Goal: Task Accomplishment & Management: Complete application form

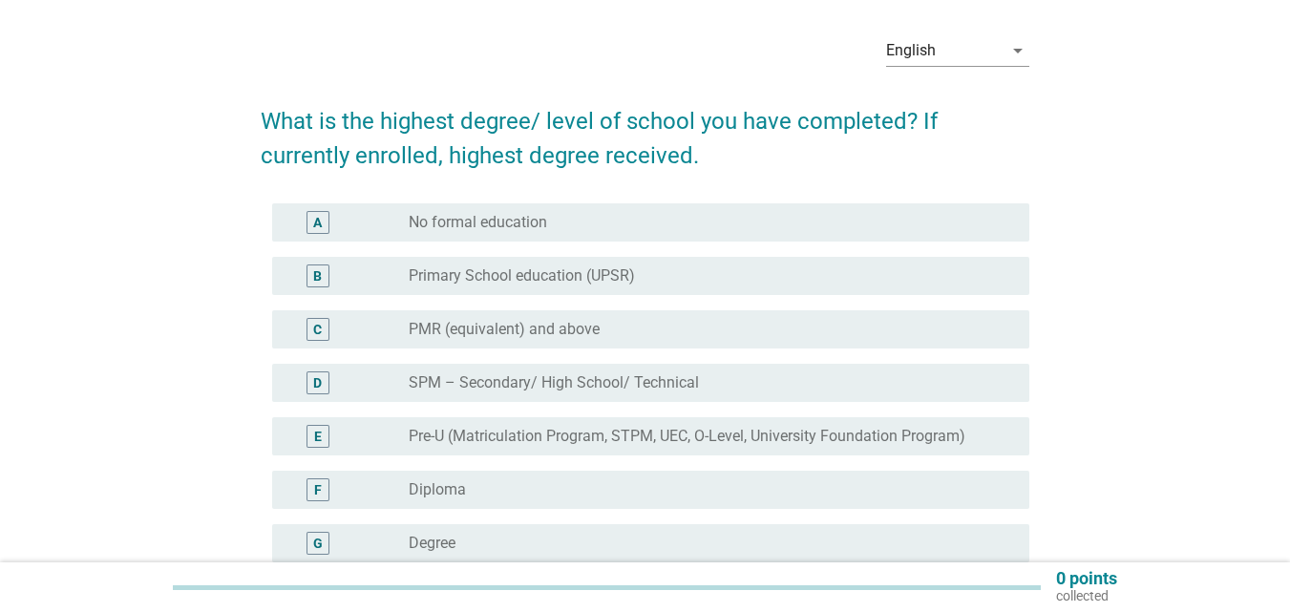
scroll to position [96, 0]
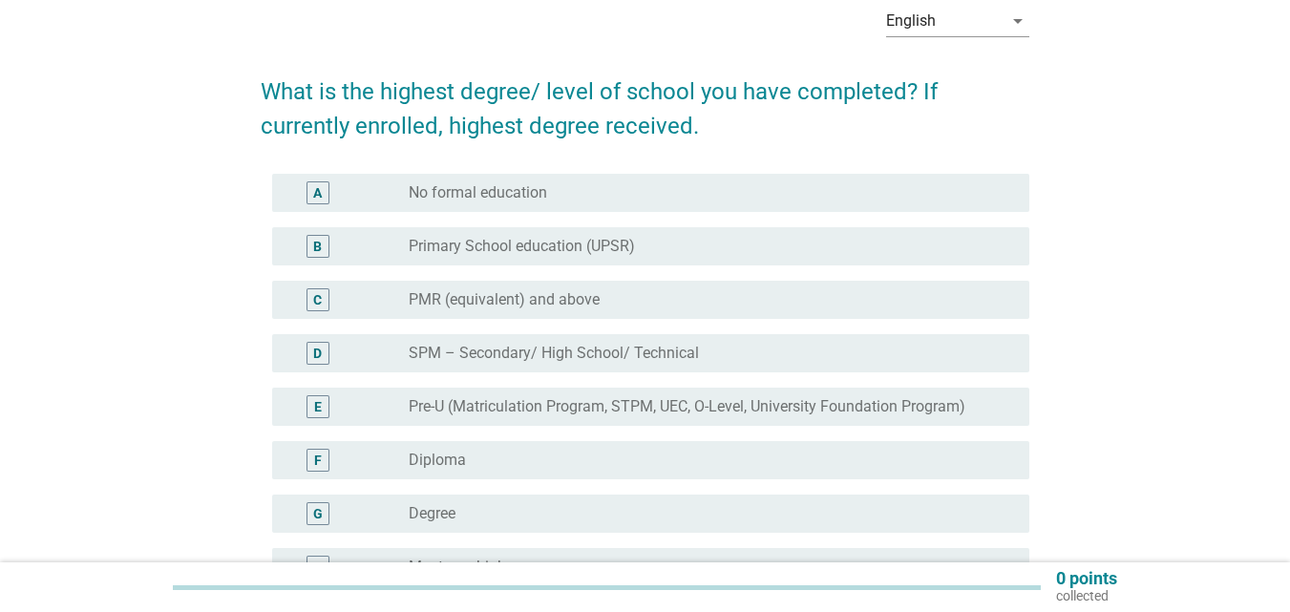
click at [457, 512] on div "radio_button_unchecked Degree" at bounding box center [704, 513] width 590 height 19
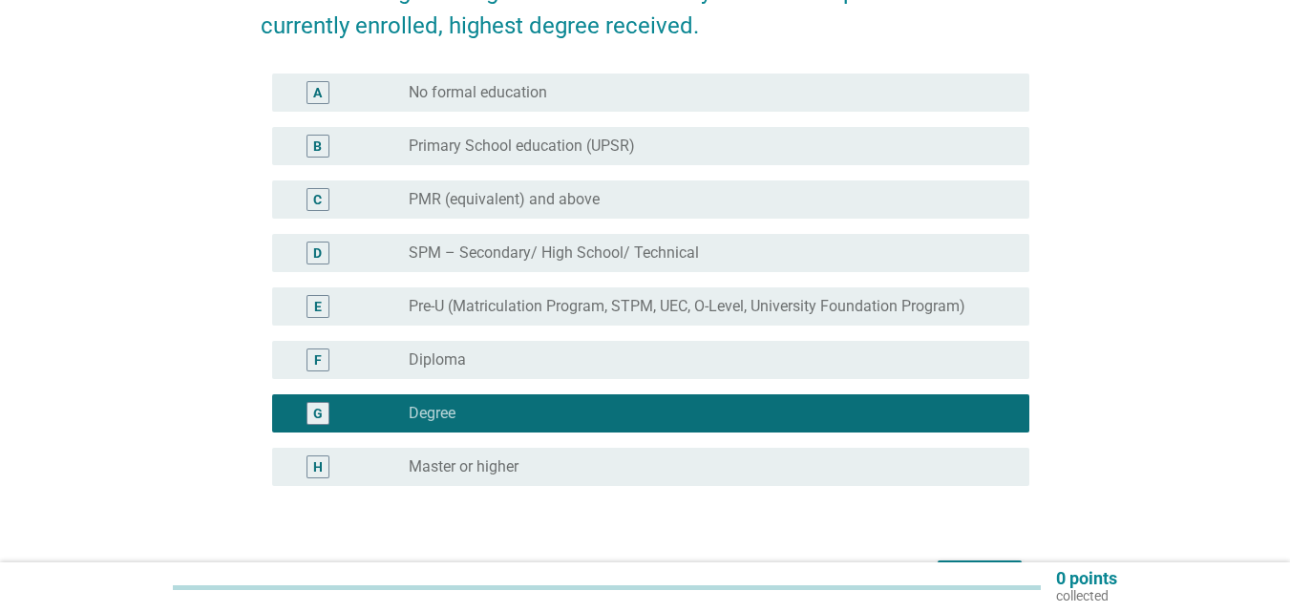
scroll to position [320, 0]
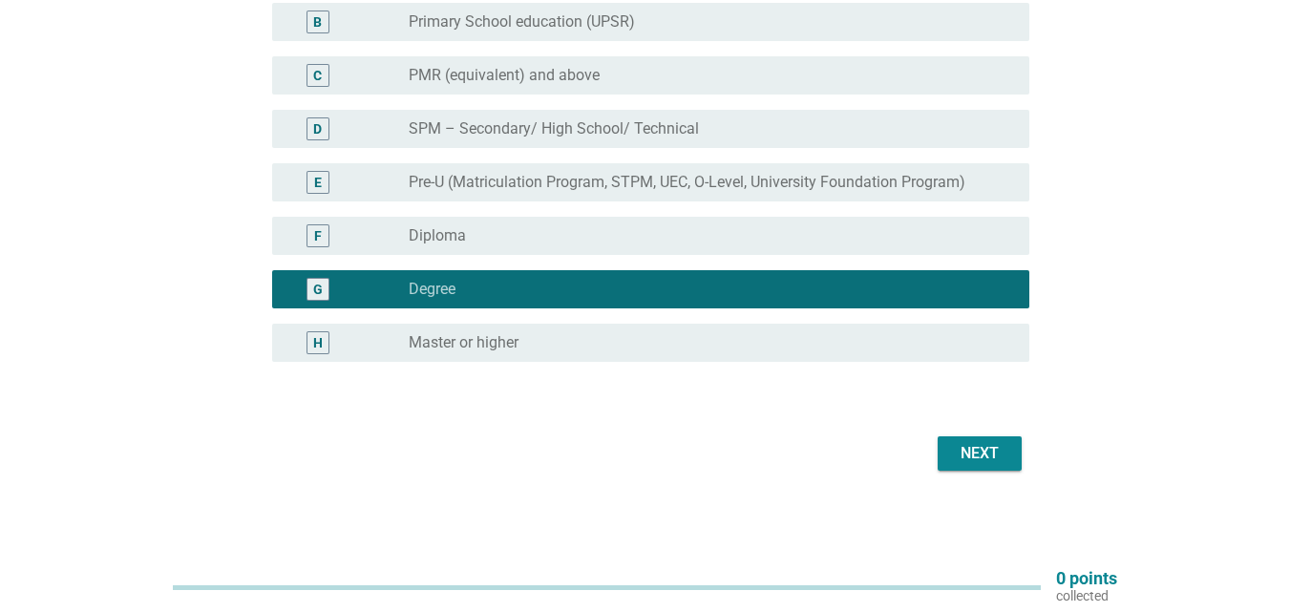
click at [946, 459] on button "Next" at bounding box center [980, 453] width 84 height 34
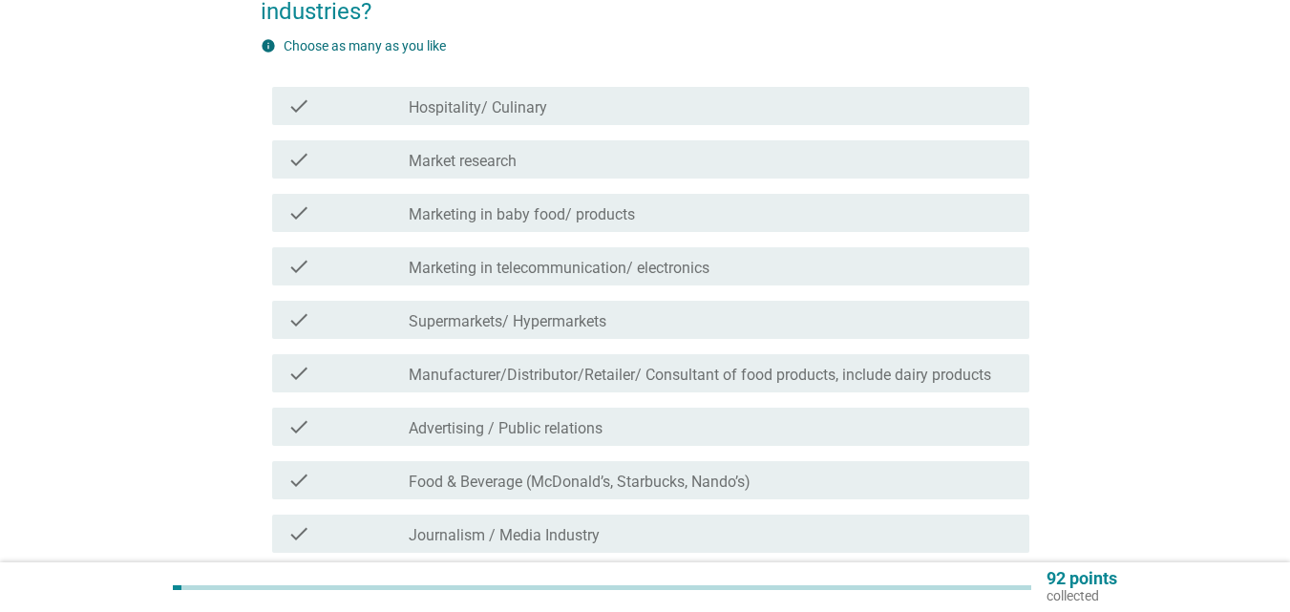
scroll to position [497, 0]
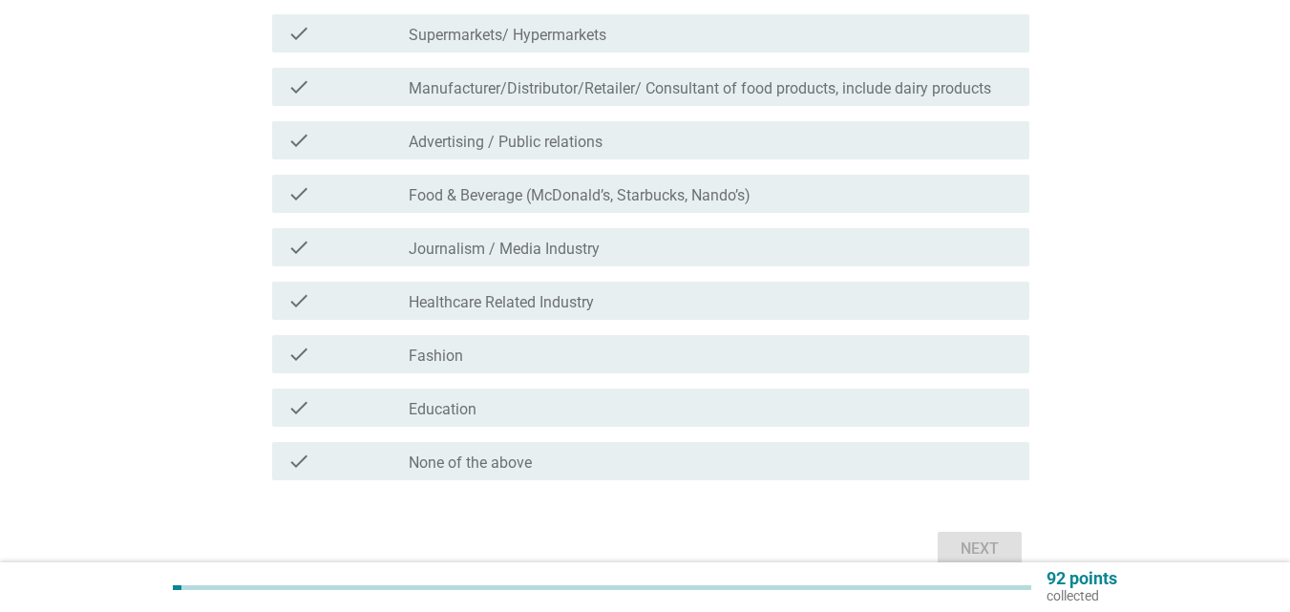
click at [644, 457] on div "check_box_outline_blank None of the above" at bounding box center [712, 461] width 606 height 23
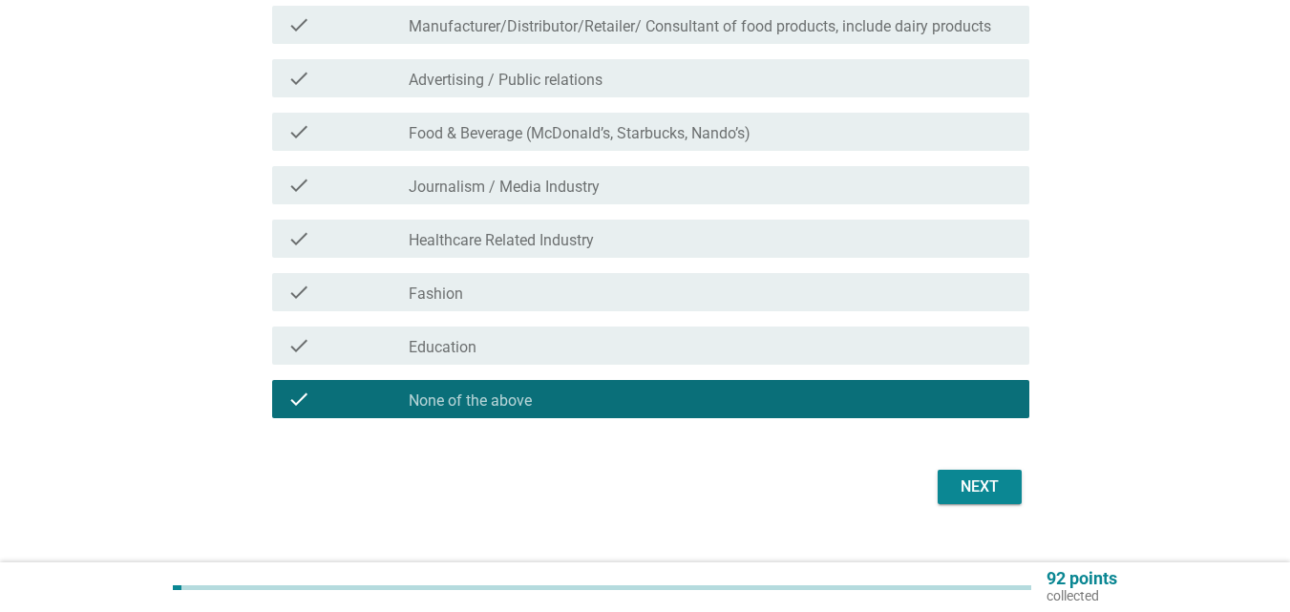
scroll to position [592, 0]
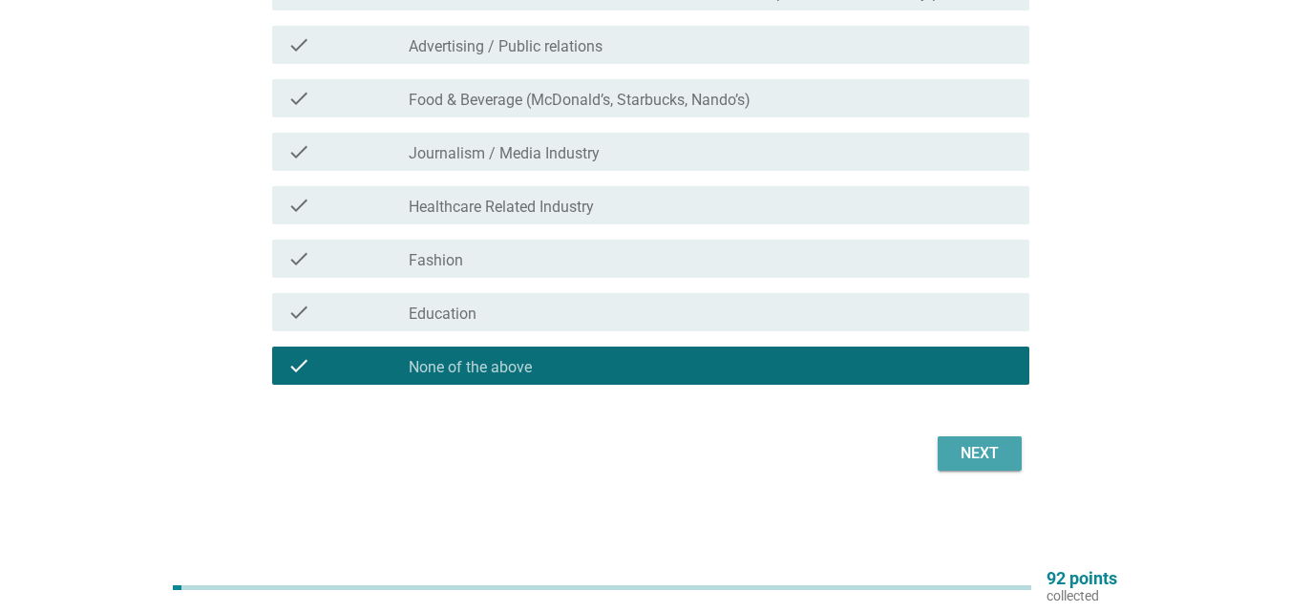
click at [940, 457] on button "Next" at bounding box center [980, 453] width 84 height 34
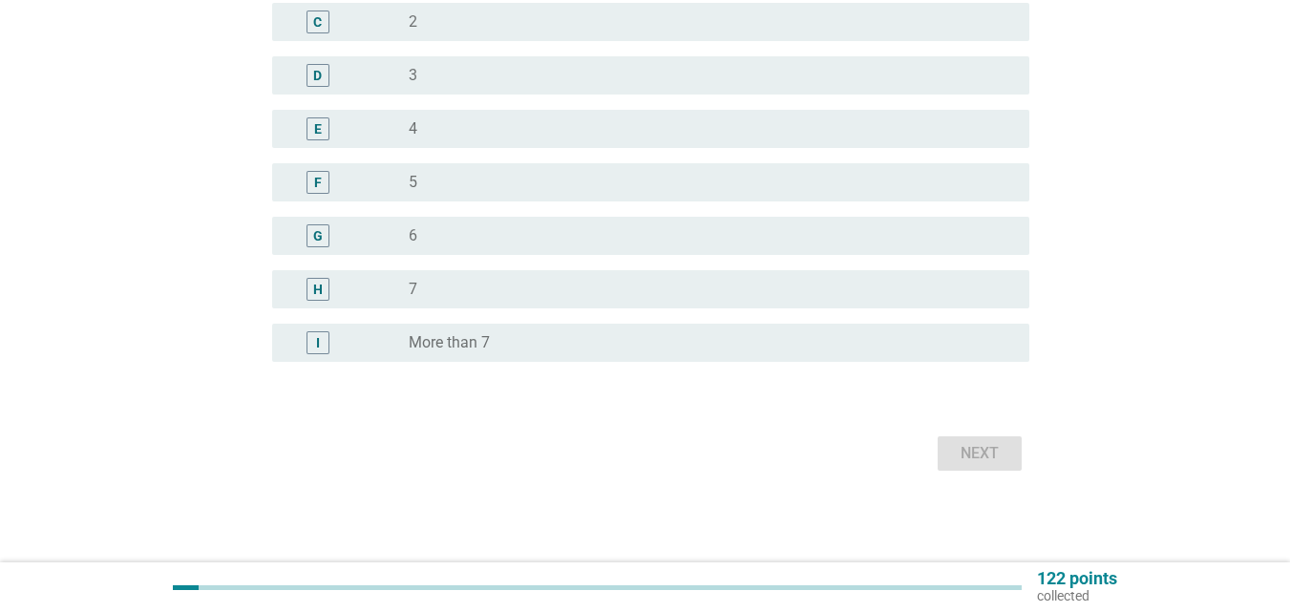
scroll to position [0, 0]
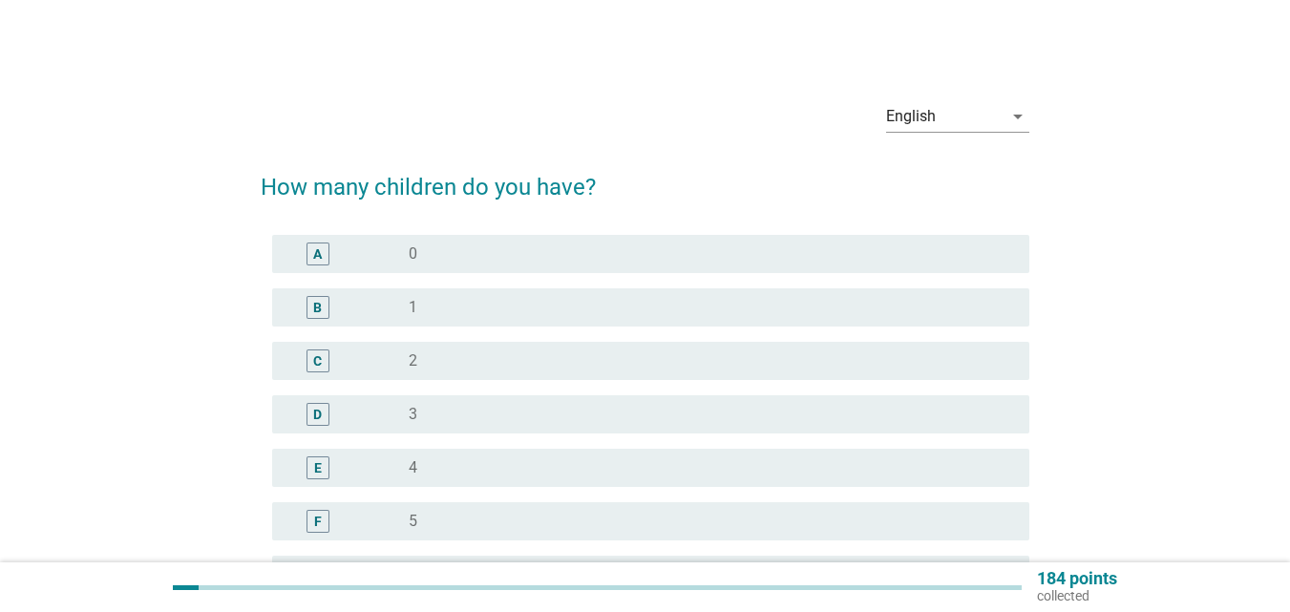
click at [501, 398] on div "D radio_button_unchecked 3" at bounding box center [645, 414] width 769 height 53
click at [499, 403] on div "radio_button_unchecked 3" at bounding box center [712, 414] width 606 height 23
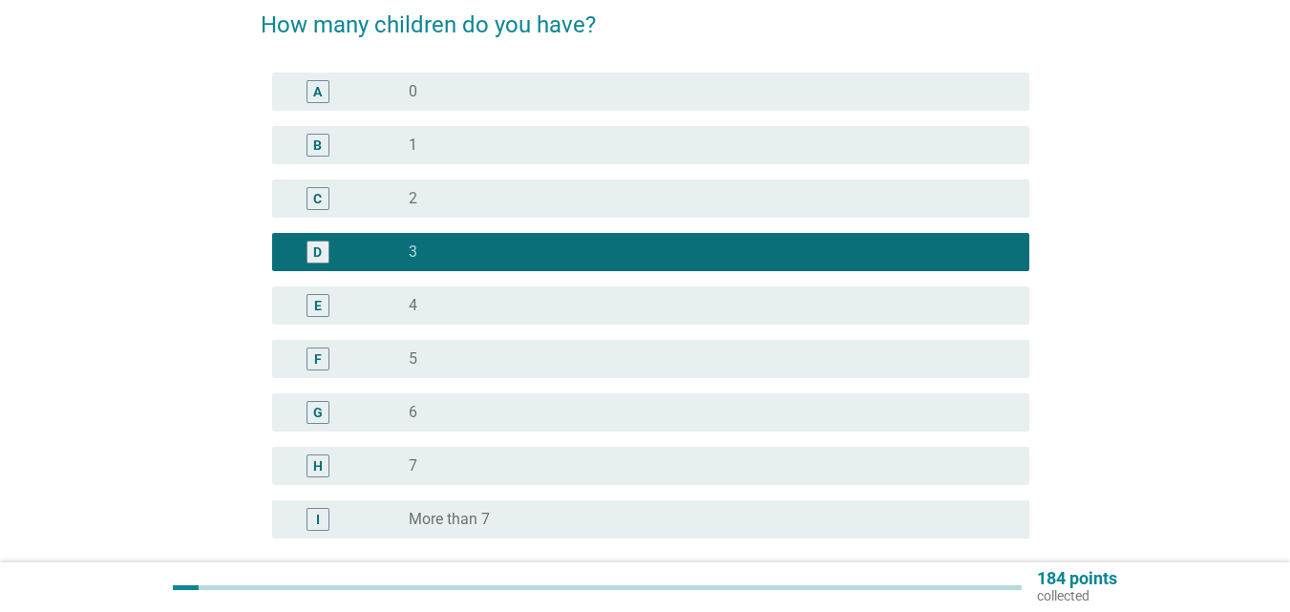
scroll to position [339, 0]
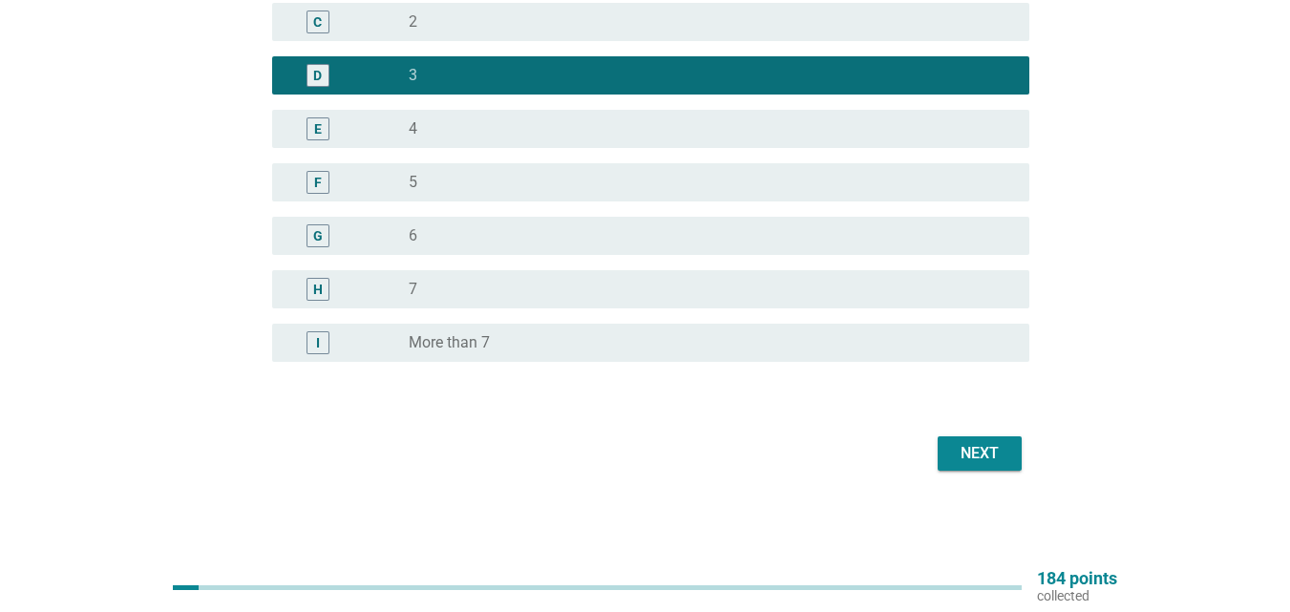
click at [1003, 456] on div "Next" at bounding box center [979, 453] width 53 height 23
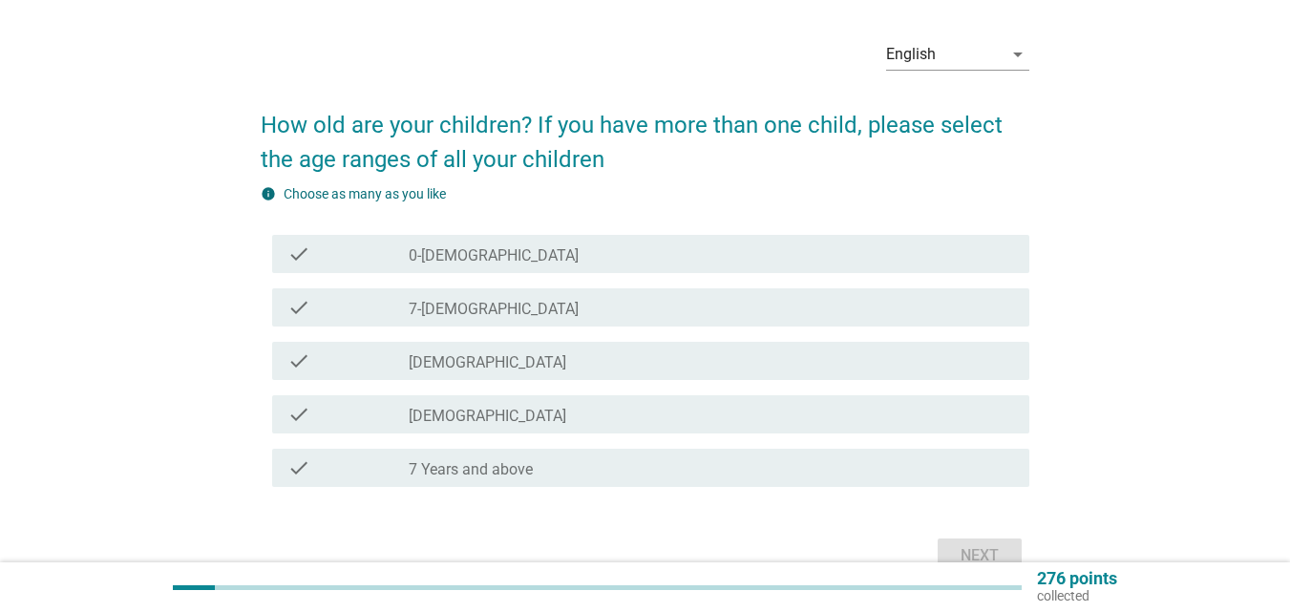
scroll to position [96, 0]
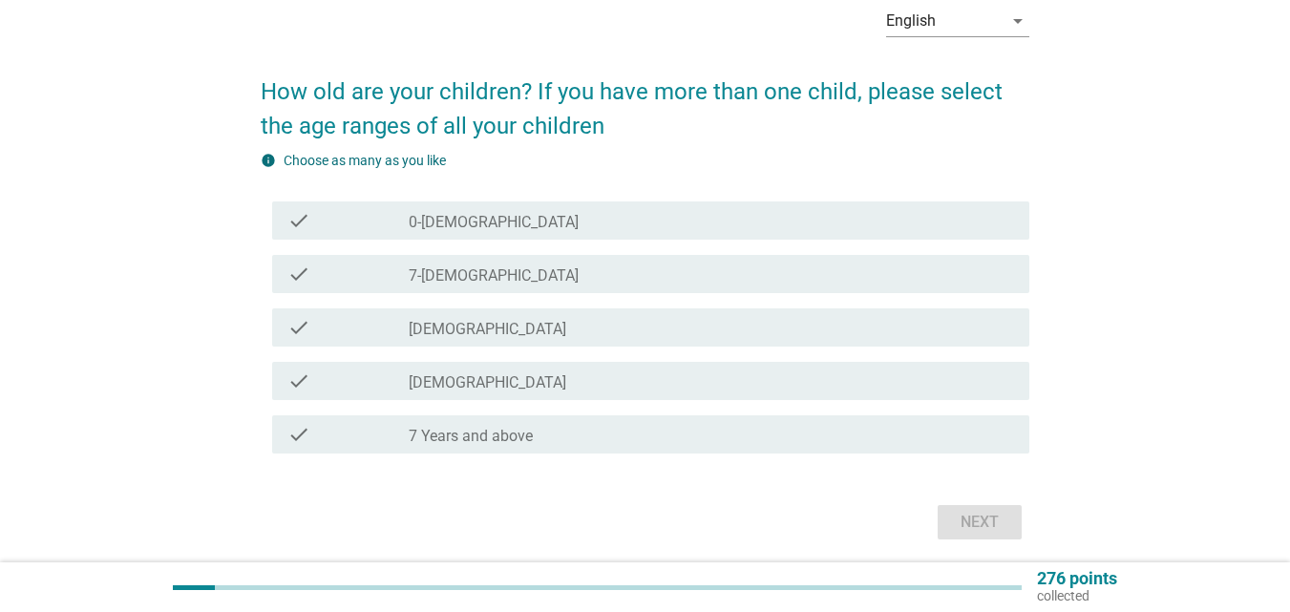
click at [573, 324] on div "check_box_outline_blank [DEMOGRAPHIC_DATA]" at bounding box center [712, 327] width 606 height 23
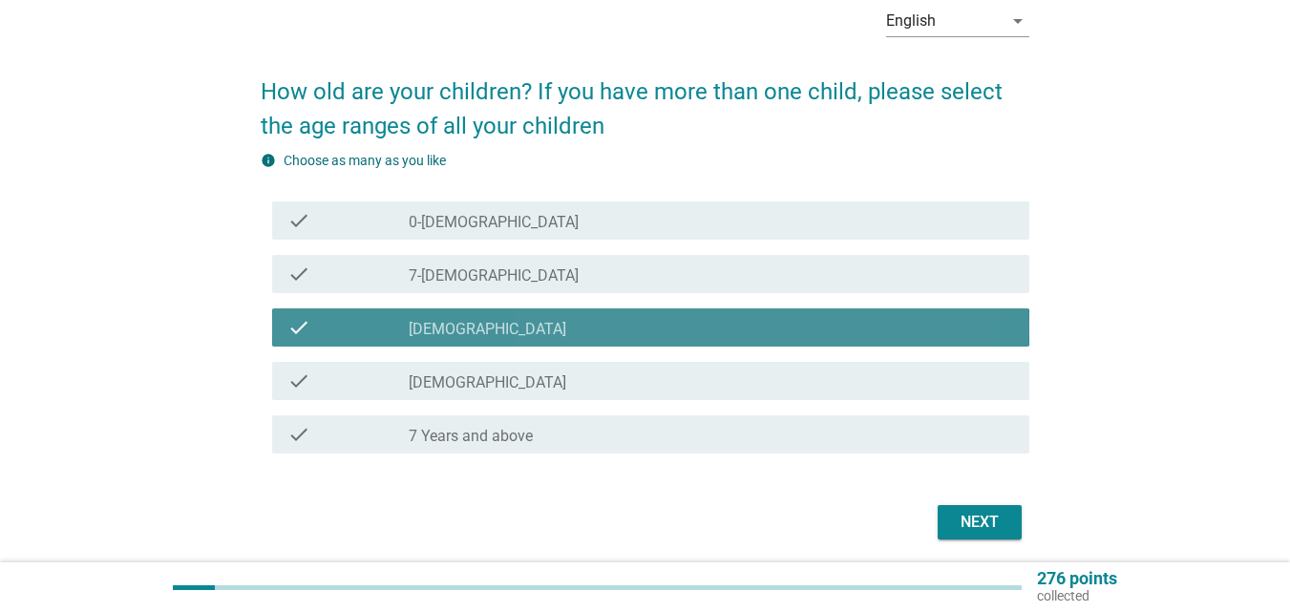
click at [559, 391] on div "check_box_outline_blank [DEMOGRAPHIC_DATA]" at bounding box center [712, 381] width 606 height 23
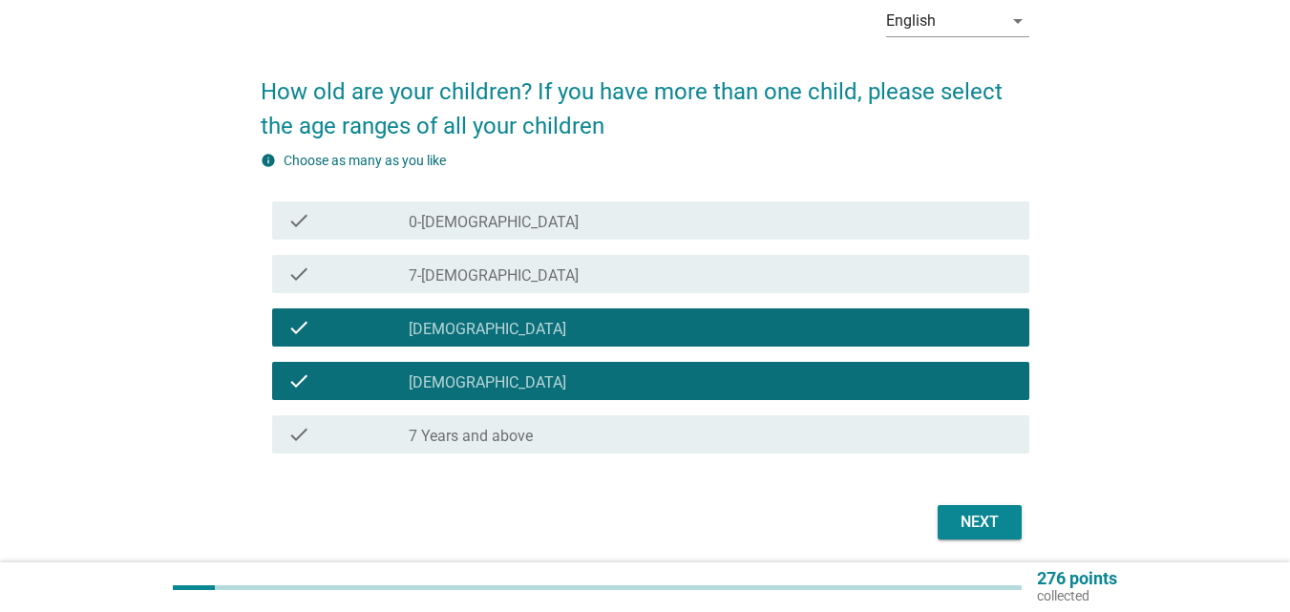
click at [972, 521] on div "Next" at bounding box center [979, 522] width 53 height 23
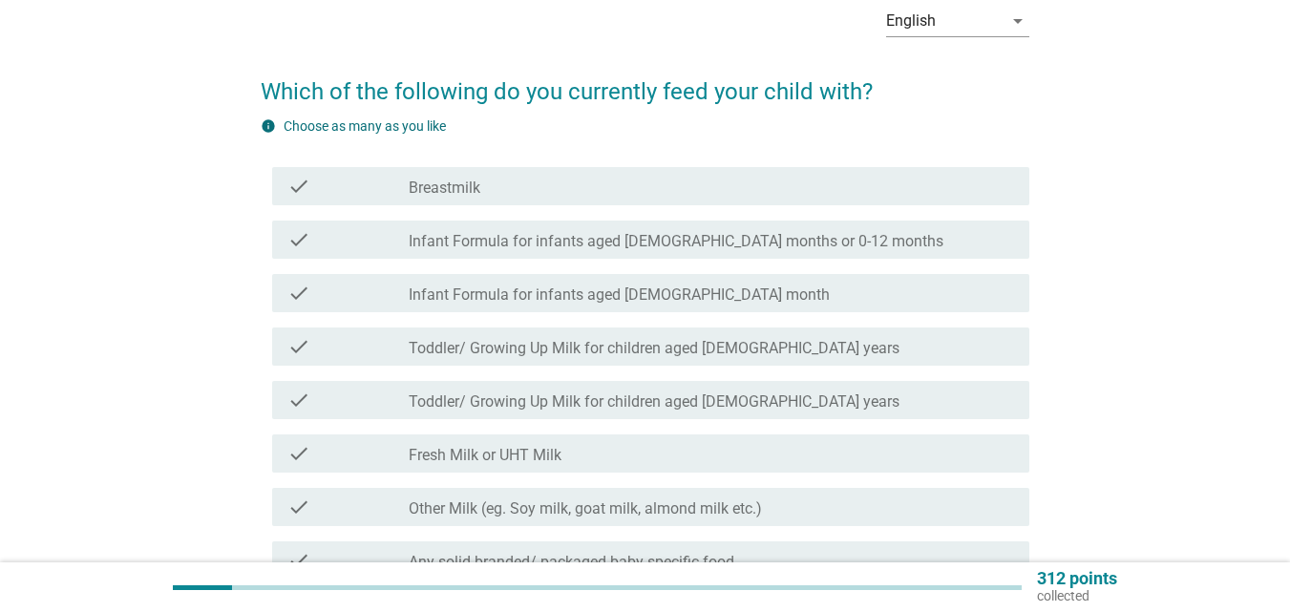
scroll to position [0, 0]
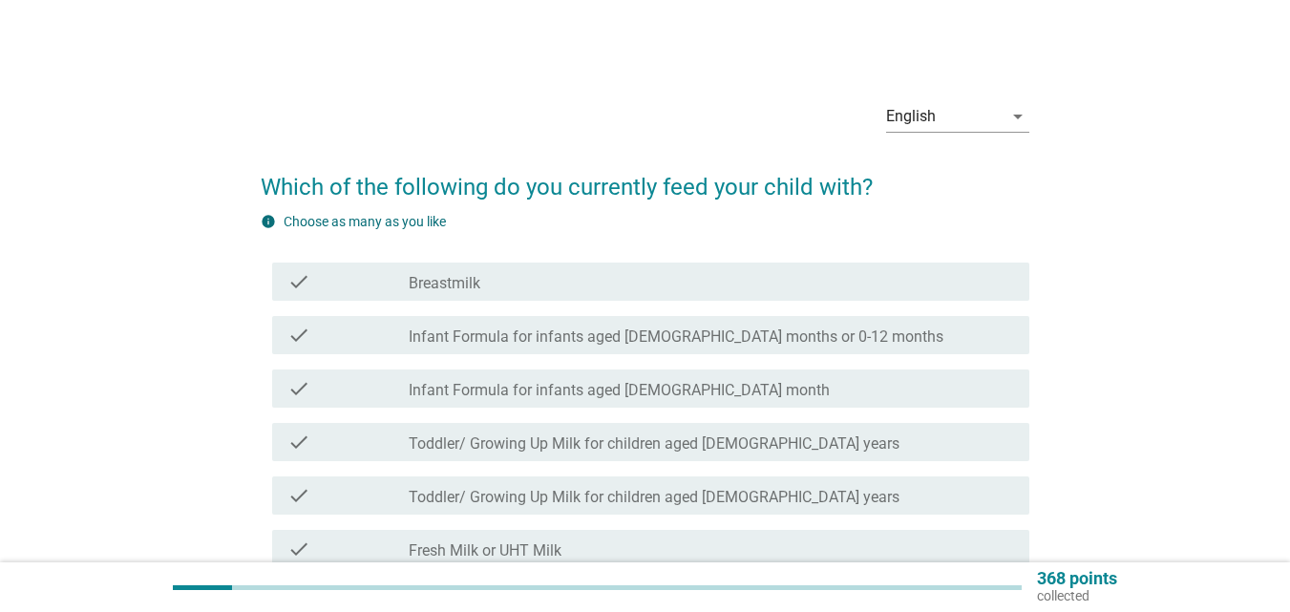
click at [668, 278] on div "check_box_outline_blank Breastmilk" at bounding box center [712, 281] width 606 height 23
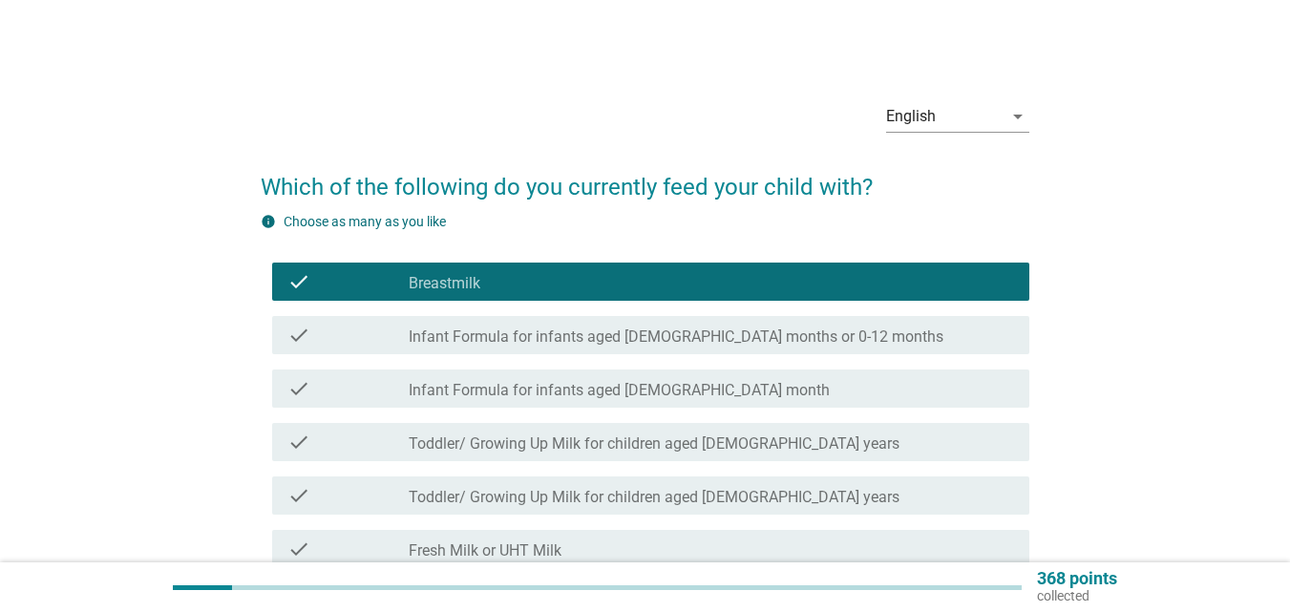
scroll to position [96, 0]
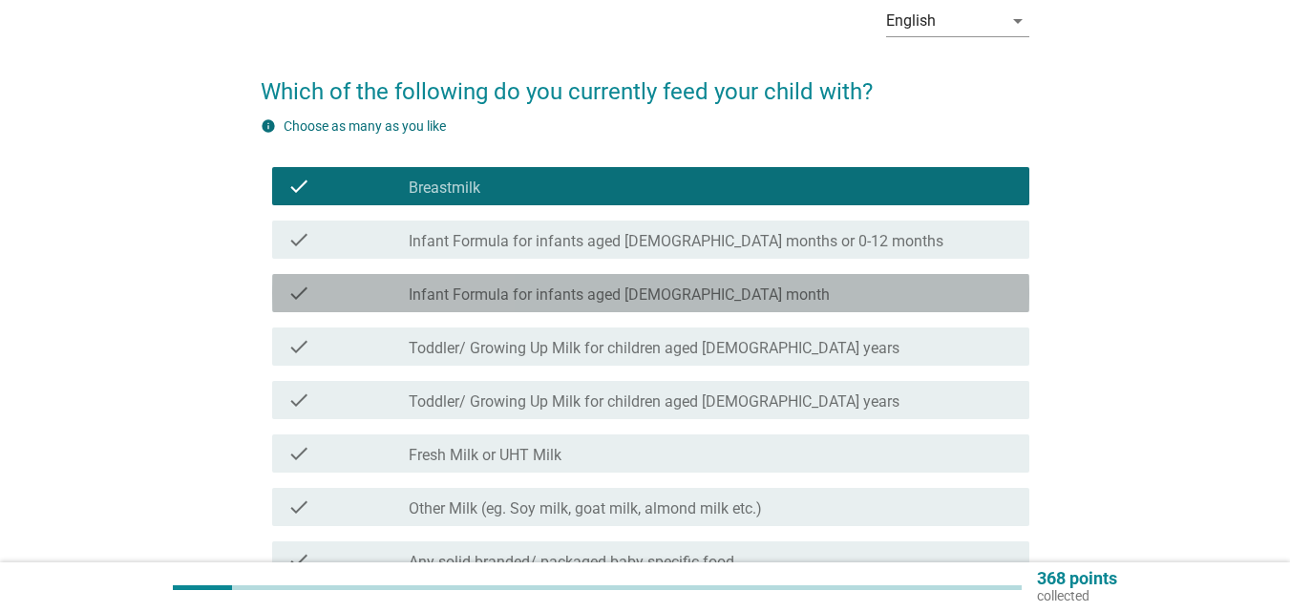
click at [652, 297] on label "Infant Formula for infants aged [DEMOGRAPHIC_DATA] month" at bounding box center [619, 295] width 421 height 19
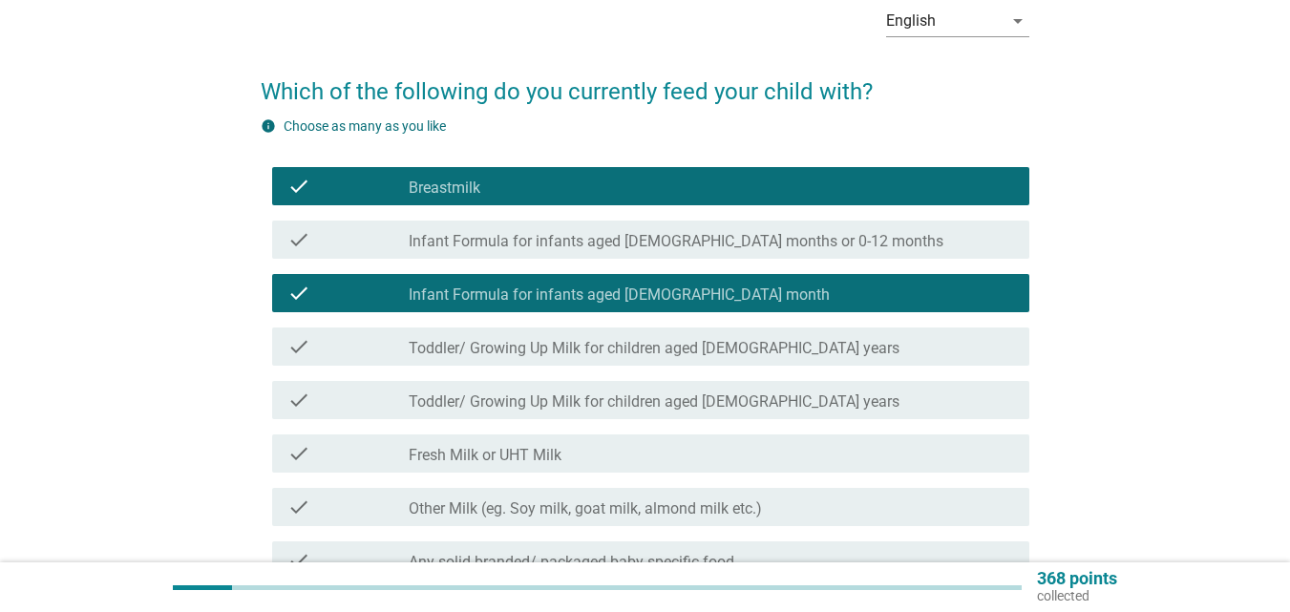
click at [662, 405] on label "Toddler/ Growing Up Milk for children aged [DEMOGRAPHIC_DATA] years" at bounding box center [654, 402] width 491 height 19
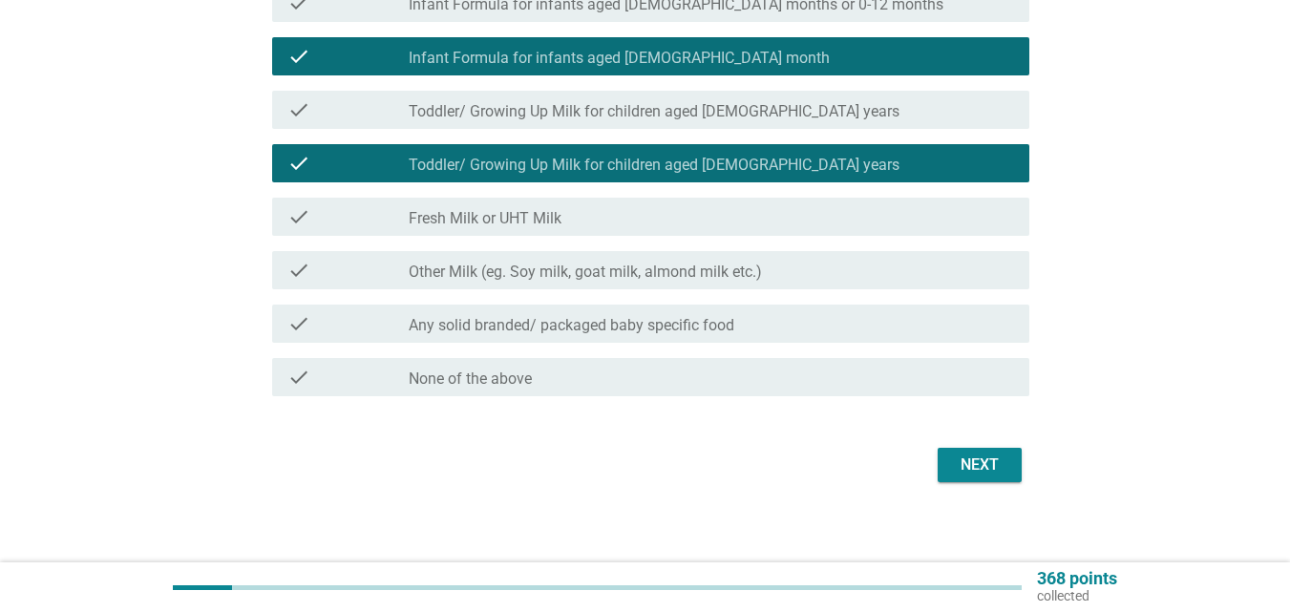
scroll to position [344, 0]
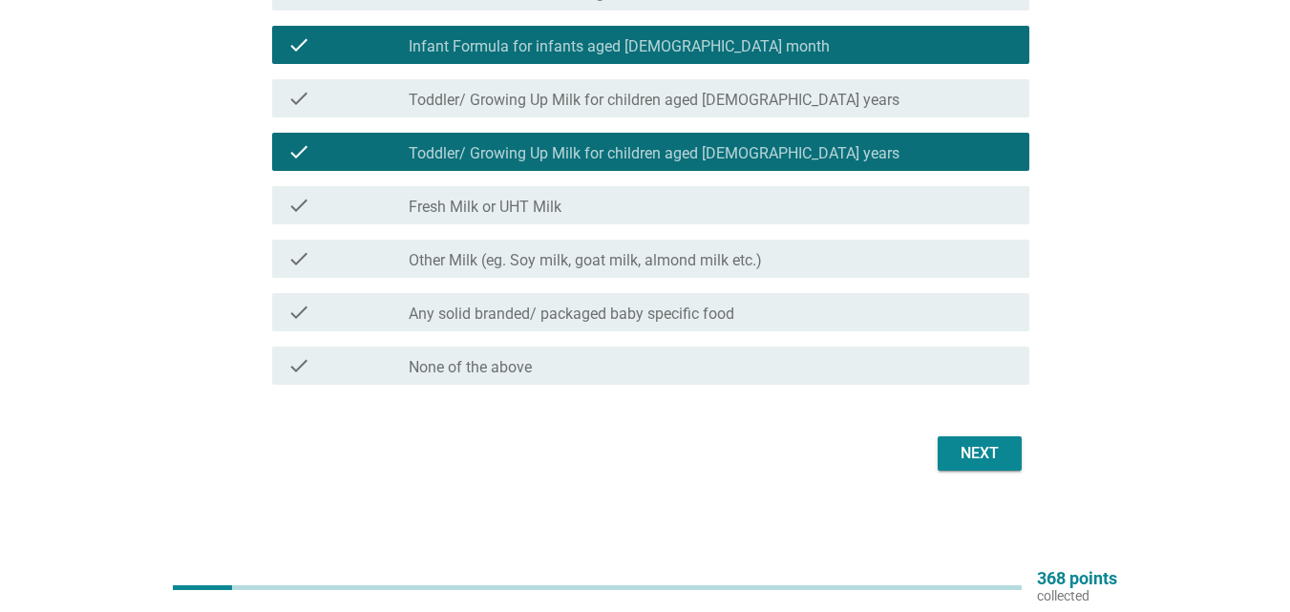
click at [978, 466] on button "Next" at bounding box center [980, 453] width 84 height 34
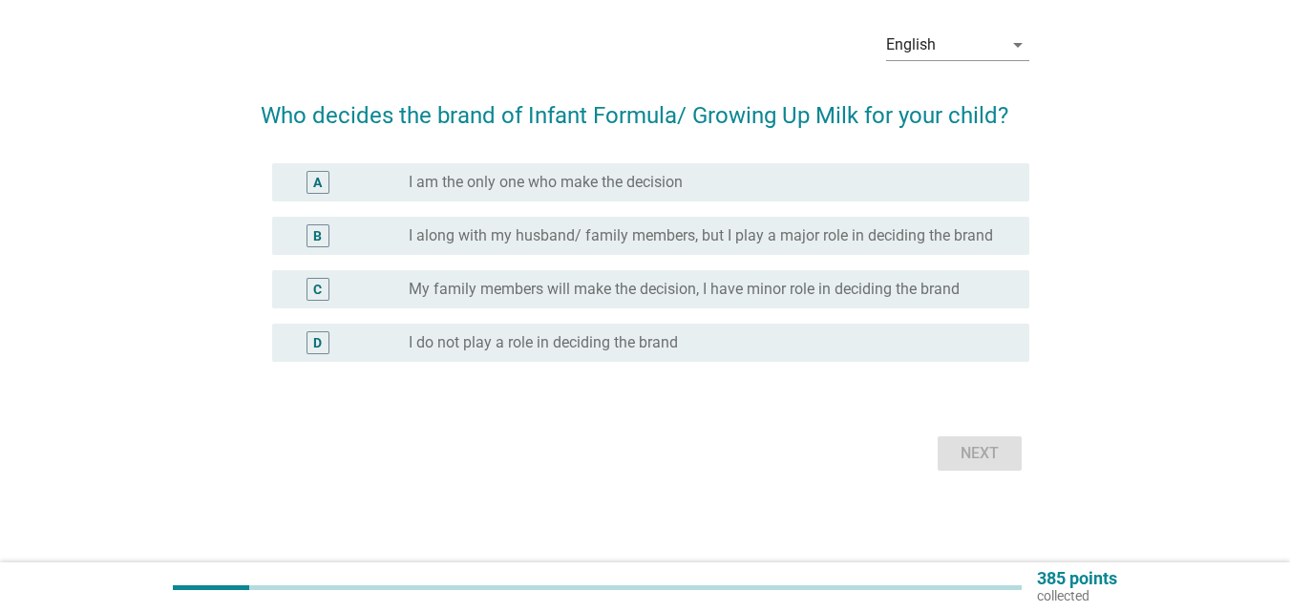
scroll to position [0, 0]
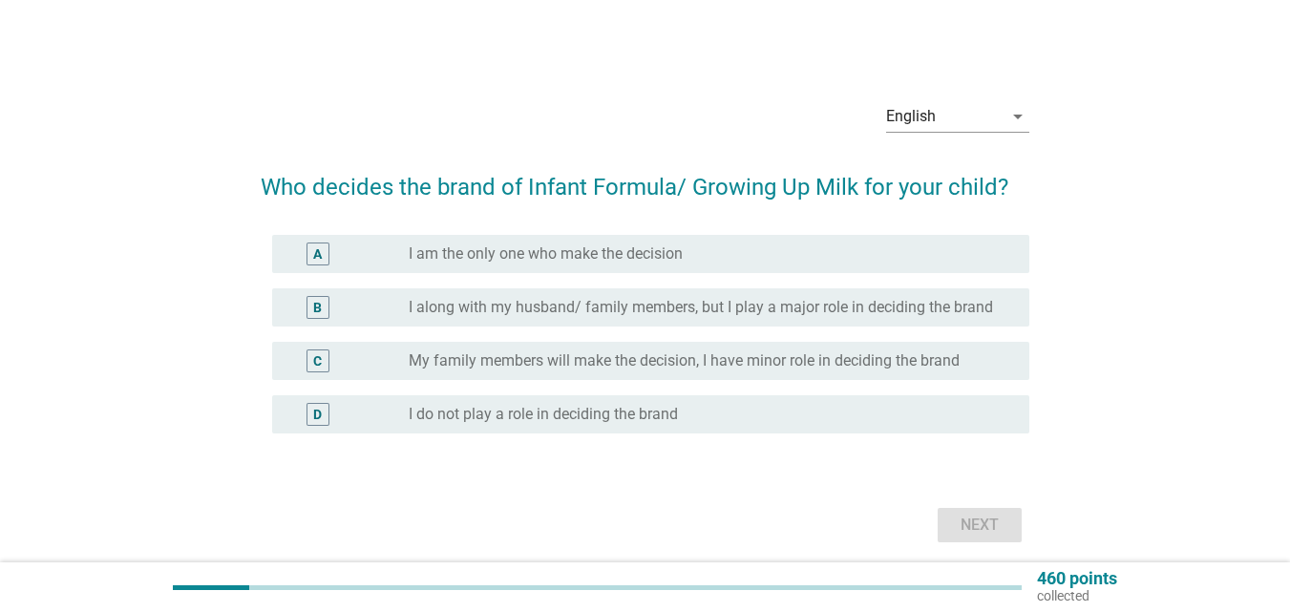
click at [798, 262] on div "radio_button_unchecked I am the only one who make the decision" at bounding box center [704, 253] width 590 height 19
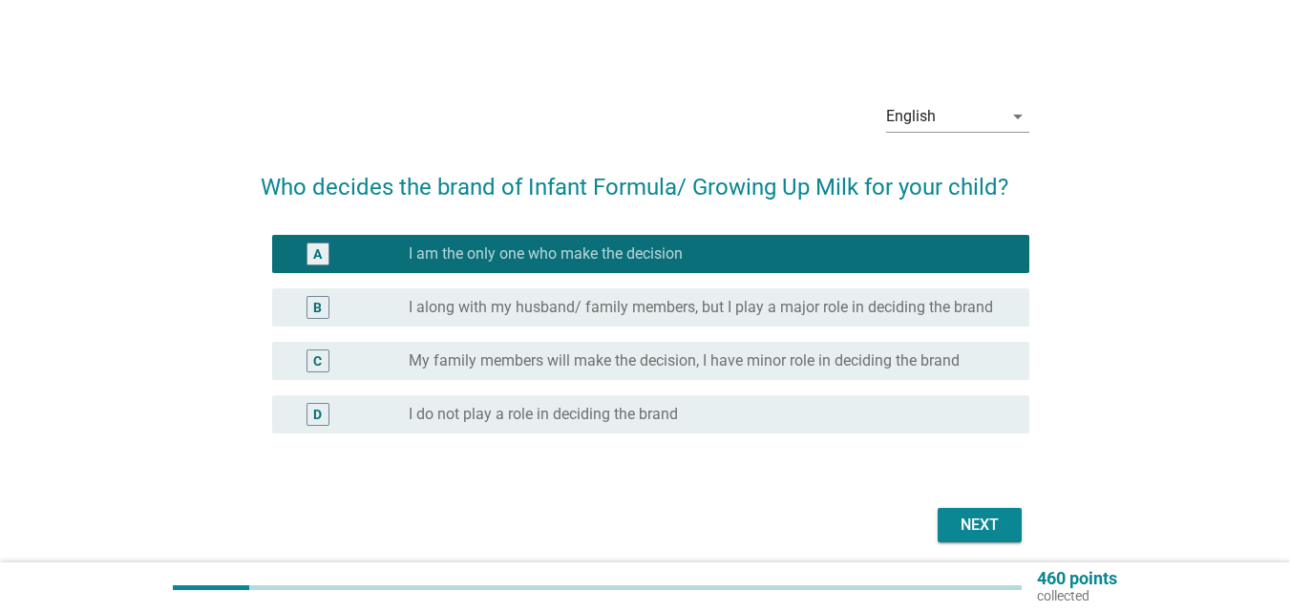
click at [983, 538] on button "Next" at bounding box center [980, 525] width 84 height 34
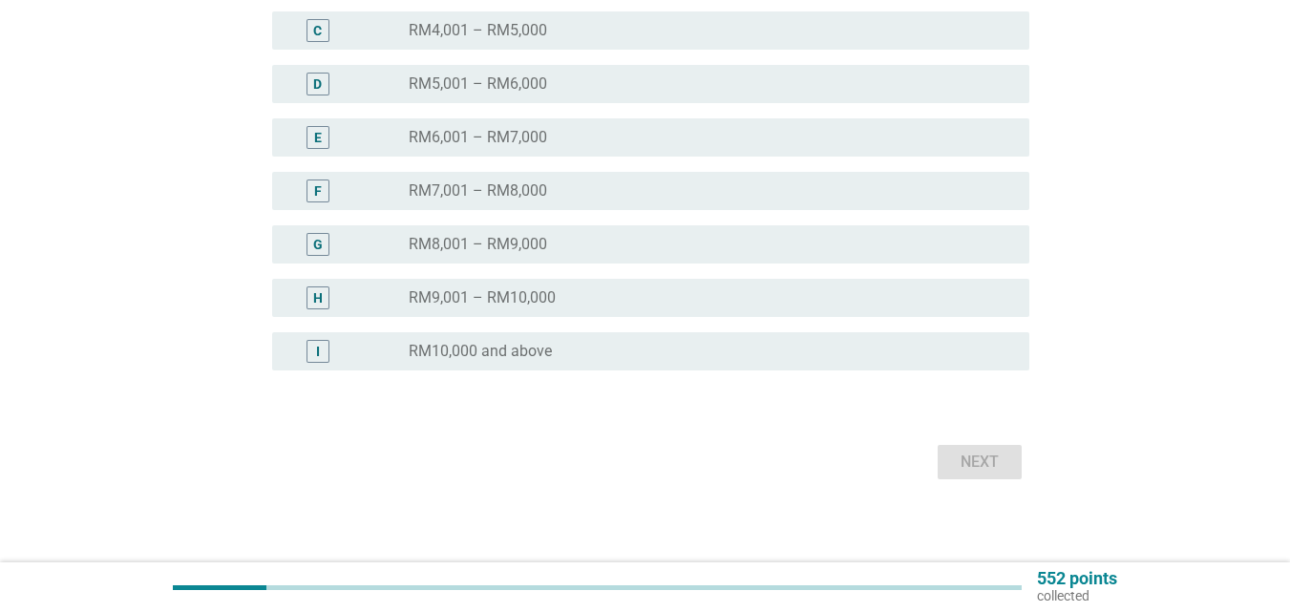
scroll to position [477, 0]
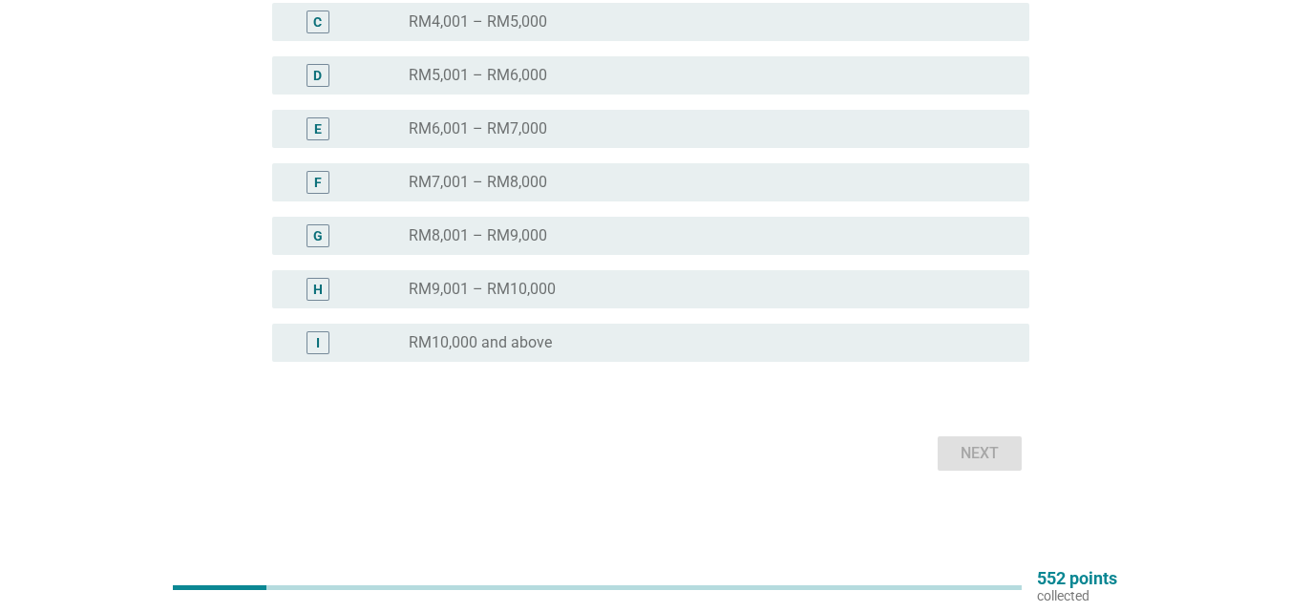
click at [582, 355] on div "I radio_button_unchecked RM10,000 and above" at bounding box center [650, 343] width 757 height 38
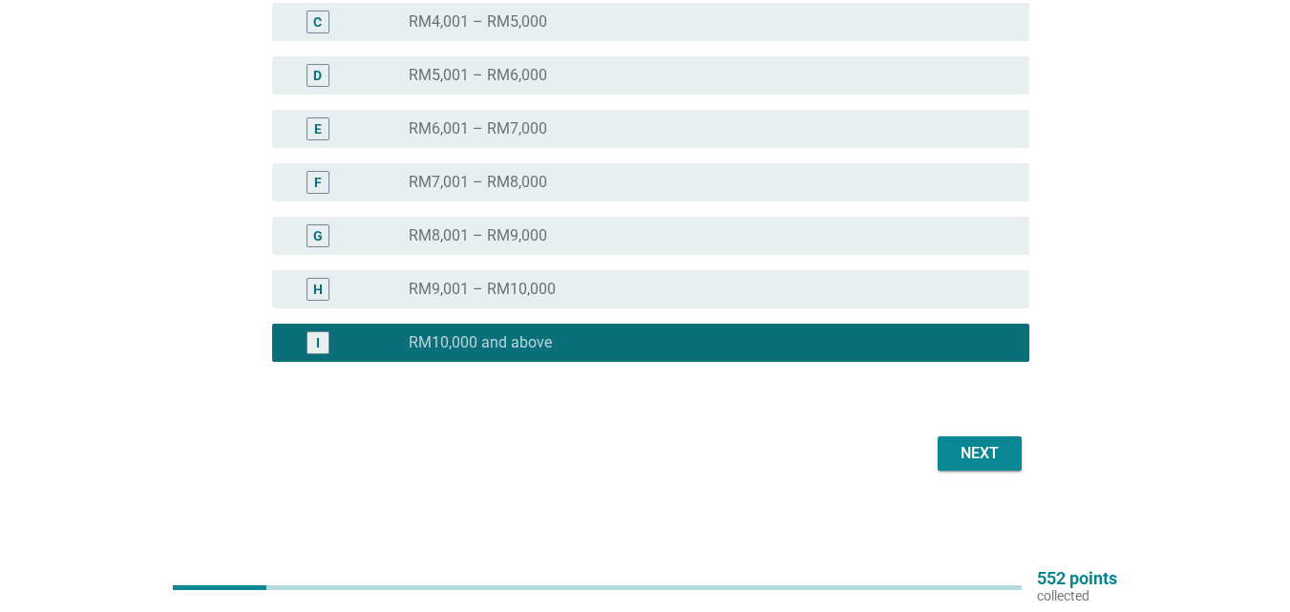
click at [989, 465] on button "Next" at bounding box center [980, 453] width 84 height 34
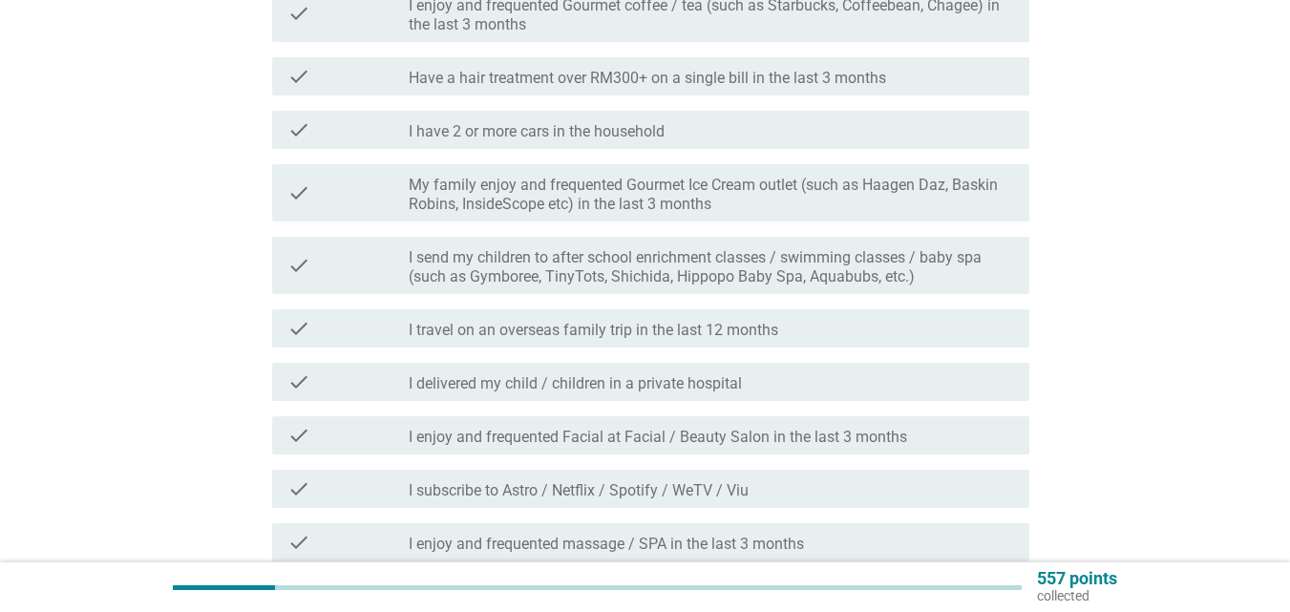
scroll to position [0, 0]
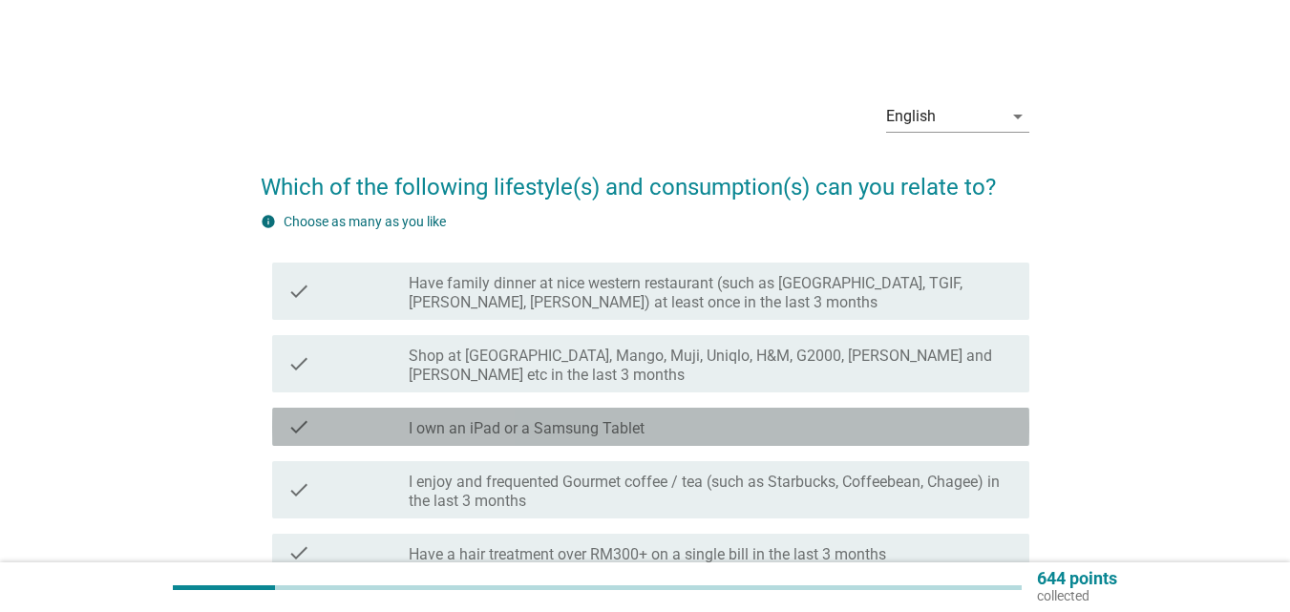
click at [807, 413] on div "check check_box_outline_blank I own an iPad or a Samsung Tablet" at bounding box center [650, 427] width 757 height 38
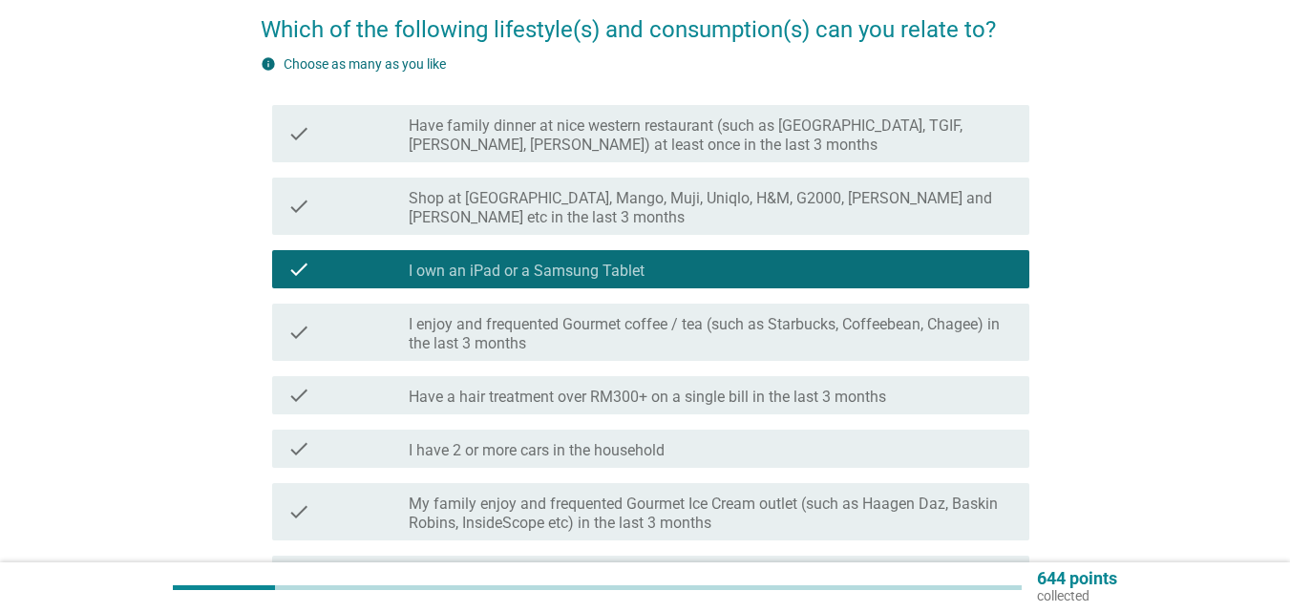
scroll to position [191, 0]
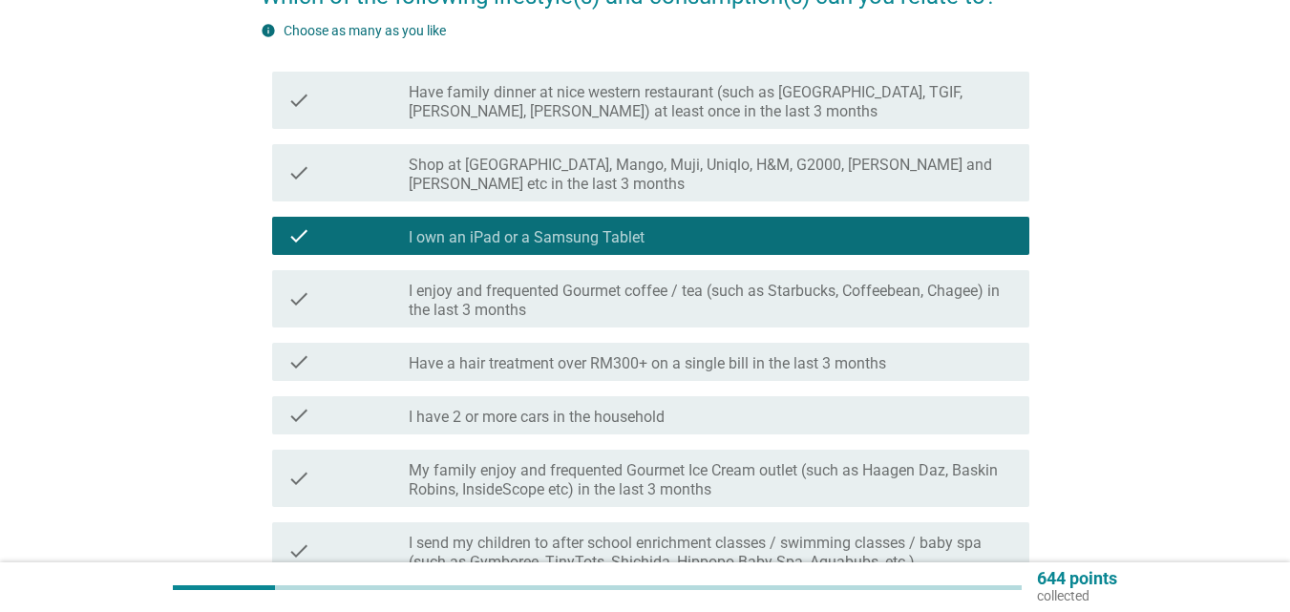
click at [807, 413] on div "check_box_outline_blank I have 2 or more cars in the household" at bounding box center [712, 415] width 606 height 23
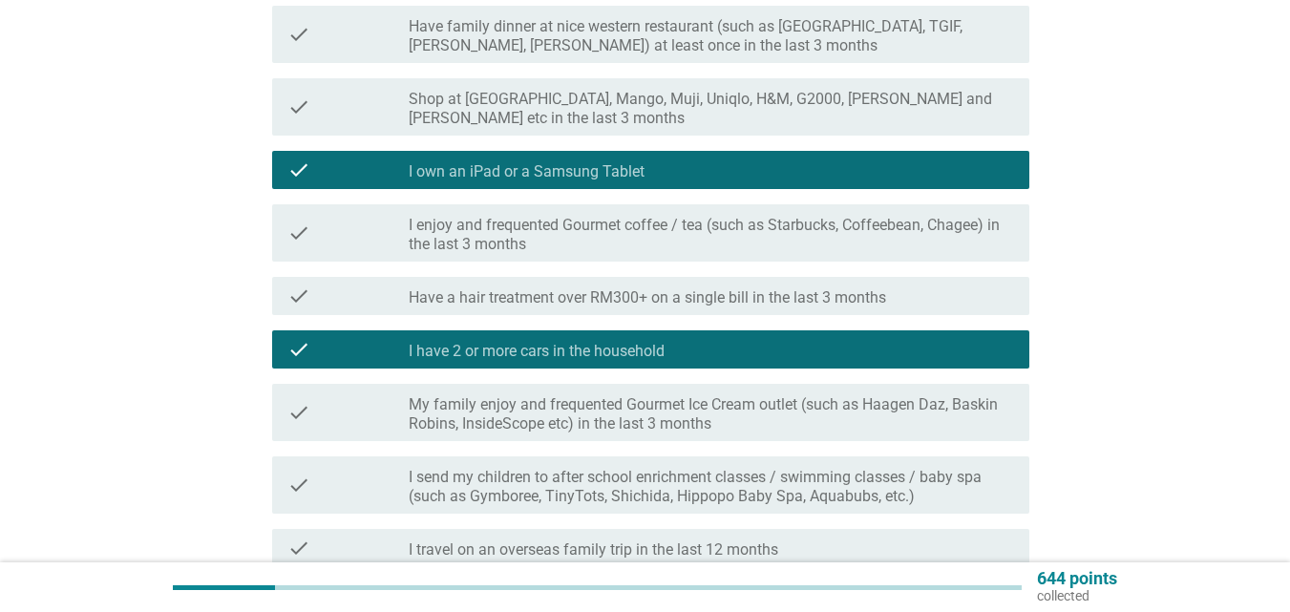
scroll to position [287, 0]
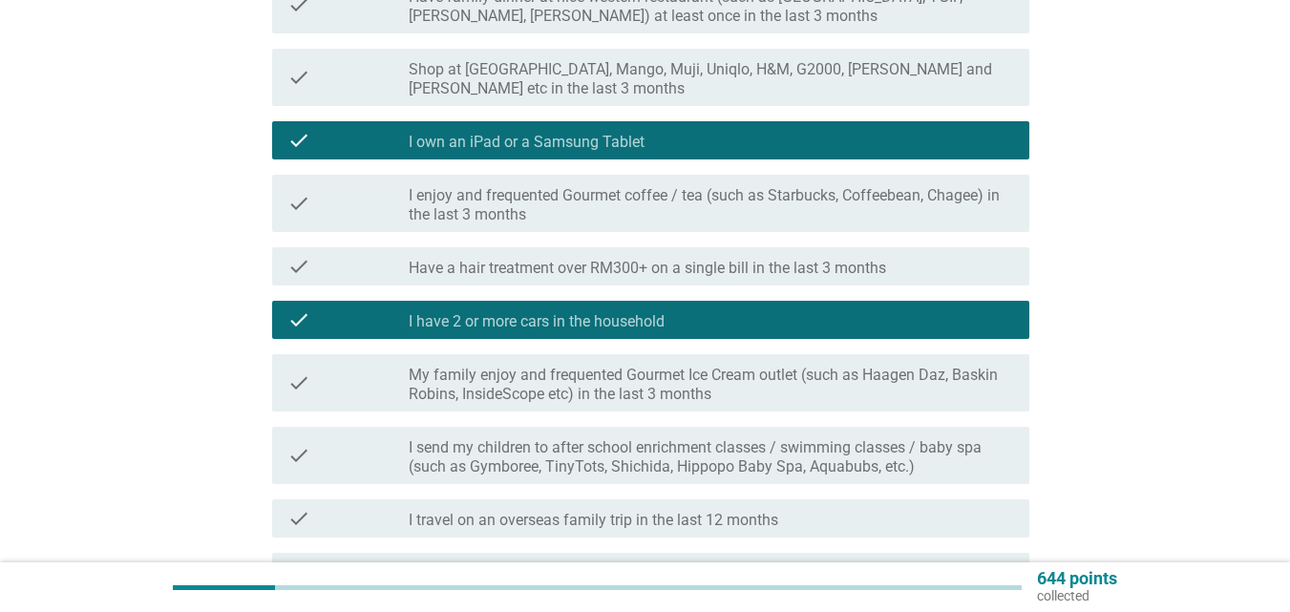
click at [780, 442] on label "I send my children to after school enrichment classes / swimming classes / baby…" at bounding box center [712, 457] width 606 height 38
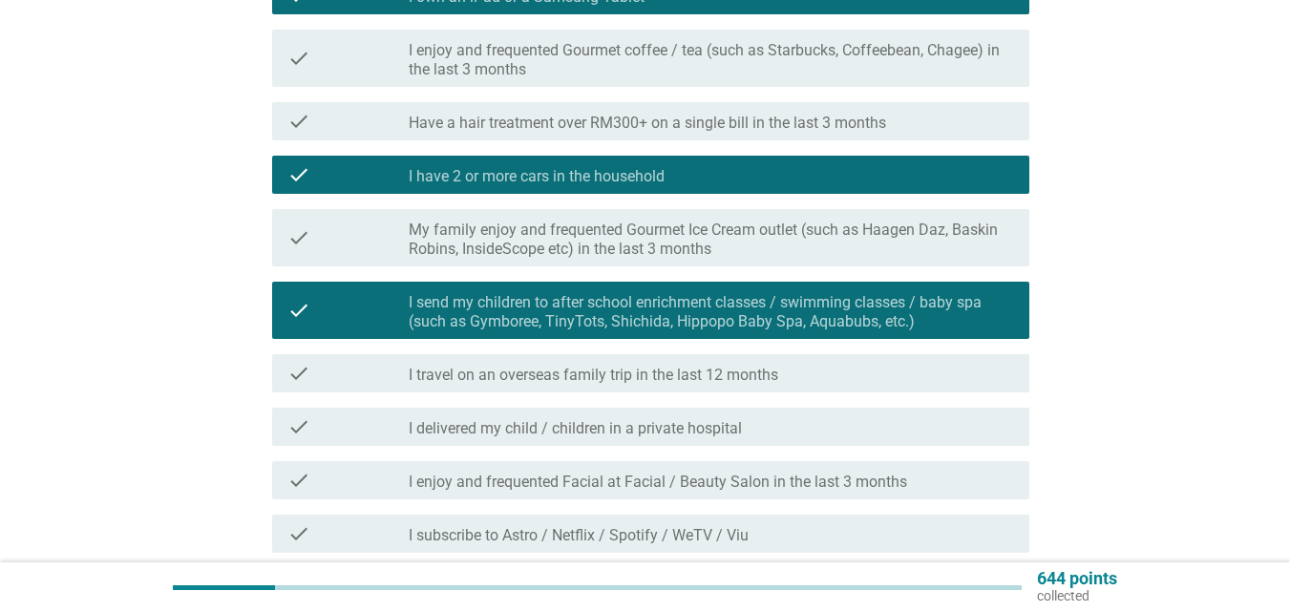
scroll to position [478, 0]
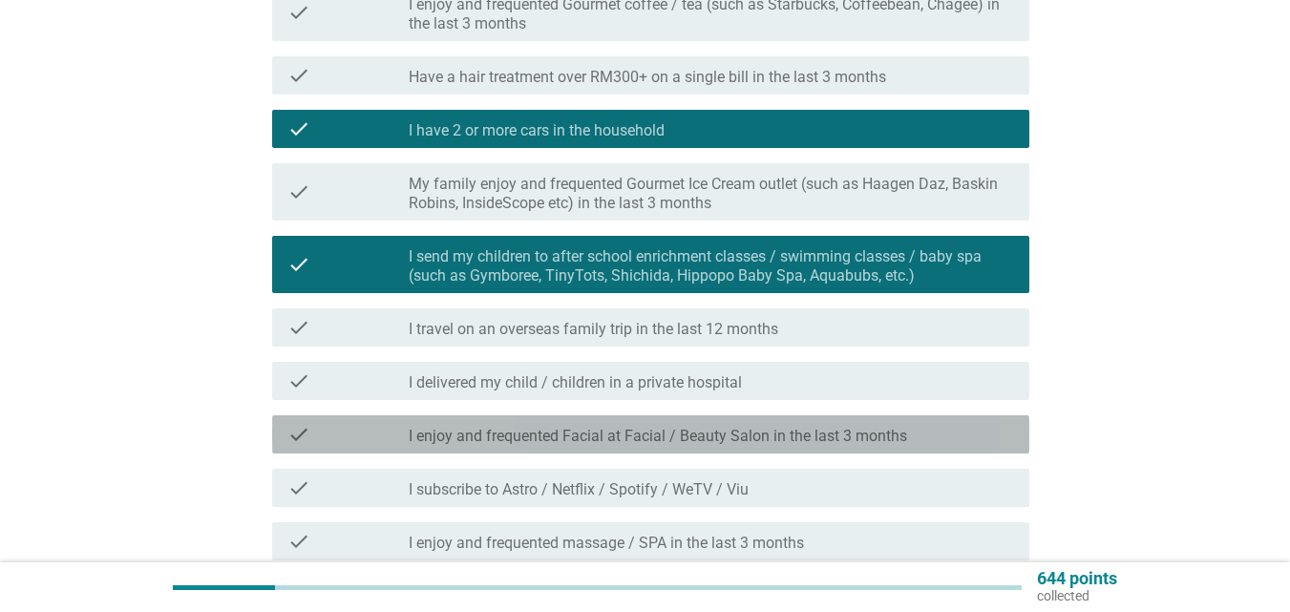
click at [780, 442] on label "I enjoy and frequented Facial at Facial / Beauty Salon in the last 3 months" at bounding box center [658, 436] width 499 height 19
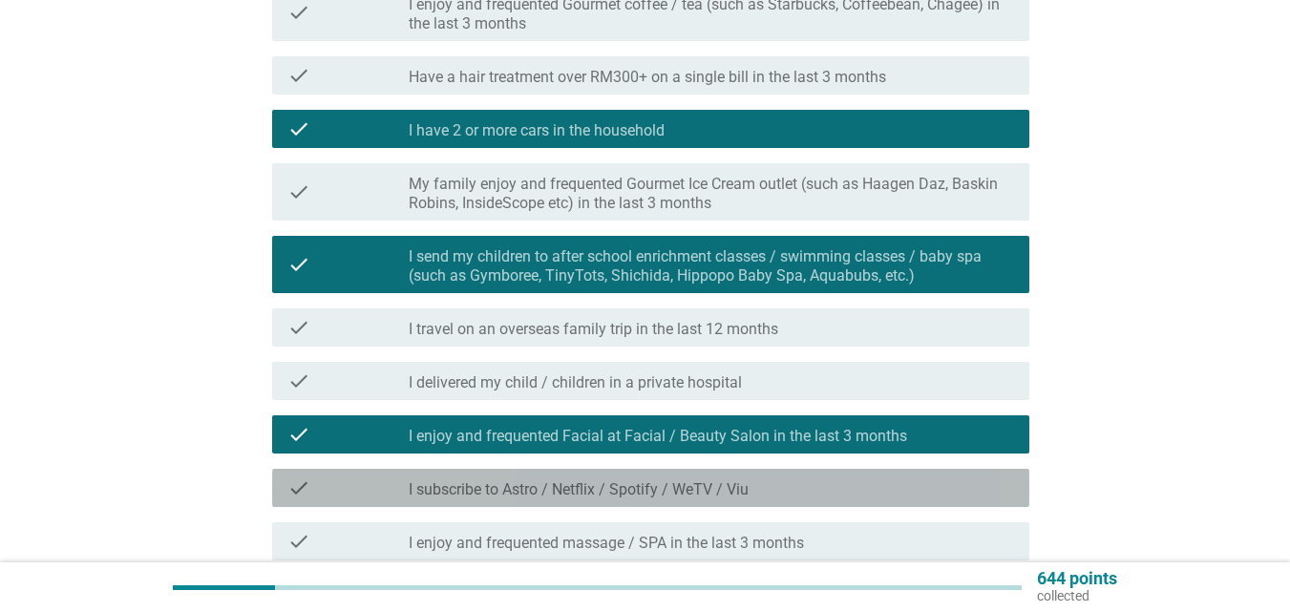
click at [754, 480] on div "check_box_outline_blank I subscribe to Astro / Netflix / Spotify / WeTV / Viu" at bounding box center [712, 488] width 606 height 23
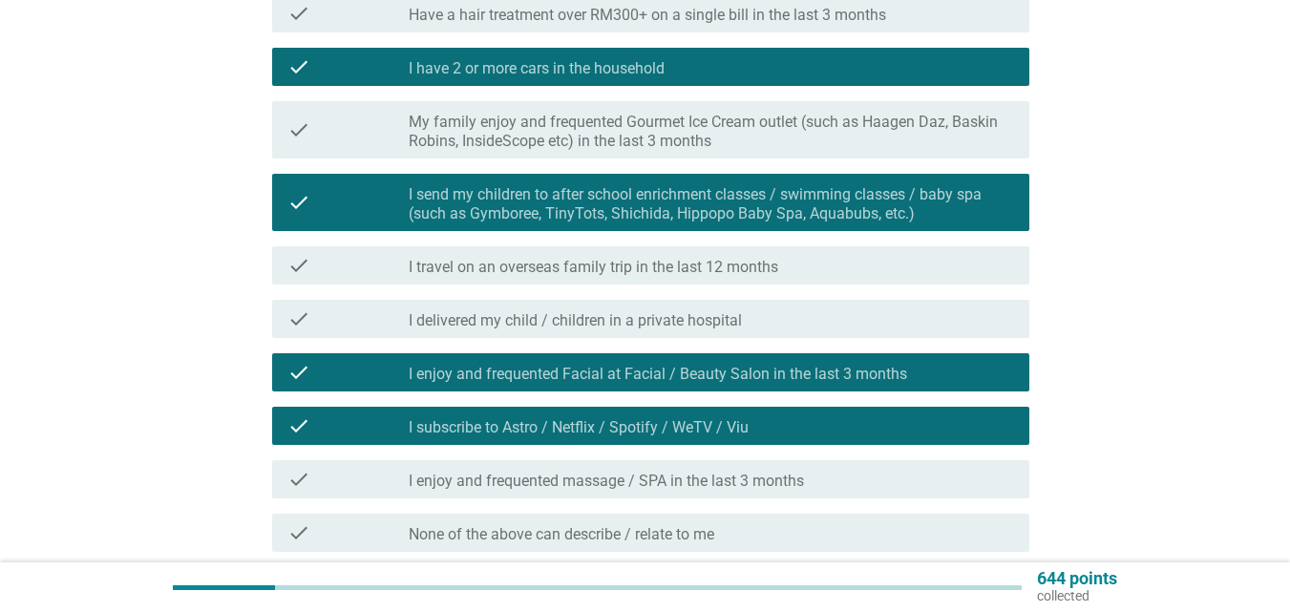
scroll to position [573, 0]
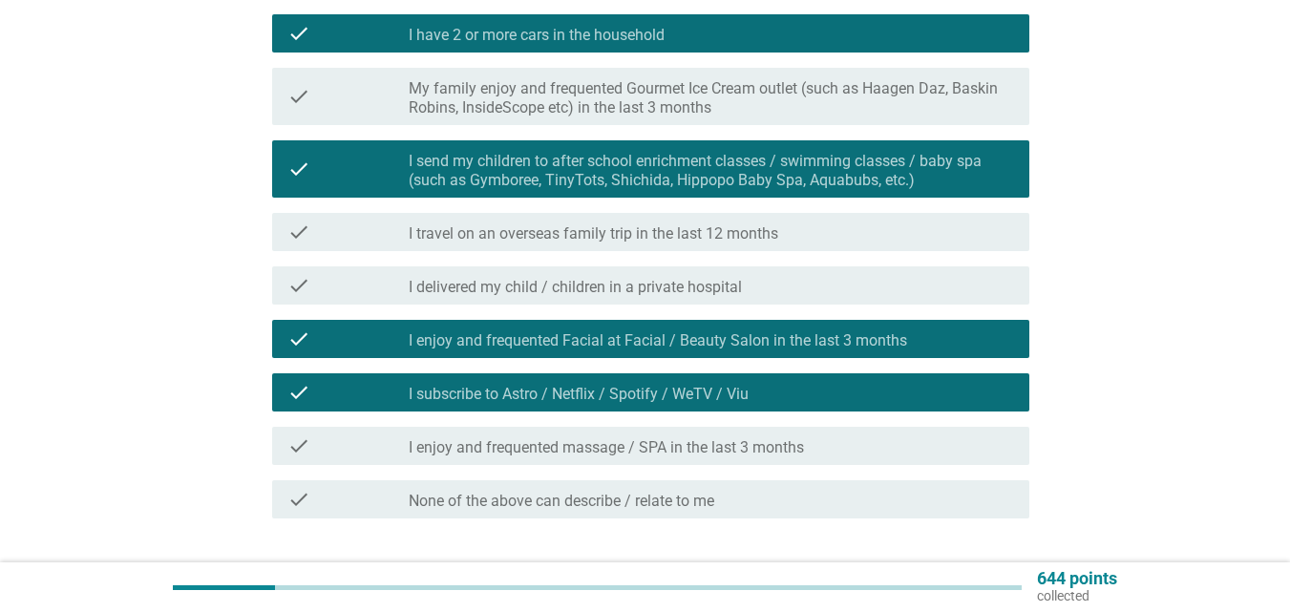
click at [761, 450] on label "I enjoy and frequented massage / SPA in the last 3 months" at bounding box center [606, 447] width 395 height 19
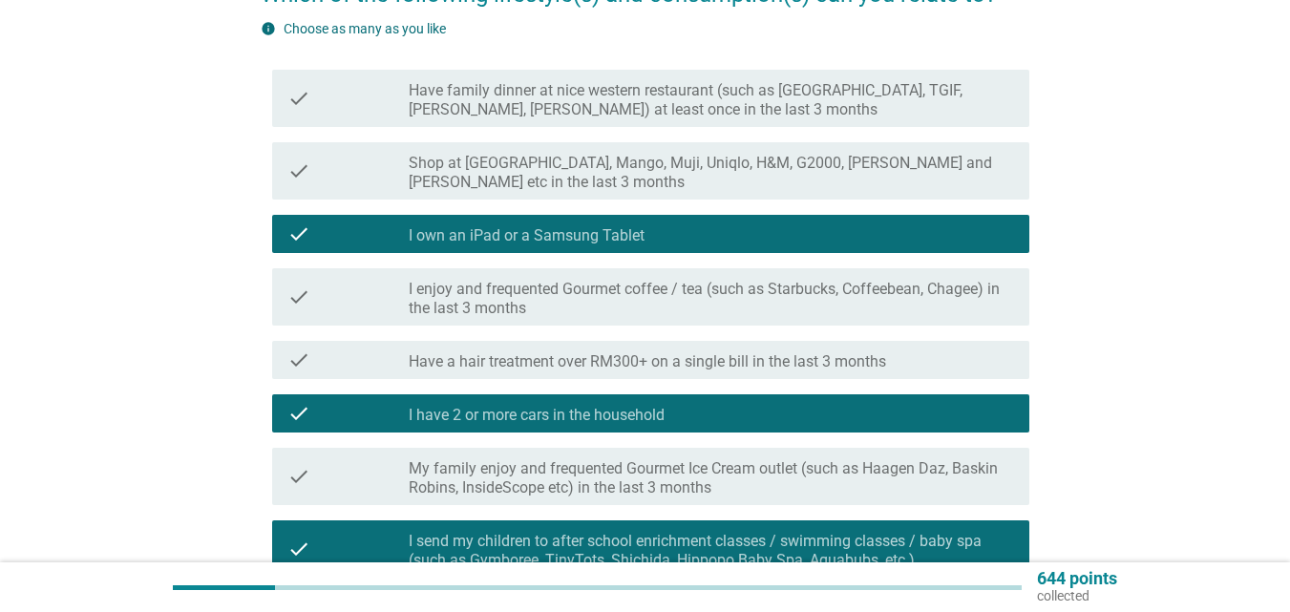
scroll to position [191, 0]
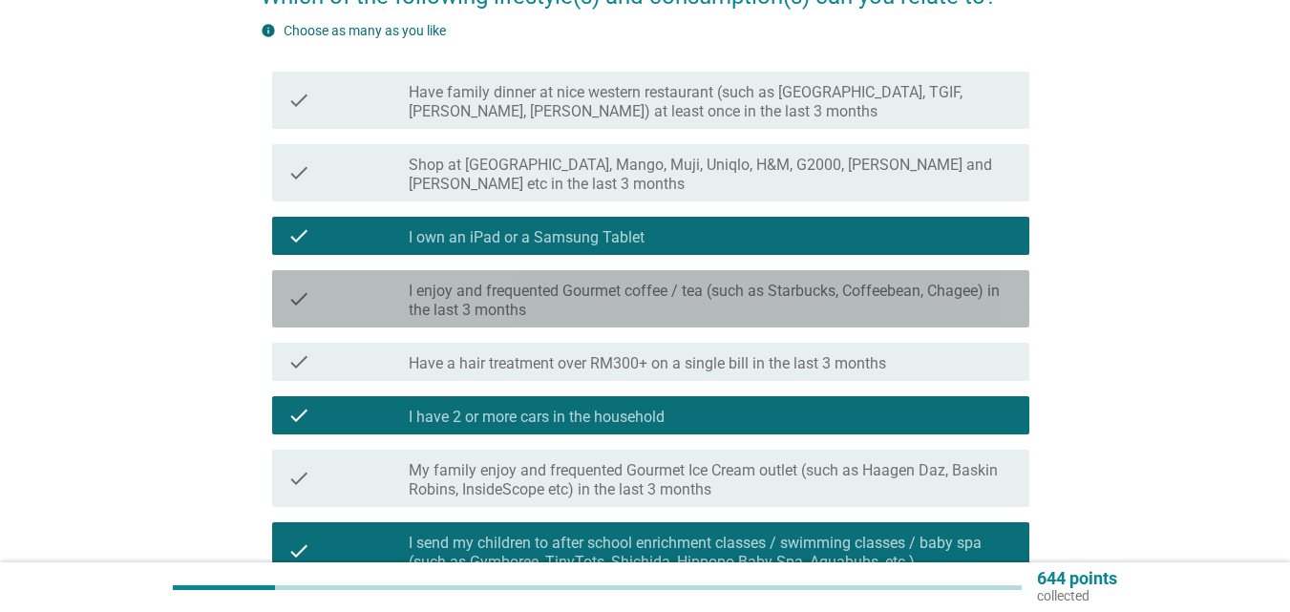
click at [788, 294] on label "I enjoy and frequented Gourmet coffee / tea (such as Starbucks, Coffeebean, Cha…" at bounding box center [712, 301] width 606 height 38
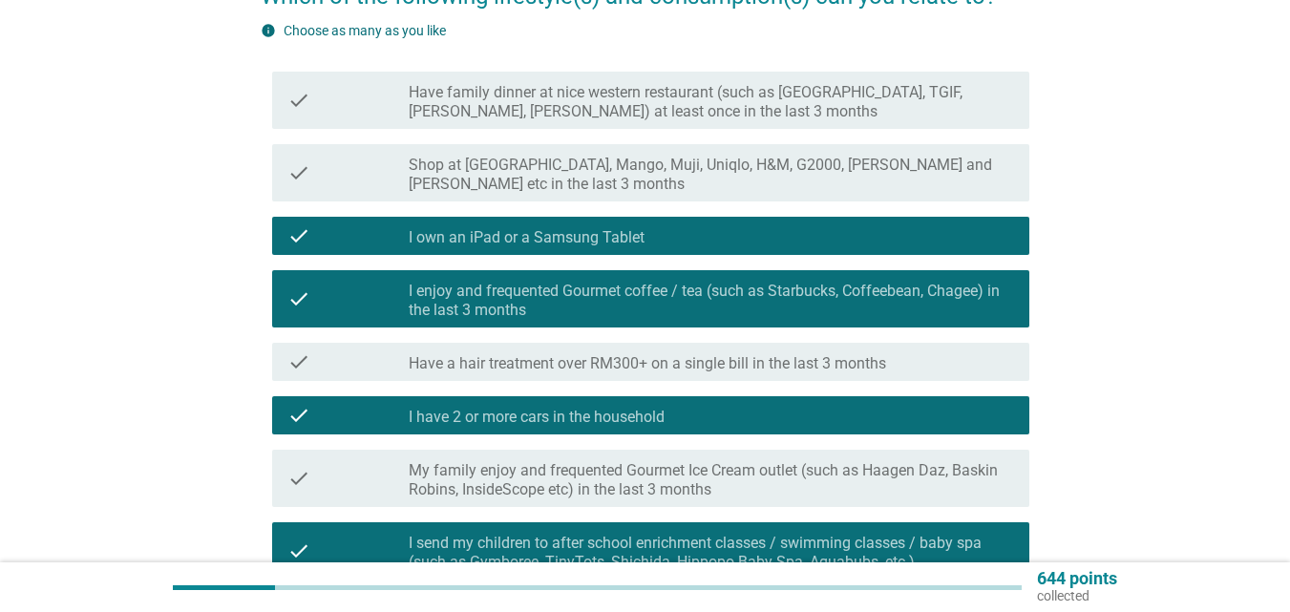
click at [791, 183] on label "Shop at [GEOGRAPHIC_DATA], Mango, Muji, Uniqlo, H&M, G2000, [PERSON_NAME] and […" at bounding box center [712, 175] width 606 height 38
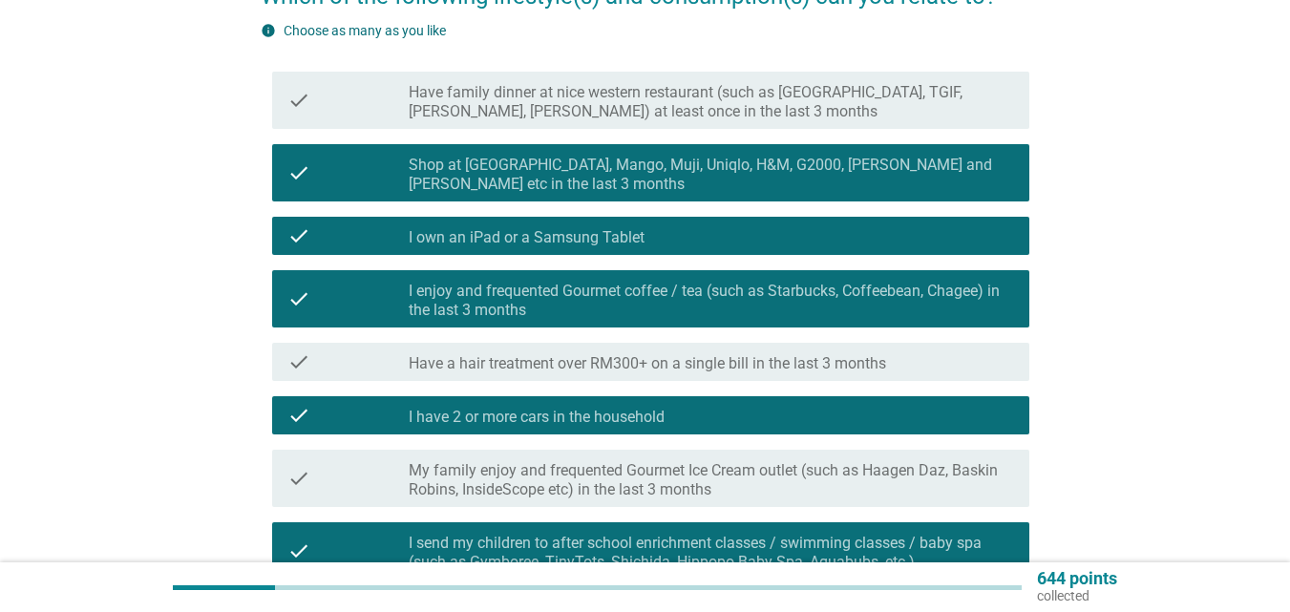
click at [791, 102] on label "Have family dinner at nice western restaurant (such as [GEOGRAPHIC_DATA], TGIF,…" at bounding box center [712, 102] width 606 height 38
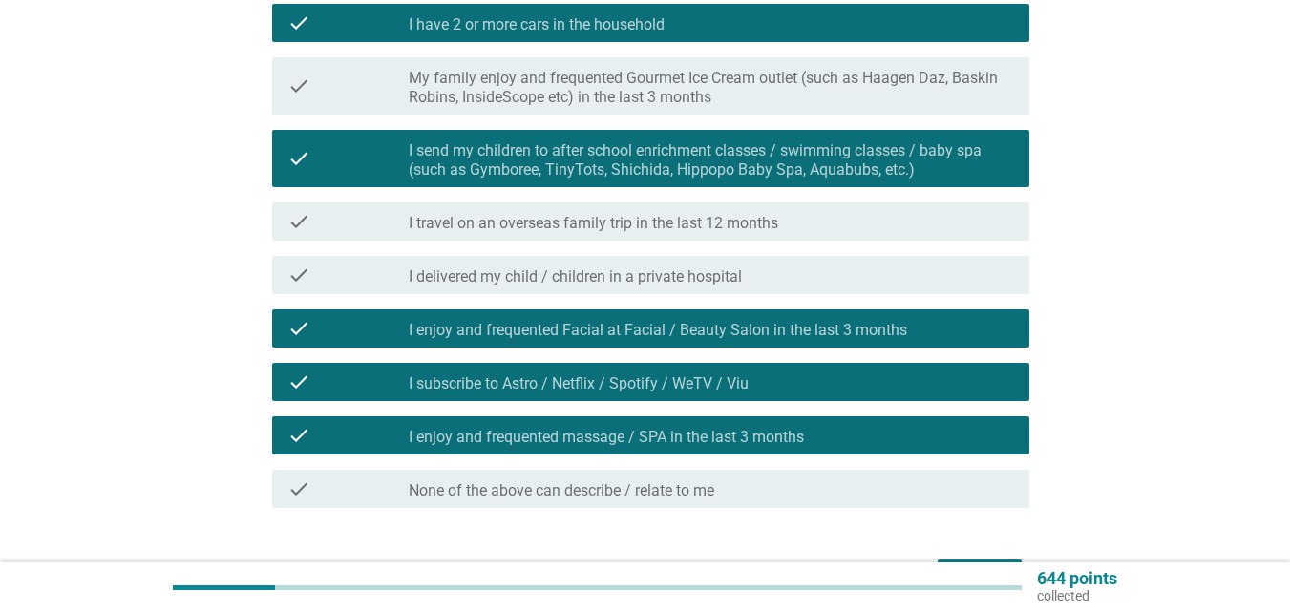
scroll to position [707, 0]
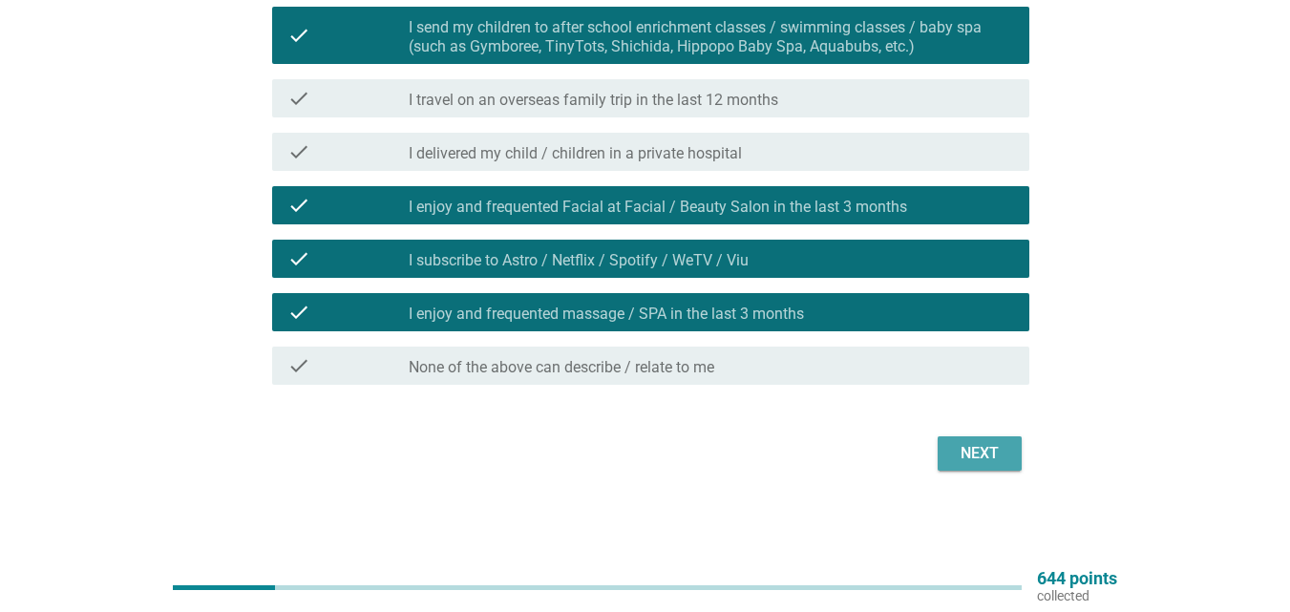
click at [953, 449] on div "Next" at bounding box center [979, 453] width 53 height 23
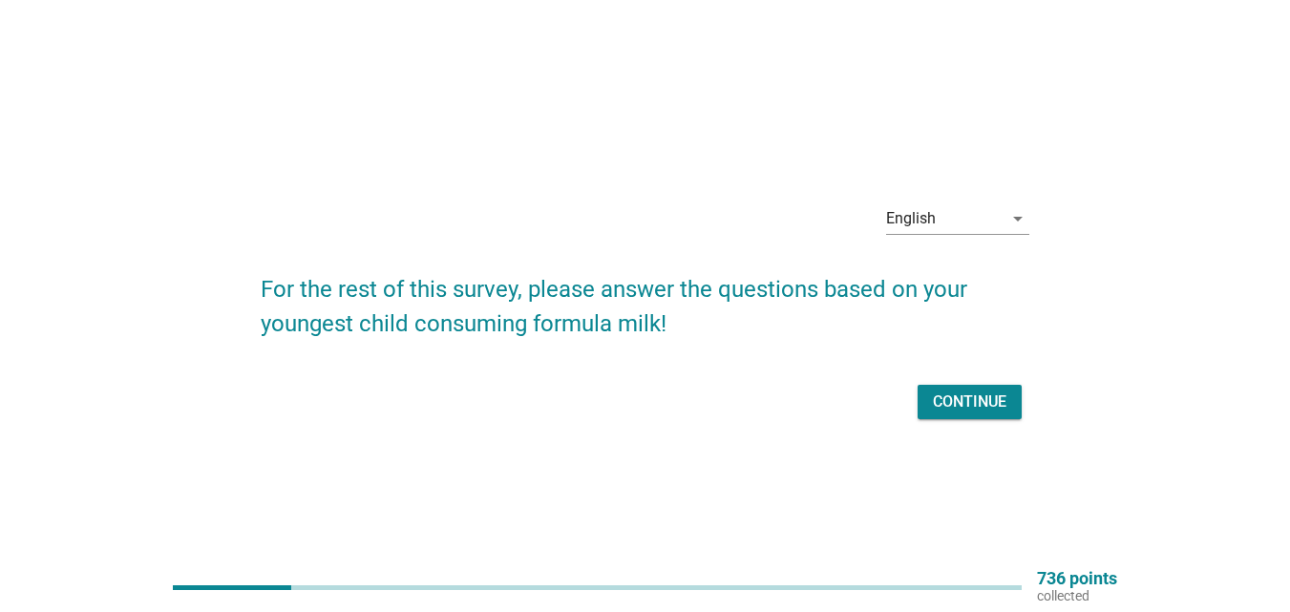
click at [982, 403] on div "Continue" at bounding box center [970, 402] width 74 height 23
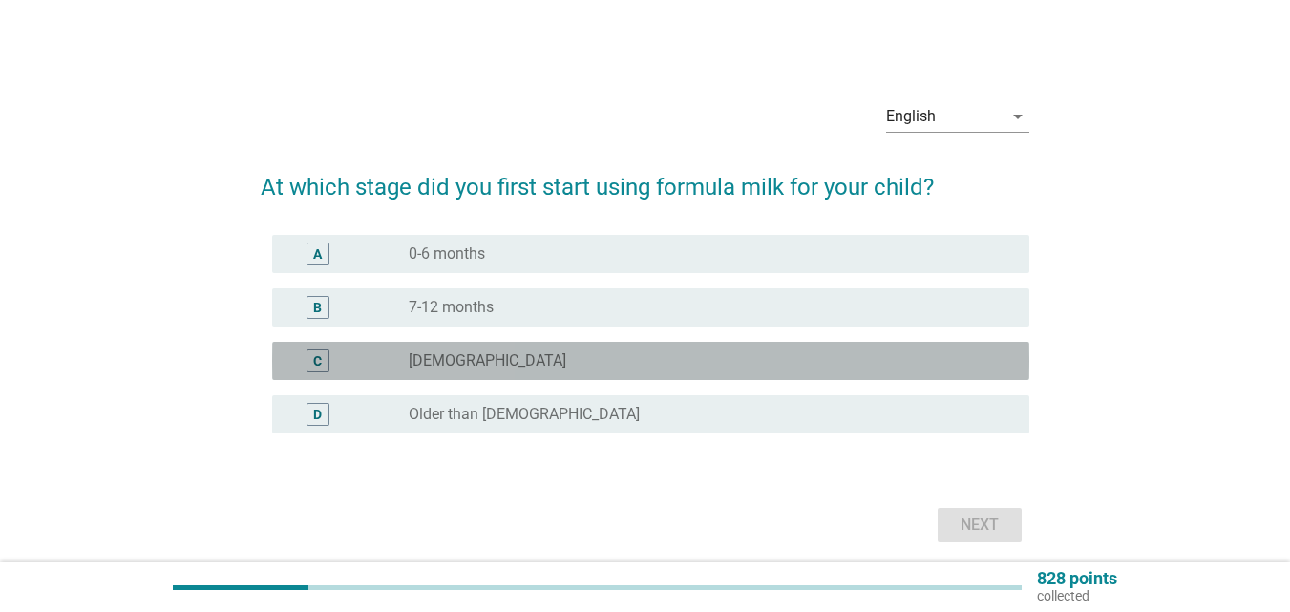
click at [586, 359] on div "radio_button_unchecked [DEMOGRAPHIC_DATA]" at bounding box center [704, 360] width 590 height 19
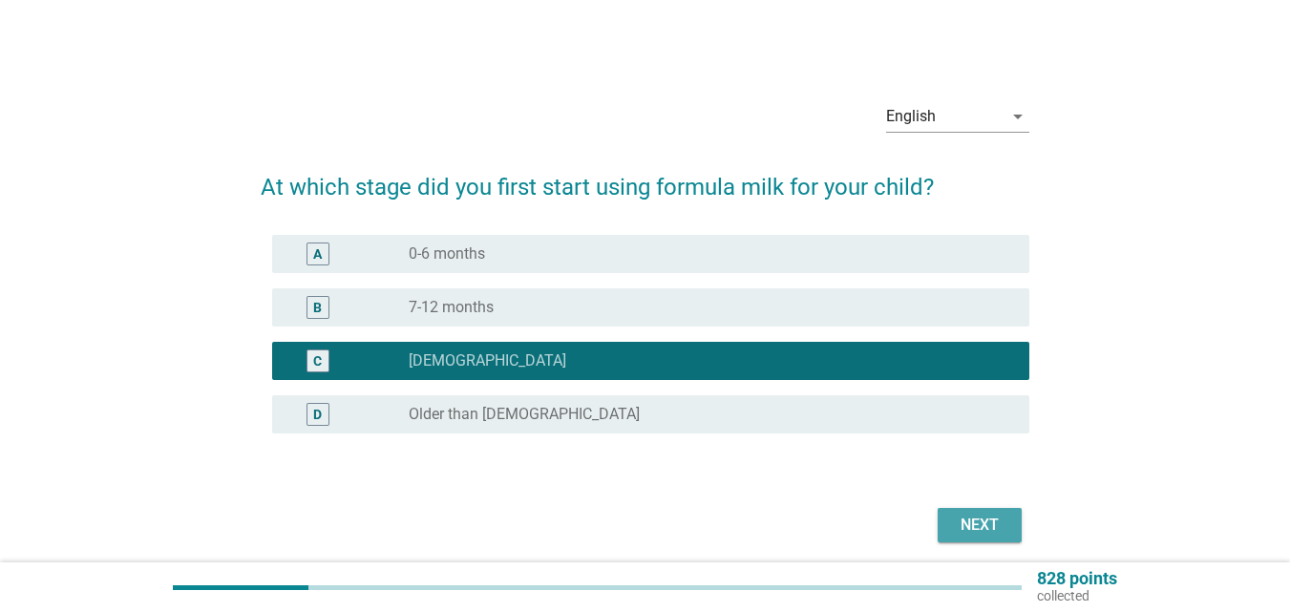
click at [960, 518] on div "Next" at bounding box center [979, 525] width 53 height 23
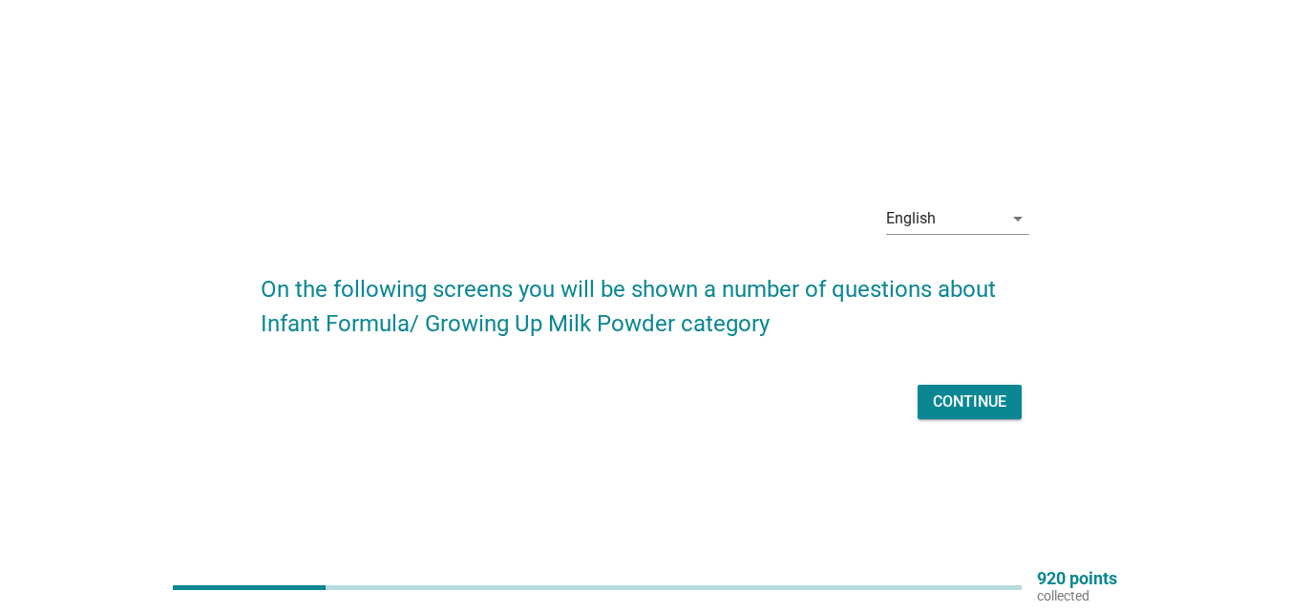
click at [946, 398] on div "Continue" at bounding box center [970, 402] width 74 height 23
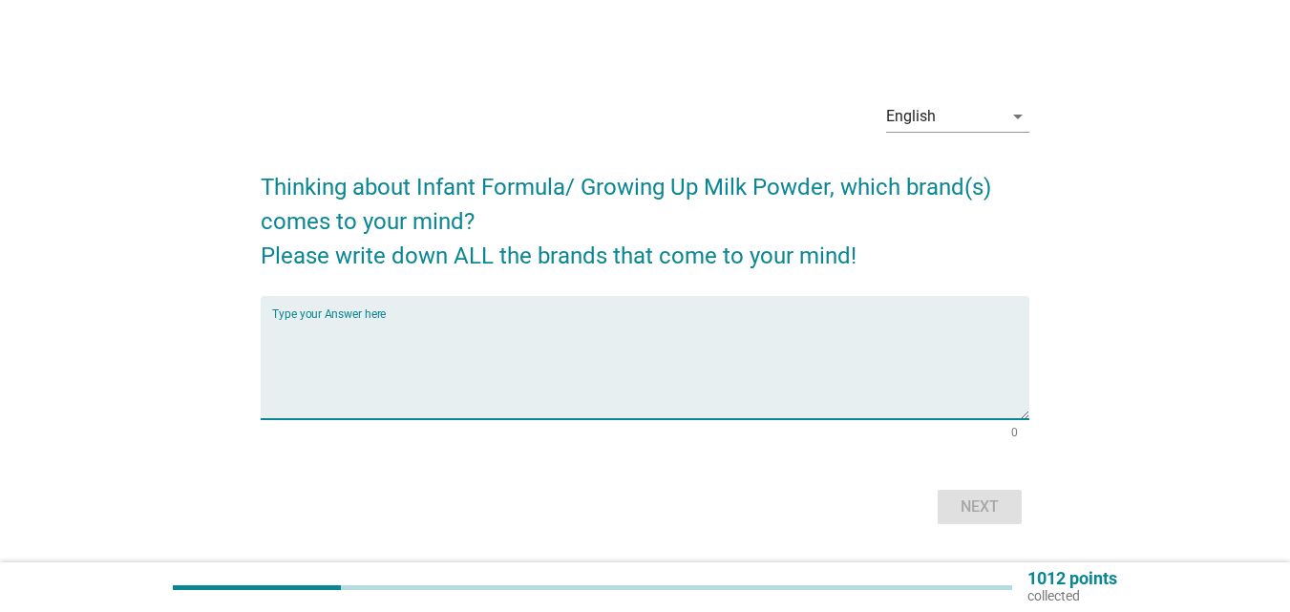
click at [920, 358] on textarea "Type your Answer here" at bounding box center [650, 369] width 757 height 100
type textarea "n"
type textarea "f"
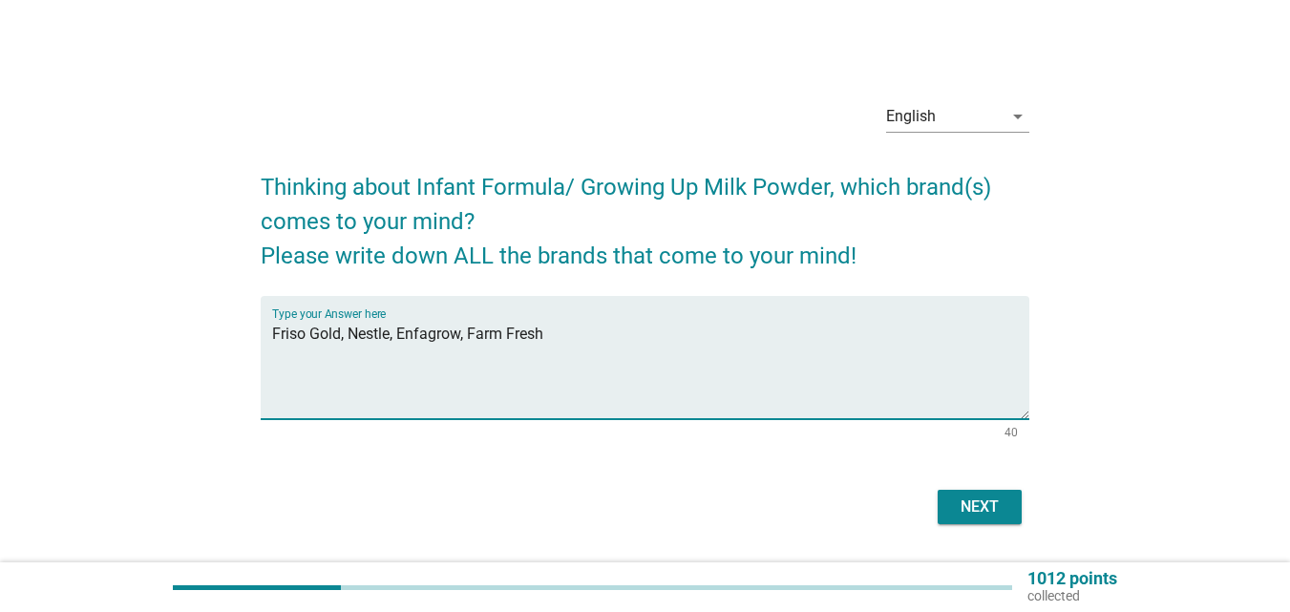
type textarea "Friso Gold, Nestle, Enfagrow, Farm Fresh"
click at [959, 499] on div "Next" at bounding box center [979, 507] width 53 height 23
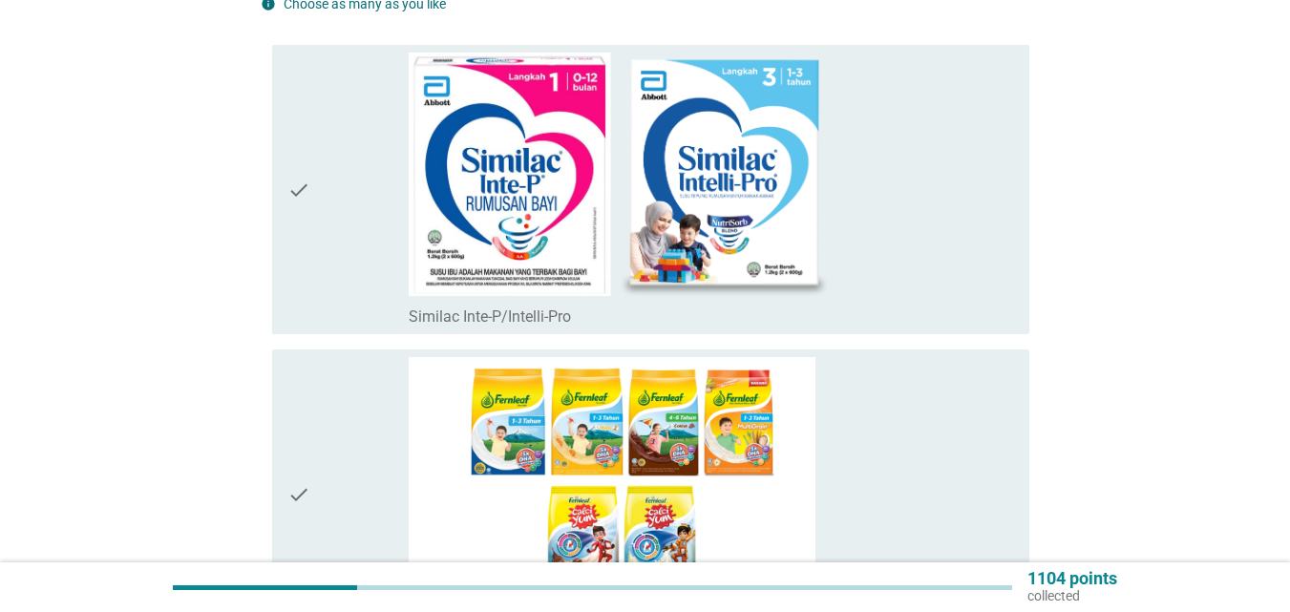
scroll to position [382, 0]
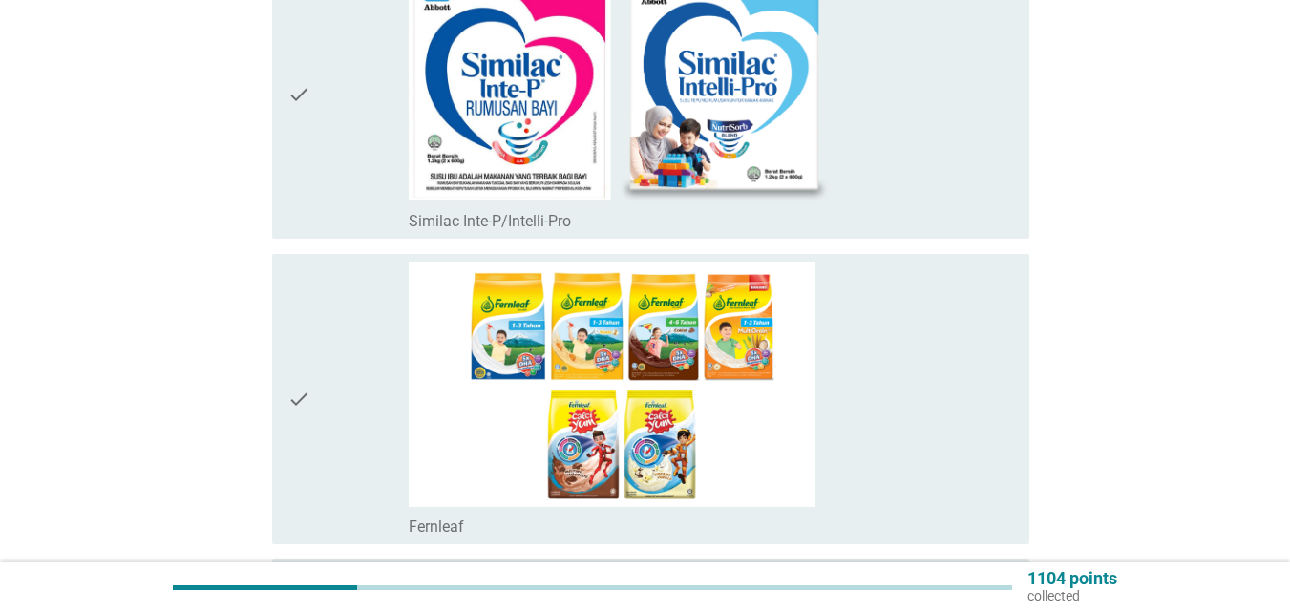
click at [372, 378] on div "check" at bounding box center [347, 399] width 121 height 274
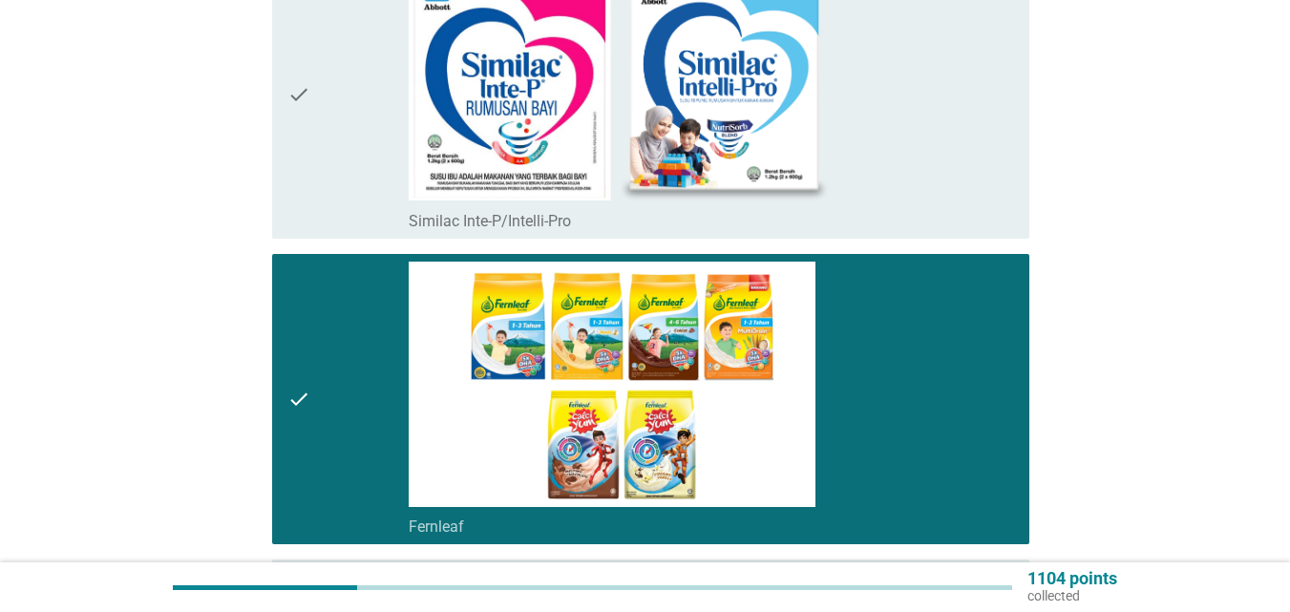
click at [367, 235] on div "check check_box_outline_blank Similac Inte-P/Intelli-Pro" at bounding box center [650, 93] width 757 height 289
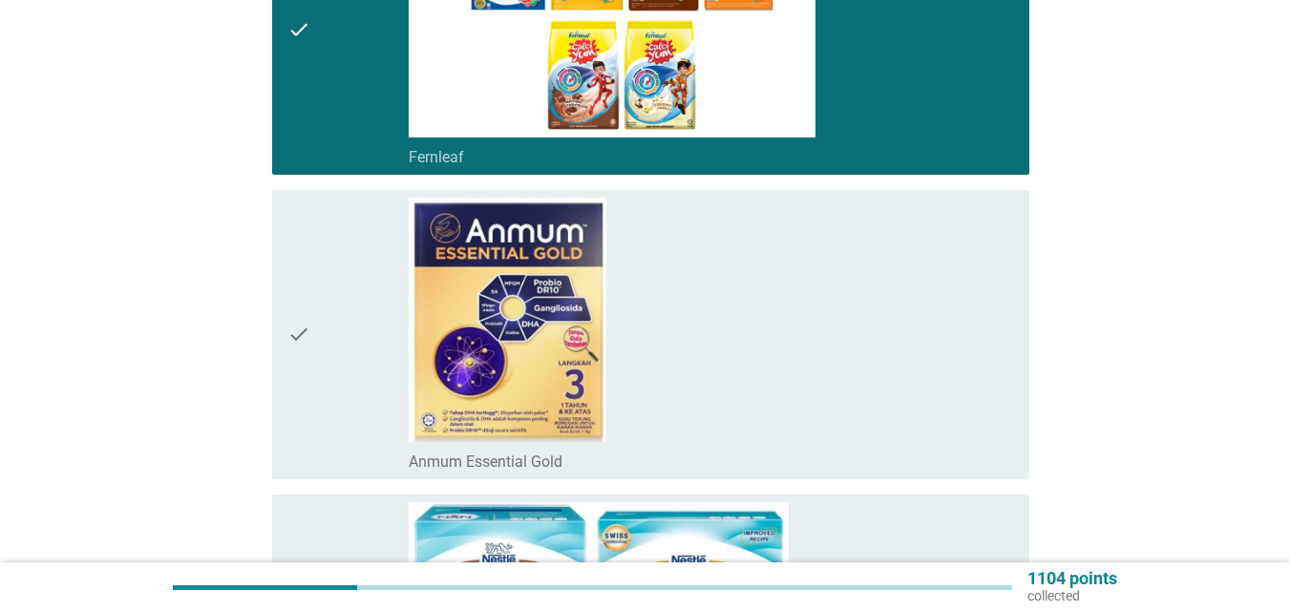
scroll to position [860, 0]
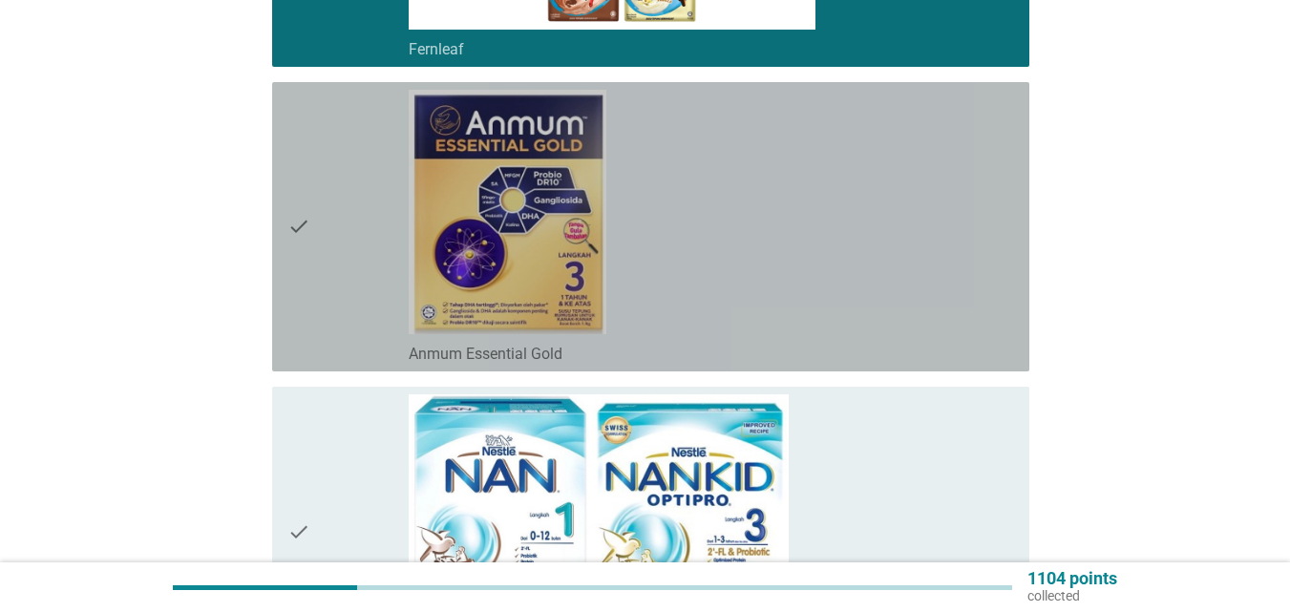
click at [372, 260] on div "check" at bounding box center [347, 227] width 121 height 274
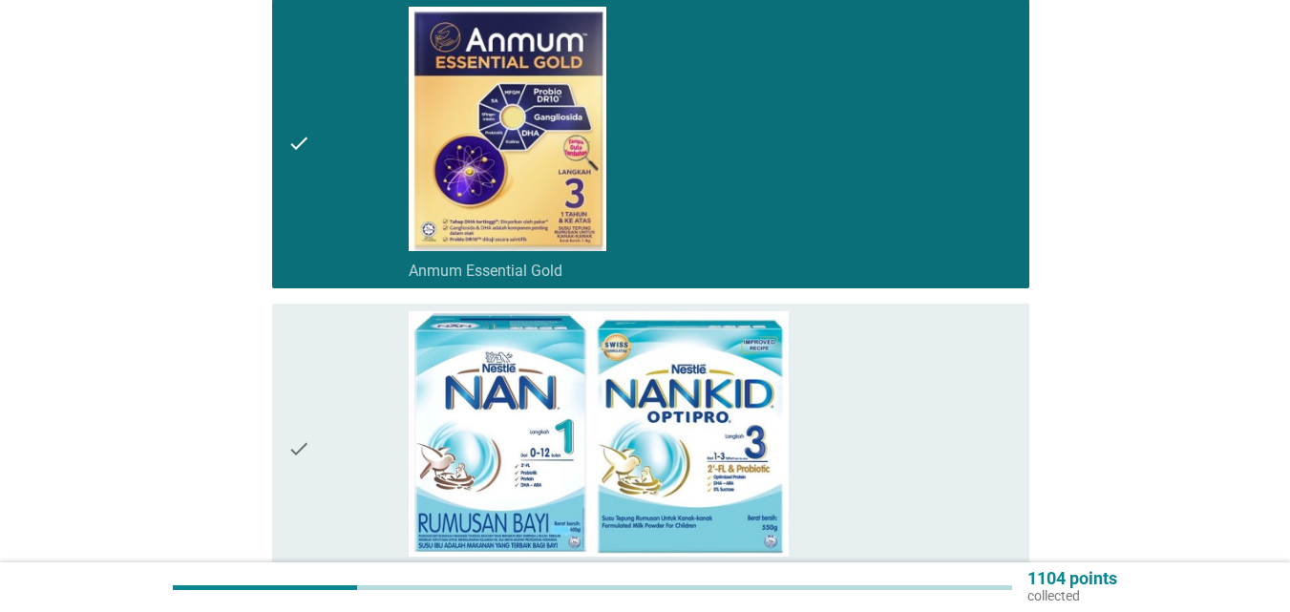
scroll to position [1051, 0]
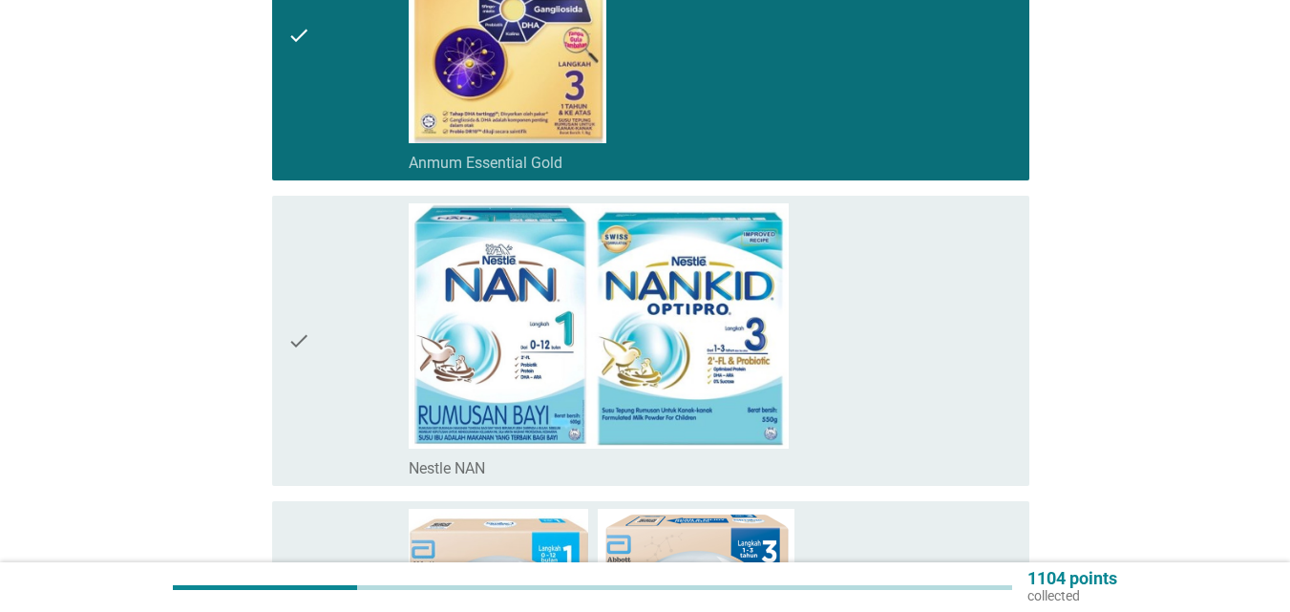
click at [372, 260] on div "check" at bounding box center [347, 340] width 121 height 274
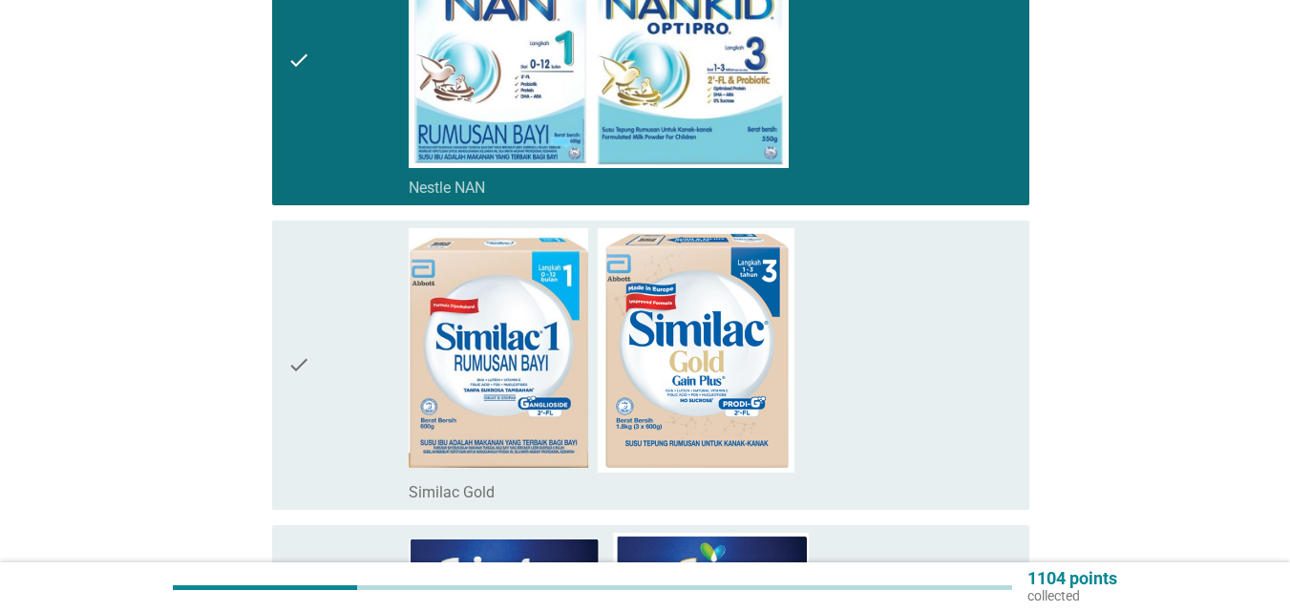
scroll to position [1433, 0]
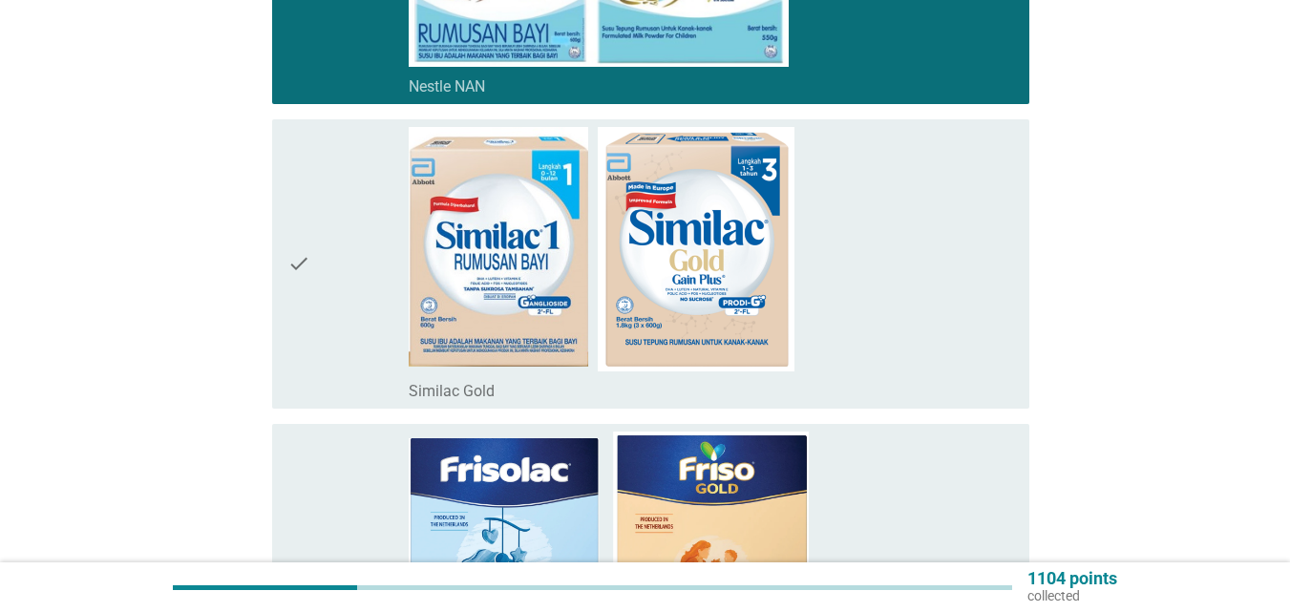
click at [372, 261] on div "check" at bounding box center [347, 264] width 121 height 274
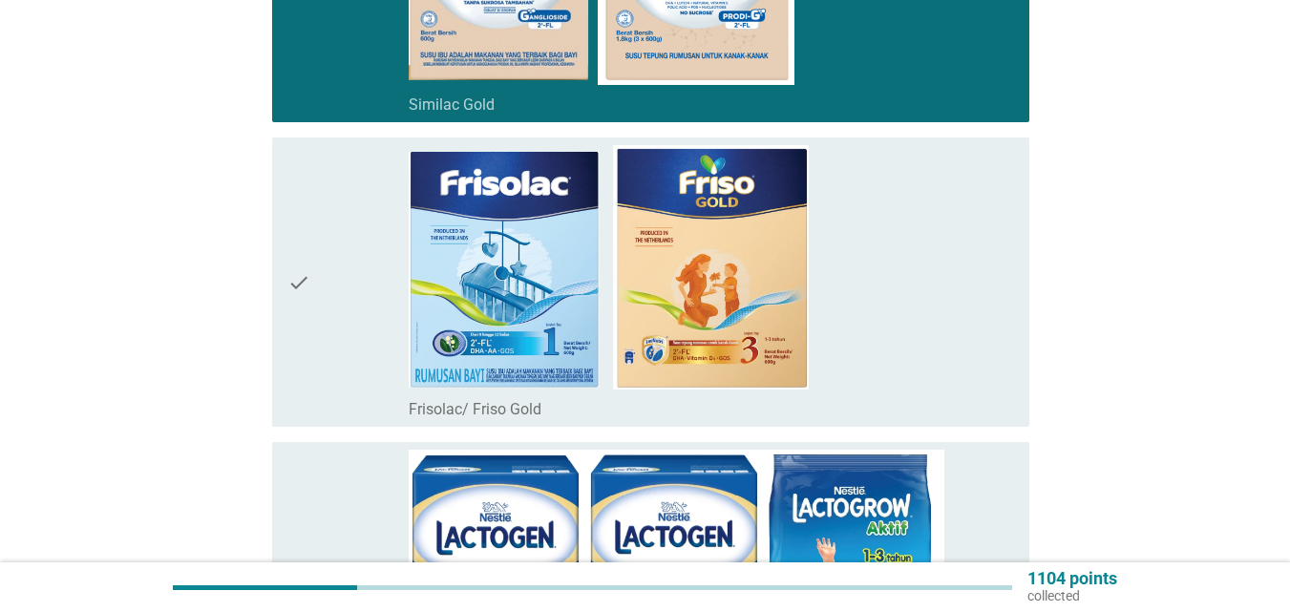
click at [372, 261] on div "check" at bounding box center [347, 282] width 121 height 274
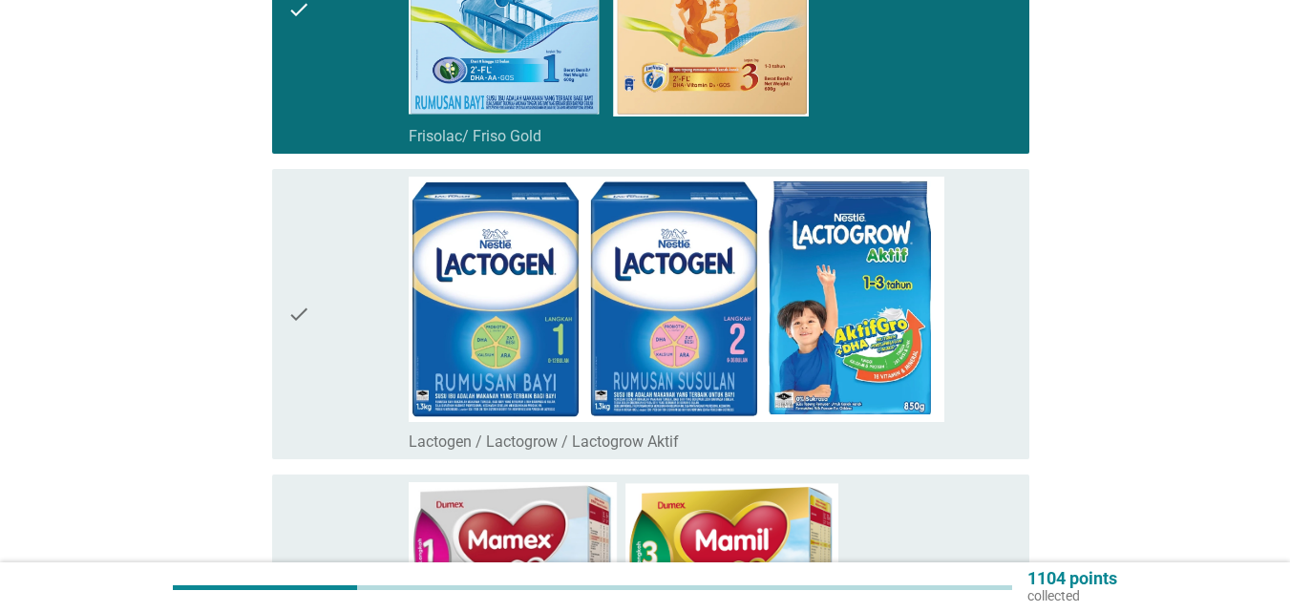
scroll to position [2101, 0]
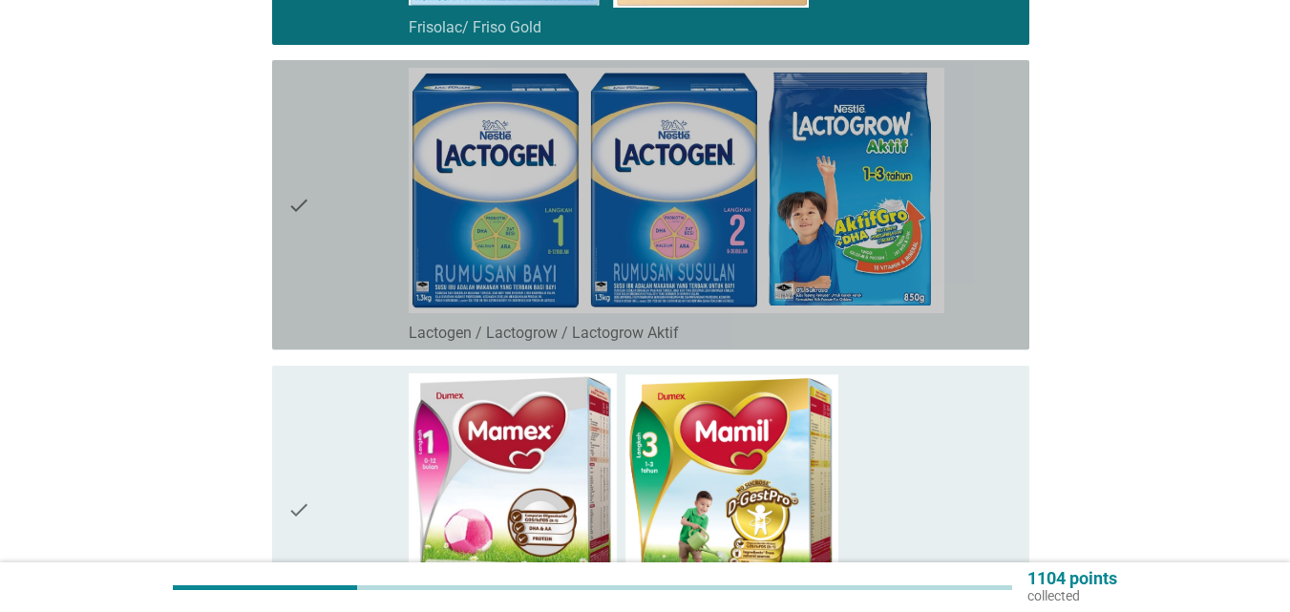
click at [372, 261] on div "check" at bounding box center [347, 205] width 121 height 274
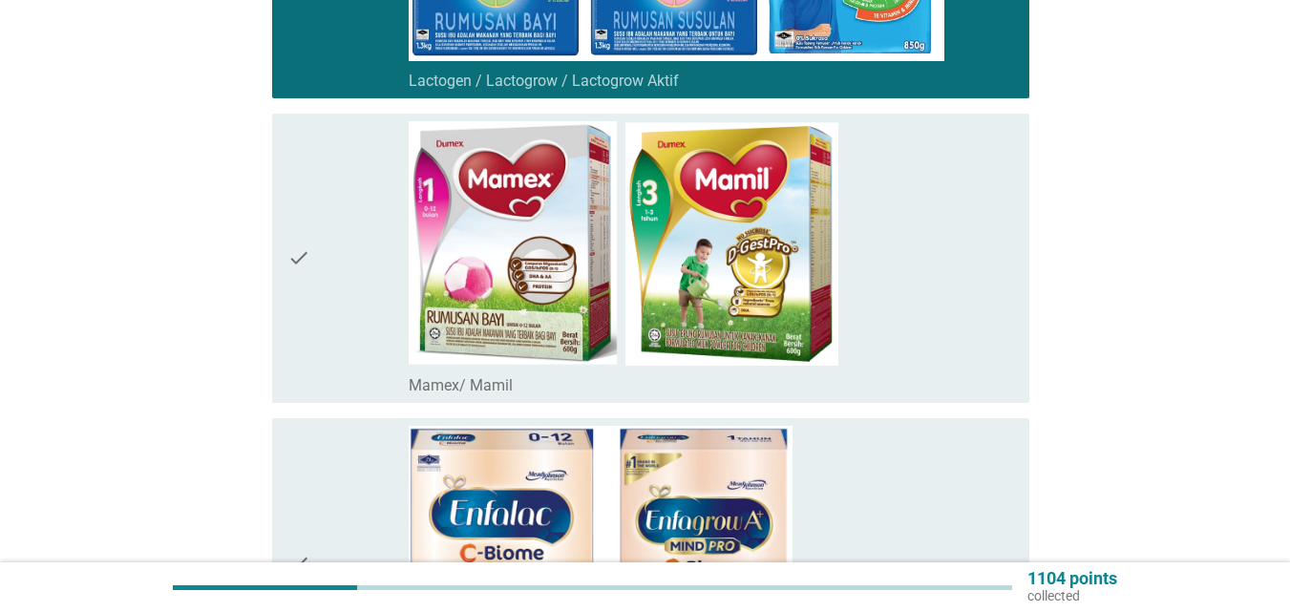
scroll to position [2388, 0]
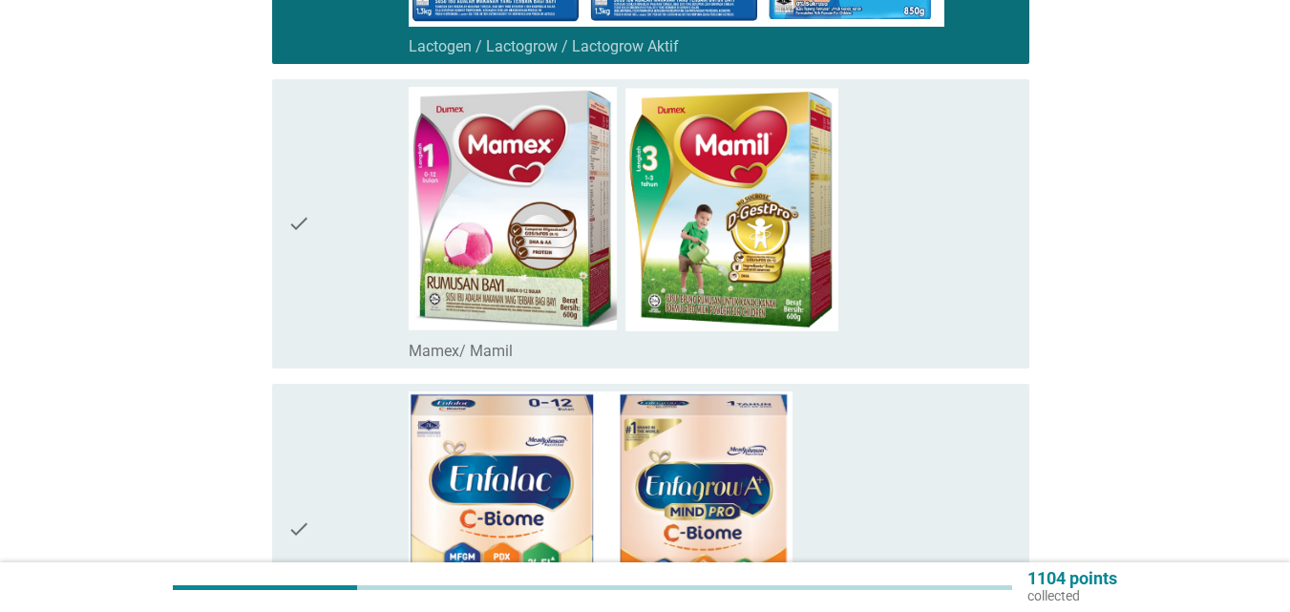
click at [372, 261] on div "check" at bounding box center [347, 224] width 121 height 274
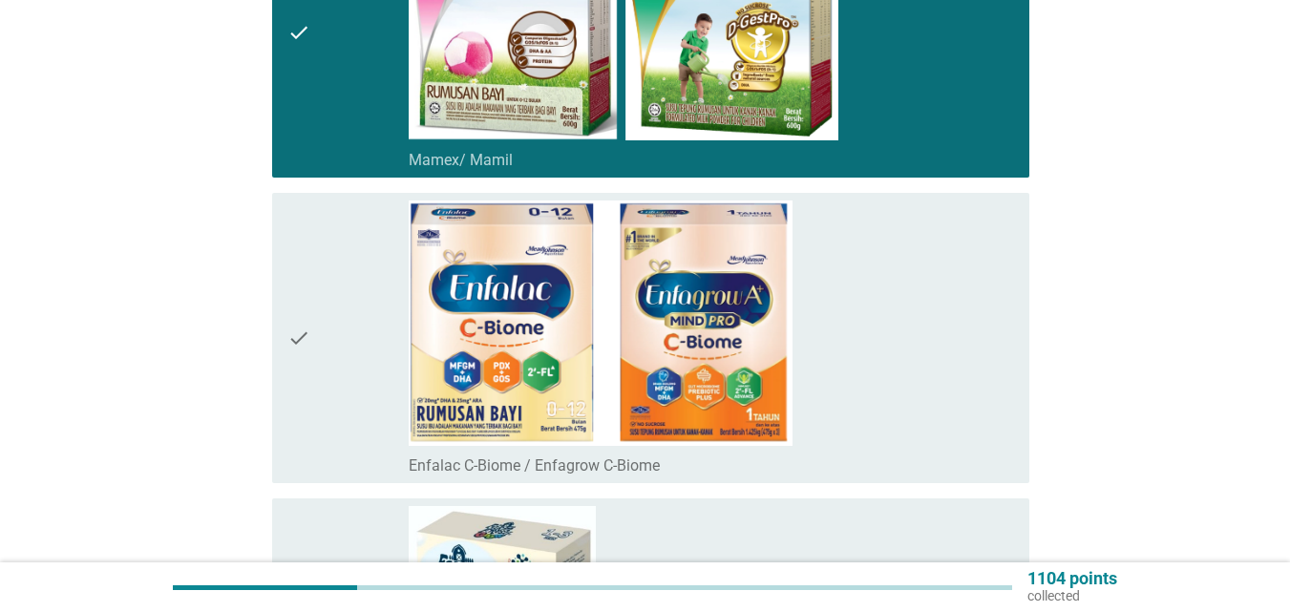
click at [372, 261] on div "check" at bounding box center [347, 338] width 121 height 274
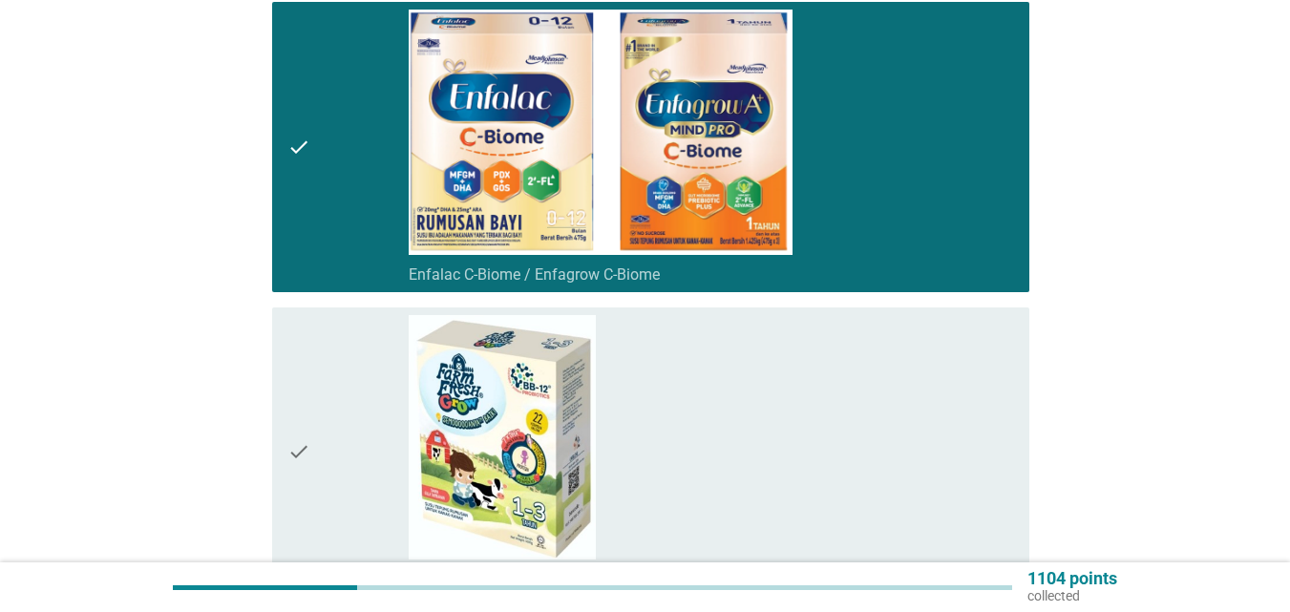
scroll to position [2961, 0]
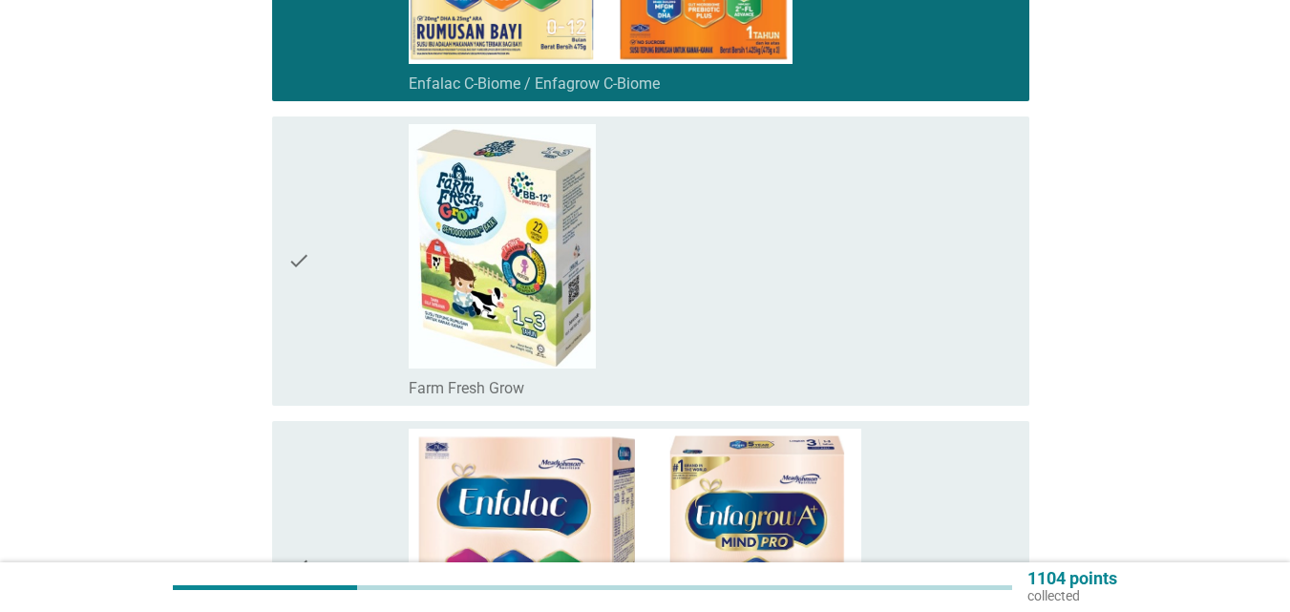
click at [372, 261] on div "check" at bounding box center [347, 261] width 121 height 274
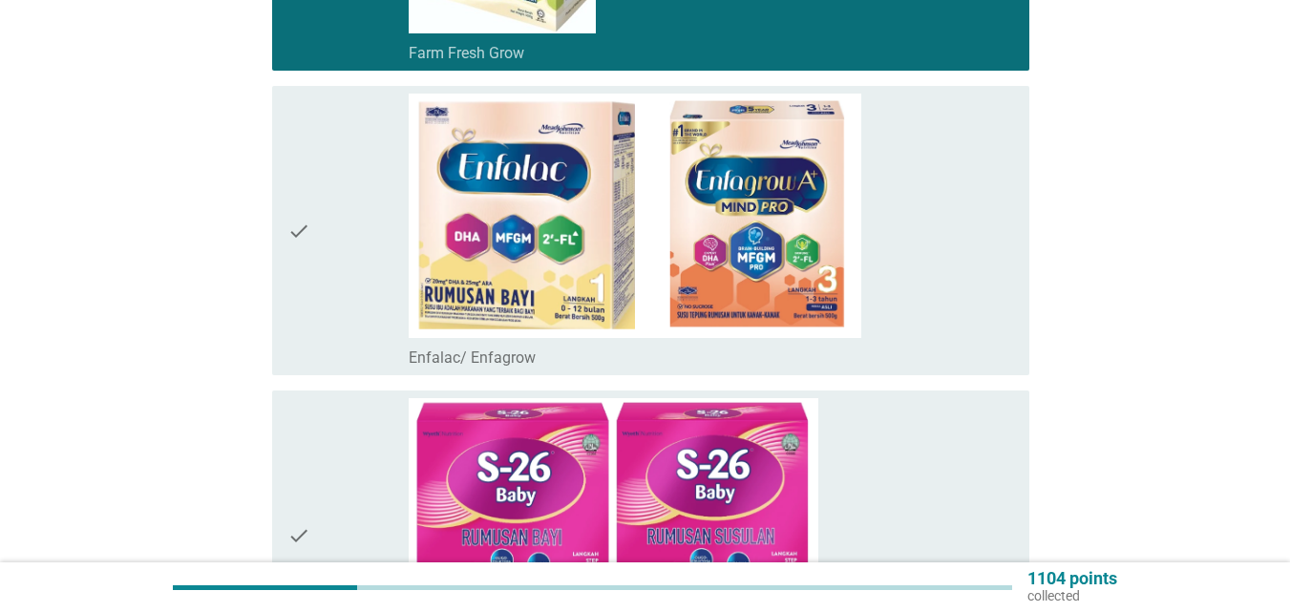
scroll to position [3438, 0]
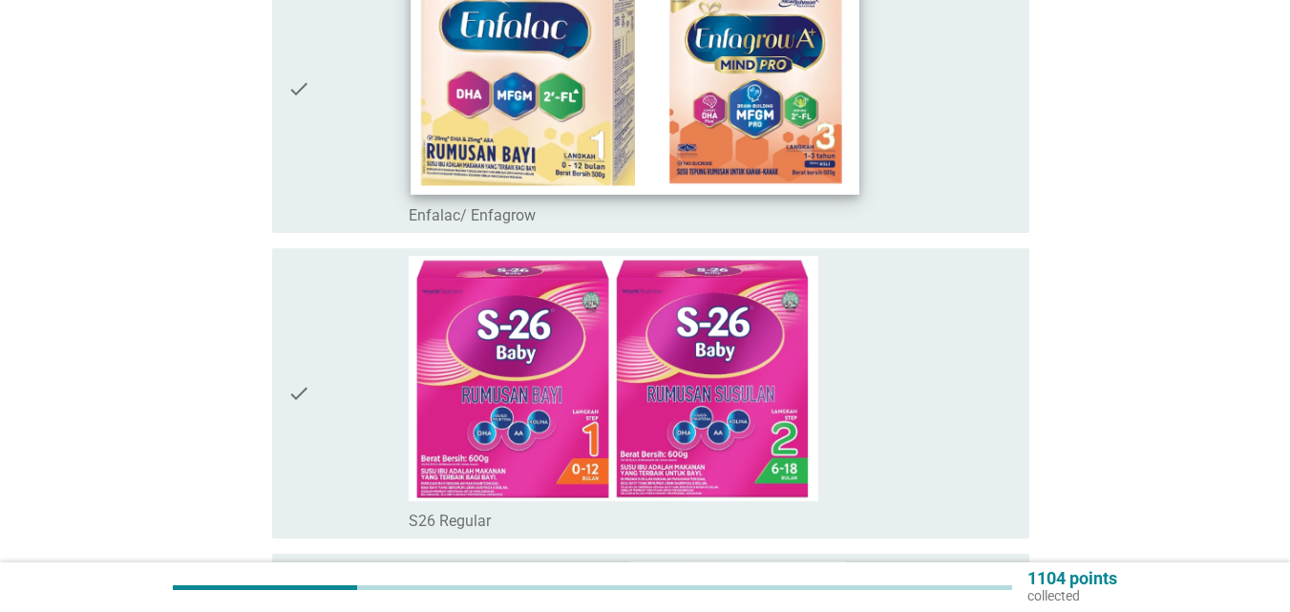
click at [418, 187] on img at bounding box center [635, 73] width 448 height 243
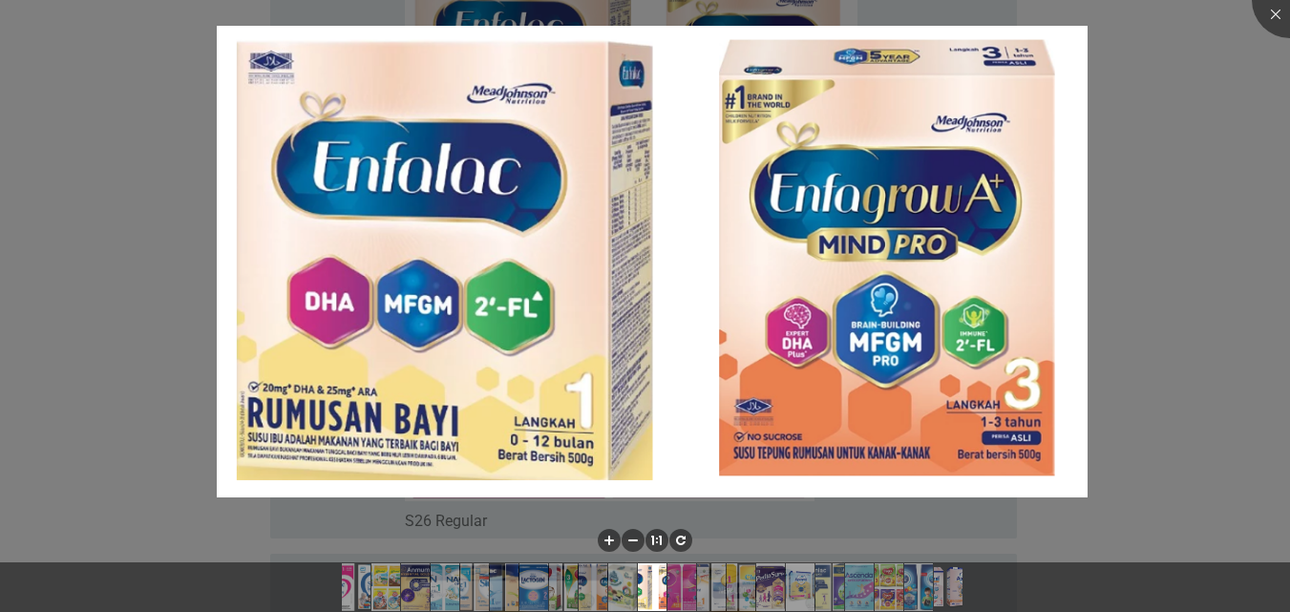
click at [114, 154] on div at bounding box center [645, 306] width 1290 height 612
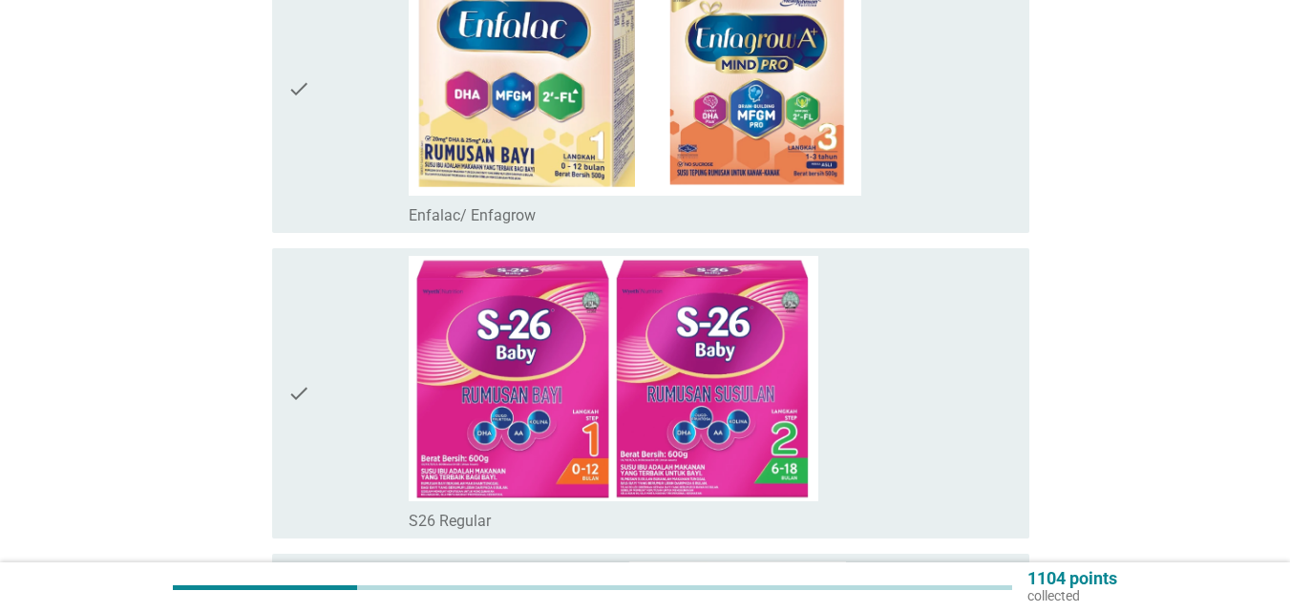
click at [327, 129] on div "check" at bounding box center [347, 88] width 121 height 274
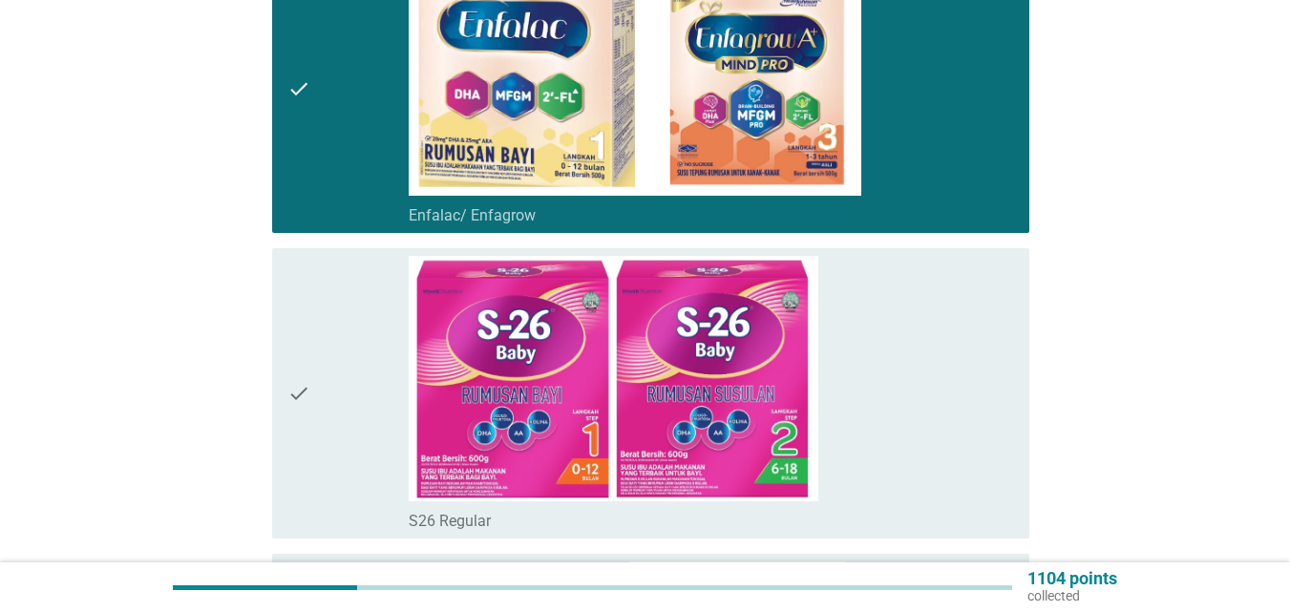
click at [333, 306] on div "check" at bounding box center [347, 393] width 121 height 274
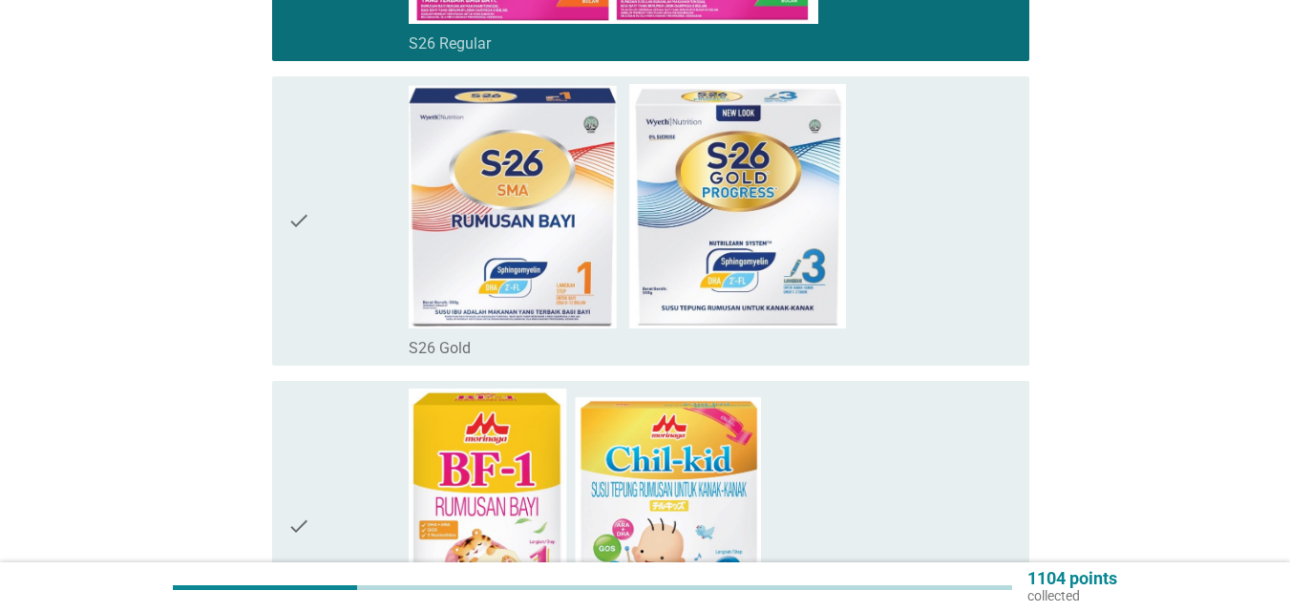
click at [332, 276] on div "check" at bounding box center [347, 221] width 121 height 274
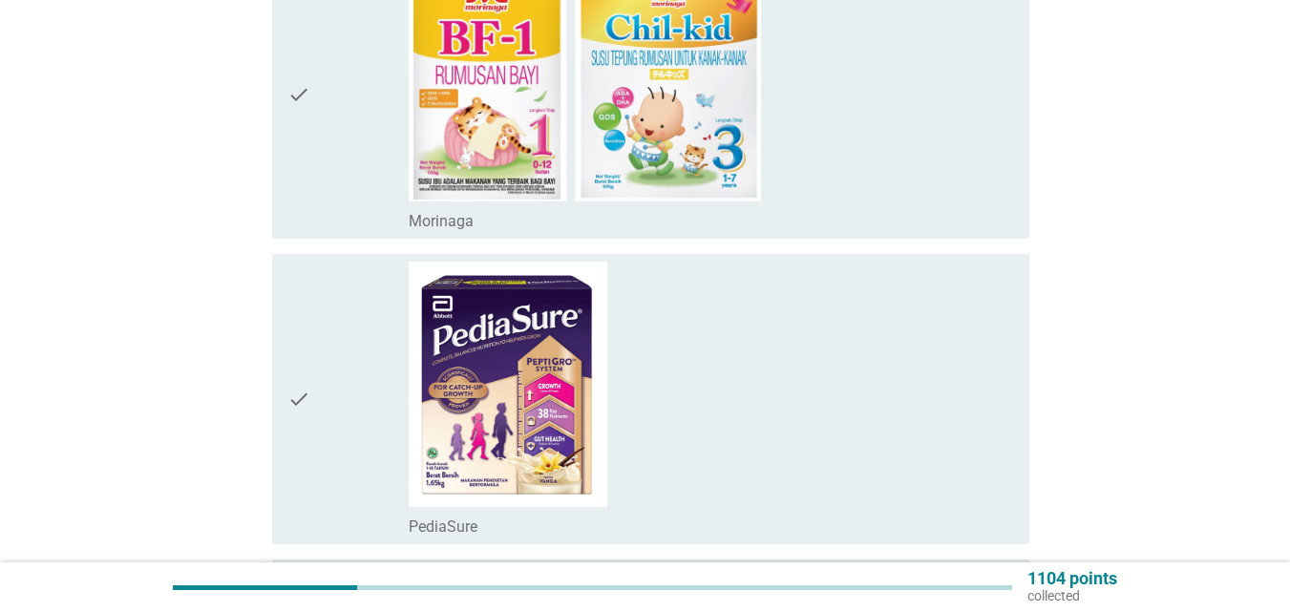
scroll to position [4393, 0]
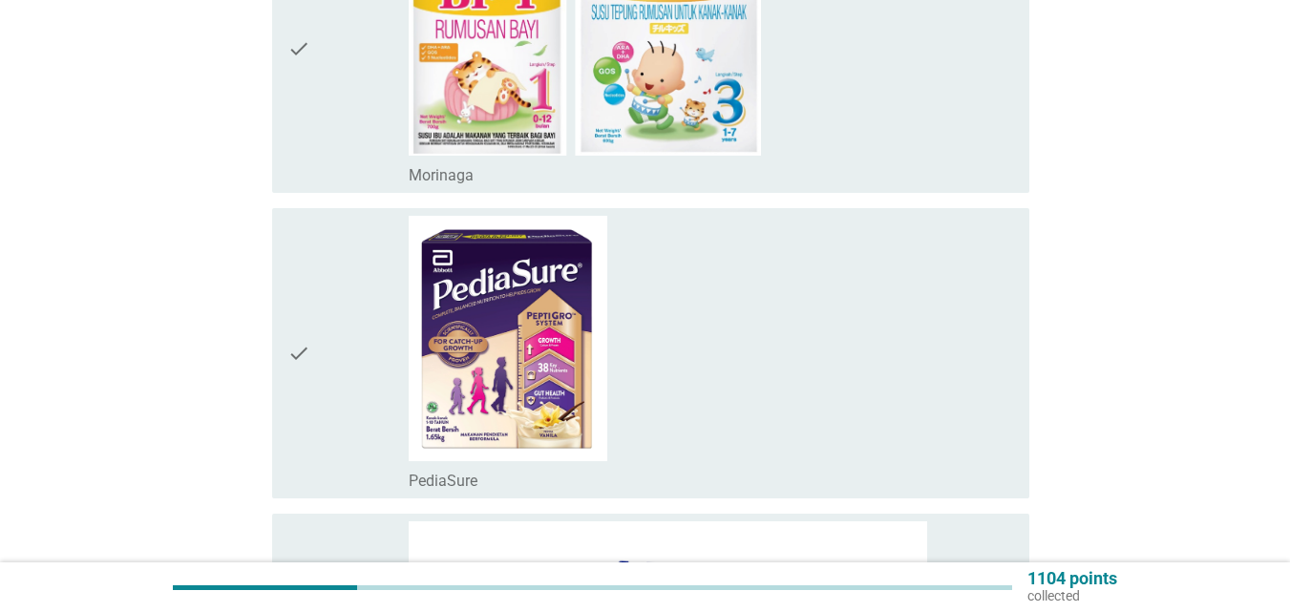
click at [359, 139] on div "check" at bounding box center [347, 48] width 121 height 274
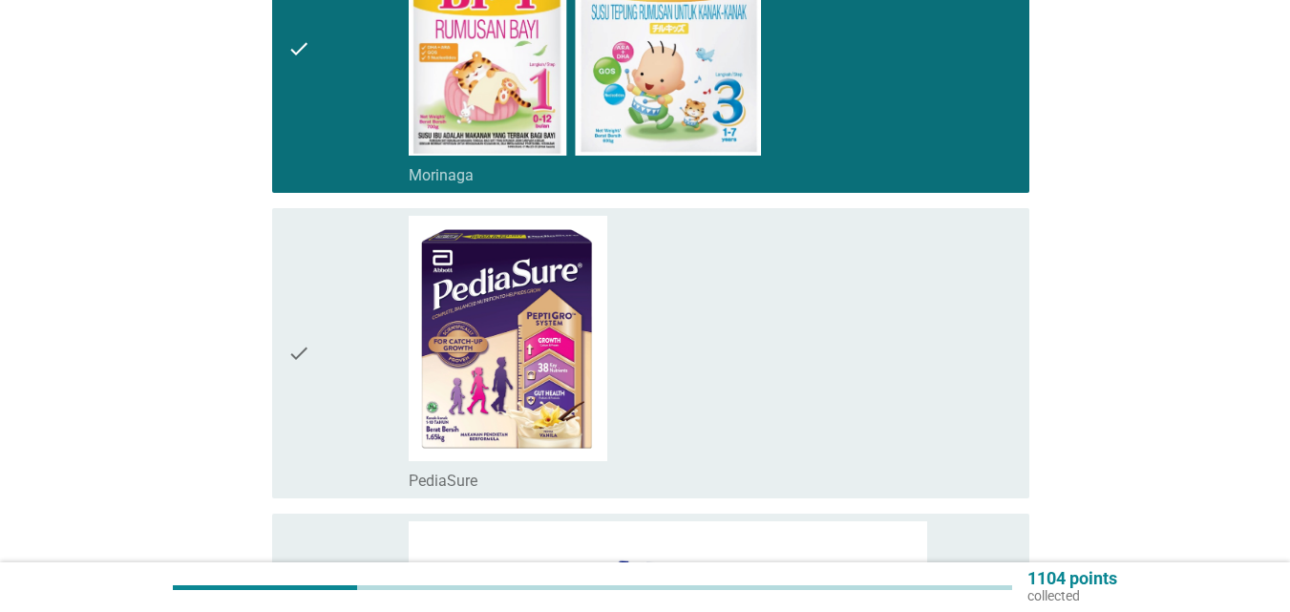
click at [350, 277] on div "check" at bounding box center [347, 353] width 121 height 274
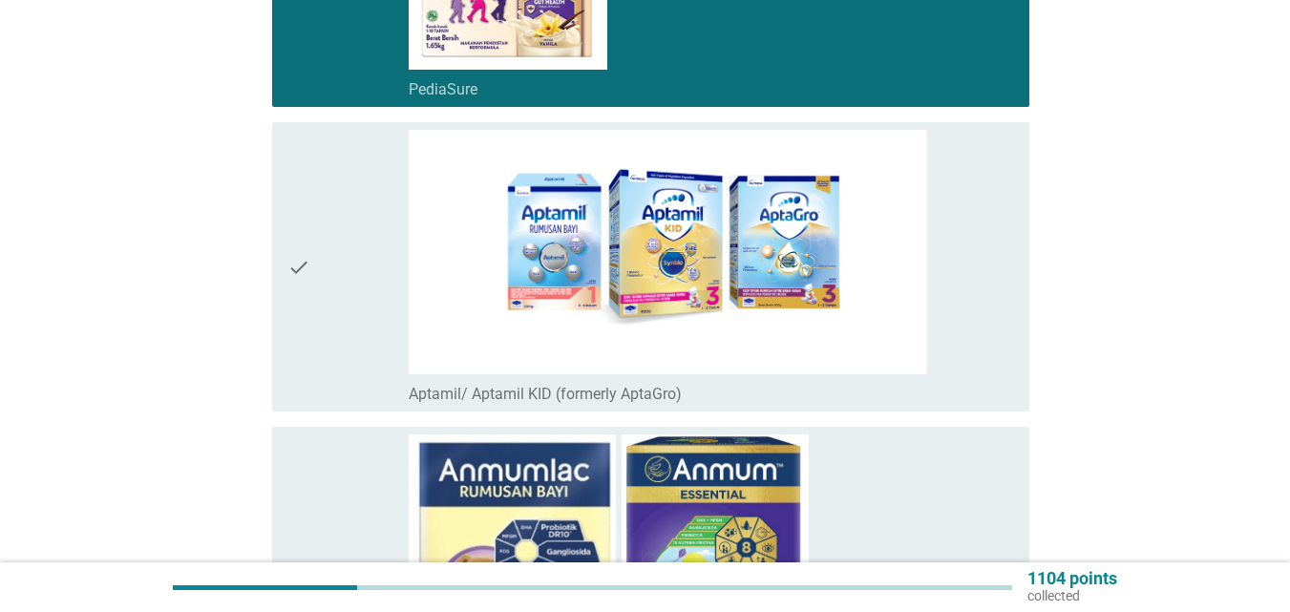
scroll to position [4871, 0]
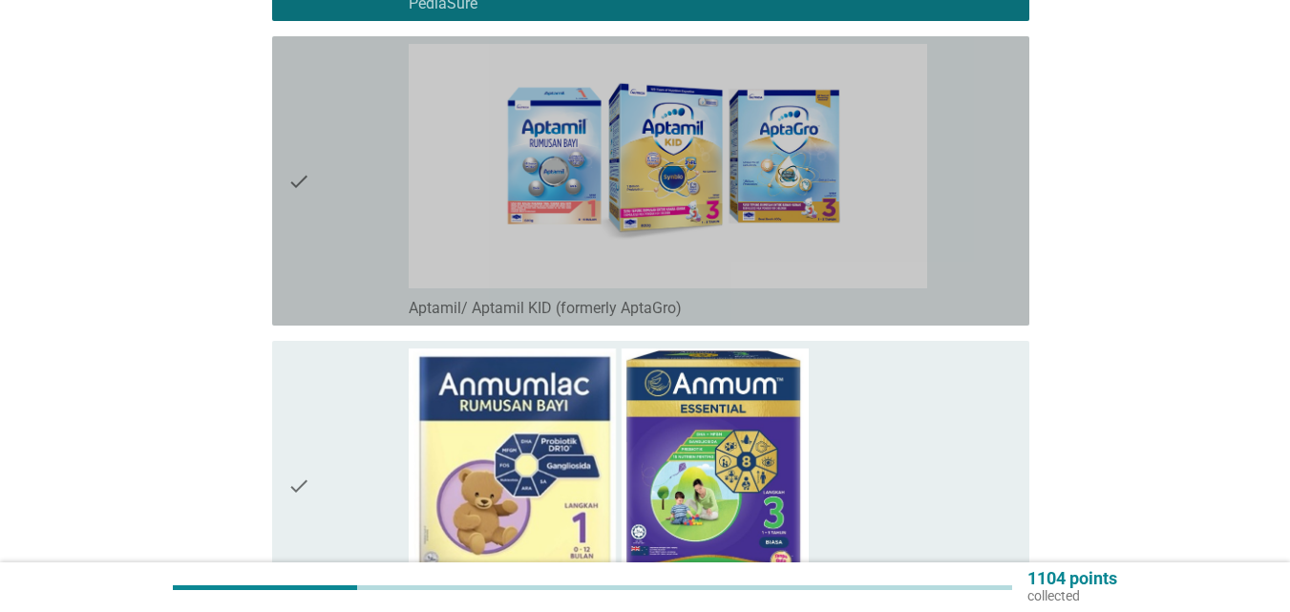
click at [360, 259] on div "check" at bounding box center [347, 181] width 121 height 274
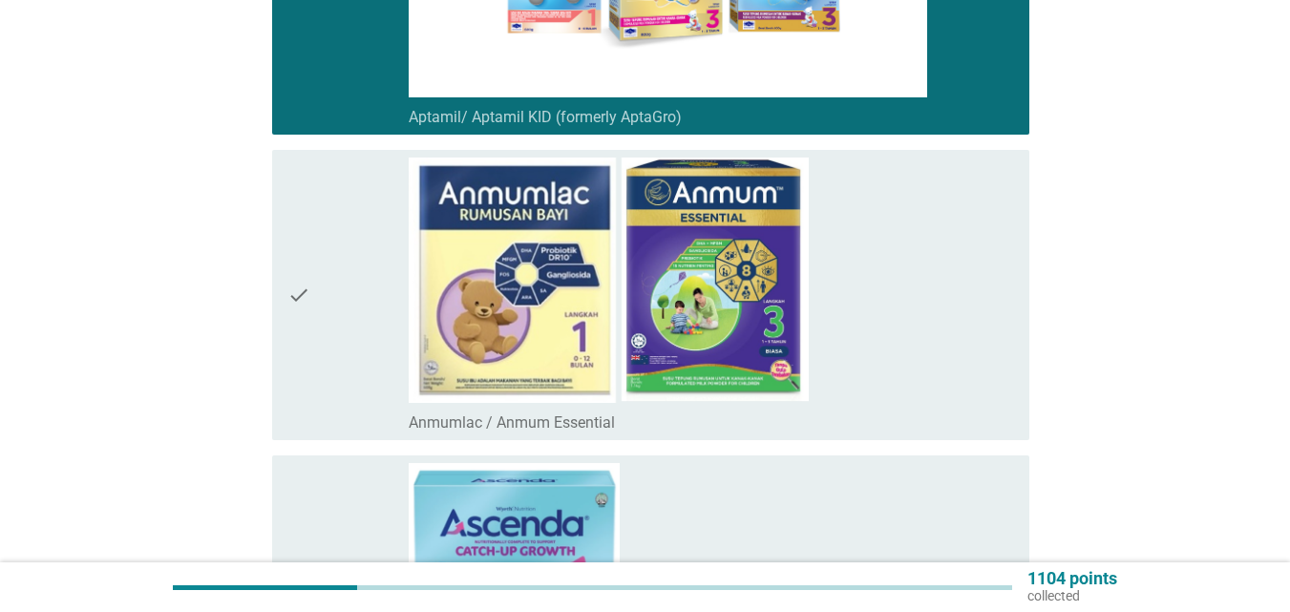
click at [360, 259] on div "check" at bounding box center [347, 295] width 121 height 274
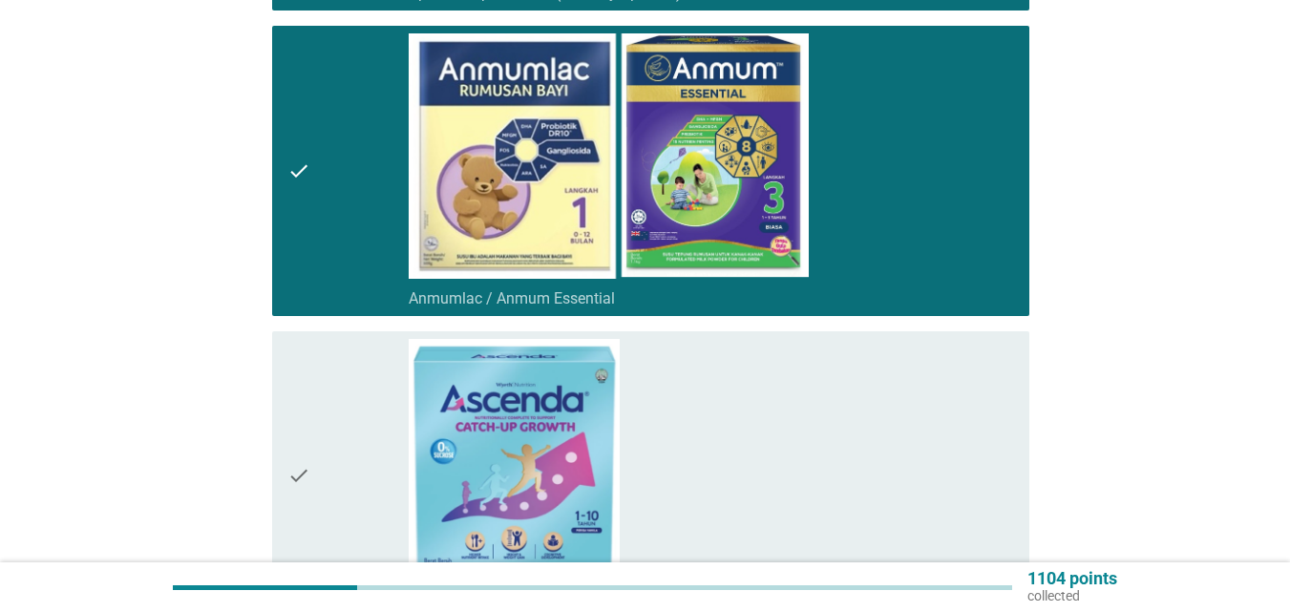
scroll to position [5348, 0]
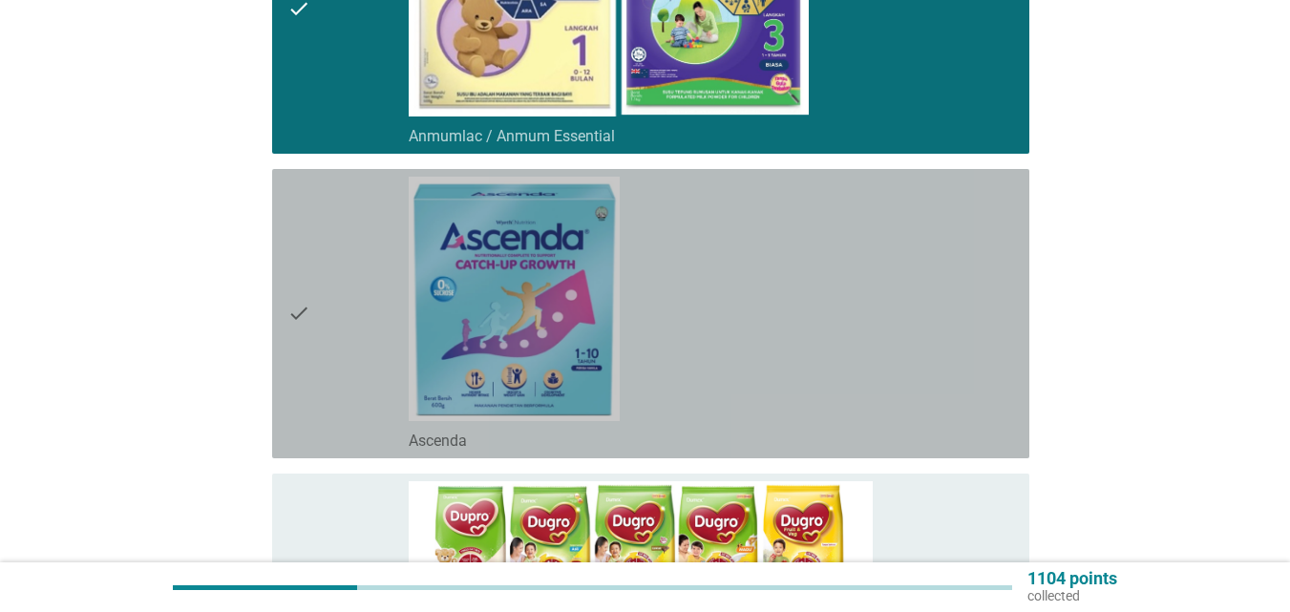
click at [360, 259] on div "check" at bounding box center [347, 314] width 121 height 274
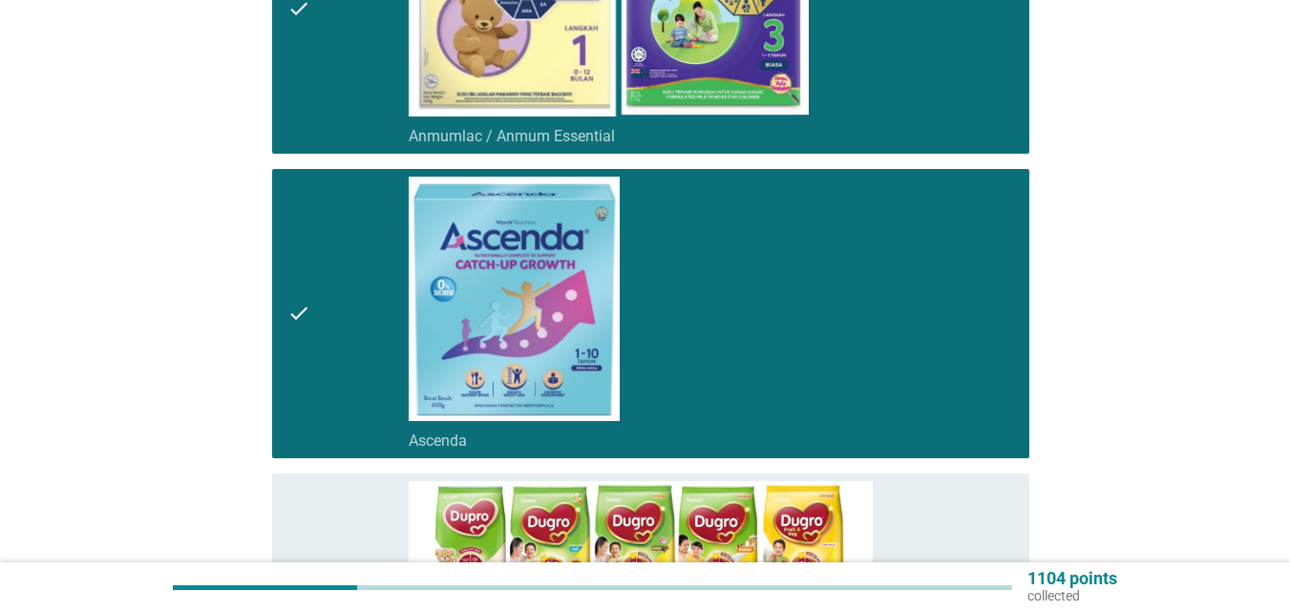
scroll to position [5539, 0]
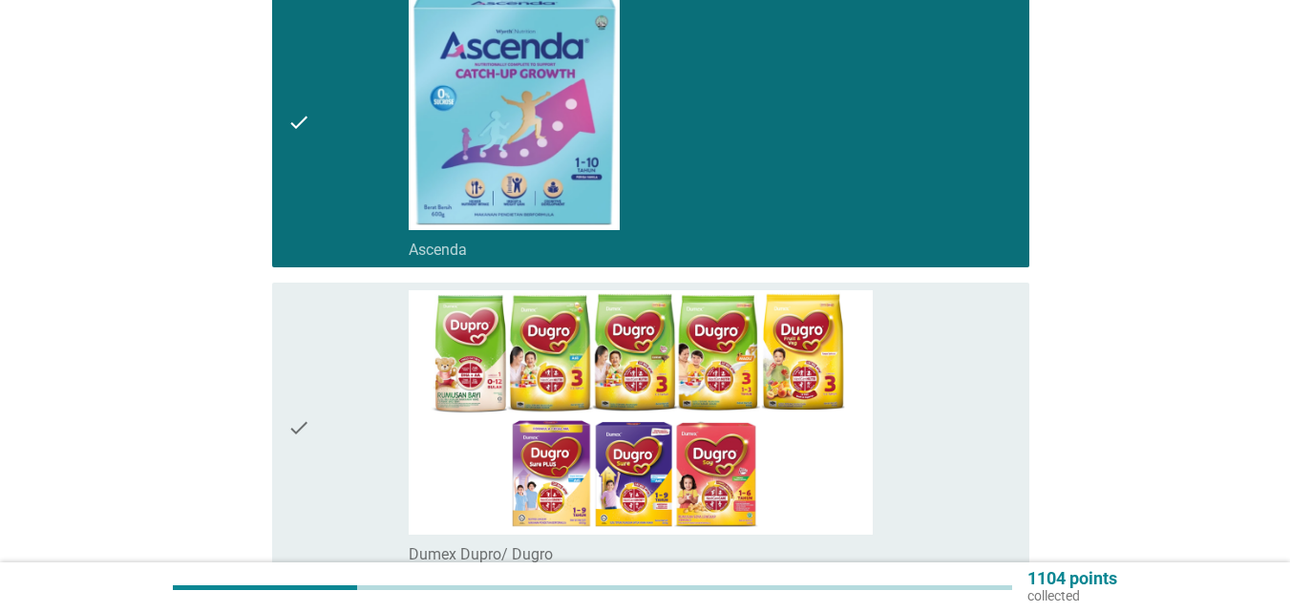
click at [372, 390] on div "check" at bounding box center [347, 427] width 121 height 274
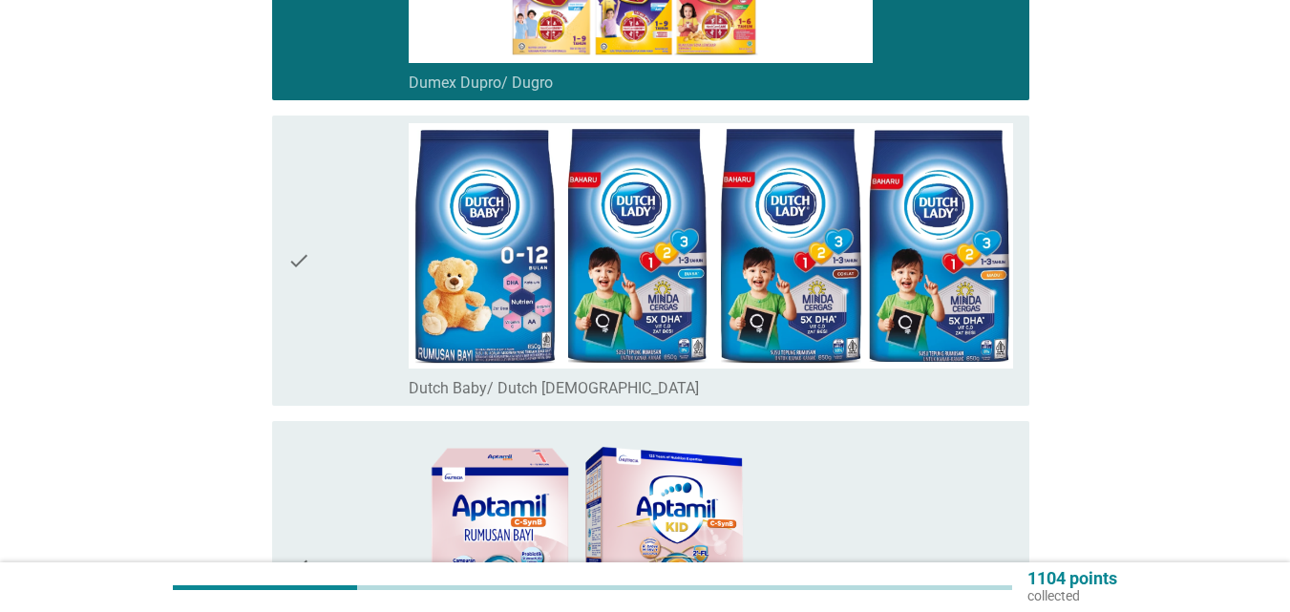
scroll to position [6017, 0]
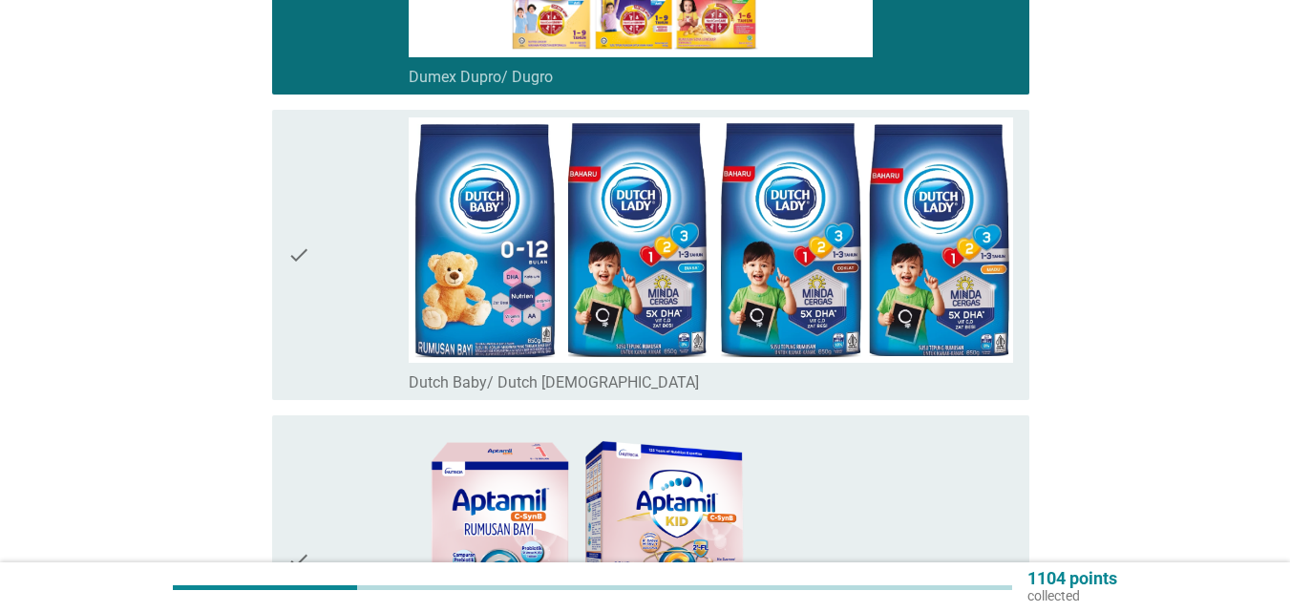
click at [373, 310] on div "check" at bounding box center [347, 254] width 121 height 274
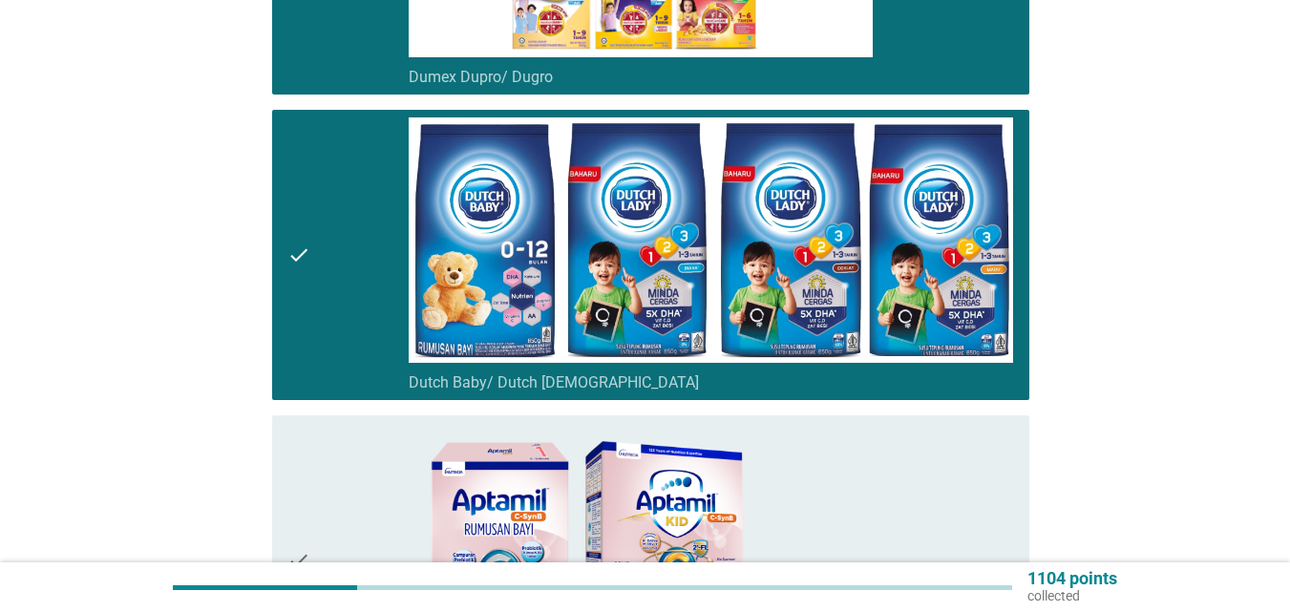
click at [351, 493] on div "check" at bounding box center [347, 560] width 121 height 274
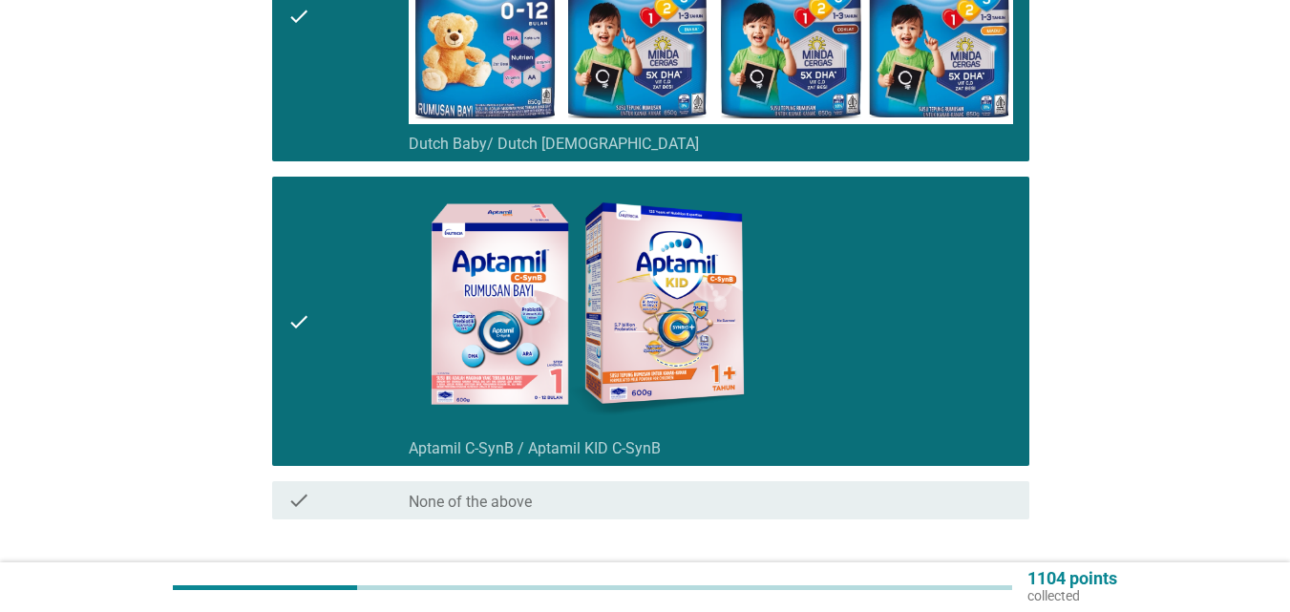
scroll to position [6390, 0]
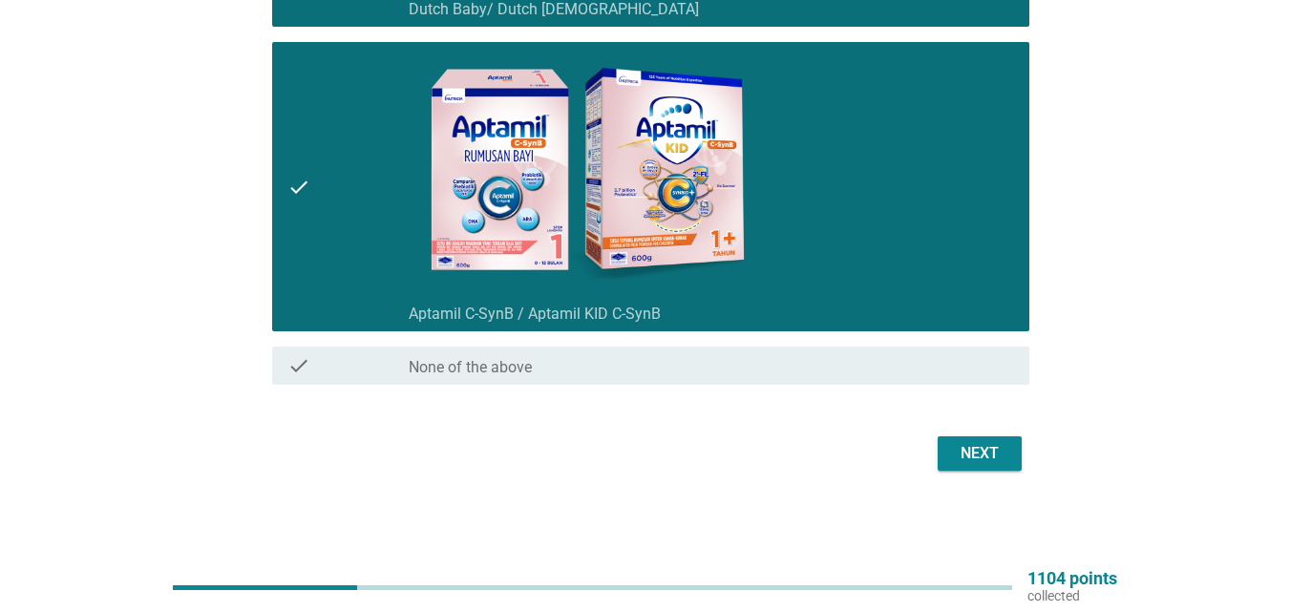
click at [951, 452] on button "Next" at bounding box center [980, 453] width 84 height 34
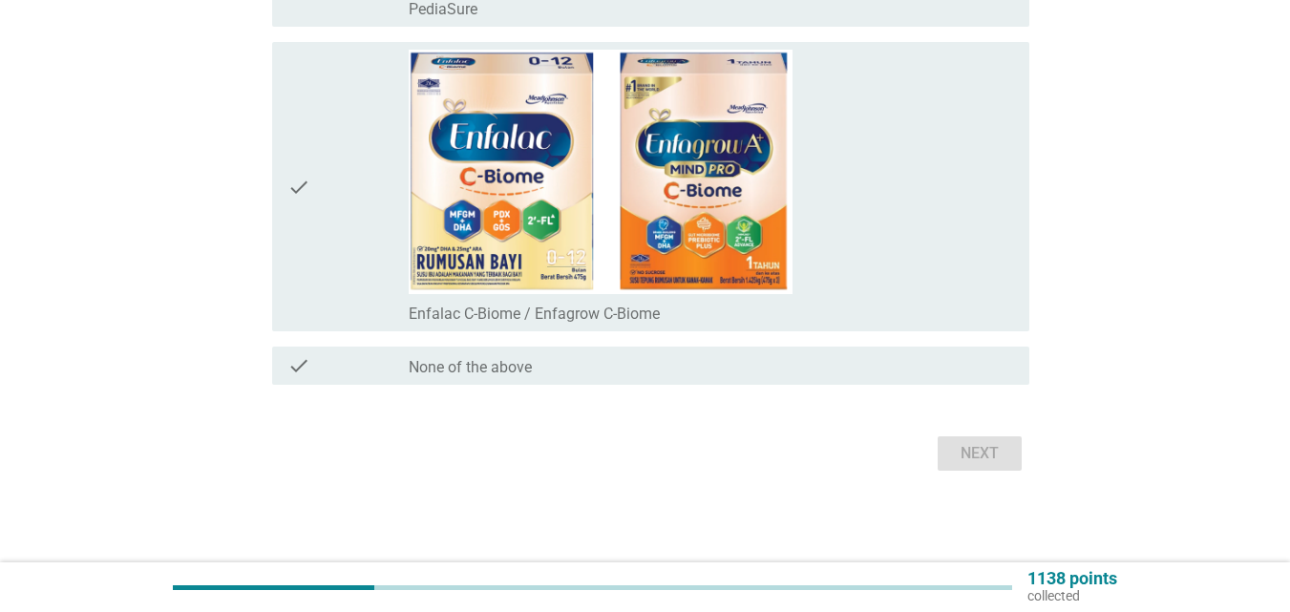
scroll to position [0, 0]
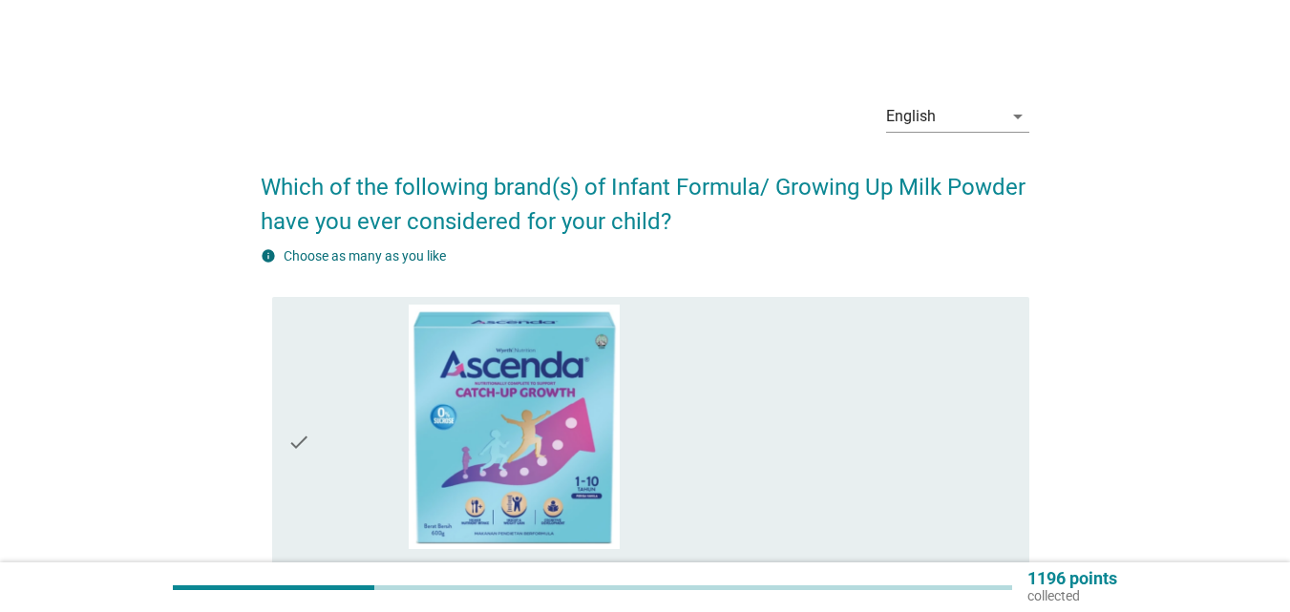
click at [827, 413] on div "check_box_outline_blank Ascenda" at bounding box center [712, 442] width 606 height 274
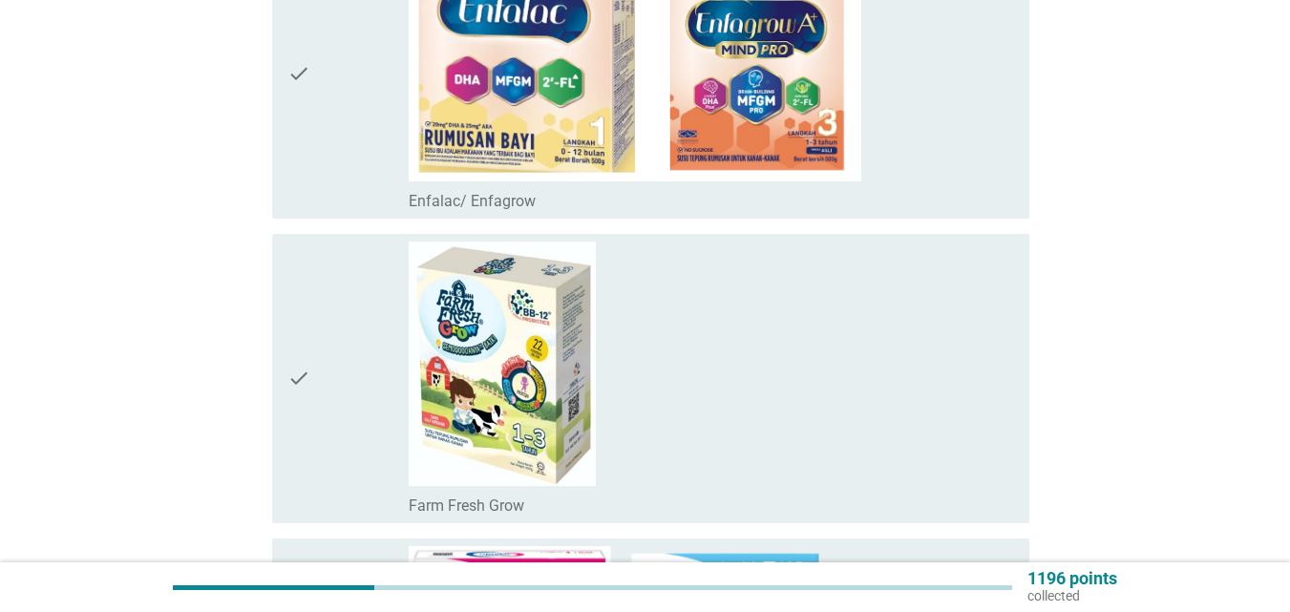
scroll to position [3725, 0]
click at [887, 95] on div "check_box_outline_blank Enfalac/ Enfagrow" at bounding box center [712, 72] width 606 height 274
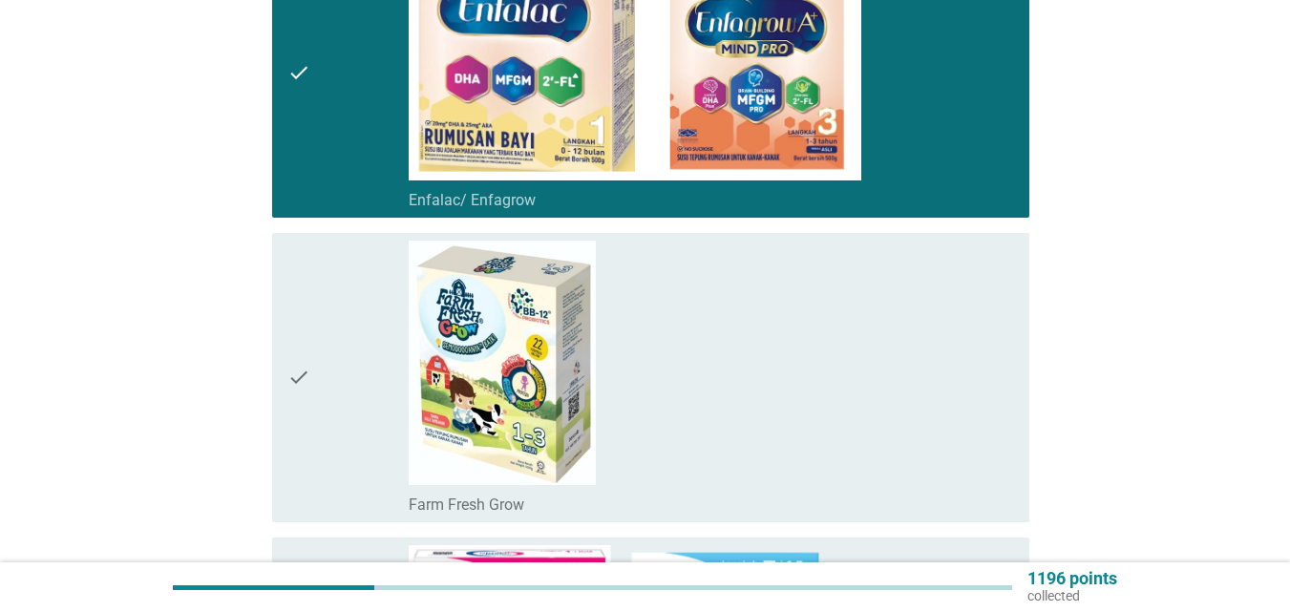
click at [751, 349] on div "check_box_outline_blank Farm Fresh Grow" at bounding box center [712, 378] width 606 height 274
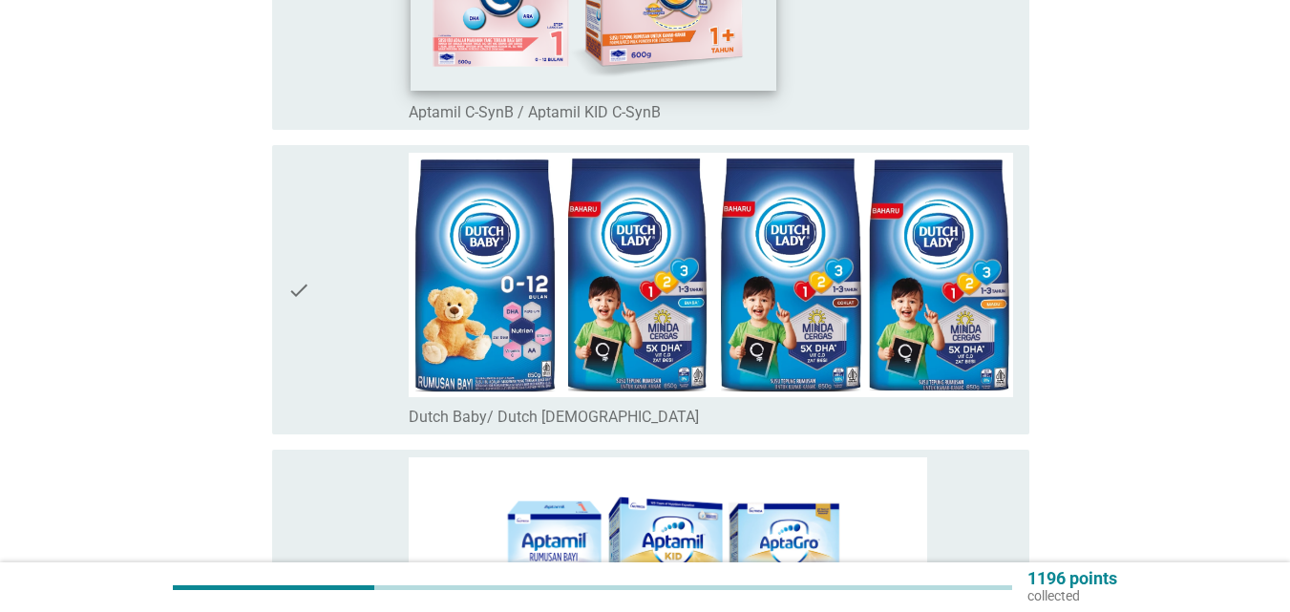
scroll to position [4871, 0]
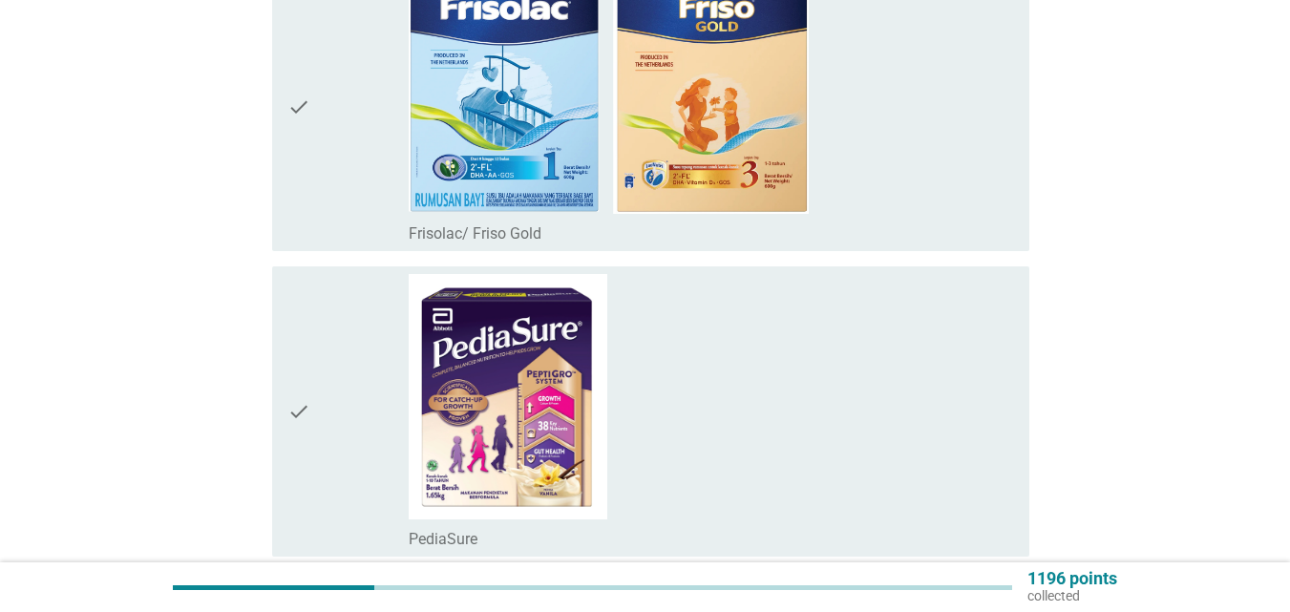
click at [924, 203] on div "check_box_outline_blank Frisolac/ Friso Gold" at bounding box center [712, 106] width 606 height 274
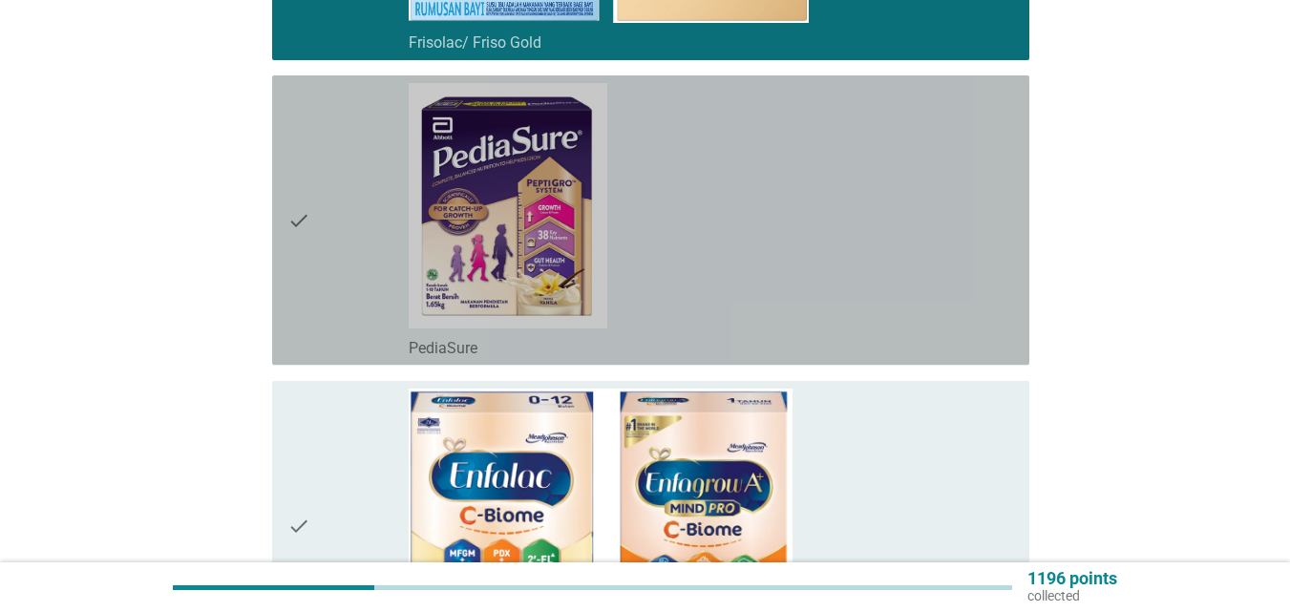
click at [920, 210] on div "check_box_outline_blank PediaSure" at bounding box center [712, 220] width 606 height 274
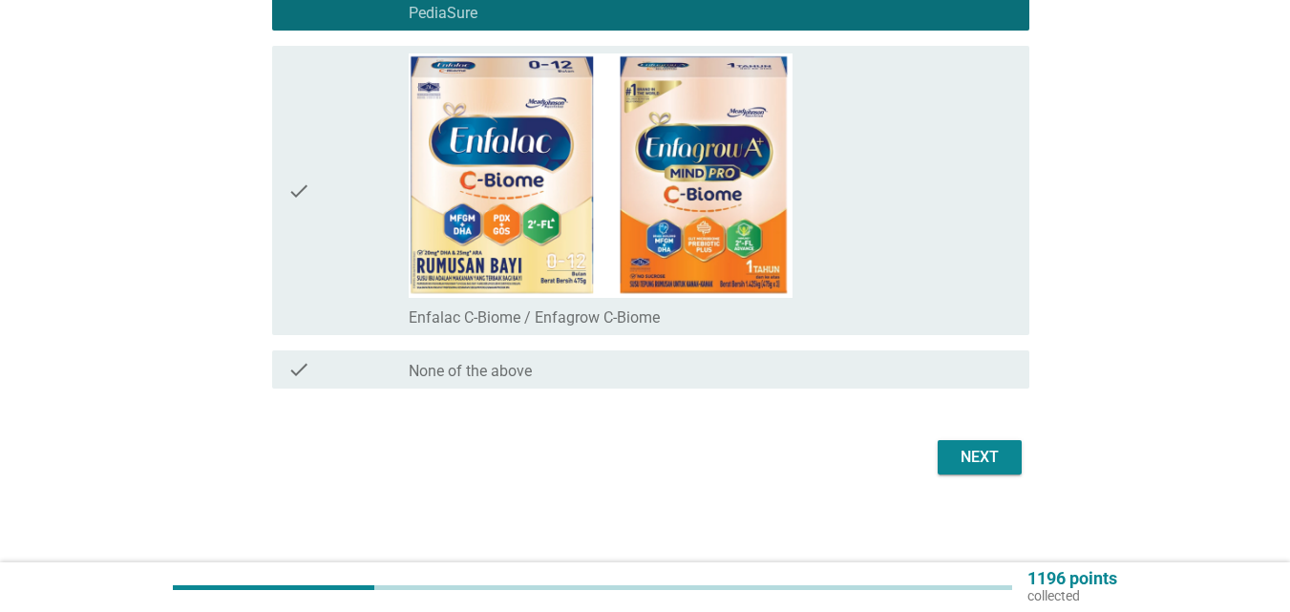
scroll to position [6356, 0]
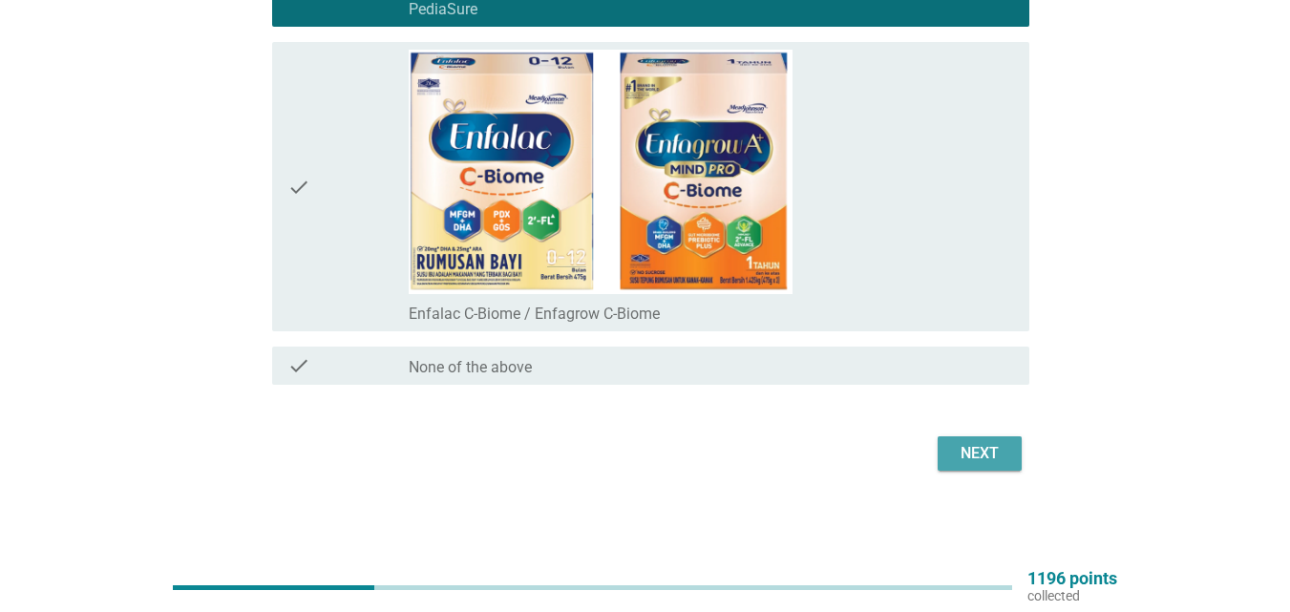
click at [993, 458] on div "Next" at bounding box center [979, 453] width 53 height 23
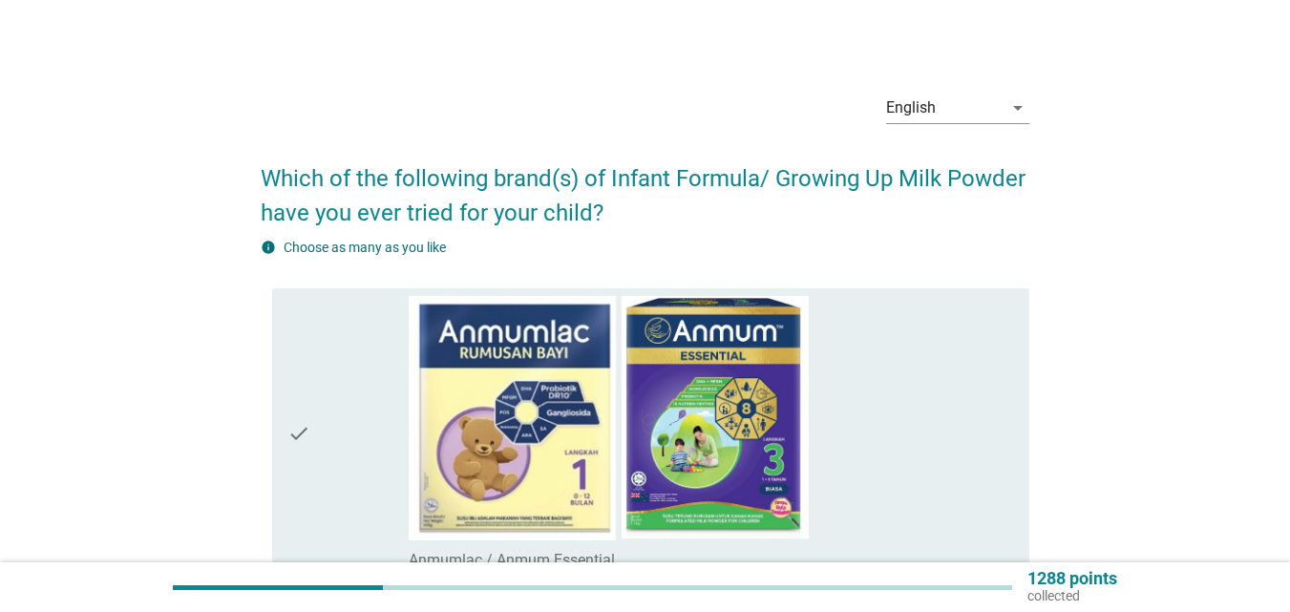
scroll to position [0, 0]
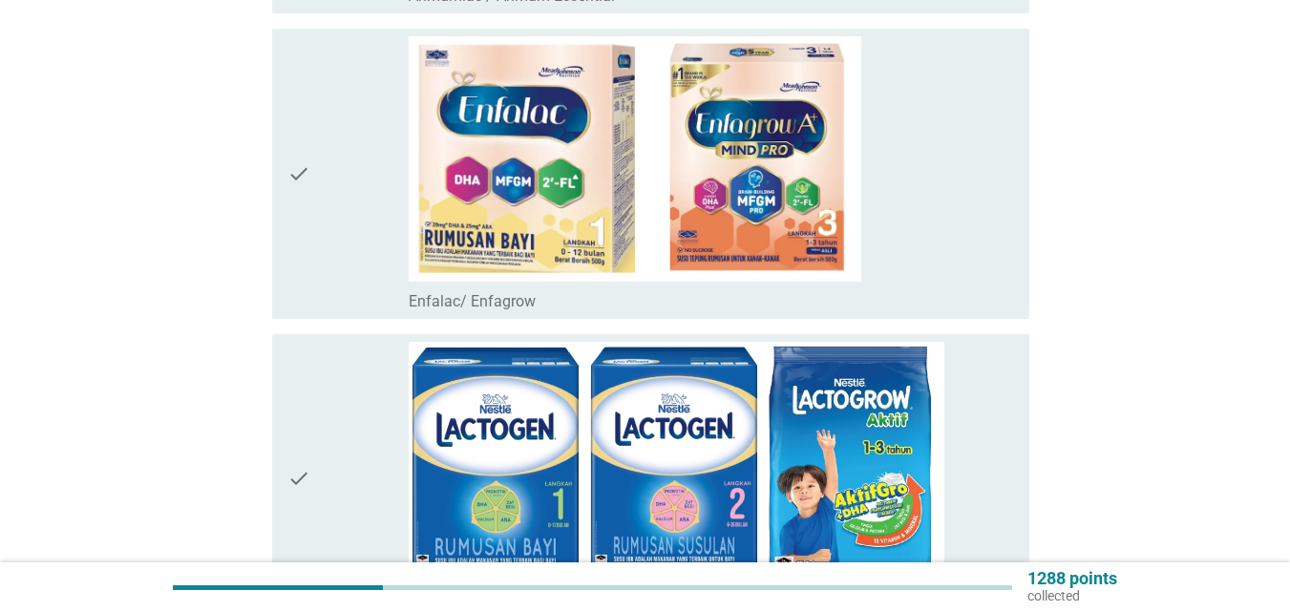
click at [936, 226] on div "check_box Enfalac/ Enfagrow" at bounding box center [712, 173] width 606 height 274
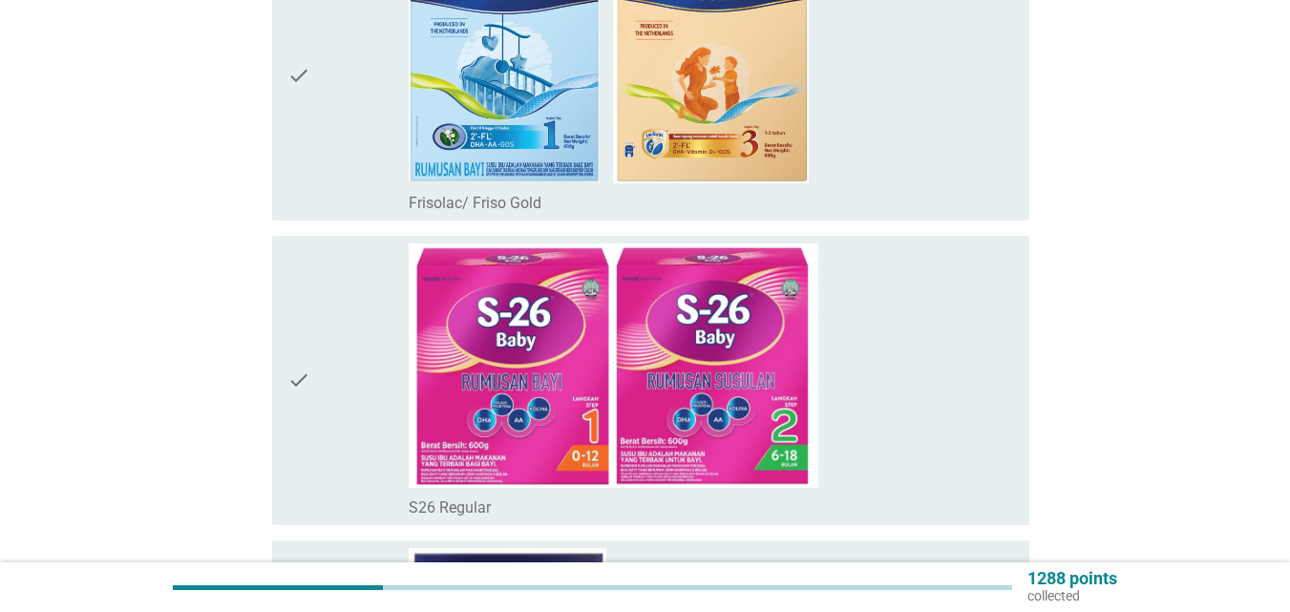
click at [936, 210] on div "check_box Frisolac/ Friso Gold" at bounding box center [712, 201] width 606 height 23
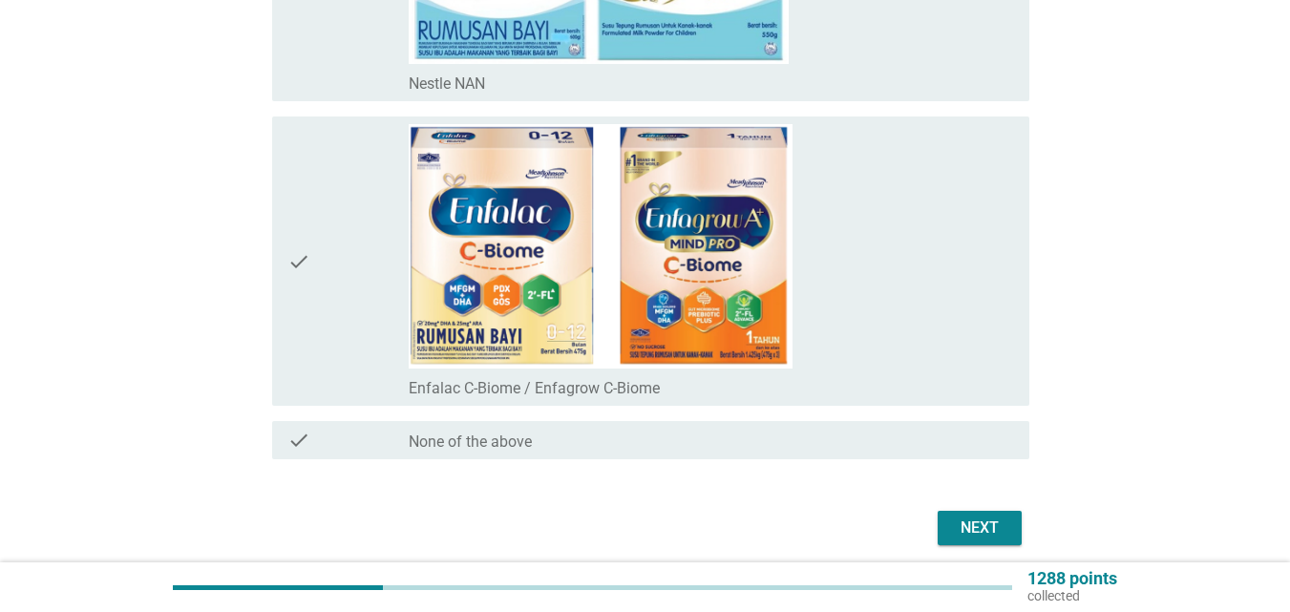
scroll to position [6356, 0]
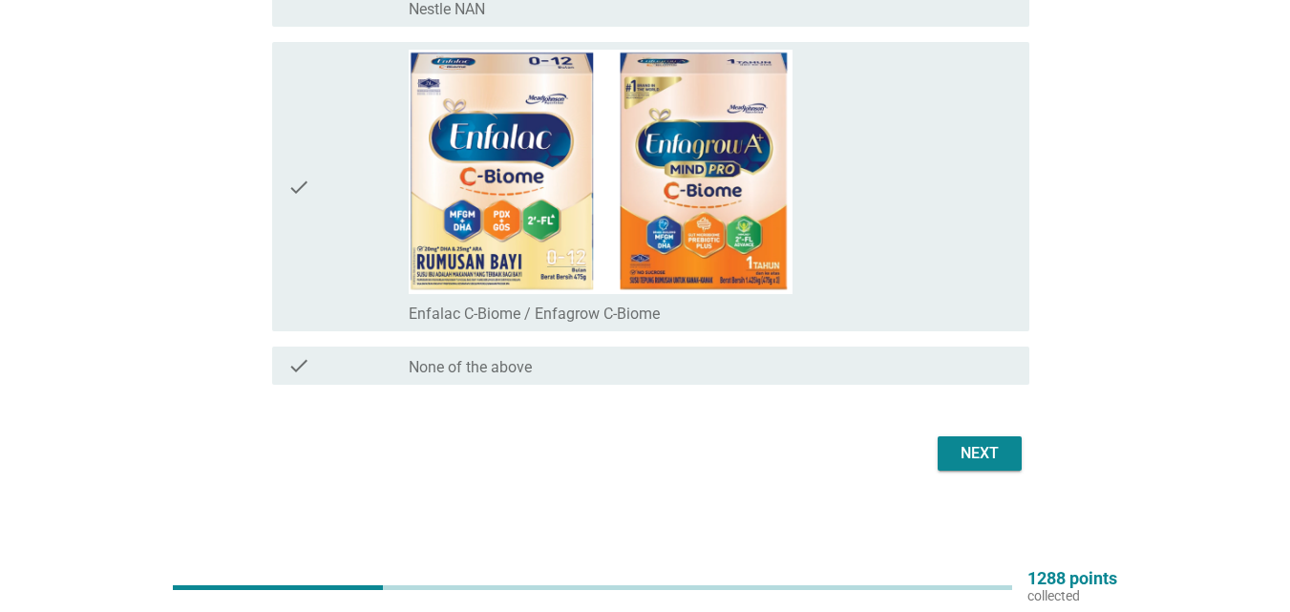
click at [983, 449] on div "Next" at bounding box center [979, 453] width 53 height 23
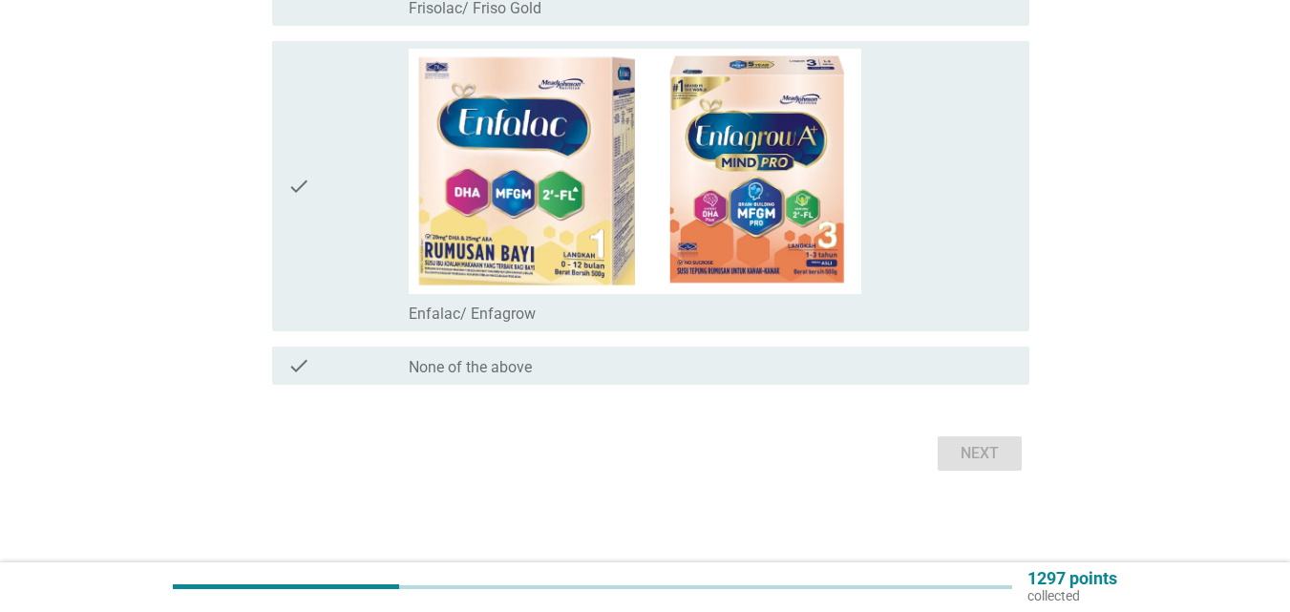
scroll to position [0, 0]
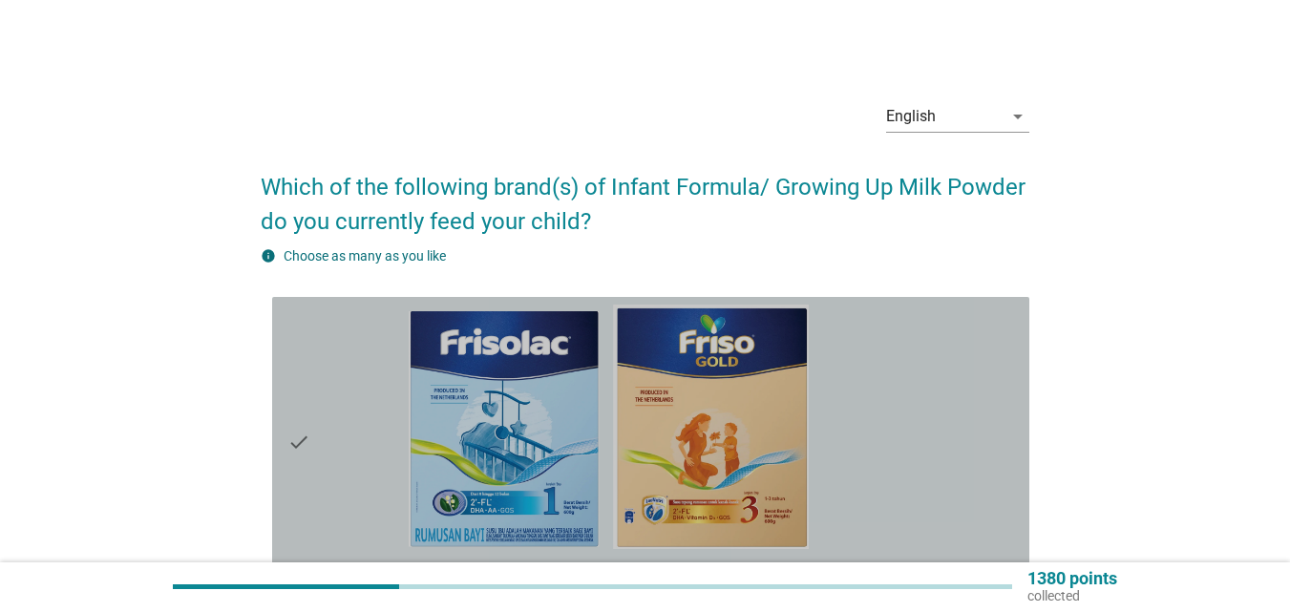
click at [904, 335] on div "check_box Frisolac/ Friso Gold" at bounding box center [712, 442] width 606 height 274
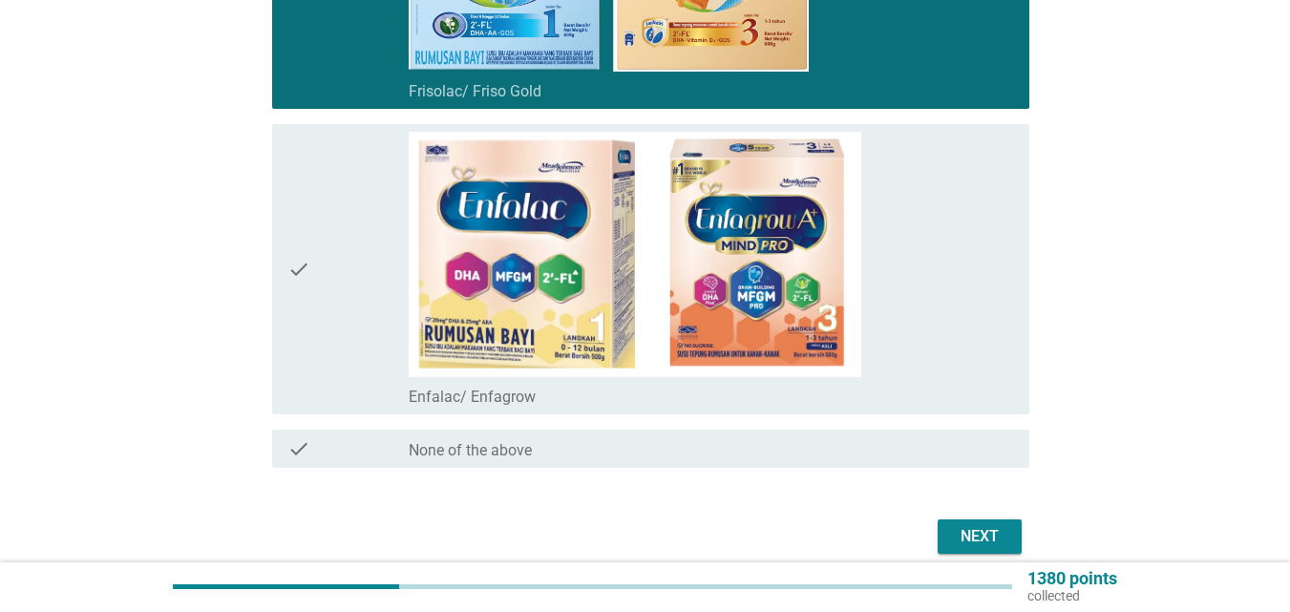
scroll to position [561, 0]
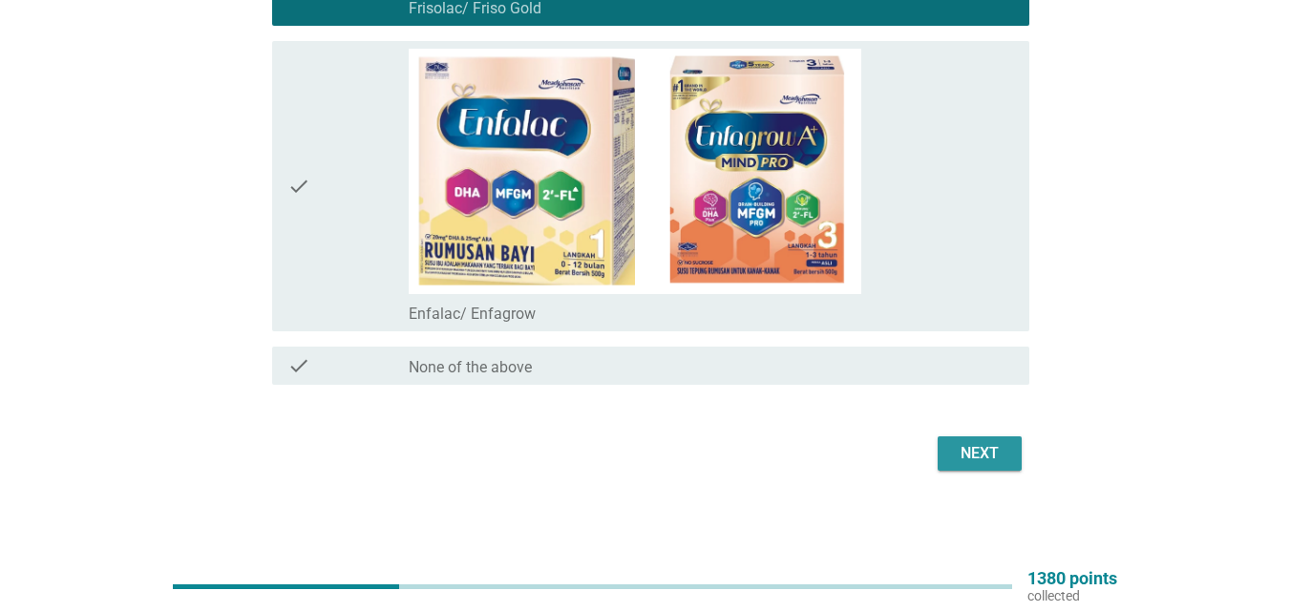
click at [965, 457] on div "Next" at bounding box center [979, 453] width 53 height 23
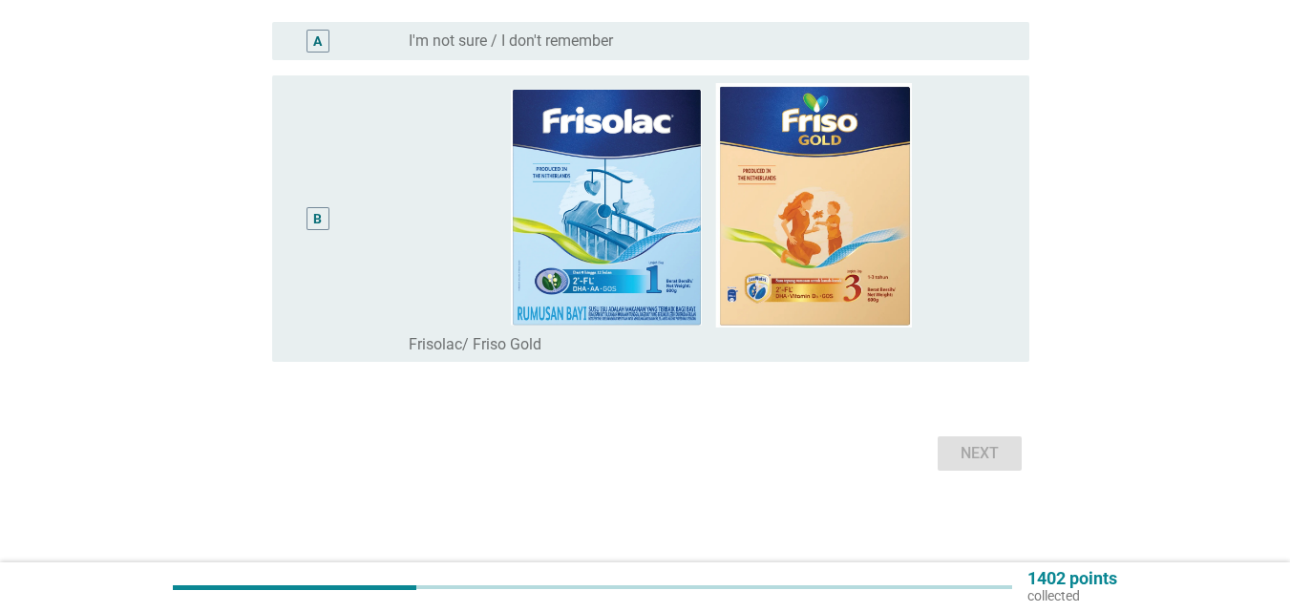
scroll to position [0, 0]
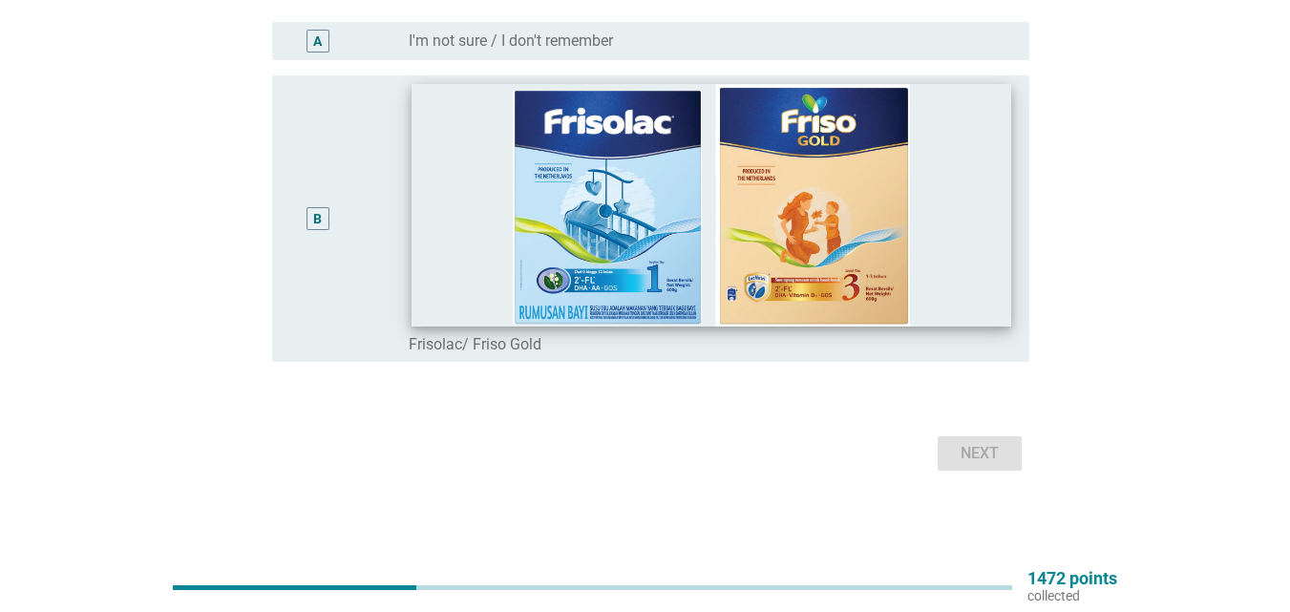
click at [941, 298] on img at bounding box center [712, 205] width 600 height 243
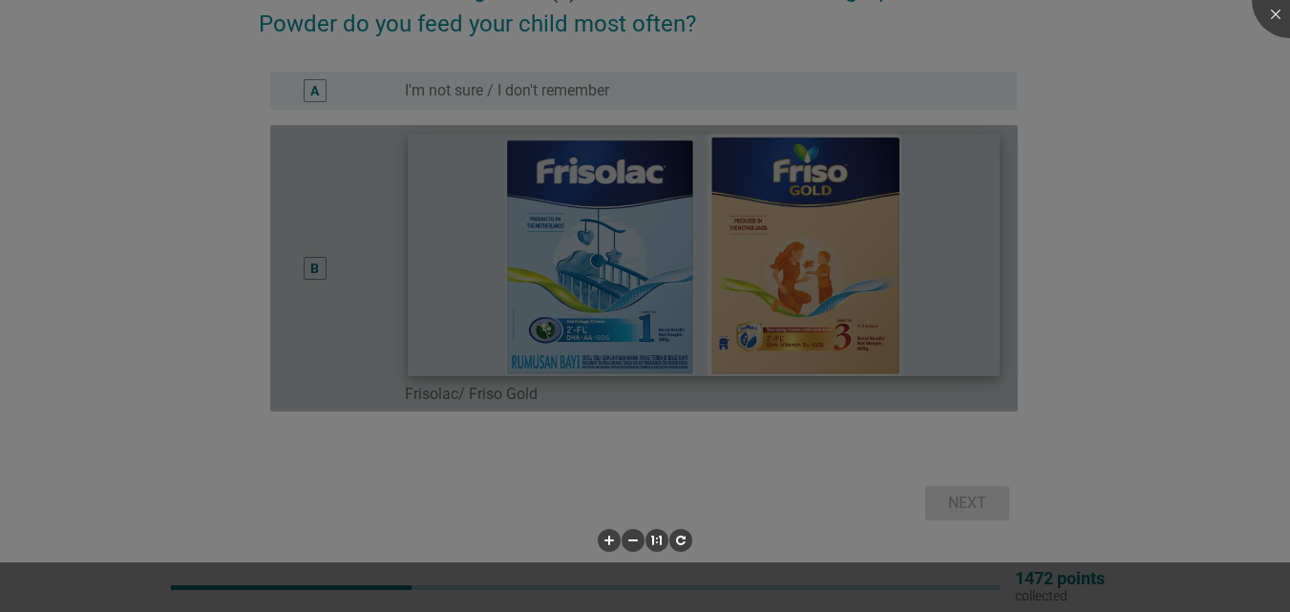
scroll to position [198, 0]
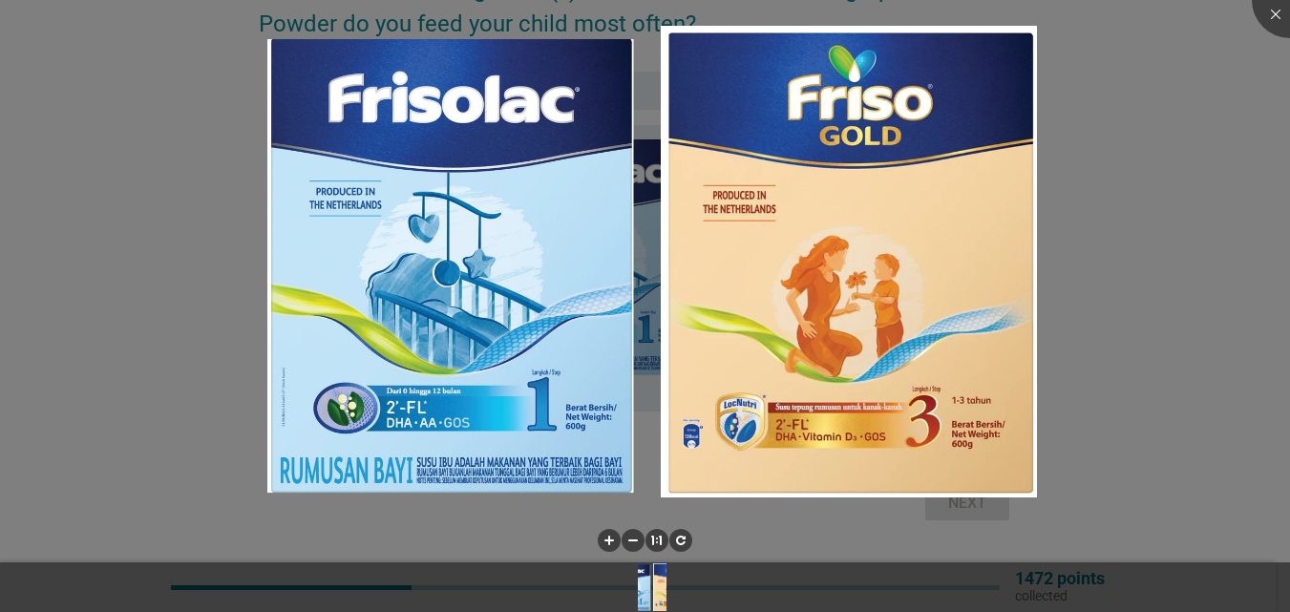
click at [1086, 301] on div at bounding box center [645, 306] width 1290 height 612
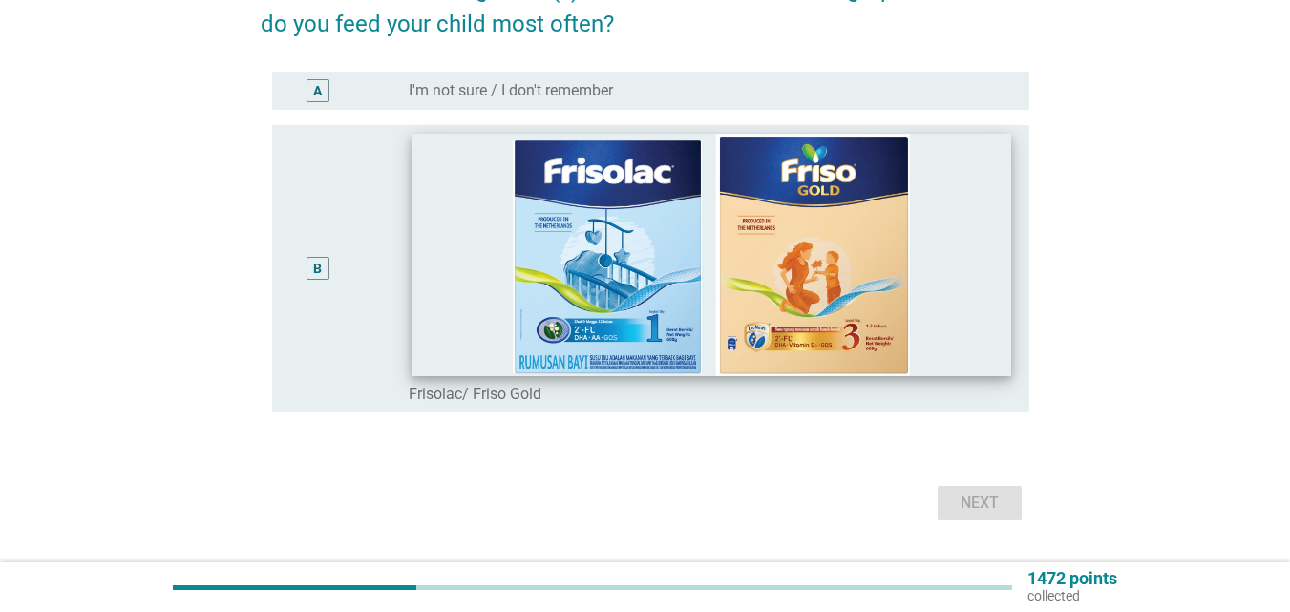
click at [463, 241] on img at bounding box center [712, 255] width 600 height 243
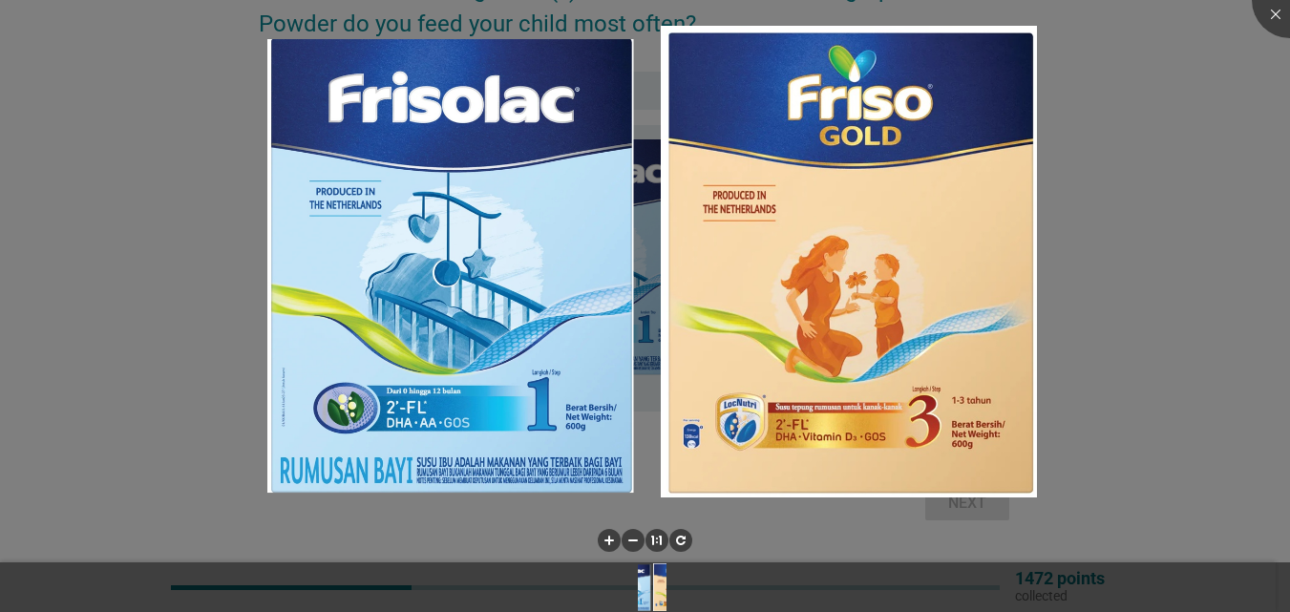
click at [1200, 430] on div at bounding box center [645, 306] width 1290 height 612
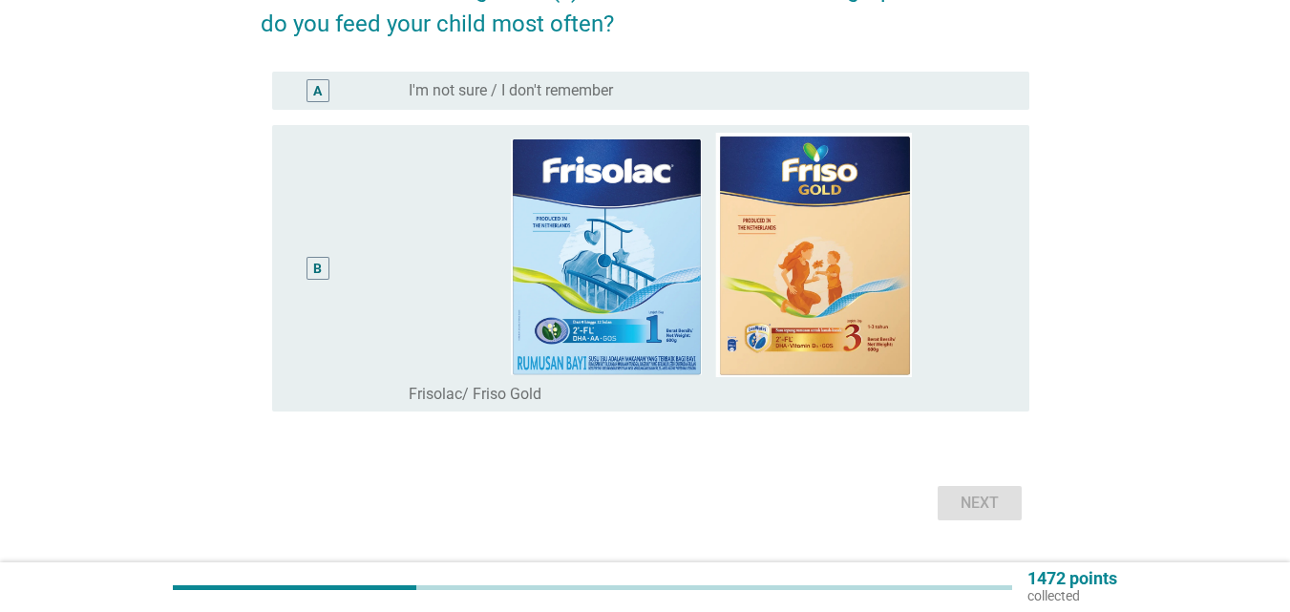
click at [319, 261] on div "B" at bounding box center [317, 269] width 9 height 20
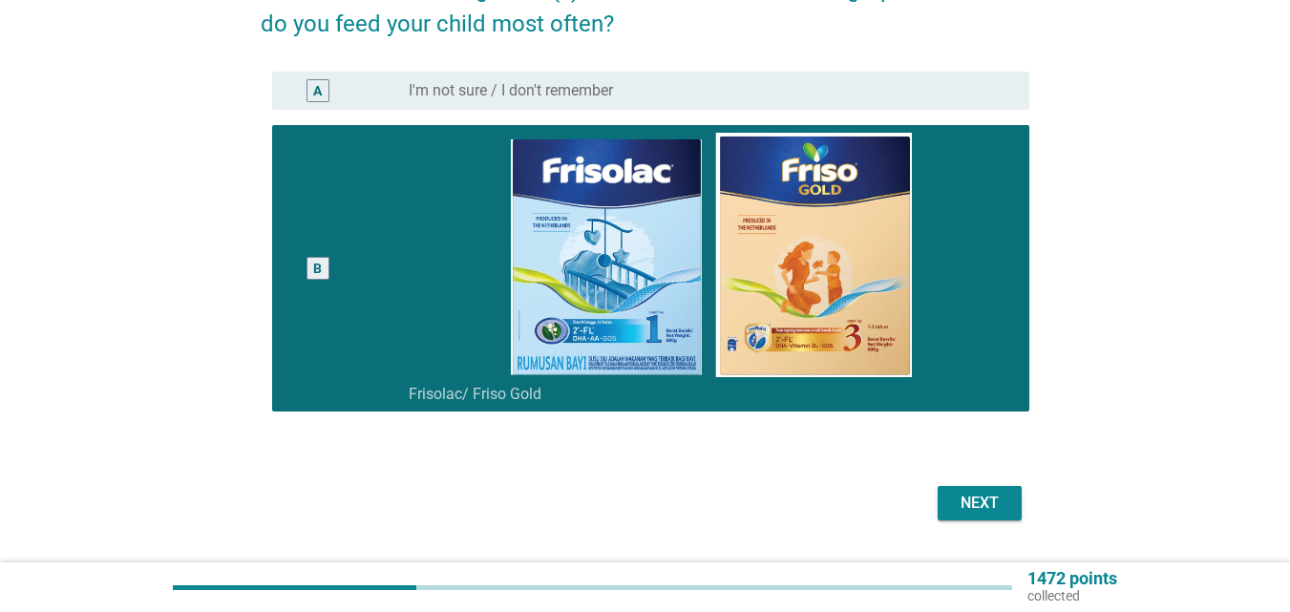
click at [1002, 500] on div "Next" at bounding box center [979, 503] width 53 height 23
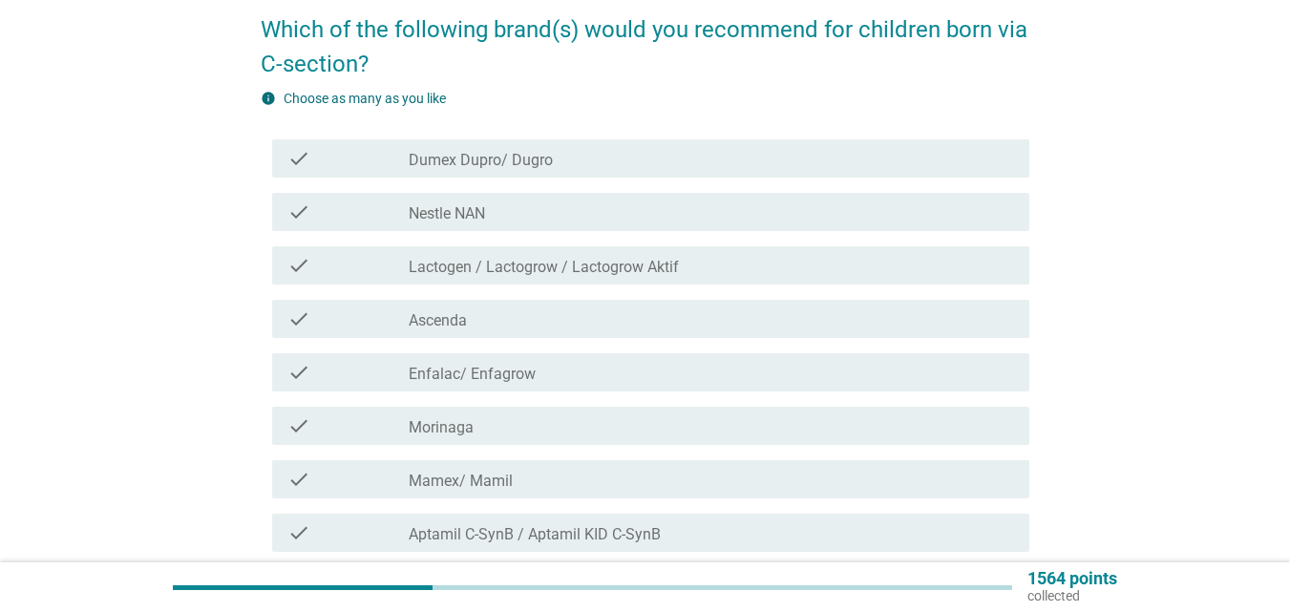
scroll to position [191, 0]
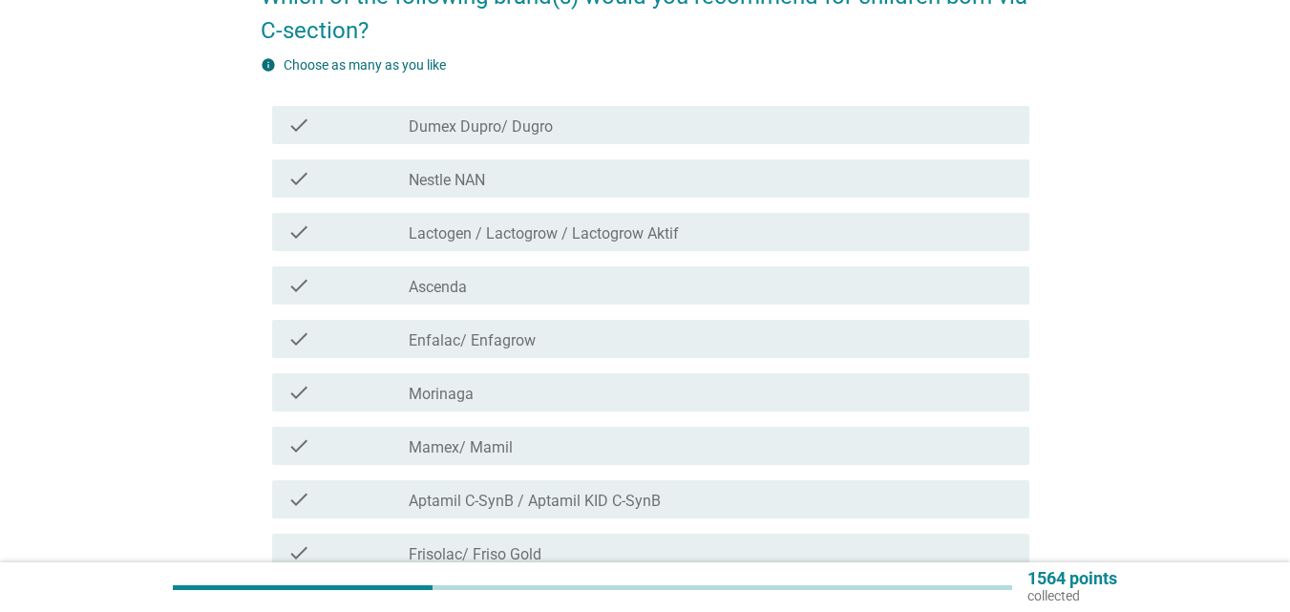
click at [571, 330] on div "check_box_outline_blank Enfalac/ Enfagrow" at bounding box center [712, 339] width 606 height 23
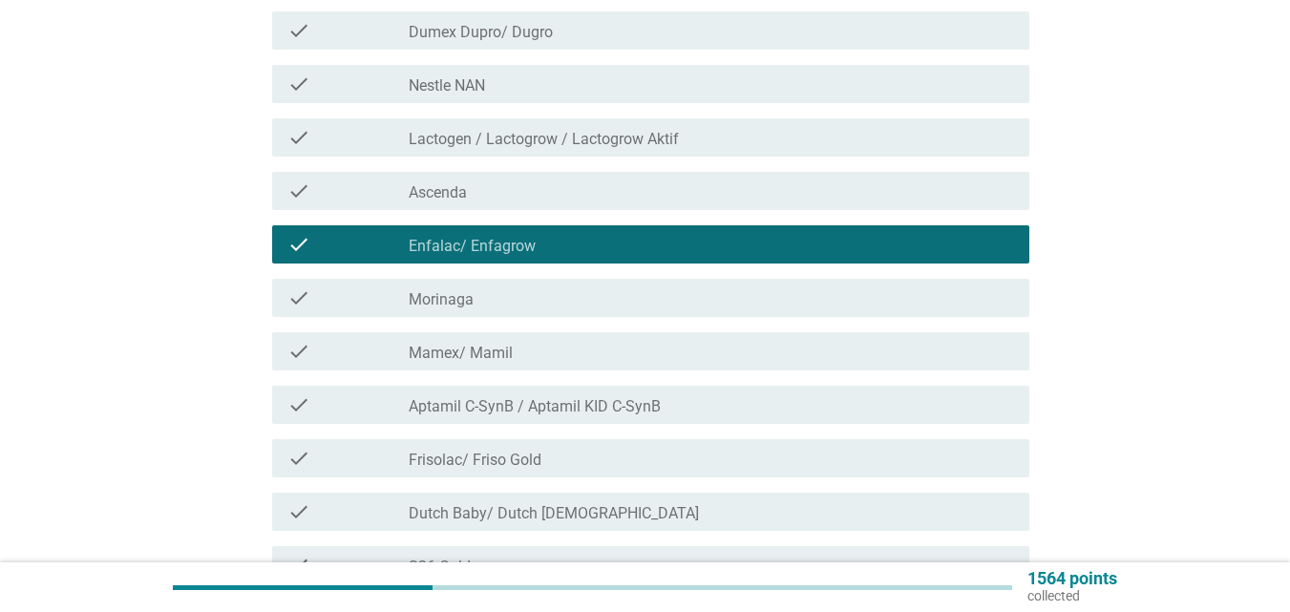
scroll to position [287, 0]
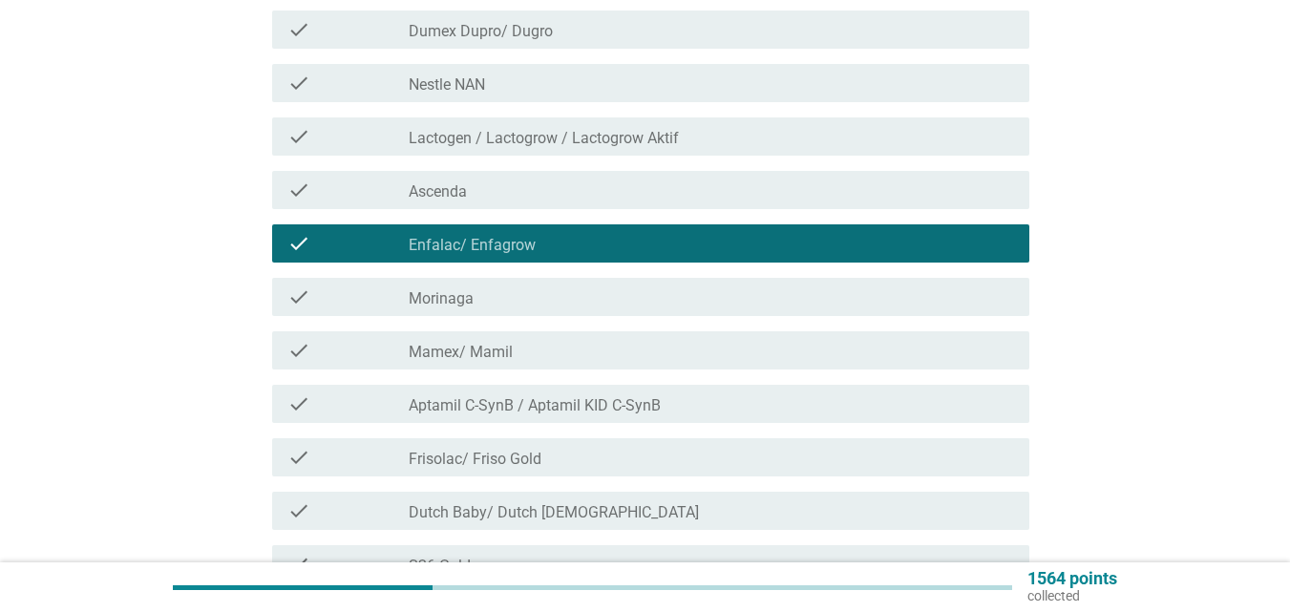
click at [587, 297] on div "check_box_outline_blank [PERSON_NAME]" at bounding box center [712, 297] width 606 height 23
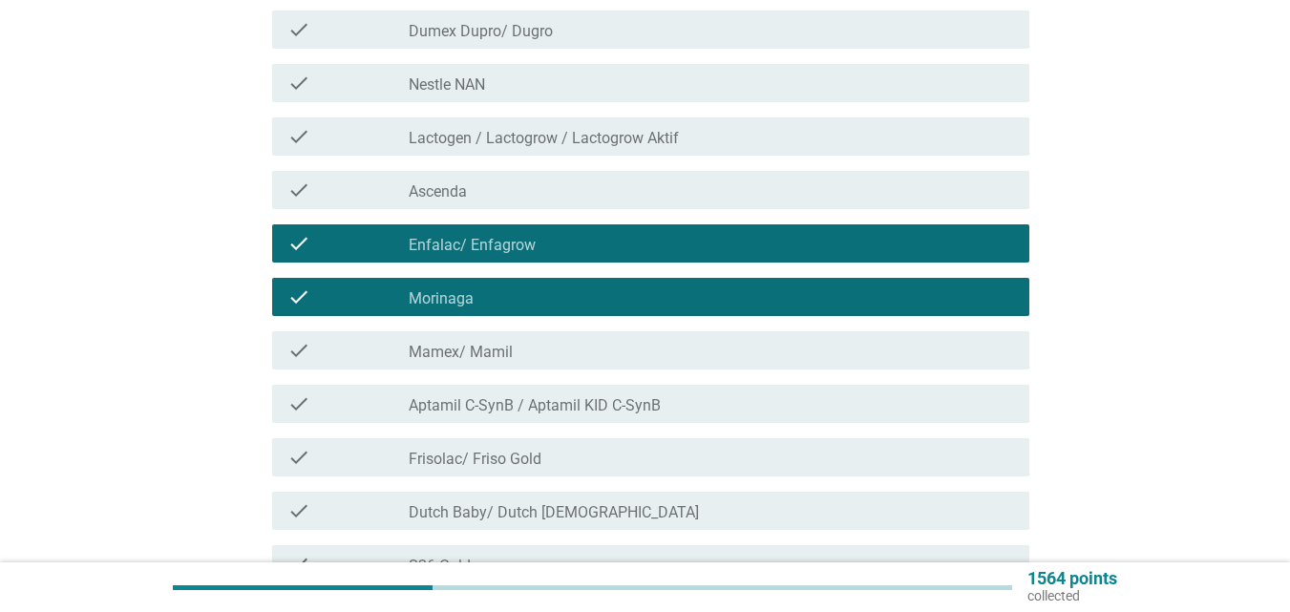
click at [598, 396] on label "Aptamil C-SynB / Aptamil KID C-SynB" at bounding box center [535, 405] width 252 height 19
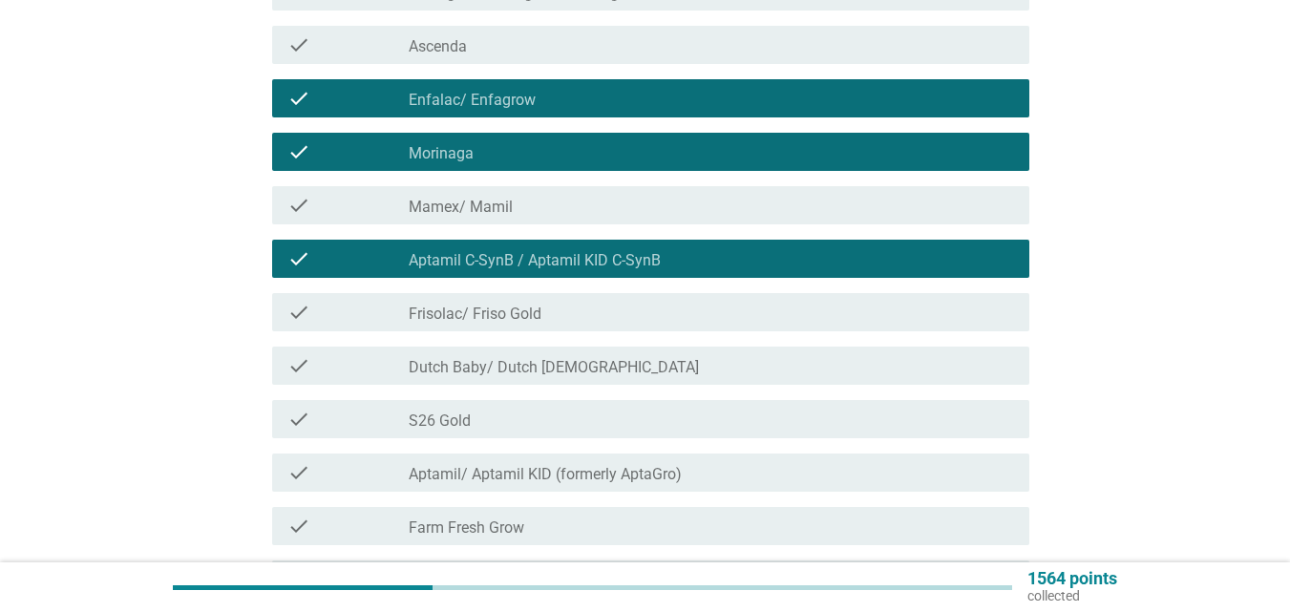
scroll to position [478, 0]
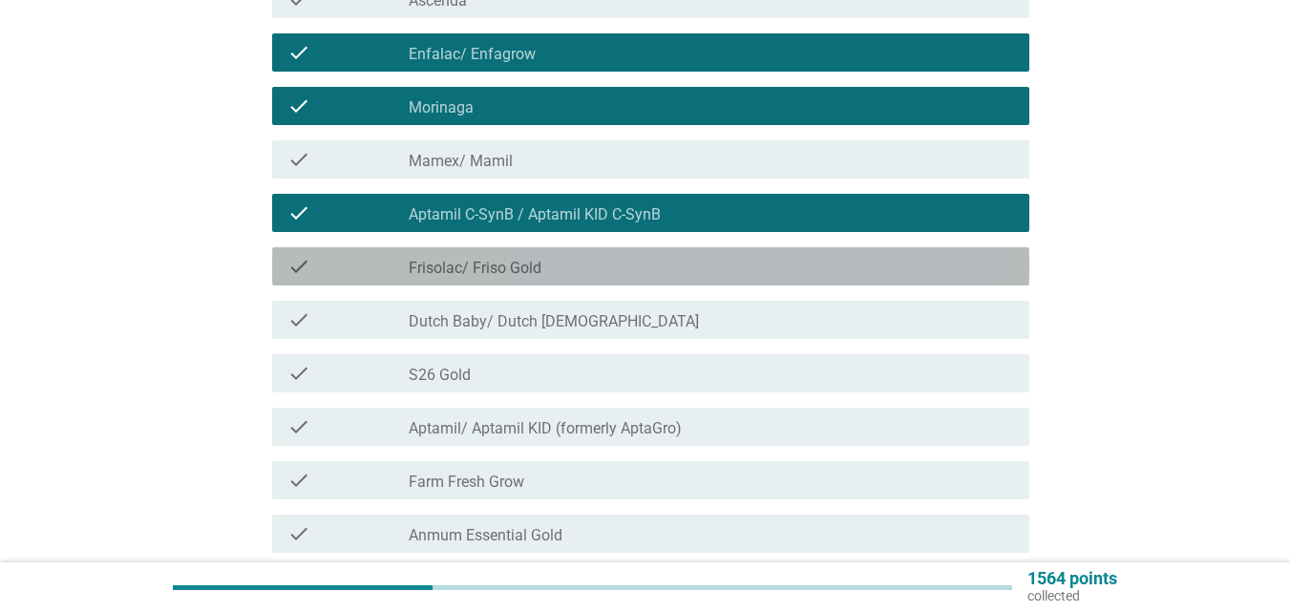
click at [617, 272] on div "check_box_outline_blank Frisolac/ Friso Gold" at bounding box center [712, 266] width 606 height 23
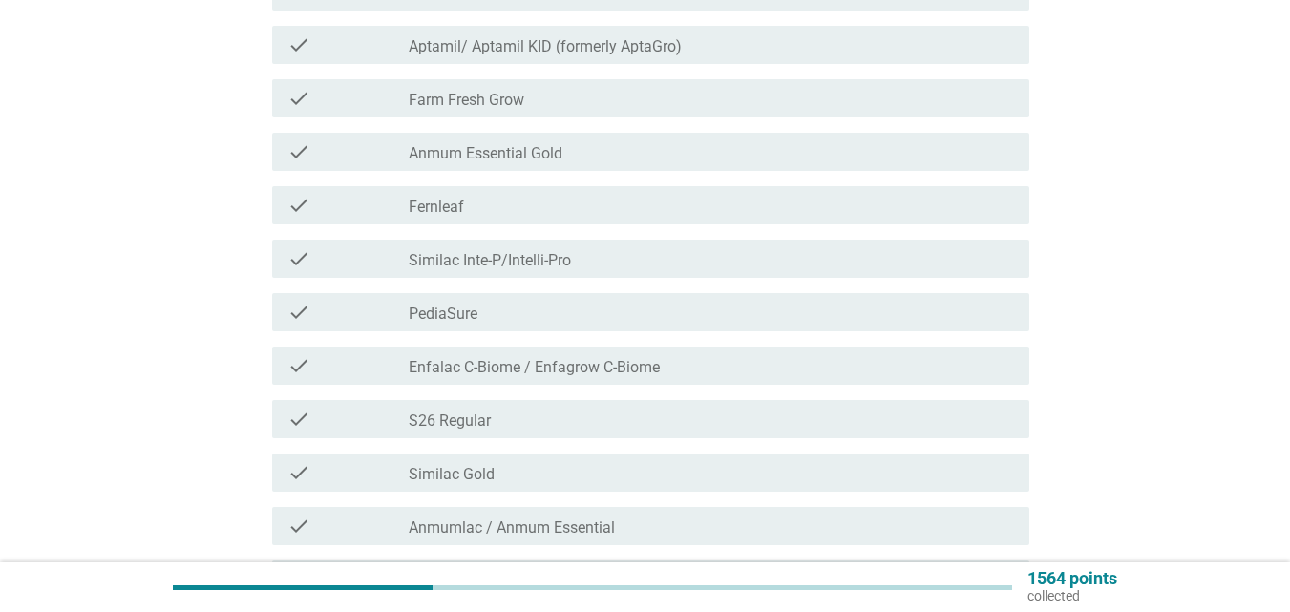
scroll to position [955, 0]
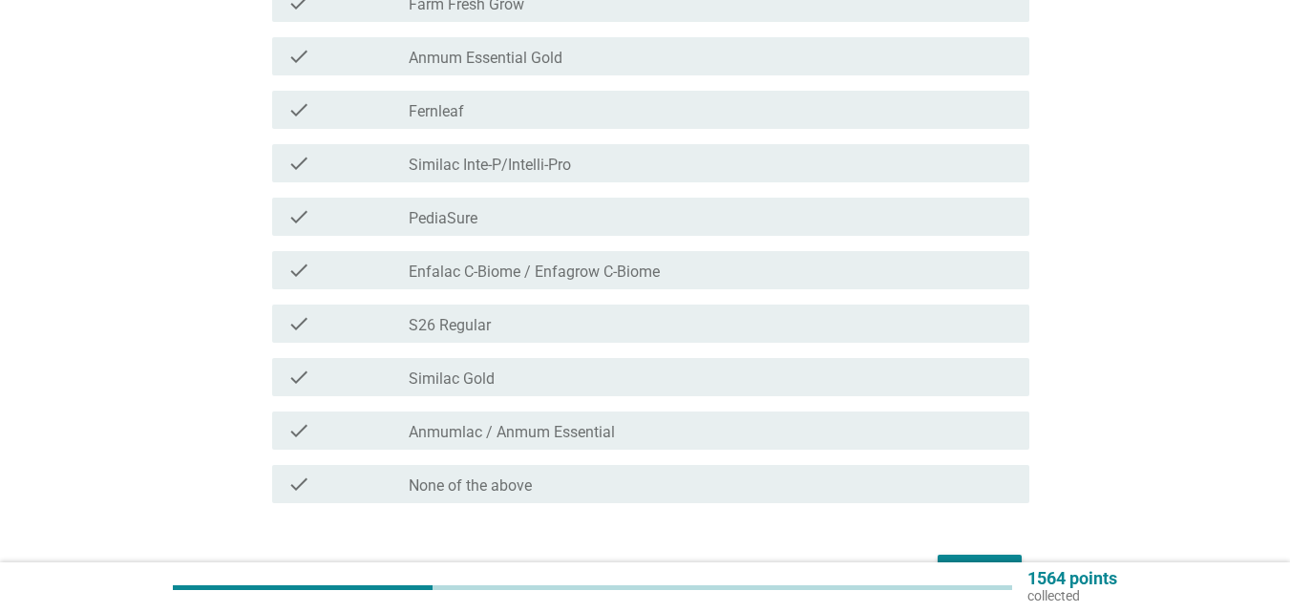
click at [617, 272] on label "Enfalac C-Biome / Enfagrow C-Biome" at bounding box center [534, 272] width 251 height 19
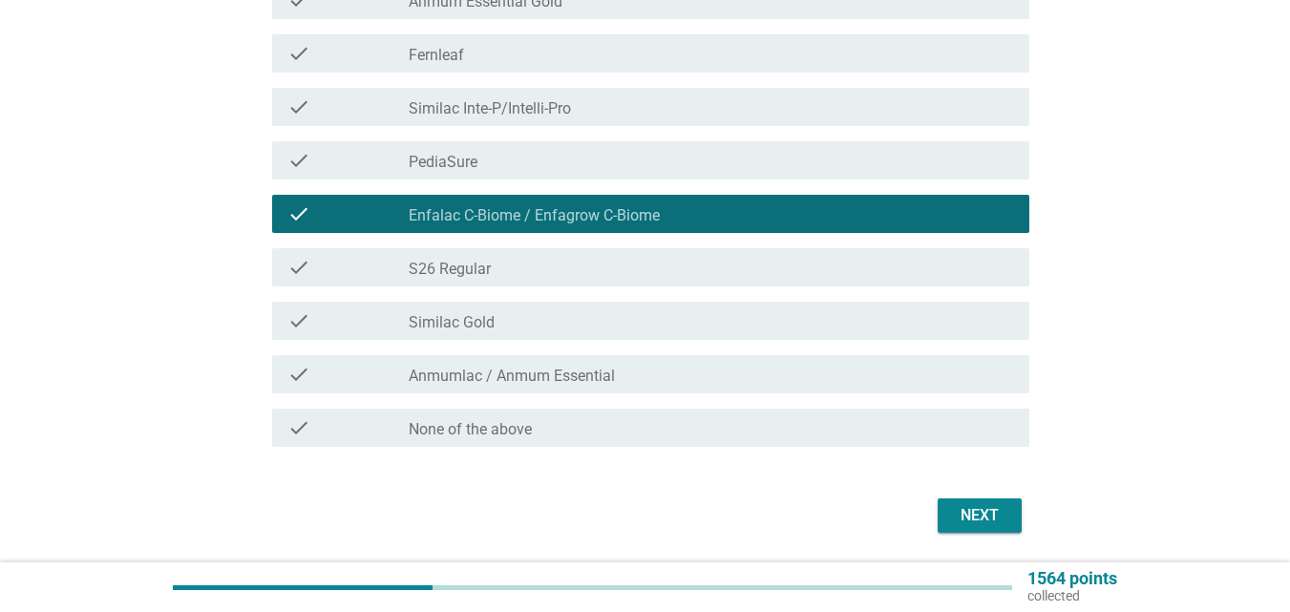
scroll to position [1073, 0]
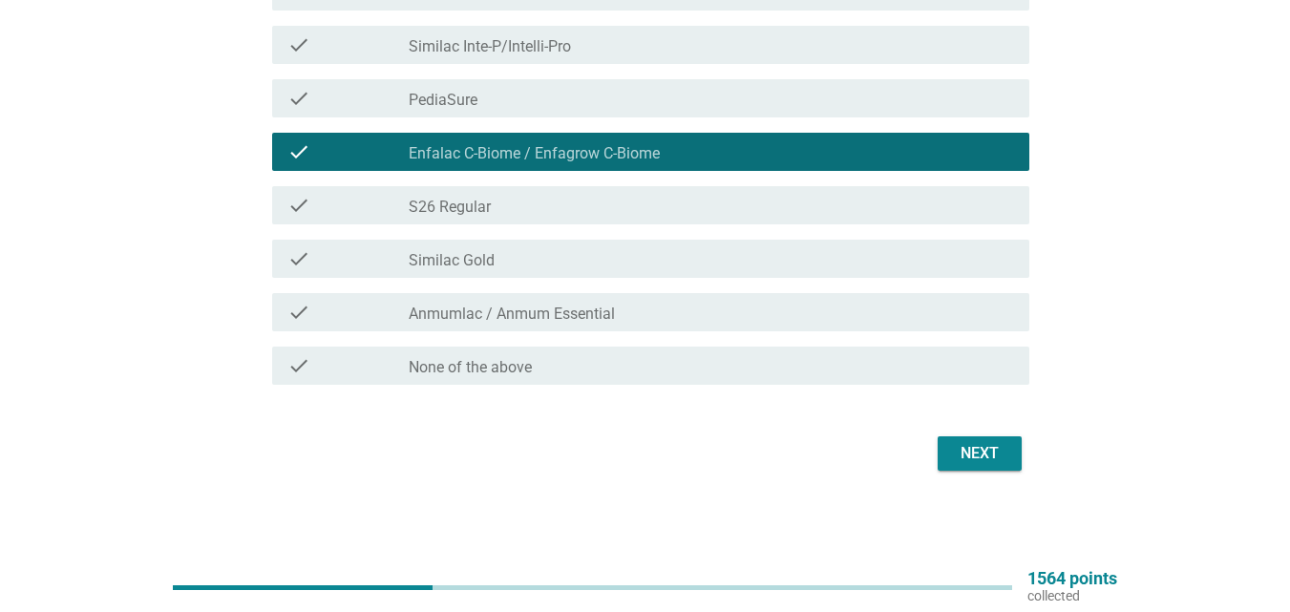
click at [973, 451] on div "Next" at bounding box center [979, 453] width 53 height 23
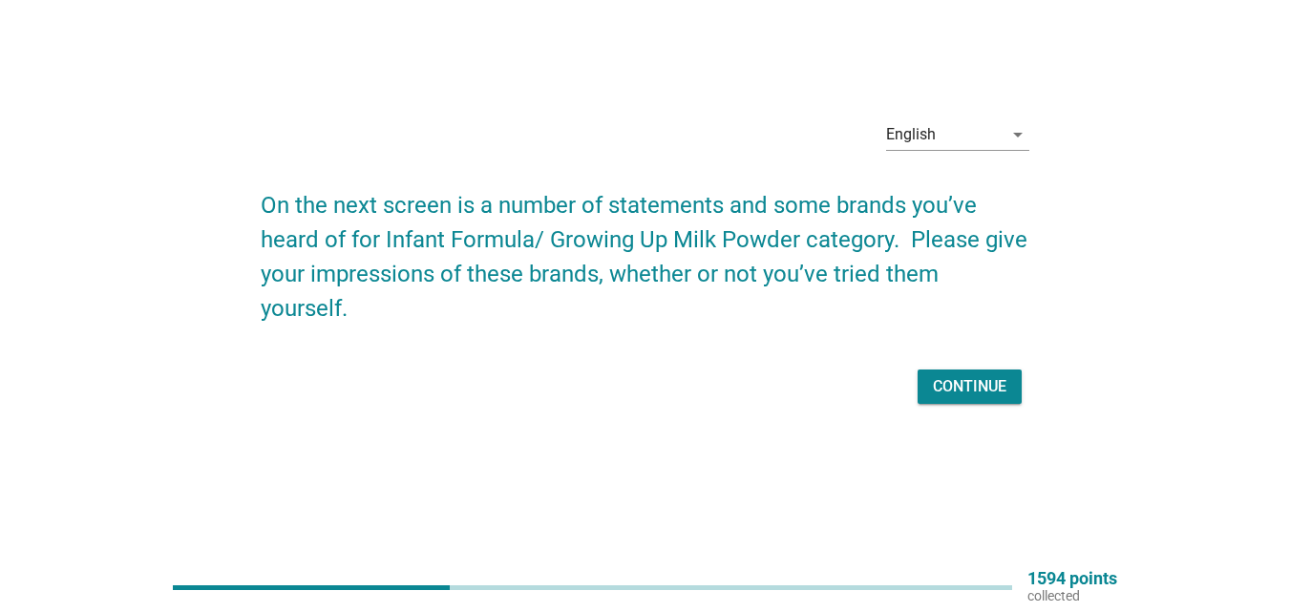
scroll to position [0, 0]
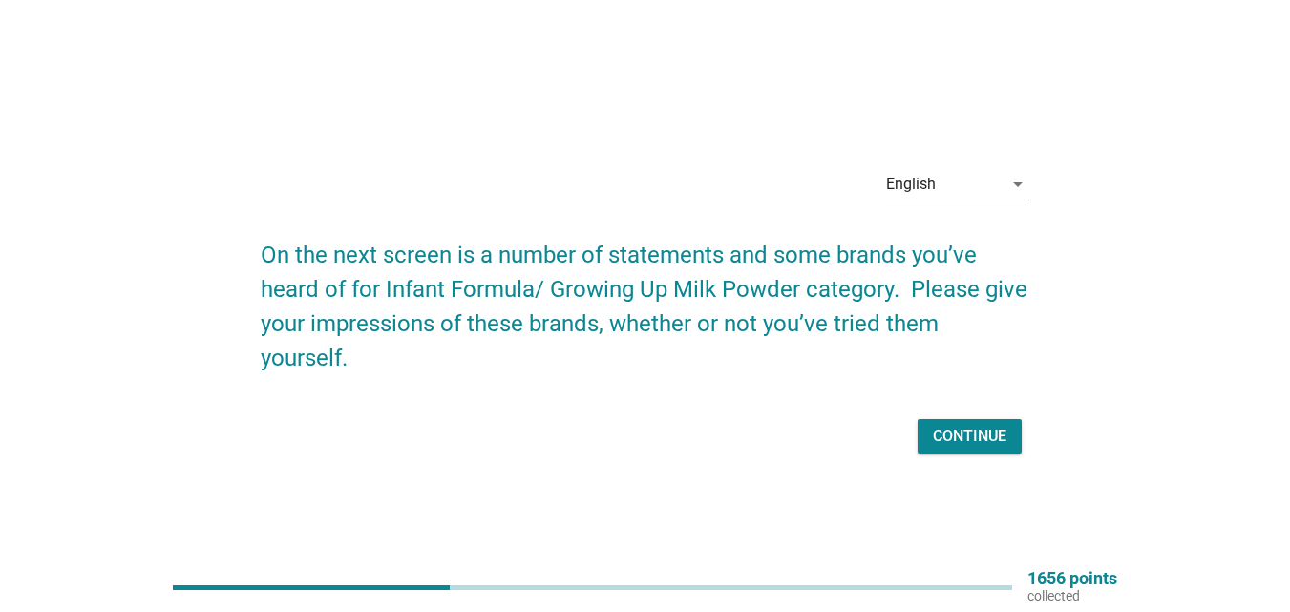
click at [976, 445] on div "Continue" at bounding box center [970, 436] width 74 height 23
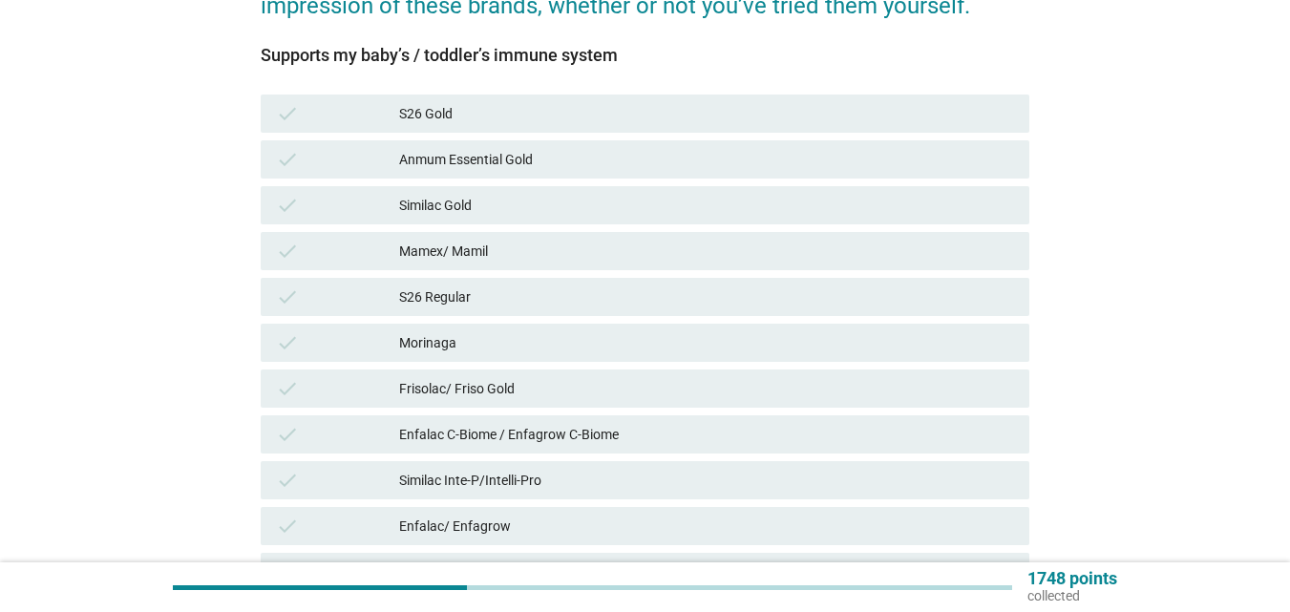
scroll to position [287, 0]
click at [512, 434] on div "Enfalac C-Biome / Enfagrow C-Biome" at bounding box center [706, 432] width 615 height 23
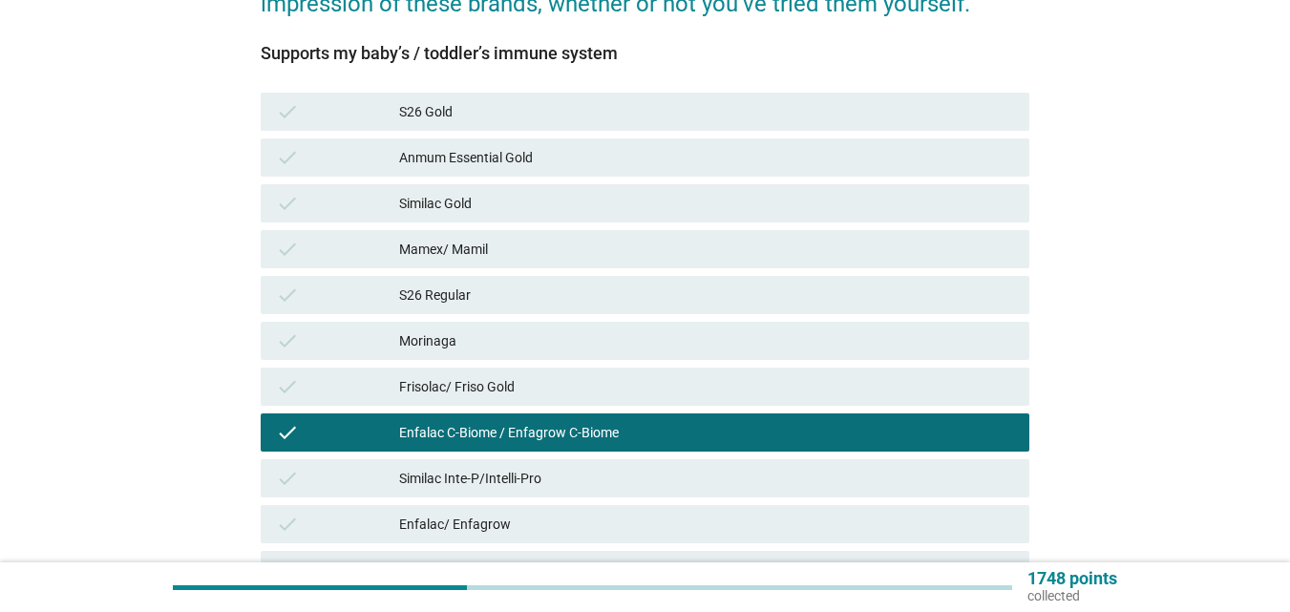
click at [590, 159] on div "Anmum Essential Gold" at bounding box center [706, 157] width 615 height 23
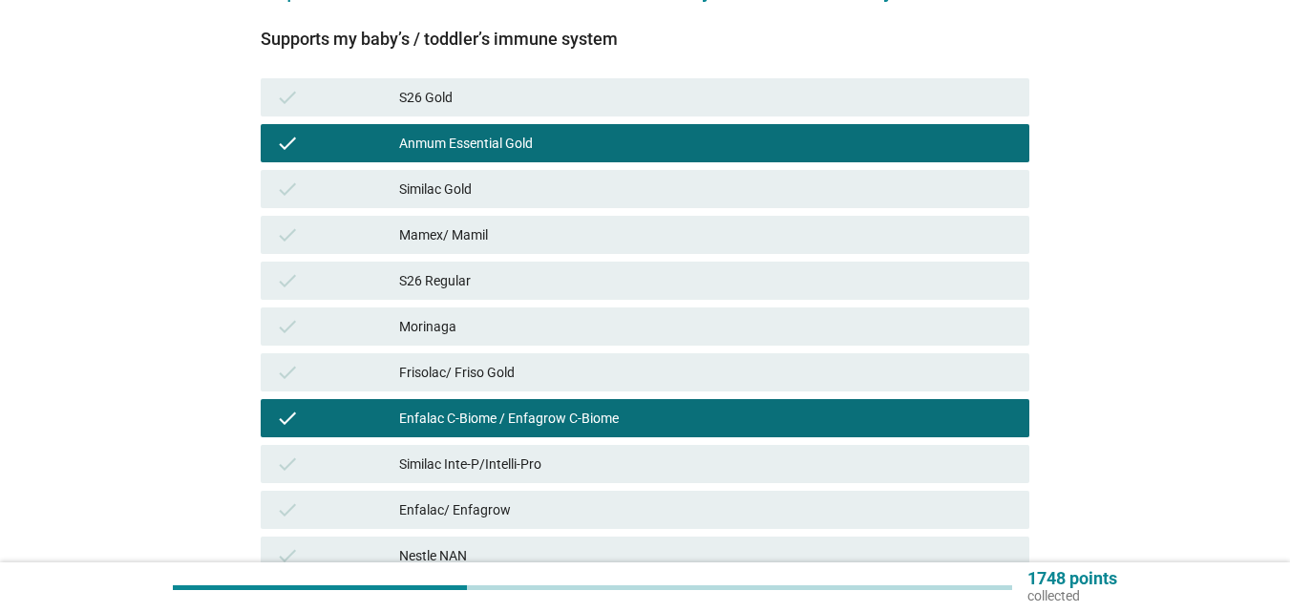
scroll to position [478, 0]
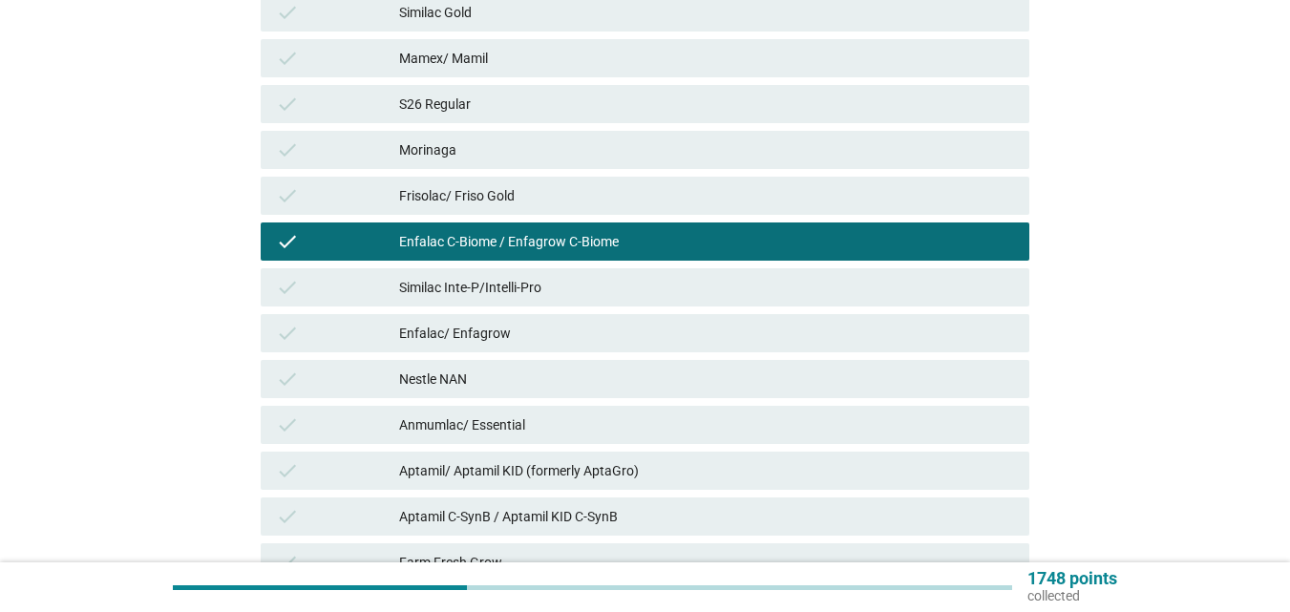
click at [552, 283] on div "Similac Inte-P/Intelli-Pro" at bounding box center [706, 287] width 615 height 23
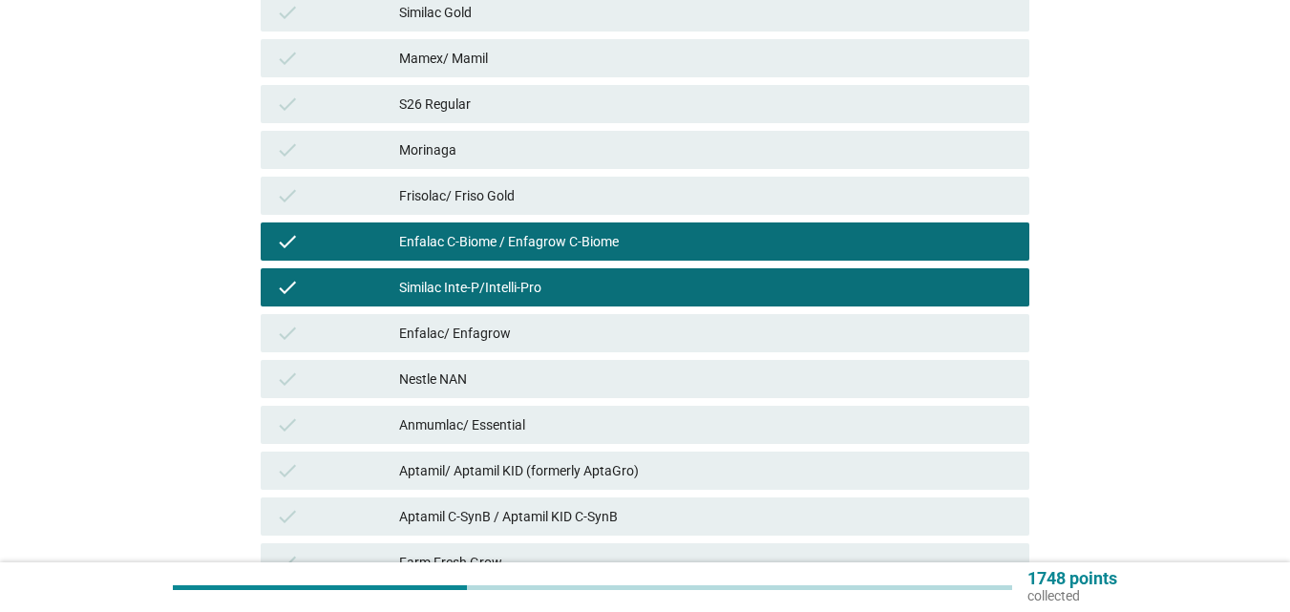
click at [555, 465] on div "Aptamil/ Aptamil KID (formerly AptaGro)" at bounding box center [706, 470] width 615 height 23
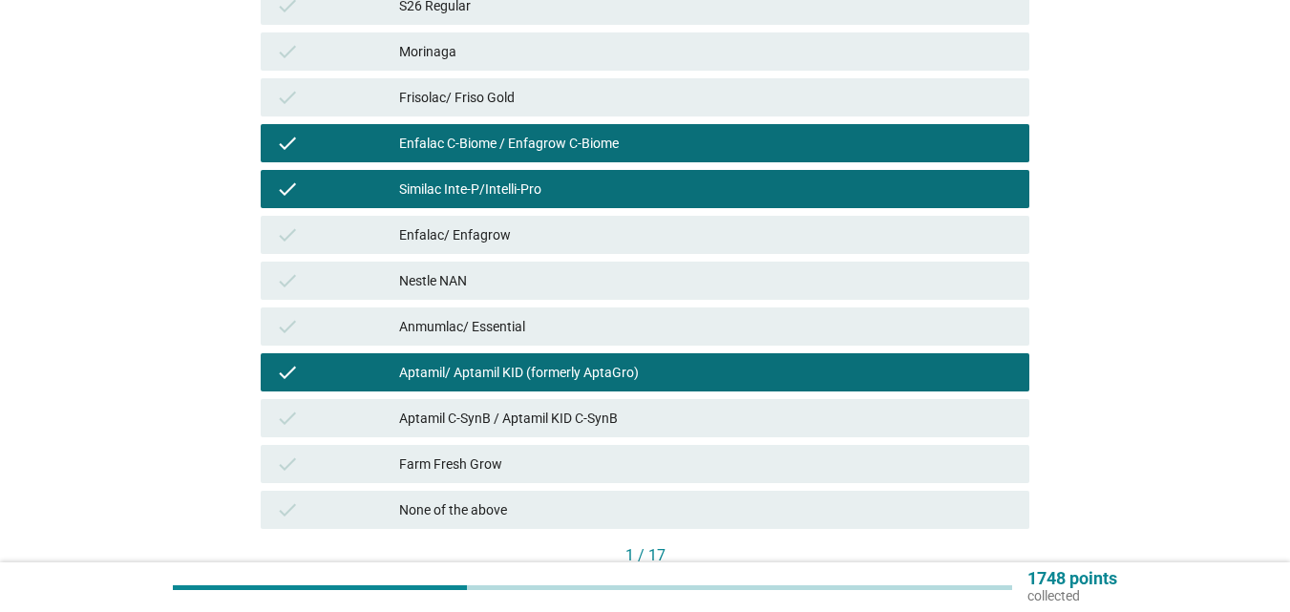
scroll to position [669, 0]
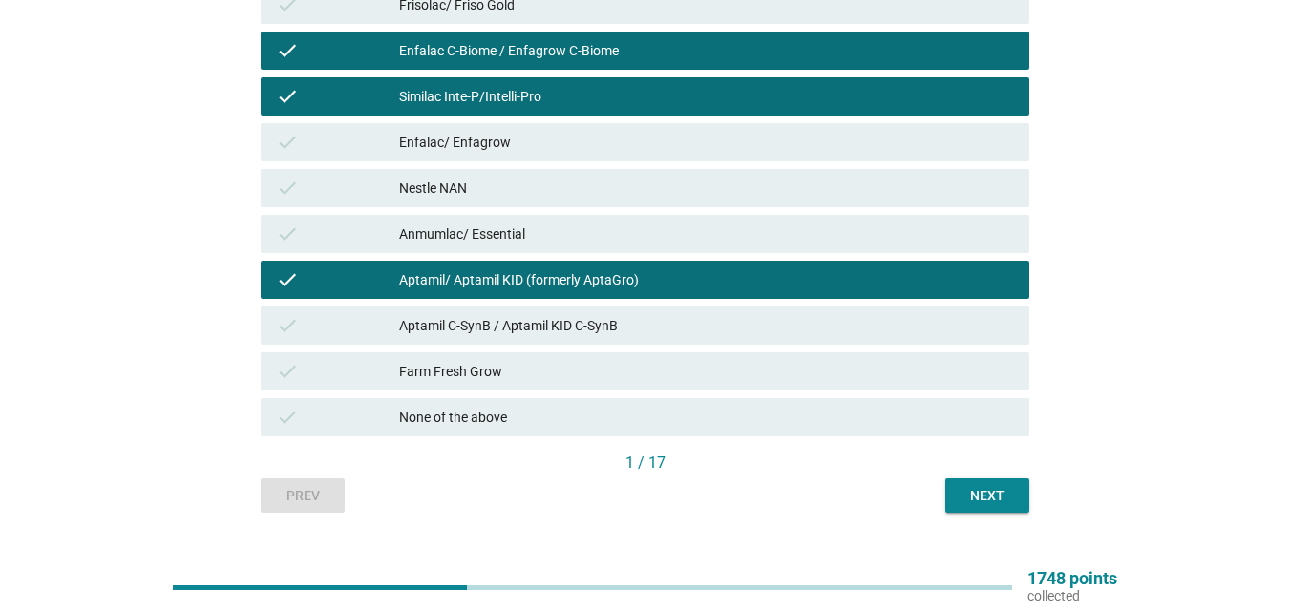
click at [566, 334] on div "Aptamil C-SynB / Aptamil KID C-SynB" at bounding box center [706, 325] width 615 height 23
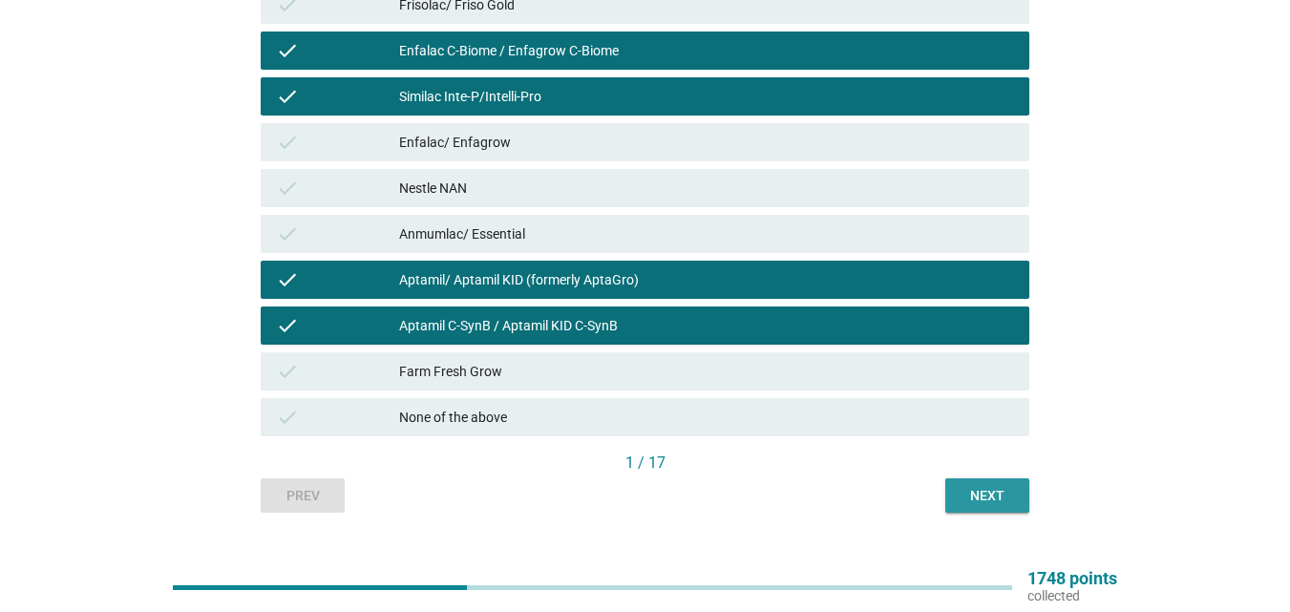
click at [948, 492] on button "Next" at bounding box center [988, 495] width 84 height 34
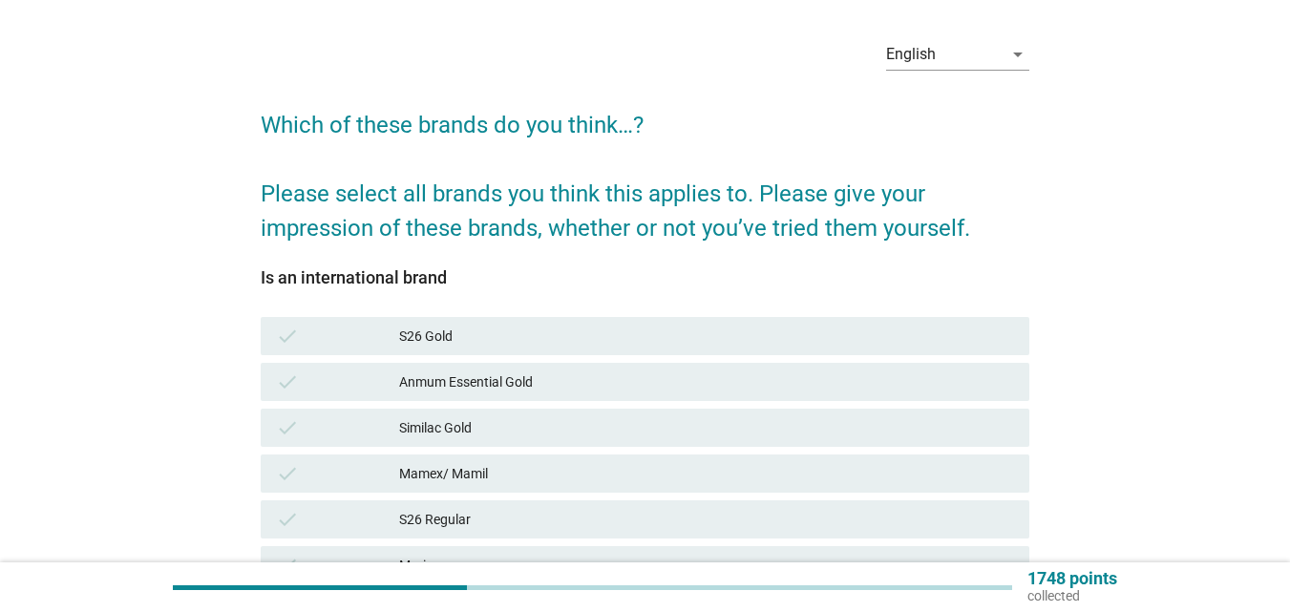
scroll to position [96, 0]
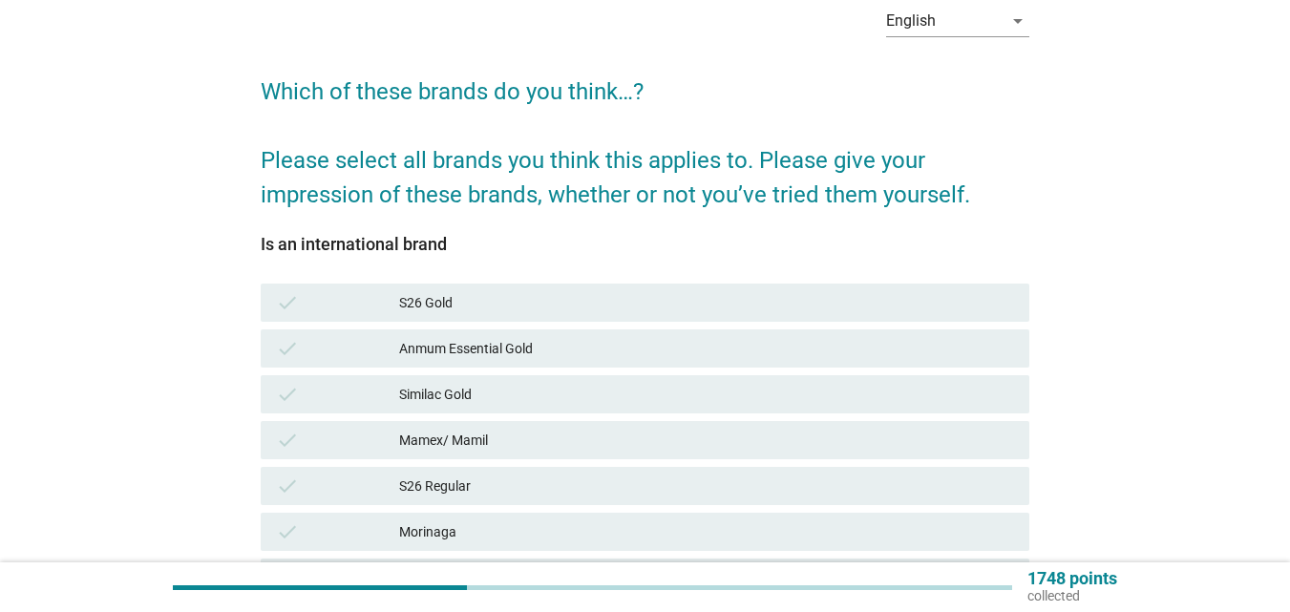
click at [678, 305] on div "S26 Gold" at bounding box center [706, 302] width 615 height 23
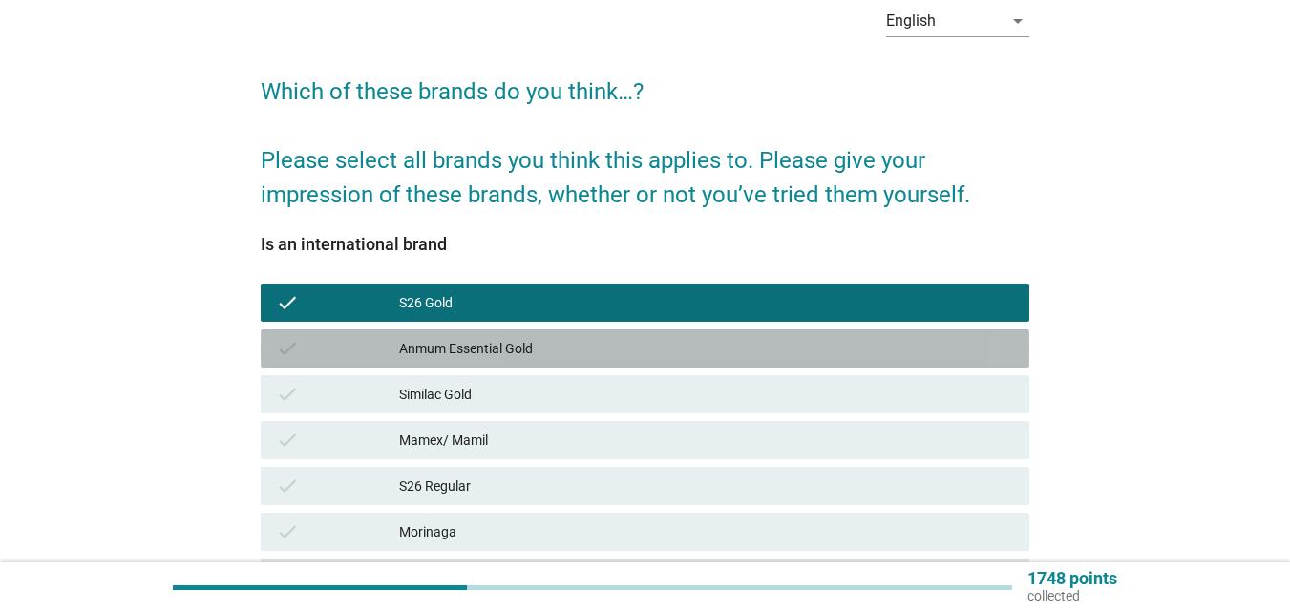
click at [641, 337] on div "Anmum Essential Gold" at bounding box center [706, 348] width 615 height 23
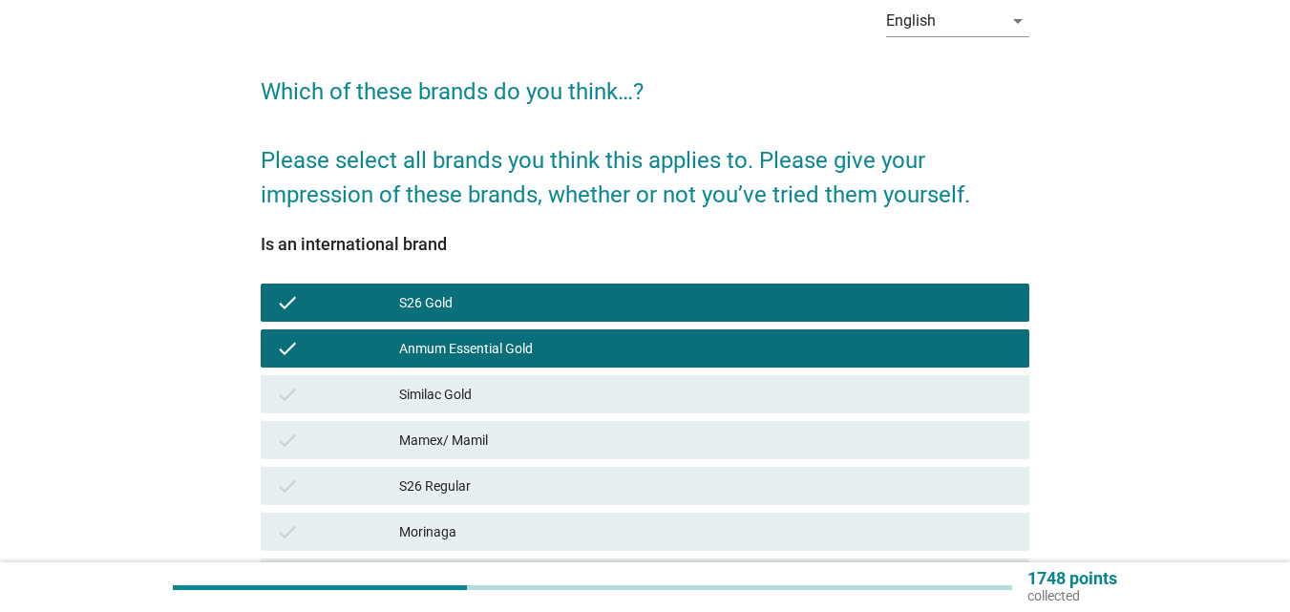
click at [607, 393] on div "Similac Gold" at bounding box center [706, 394] width 615 height 23
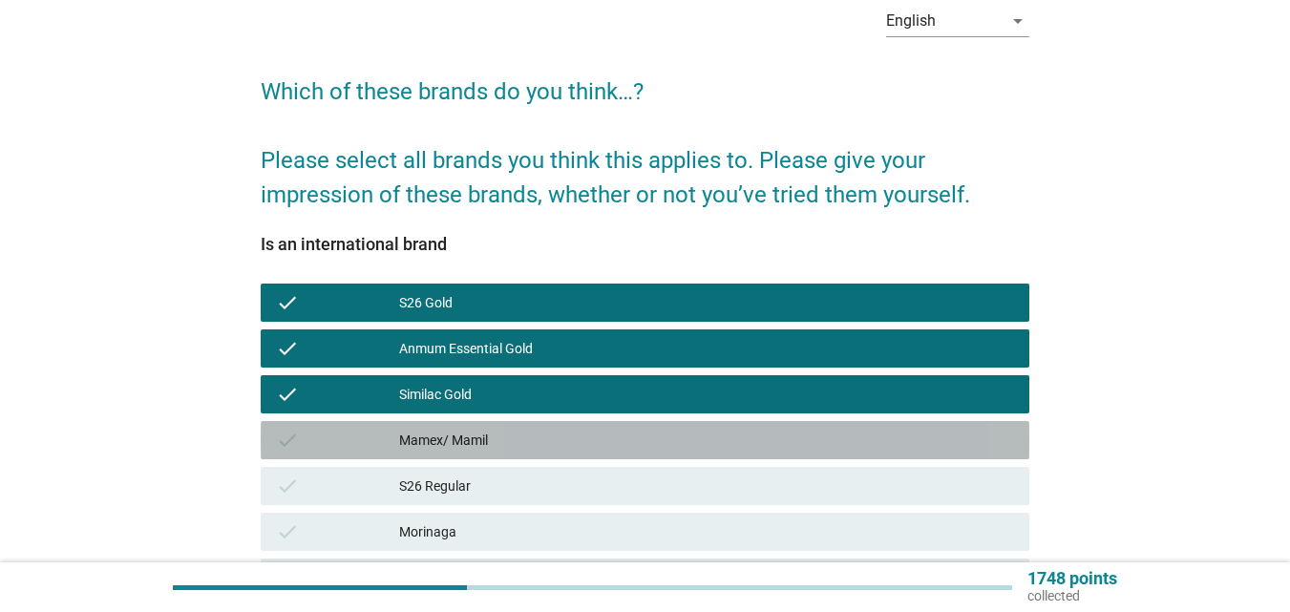
click at [587, 456] on div "check Mamex/ Mamil" at bounding box center [645, 440] width 769 height 38
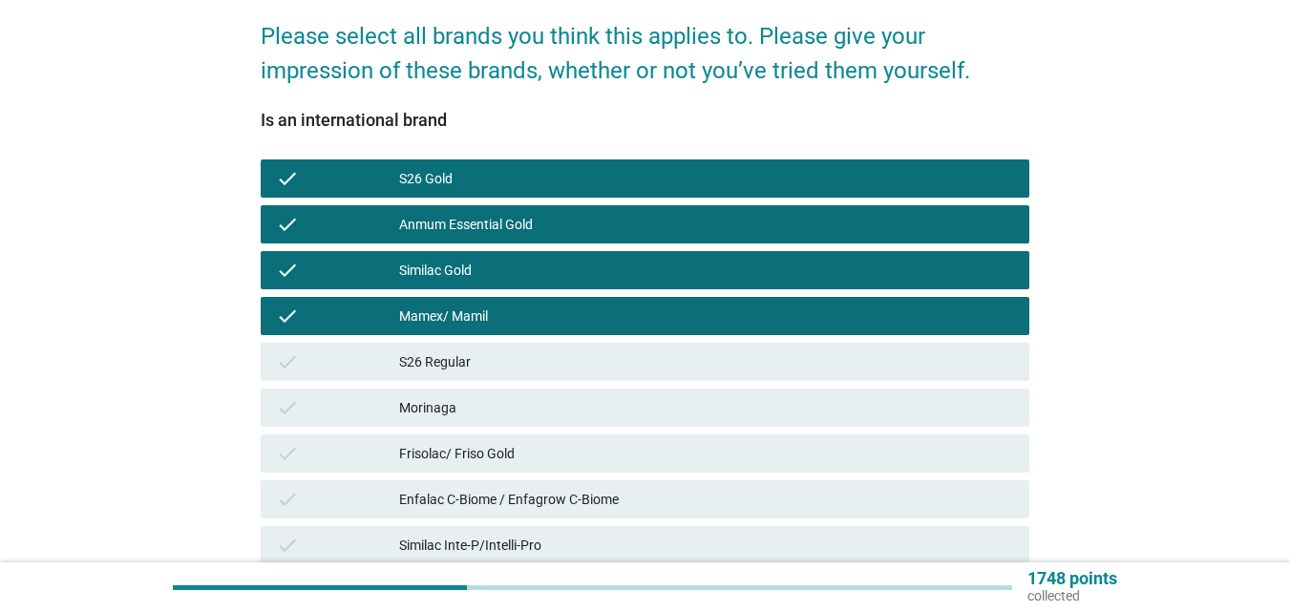
scroll to position [382, 0]
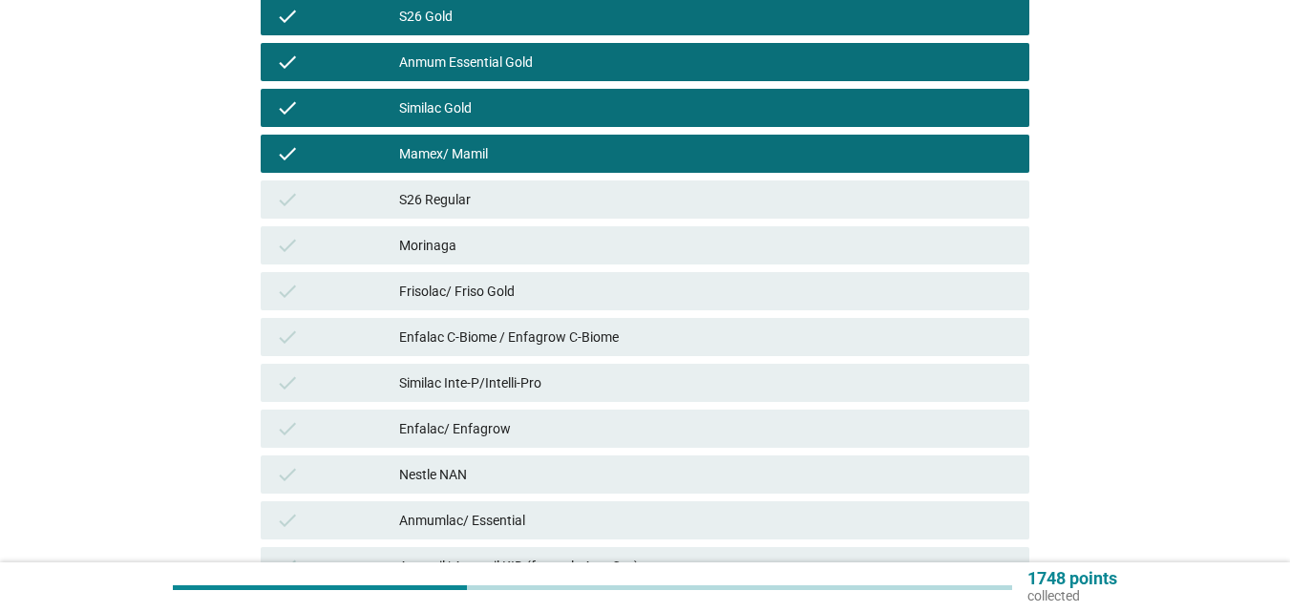
click at [602, 305] on div "check Frisolac/ Friso Gold" at bounding box center [645, 291] width 769 height 38
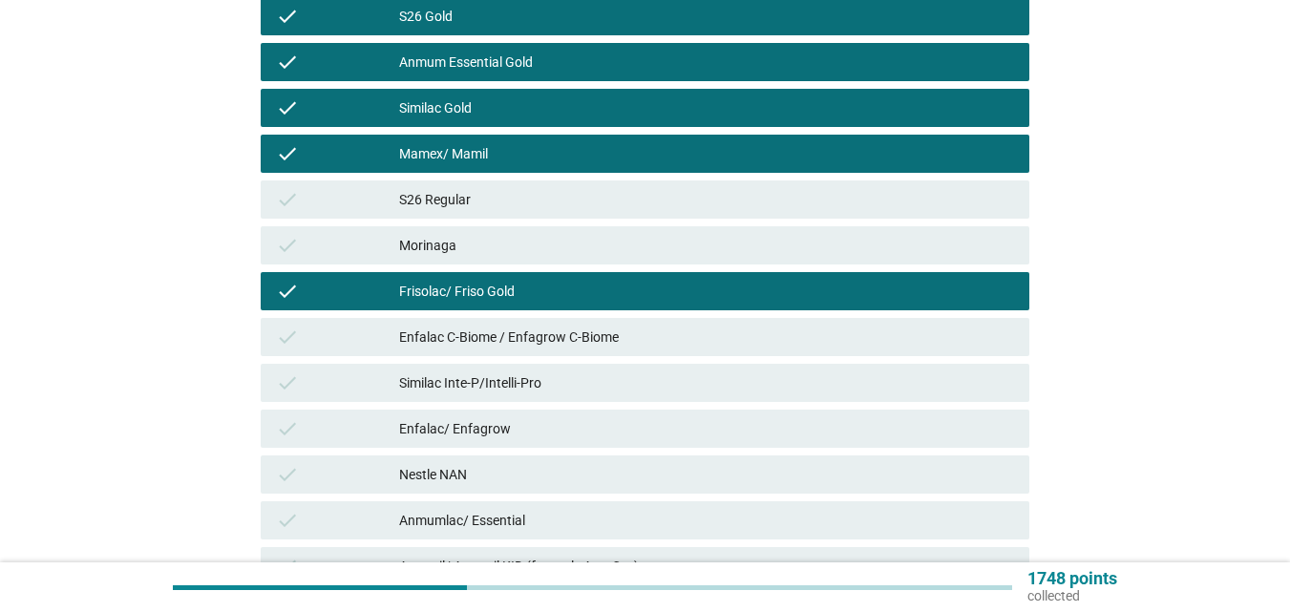
click at [598, 248] on div "Morinaga" at bounding box center [706, 245] width 615 height 23
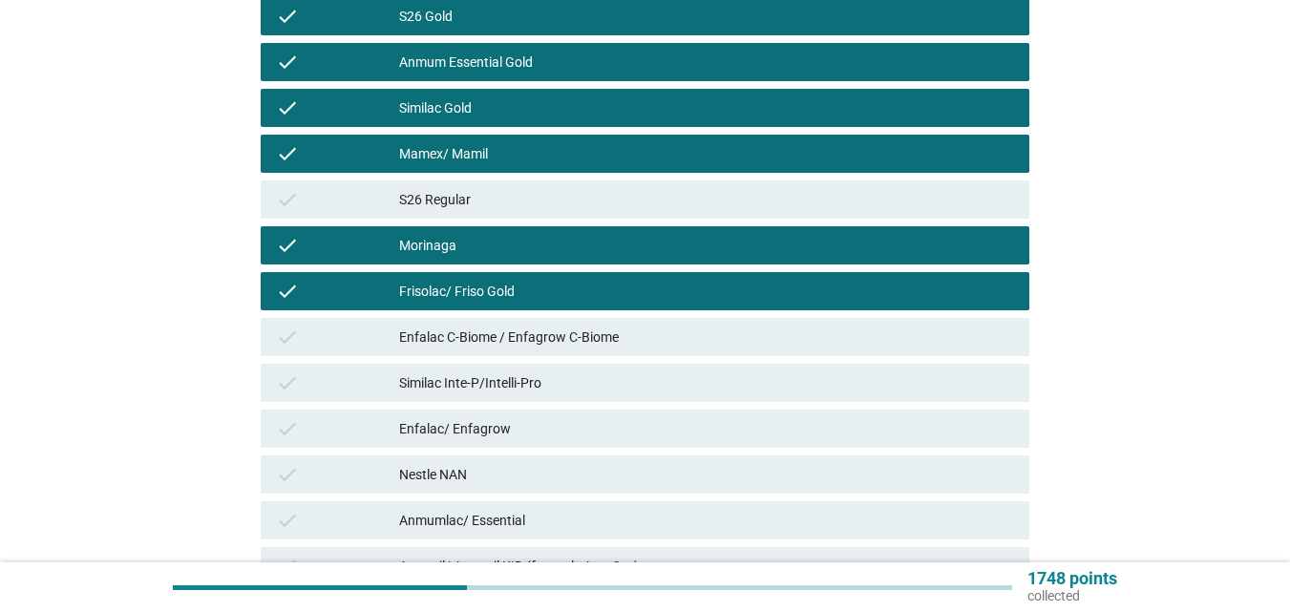
click at [602, 197] on div "S26 Regular" at bounding box center [706, 199] width 615 height 23
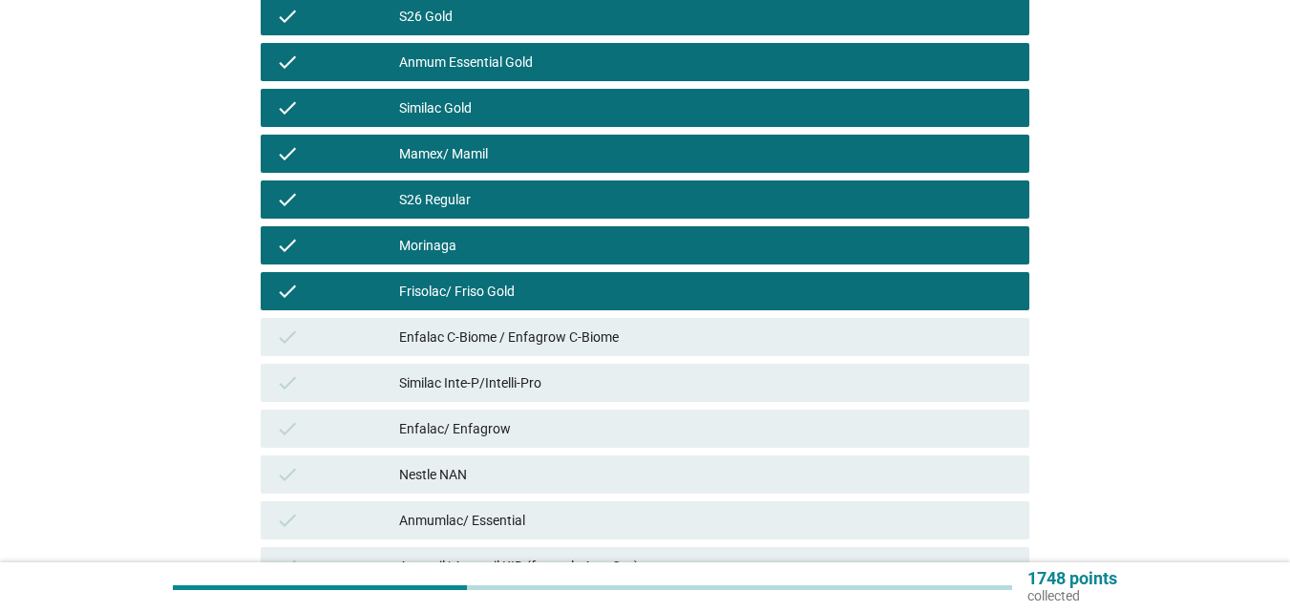
click at [577, 334] on div "Enfalac C-Biome / Enfagrow C-Biome" at bounding box center [706, 337] width 615 height 23
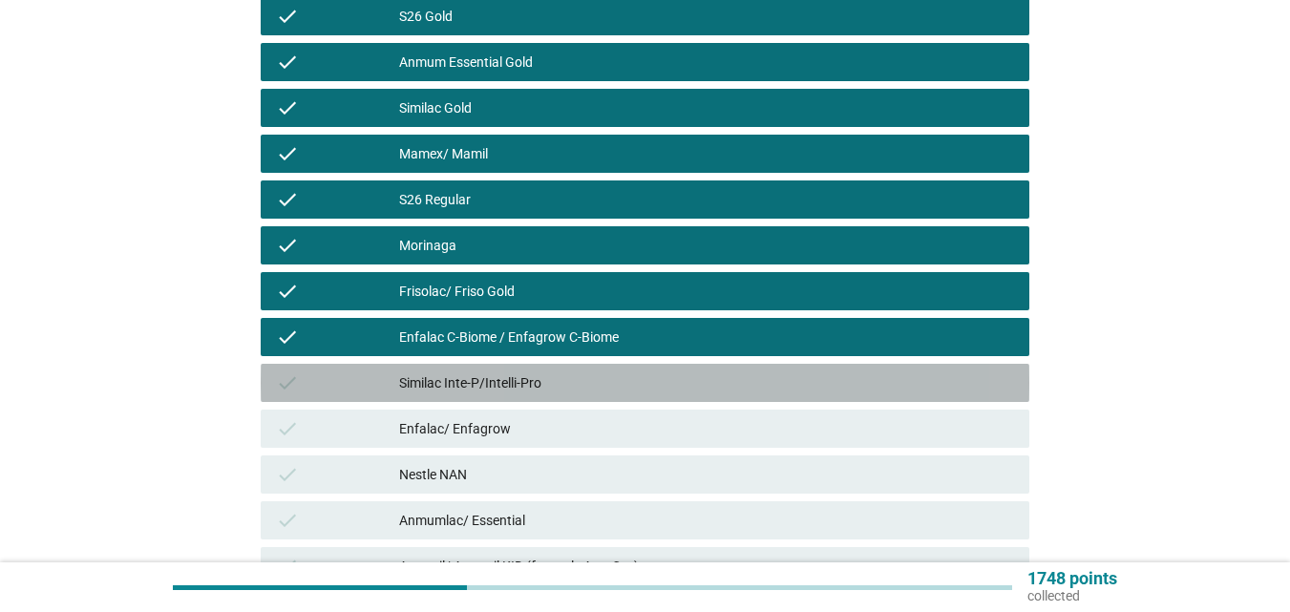
click at [561, 380] on div "Similac Inte-P/Intelli-Pro" at bounding box center [706, 383] width 615 height 23
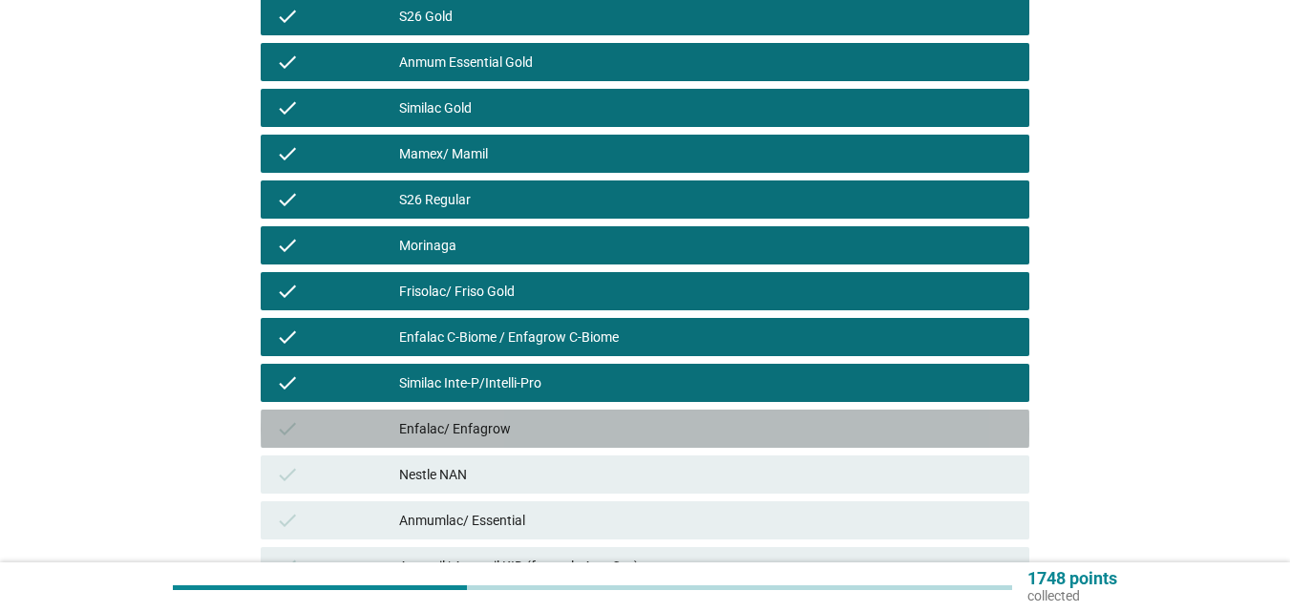
click at [547, 415] on div "check Enfalac/ Enfagrow" at bounding box center [645, 429] width 769 height 38
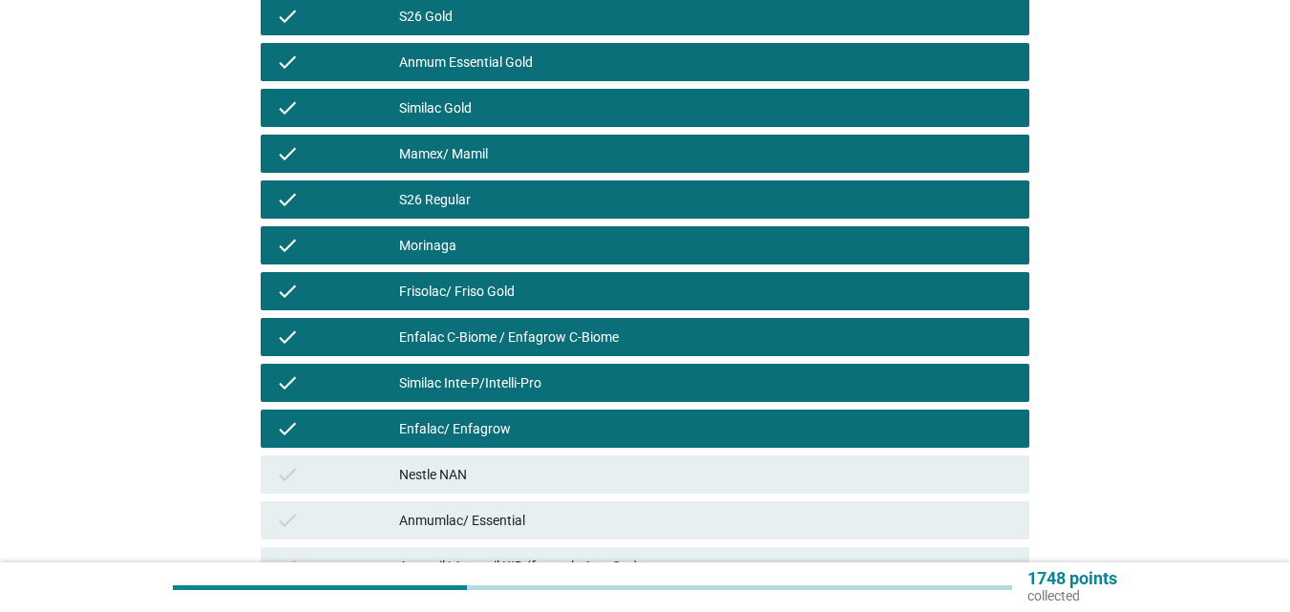
scroll to position [573, 0]
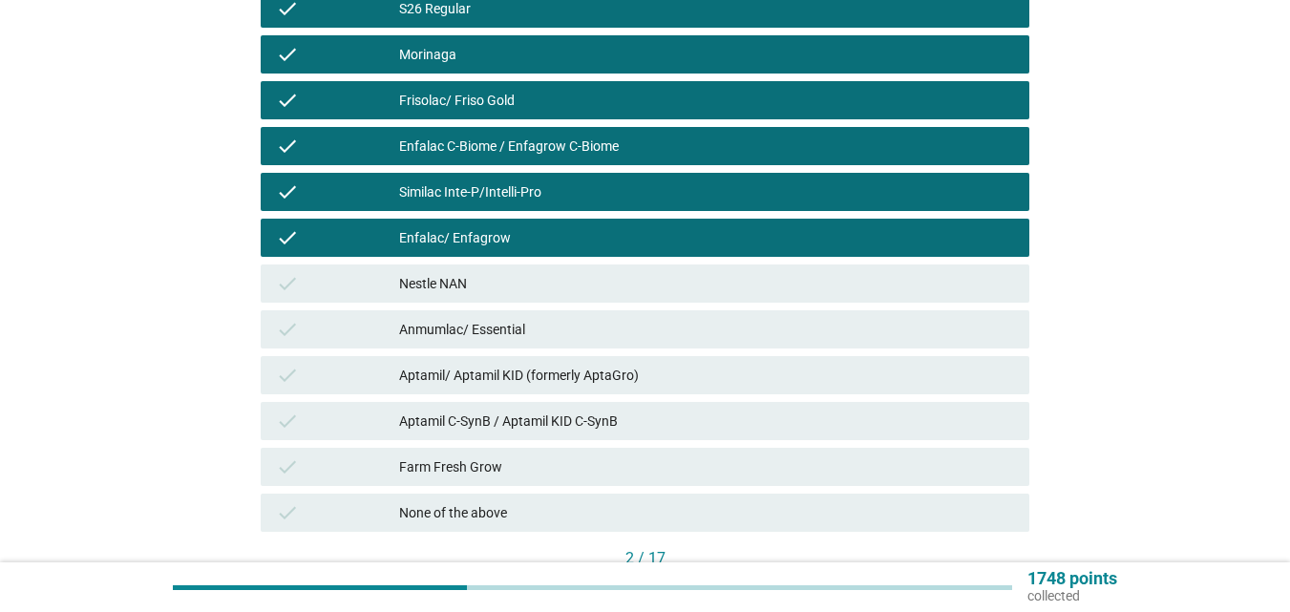
click at [534, 422] on div "Aptamil C-SynB / Aptamil KID C-SynB" at bounding box center [706, 421] width 615 height 23
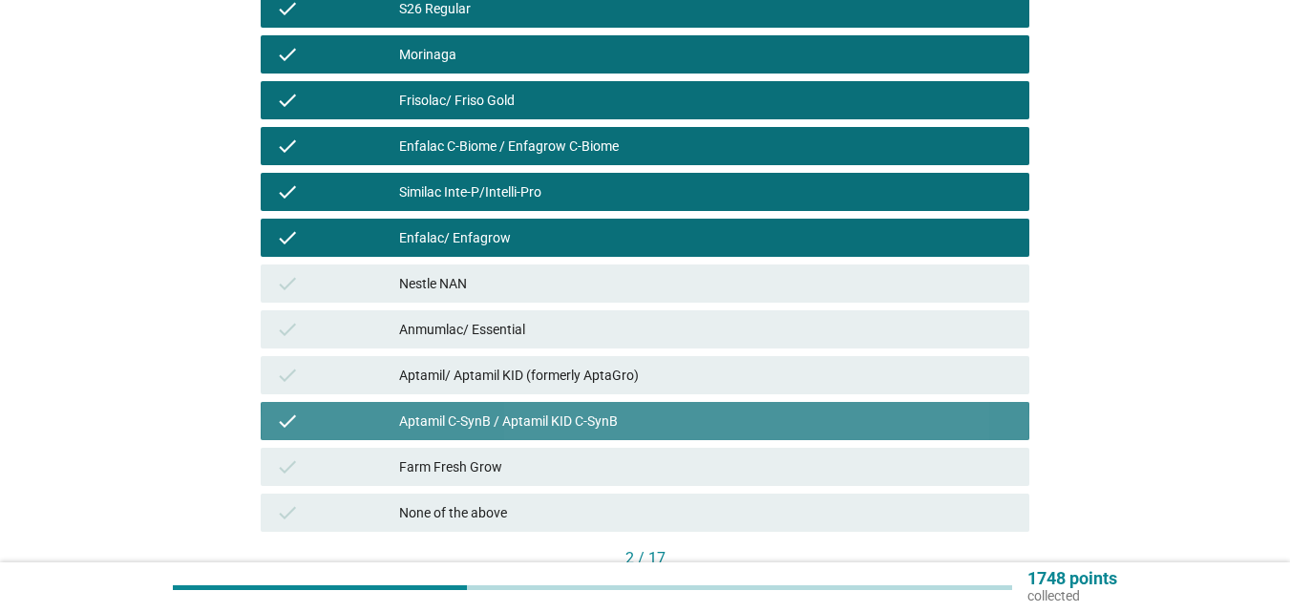
click at [530, 372] on div "Aptamil/ Aptamil KID (formerly AptaGro)" at bounding box center [706, 375] width 615 height 23
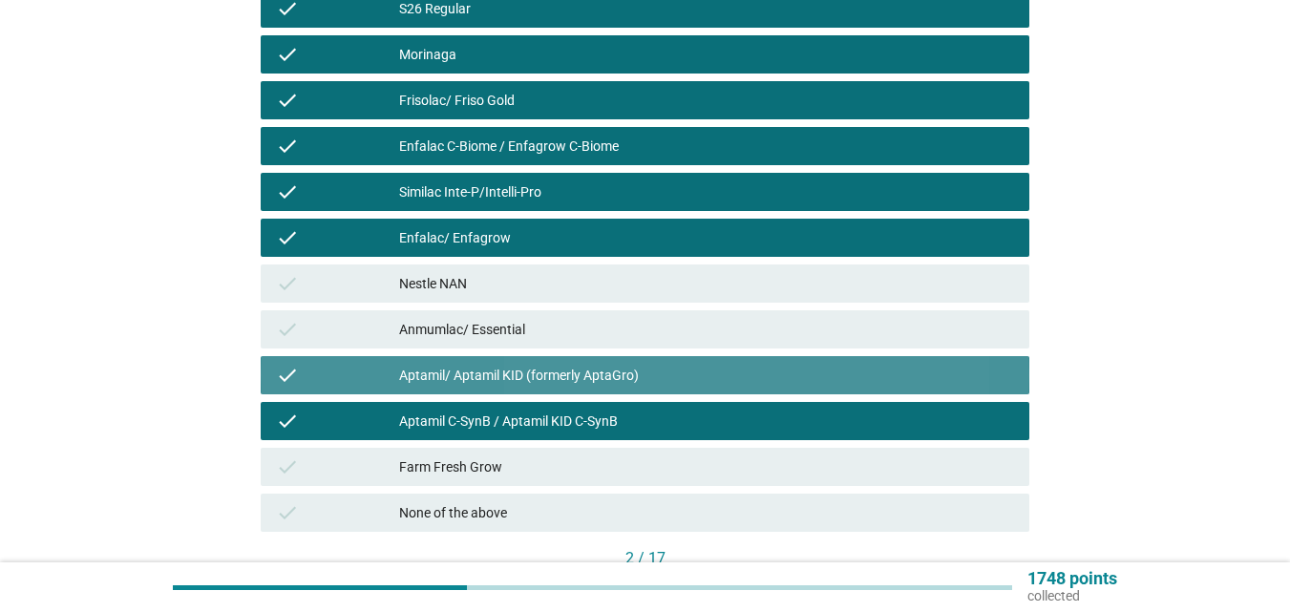
click at [527, 334] on div "Anmumlac/ Essential" at bounding box center [706, 329] width 615 height 23
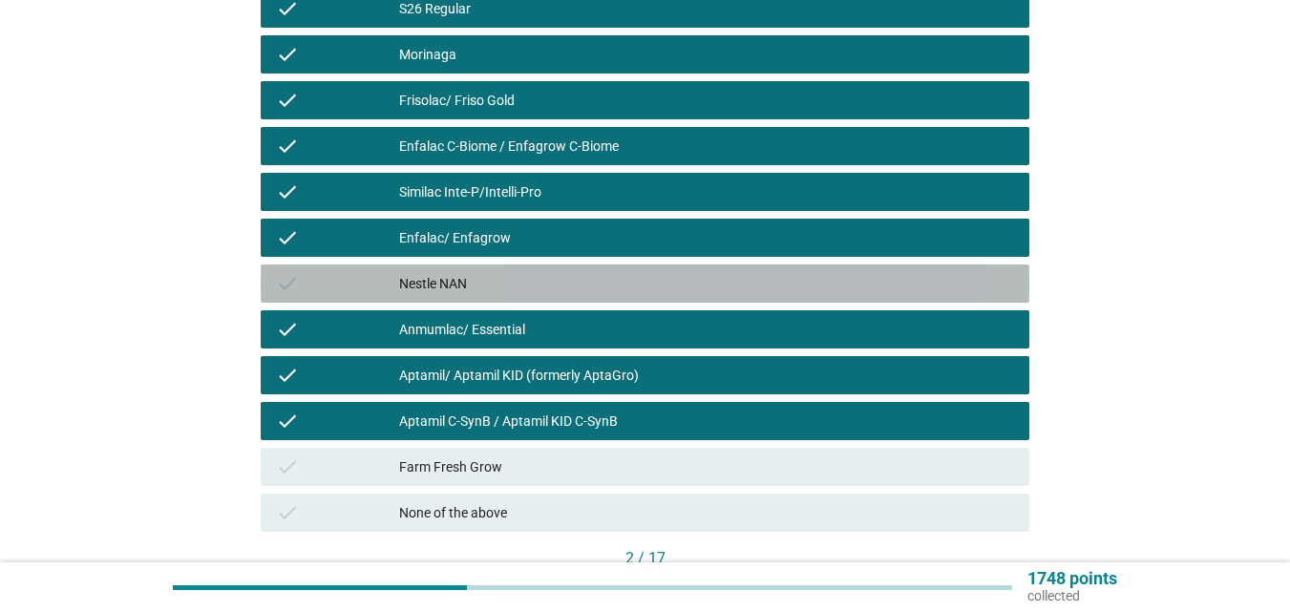
click at [533, 273] on div "Nestle NAN" at bounding box center [706, 283] width 615 height 23
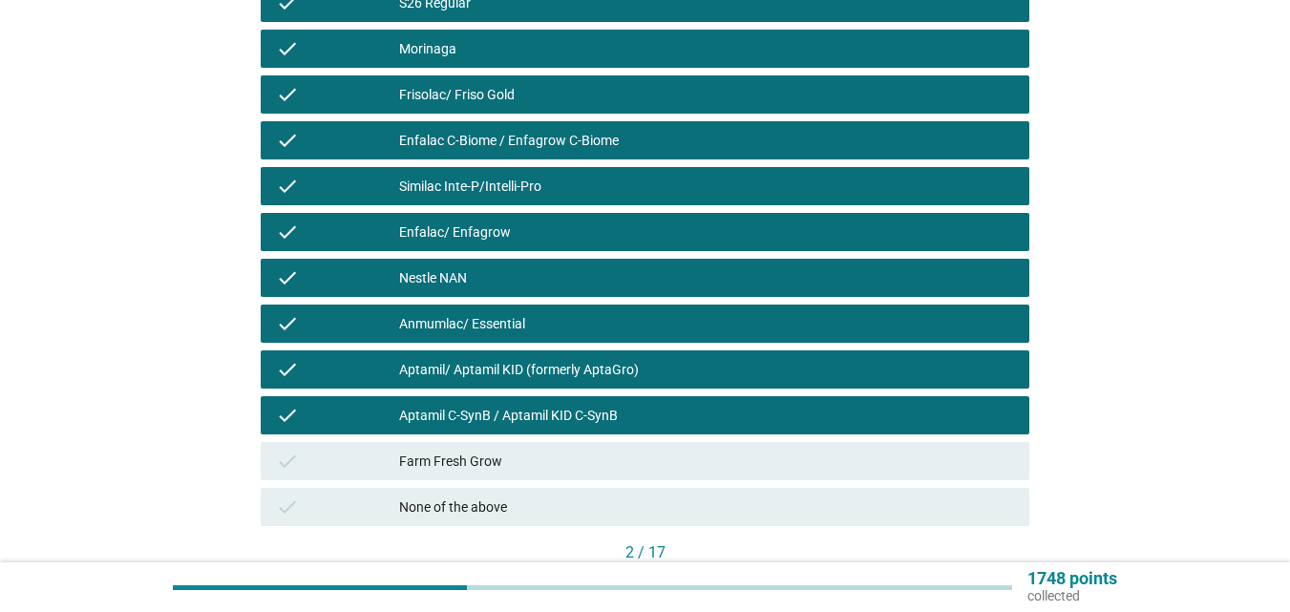
scroll to position [705, 0]
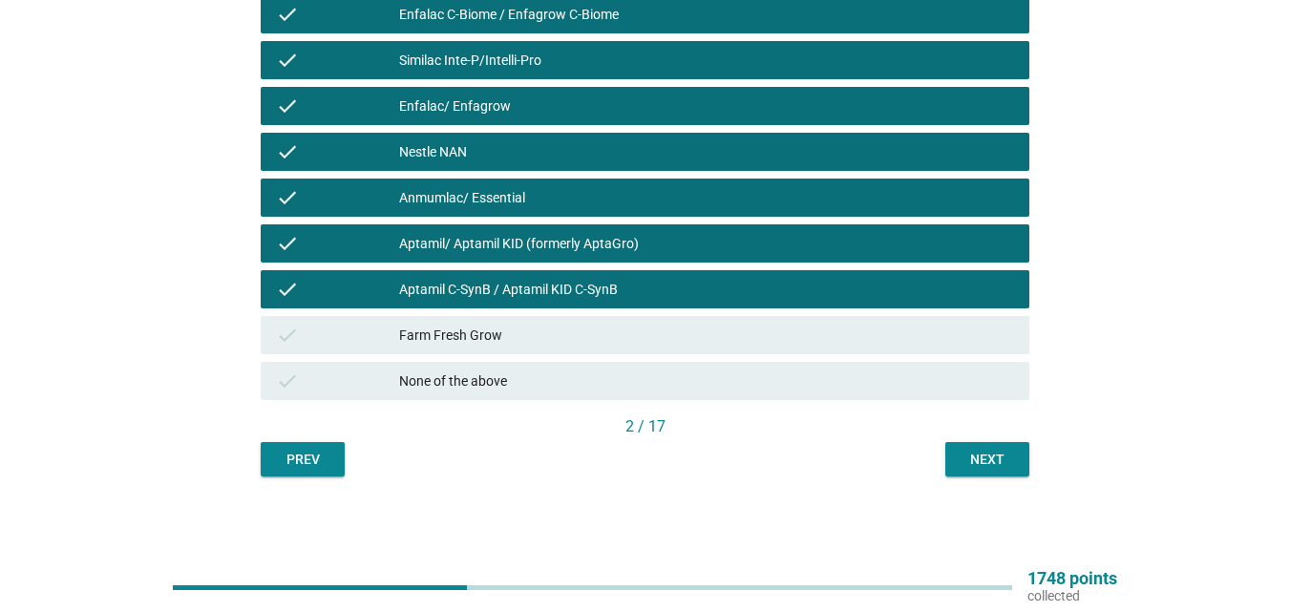
click at [1002, 465] on div "Next" at bounding box center [987, 460] width 53 height 20
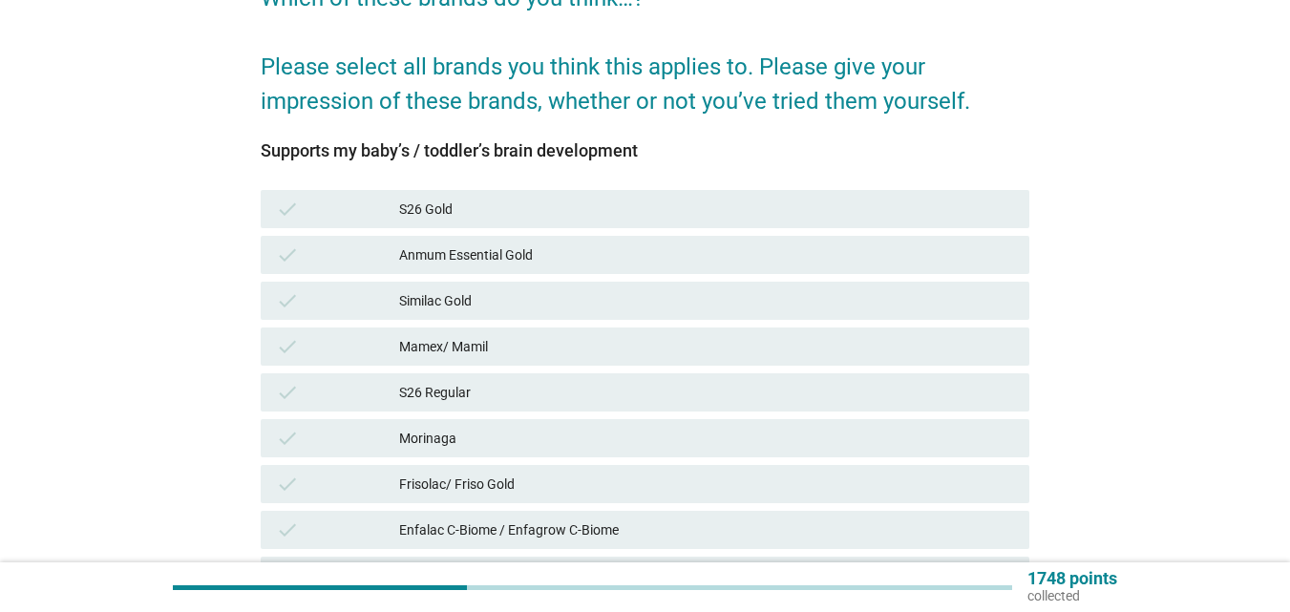
scroll to position [191, 0]
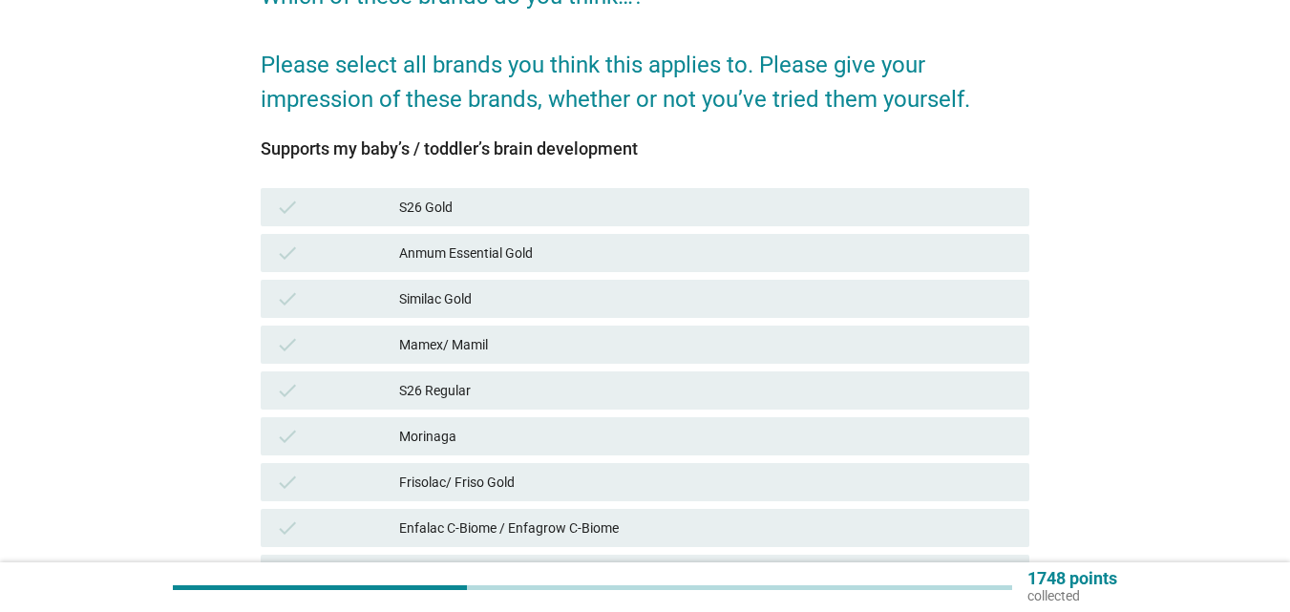
click at [586, 212] on div "S26 Gold" at bounding box center [706, 207] width 615 height 23
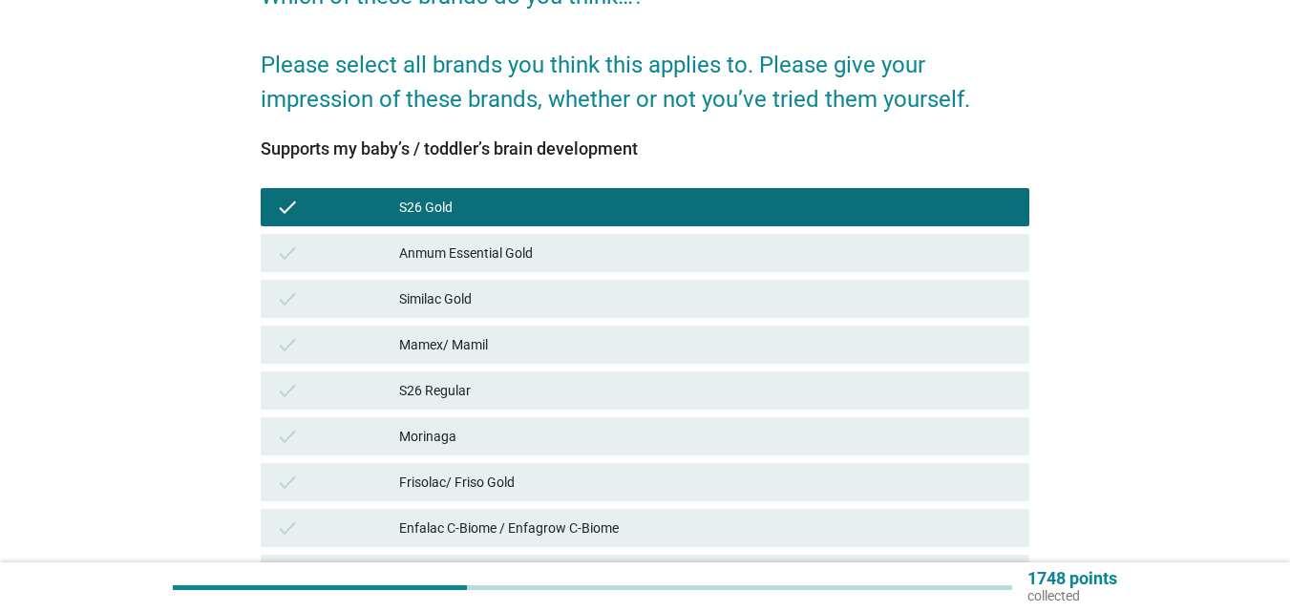
click at [570, 241] on div "check Anmum Essential Gold" at bounding box center [645, 253] width 769 height 38
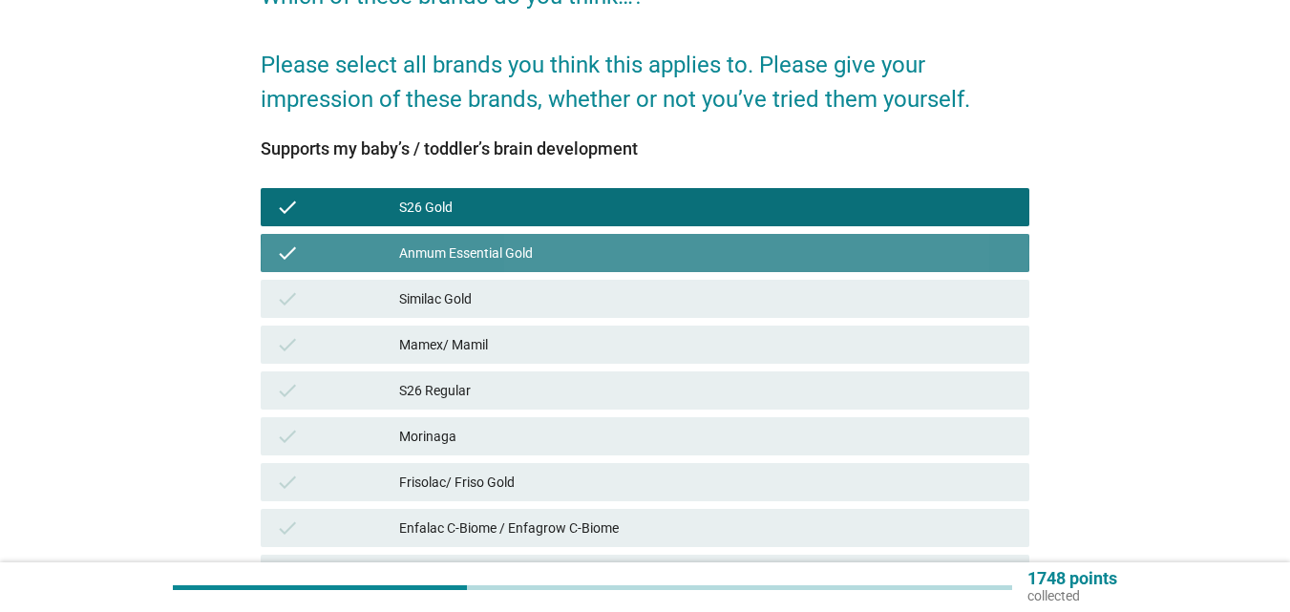
click at [553, 274] on div "check Anmum Essential Gold" at bounding box center [645, 253] width 776 height 46
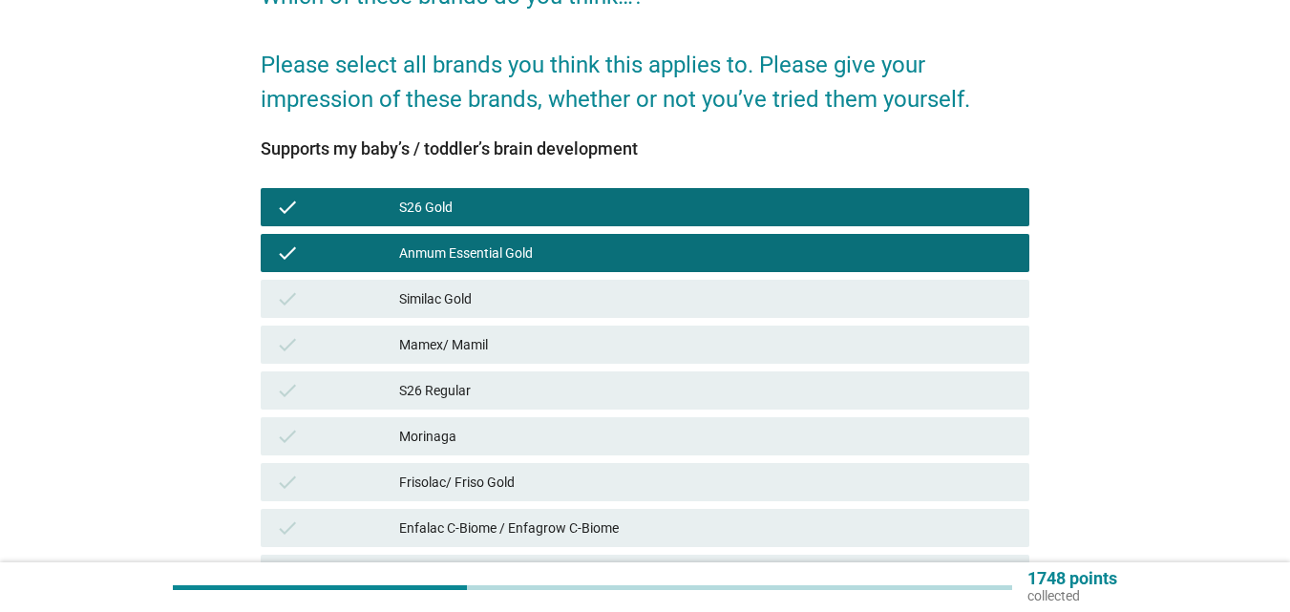
click at [534, 308] on div "Similac Gold" at bounding box center [706, 298] width 615 height 23
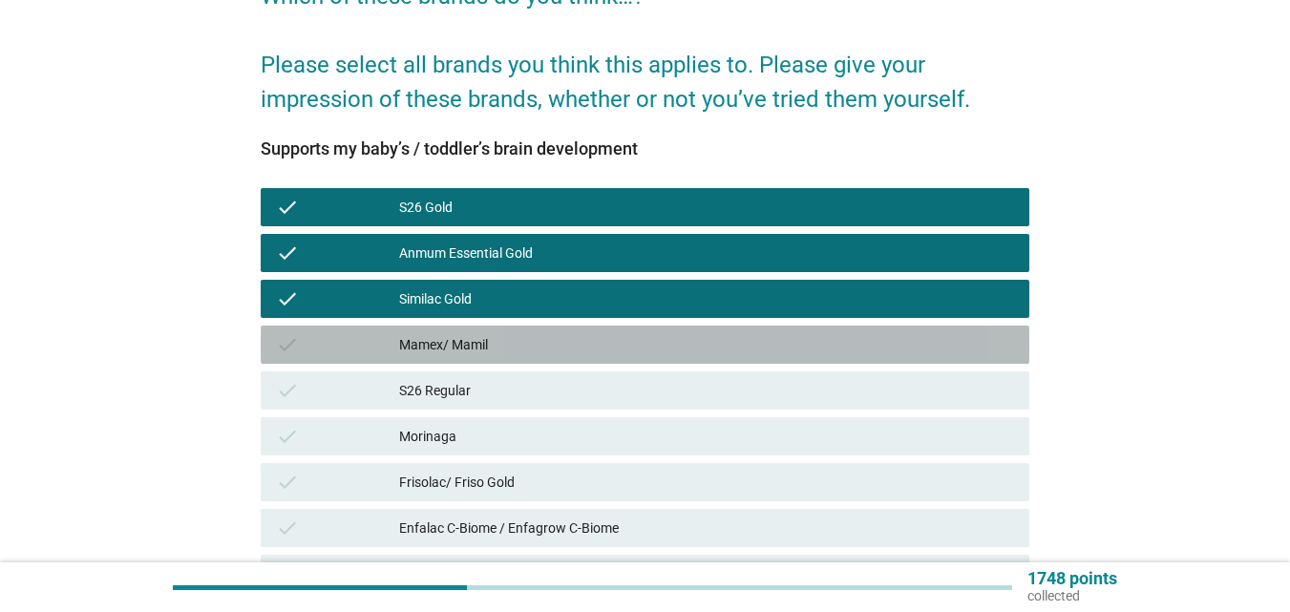
click at [522, 334] on div "Mamex/ Mamil" at bounding box center [706, 344] width 615 height 23
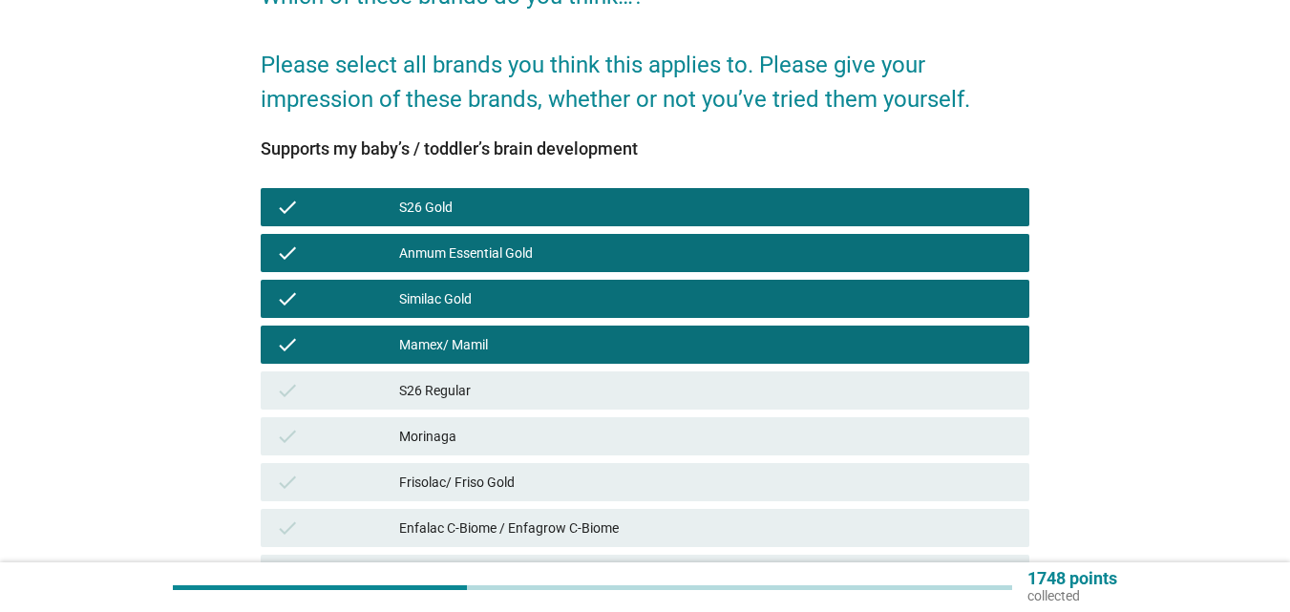
click at [503, 405] on div "check S26 Regular" at bounding box center [645, 391] width 769 height 38
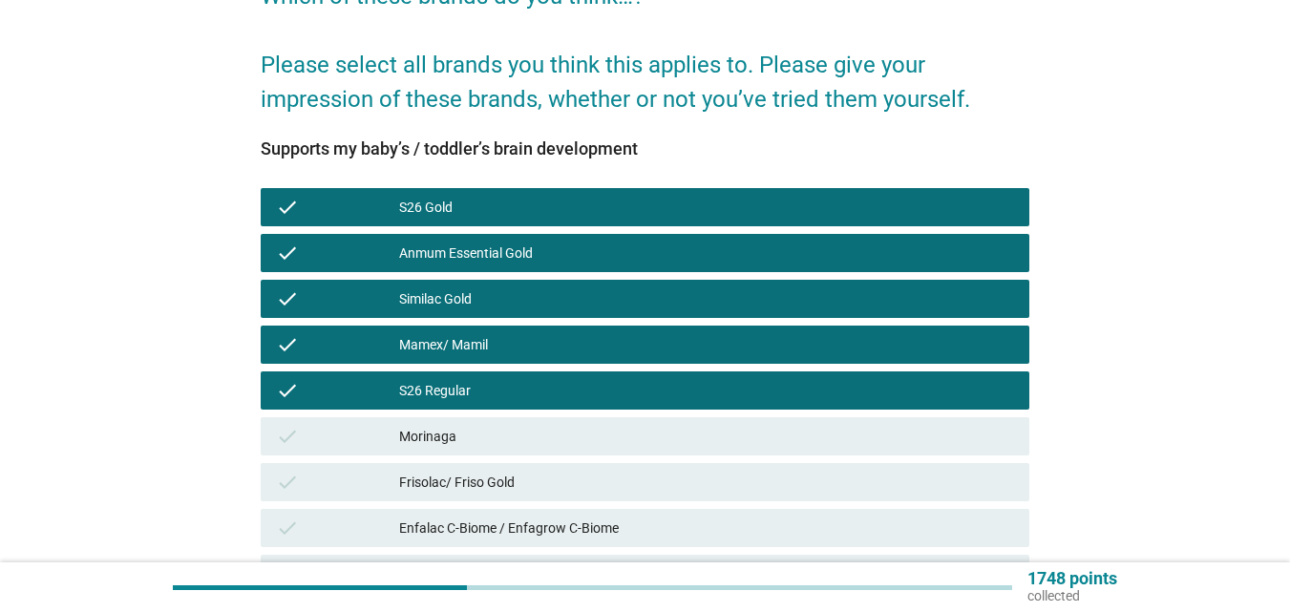
click at [490, 444] on div "Morinaga" at bounding box center [706, 436] width 615 height 23
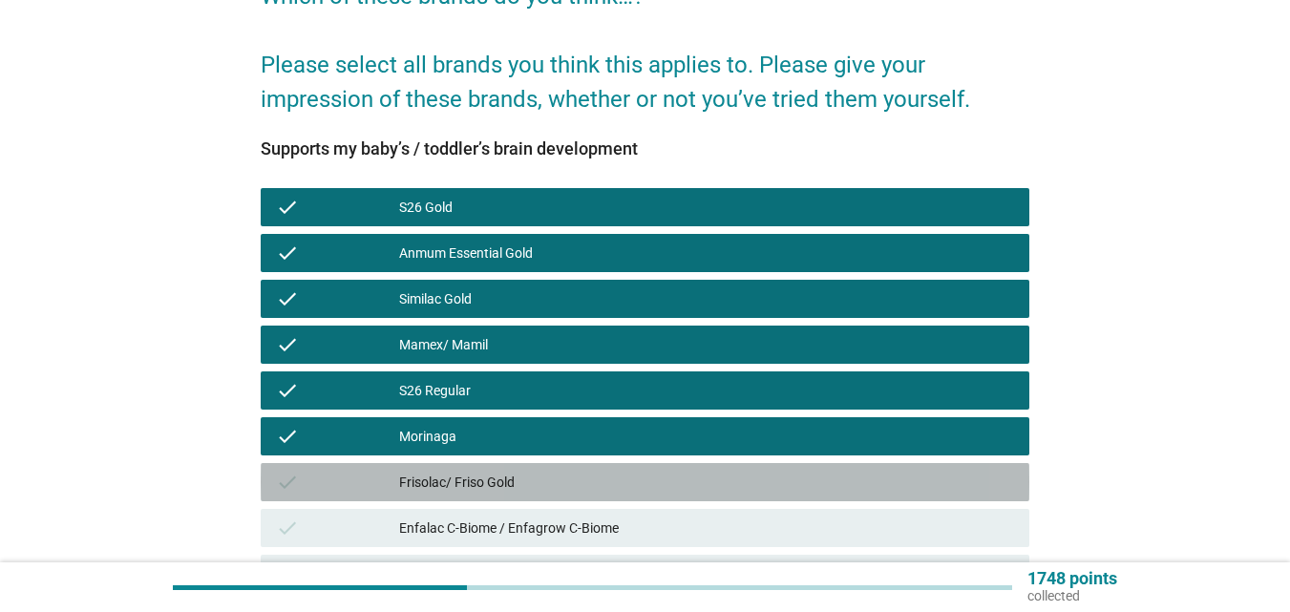
click at [496, 477] on div "Frisolac/ Friso Gold" at bounding box center [706, 482] width 615 height 23
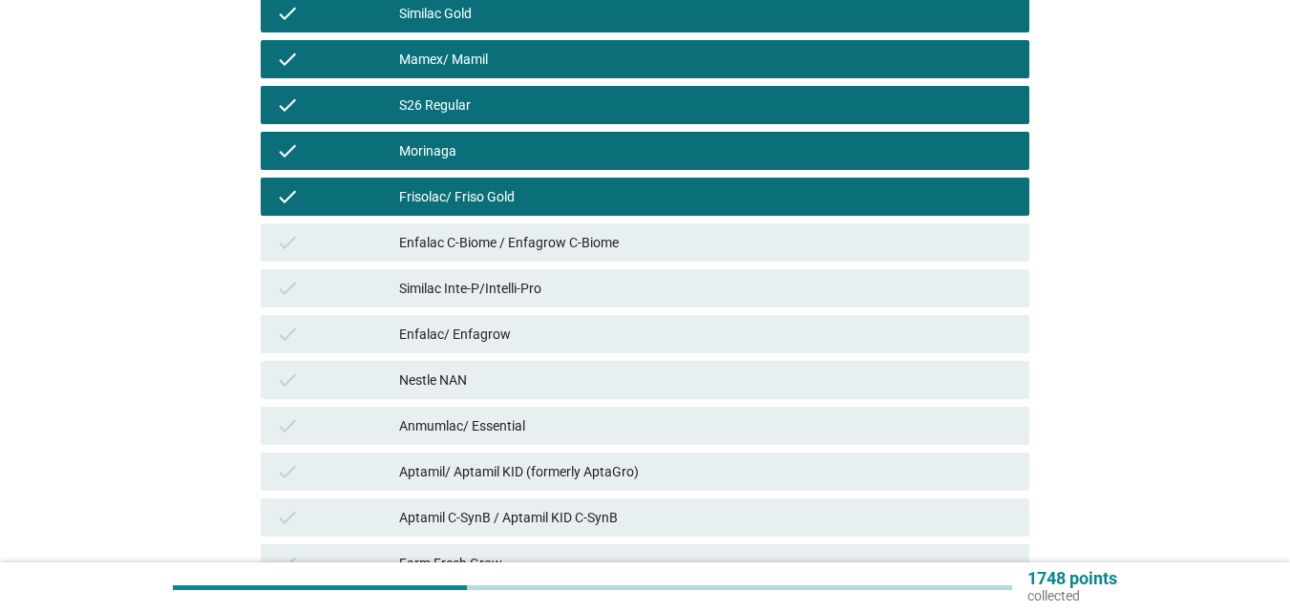
scroll to position [478, 0]
click at [541, 221] on div "check Enfalac C-Biome / Enfagrow C-Biome" at bounding box center [645, 242] width 776 height 46
click at [533, 253] on div "check Enfalac C-Biome / Enfagrow C-Biome" at bounding box center [645, 242] width 769 height 38
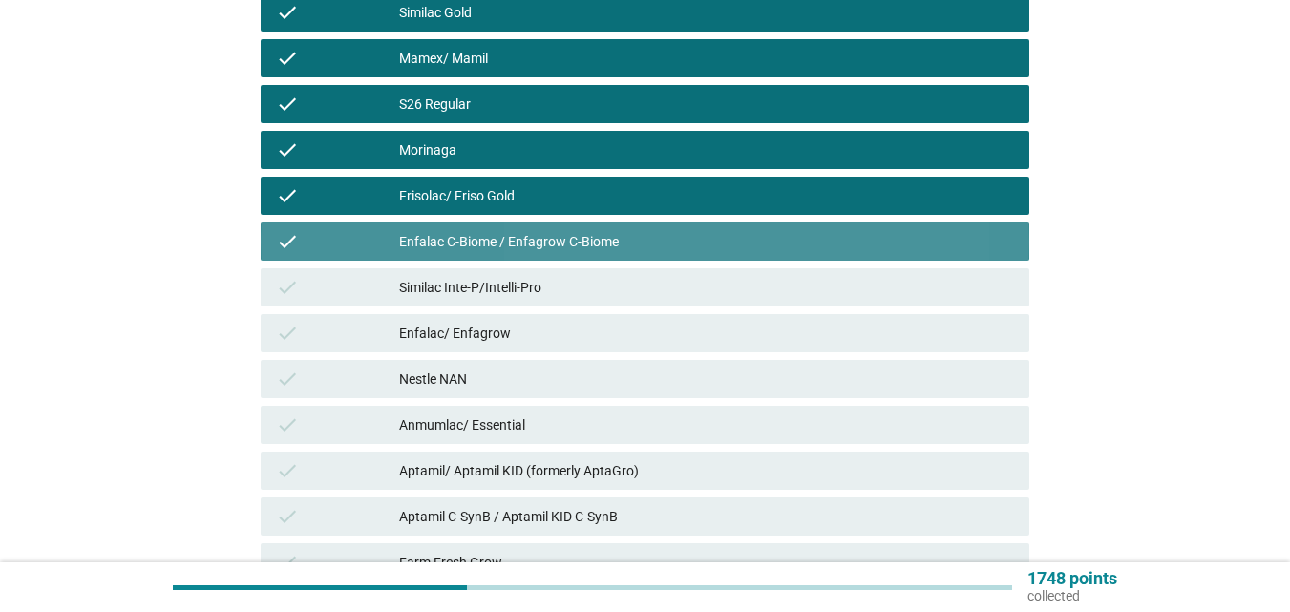
click at [517, 279] on div "Similac Inte-P/Intelli-Pro" at bounding box center [706, 287] width 615 height 23
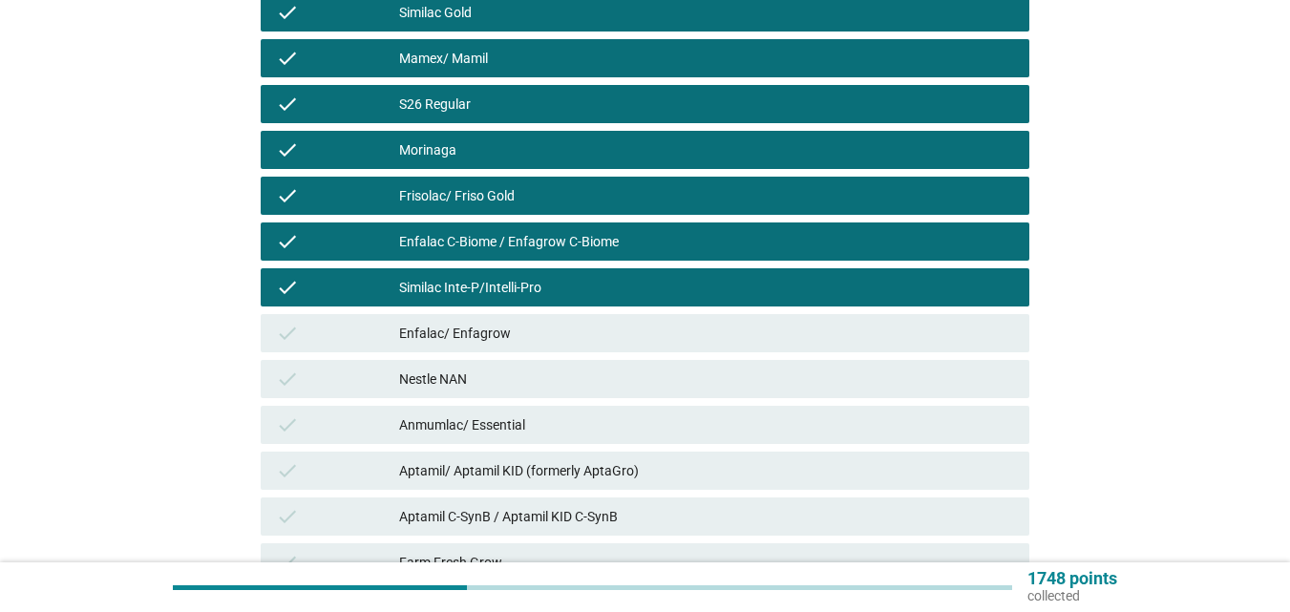
click at [532, 477] on div "Aptamil/ Aptamil KID (formerly AptaGro)" at bounding box center [706, 470] width 615 height 23
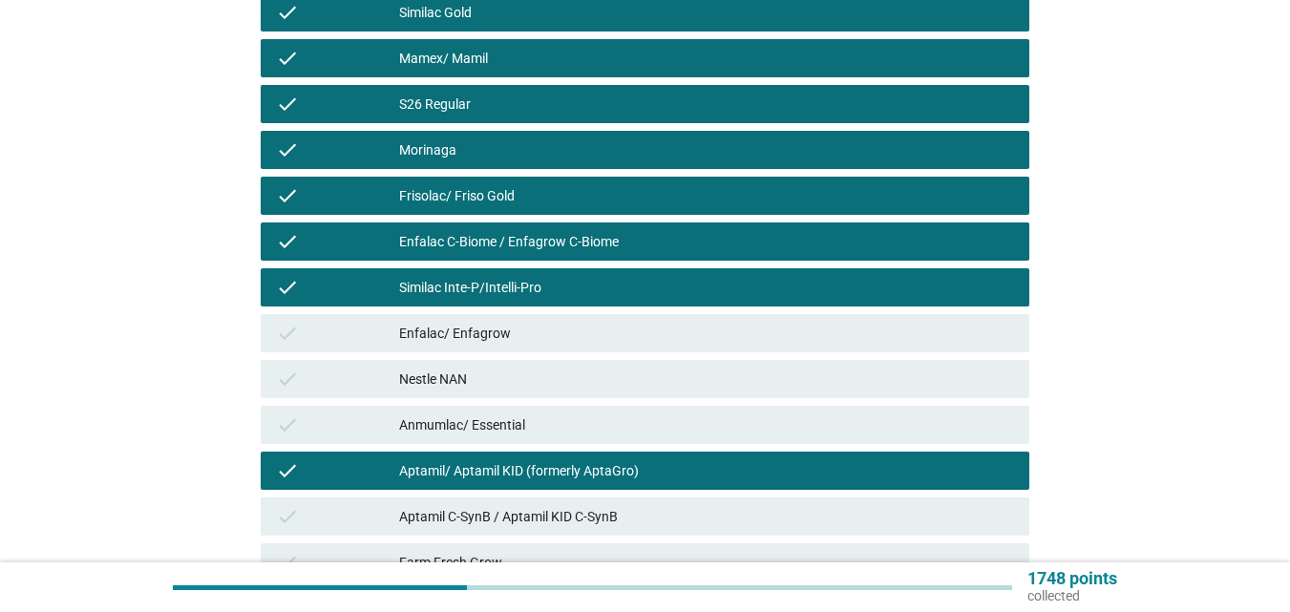
click at [538, 312] on div "check Enfalac/ Enfagrow" at bounding box center [645, 333] width 776 height 46
click at [540, 322] on div "Enfalac/ Enfagrow" at bounding box center [706, 333] width 615 height 23
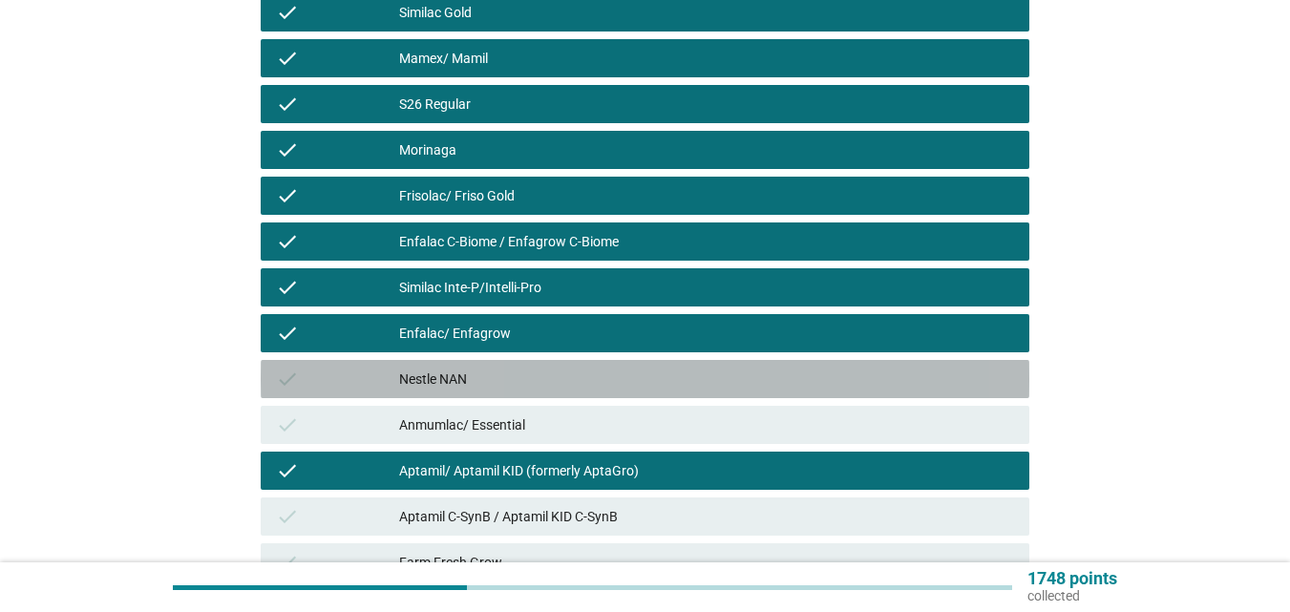
click at [530, 374] on div "Nestle NAN" at bounding box center [706, 379] width 615 height 23
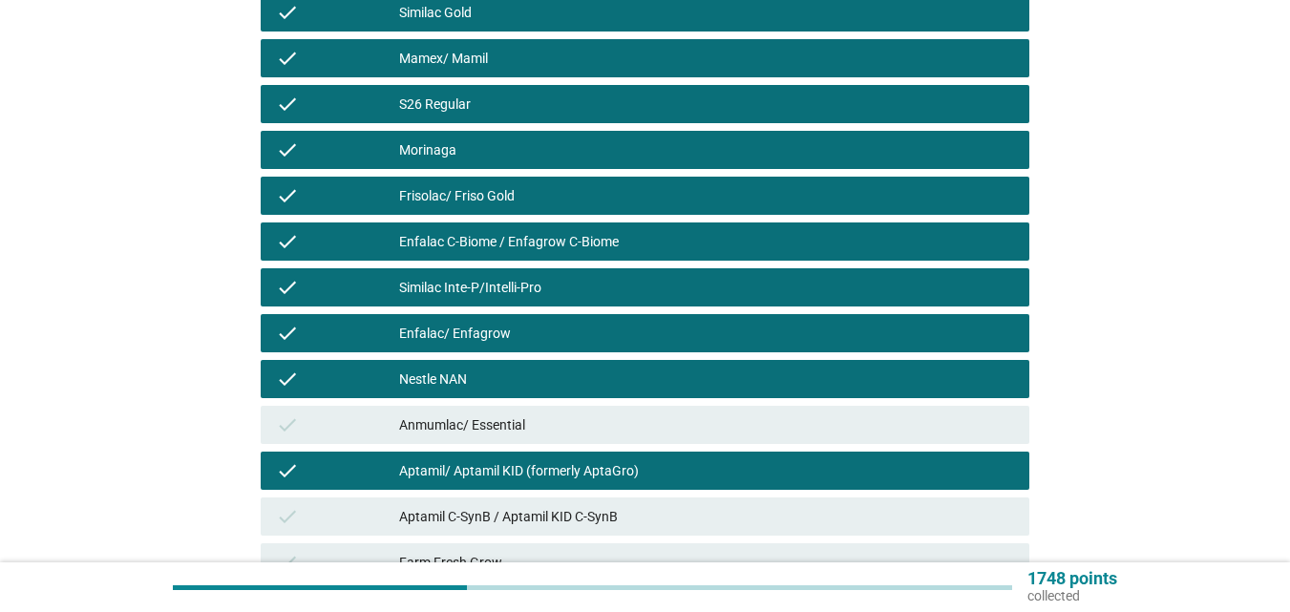
drag, startPoint x: 520, startPoint y: 427, endPoint x: 524, endPoint y: 414, distance: 13.3
click at [521, 424] on div "Anmumlac/ Essential" at bounding box center [706, 425] width 615 height 23
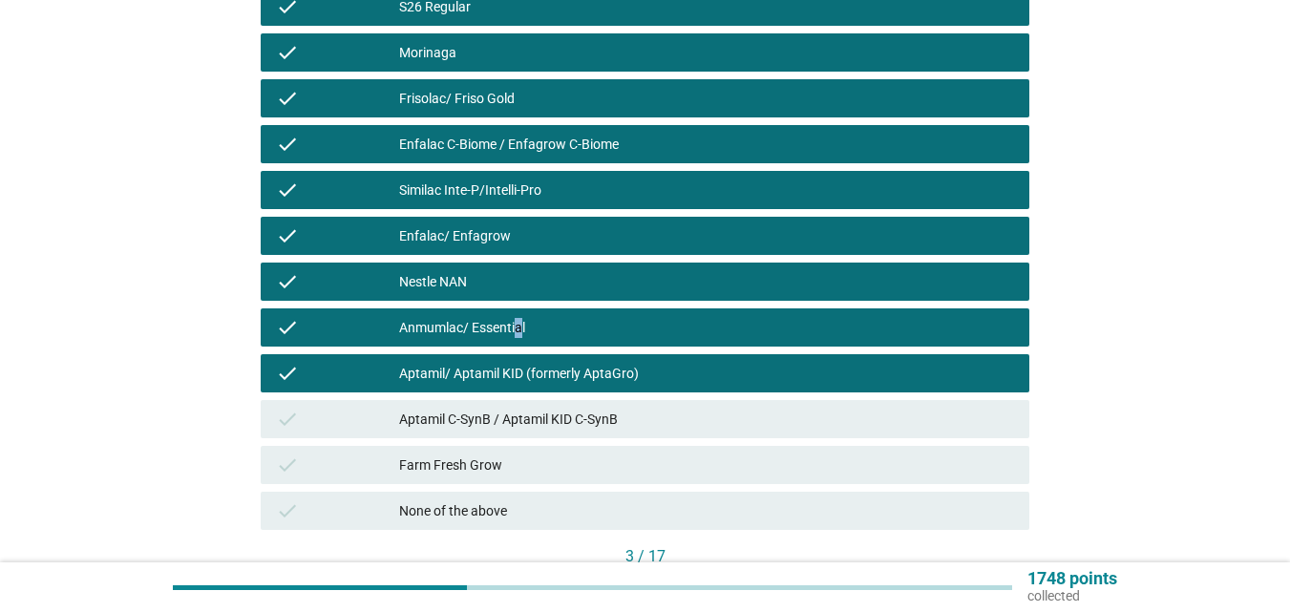
scroll to position [669, 0]
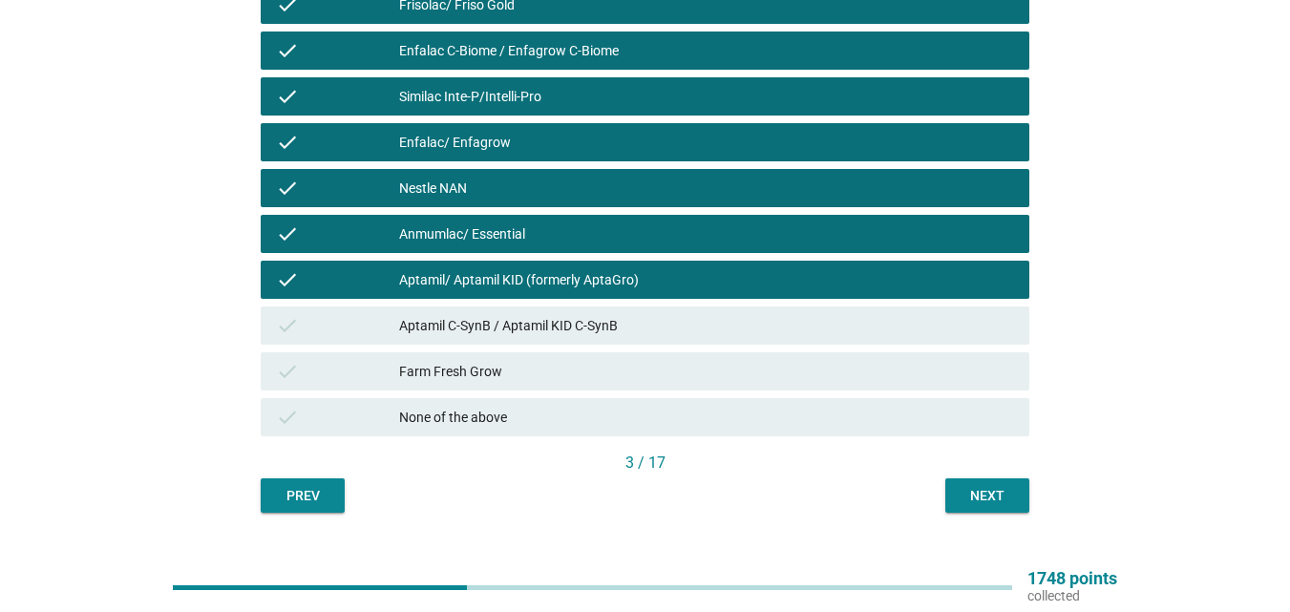
click at [575, 319] on div "Aptamil C-SynB / Aptamil KID C-SynB" at bounding box center [706, 325] width 615 height 23
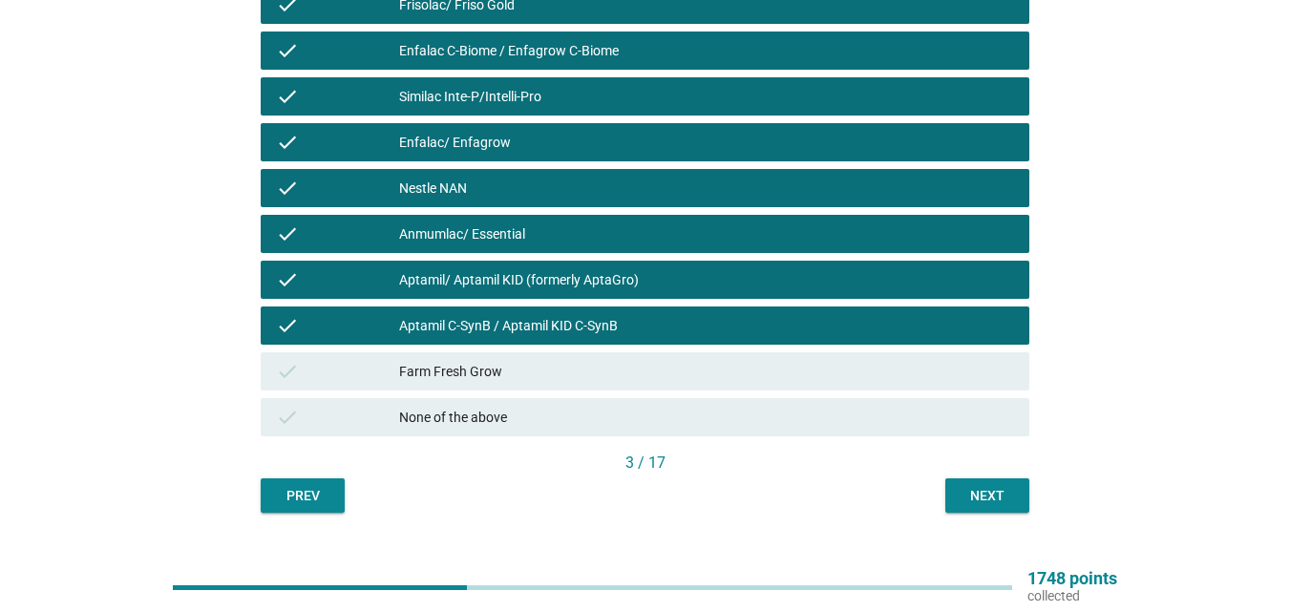
click at [969, 500] on div "Next" at bounding box center [987, 496] width 53 height 20
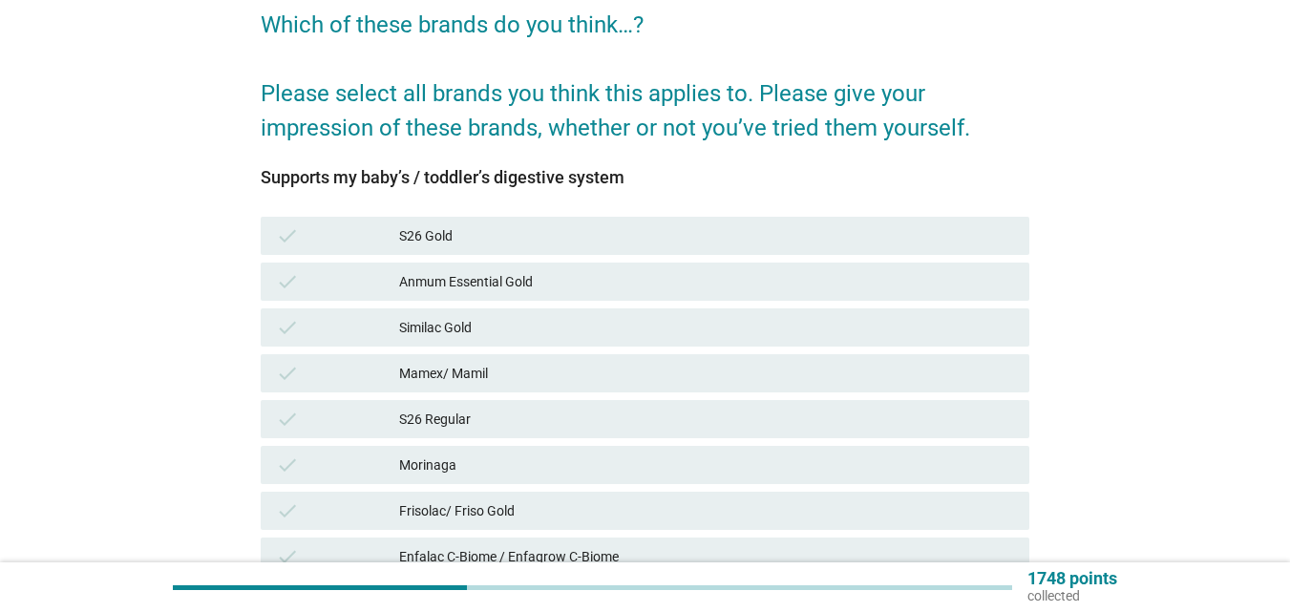
scroll to position [191, 0]
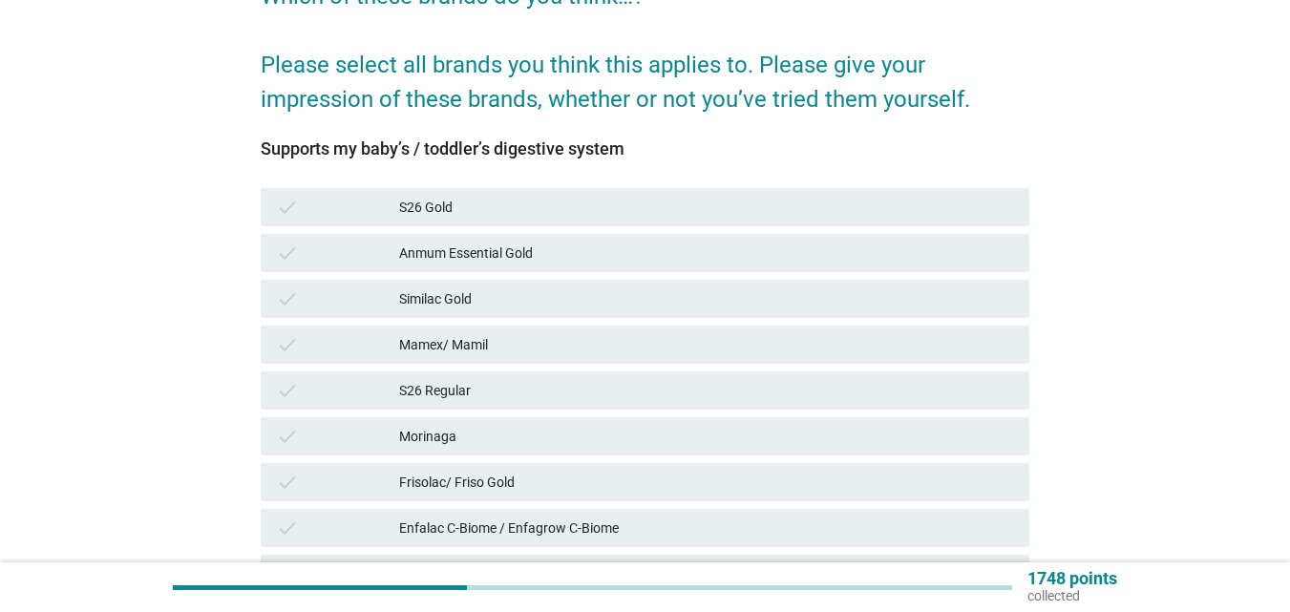
click at [512, 479] on div "Frisolac/ Friso Gold" at bounding box center [706, 482] width 615 height 23
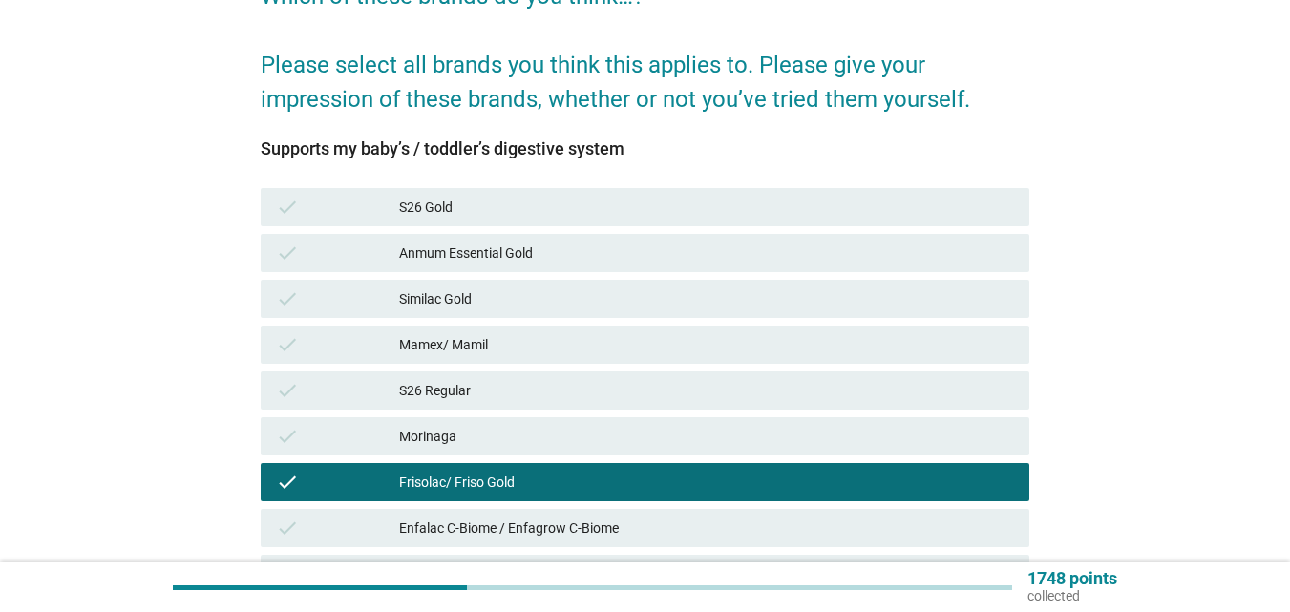
click at [538, 295] on div "Similac Gold" at bounding box center [706, 298] width 615 height 23
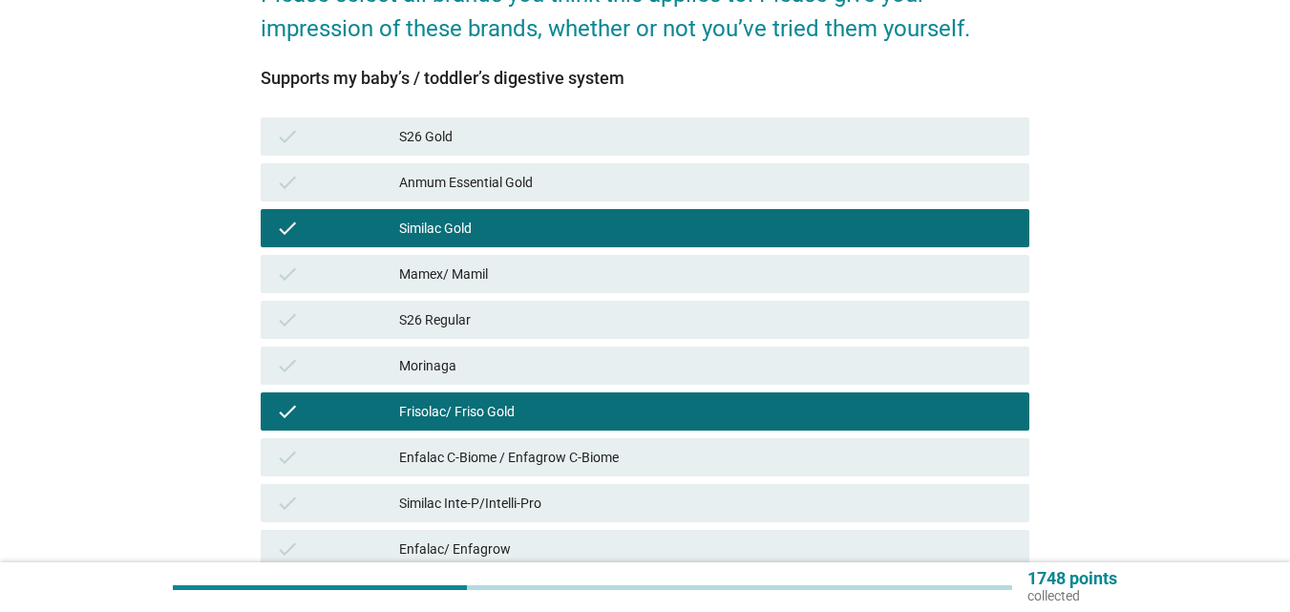
scroll to position [382, 0]
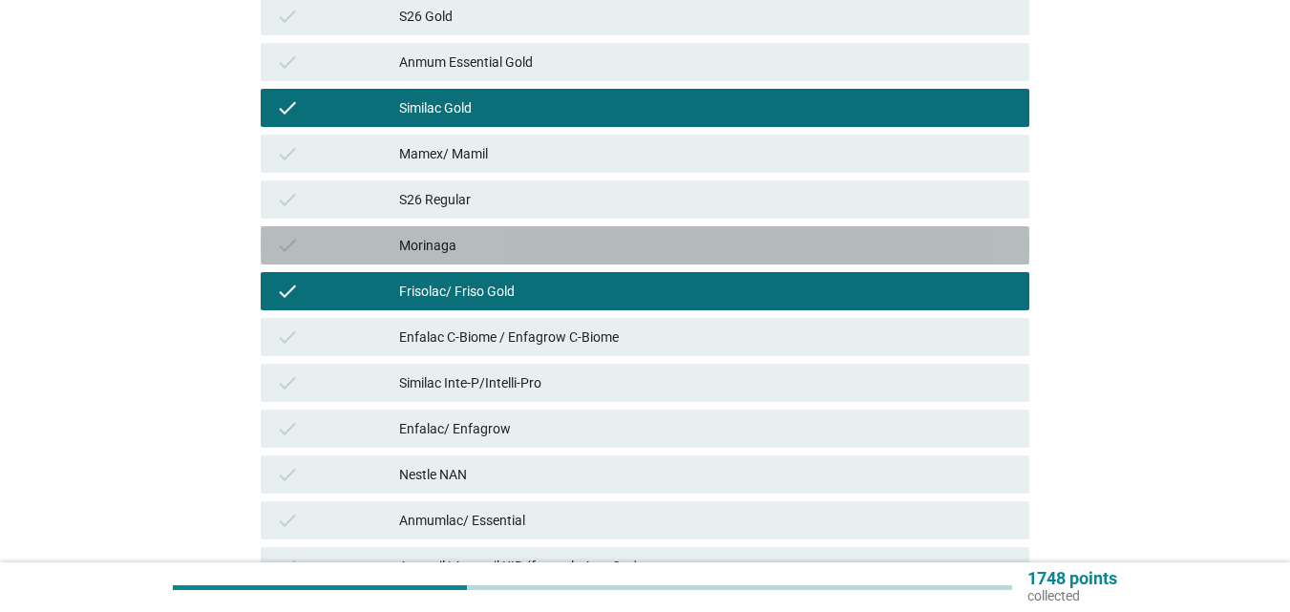
click at [563, 237] on div "Morinaga" at bounding box center [706, 245] width 615 height 23
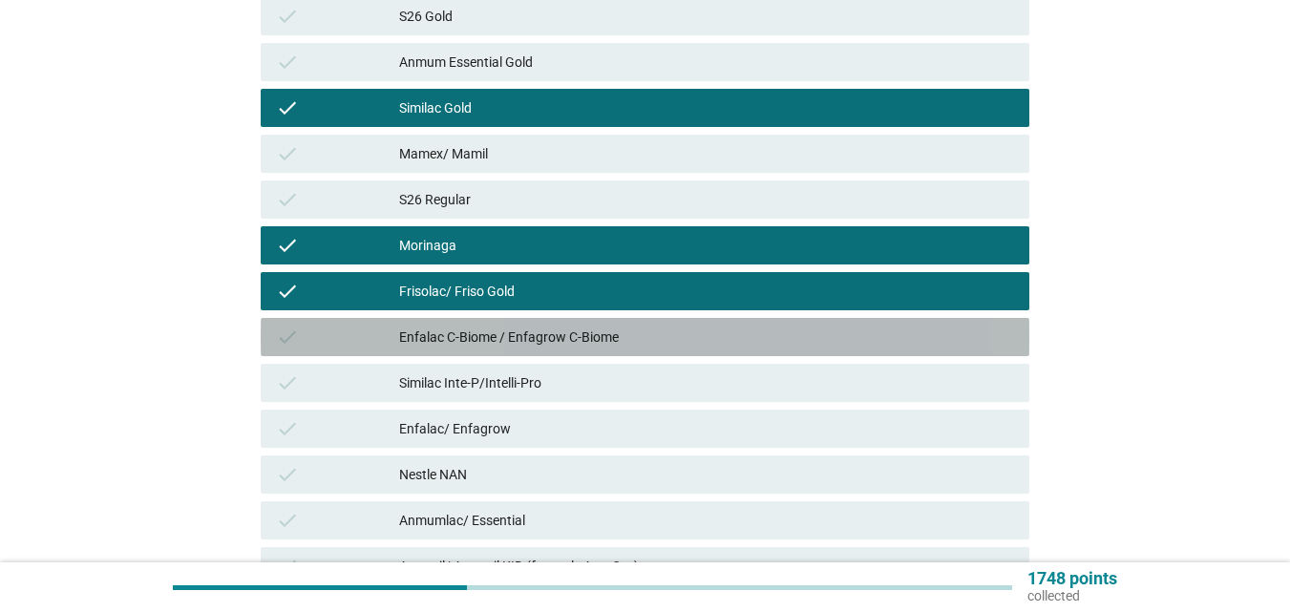
click at [563, 332] on div "Enfalac C-Biome / Enfagrow C-Biome" at bounding box center [706, 337] width 615 height 23
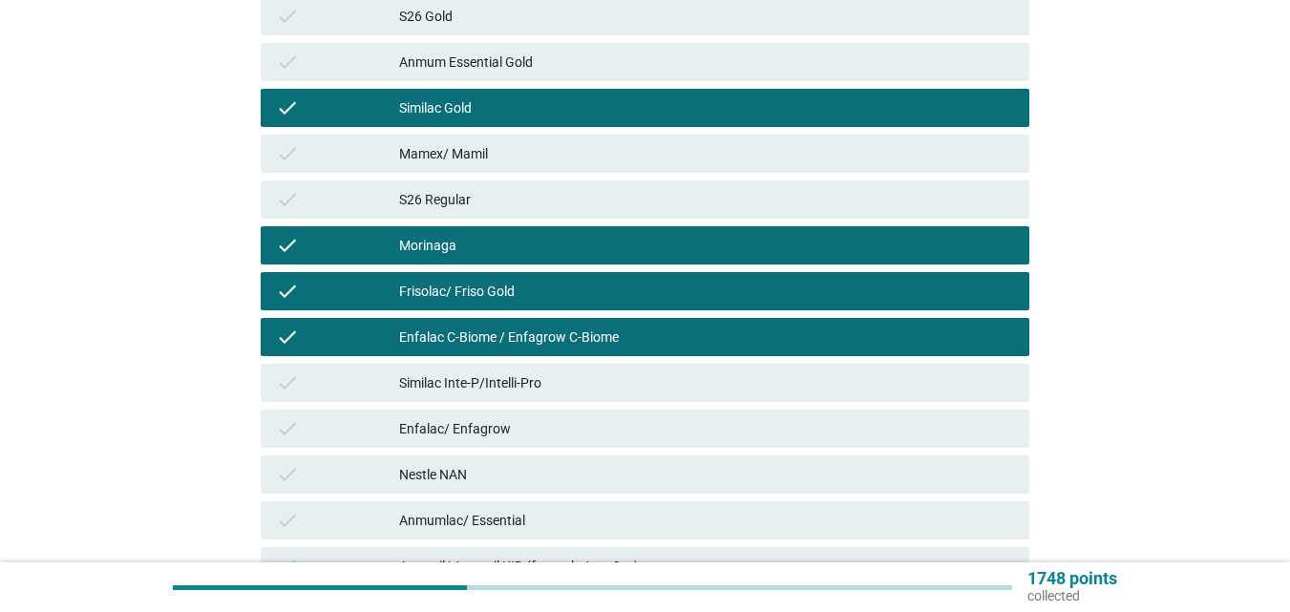
click at [549, 384] on div "Similac Inte-P/Intelli-Pro" at bounding box center [706, 383] width 615 height 23
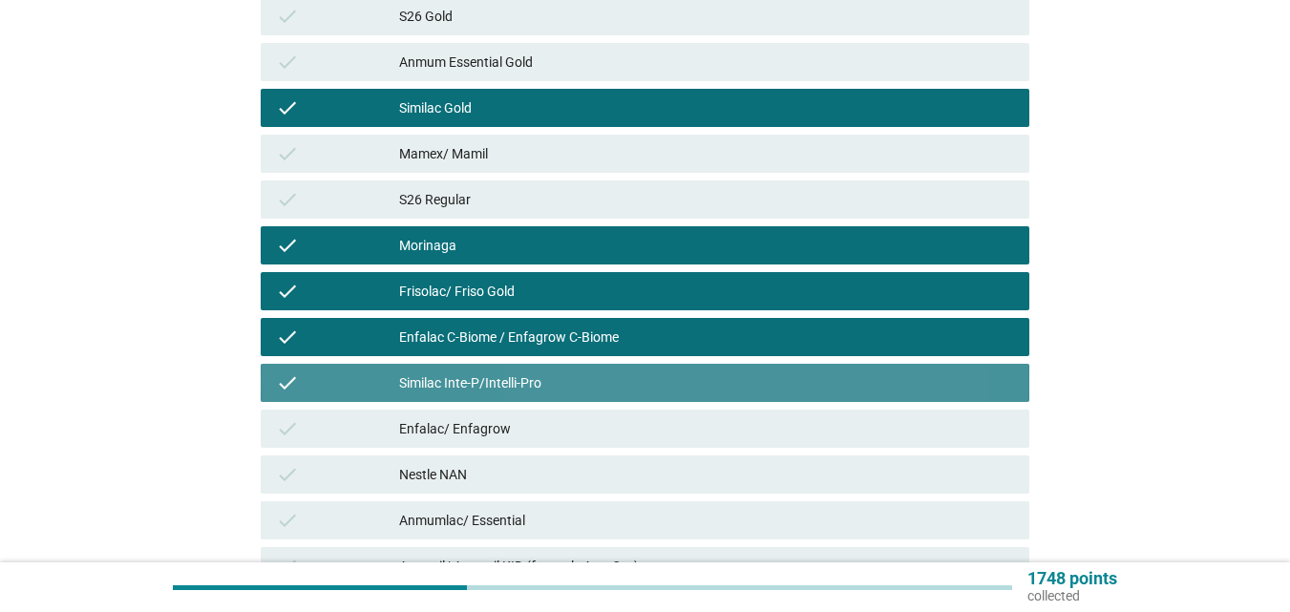
click at [549, 384] on div "Similac Inte-P/Intelli-Pro" at bounding box center [706, 383] width 615 height 23
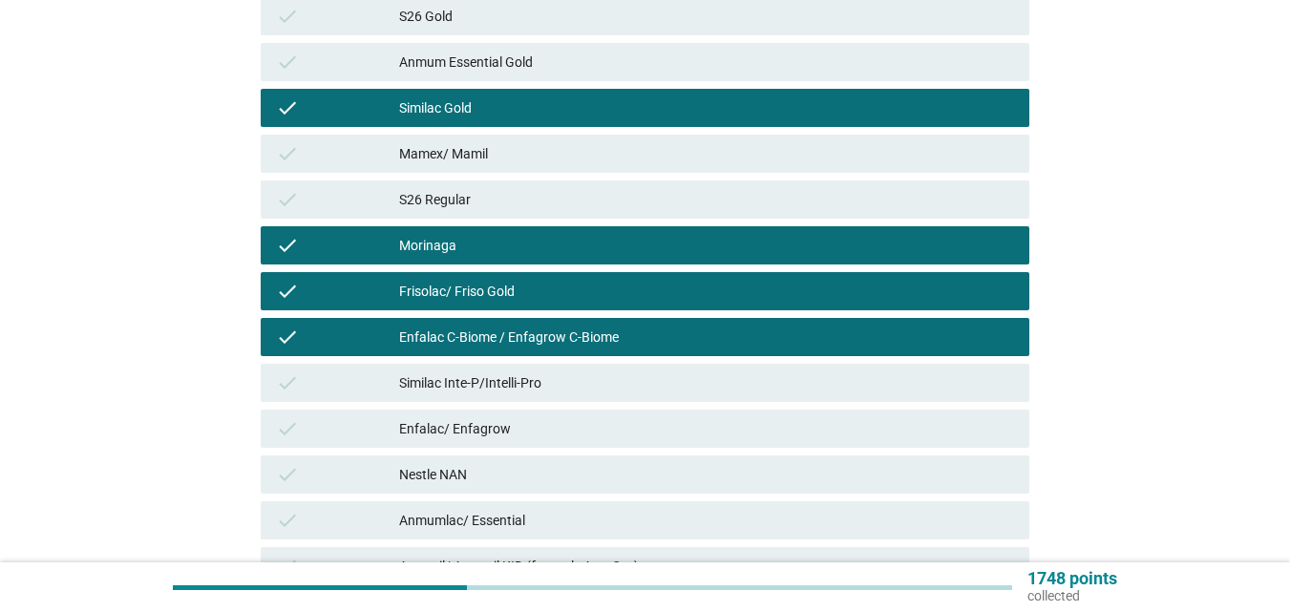
click at [549, 419] on div "Enfalac/ Enfagrow" at bounding box center [706, 428] width 615 height 23
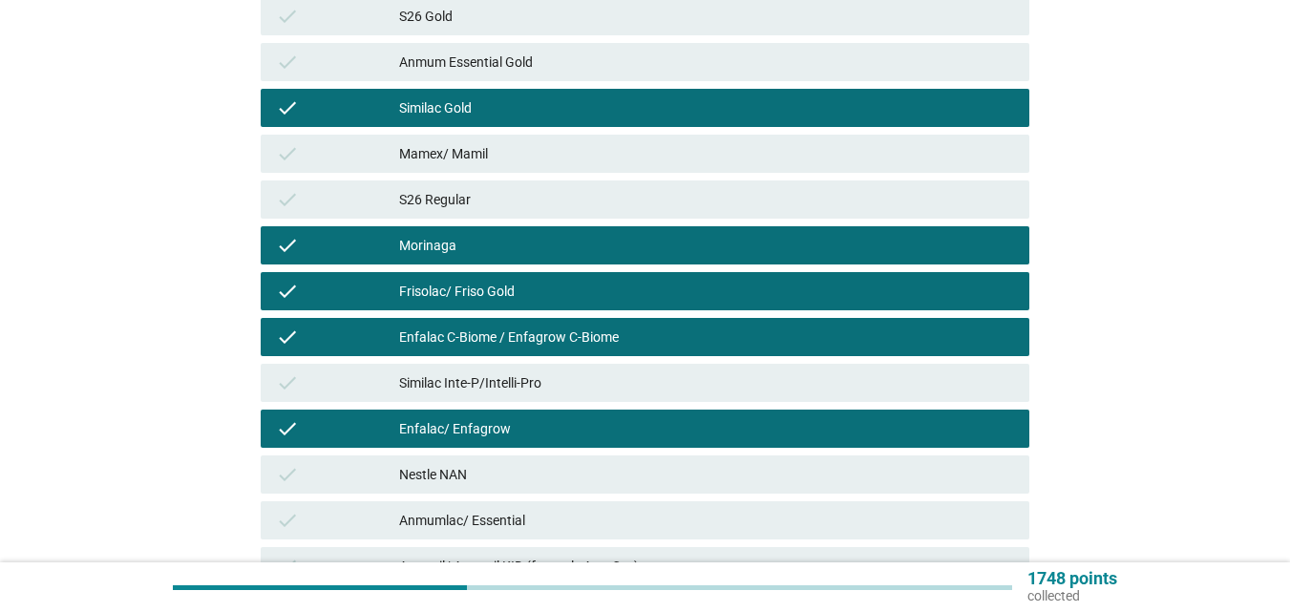
scroll to position [573, 0]
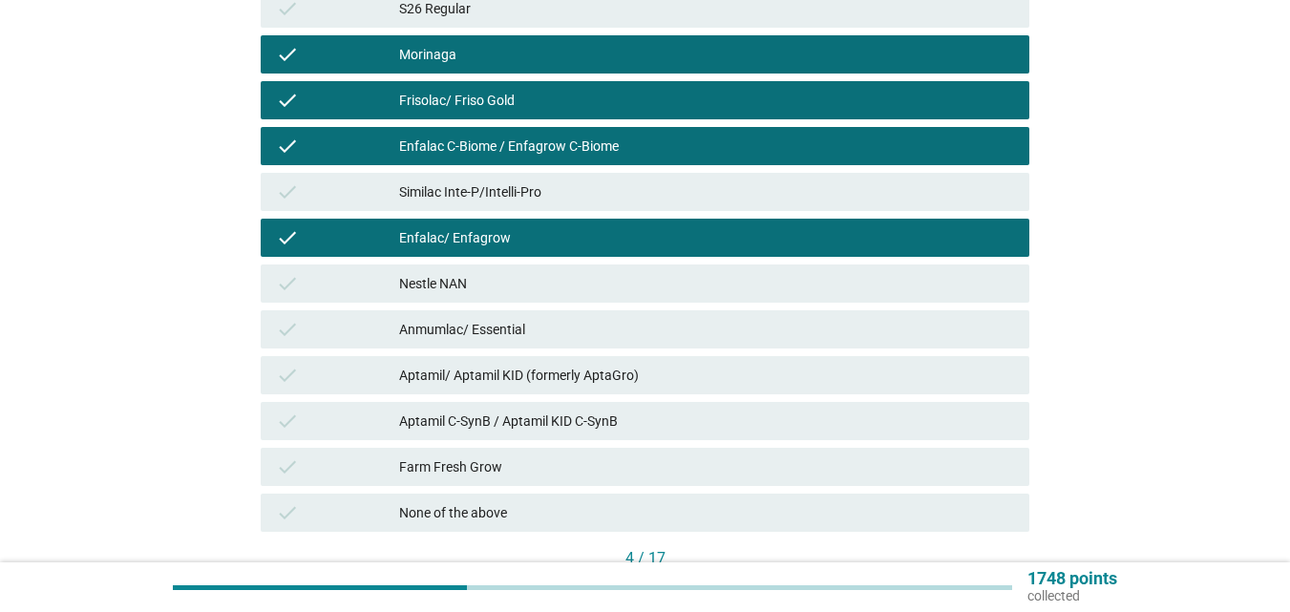
click at [559, 279] on div "Nestle NAN" at bounding box center [706, 283] width 615 height 23
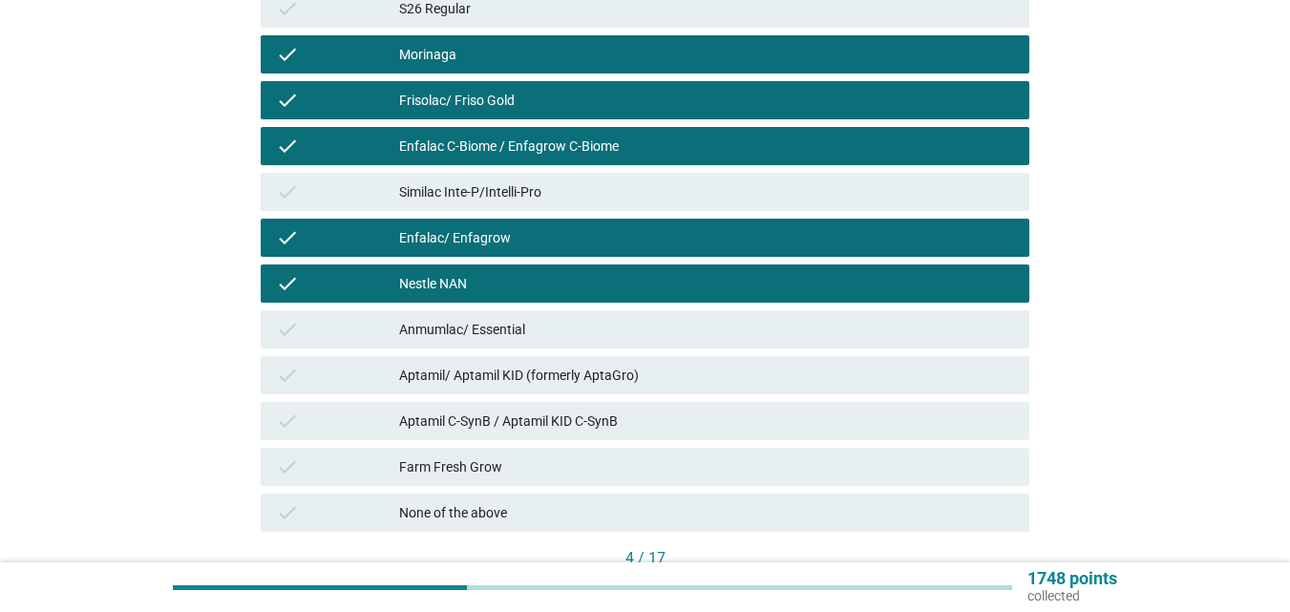
click at [545, 322] on div "Anmumlac/ Essential" at bounding box center [706, 329] width 615 height 23
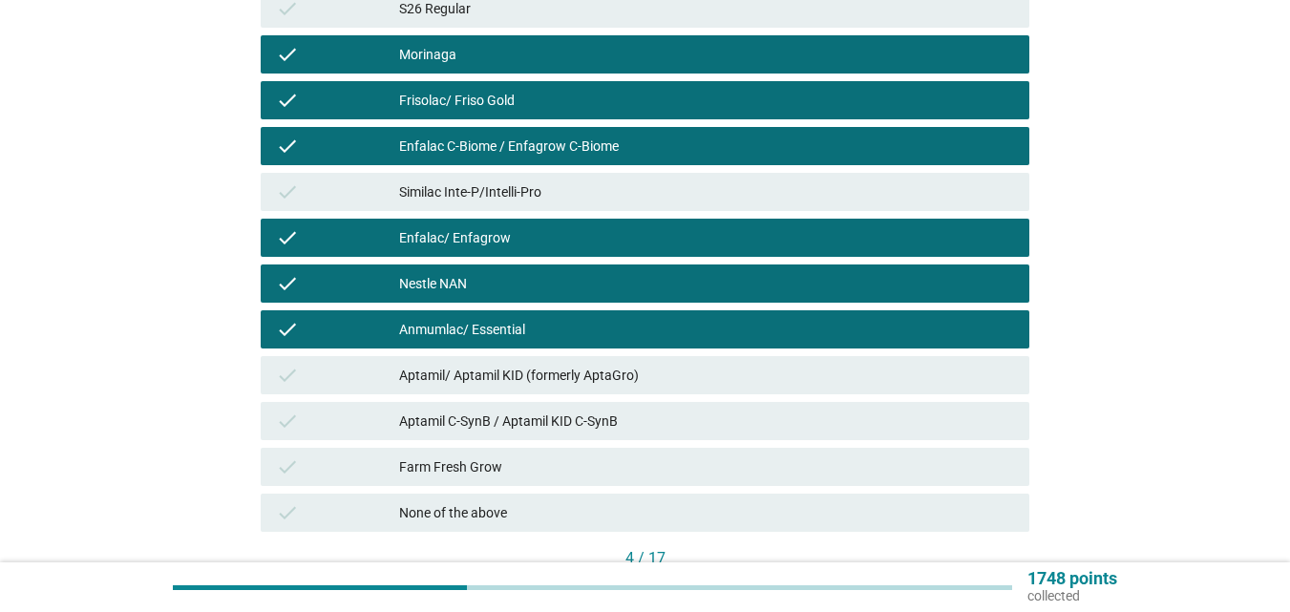
click at [651, 373] on div "Aptamil/ Aptamil KID (formerly AptaGro)" at bounding box center [706, 375] width 615 height 23
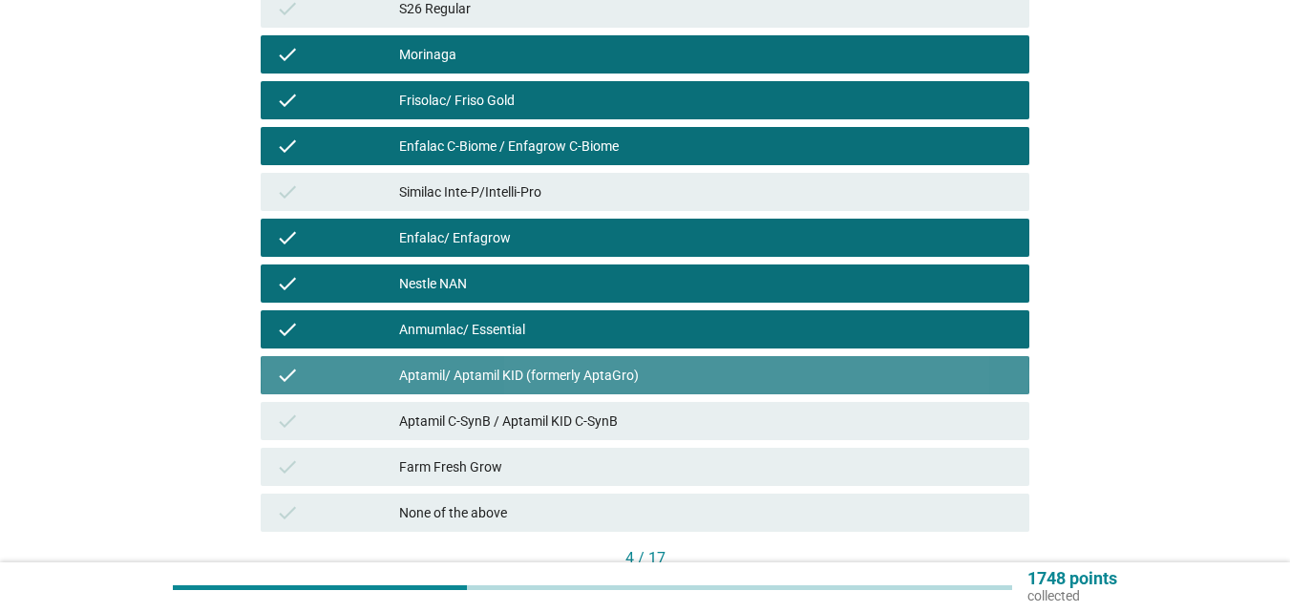
click at [643, 436] on div "check Aptamil C-SynB / Aptamil KID C-SynB" at bounding box center [645, 421] width 769 height 38
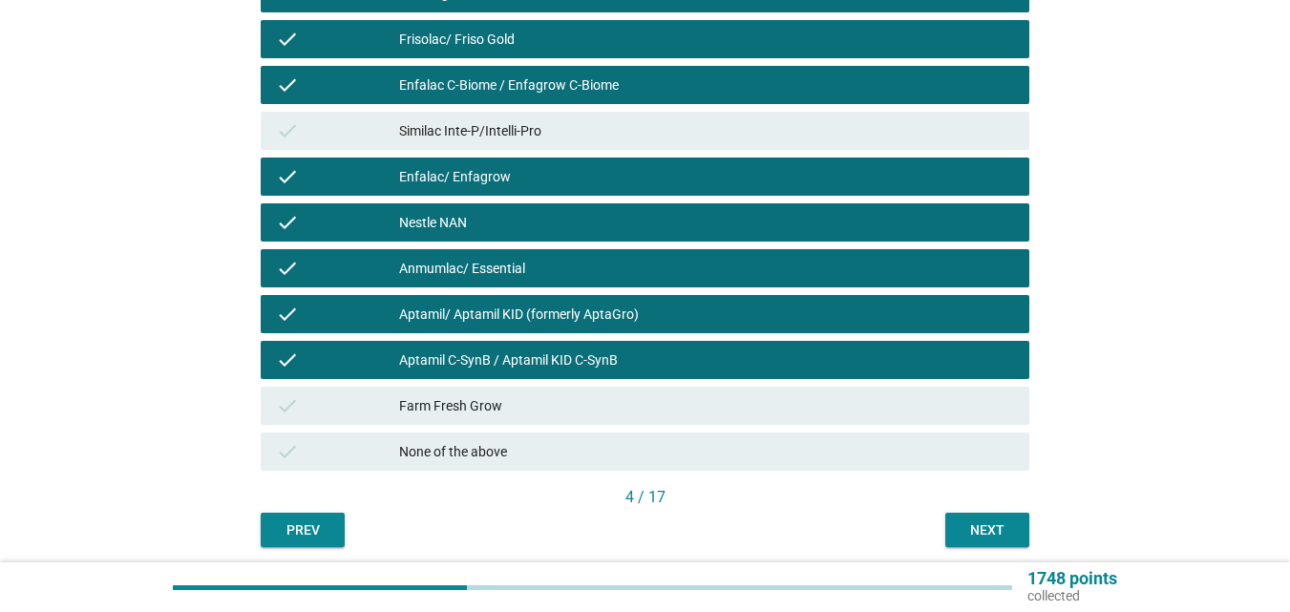
scroll to position [705, 0]
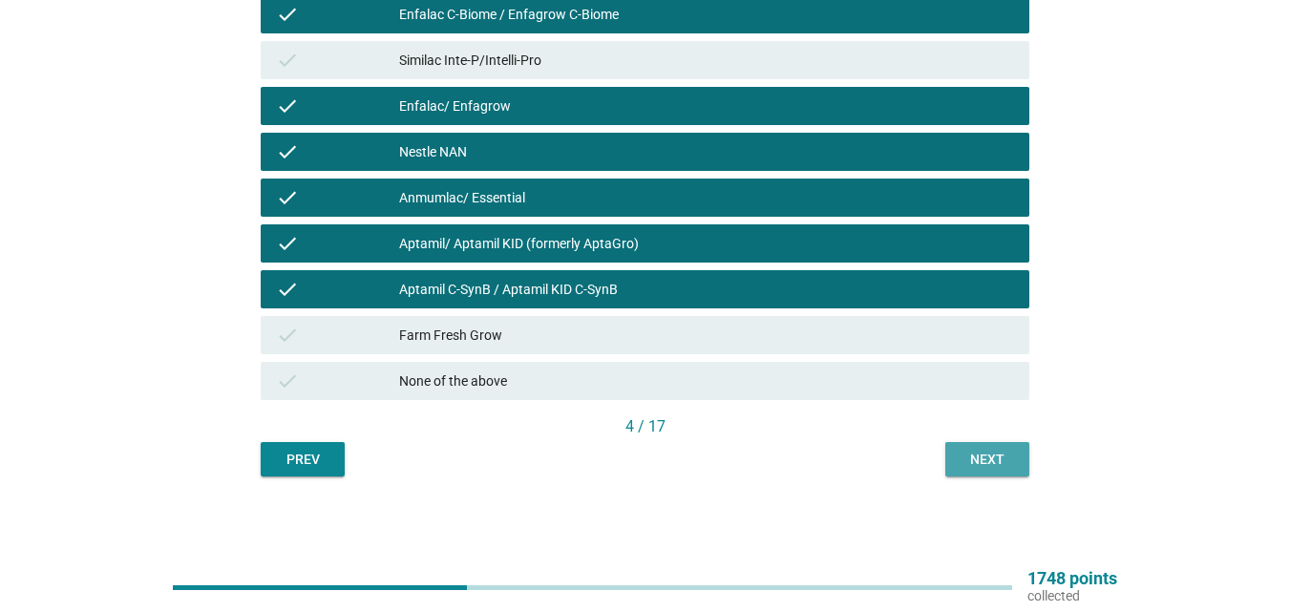
click at [978, 457] on div "Next" at bounding box center [987, 460] width 53 height 20
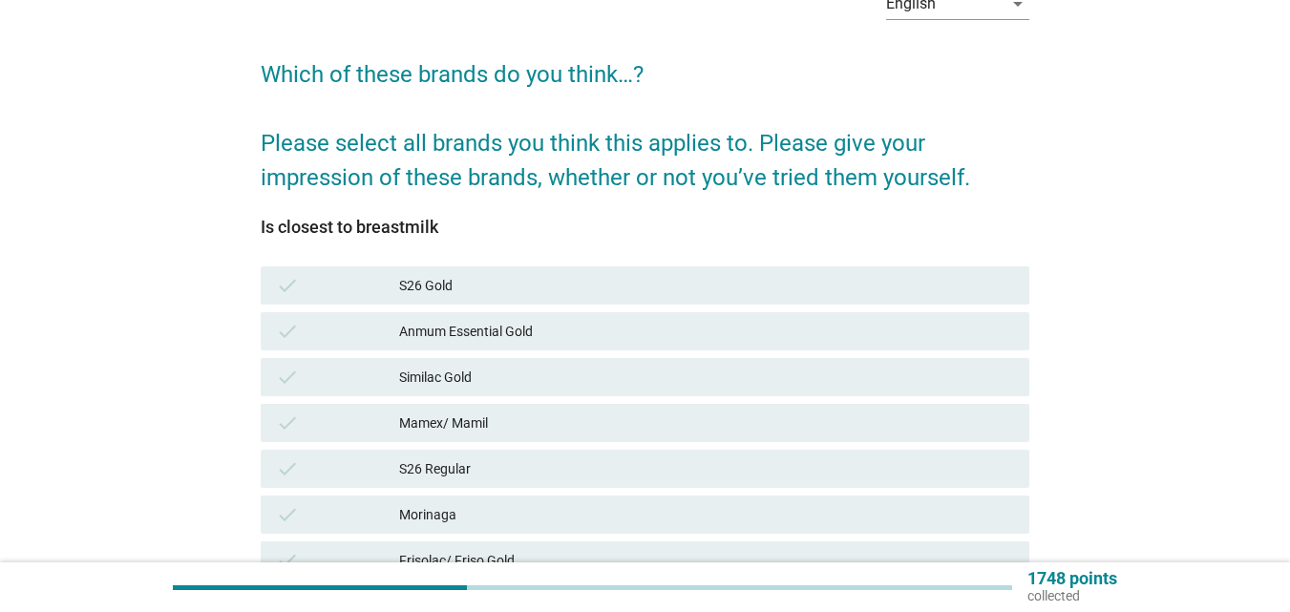
scroll to position [382, 0]
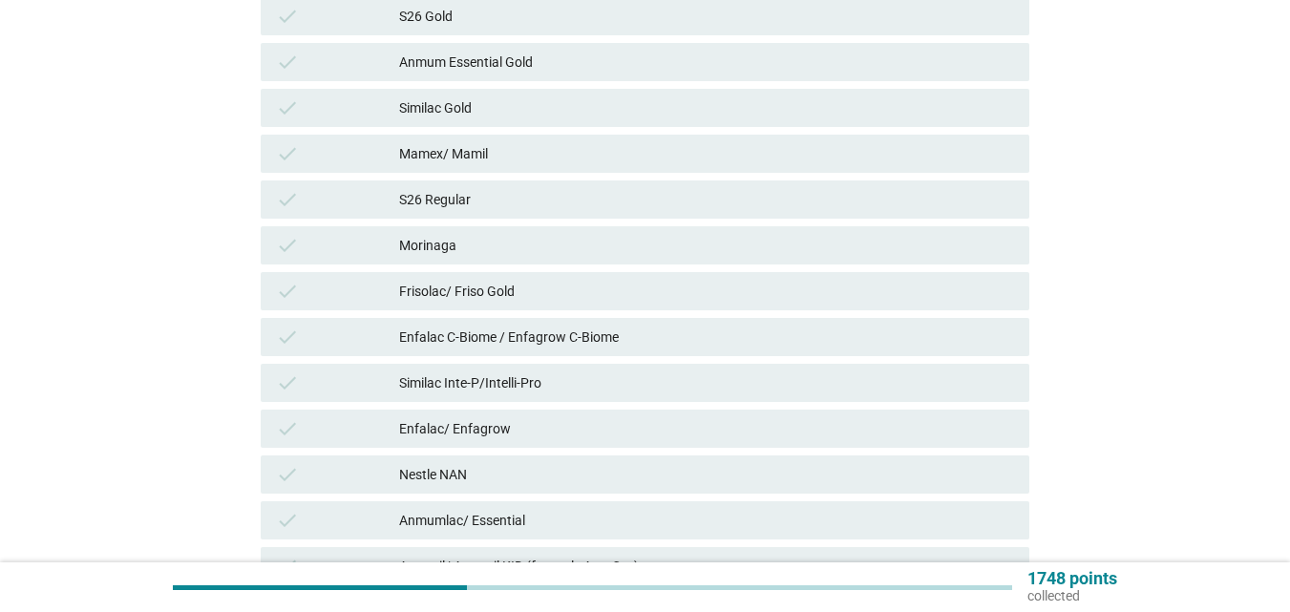
drag, startPoint x: 563, startPoint y: 22, endPoint x: 570, endPoint y: 11, distance: 13.0
click at [563, 19] on div "S26 Gold" at bounding box center [706, 16] width 615 height 23
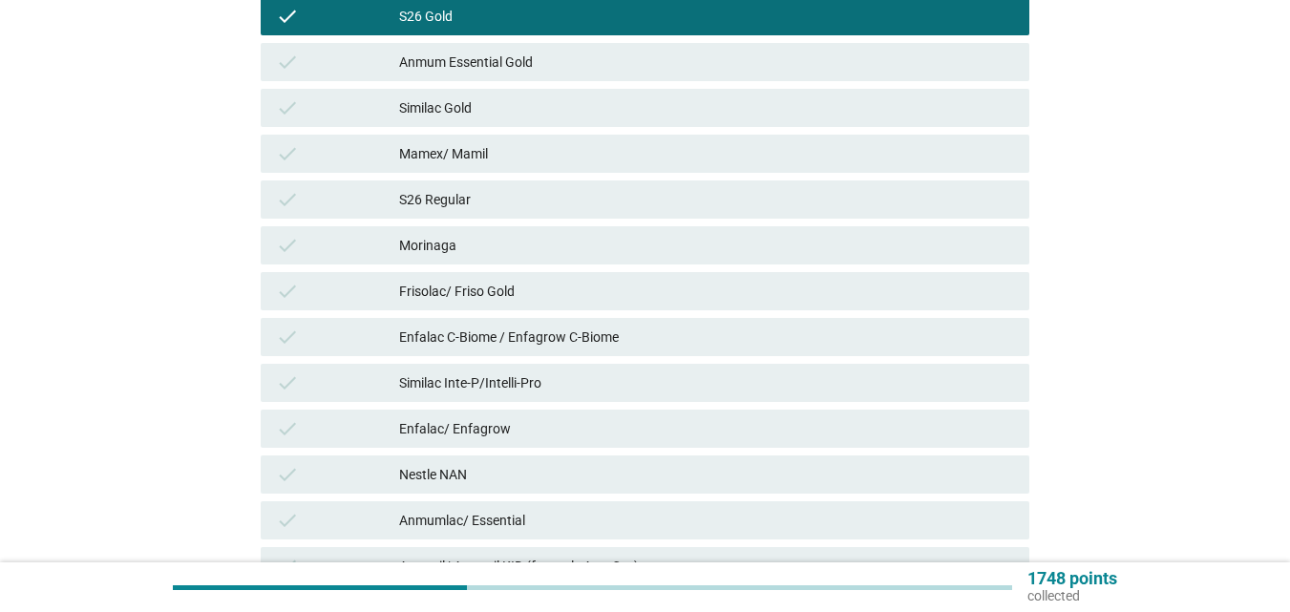
click at [484, 229] on div "check [PERSON_NAME]" at bounding box center [645, 245] width 769 height 38
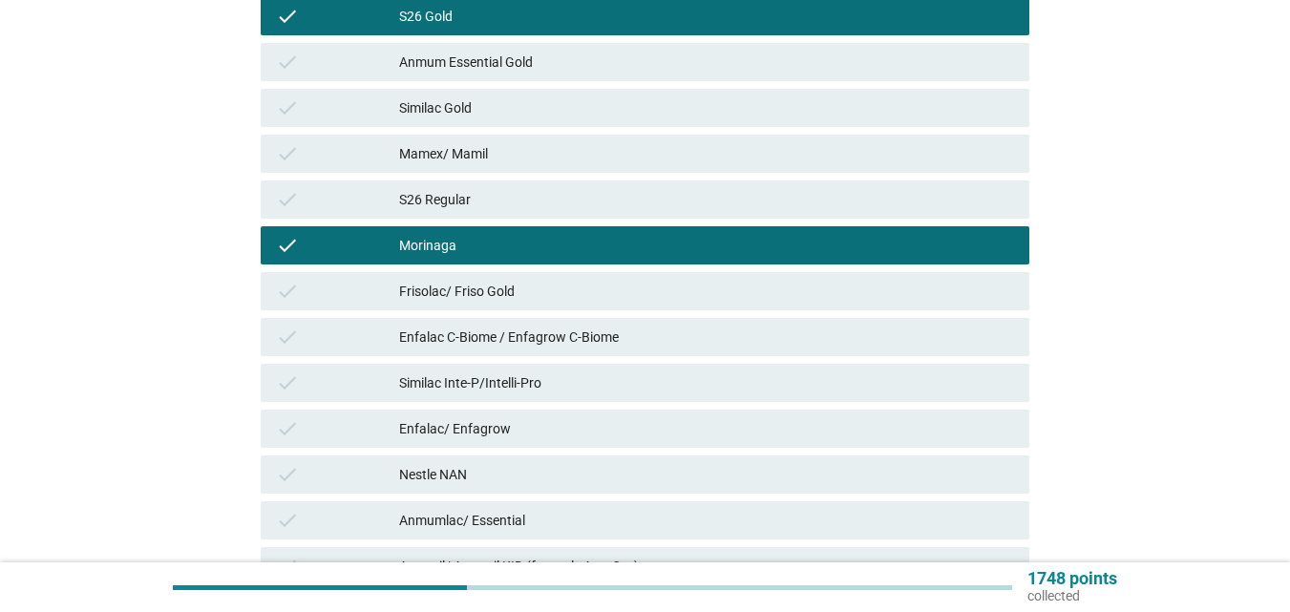
click at [490, 282] on div "Frisolac/ Friso Gold" at bounding box center [706, 291] width 615 height 23
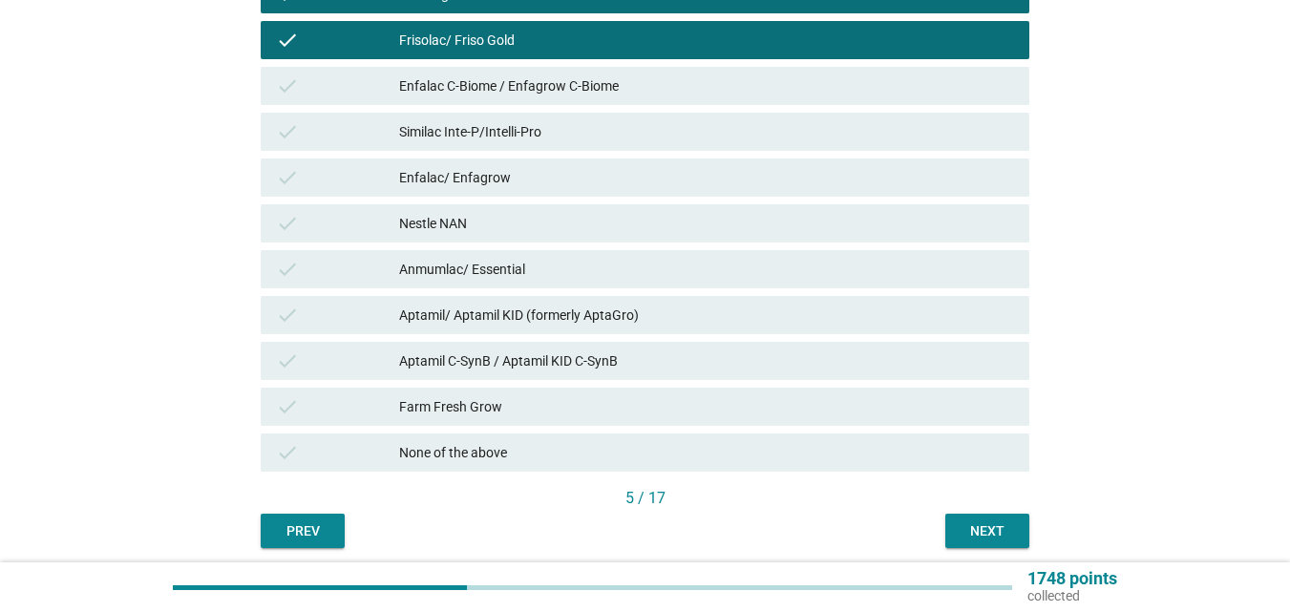
scroll to position [705, 0]
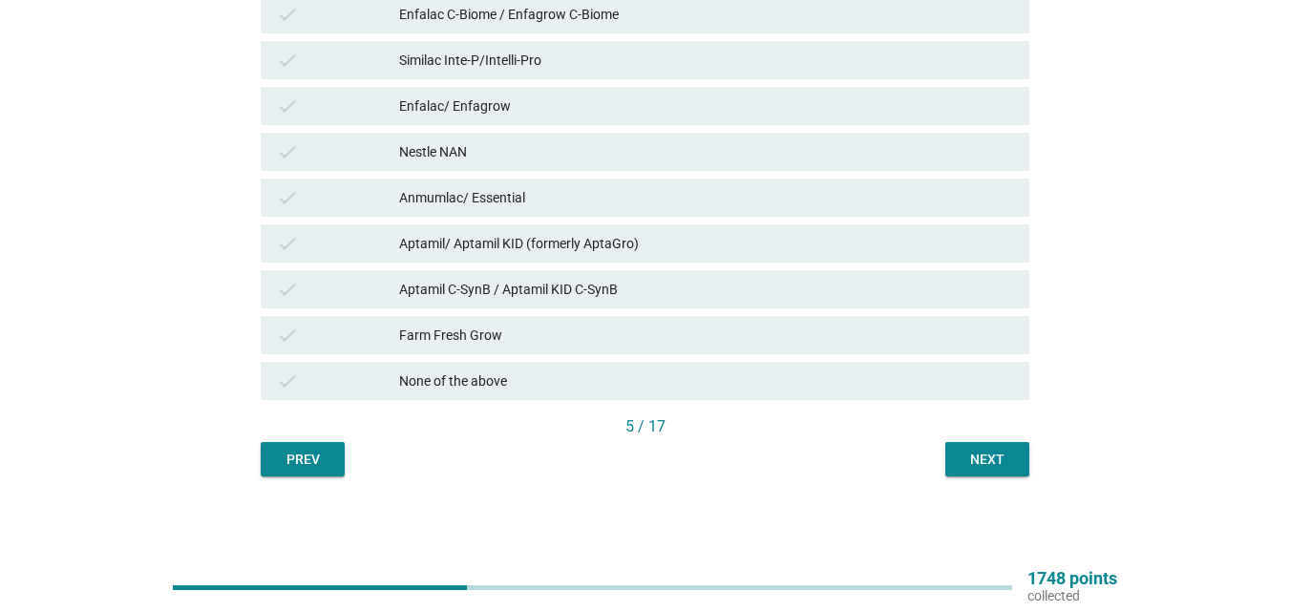
click at [968, 459] on div "Next" at bounding box center [987, 460] width 53 height 20
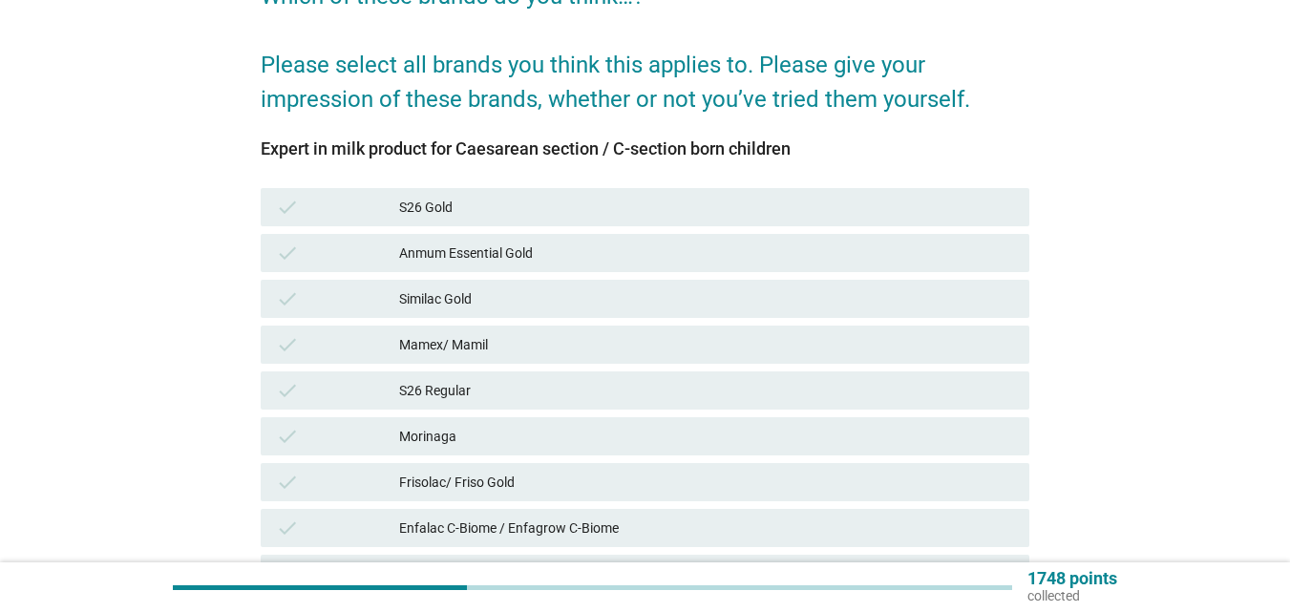
scroll to position [478, 0]
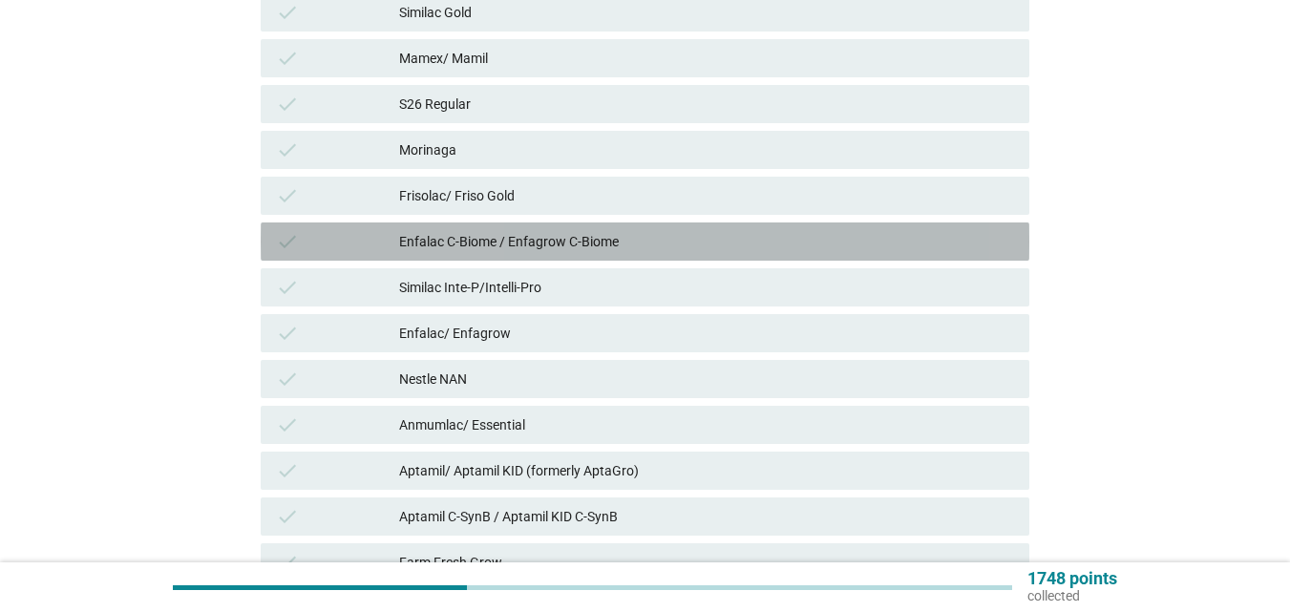
click at [527, 245] on div "Enfalac C-Biome / Enfagrow C-Biome" at bounding box center [706, 241] width 615 height 23
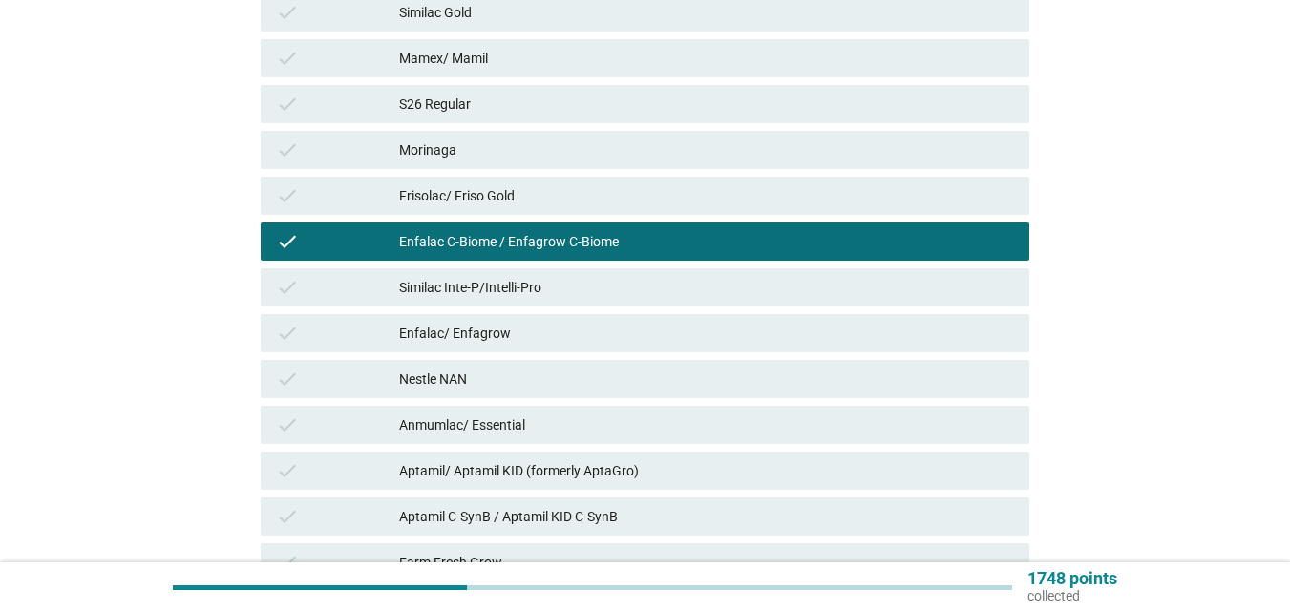
click at [533, 505] on div "Aptamil C-SynB / Aptamil KID C-SynB" at bounding box center [706, 516] width 615 height 23
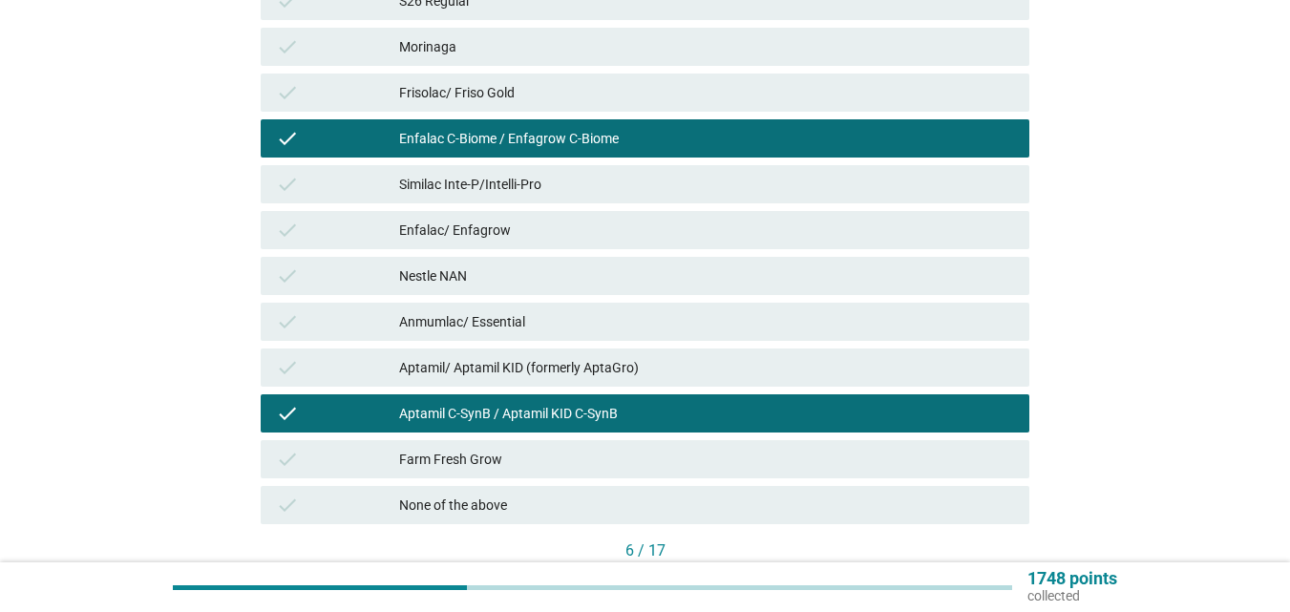
scroll to position [705, 0]
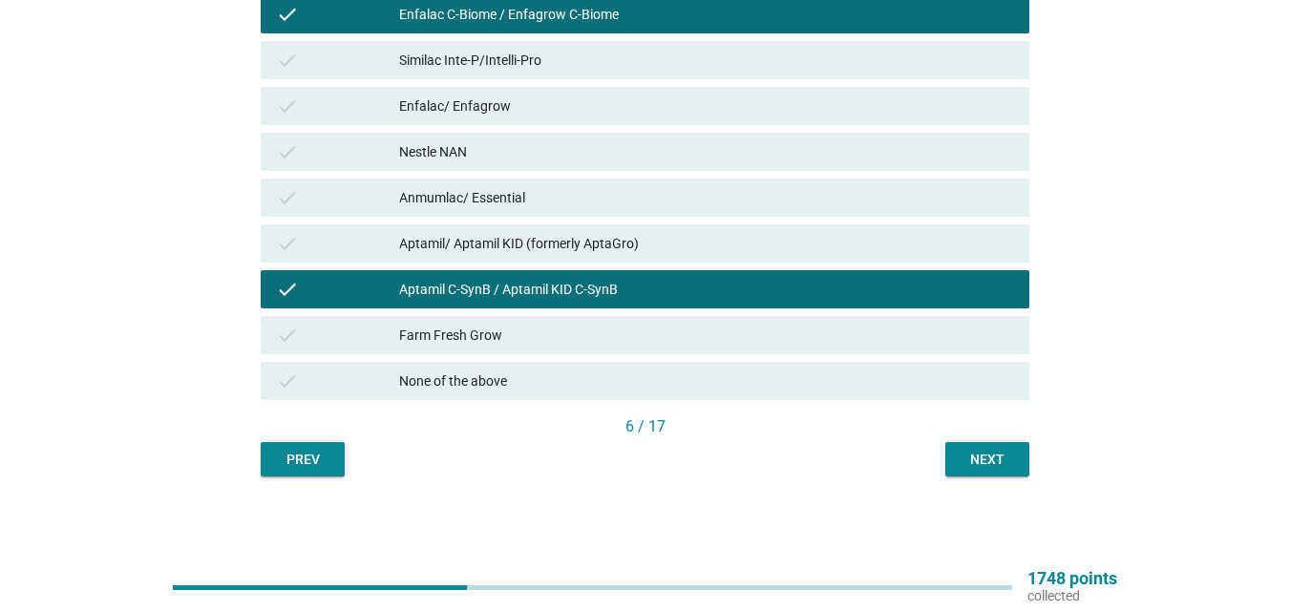
click at [965, 469] on div "Next" at bounding box center [987, 460] width 53 height 20
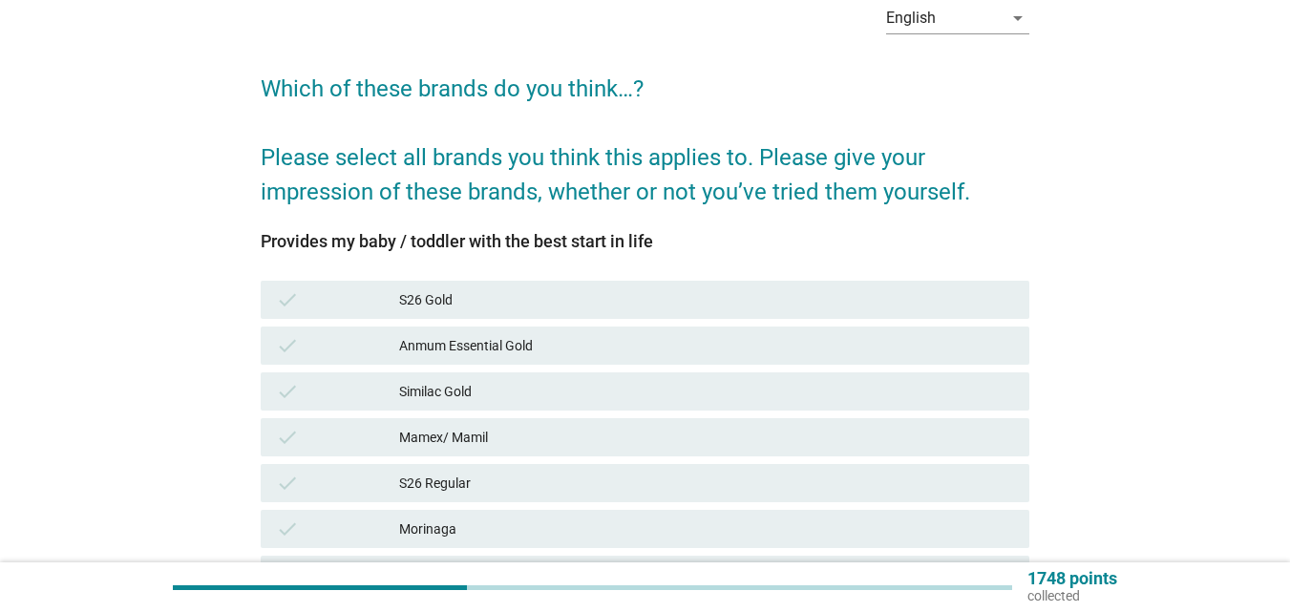
scroll to position [191, 0]
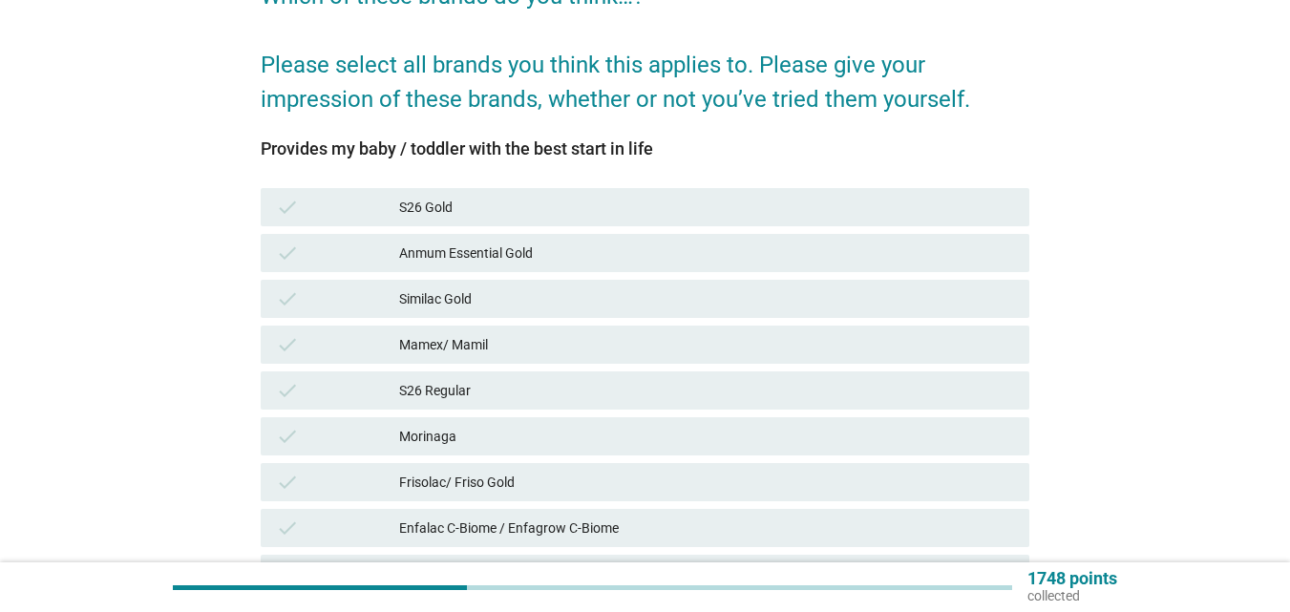
click at [582, 247] on div "Anmum Essential Gold" at bounding box center [706, 253] width 615 height 23
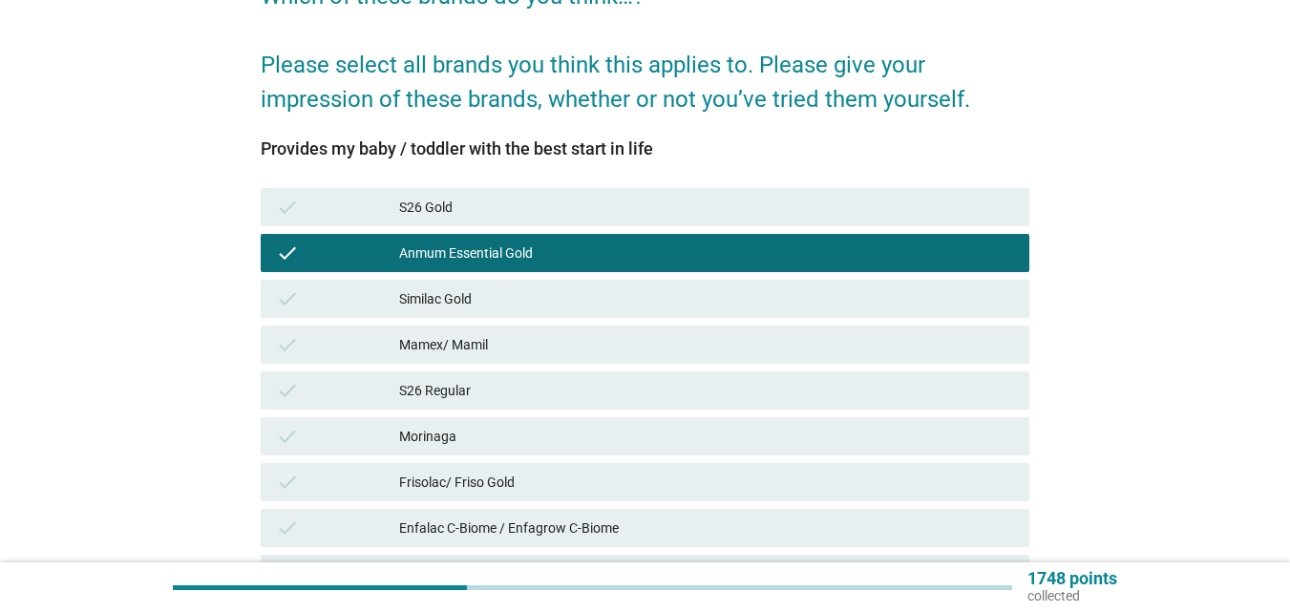
click at [530, 381] on div "S26 Regular" at bounding box center [706, 390] width 615 height 23
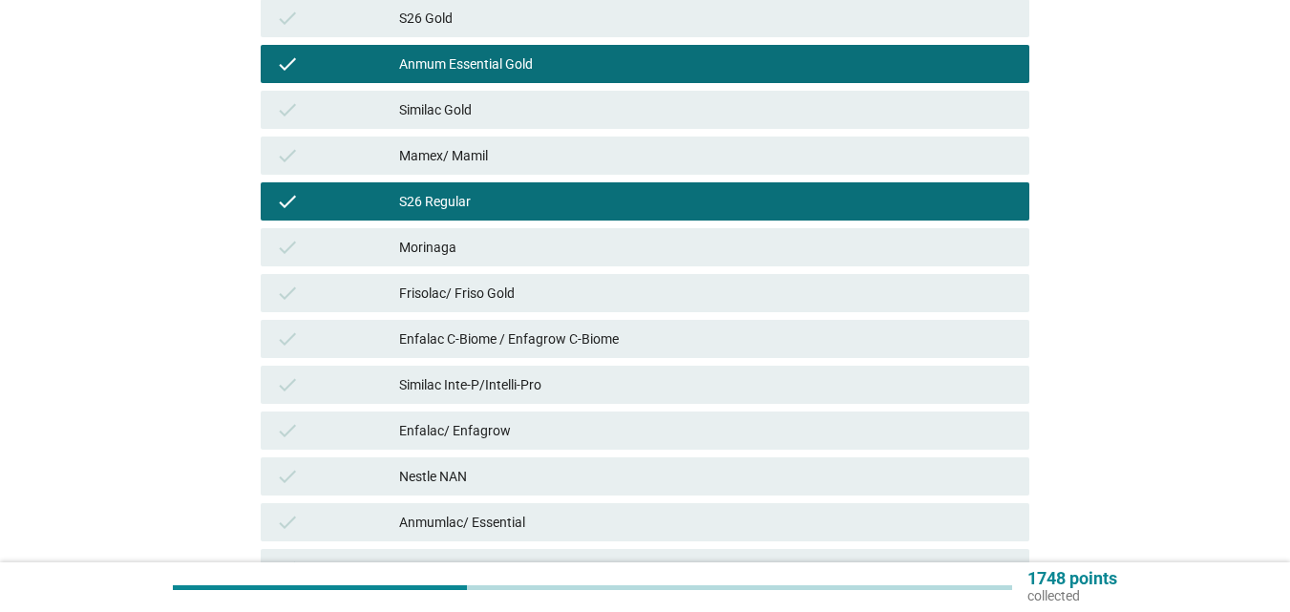
scroll to position [382, 0]
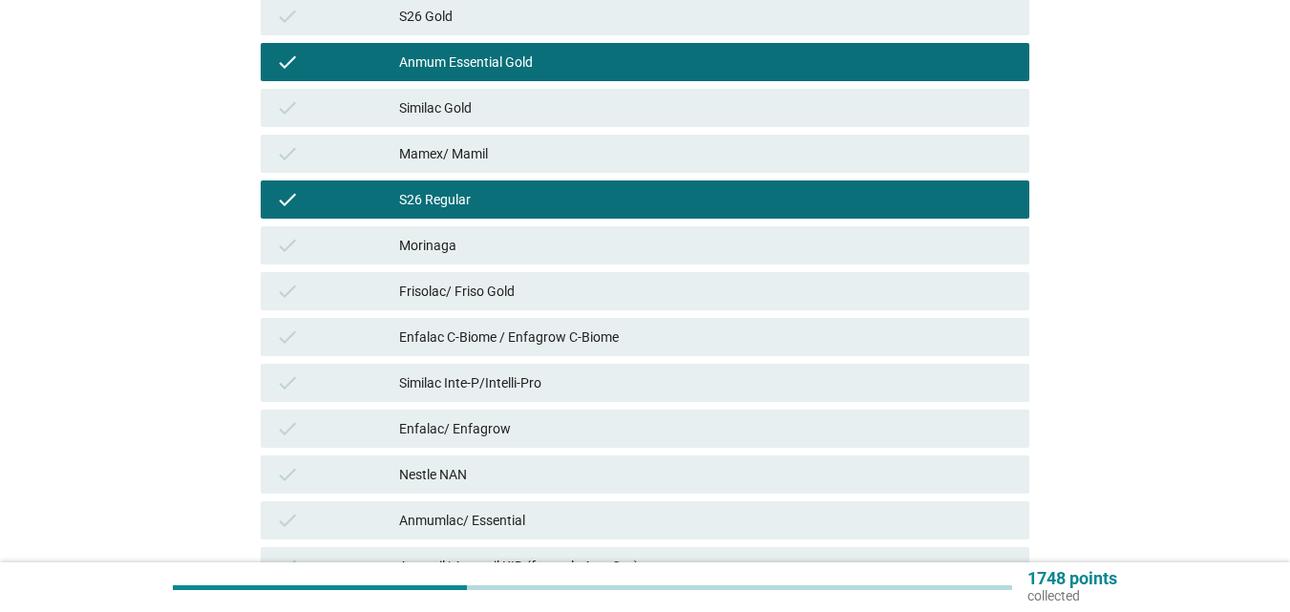
click at [535, 285] on div "Frisolac/ Friso Gold" at bounding box center [706, 291] width 615 height 23
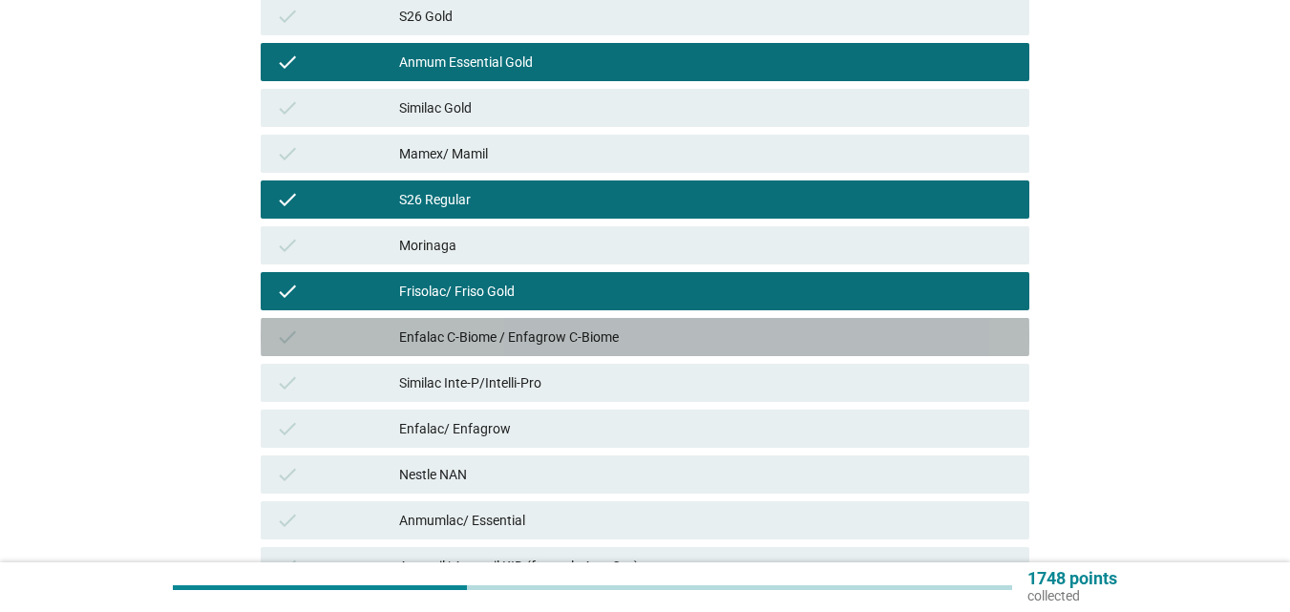
click at [535, 325] on div "check Enfalac C-Biome / Enfagrow C-Biome" at bounding box center [645, 337] width 769 height 38
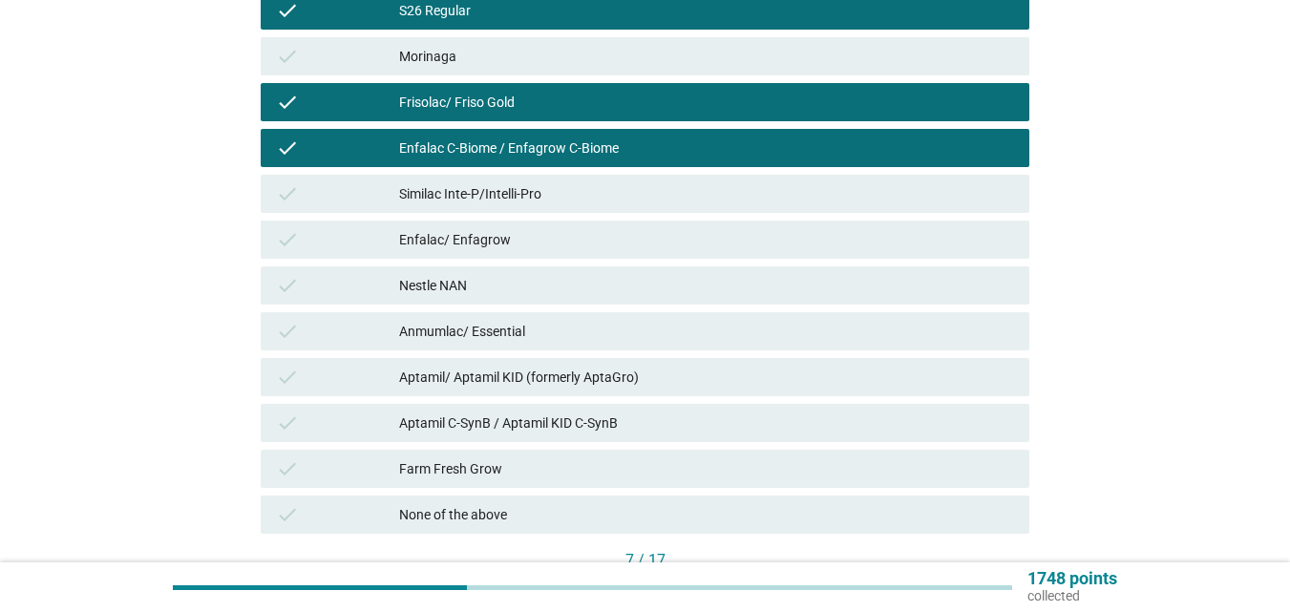
scroll to position [573, 0]
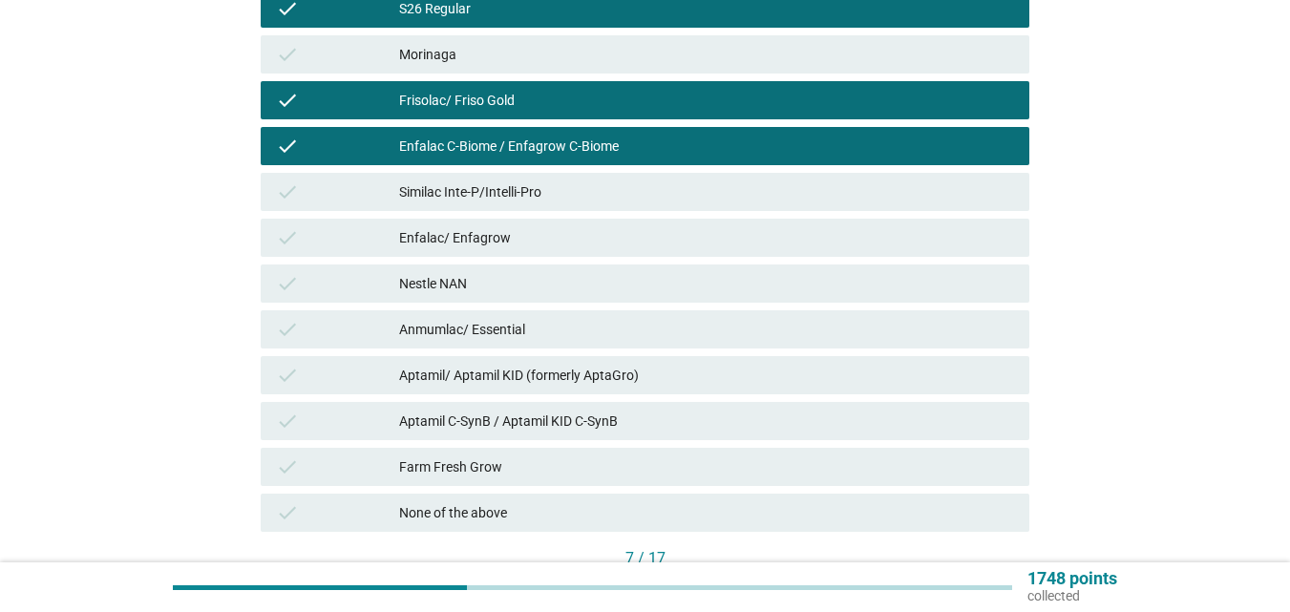
click at [526, 204] on div "check Similac Inte-P/Intelli-Pro" at bounding box center [645, 192] width 769 height 38
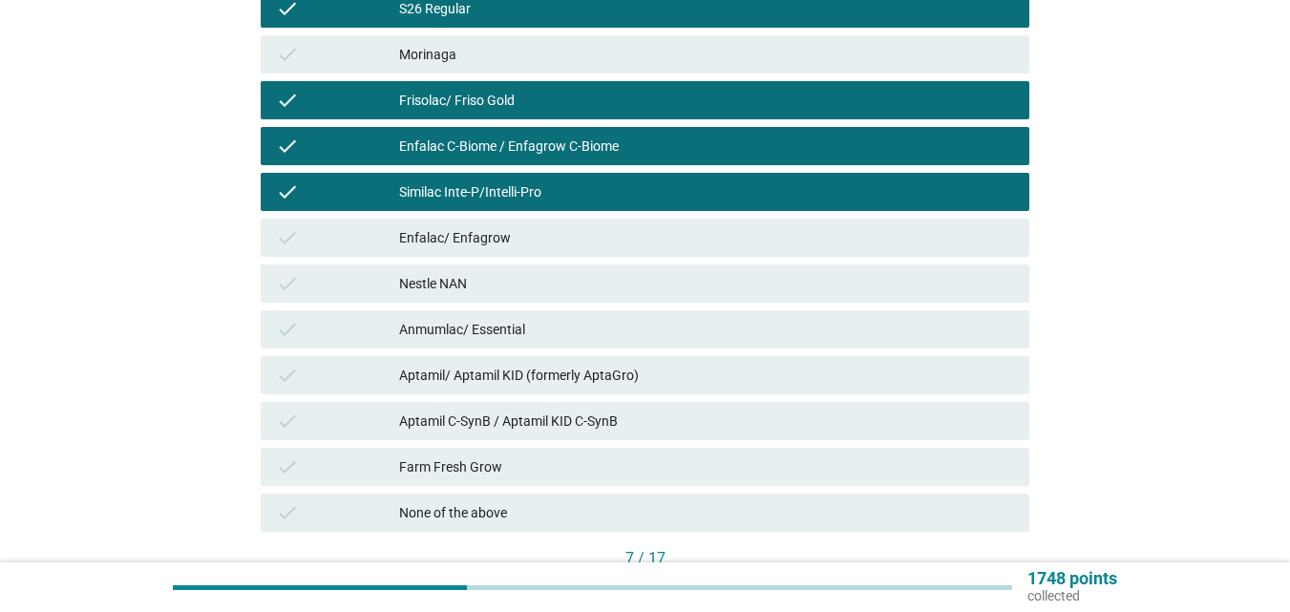
click at [544, 389] on div "check Aptamil/ Aptamil KID (formerly AptaGro)" at bounding box center [645, 375] width 769 height 38
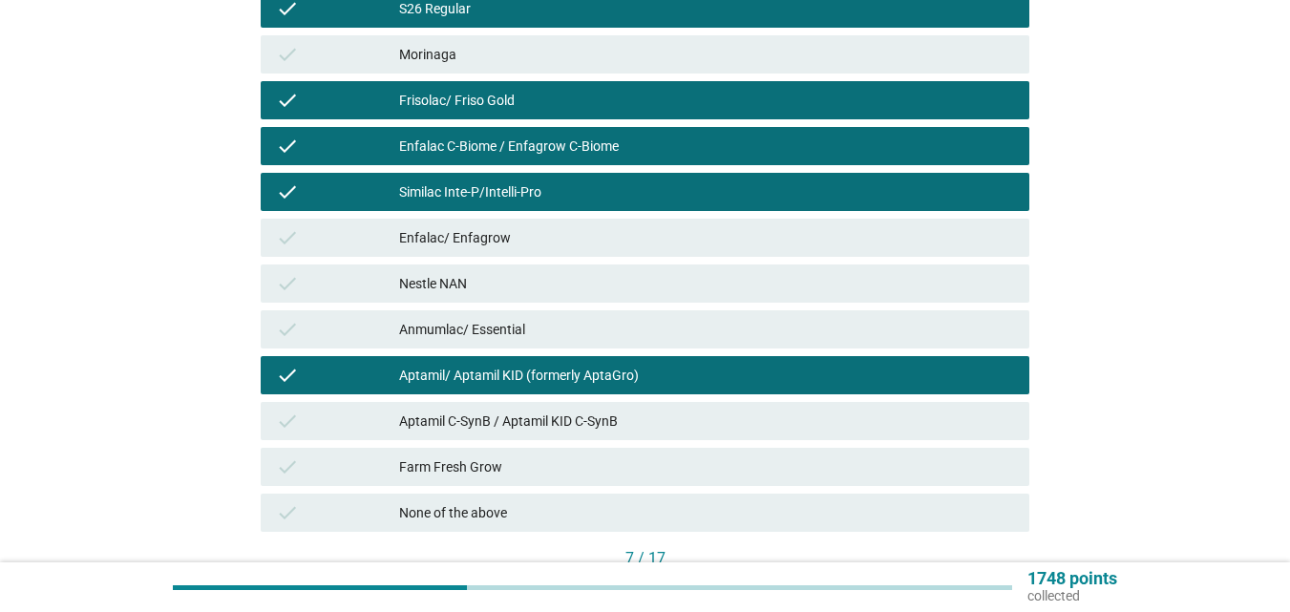
click at [538, 417] on div "Aptamil C-SynB / Aptamil KID C-SynB" at bounding box center [706, 421] width 615 height 23
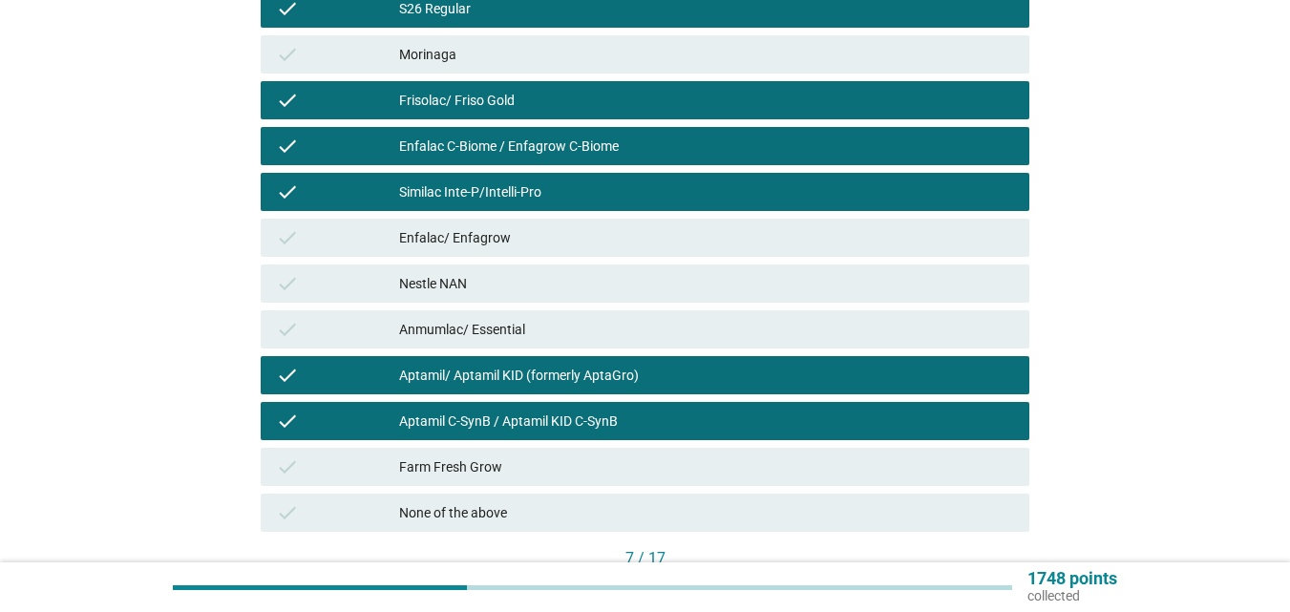
scroll to position [669, 0]
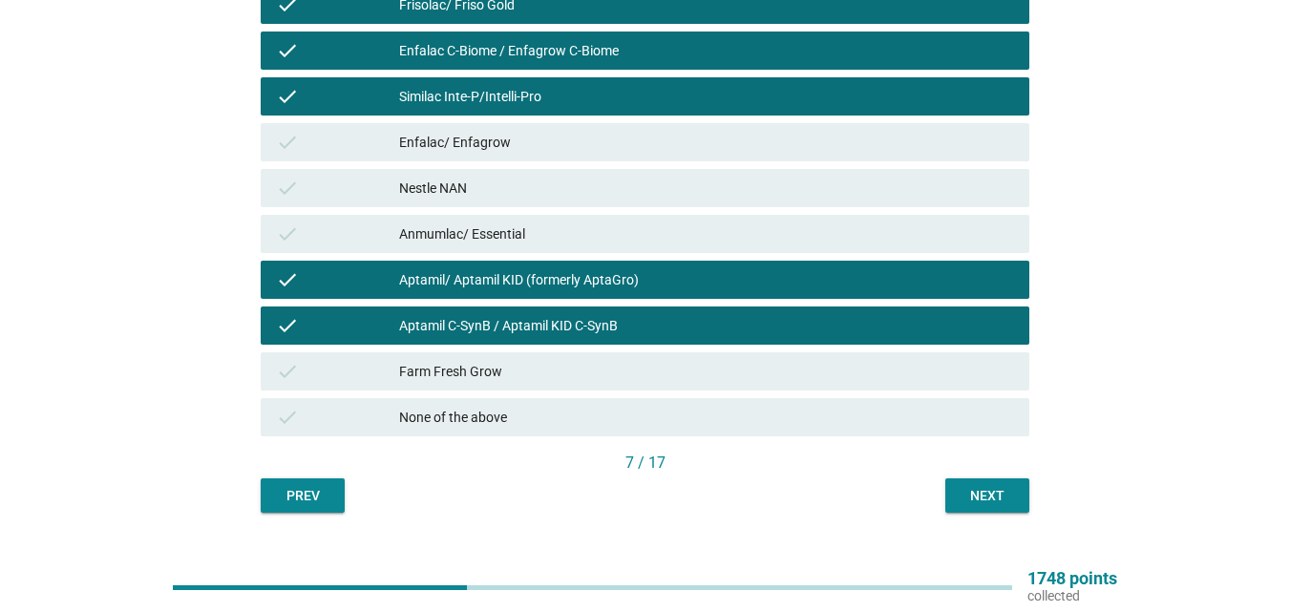
click at [577, 140] on div "Enfalac/ Enfagrow" at bounding box center [706, 142] width 615 height 23
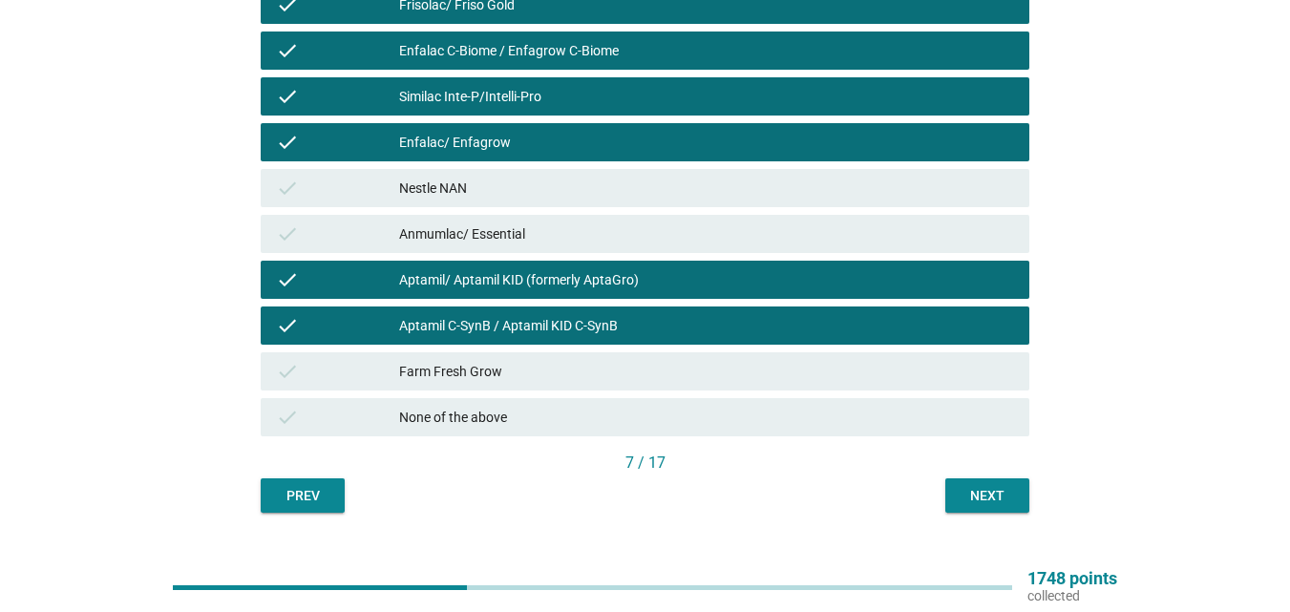
click at [968, 502] on div "Next" at bounding box center [987, 496] width 53 height 20
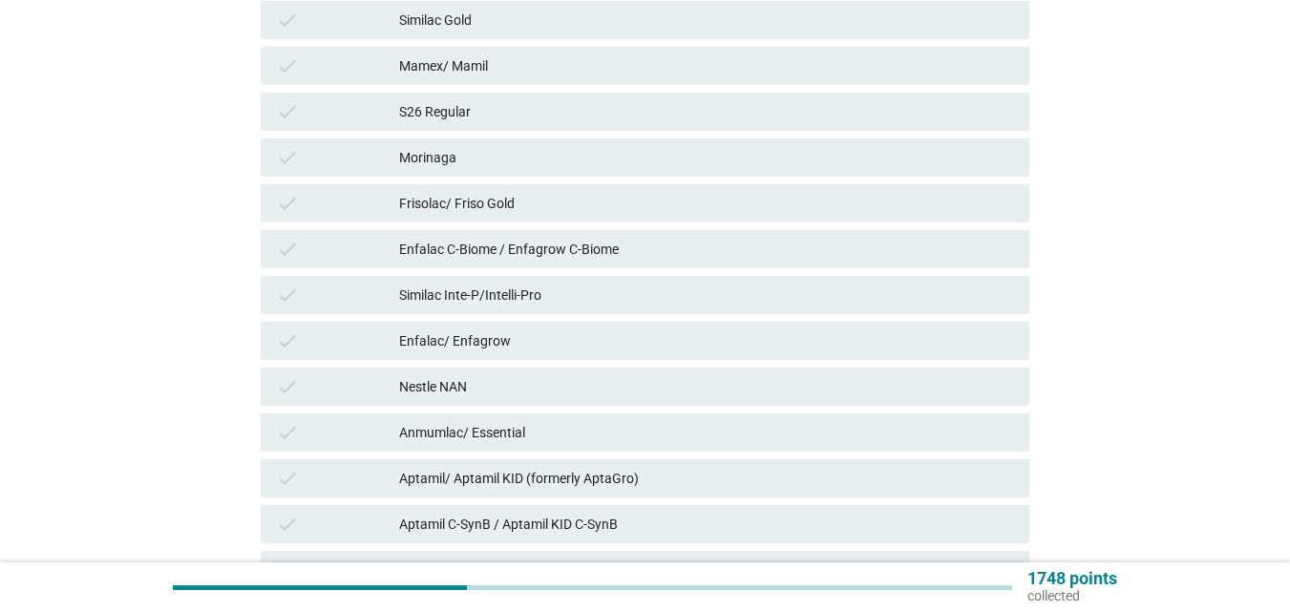
scroll to position [478, 0]
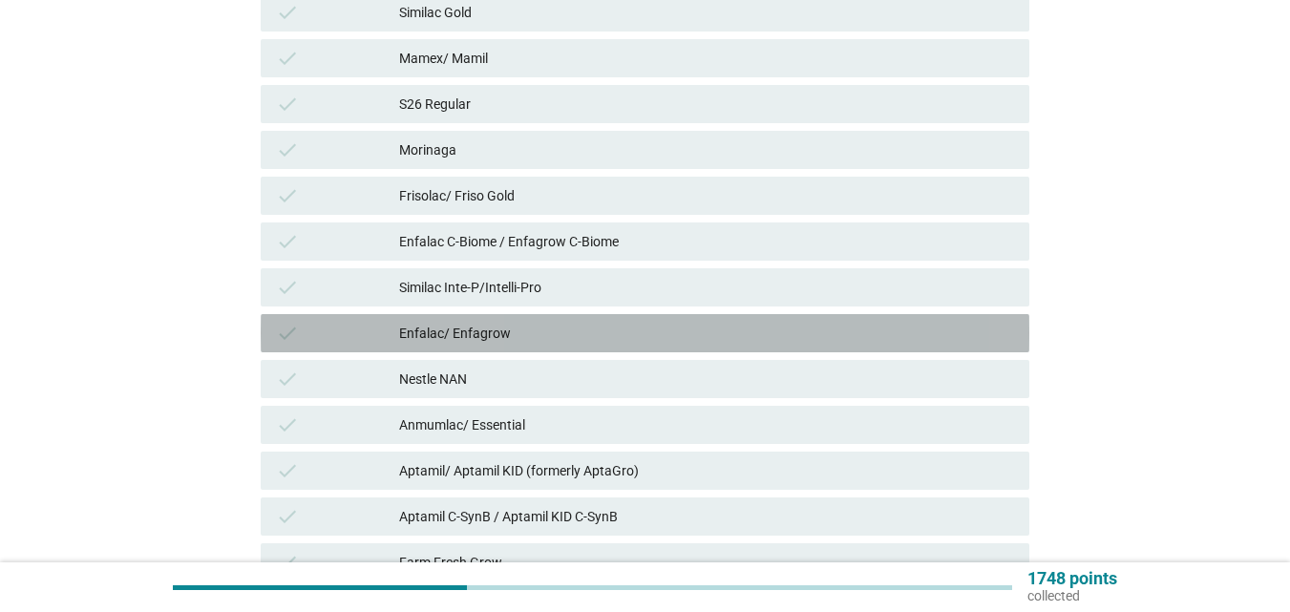
click at [482, 333] on div "Enfalac/ Enfagrow" at bounding box center [706, 333] width 615 height 23
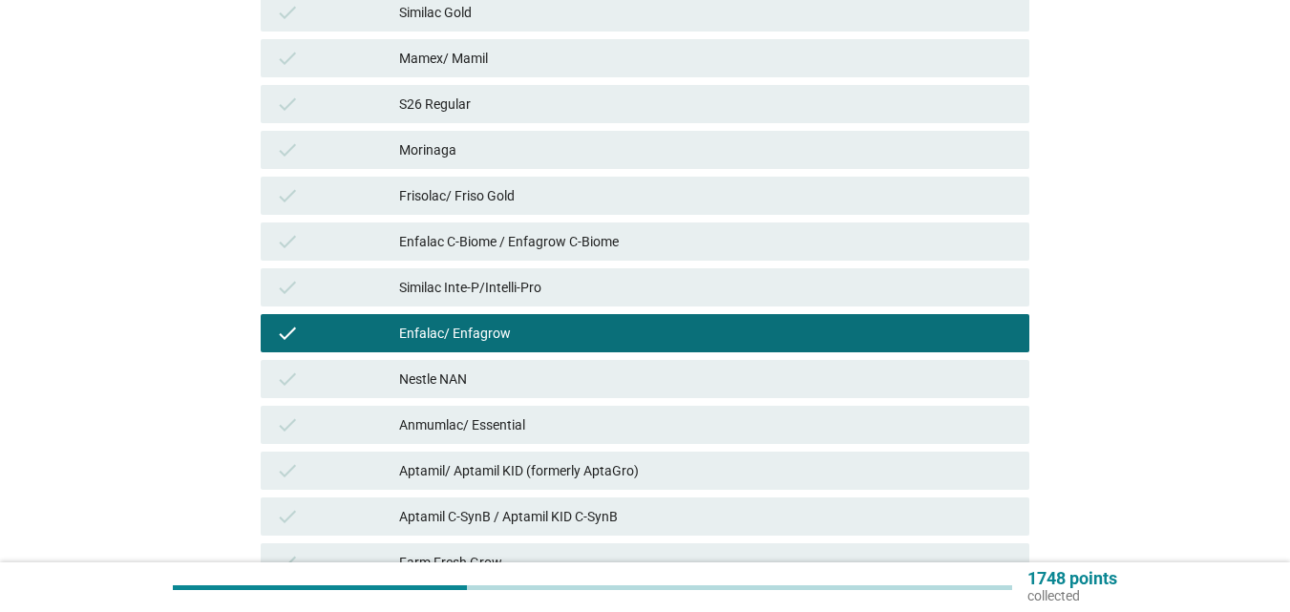
click at [577, 256] on div "check Enfalac C-Biome / Enfagrow C-Biome" at bounding box center [645, 242] width 769 height 38
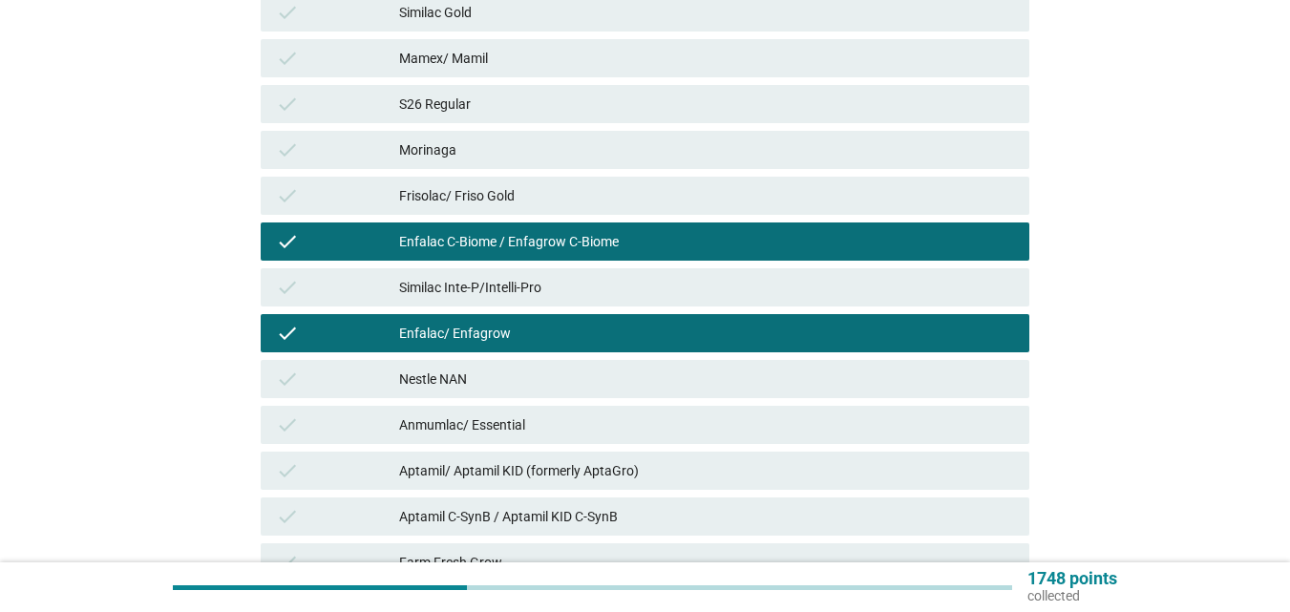
click at [567, 494] on div "check Aptamil C-SynB / Aptamil KID C-SynB" at bounding box center [645, 517] width 776 height 46
click at [555, 530] on div "check Aptamil C-SynB / Aptamil KID C-SynB" at bounding box center [645, 517] width 769 height 38
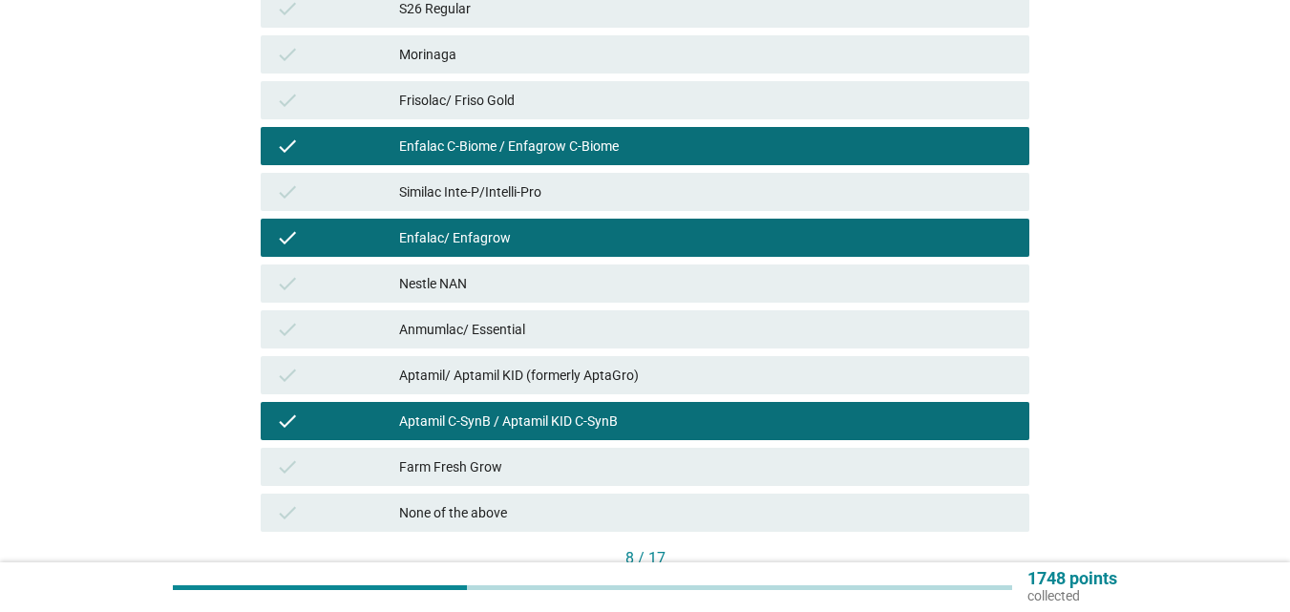
scroll to position [705, 0]
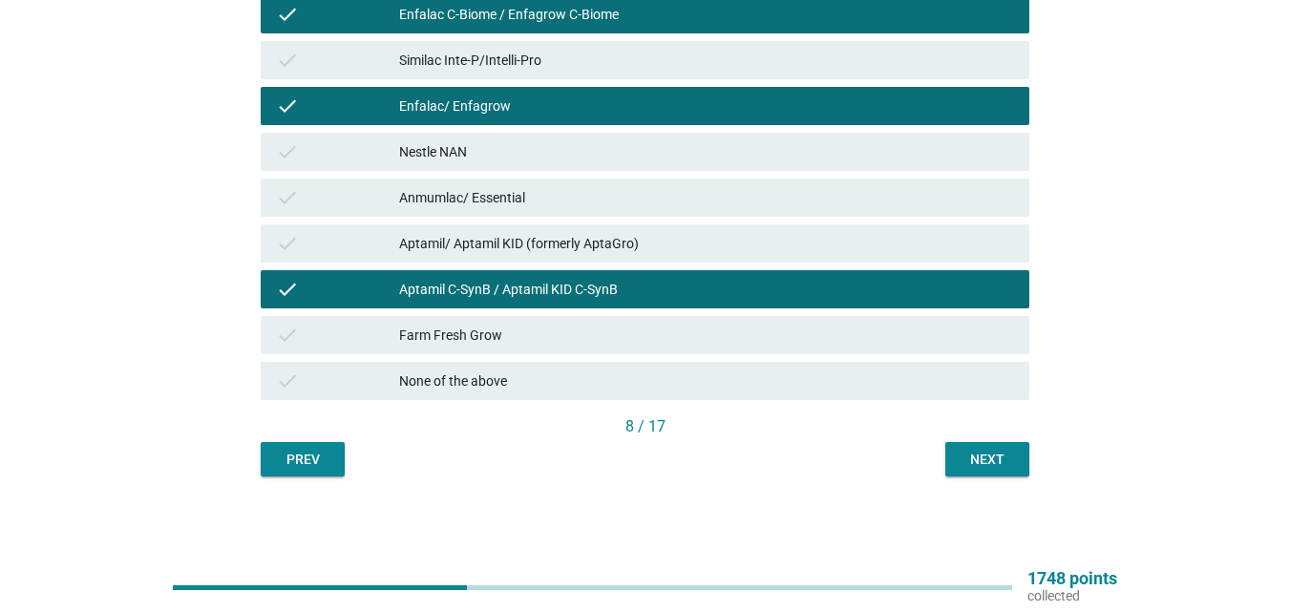
click at [996, 467] on div "Next" at bounding box center [987, 460] width 53 height 20
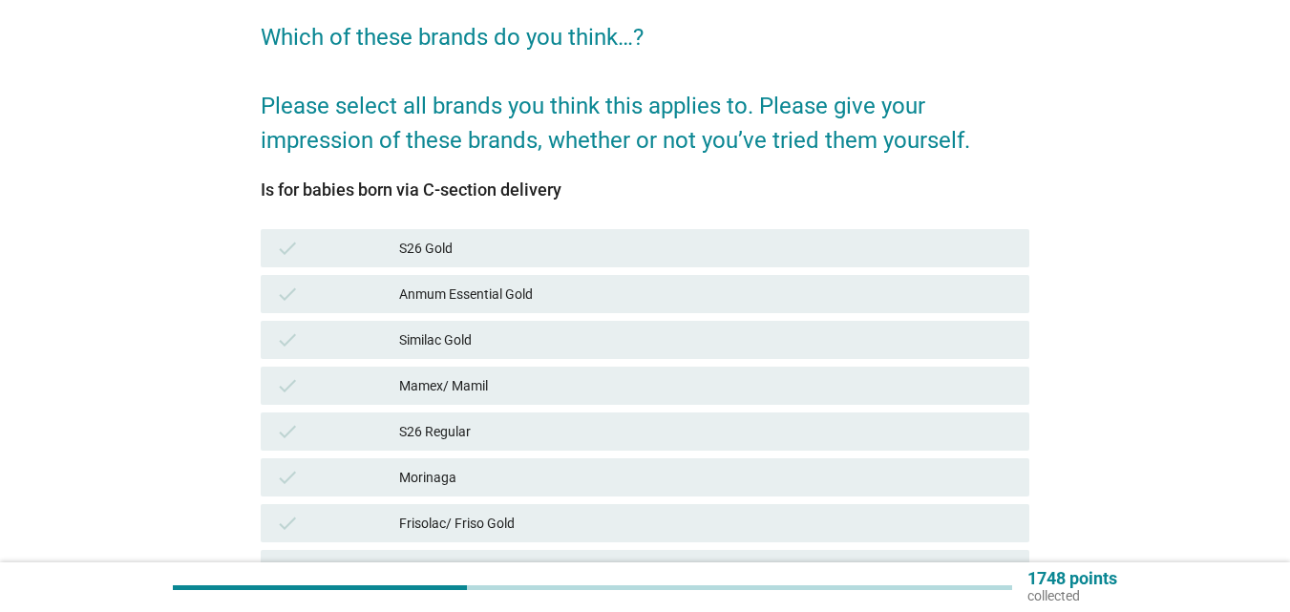
scroll to position [382, 0]
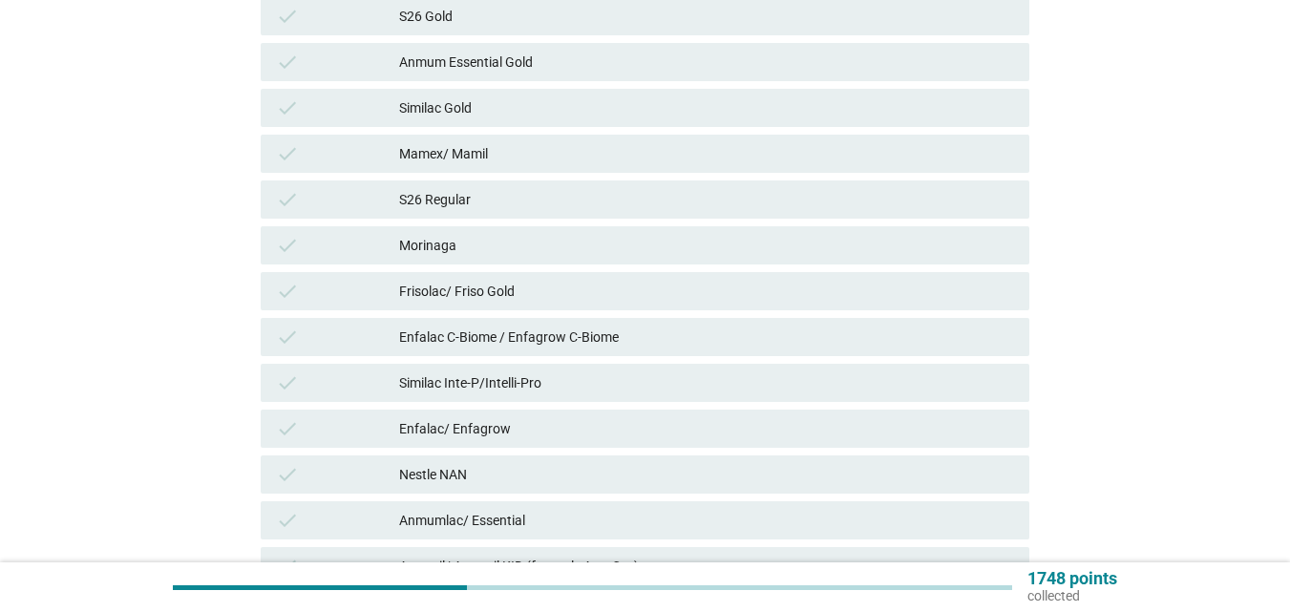
click at [581, 345] on div "Enfalac C-Biome / Enfagrow C-Biome" at bounding box center [706, 337] width 615 height 23
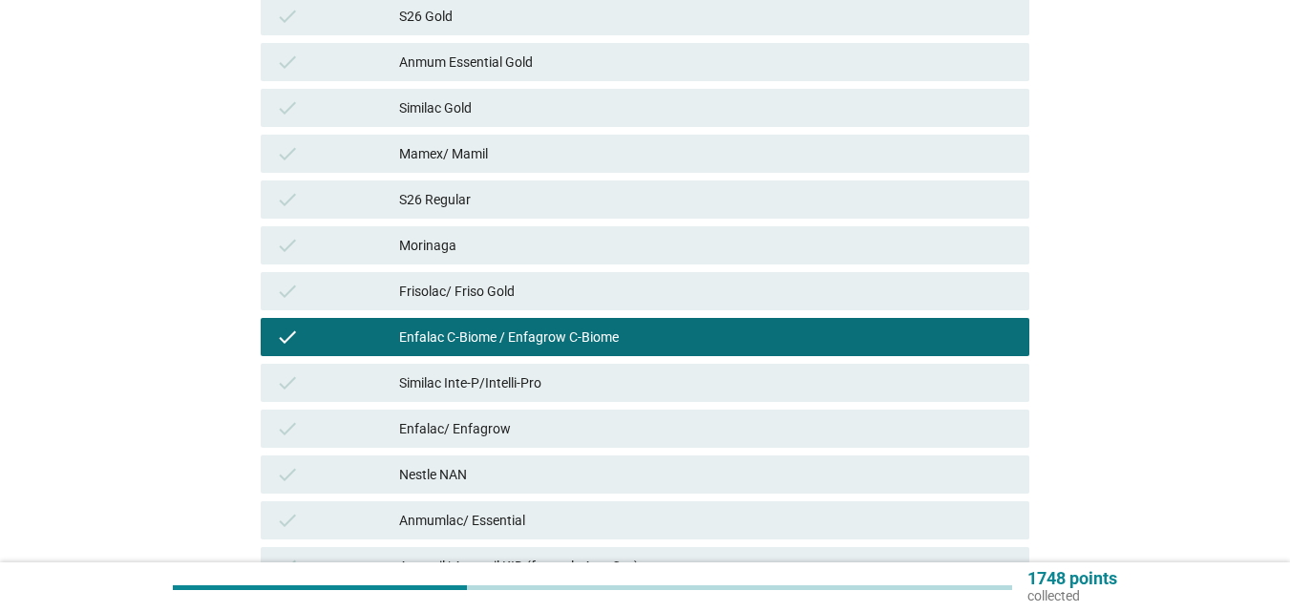
scroll to position [573, 0]
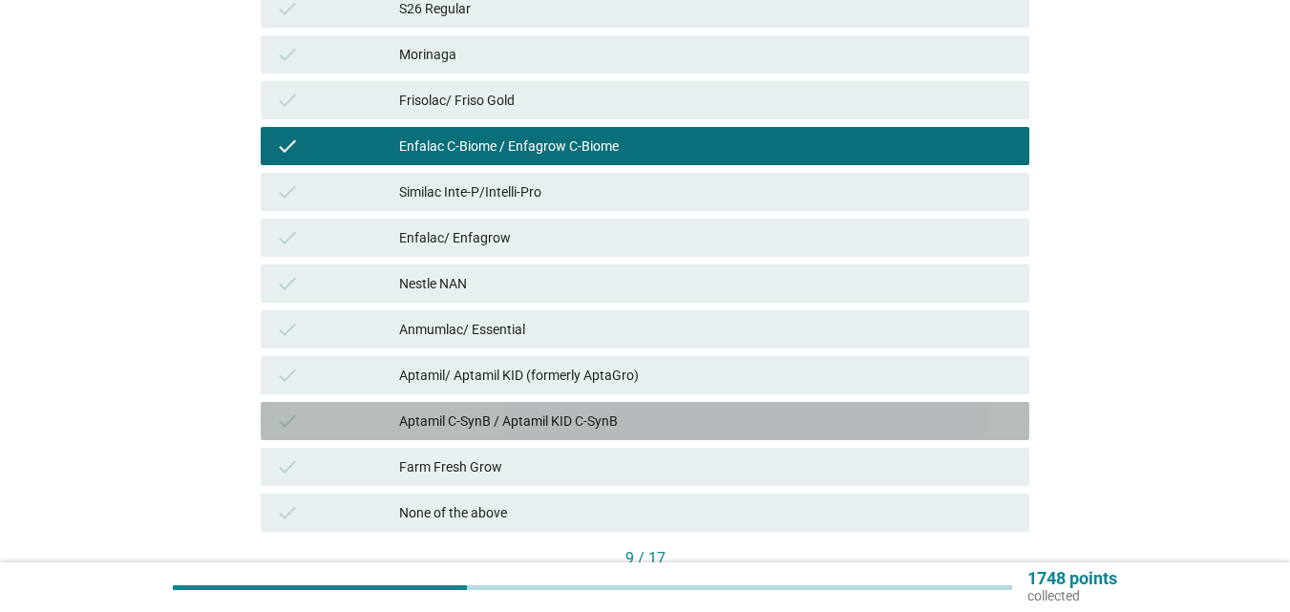
click at [538, 419] on div "Aptamil C-SynB / Aptamil KID C-SynB" at bounding box center [706, 421] width 615 height 23
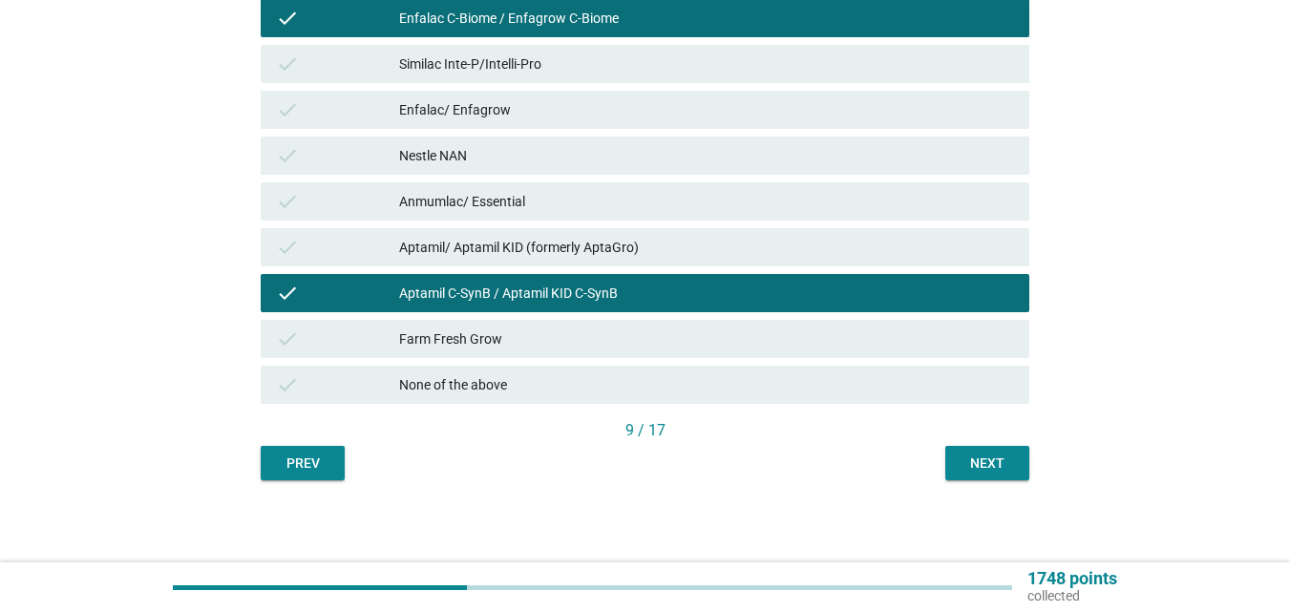
scroll to position [705, 0]
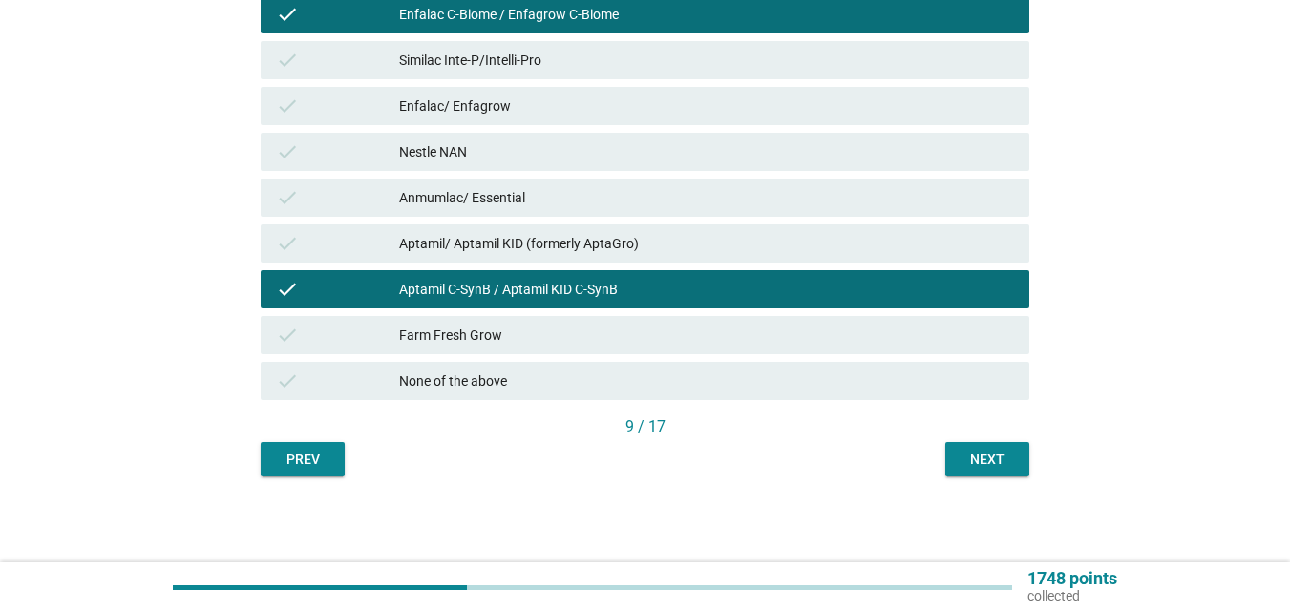
click at [1008, 462] on div "Next" at bounding box center [987, 460] width 53 height 20
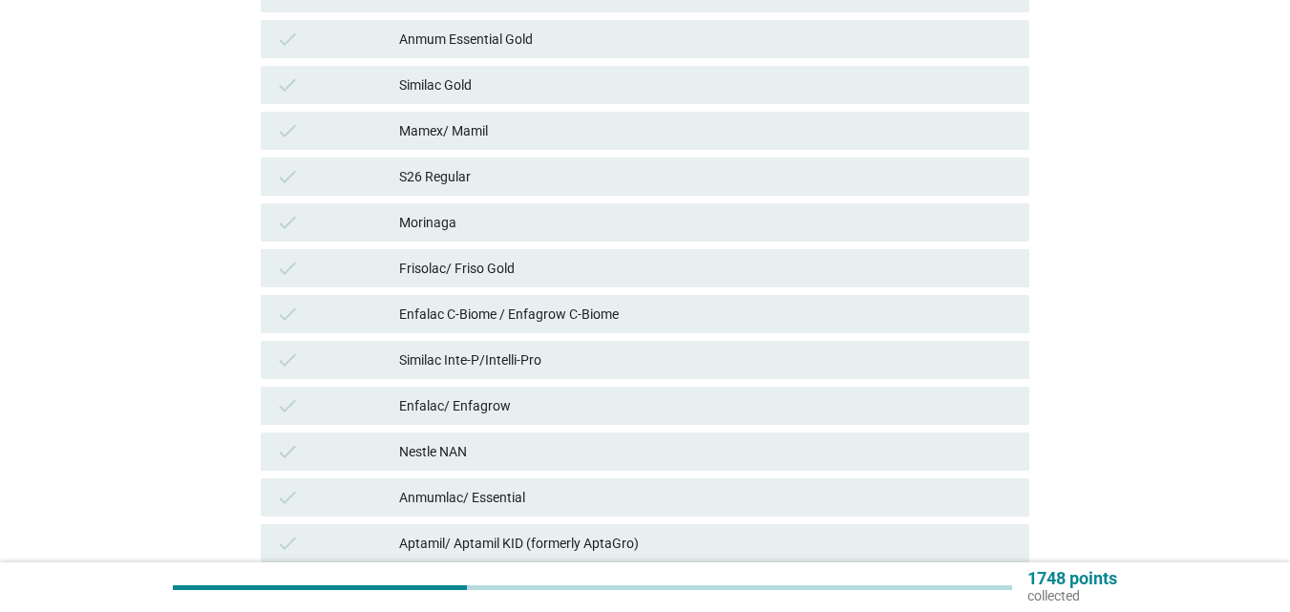
scroll to position [573, 0]
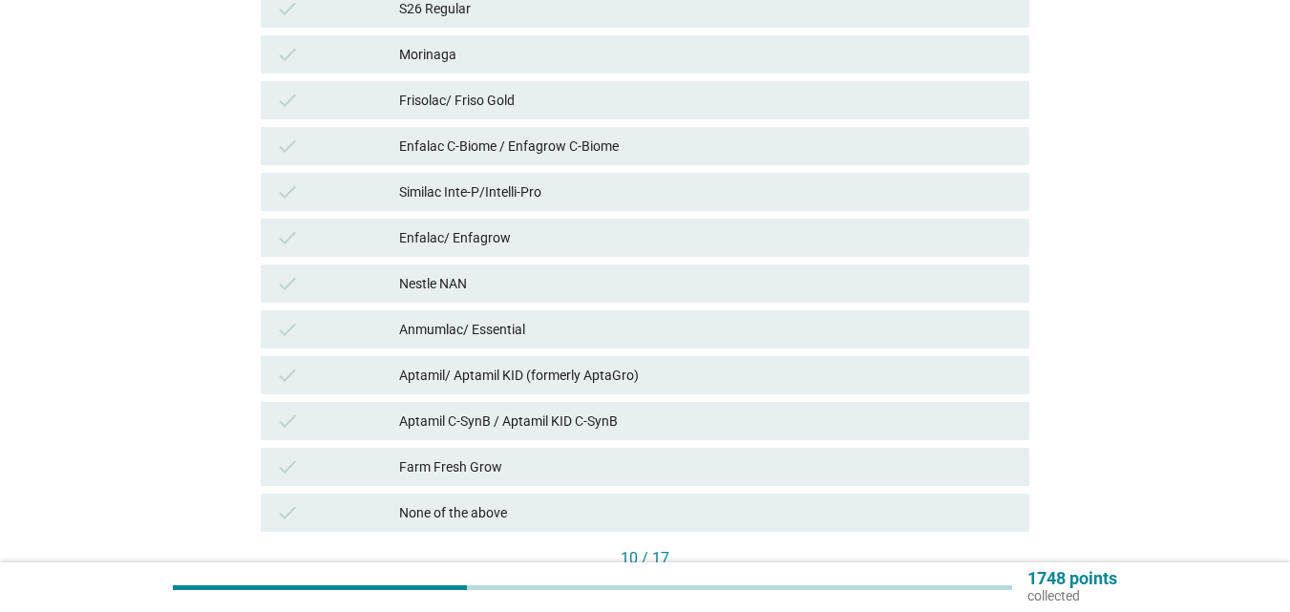
click at [485, 461] on div "Farm Fresh Grow" at bounding box center [706, 467] width 615 height 23
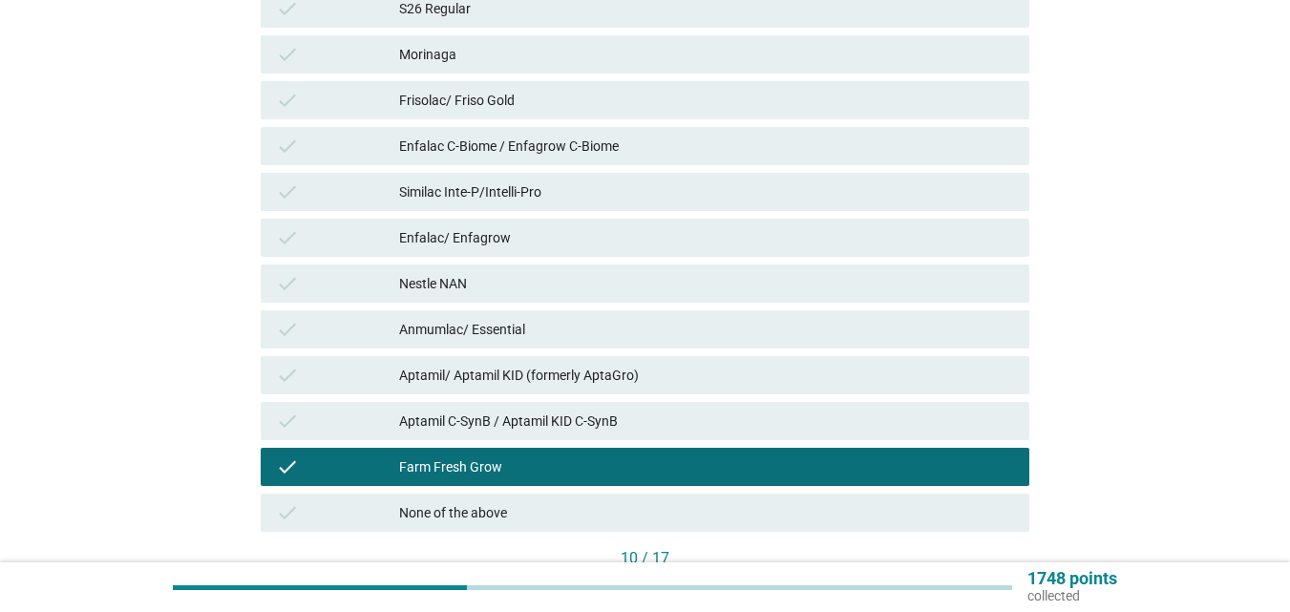
click at [496, 416] on div "Aptamil C-SynB / Aptamil KID C-SynB" at bounding box center [706, 421] width 615 height 23
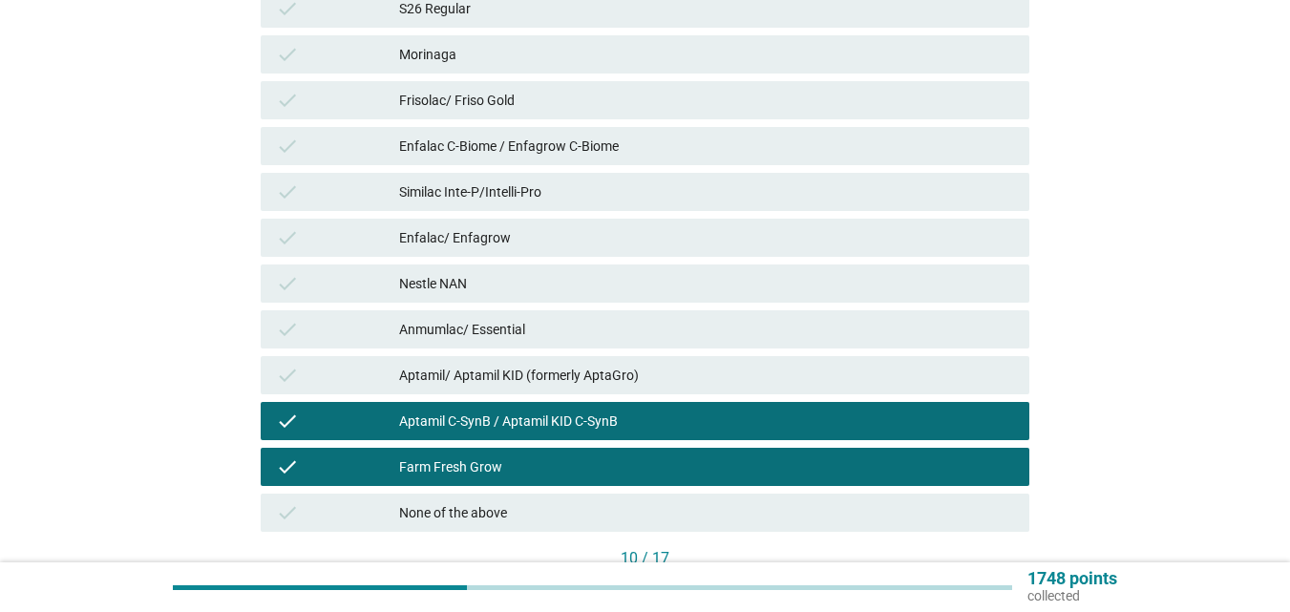
click at [496, 383] on div "Aptamil/ Aptamil KID (formerly AptaGro)" at bounding box center [706, 375] width 615 height 23
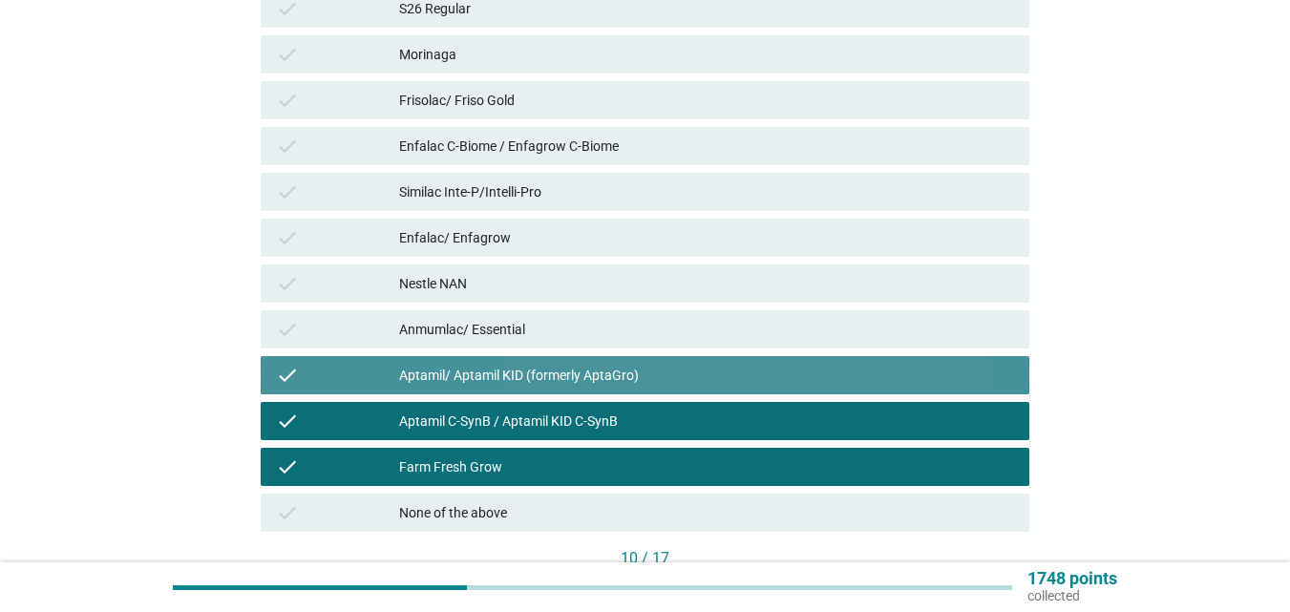
click at [496, 318] on div "Anmumlac/ Essential" at bounding box center [706, 329] width 615 height 23
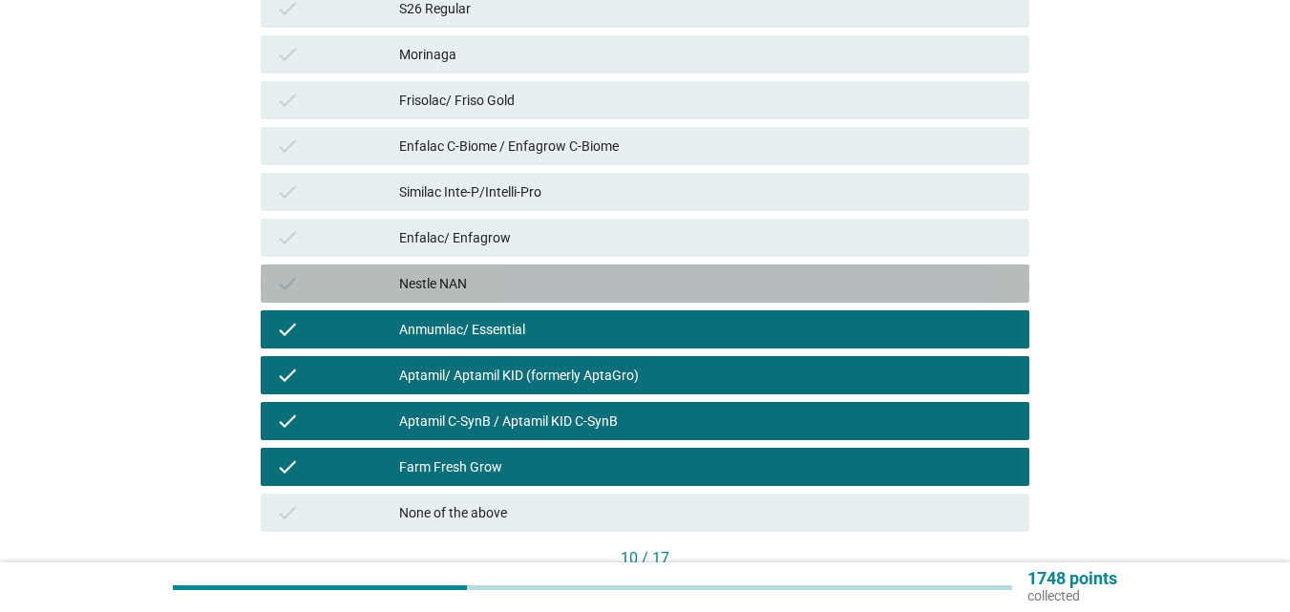
click at [495, 282] on div "Nestle NAN" at bounding box center [706, 283] width 615 height 23
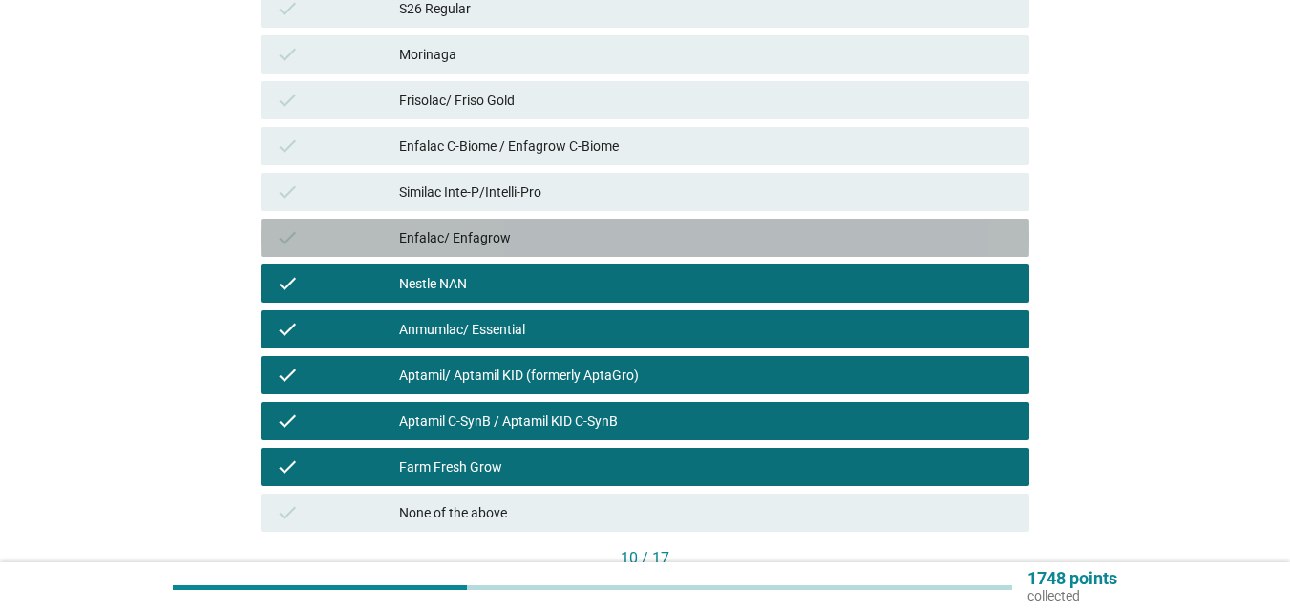
click at [495, 245] on div "Enfalac/ Enfagrow" at bounding box center [706, 237] width 615 height 23
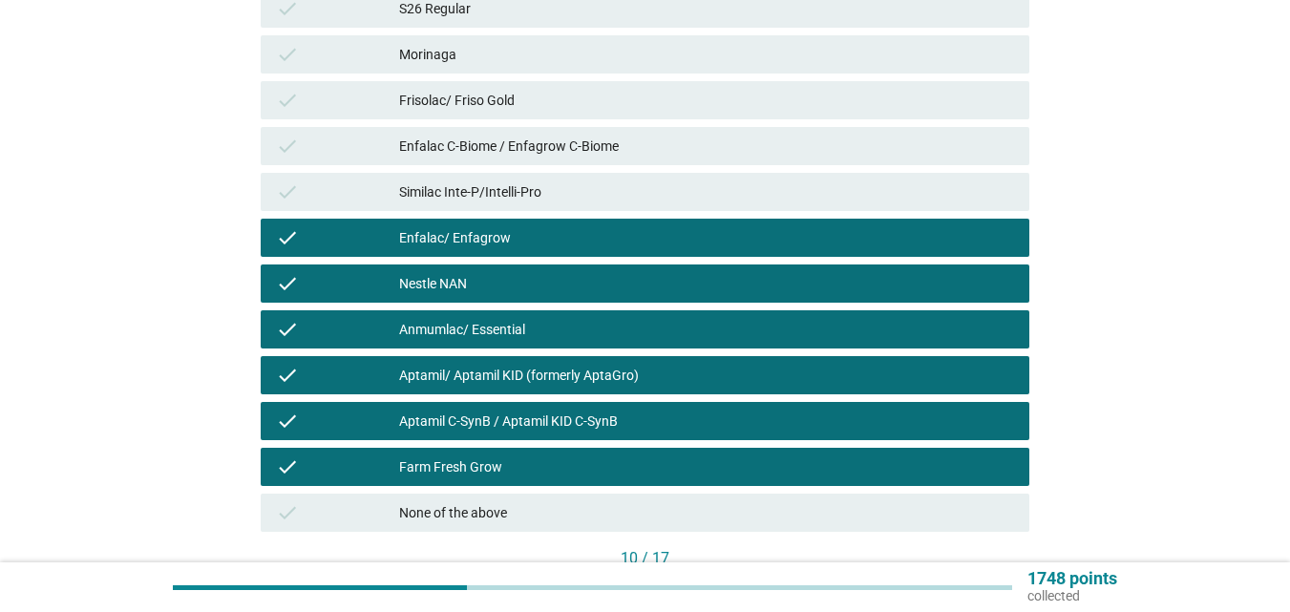
click at [492, 175] on div "check Similac Inte-P/Intelli-Pro" at bounding box center [645, 192] width 769 height 38
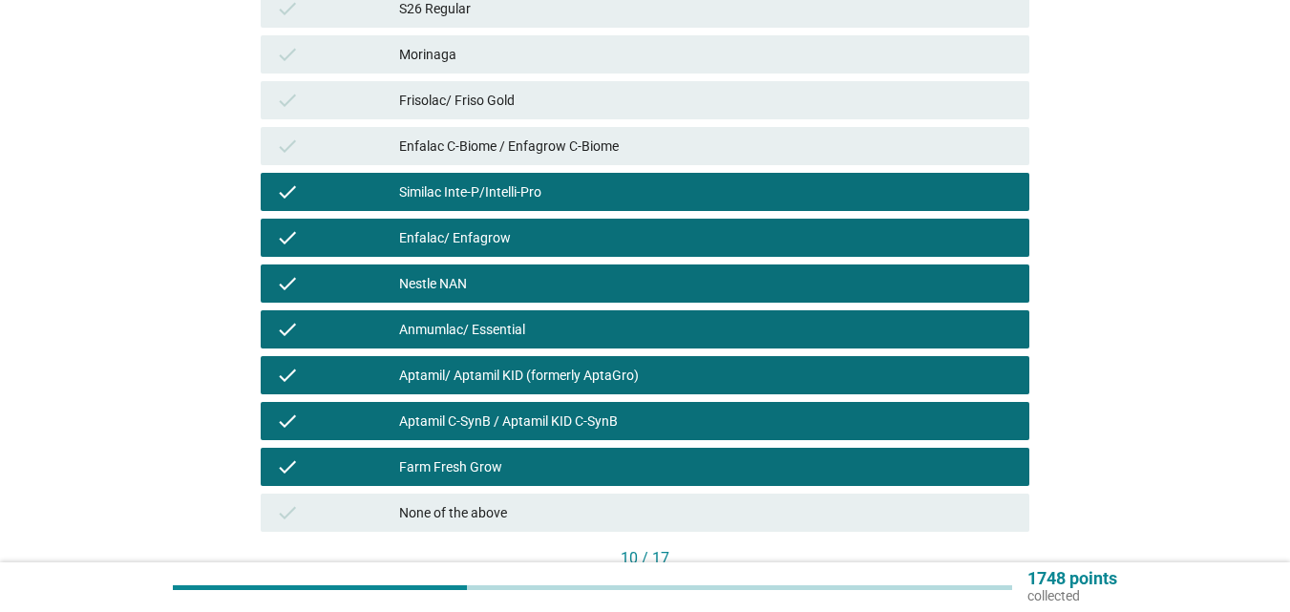
click at [479, 117] on div "check Frisolac/ Friso Gold" at bounding box center [645, 100] width 769 height 38
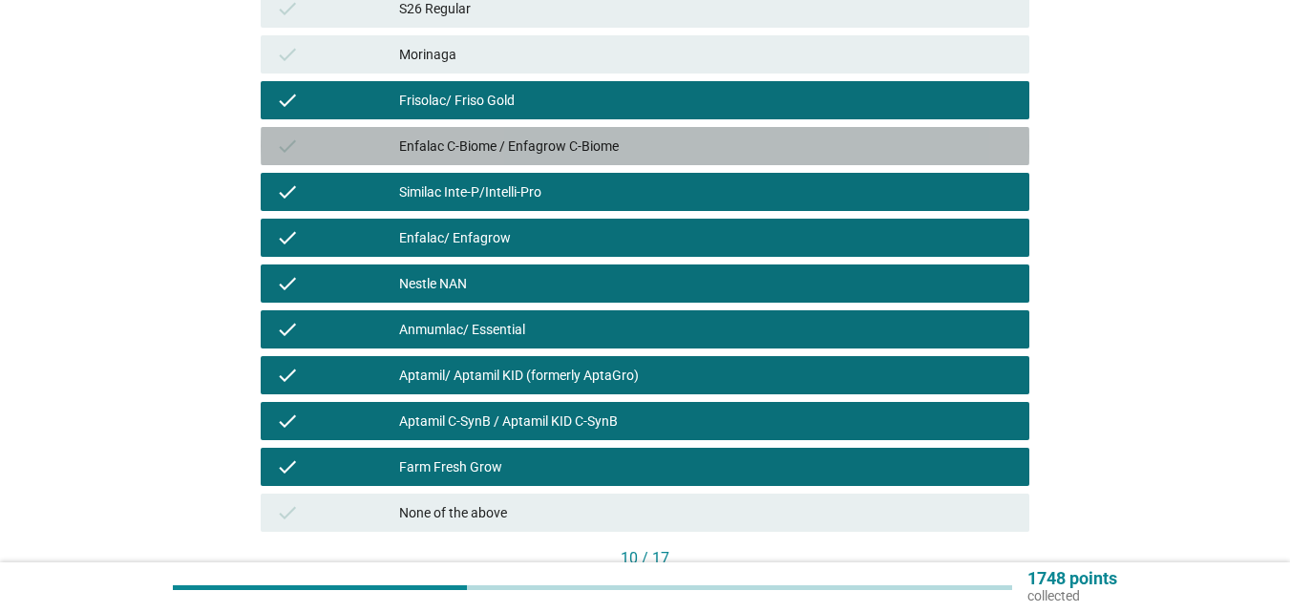
click at [481, 154] on div "Enfalac C-Biome / Enfagrow C-Biome" at bounding box center [706, 146] width 615 height 23
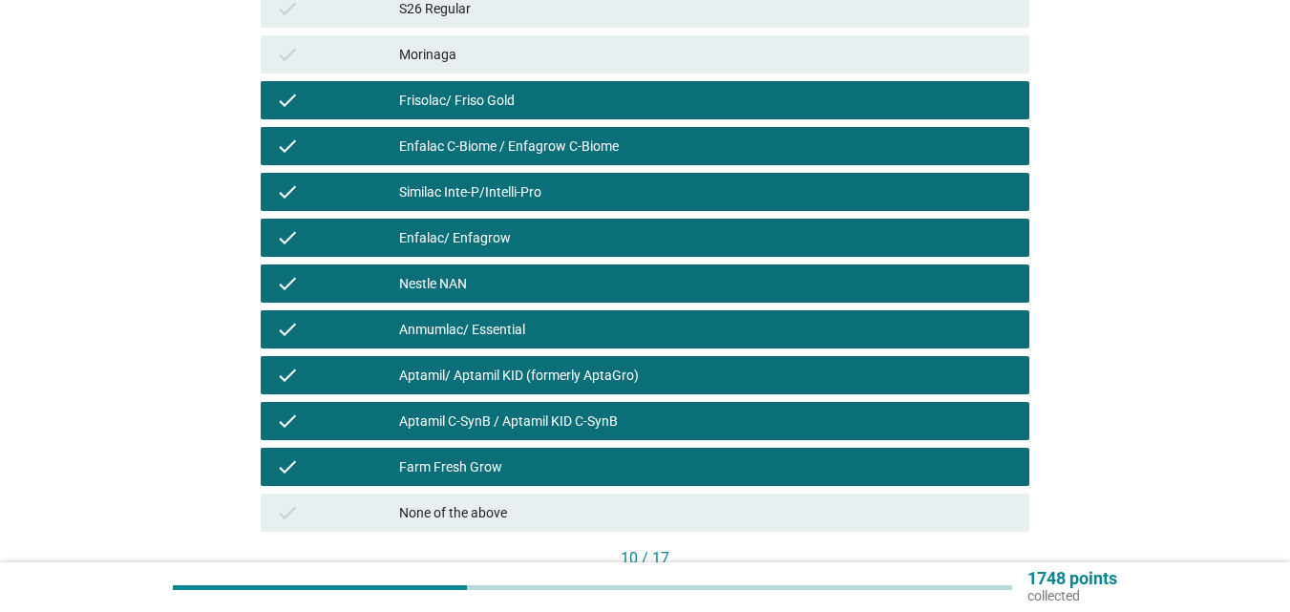
click at [507, 329] on div "Anmumlac/ Essential" at bounding box center [706, 329] width 615 height 23
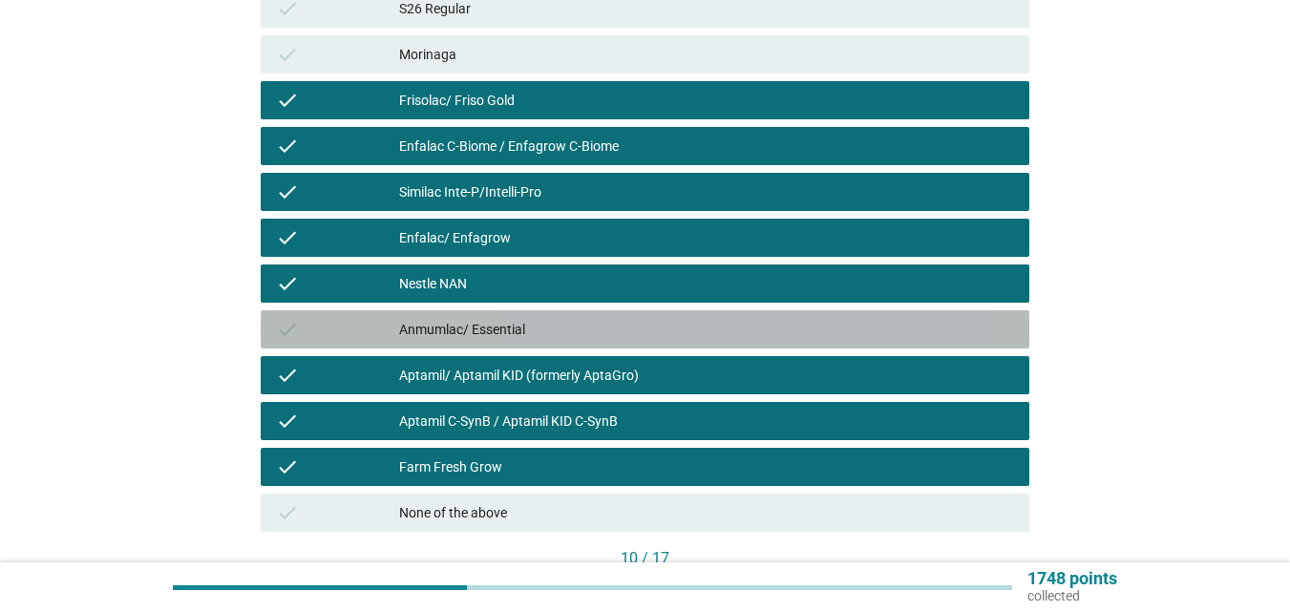
click at [507, 287] on div "Nestle NAN" at bounding box center [706, 283] width 615 height 23
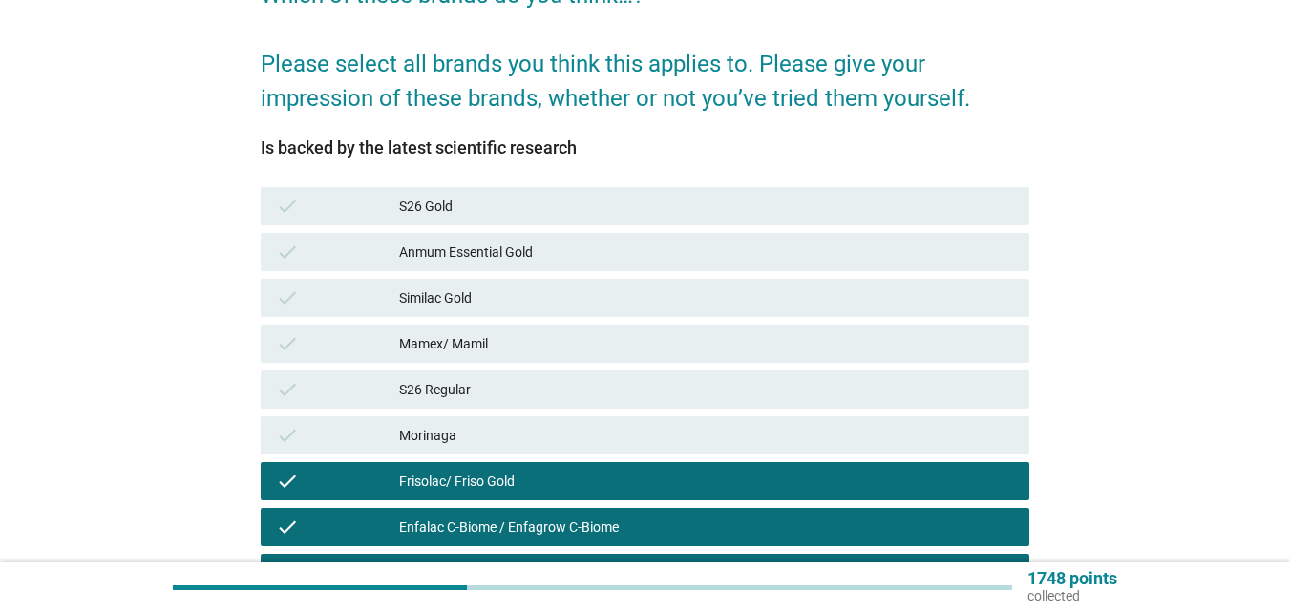
scroll to position [191, 0]
click at [471, 436] on div "Morinaga" at bounding box center [706, 436] width 615 height 23
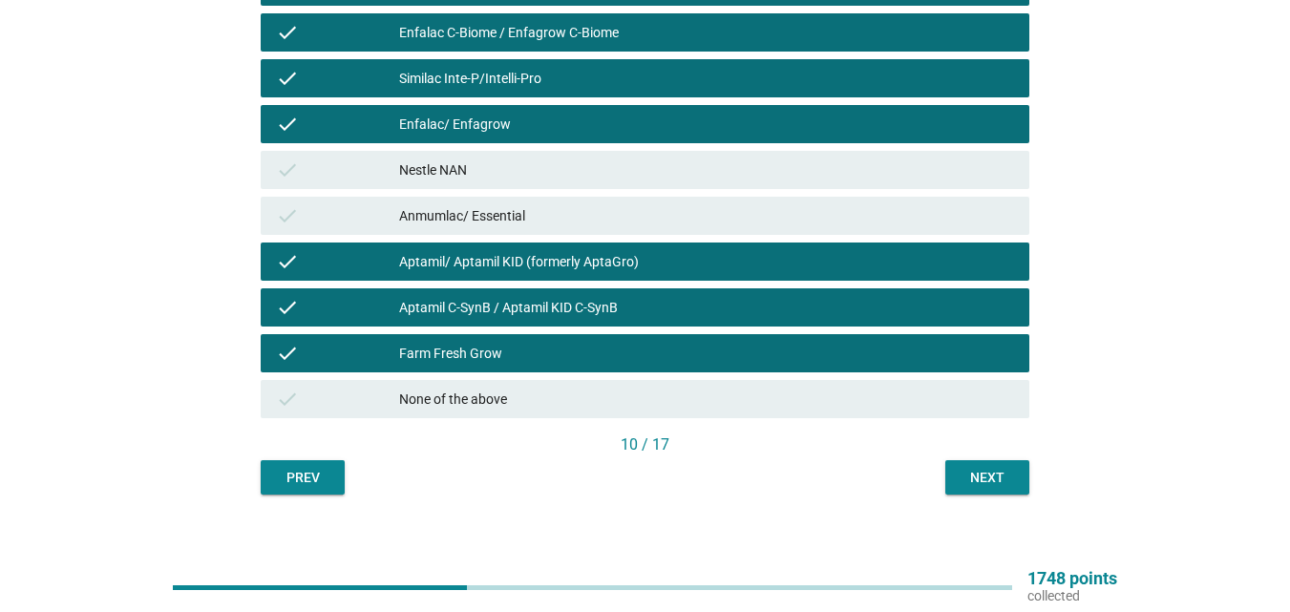
scroll to position [705, 0]
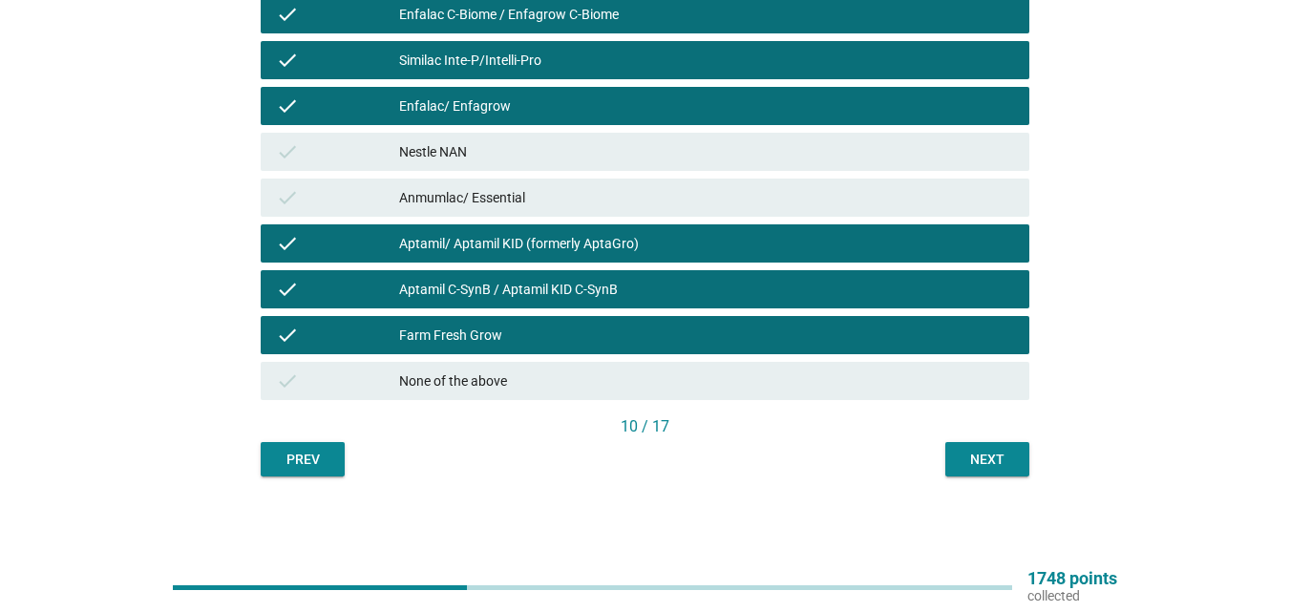
click at [961, 451] on div "Next" at bounding box center [987, 460] width 53 height 20
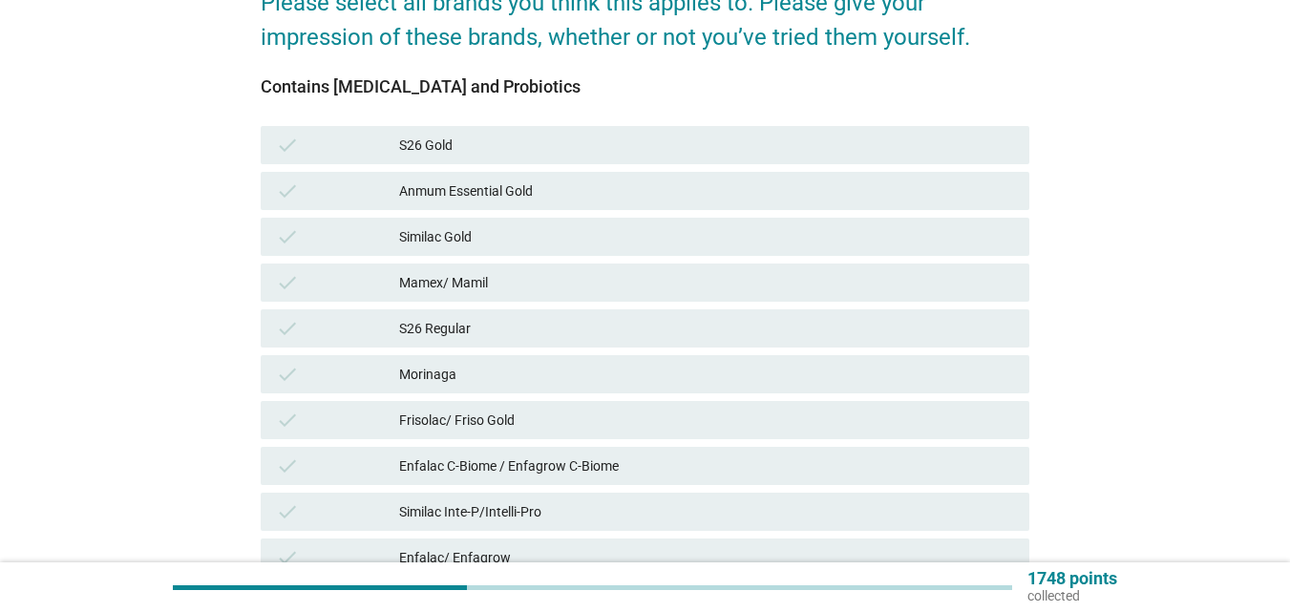
scroll to position [287, 0]
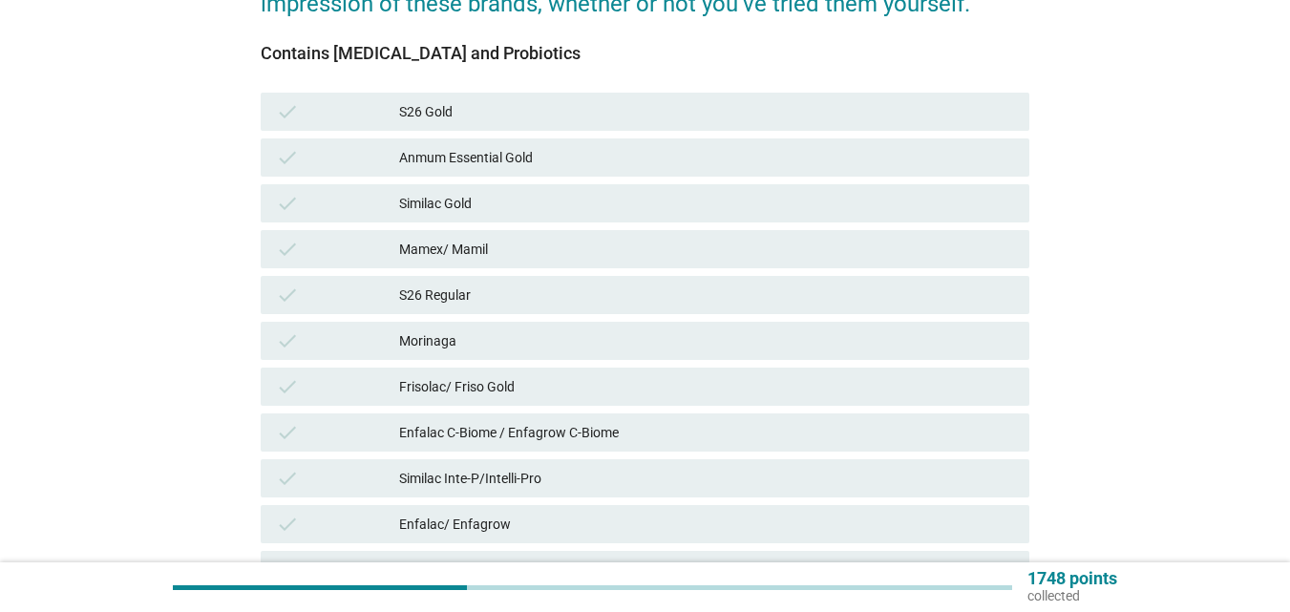
click at [612, 422] on div "Enfalac C-Biome / Enfagrow C-Biome" at bounding box center [706, 432] width 615 height 23
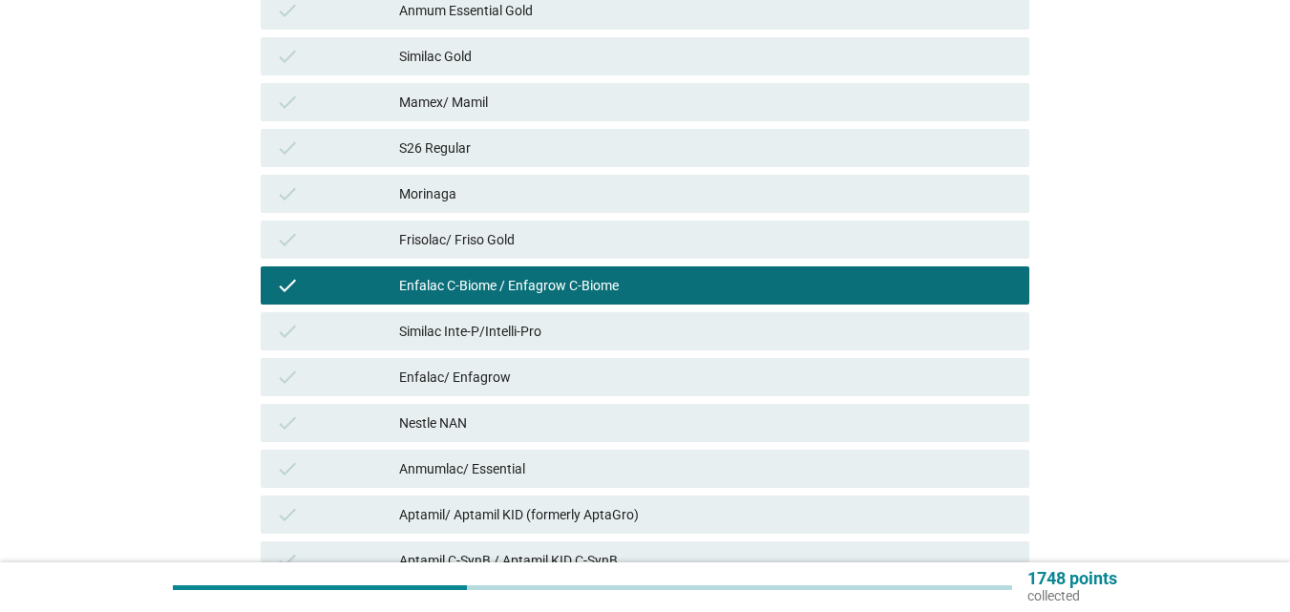
scroll to position [669, 0]
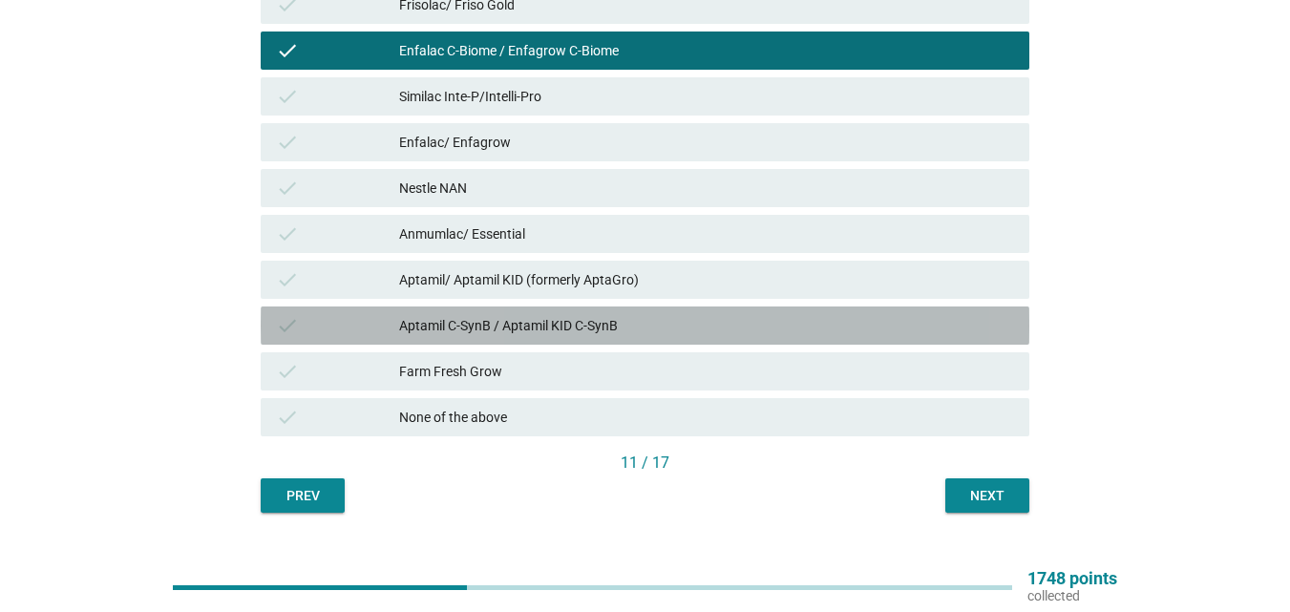
click at [700, 324] on div "Aptamil C-SynB / Aptamil KID C-SynB" at bounding box center [706, 325] width 615 height 23
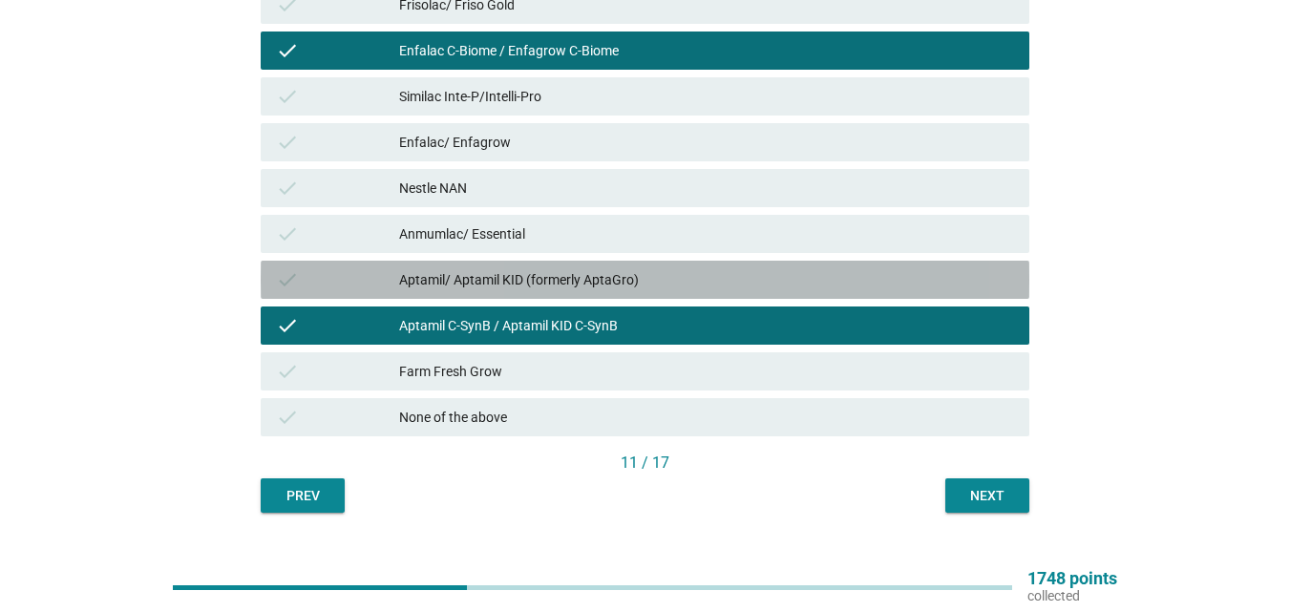
click at [857, 291] on div "check Aptamil/ Aptamil KID (formerly AptaGro)" at bounding box center [645, 280] width 769 height 38
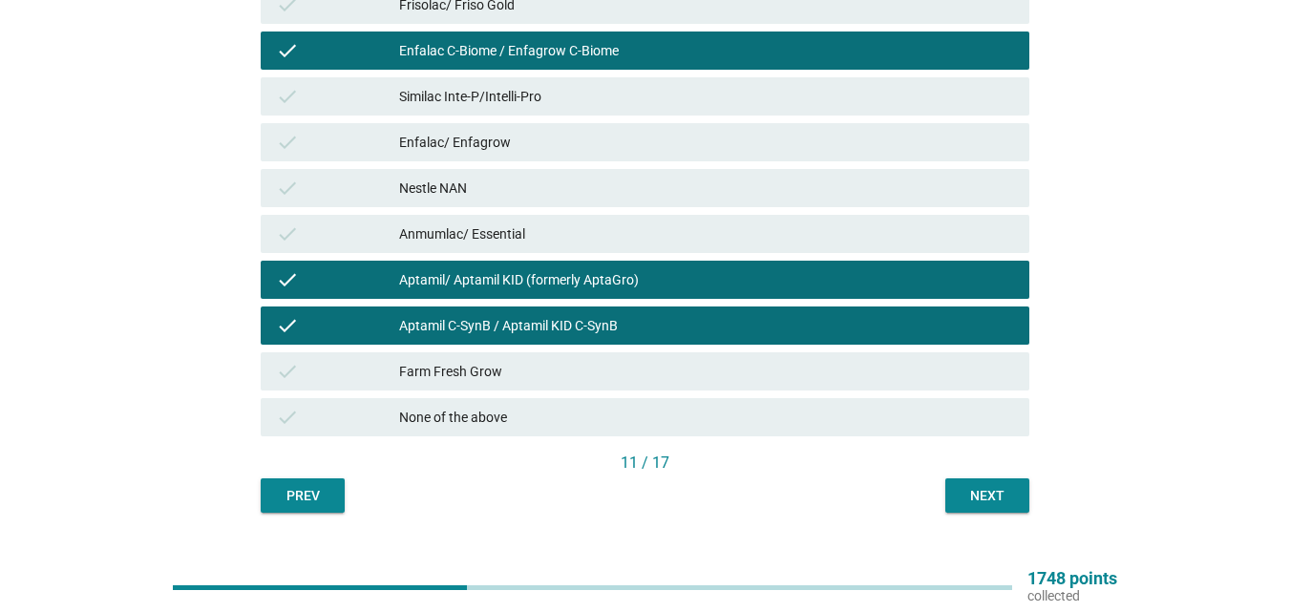
click at [973, 488] on div "Next" at bounding box center [987, 496] width 53 height 20
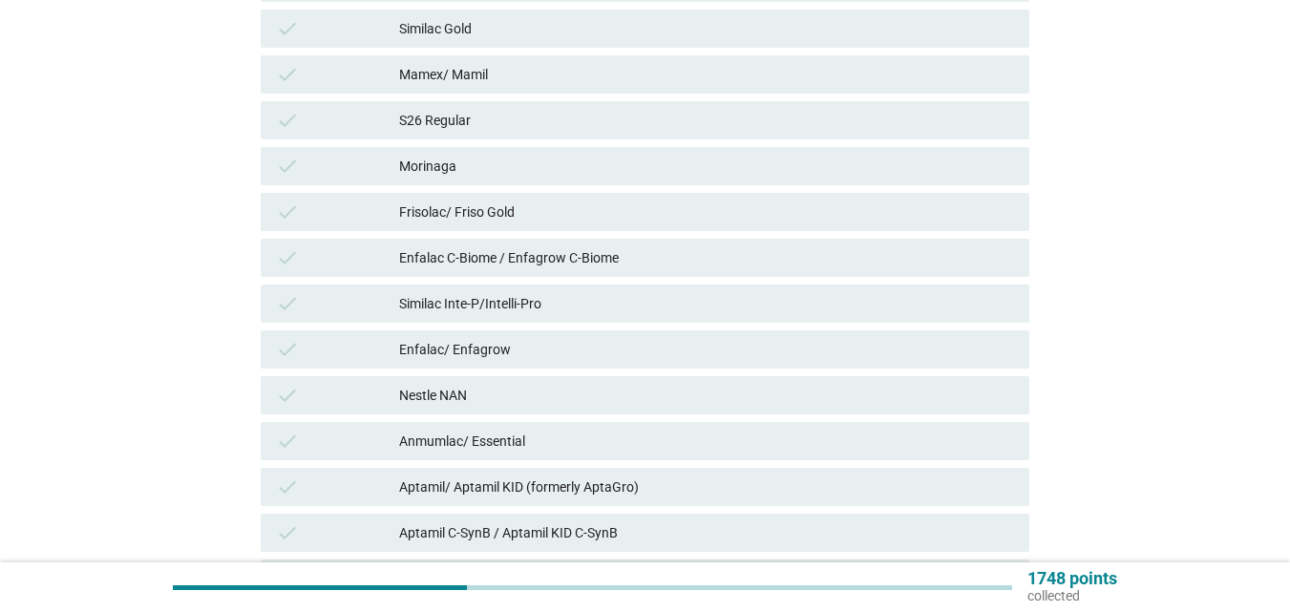
scroll to position [573, 0]
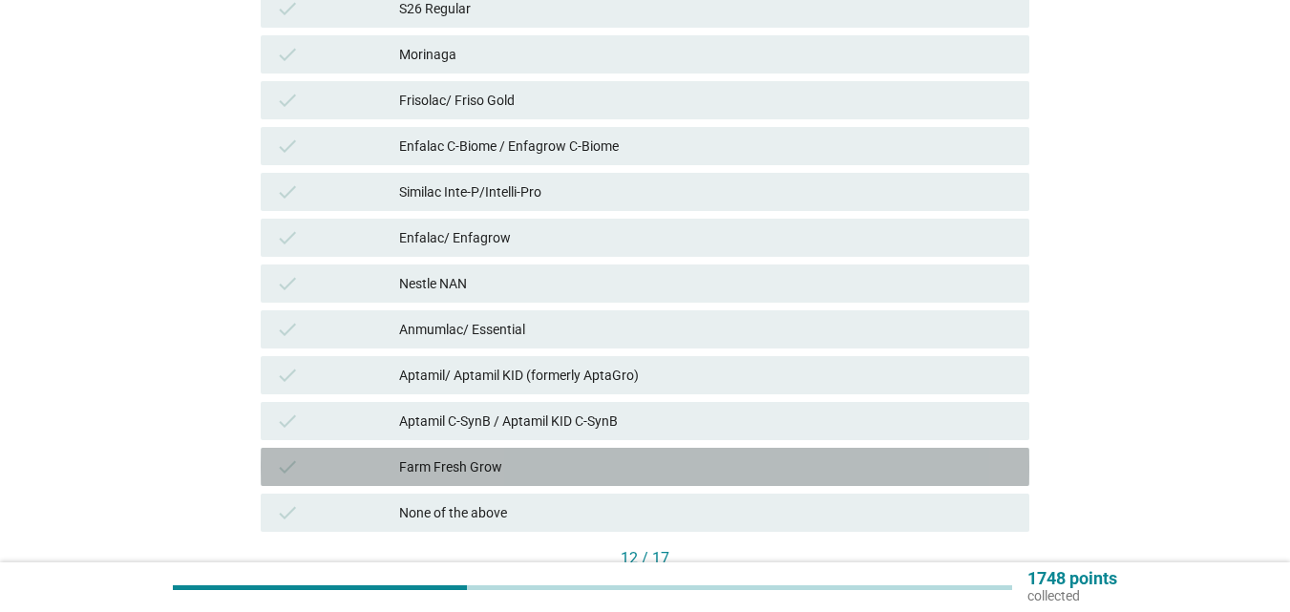
click at [528, 458] on div "Farm Fresh Grow" at bounding box center [706, 467] width 615 height 23
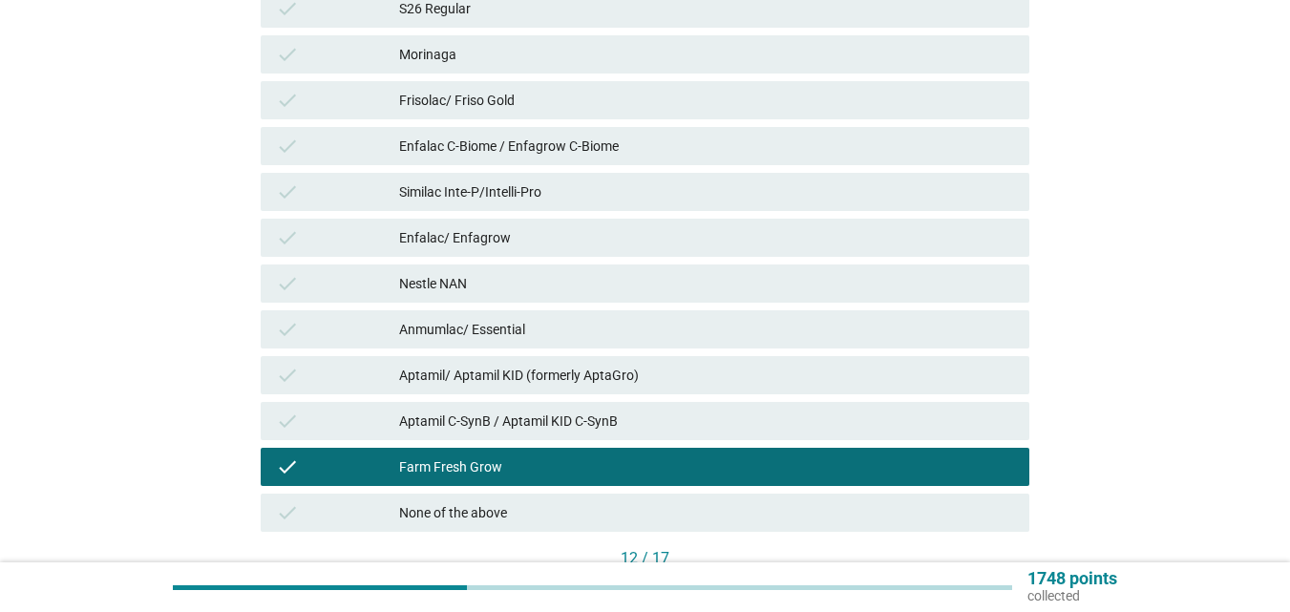
click at [558, 243] on div "Enfalac/ Enfagrow" at bounding box center [706, 237] width 615 height 23
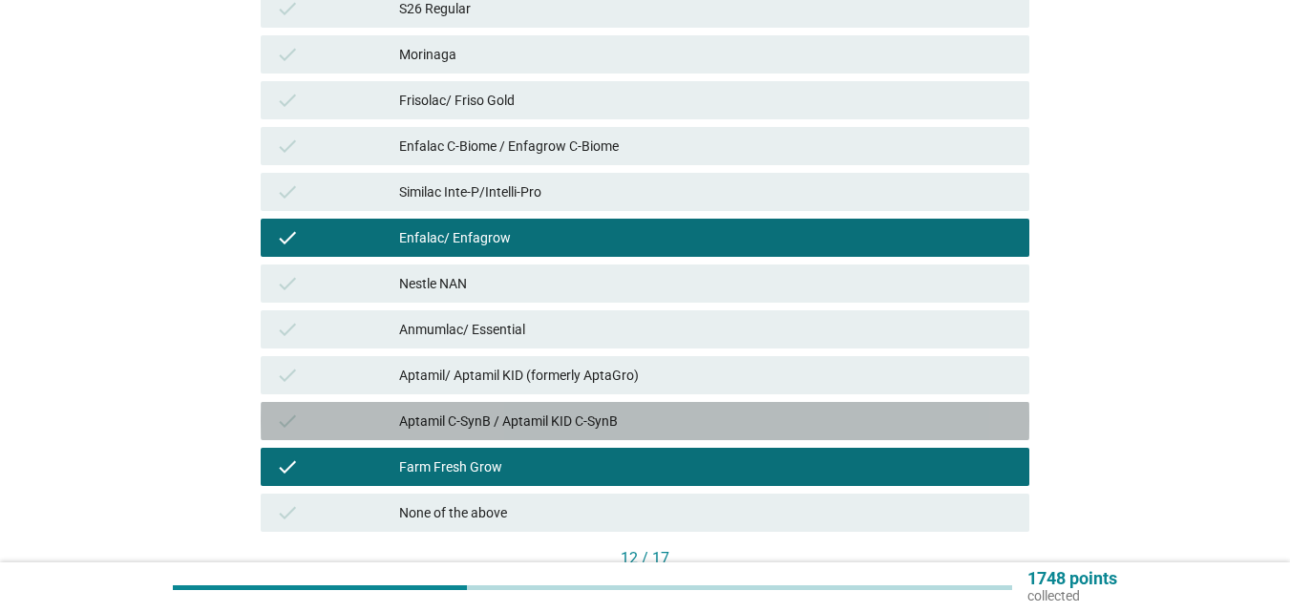
click at [554, 413] on div "Aptamil C-SynB / Aptamil KID C-SynB" at bounding box center [706, 421] width 615 height 23
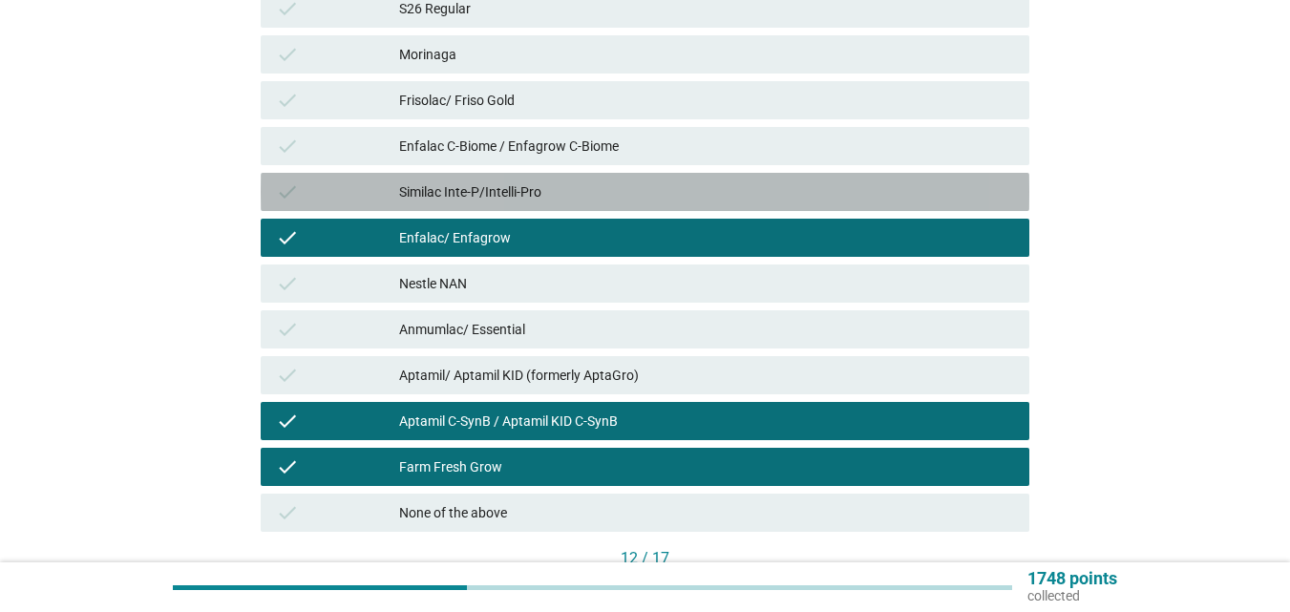
click at [554, 197] on div "Similac Inte-P/Intelli-Pro" at bounding box center [706, 192] width 615 height 23
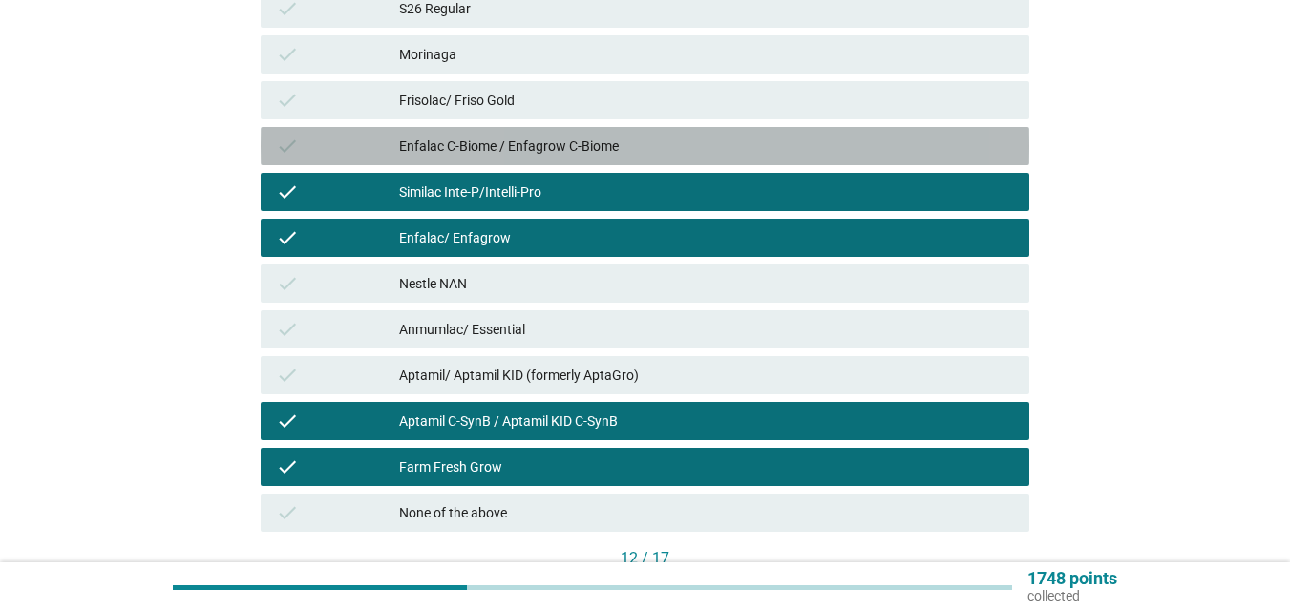
click at [563, 150] on div "Enfalac C-Biome / Enfagrow C-Biome" at bounding box center [706, 146] width 615 height 23
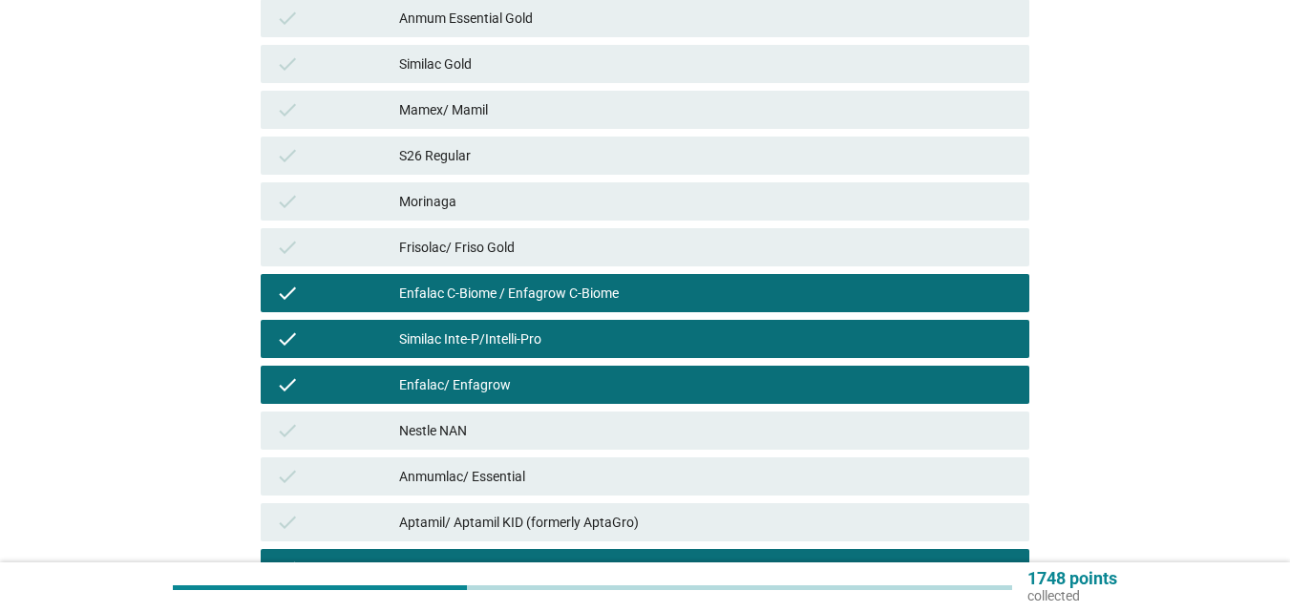
scroll to position [287, 0]
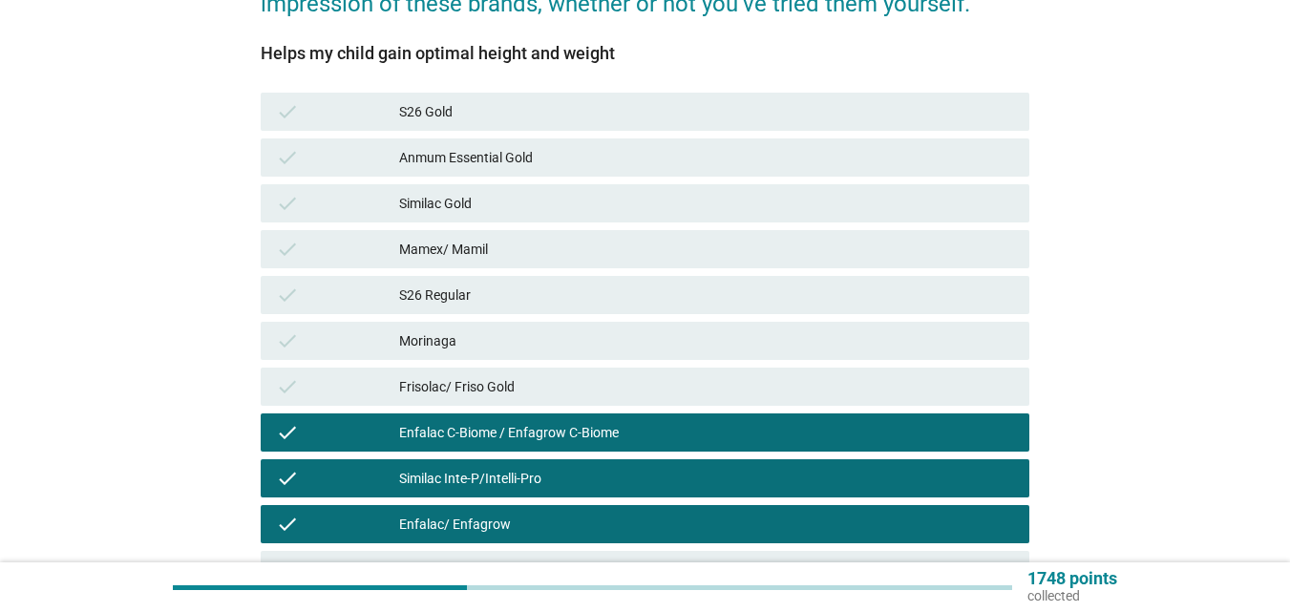
click at [506, 384] on div "Frisolac/ Friso Gold" at bounding box center [706, 386] width 615 height 23
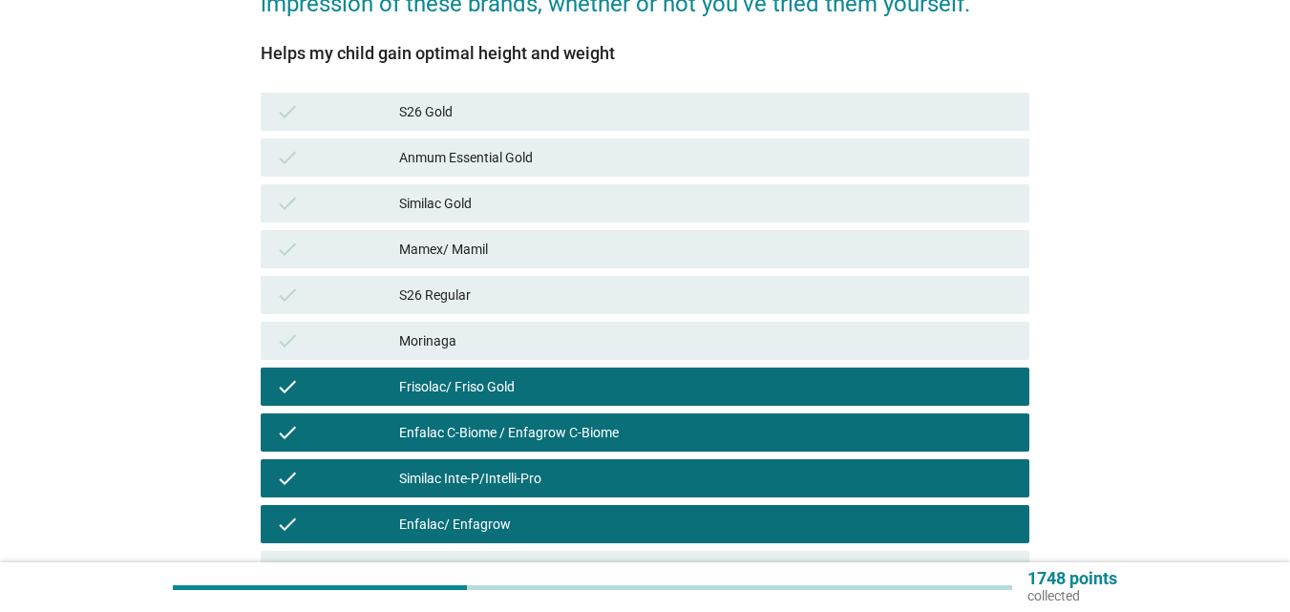
click at [539, 177] on div "check Anmum Essential Gold" at bounding box center [645, 158] width 776 height 46
click at [580, 168] on div "Anmum Essential Gold" at bounding box center [706, 157] width 615 height 23
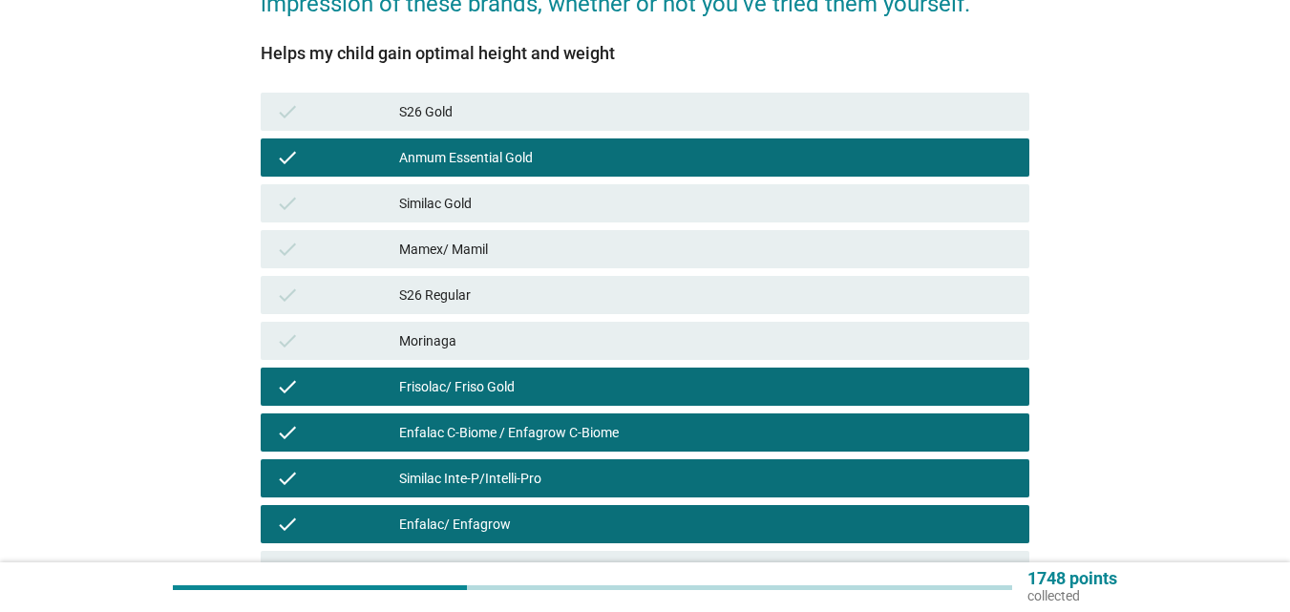
scroll to position [669, 0]
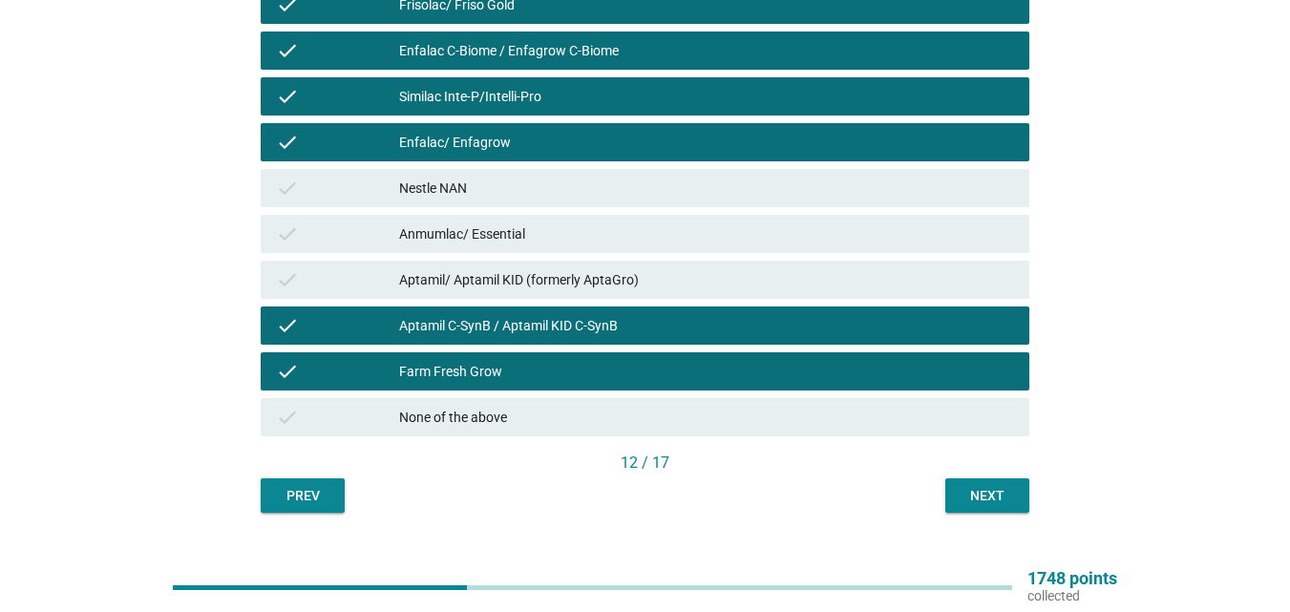
click at [993, 491] on div "Next" at bounding box center [987, 496] width 53 height 20
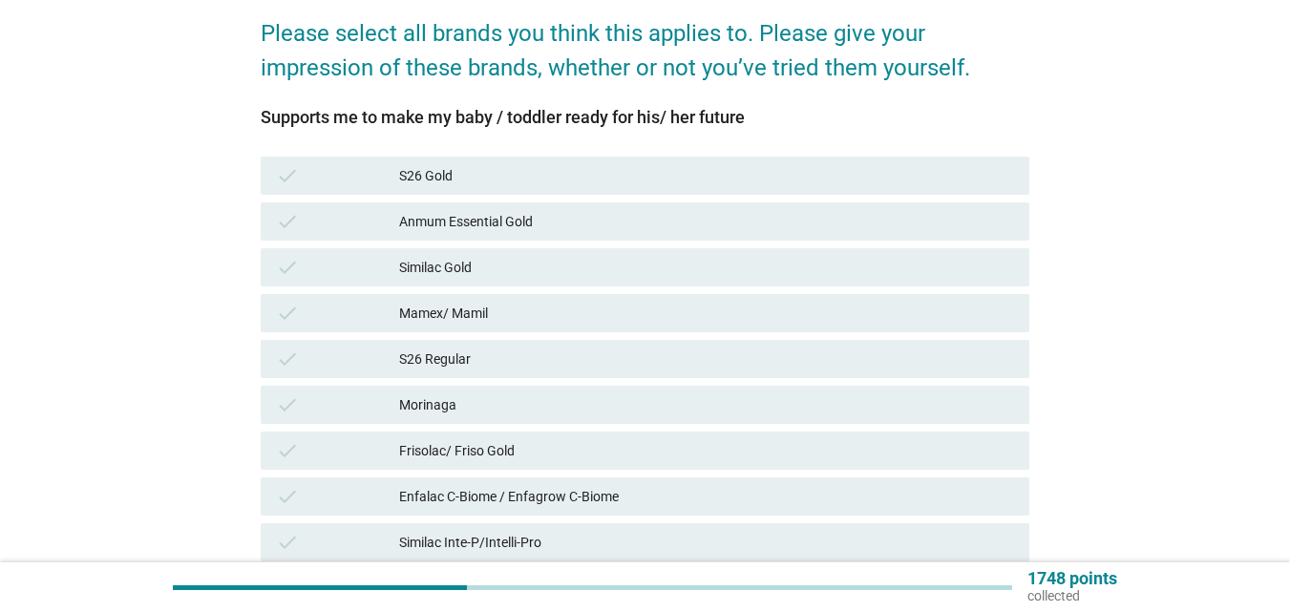
scroll to position [287, 0]
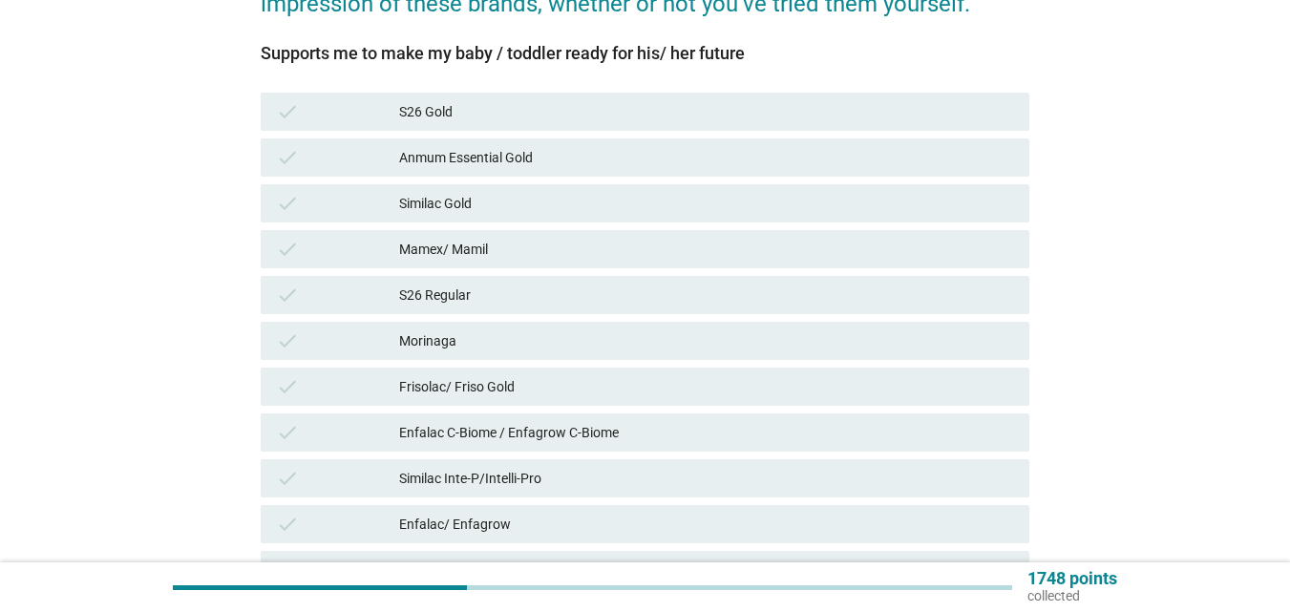
click at [495, 384] on div "Frisolac/ Friso Gold" at bounding box center [706, 386] width 615 height 23
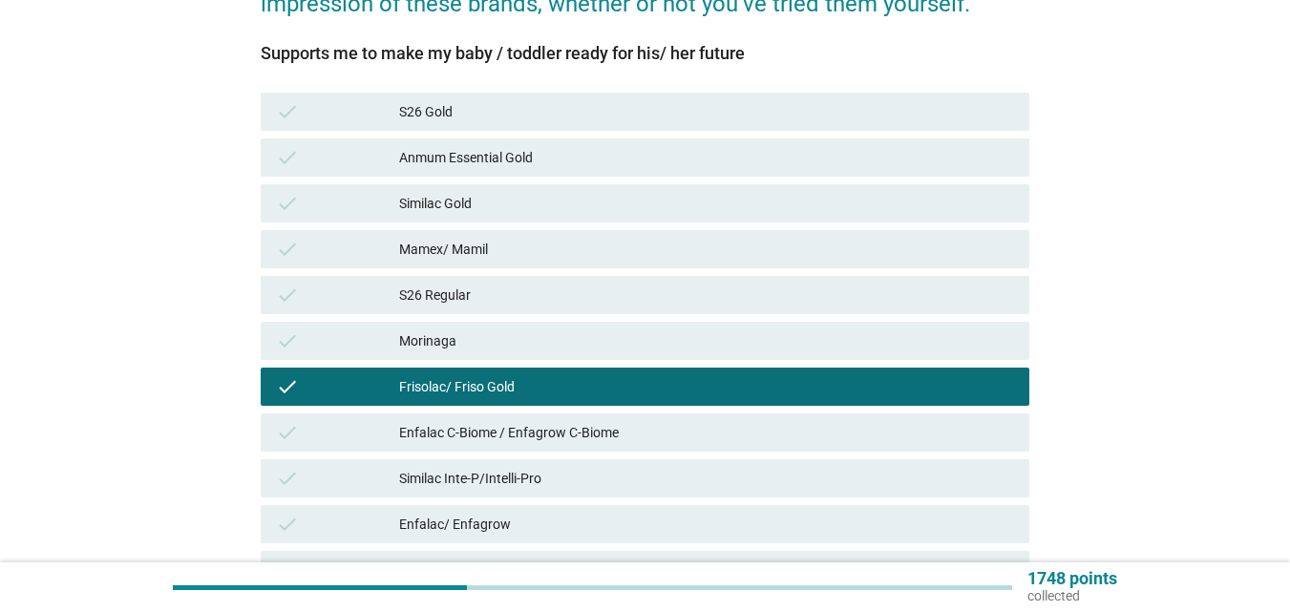
click at [494, 415] on div "check Enfalac C-Biome / Enfagrow C-Biome" at bounding box center [645, 433] width 769 height 38
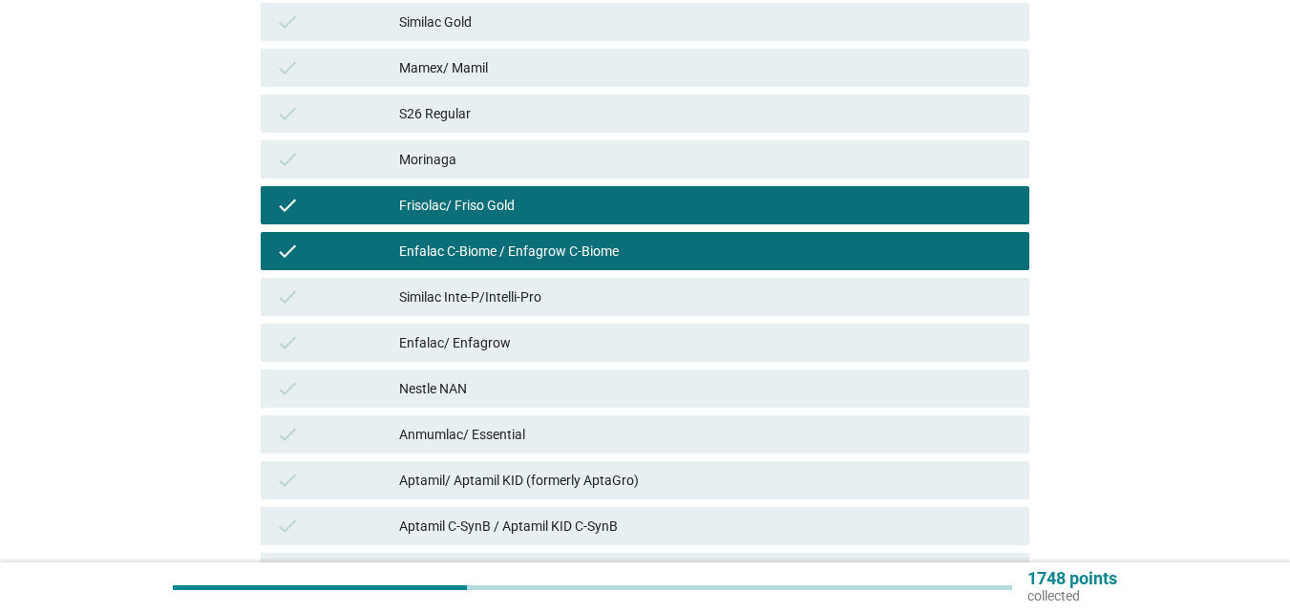
scroll to position [573, 0]
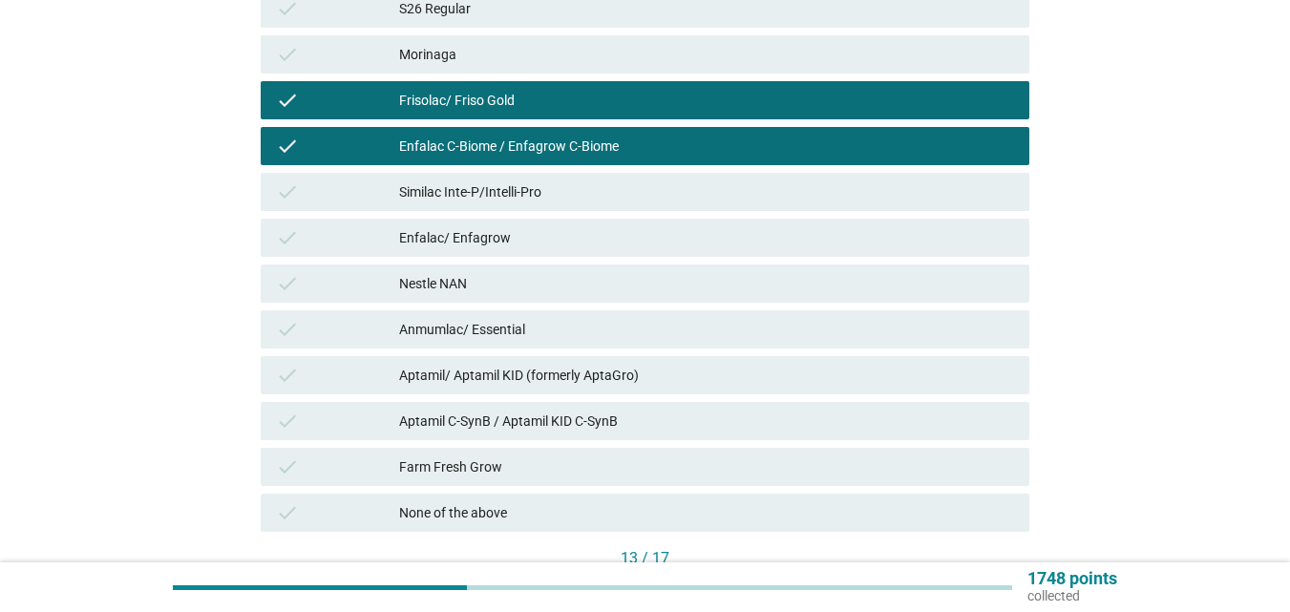
click at [506, 183] on div "Similac Inte-P/Intelli-Pro" at bounding box center [706, 192] width 615 height 23
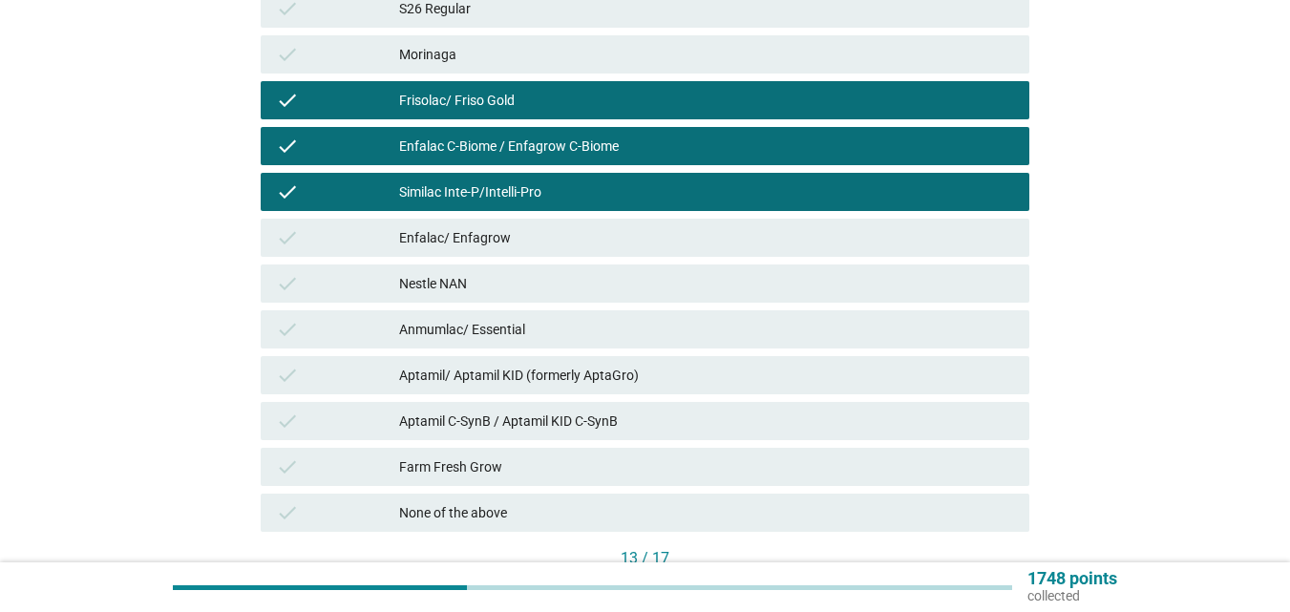
click at [502, 226] on div "Enfalac/ Enfagrow" at bounding box center [706, 237] width 615 height 23
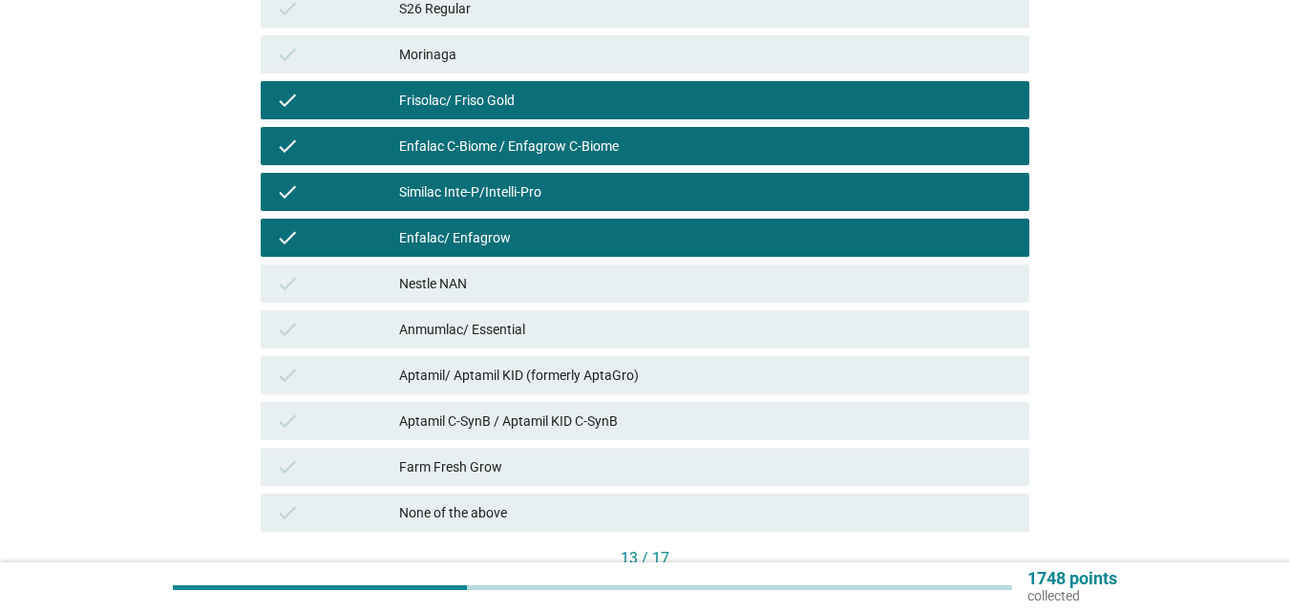
click at [534, 377] on div "Aptamil/ Aptamil KID (formerly AptaGro)" at bounding box center [706, 375] width 615 height 23
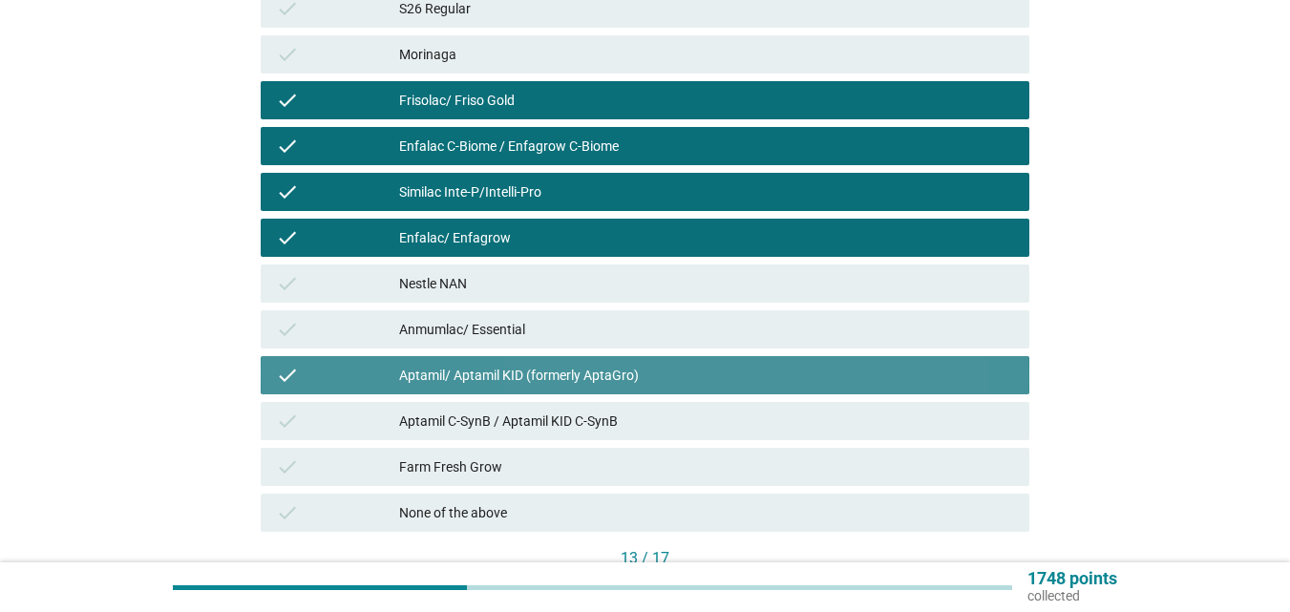
click at [529, 413] on div "Aptamil C-SynB / Aptamil KID C-SynB" at bounding box center [706, 421] width 615 height 23
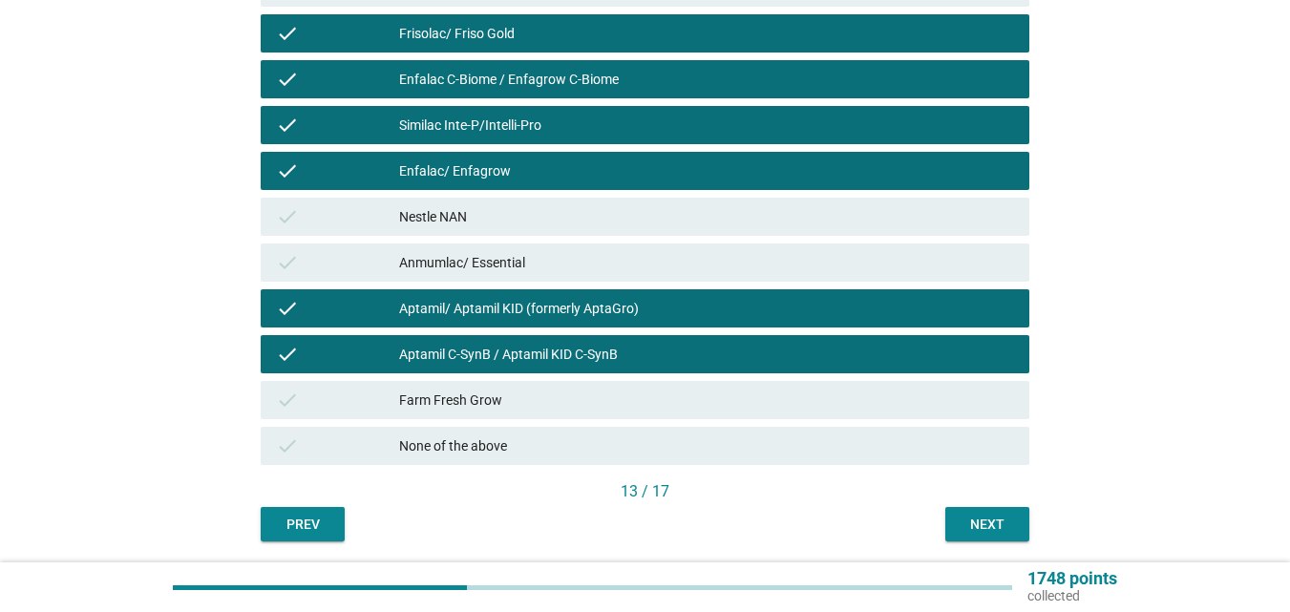
scroll to position [705, 0]
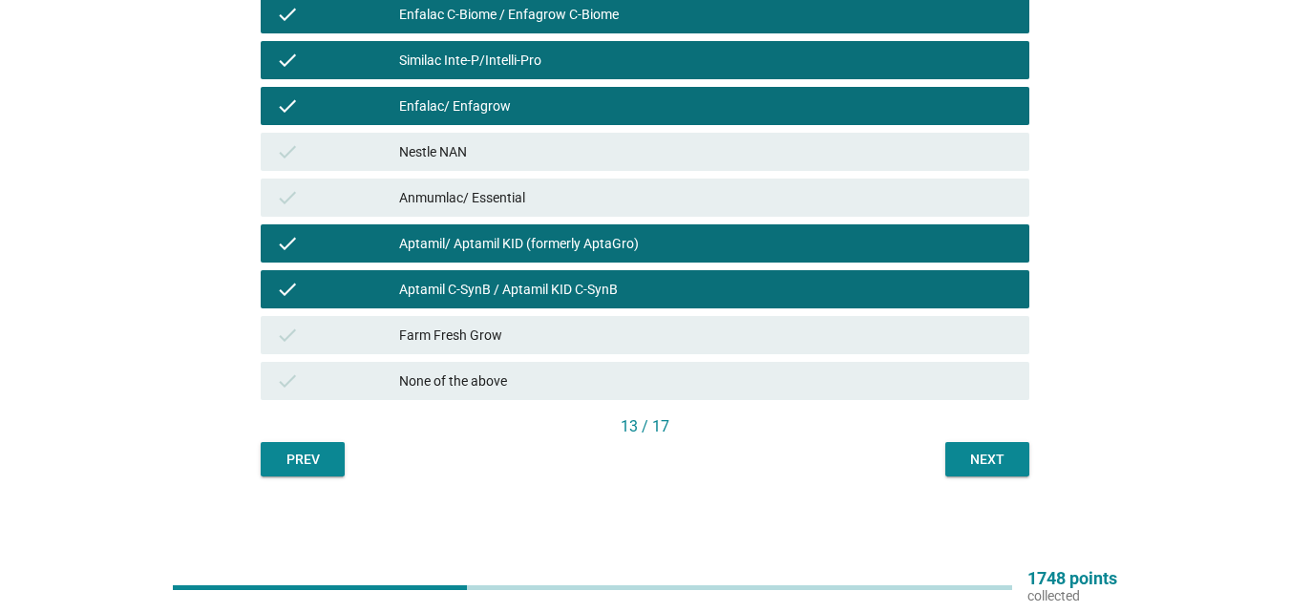
click at [961, 452] on div "Next" at bounding box center [987, 460] width 53 height 20
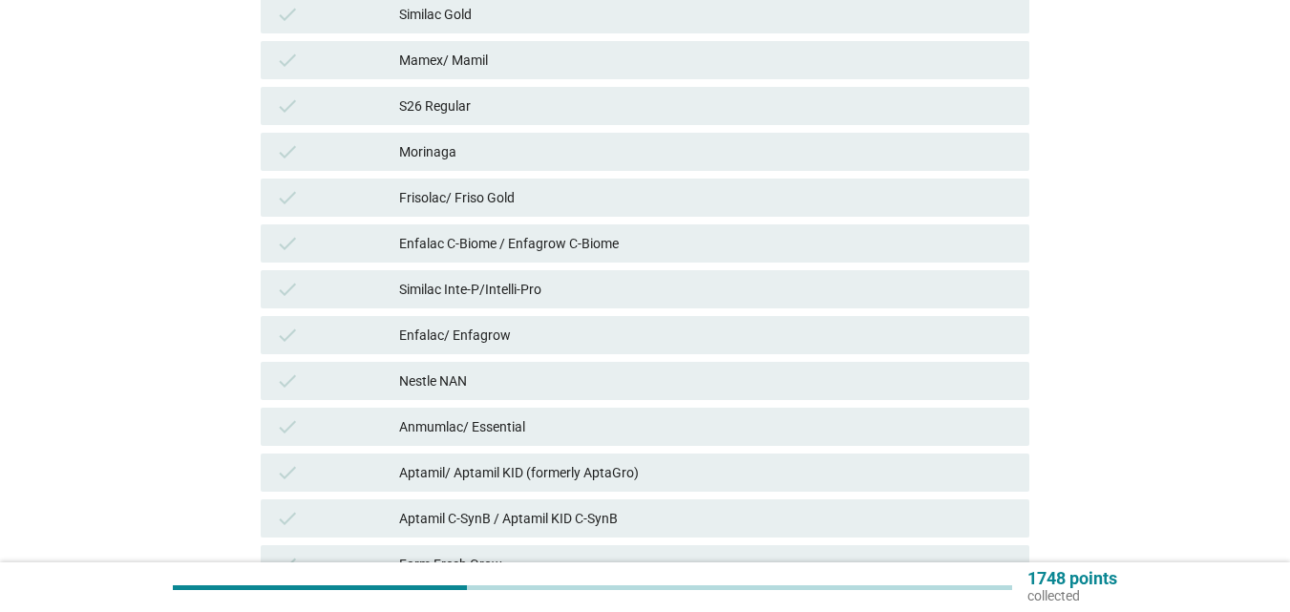
scroll to position [478, 0]
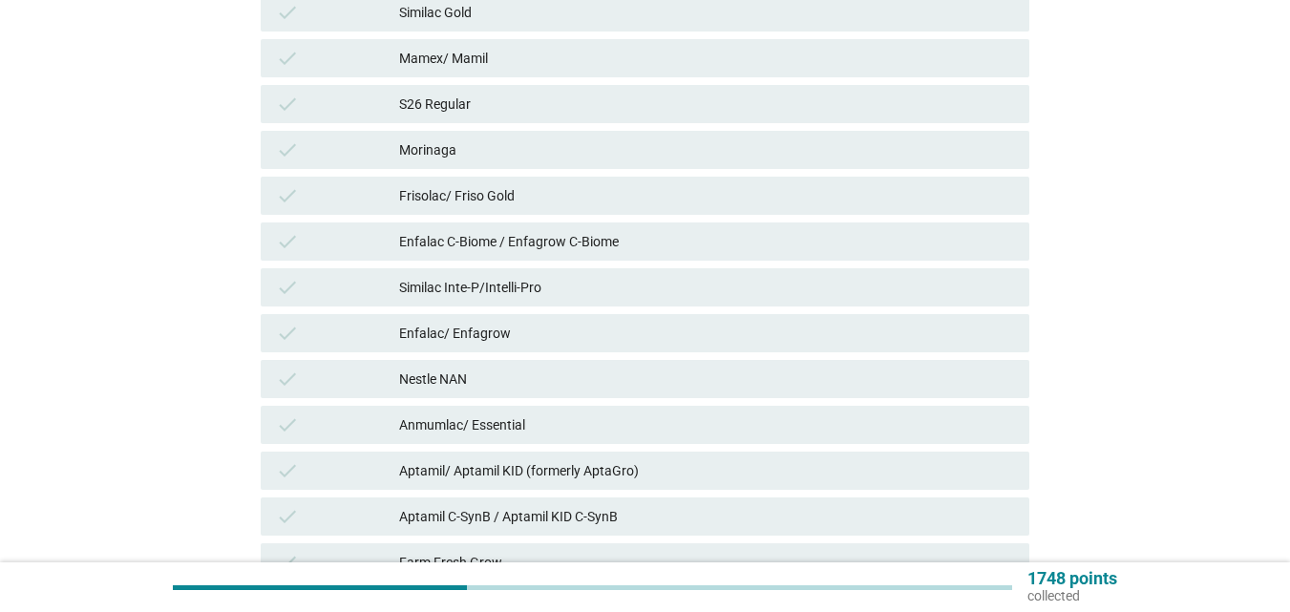
click at [584, 240] on div "Enfalac C-Biome / Enfagrow C-Biome" at bounding box center [706, 241] width 615 height 23
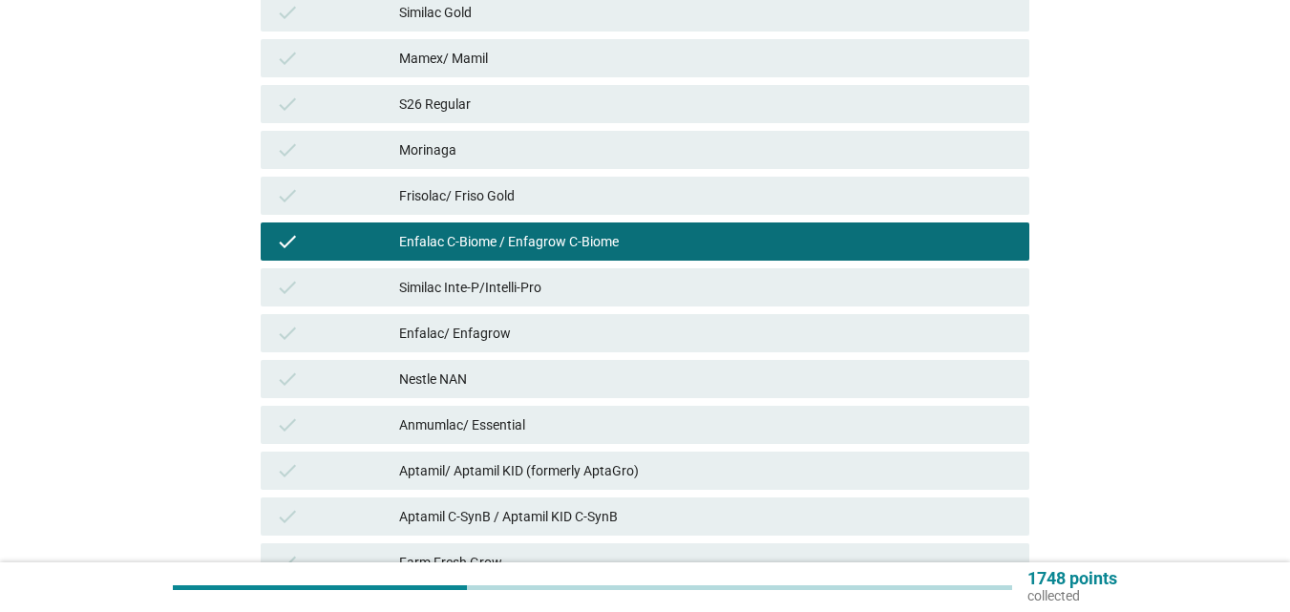
click at [573, 465] on div "Aptamil/ Aptamil KID (formerly AptaGro)" at bounding box center [706, 470] width 615 height 23
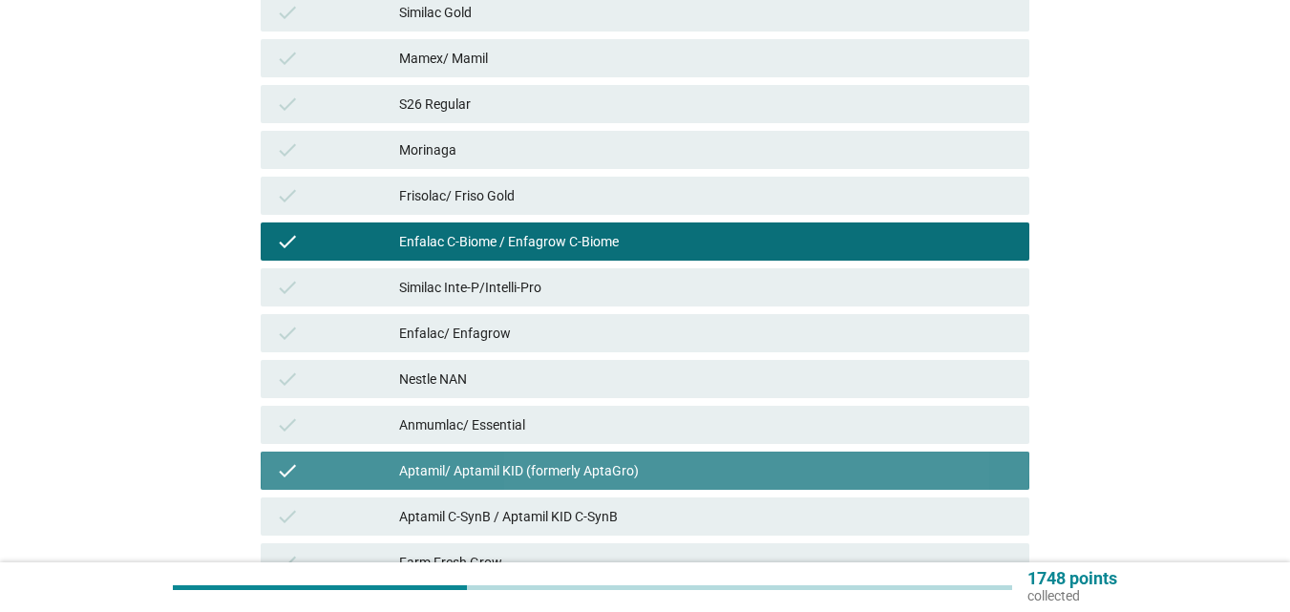
click at [565, 510] on div "Aptamil C-SynB / Aptamil KID C-SynB" at bounding box center [706, 516] width 615 height 23
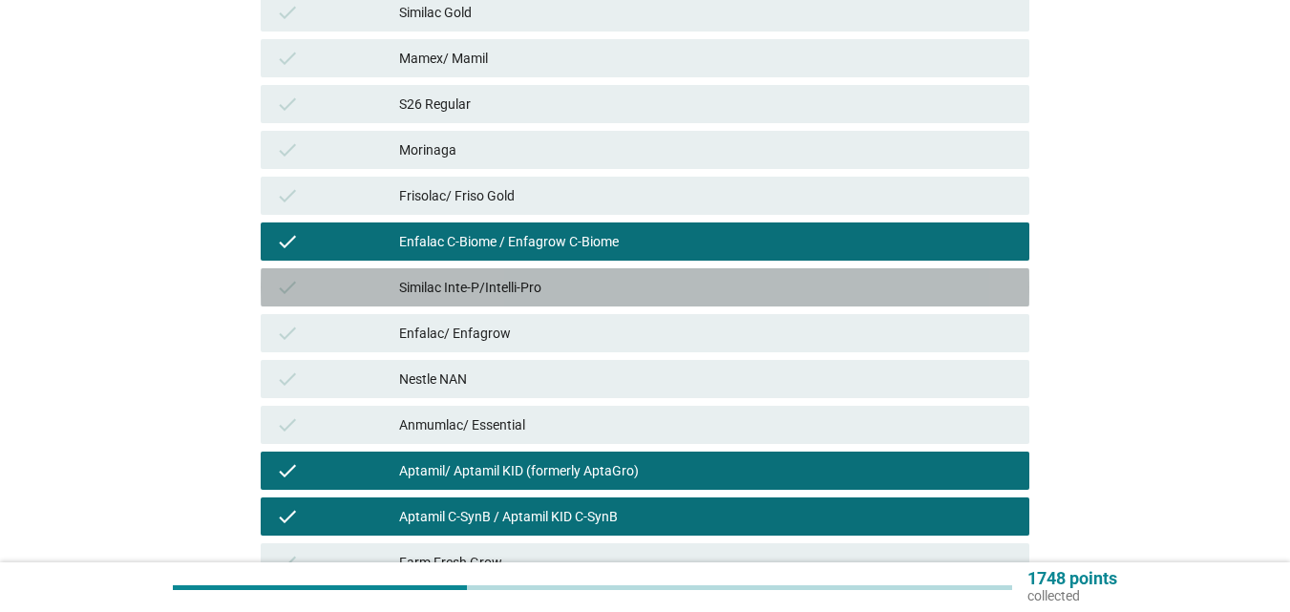
click at [548, 299] on div "check Similac Inte-P/Intelli-Pro" at bounding box center [645, 287] width 769 height 38
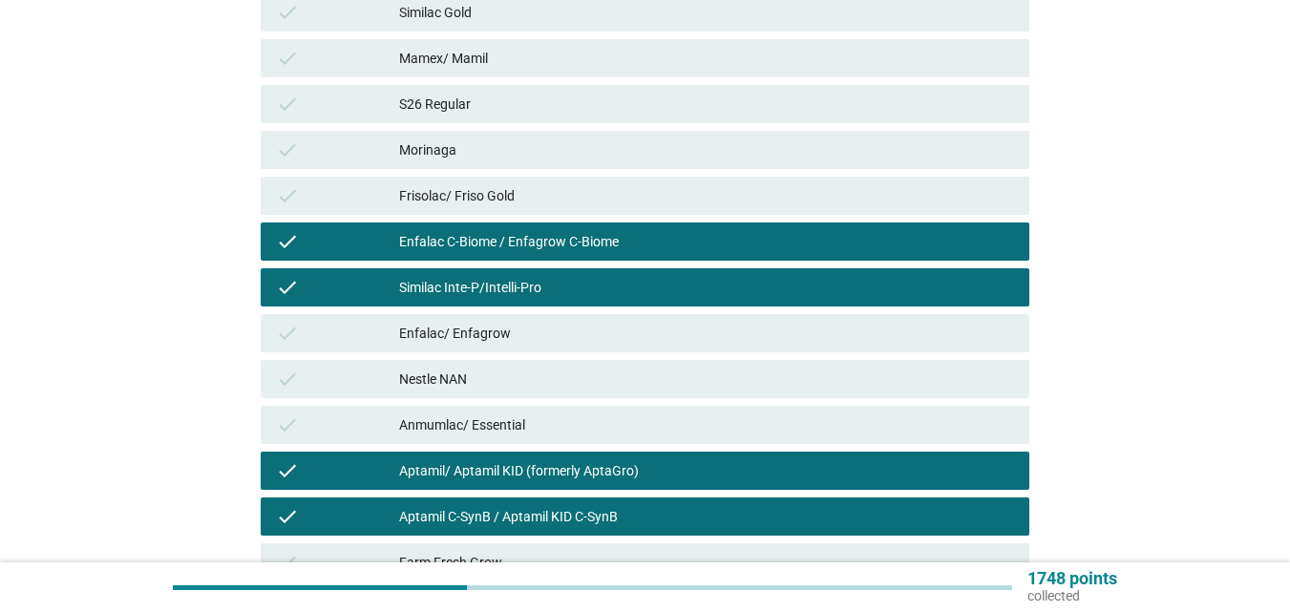
scroll to position [382, 0]
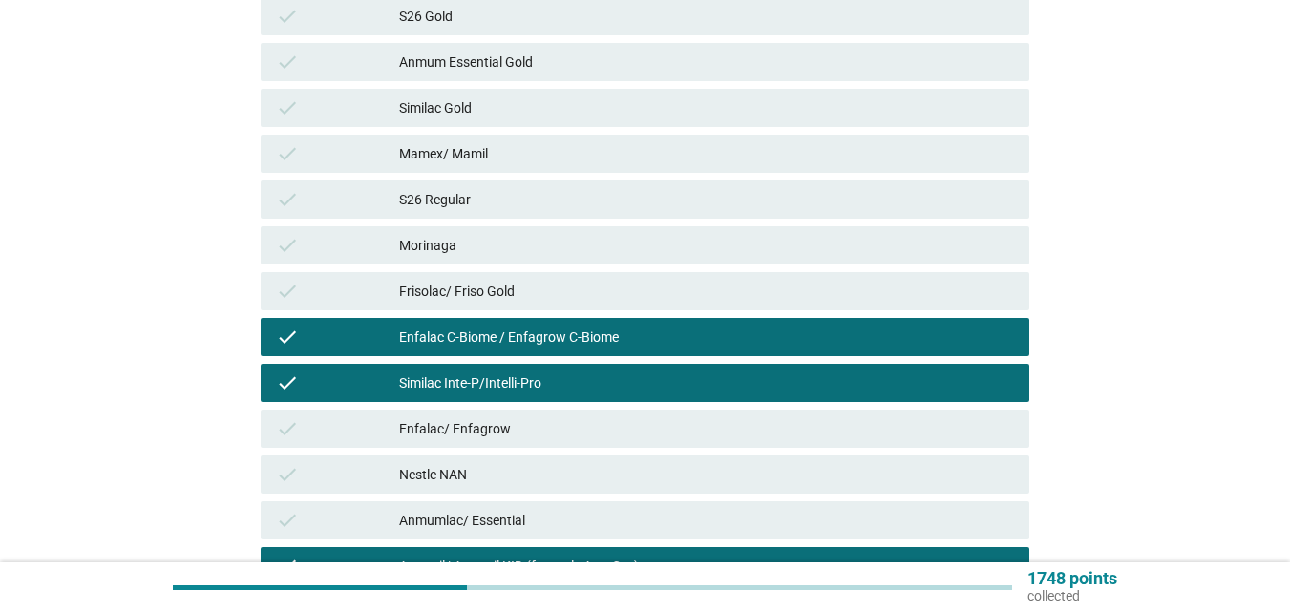
click at [537, 280] on div "Frisolac/ Friso Gold" at bounding box center [706, 291] width 615 height 23
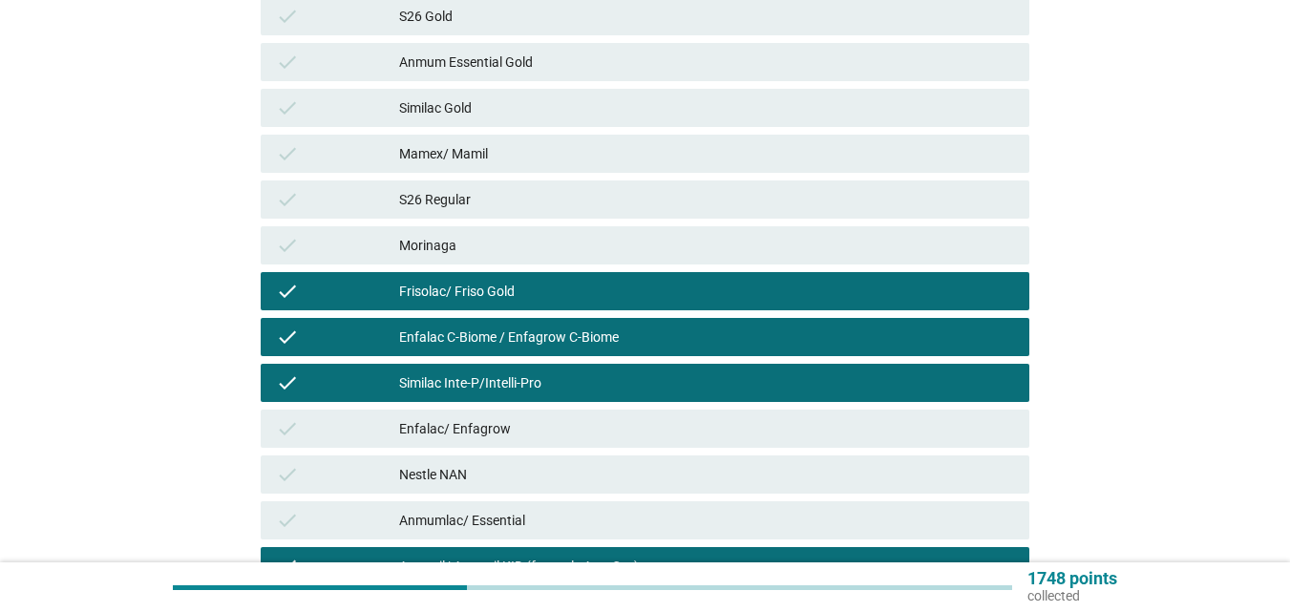
scroll to position [0, 0]
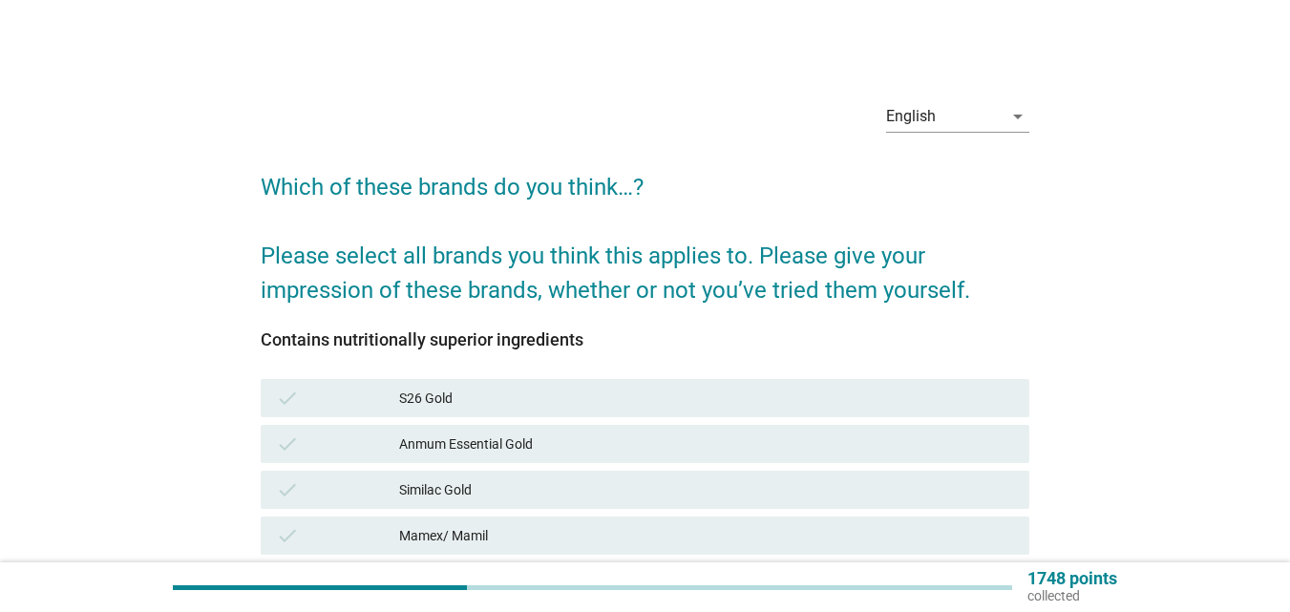
click at [513, 433] on div "Anmum Essential Gold" at bounding box center [706, 444] width 615 height 23
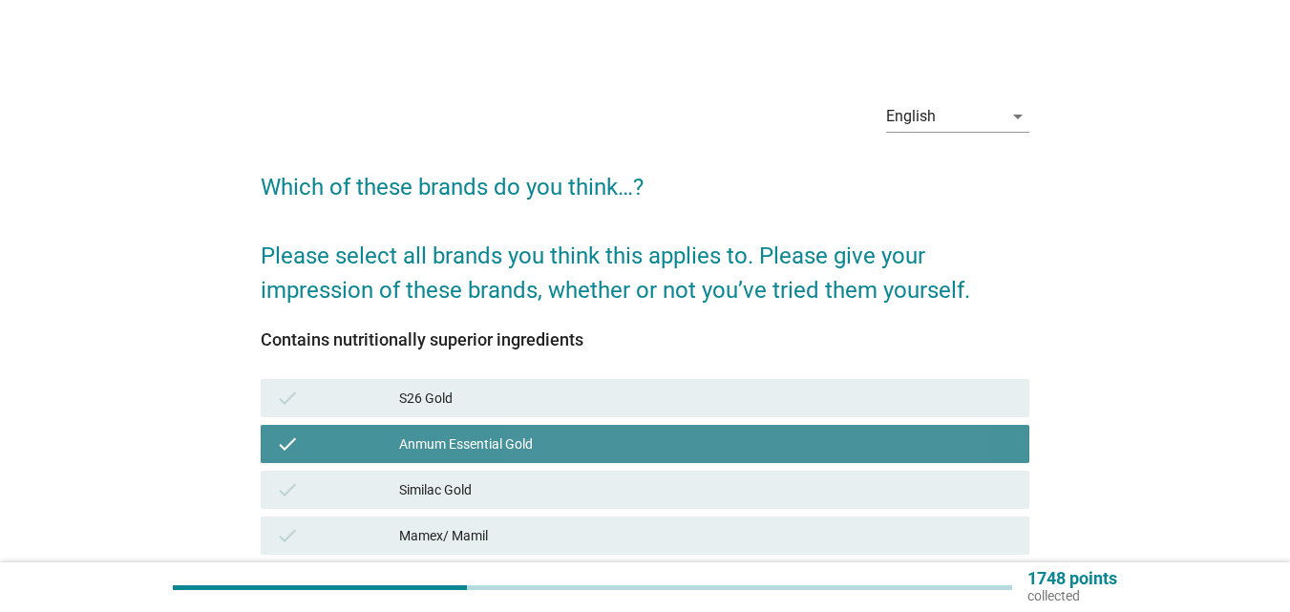
click at [513, 395] on div "S26 Gold" at bounding box center [706, 398] width 615 height 23
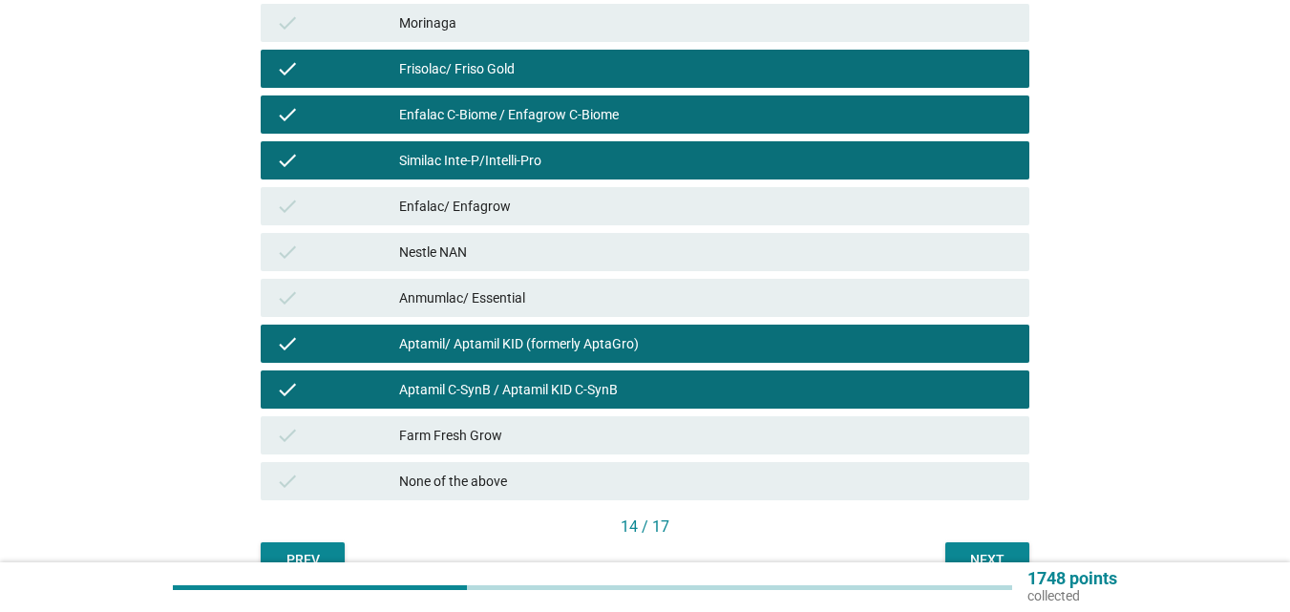
scroll to position [705, 0]
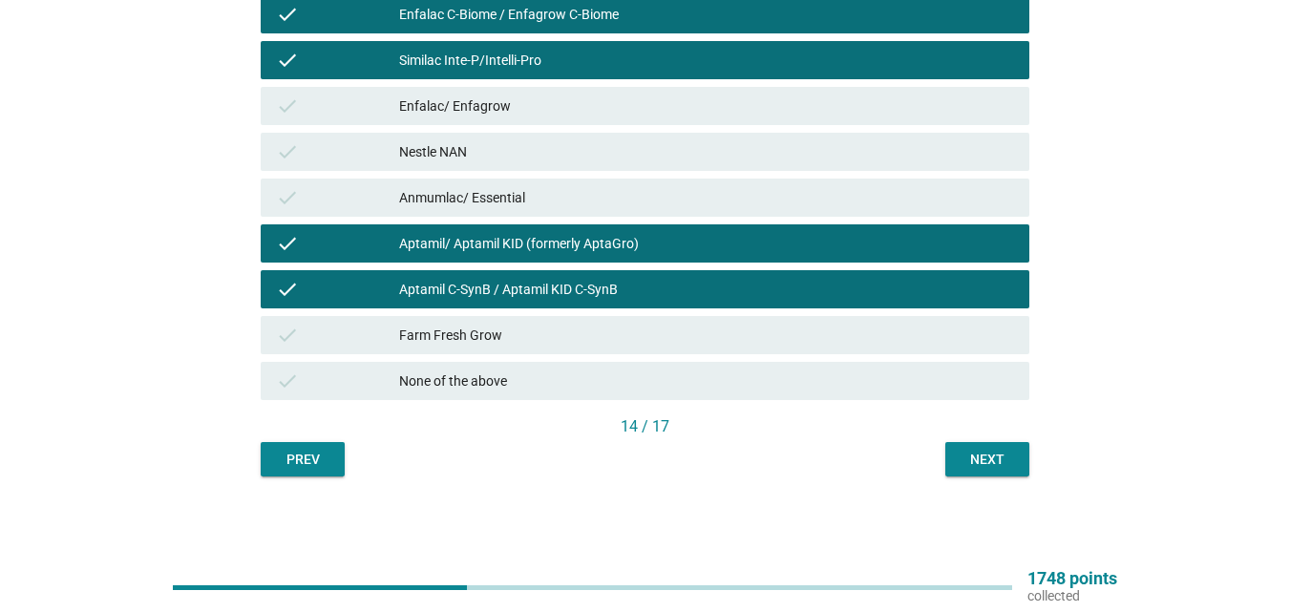
click at [955, 475] on button "Next" at bounding box center [988, 459] width 84 height 34
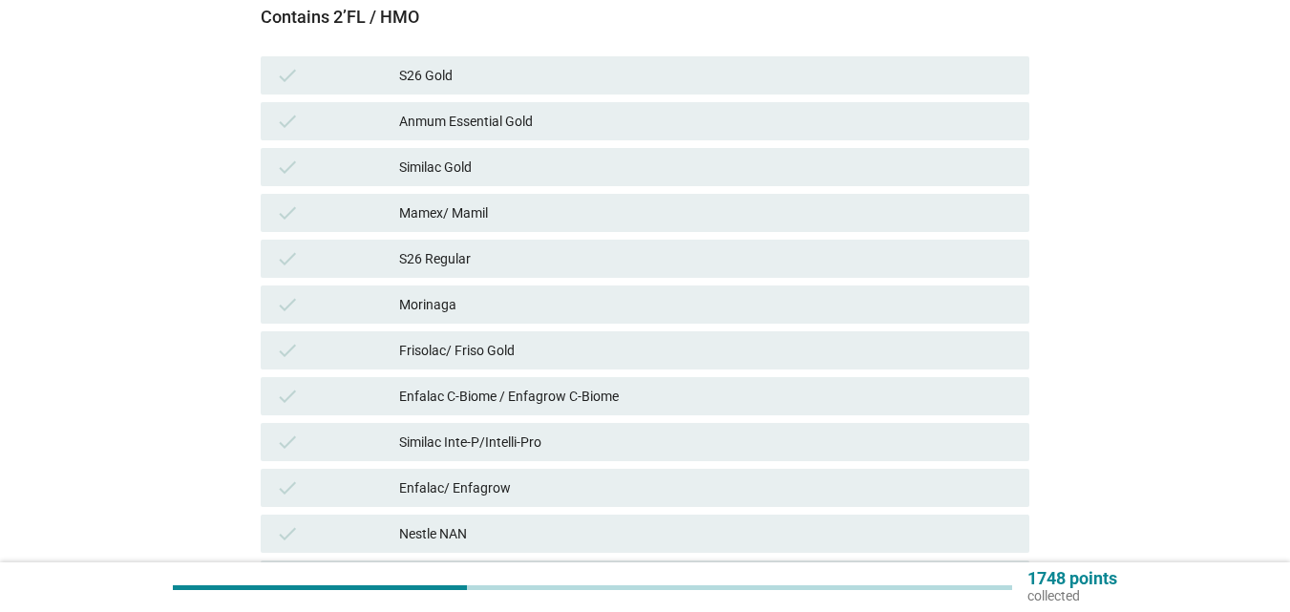
scroll to position [382, 0]
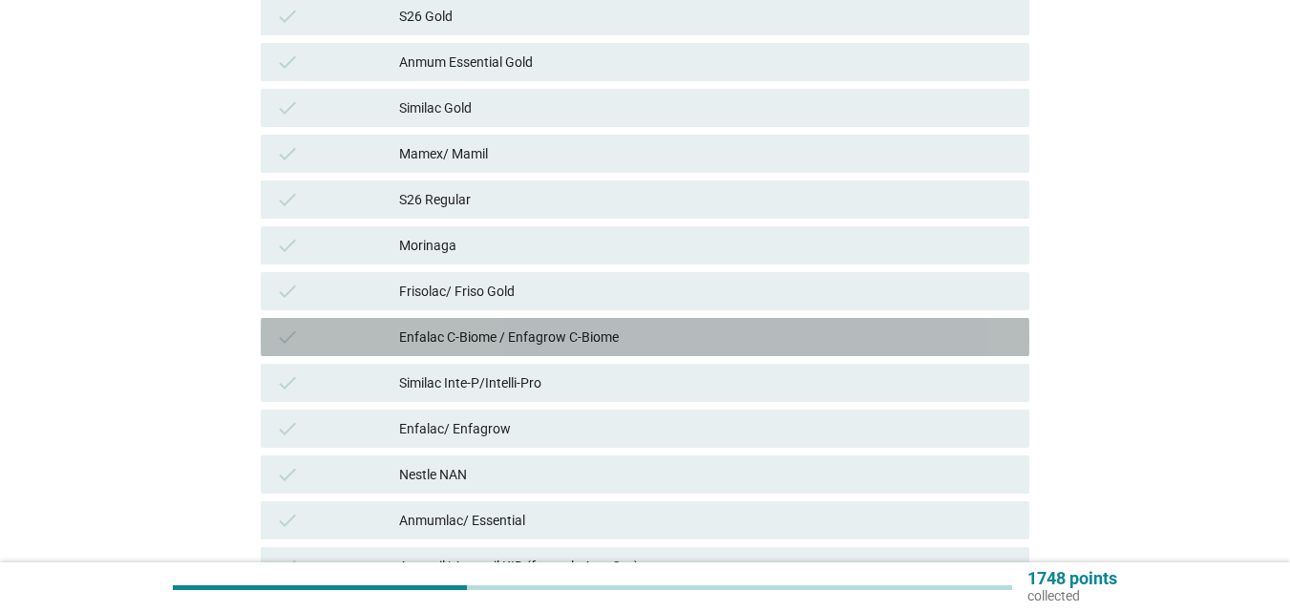
click at [705, 321] on div "check Enfalac C-Biome / Enfagrow C-Biome" at bounding box center [645, 337] width 769 height 38
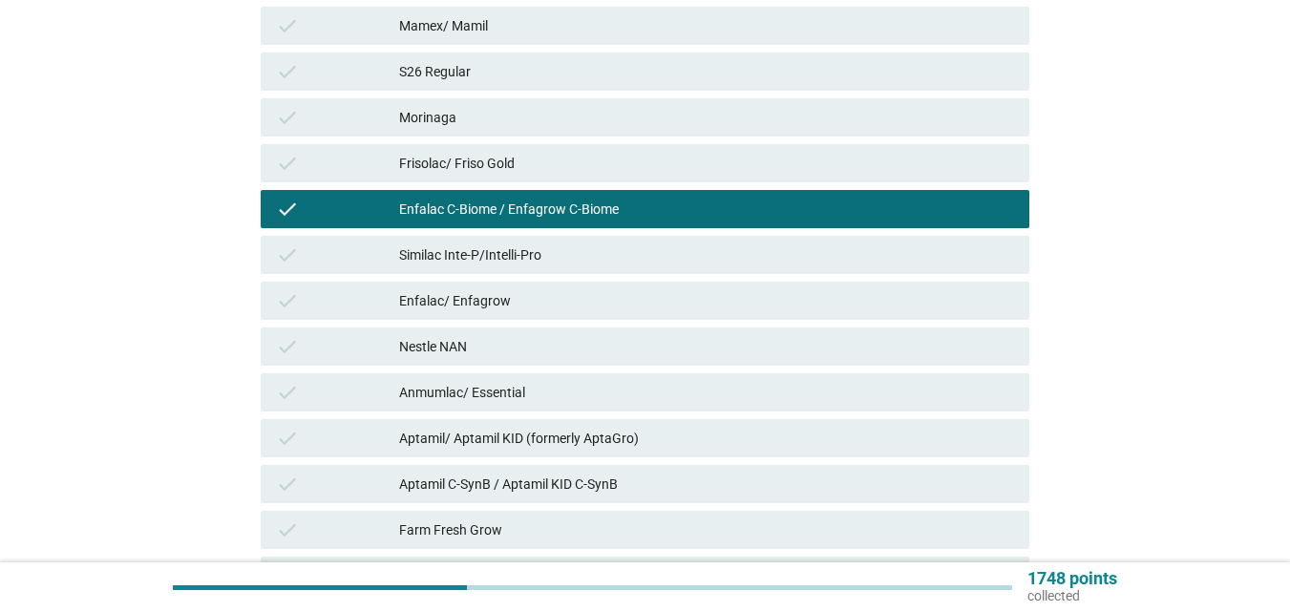
scroll to position [705, 0]
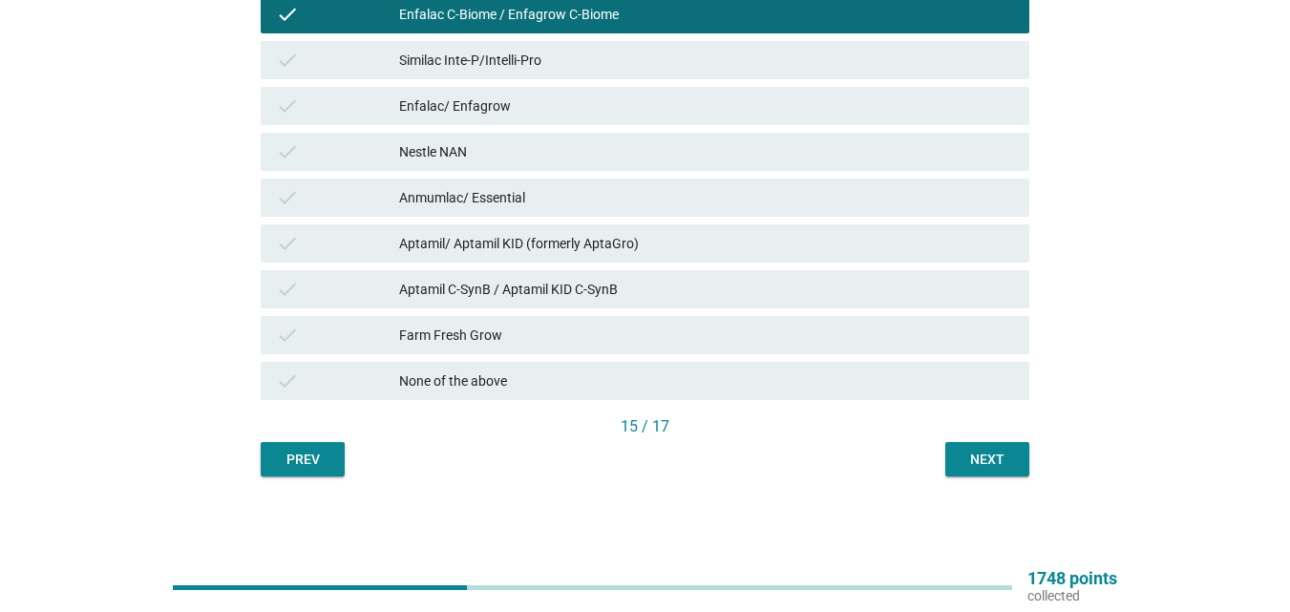
click at [631, 287] on div "Aptamil C-SynB / Aptamil KID C-SynB" at bounding box center [706, 289] width 615 height 23
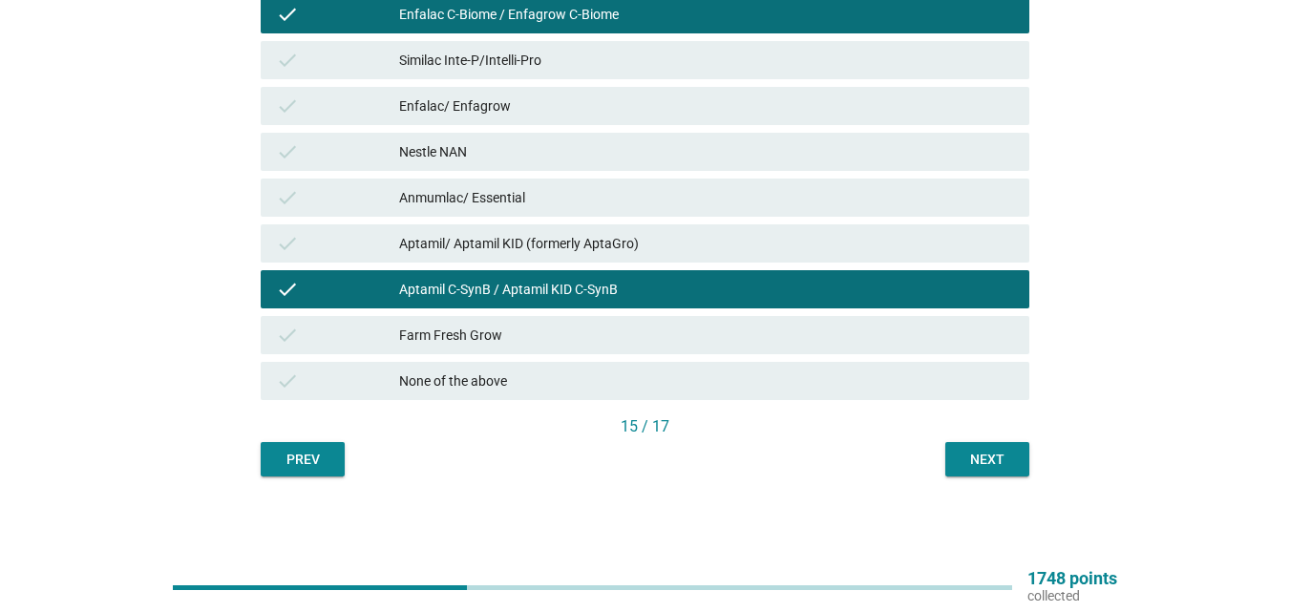
click at [960, 448] on button "Next" at bounding box center [988, 459] width 84 height 34
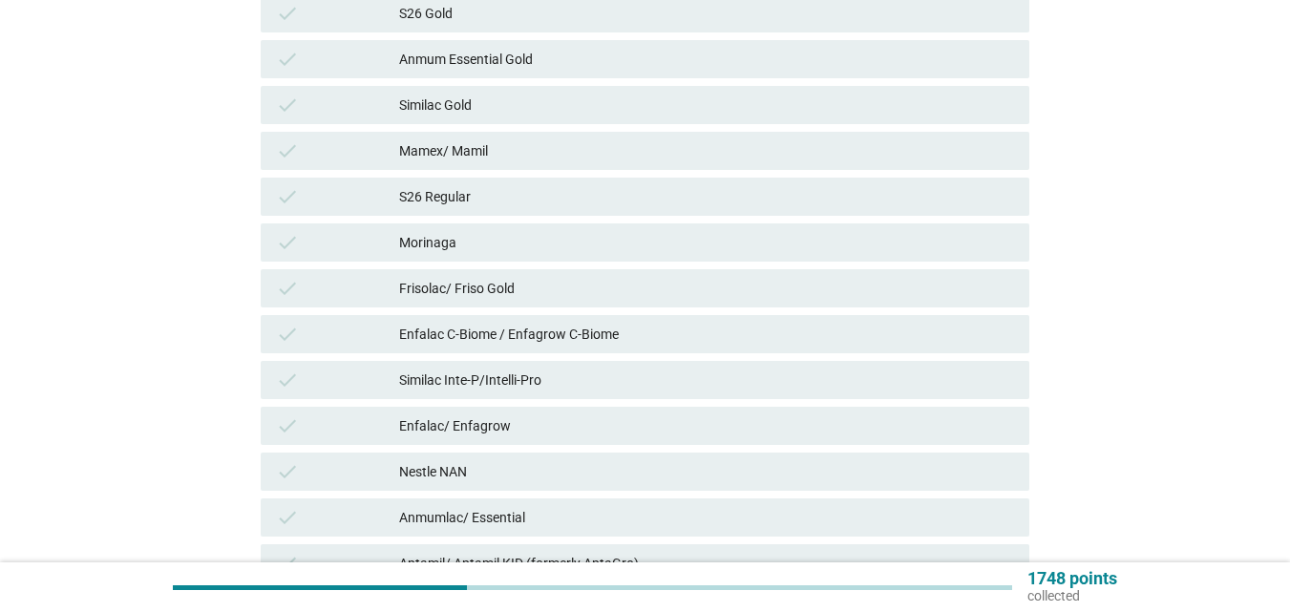
scroll to position [478, 0]
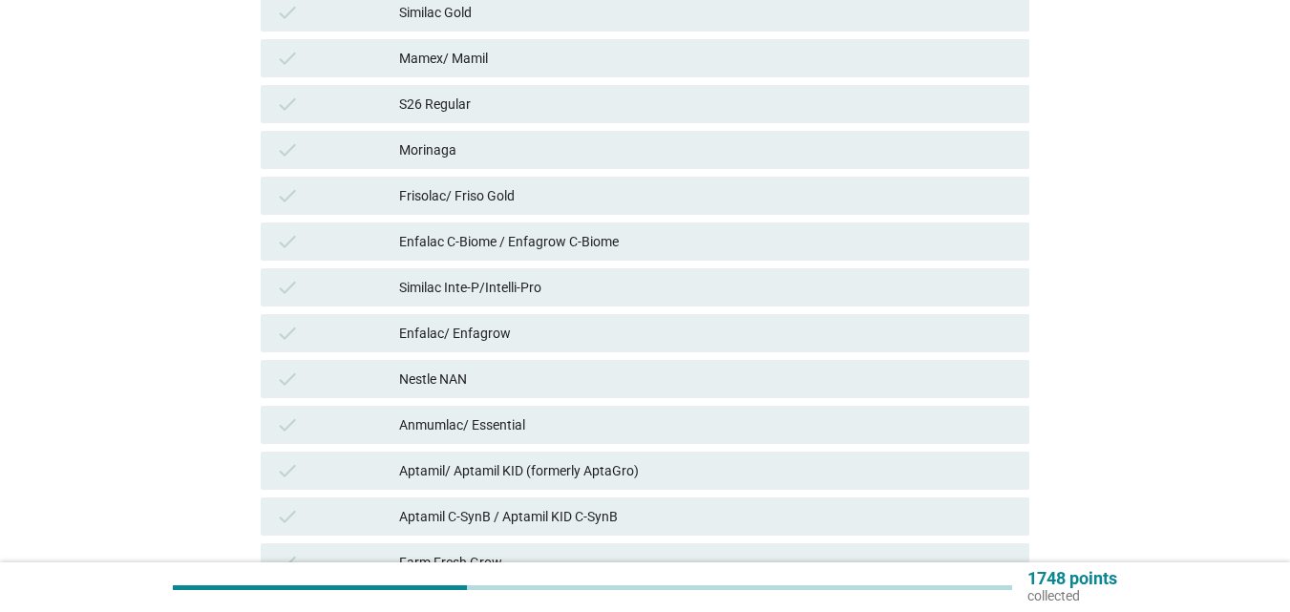
click at [501, 240] on div "Enfalac C-Biome / Enfagrow C-Biome" at bounding box center [706, 241] width 615 height 23
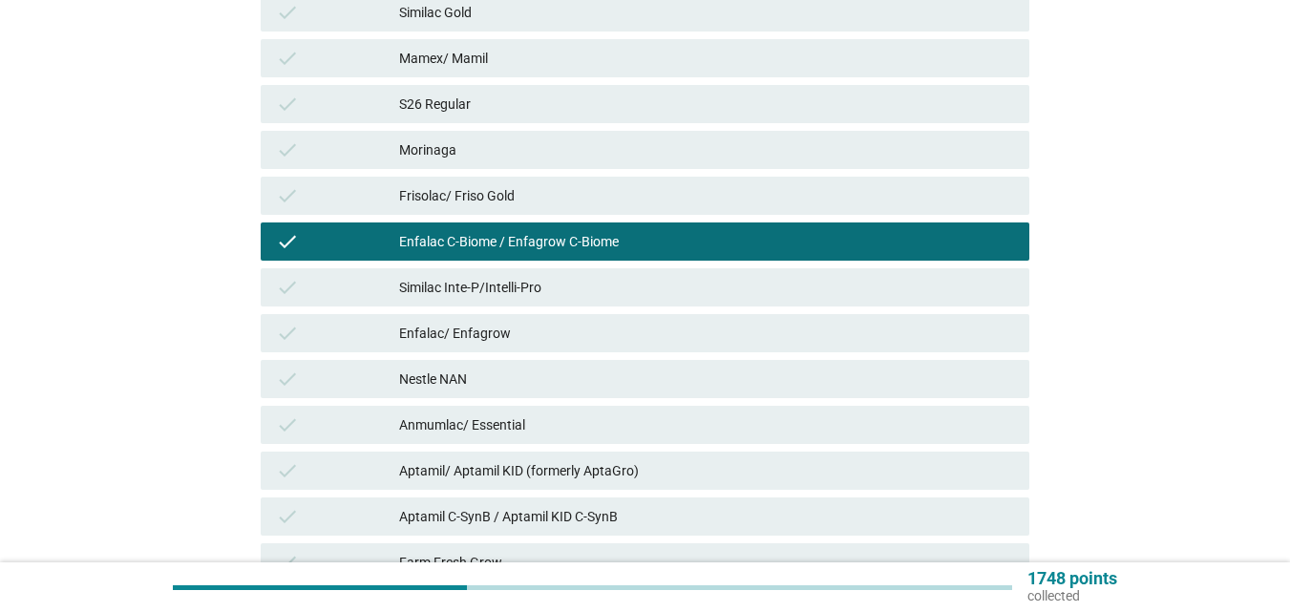
click at [513, 182] on div "check Frisolac/ Friso Gold" at bounding box center [645, 196] width 769 height 38
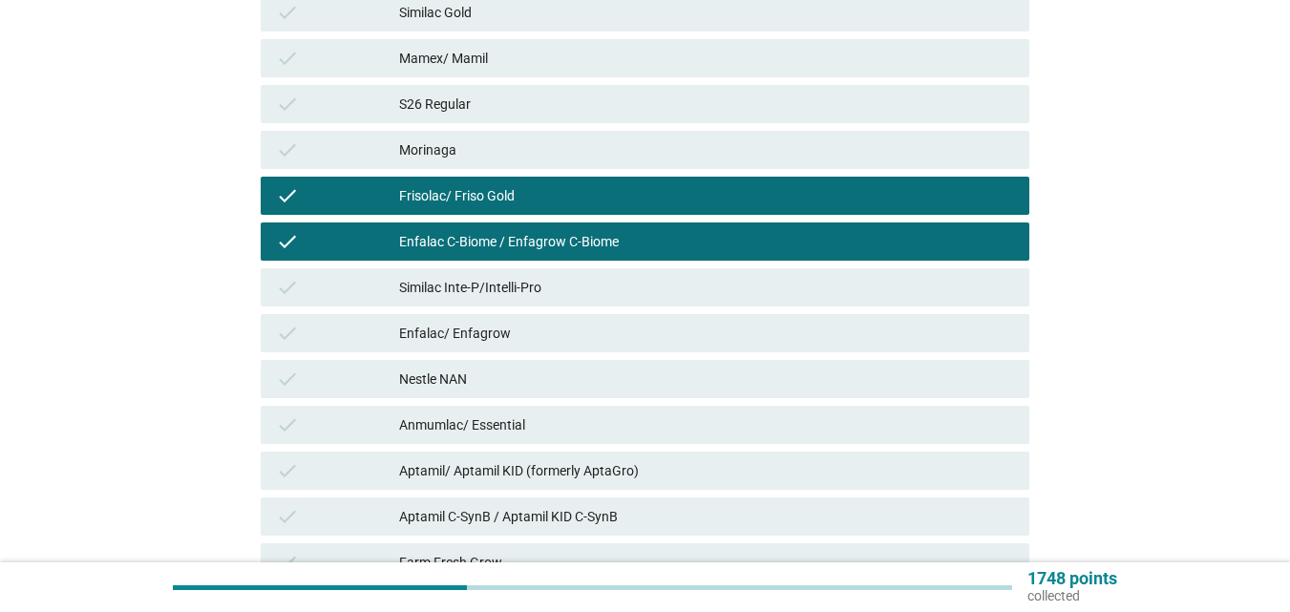
click at [482, 139] on div "Morinaga" at bounding box center [706, 149] width 615 height 23
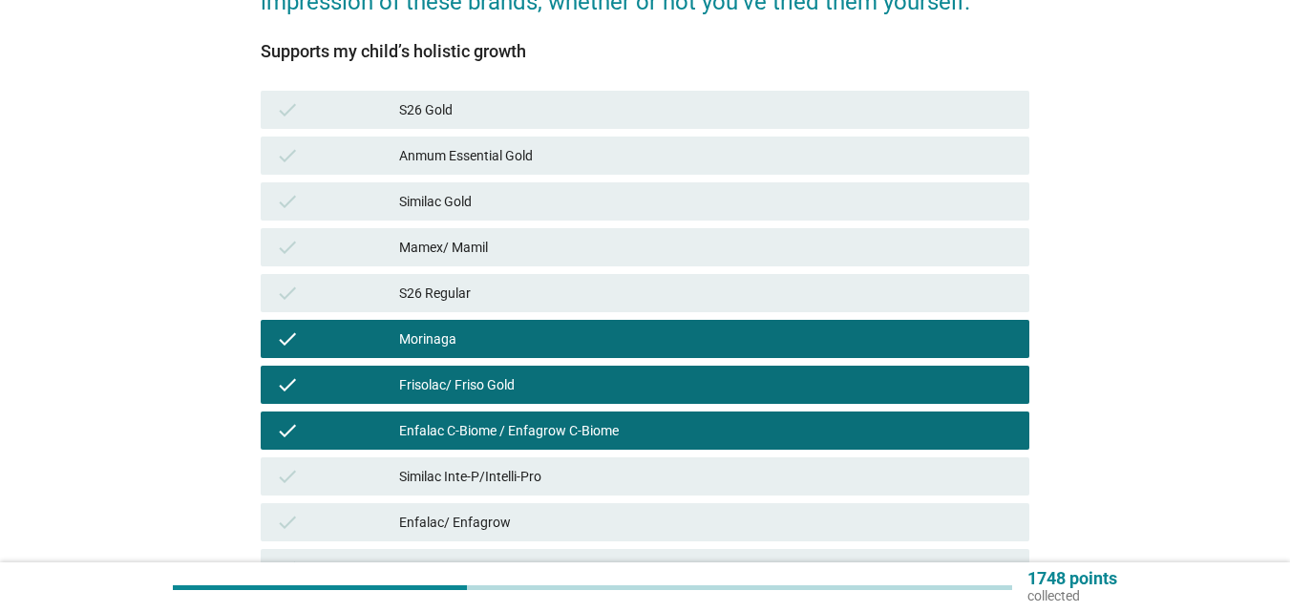
scroll to position [287, 0]
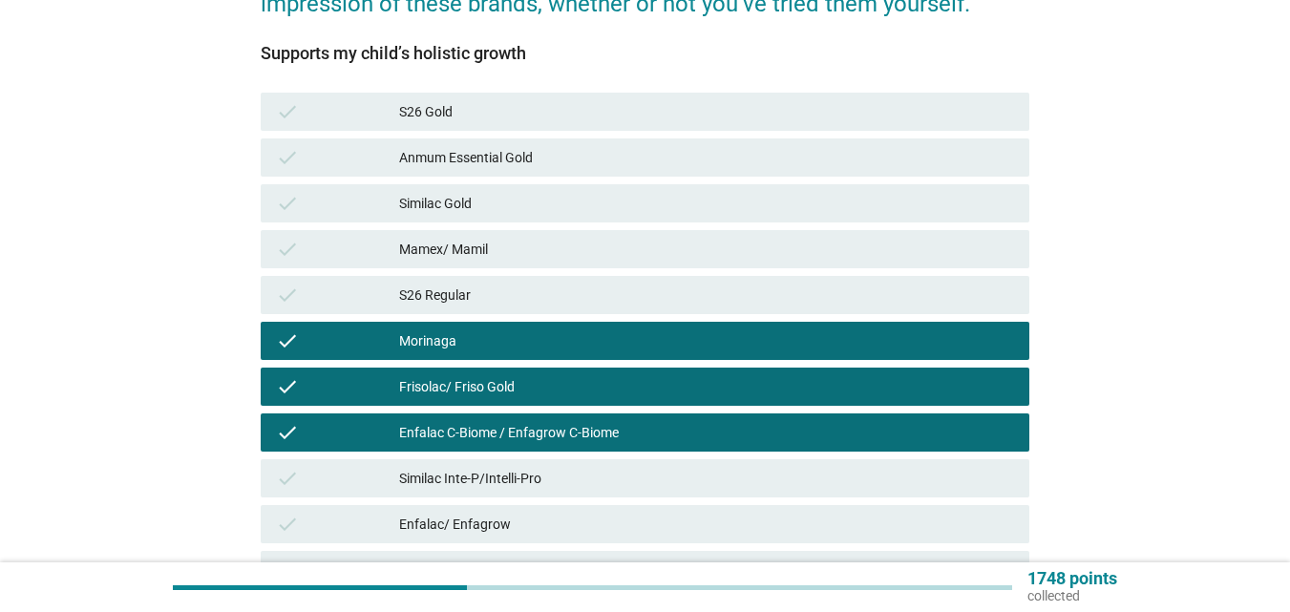
click at [471, 209] on div "Similac Gold" at bounding box center [706, 203] width 615 height 23
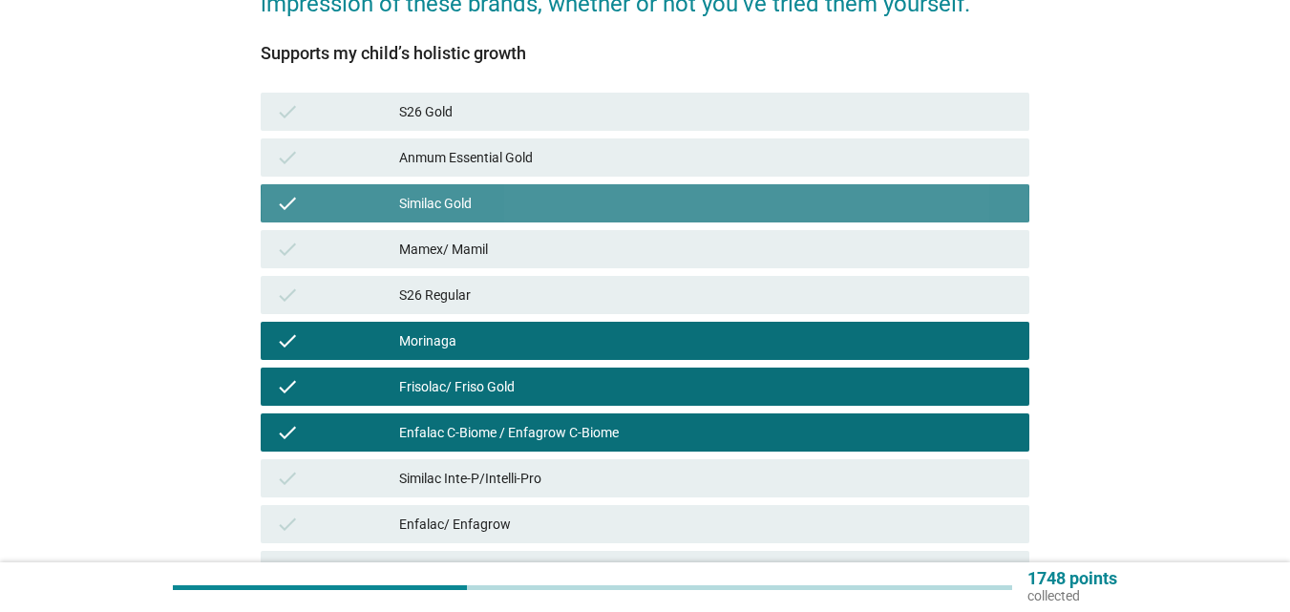
click at [487, 112] on div "S26 Gold" at bounding box center [706, 111] width 615 height 23
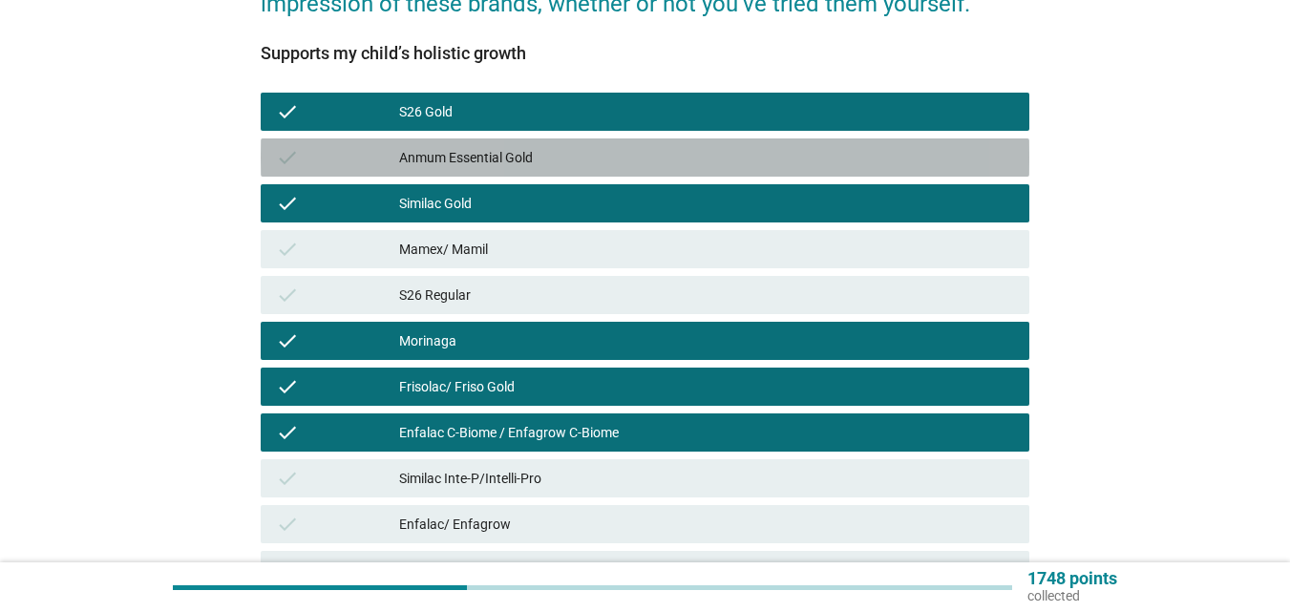
click at [528, 167] on div "check Anmum Essential Gold" at bounding box center [645, 157] width 769 height 38
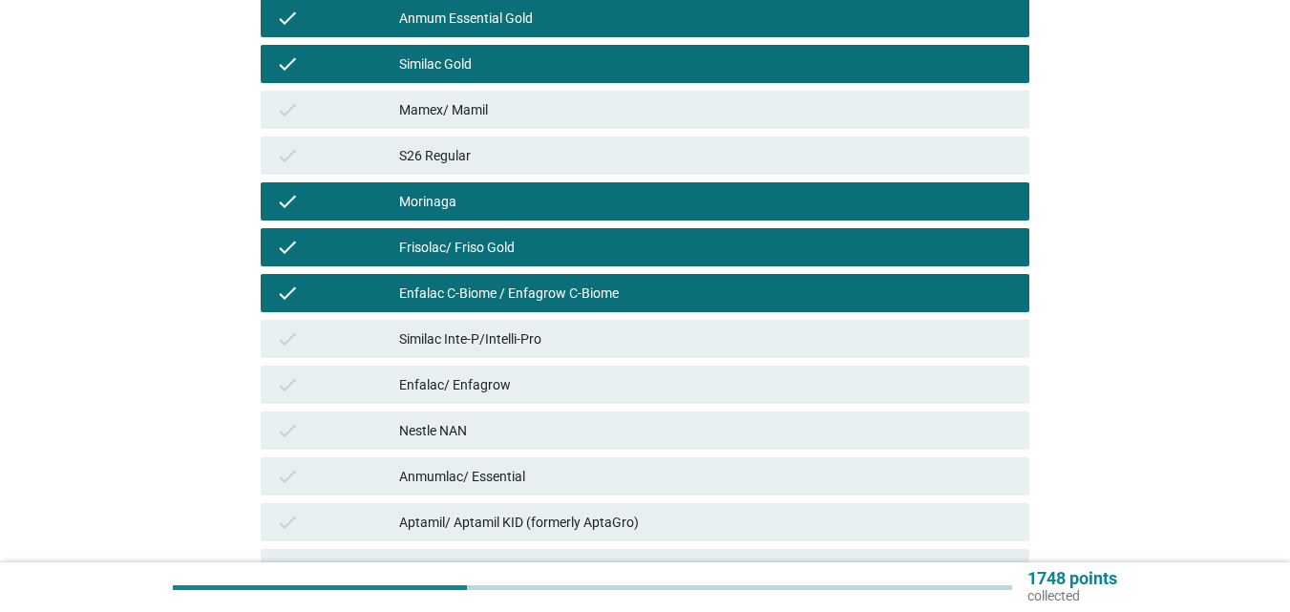
scroll to position [573, 0]
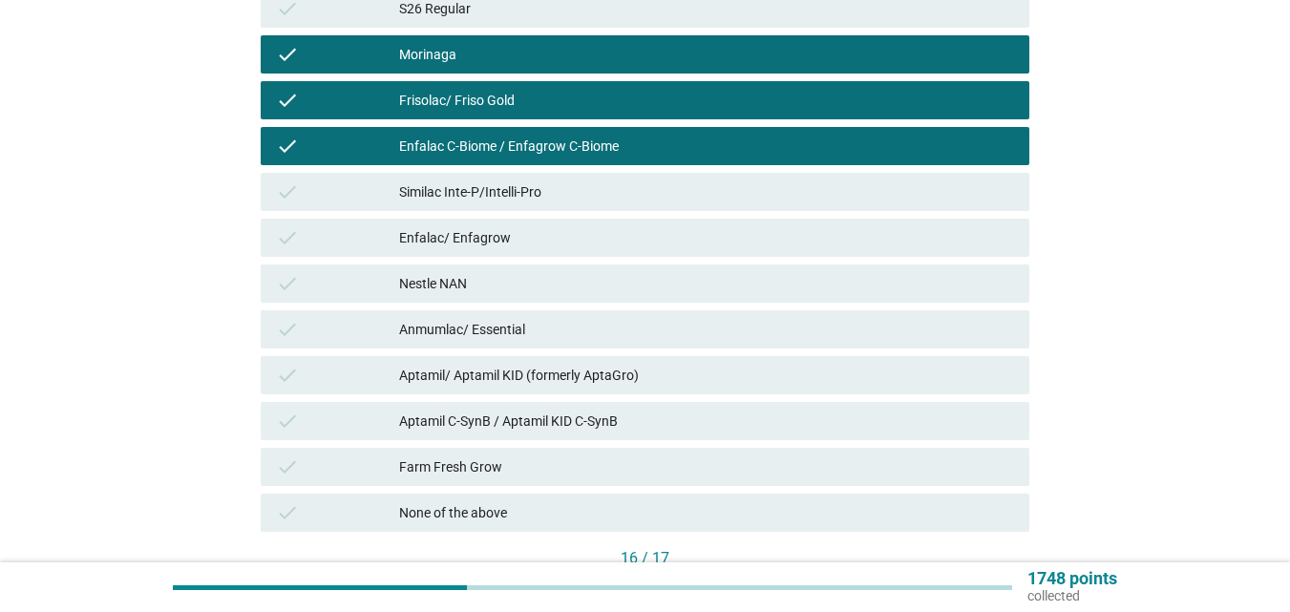
click at [538, 273] on div "Nestle NAN" at bounding box center [706, 283] width 615 height 23
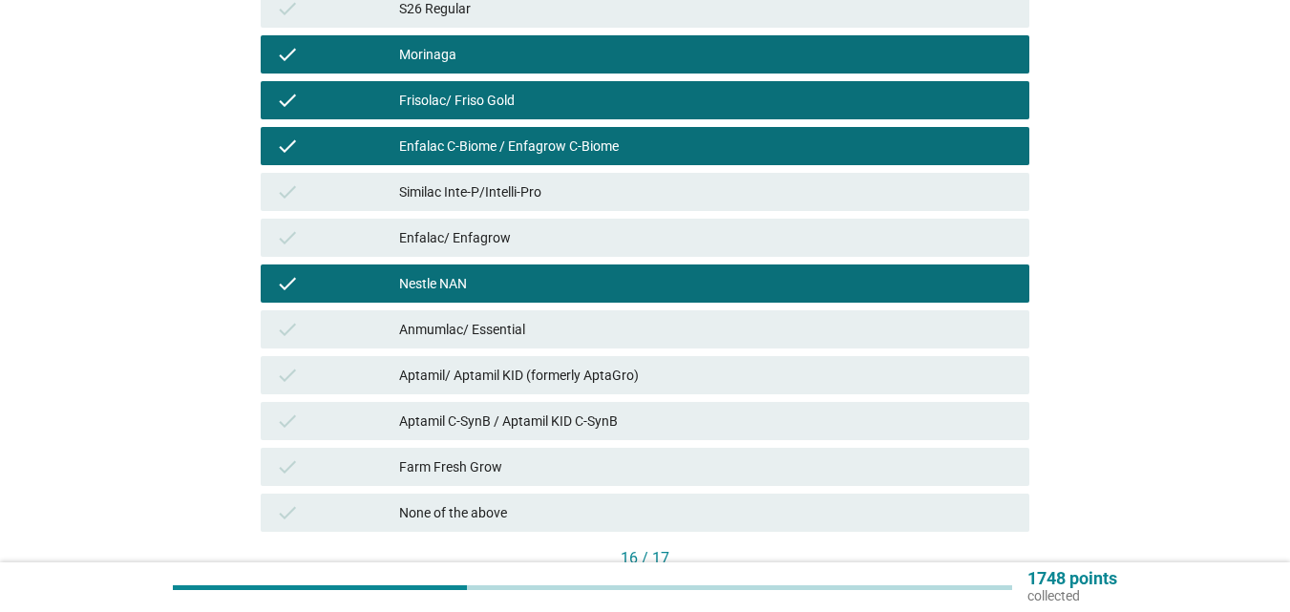
click at [537, 238] on div "Enfalac/ Enfagrow" at bounding box center [706, 237] width 615 height 23
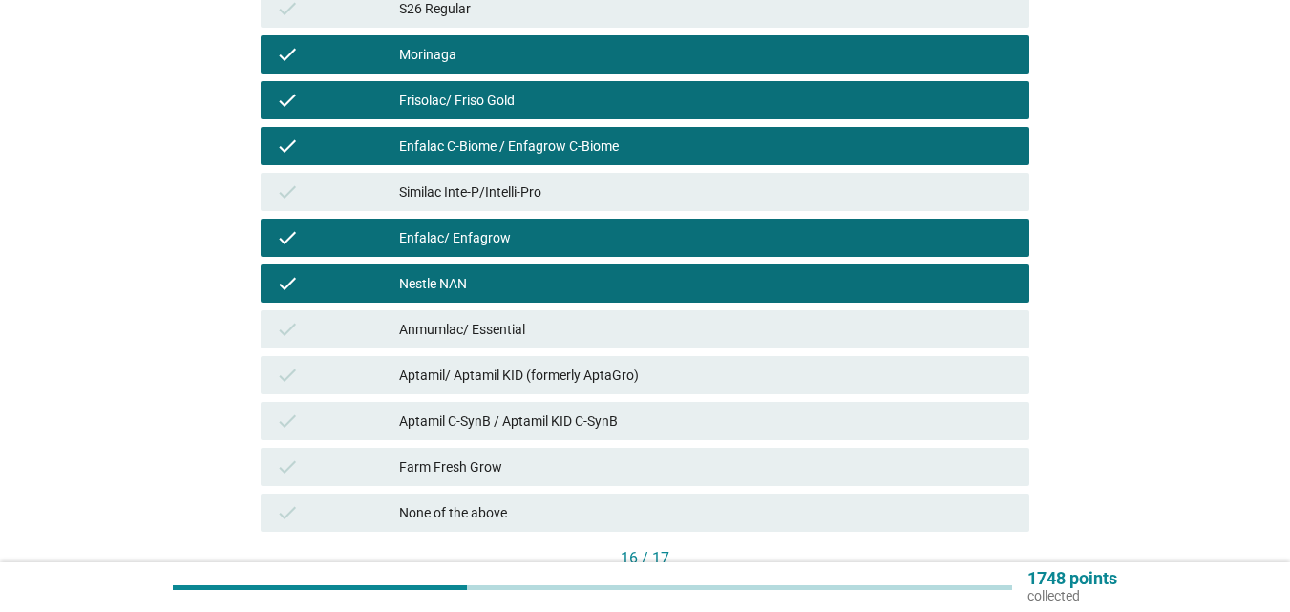
click at [567, 180] on div "check Similac Inte-P/Intelli-Pro" at bounding box center [645, 192] width 769 height 38
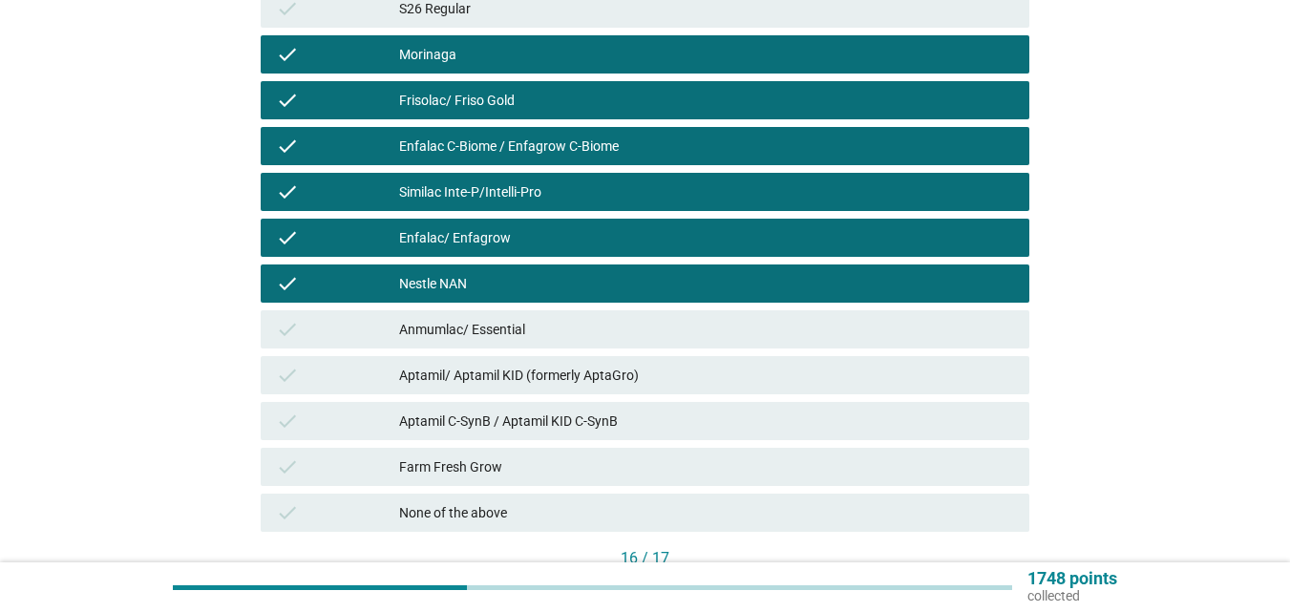
click at [542, 354] on div "check Aptamil/ Aptamil KID (formerly AptaGro)" at bounding box center [645, 375] width 776 height 46
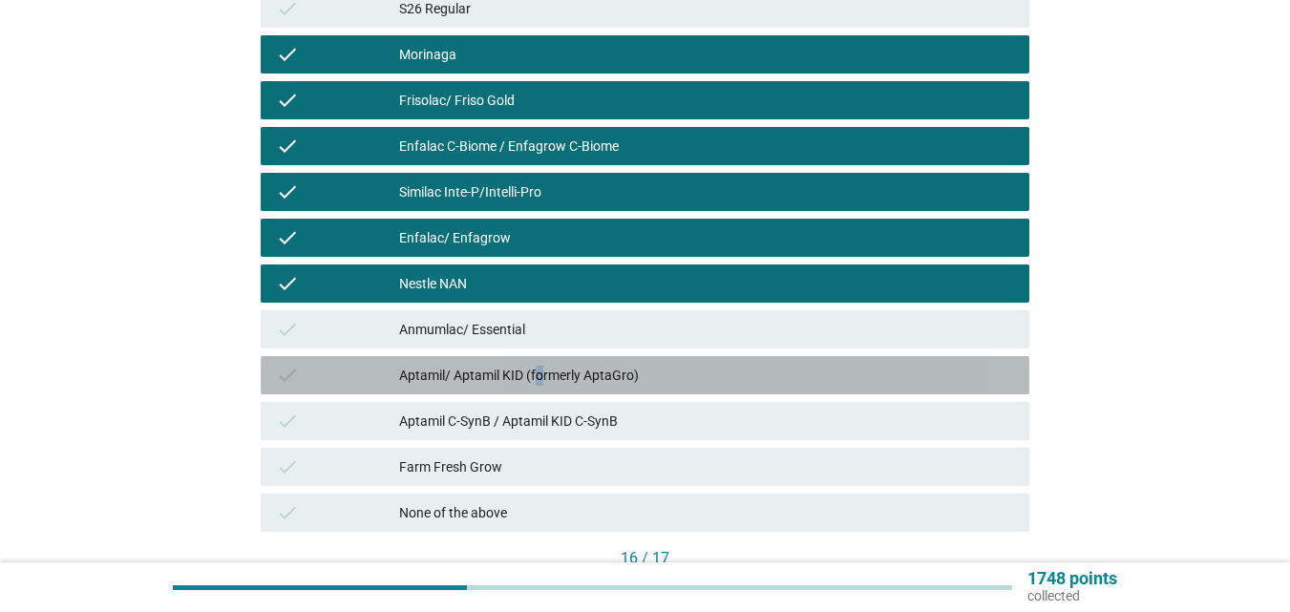
click at [542, 365] on div "Aptamil/ Aptamil KID (formerly AptaGro)" at bounding box center [706, 375] width 615 height 23
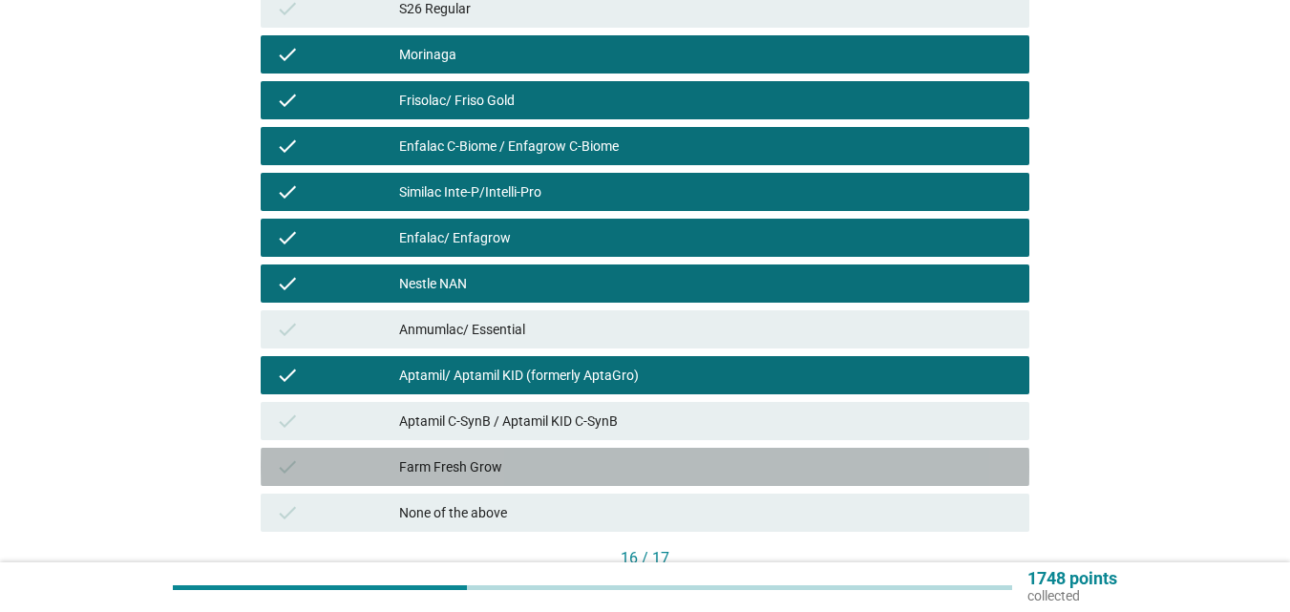
click at [511, 450] on div "check Farm Fresh Grow" at bounding box center [645, 467] width 769 height 38
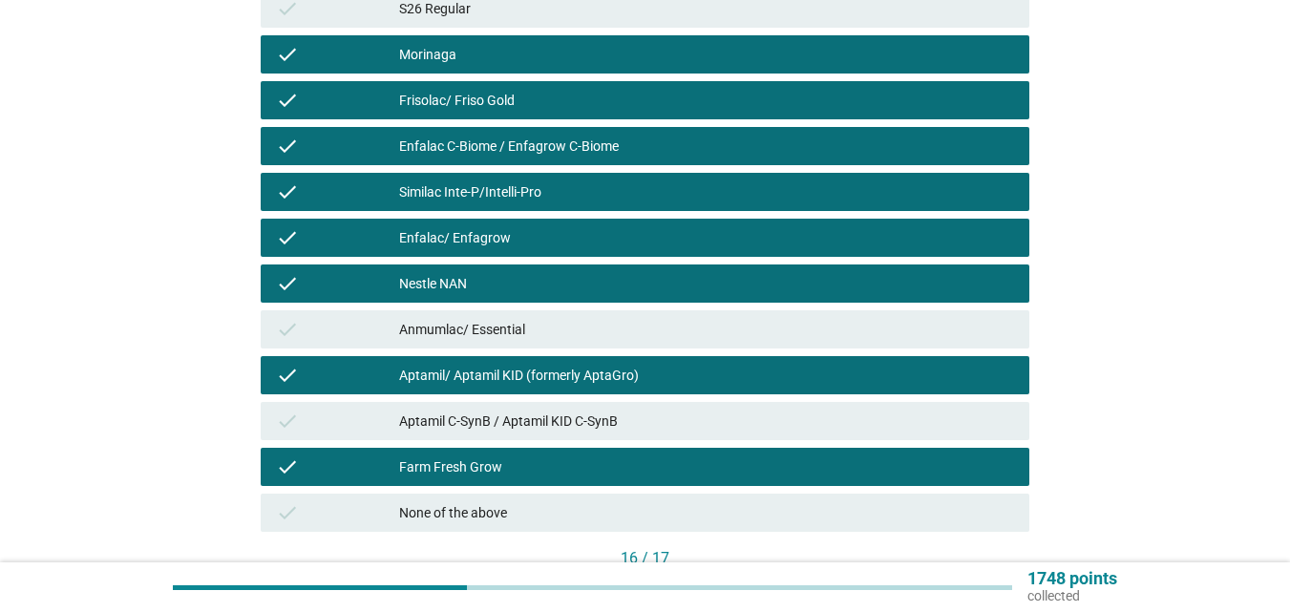
click at [514, 424] on div "Aptamil C-SynB / Aptamil KID C-SynB" at bounding box center [706, 421] width 615 height 23
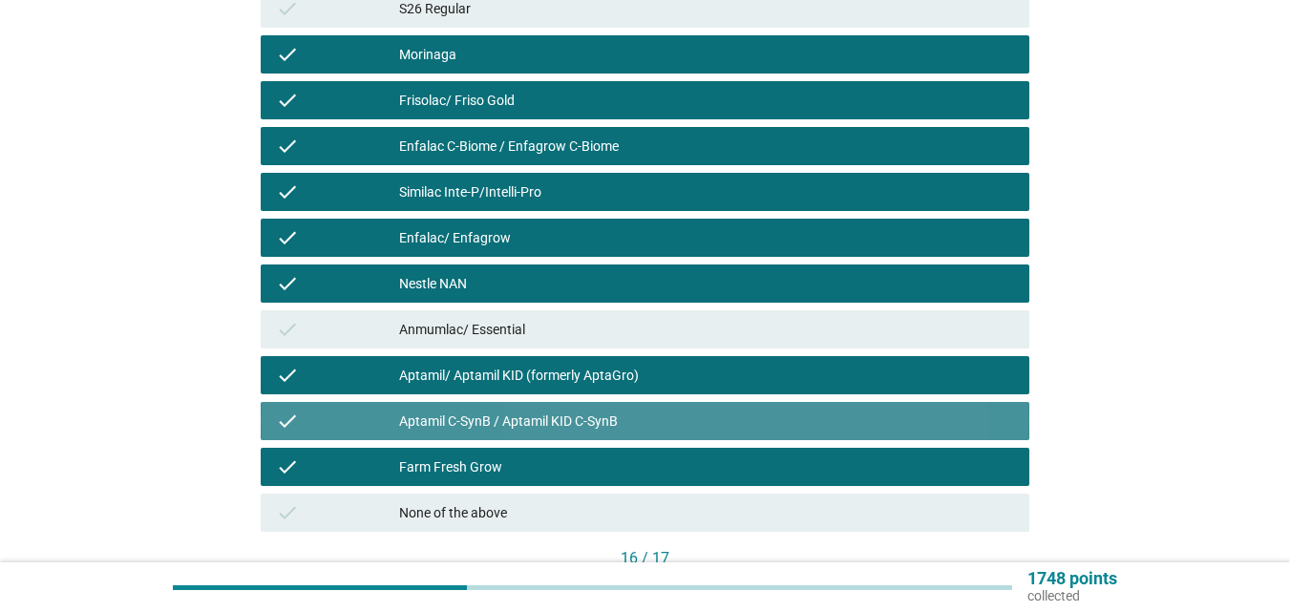
click at [524, 317] on div "check Anmumlac/ Essential" at bounding box center [645, 329] width 769 height 38
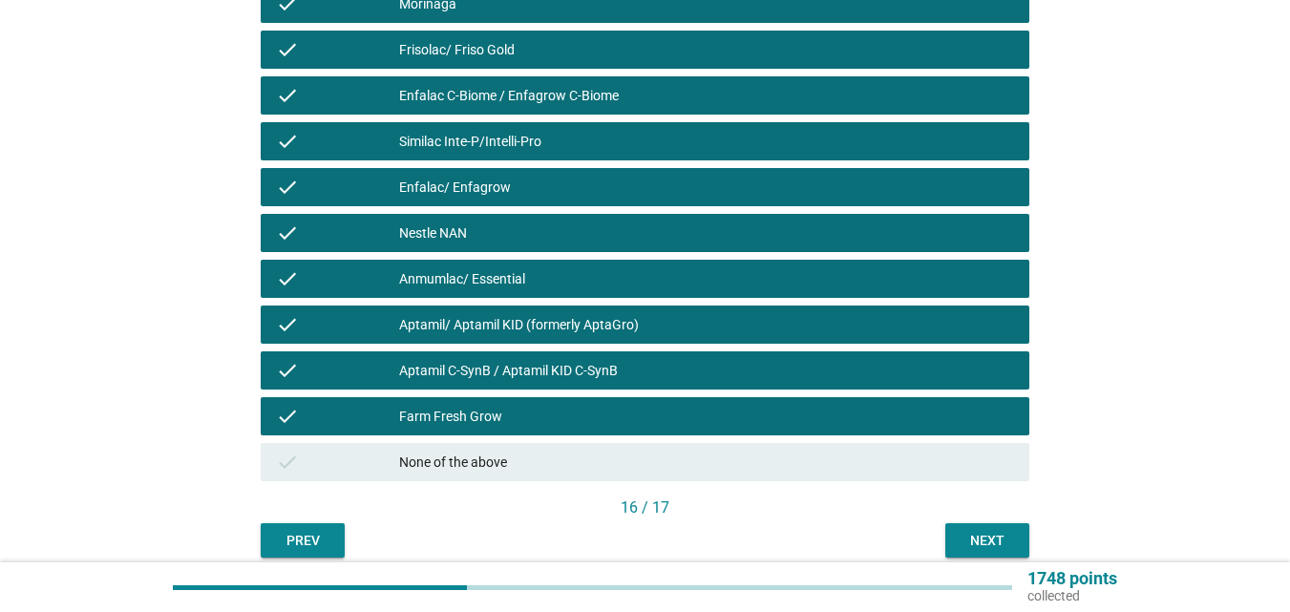
scroll to position [705, 0]
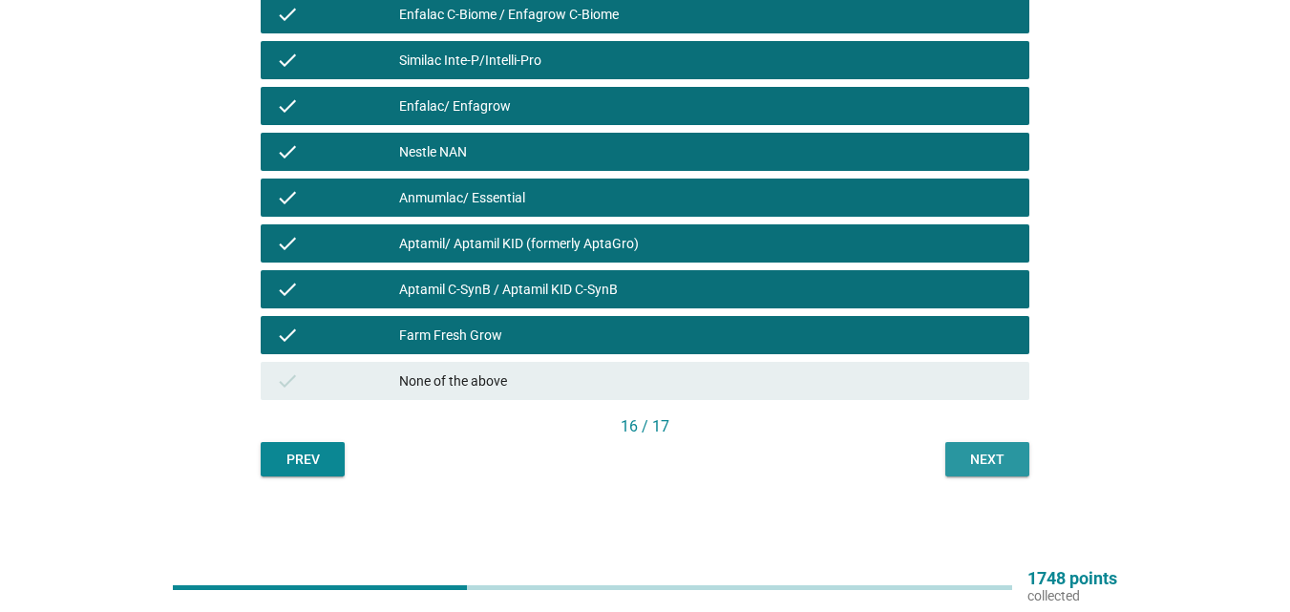
click at [977, 457] on div "Next" at bounding box center [987, 460] width 53 height 20
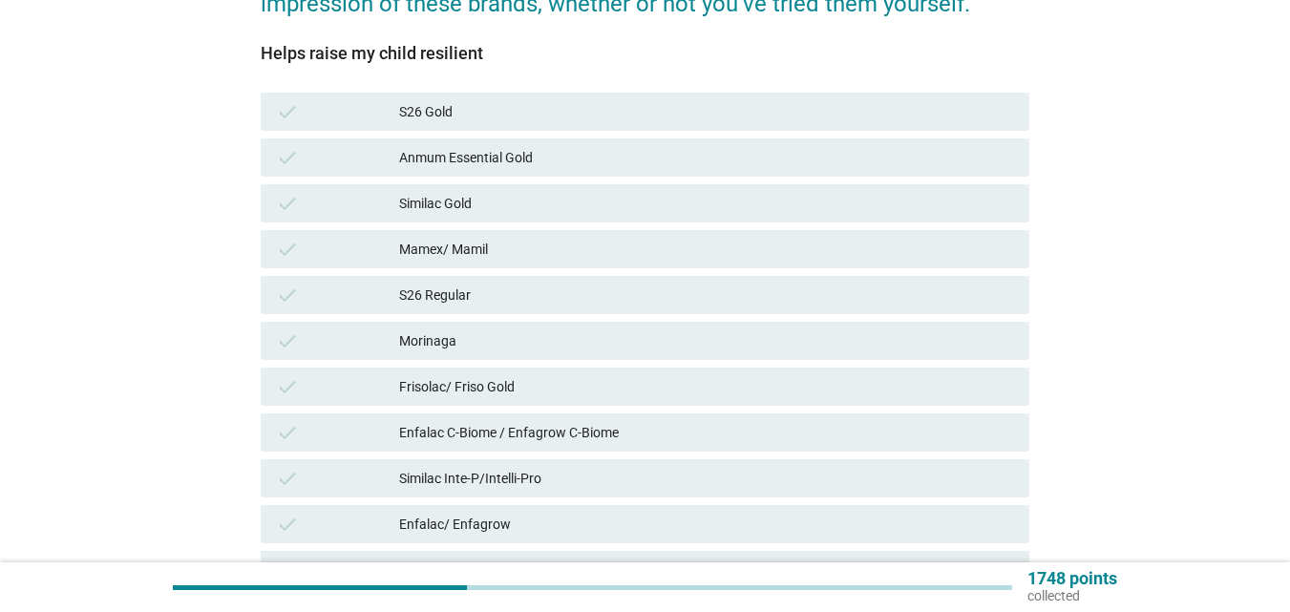
scroll to position [382, 0]
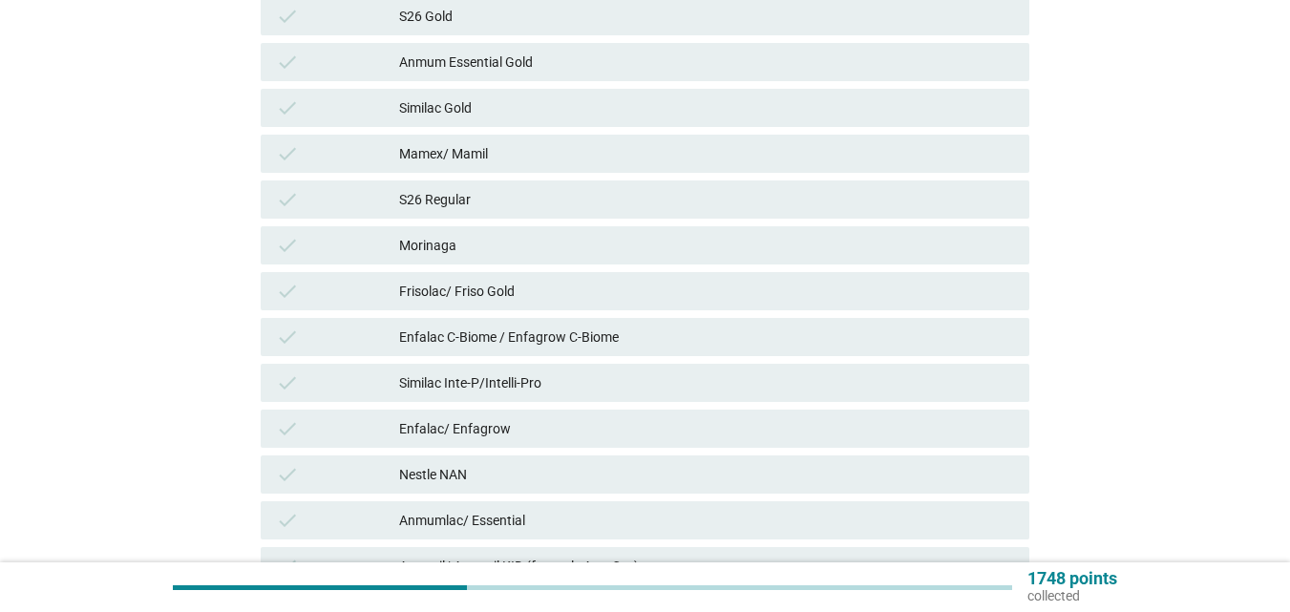
click at [639, 274] on div "check Frisolac/ Friso Gold" at bounding box center [645, 291] width 769 height 38
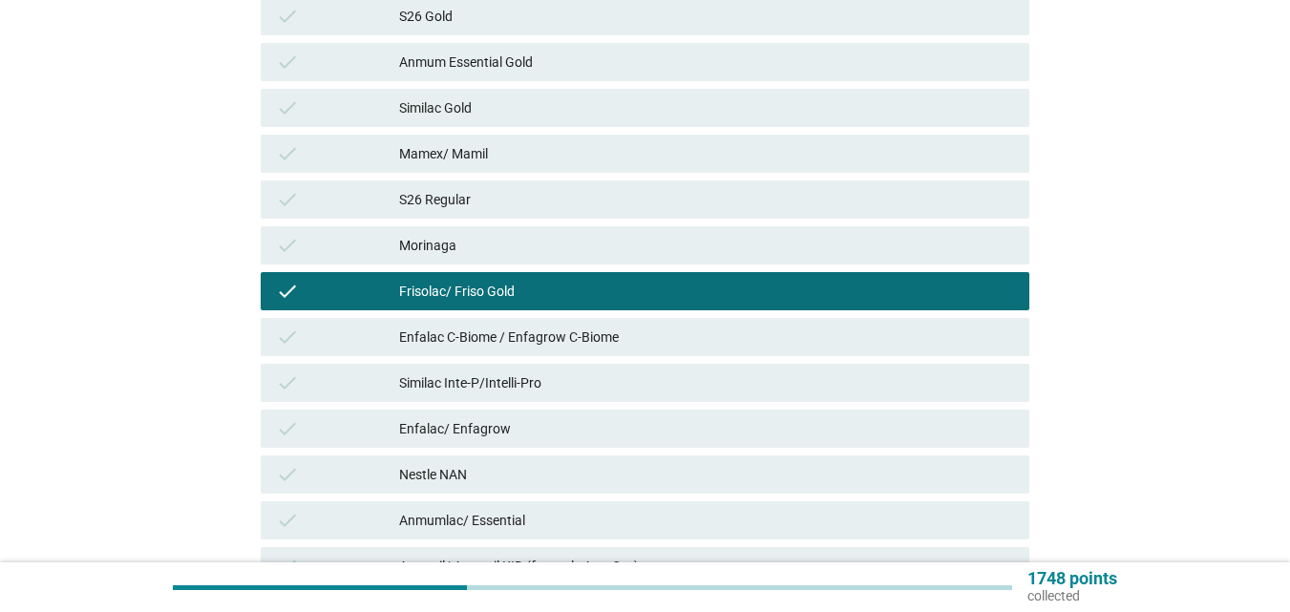
click at [588, 63] on div "Anmum Essential Gold" at bounding box center [706, 62] width 615 height 23
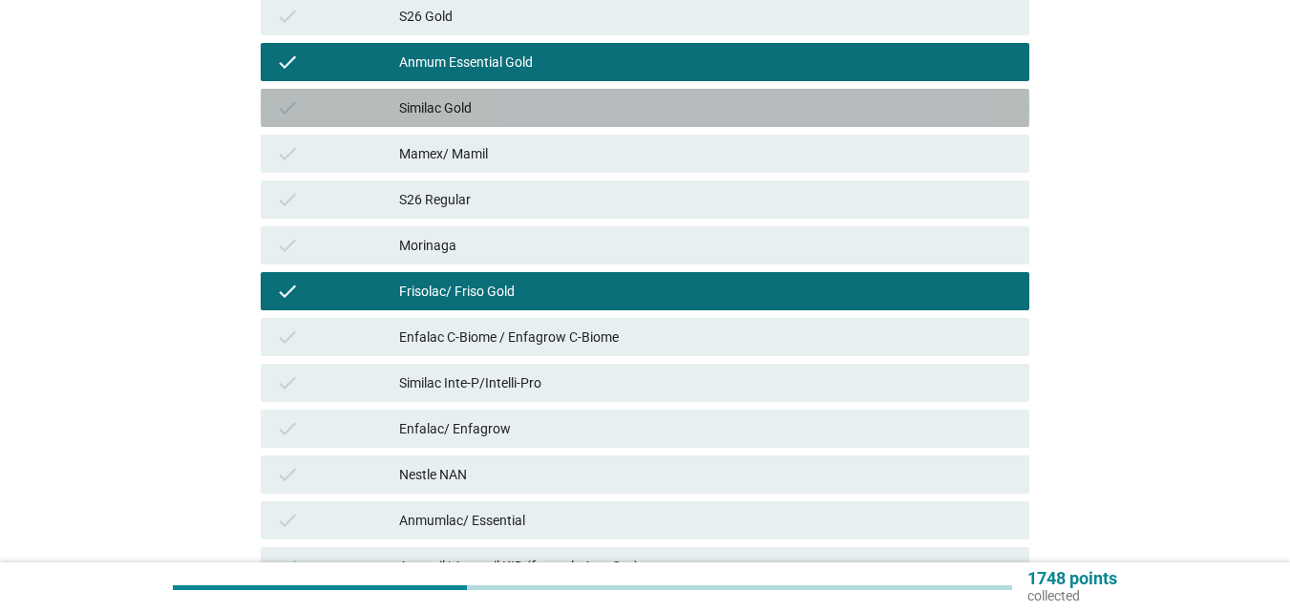
click at [559, 99] on div "Similac Gold" at bounding box center [706, 107] width 615 height 23
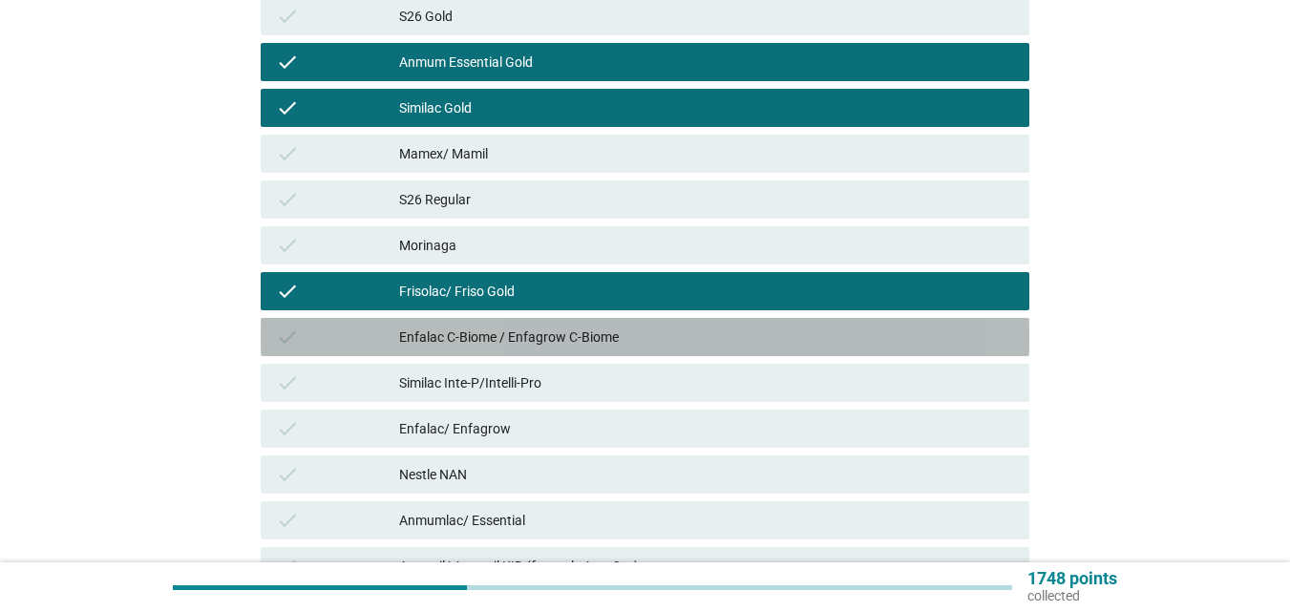
click at [555, 335] on div "Enfalac C-Biome / Enfagrow C-Biome" at bounding box center [706, 337] width 615 height 23
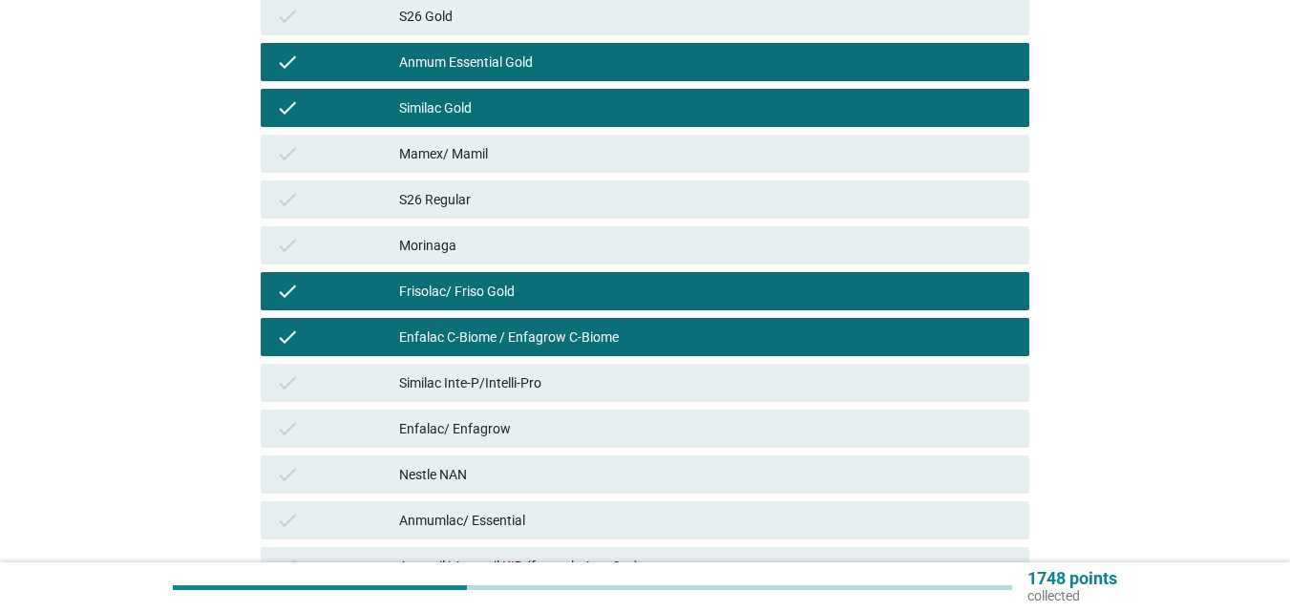
click at [539, 391] on div "Similac Inte-P/Intelli-Pro" at bounding box center [706, 383] width 615 height 23
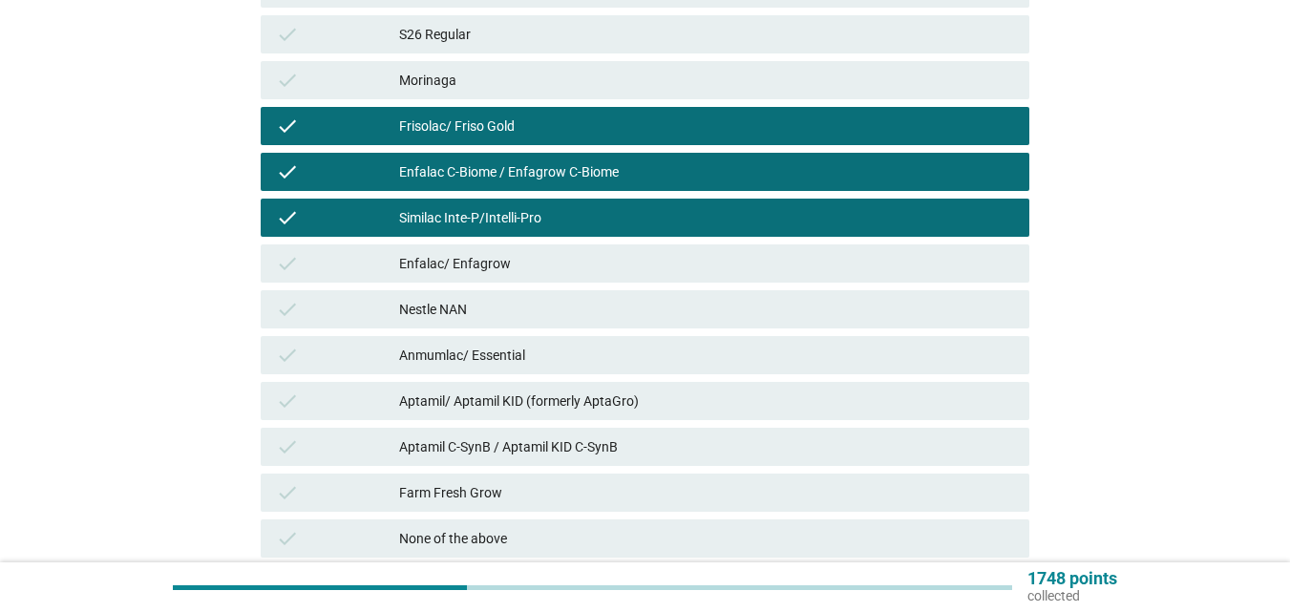
scroll to position [669, 0]
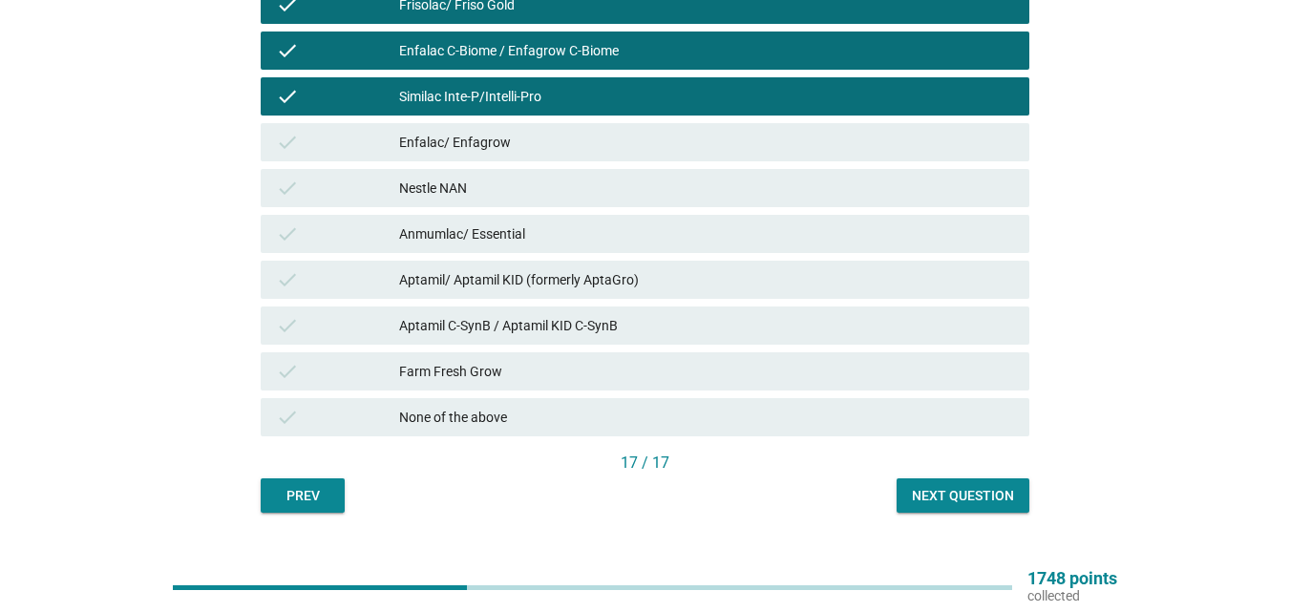
click at [542, 285] on div "Aptamil/ Aptamil KID (formerly AptaGro)" at bounding box center [706, 279] width 615 height 23
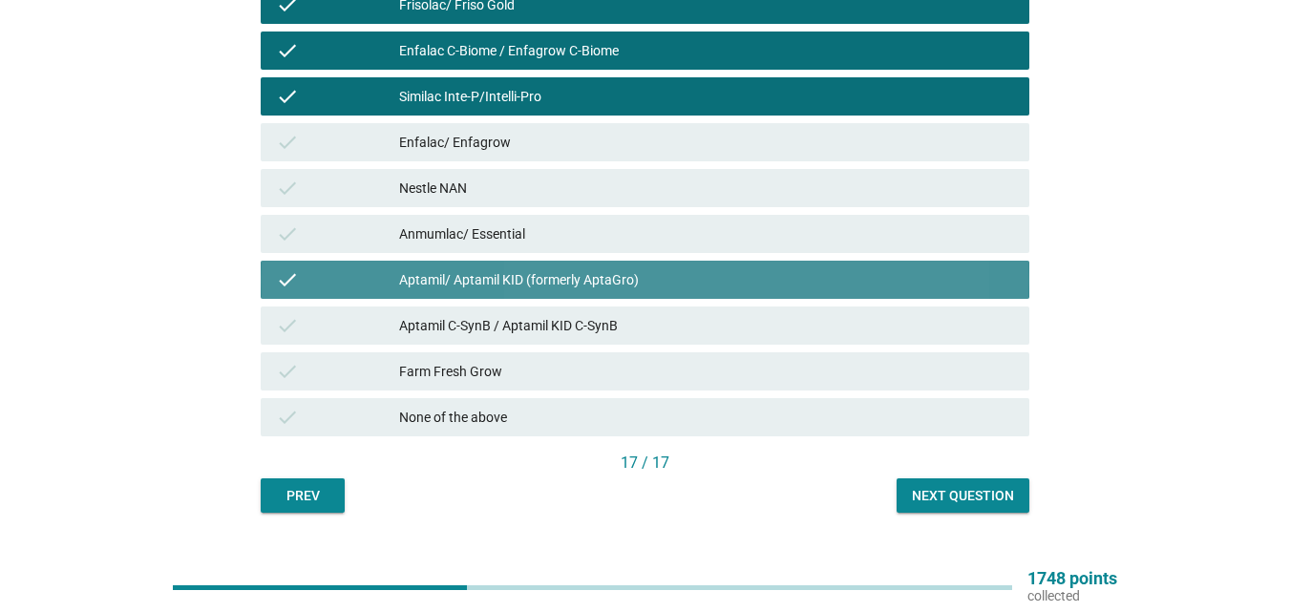
click at [538, 317] on div "Aptamil C-SynB / Aptamil KID C-SynB" at bounding box center [706, 325] width 615 height 23
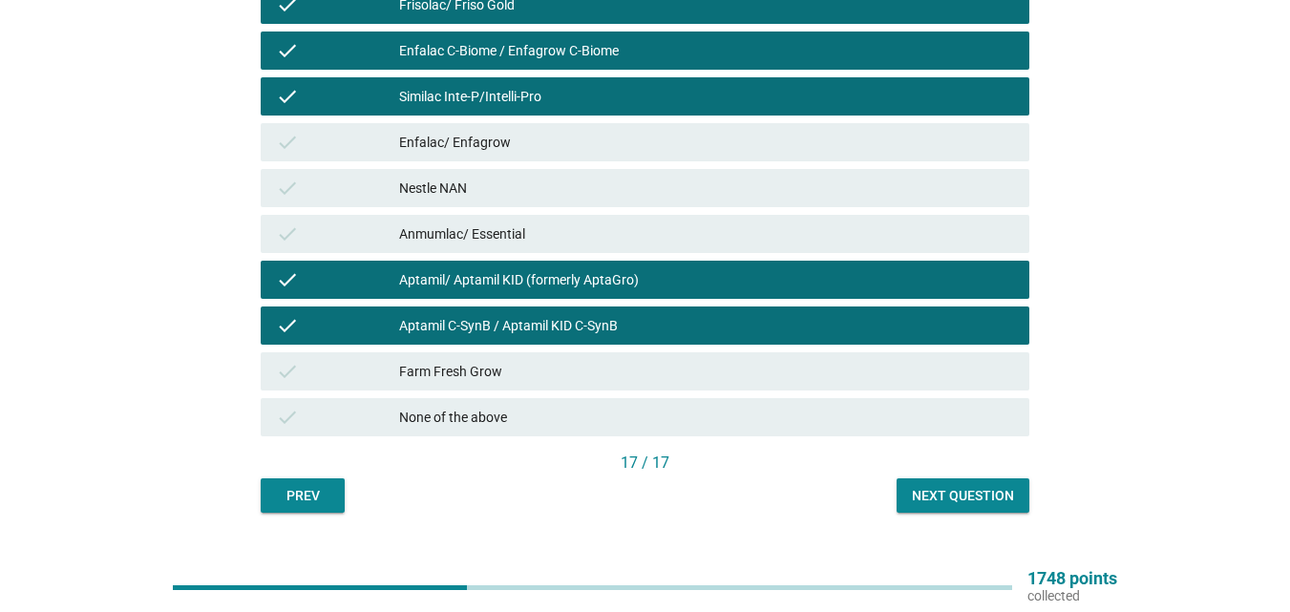
click at [983, 495] on div "Next question" at bounding box center [963, 496] width 102 height 20
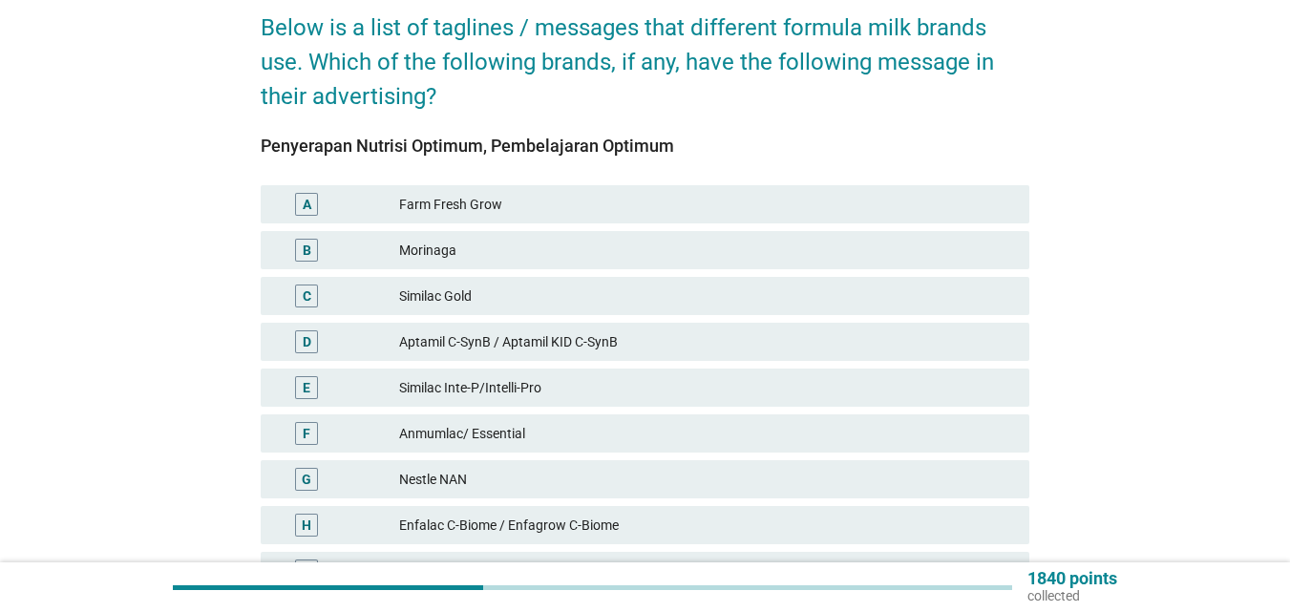
scroll to position [191, 0]
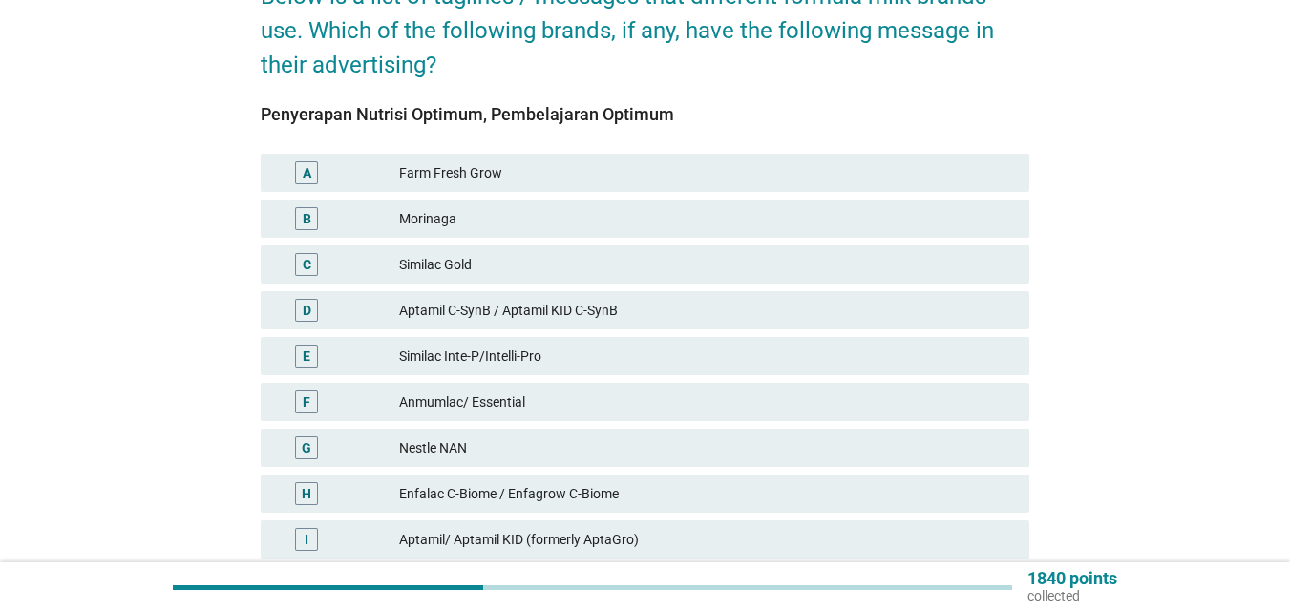
click at [661, 310] on div "Aptamil C-SynB / Aptamil KID C-SynB" at bounding box center [706, 310] width 615 height 23
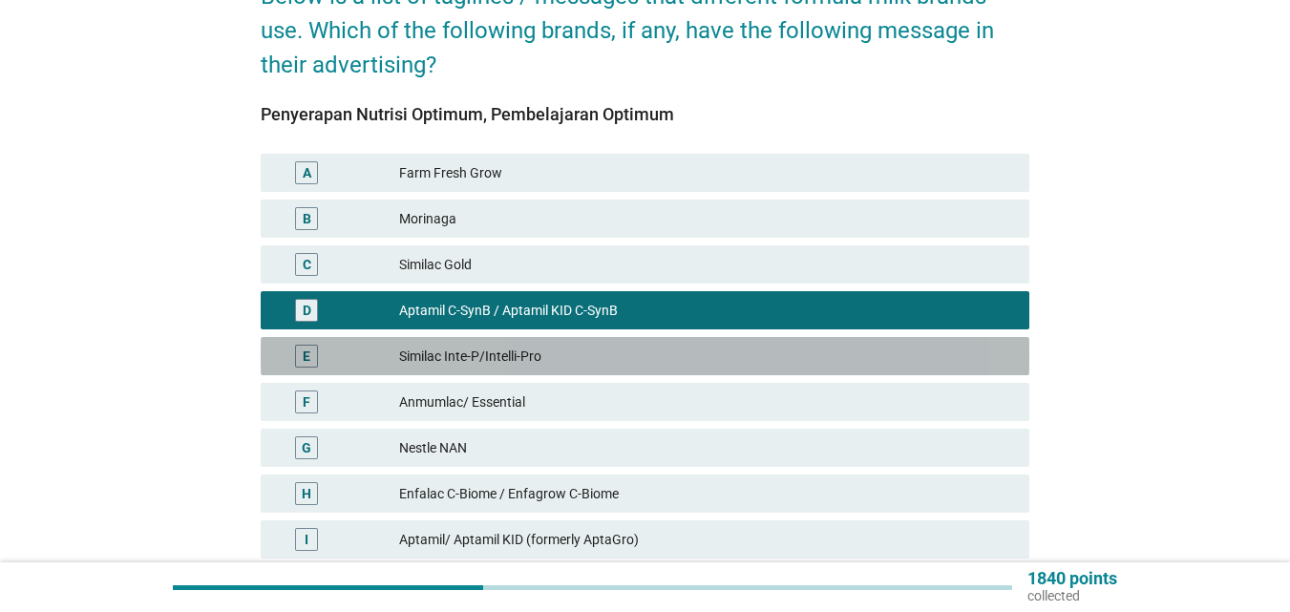
click at [620, 353] on div "Similac Inte-P/Intelli-Pro" at bounding box center [706, 356] width 615 height 23
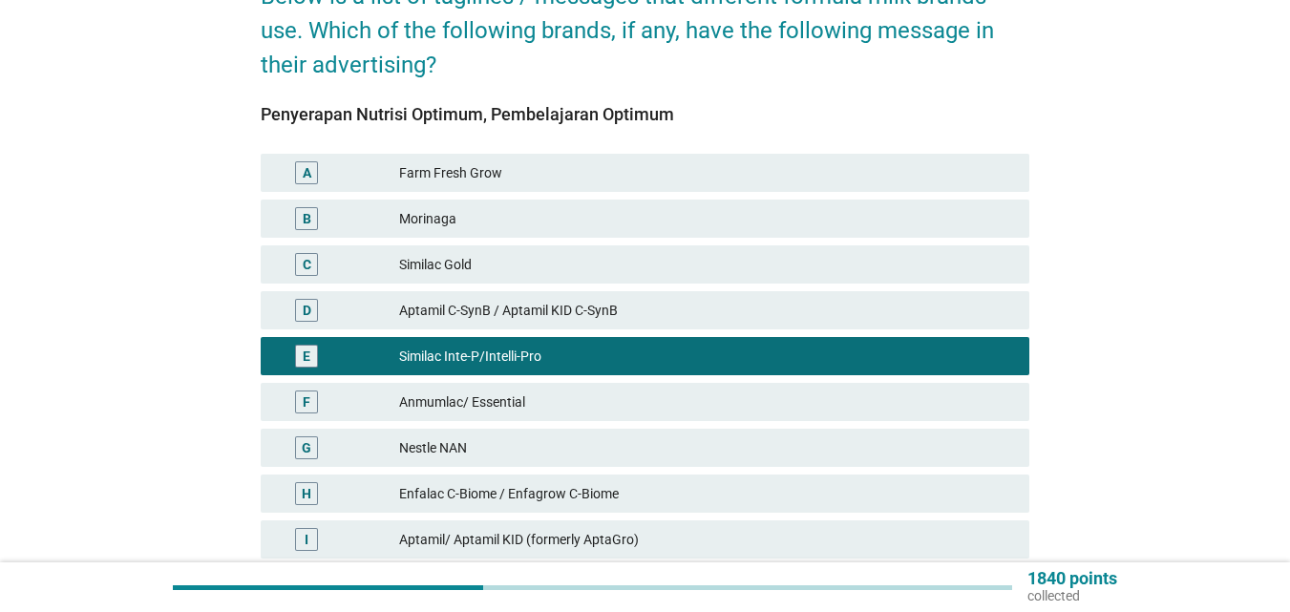
click at [606, 373] on div "E Similac Inte-P/Intelli-Pro" at bounding box center [645, 356] width 769 height 38
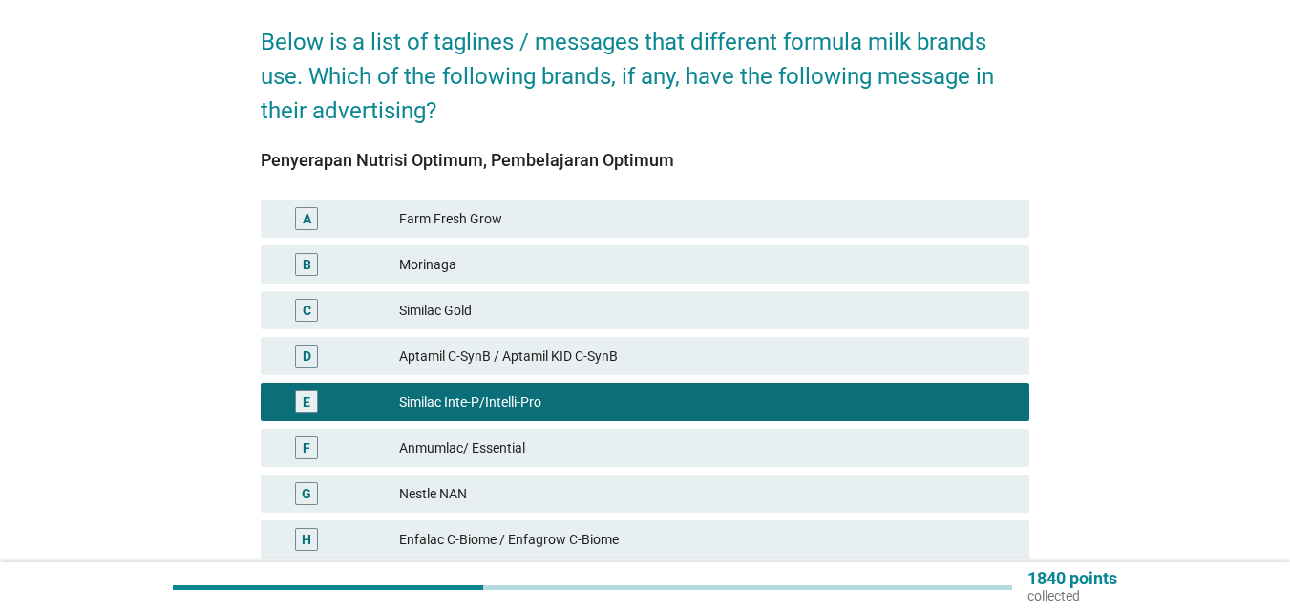
scroll to position [287, 0]
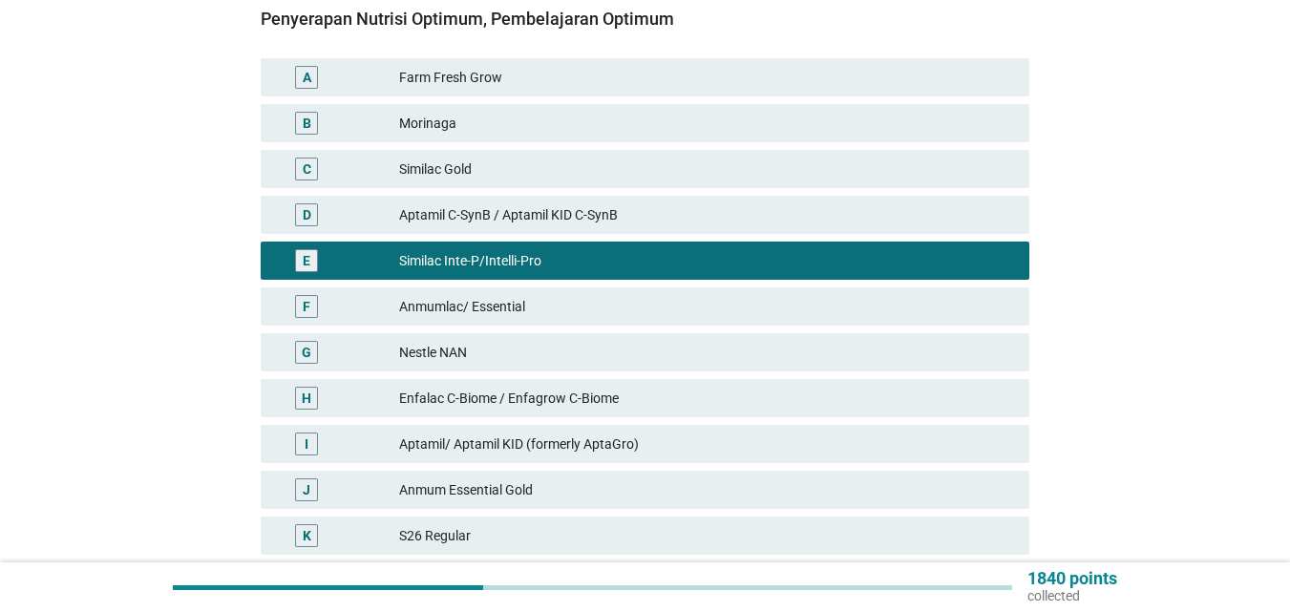
click at [594, 227] on div "D Aptamil C-SynB / Aptamil KID C-SynB" at bounding box center [645, 215] width 769 height 38
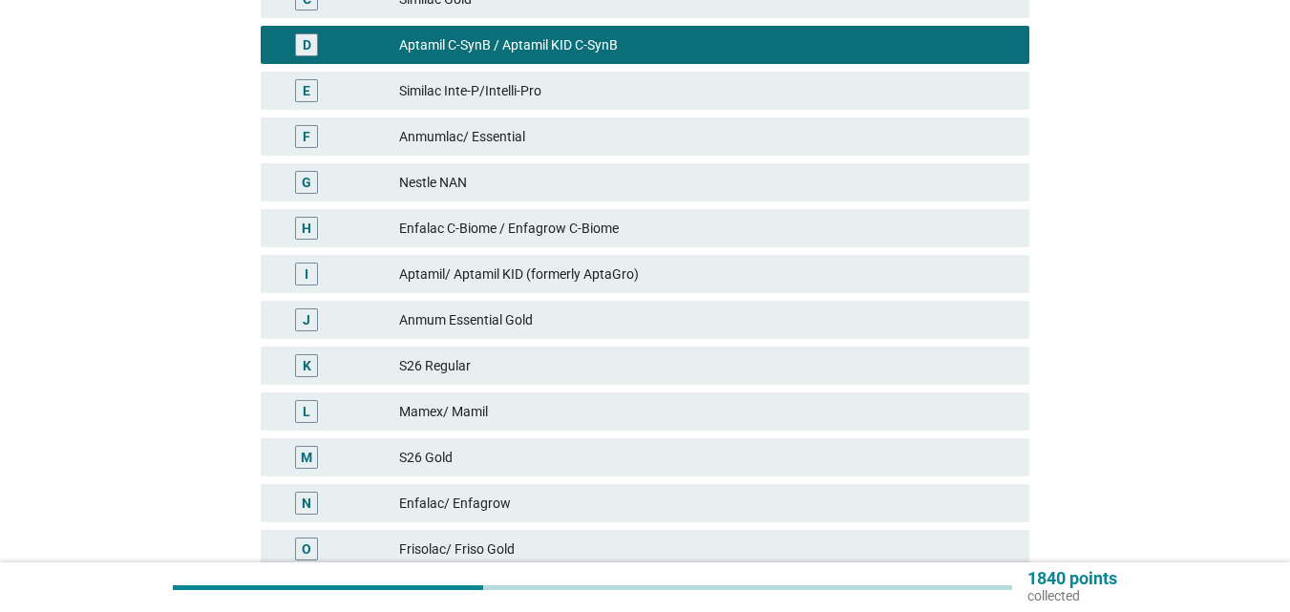
scroll to position [573, 0]
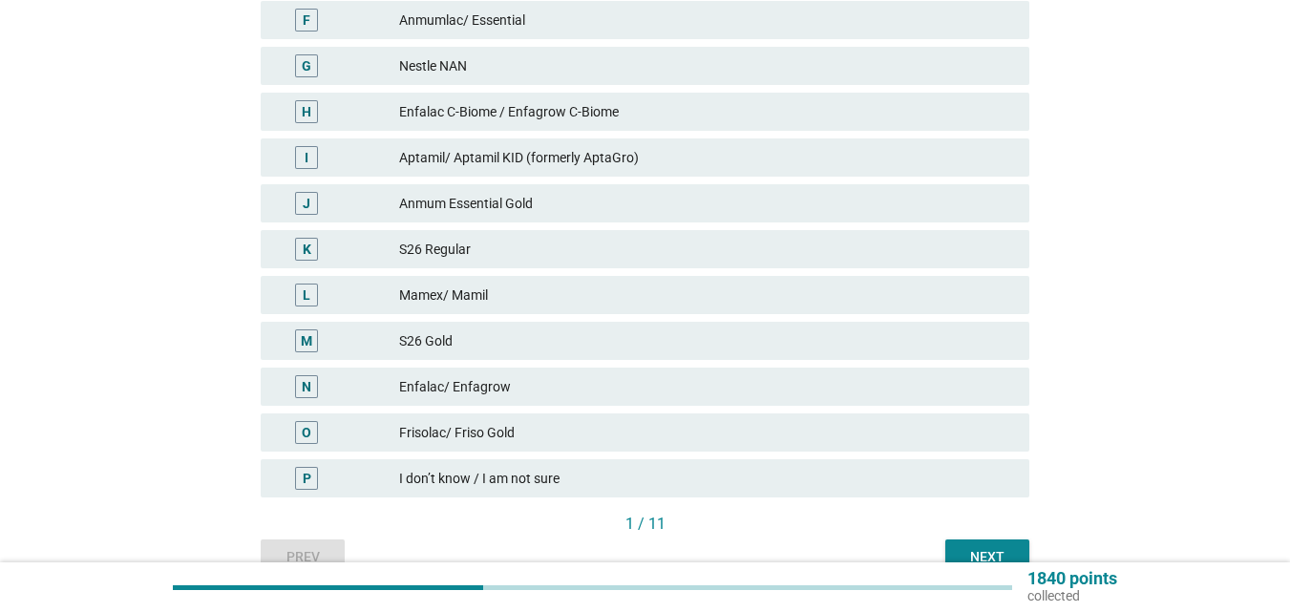
click at [960, 546] on button "Next" at bounding box center [988, 557] width 84 height 34
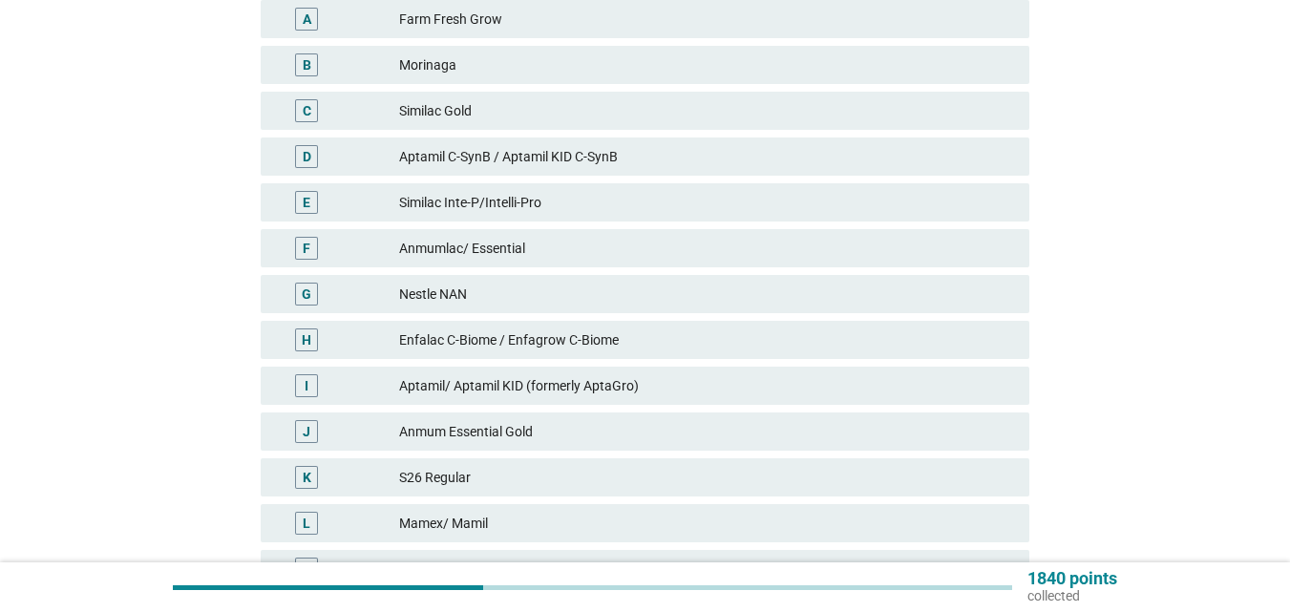
scroll to position [382, 0]
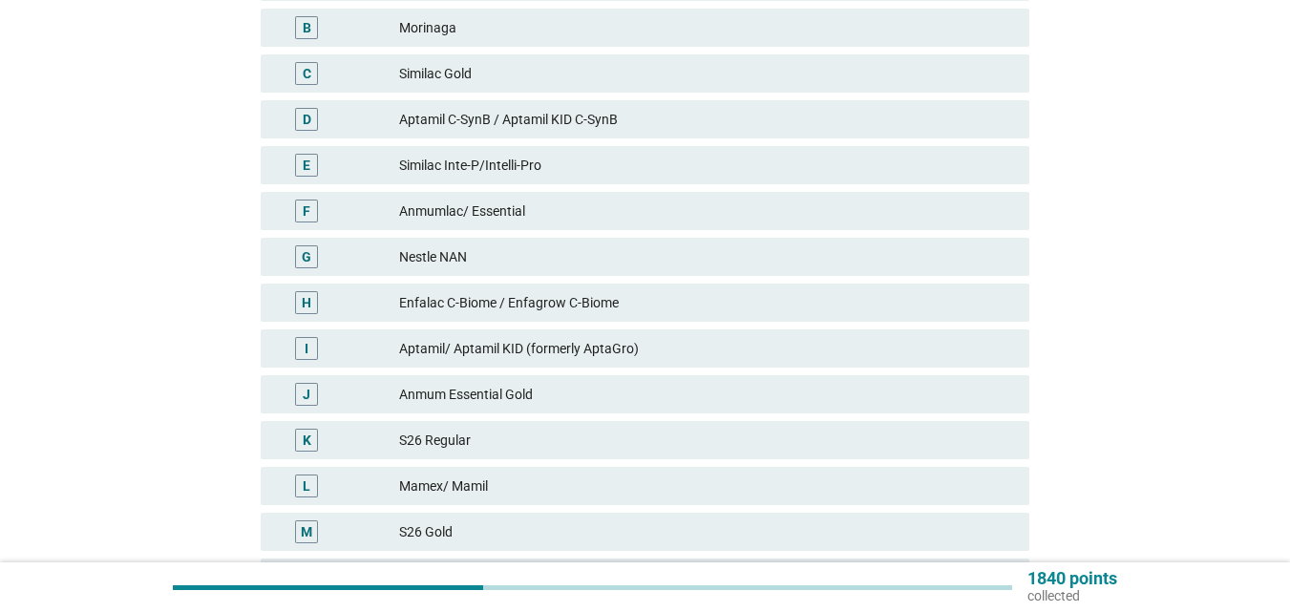
click at [563, 179] on div "E Similac Inte-P/Intelli-Pro" at bounding box center [645, 165] width 769 height 38
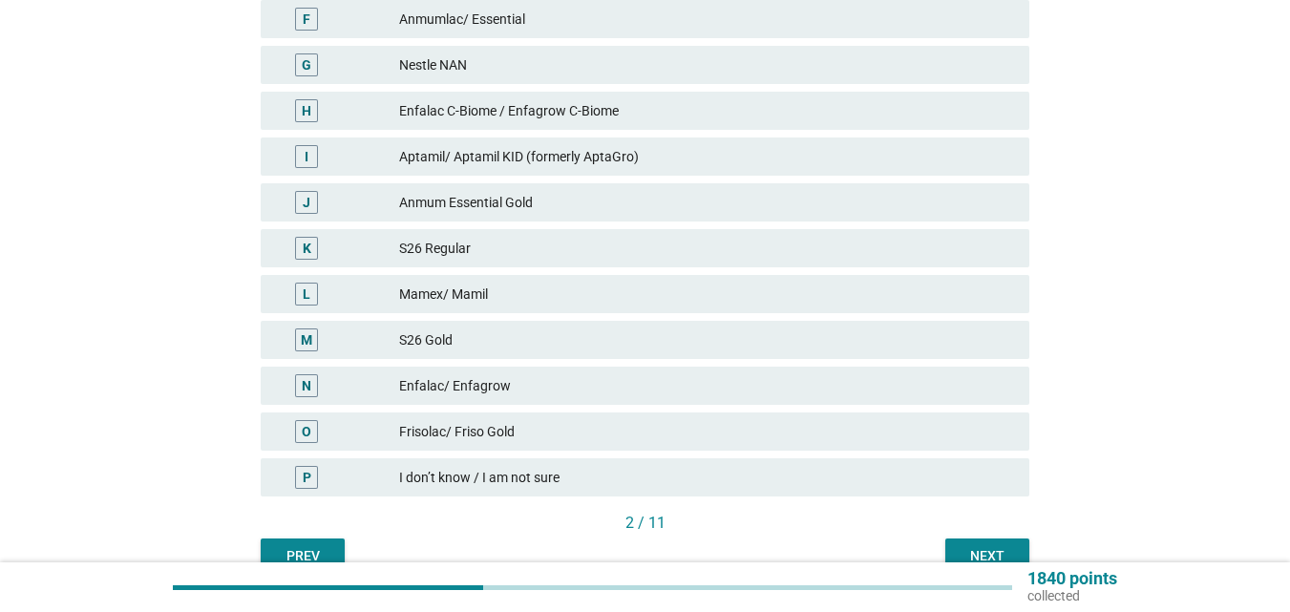
scroll to position [669, 0]
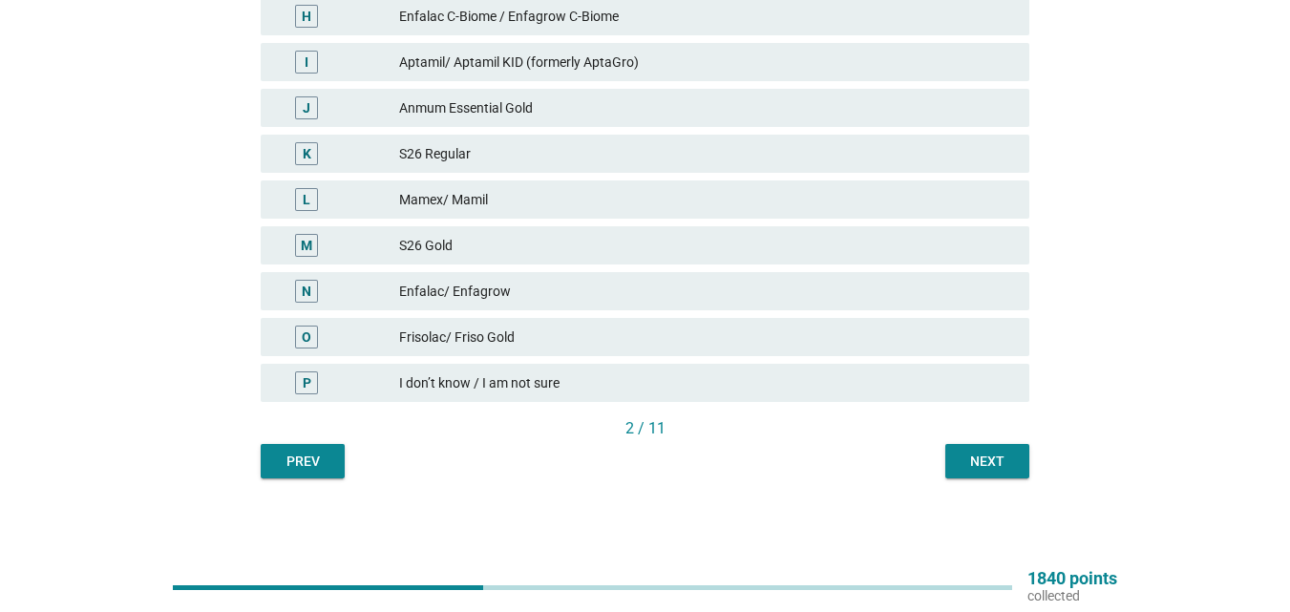
click at [971, 457] on div "Next" at bounding box center [987, 462] width 53 height 20
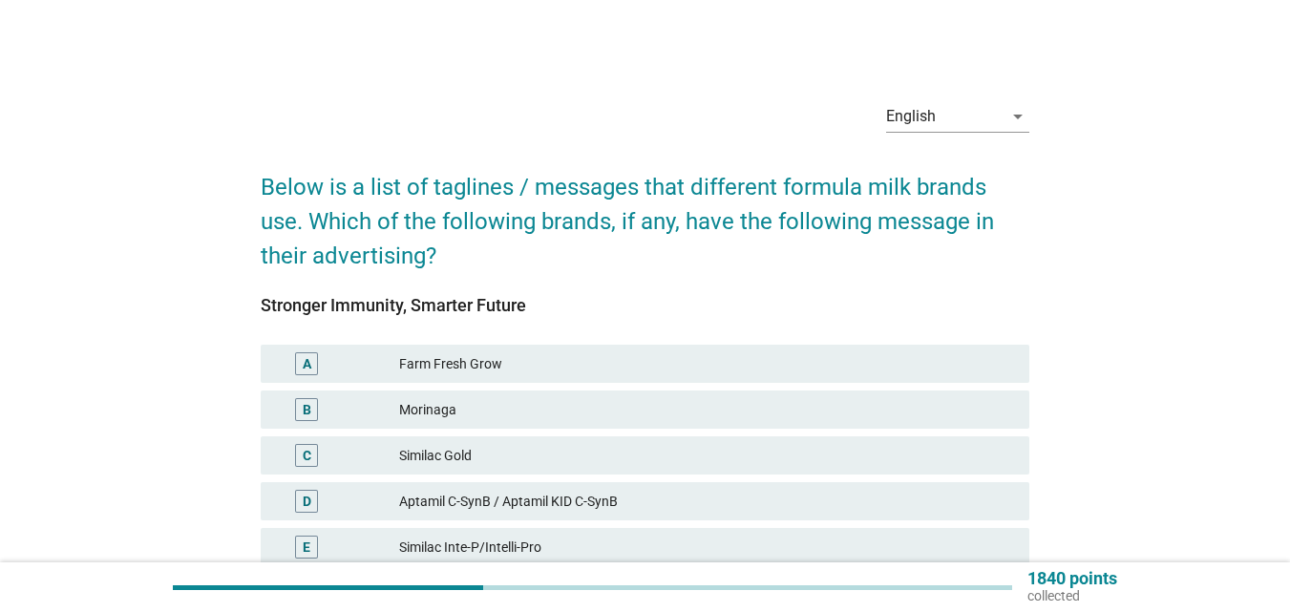
scroll to position [478, 0]
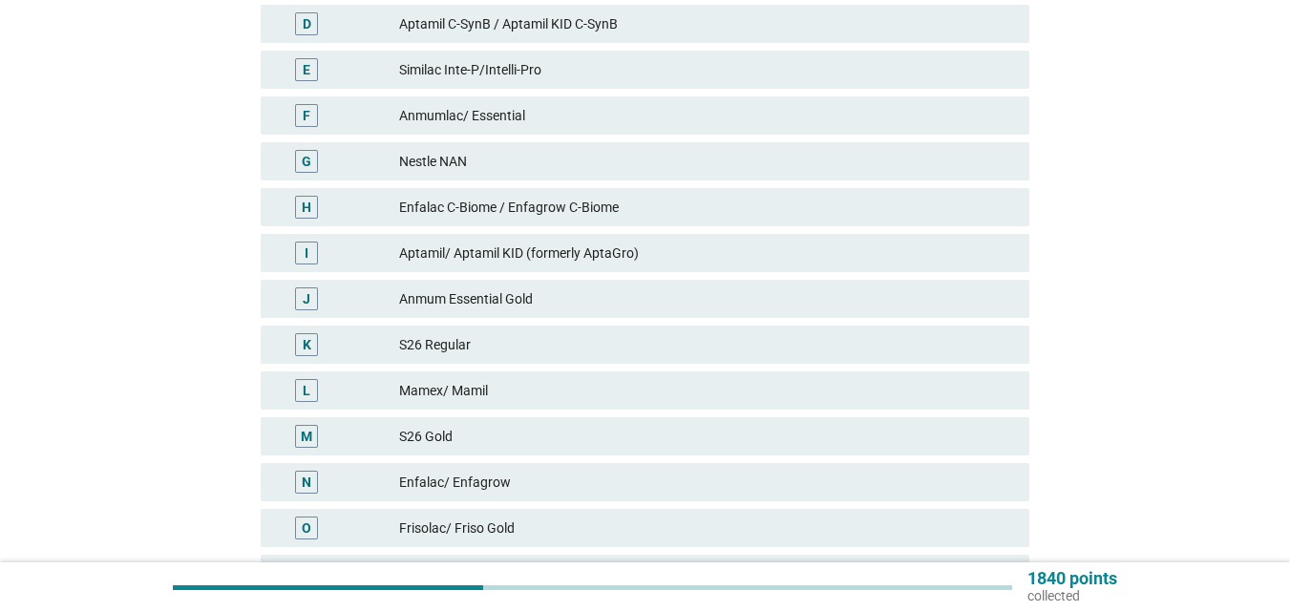
click at [578, 250] on div "Aptamil/ Aptamil KID (formerly AptaGro)" at bounding box center [706, 253] width 615 height 23
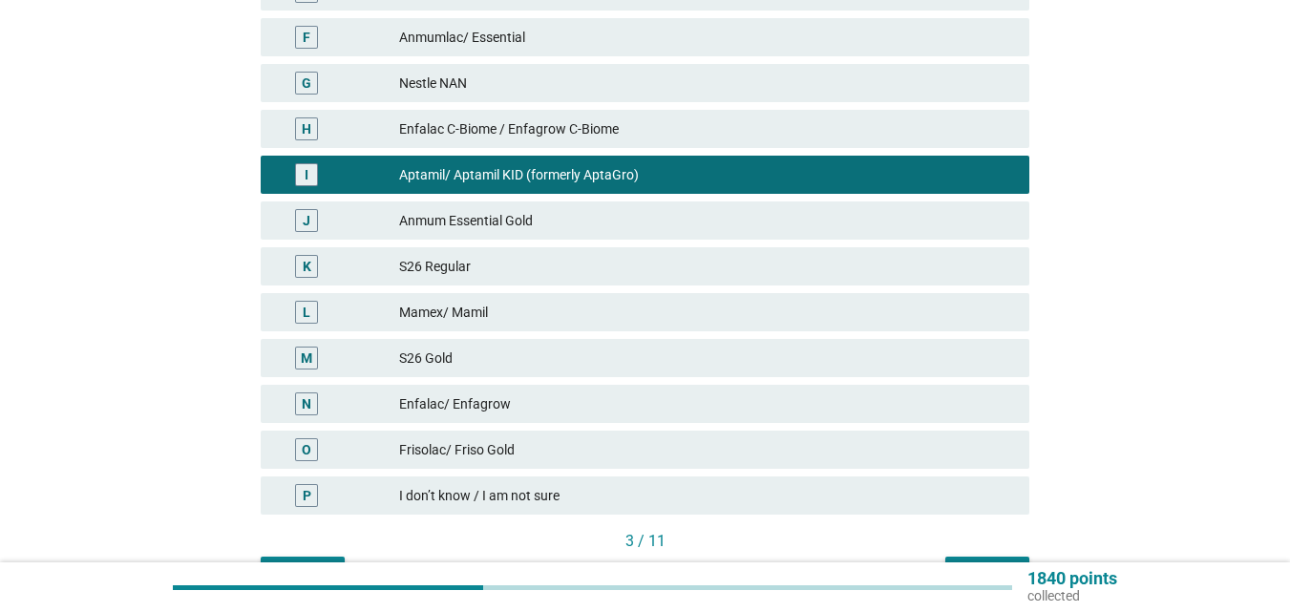
scroll to position [670, 0]
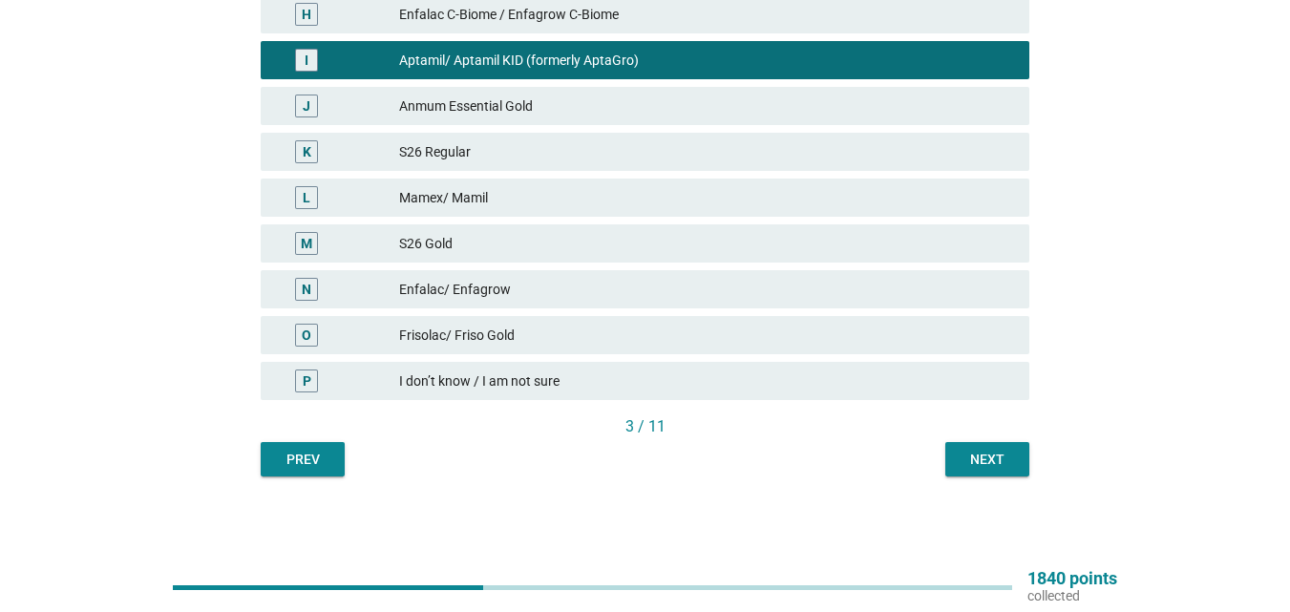
click at [1005, 465] on div "Next" at bounding box center [987, 460] width 53 height 20
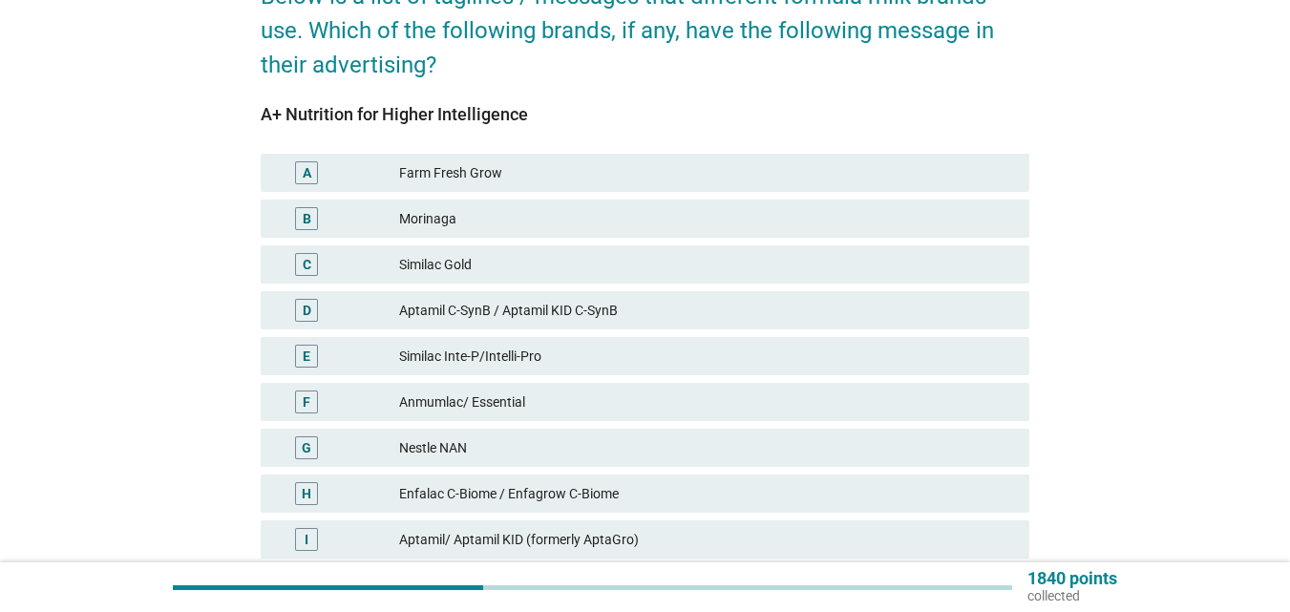
click at [560, 353] on div "Similac Inte-P/Intelli-Pro" at bounding box center [706, 356] width 615 height 23
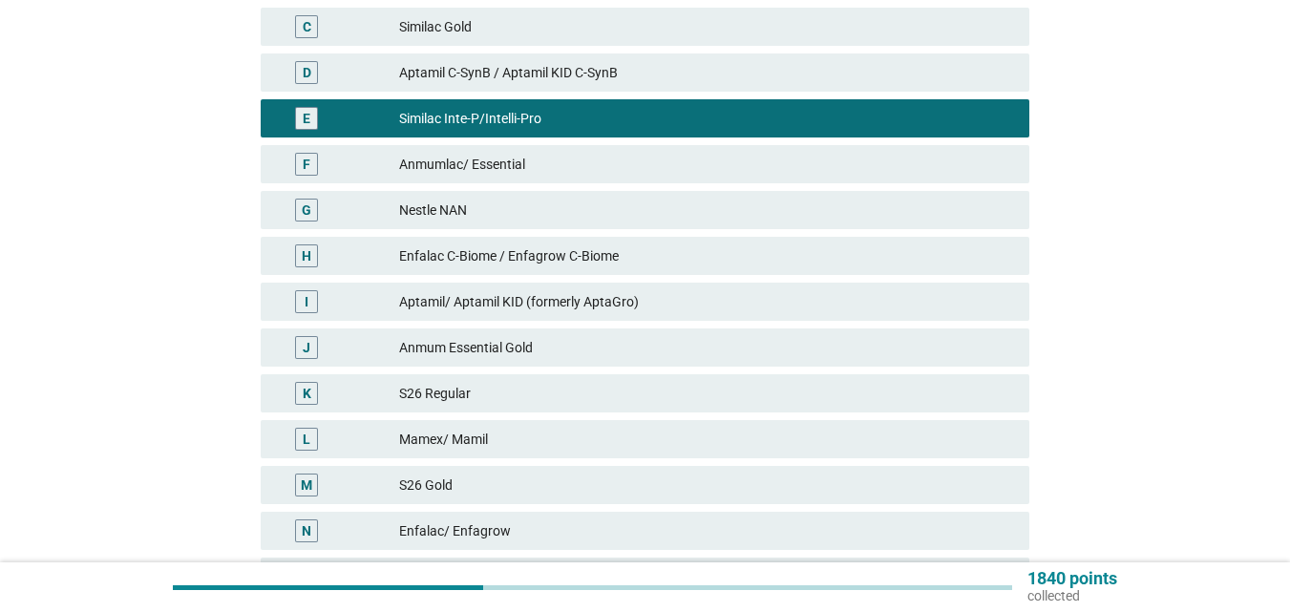
scroll to position [573, 0]
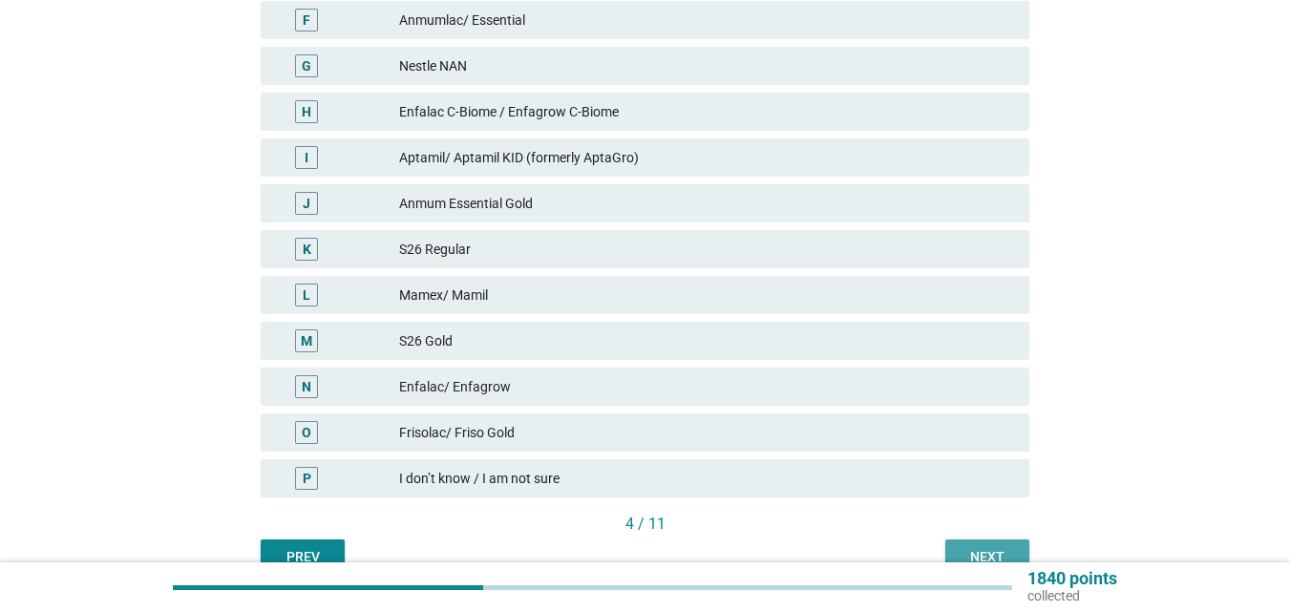
click at [967, 544] on button "Next" at bounding box center [988, 557] width 84 height 34
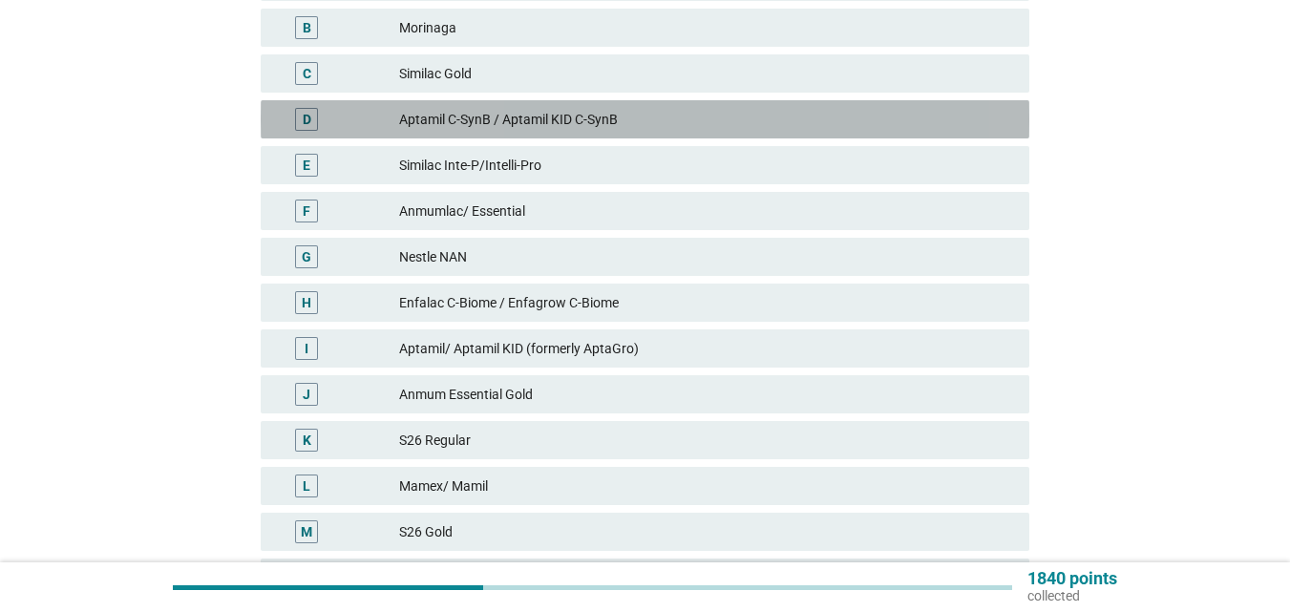
click at [560, 112] on div "Aptamil C-SynB / Aptamil KID C-SynB" at bounding box center [706, 119] width 615 height 23
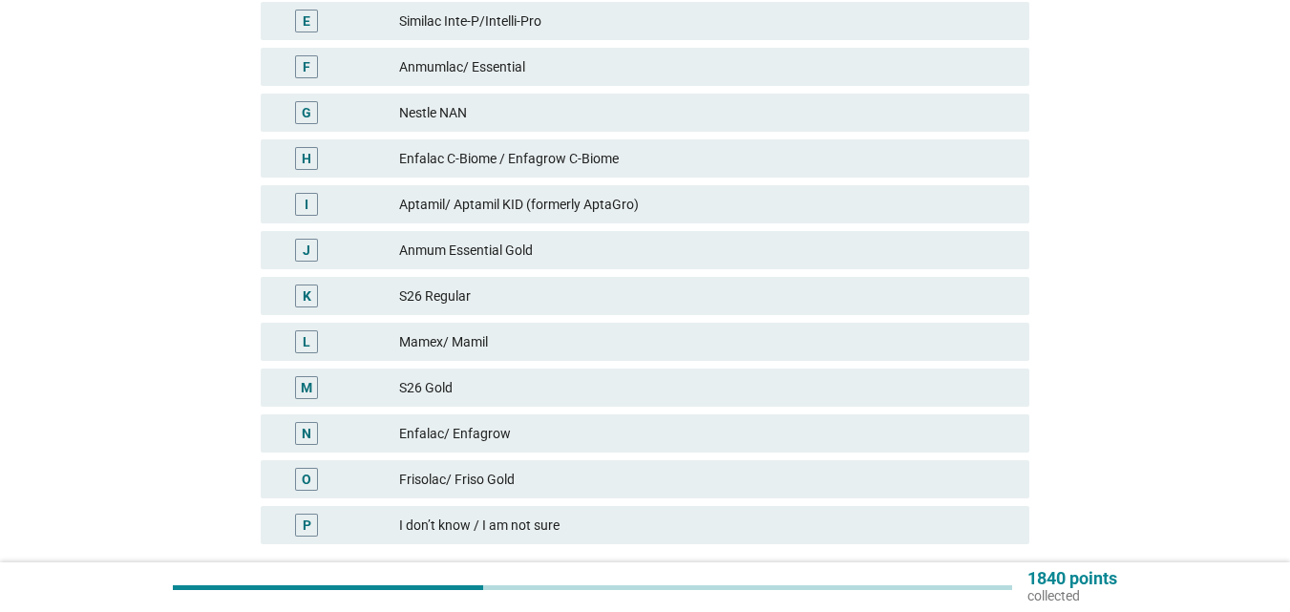
scroll to position [670, 0]
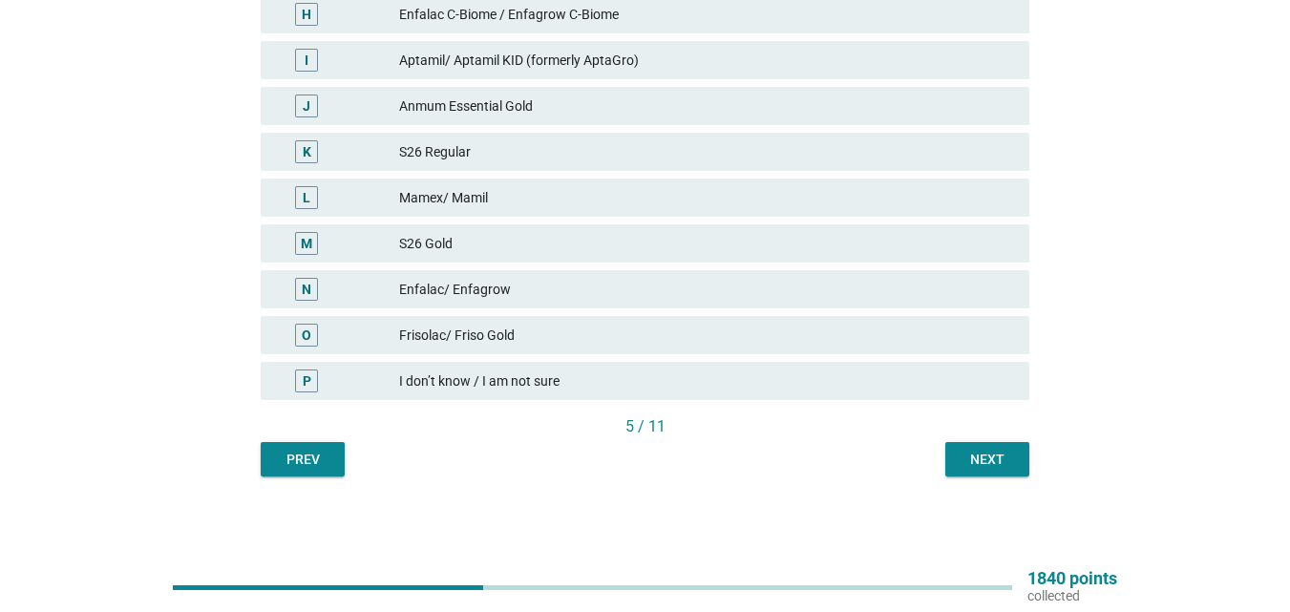
click at [982, 446] on button "Next" at bounding box center [988, 459] width 84 height 34
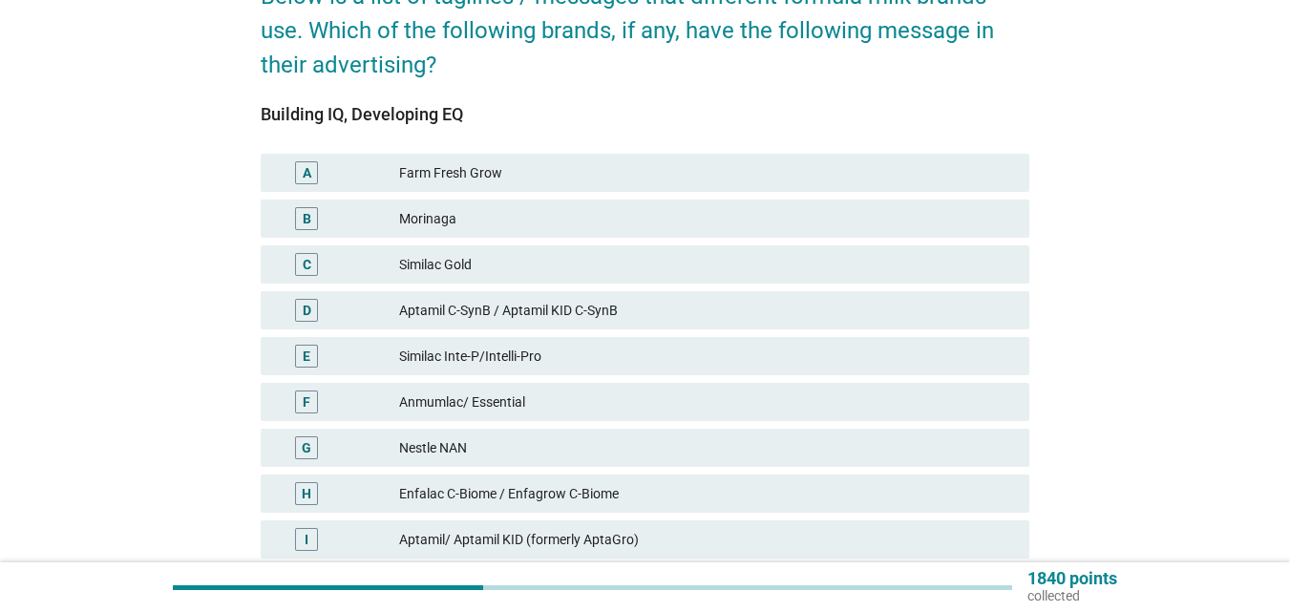
scroll to position [478, 0]
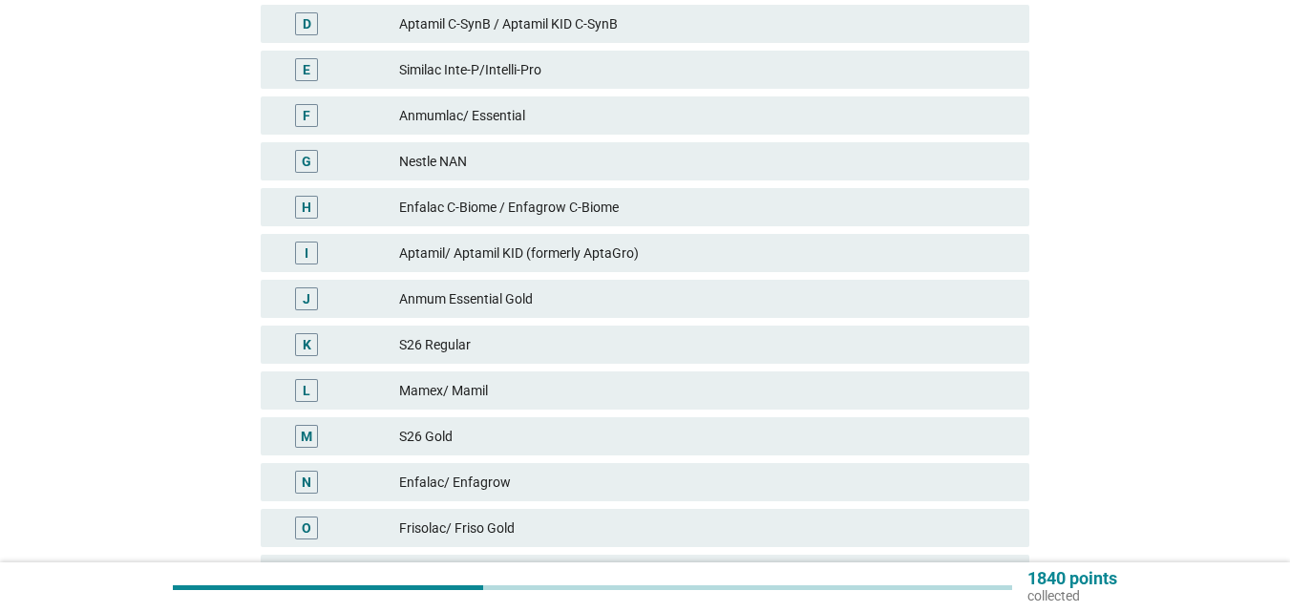
drag, startPoint x: 540, startPoint y: 67, endPoint x: 550, endPoint y: 67, distance: 10.5
click at [540, 68] on div "Similac Inte-P/Intelli-Pro" at bounding box center [706, 69] width 615 height 23
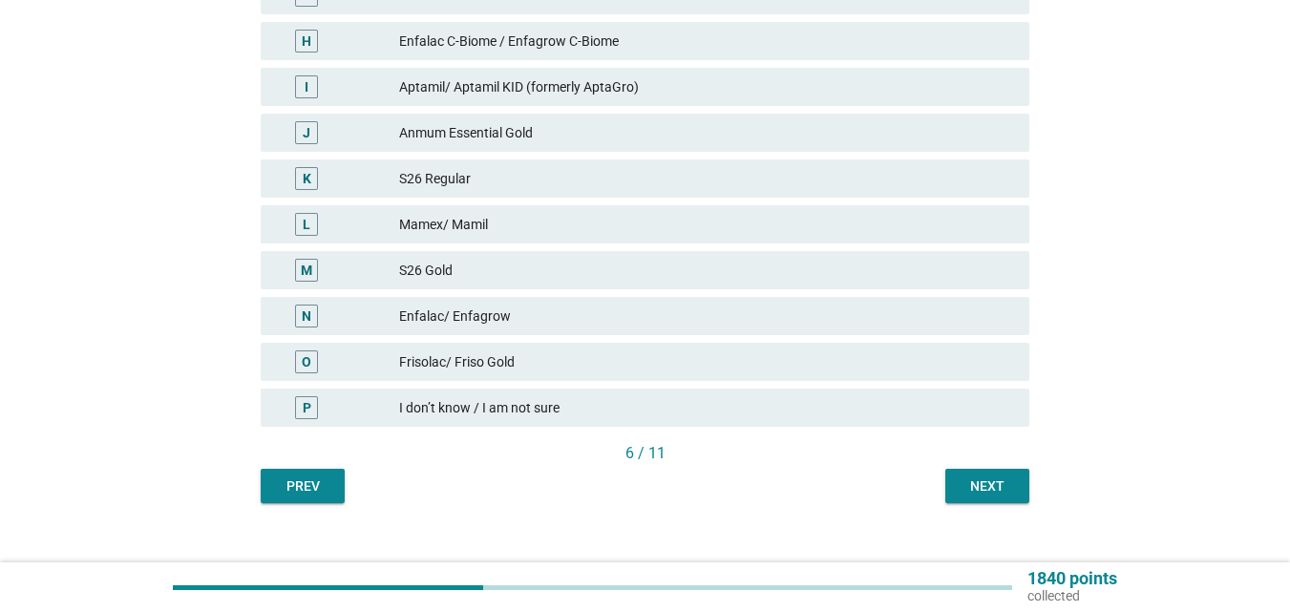
scroll to position [670, 0]
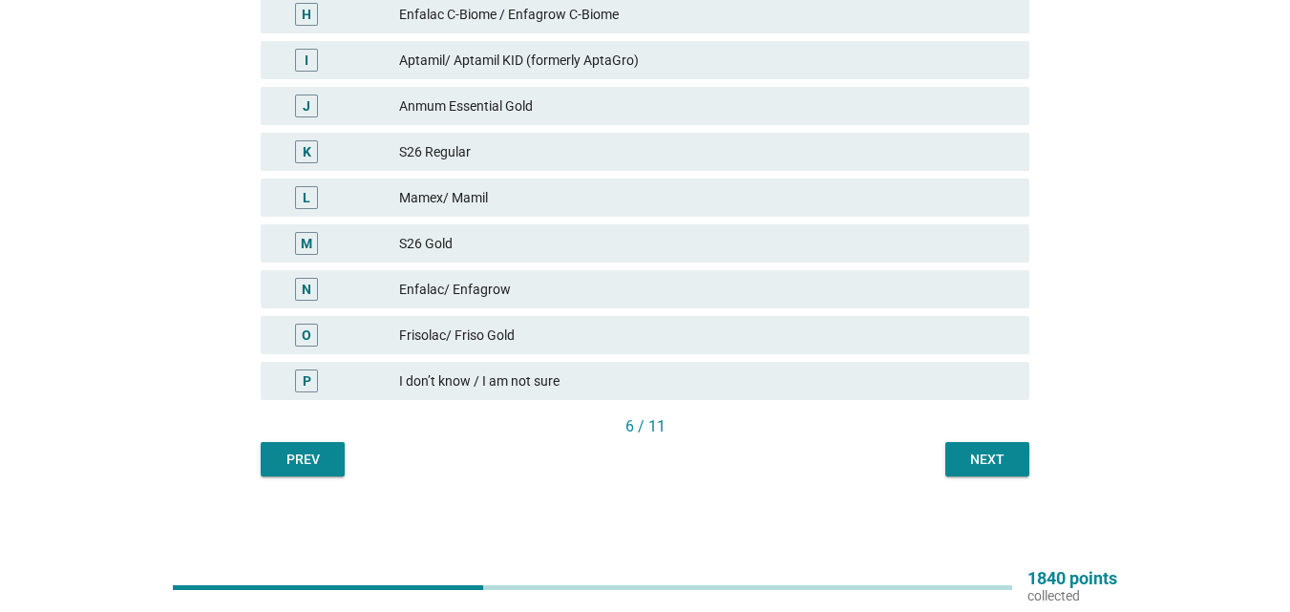
click at [968, 462] on div "Next" at bounding box center [987, 460] width 53 height 20
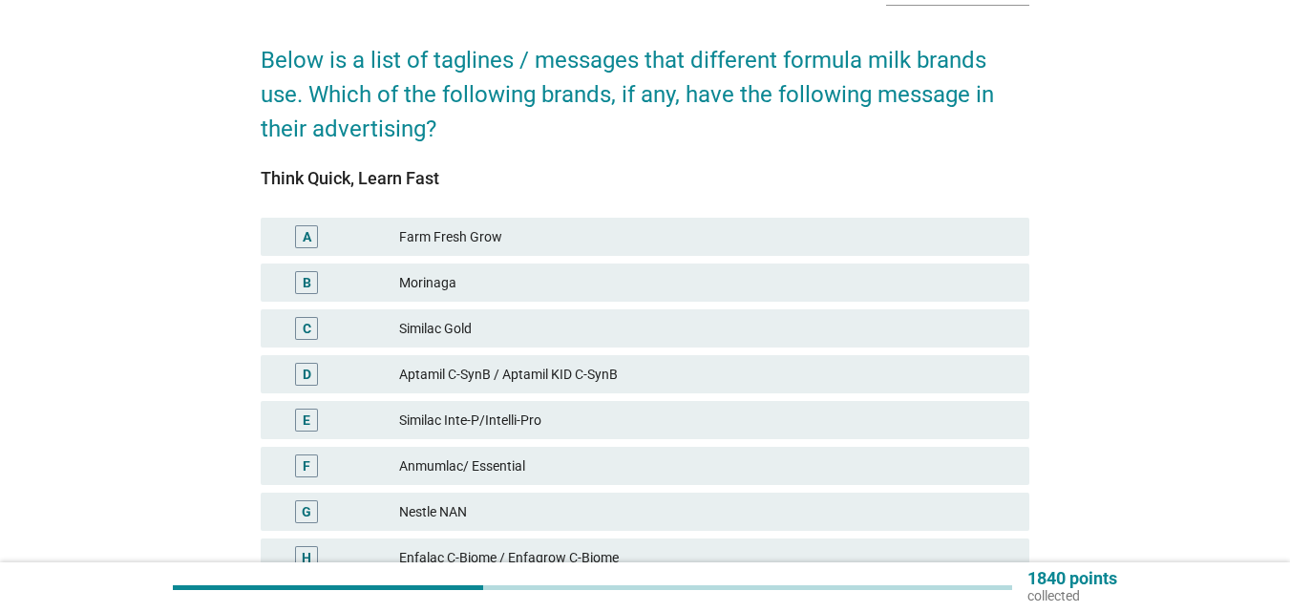
scroll to position [0, 0]
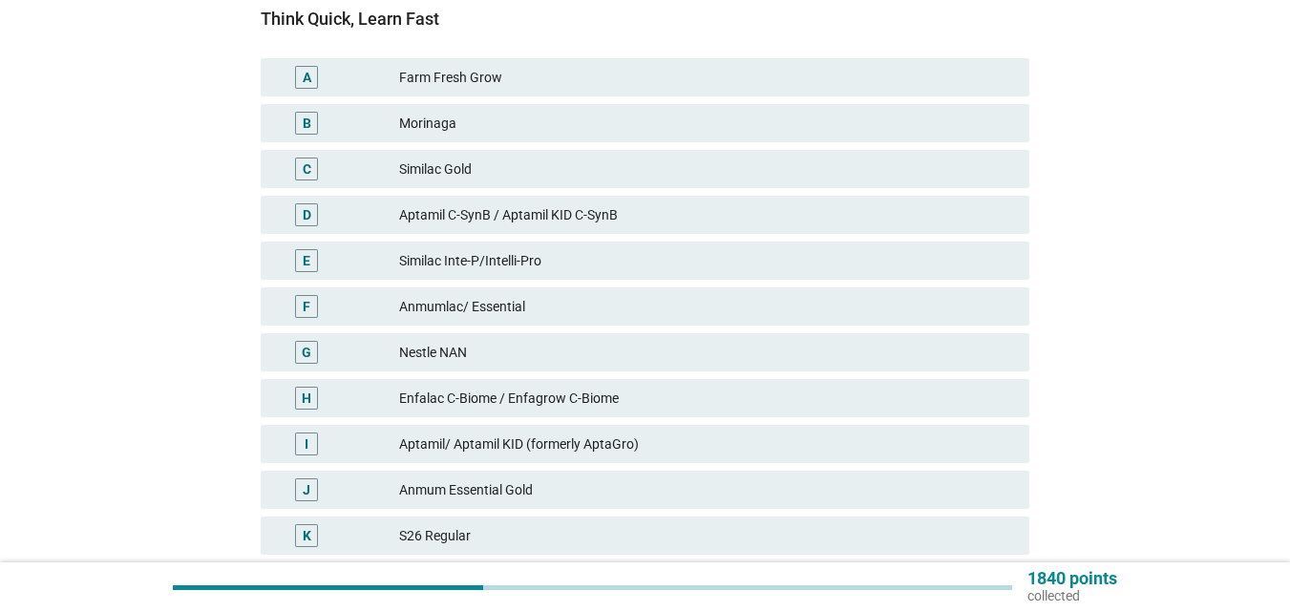
click at [521, 256] on div "Similac Inte-P/Intelli-Pro" at bounding box center [706, 260] width 615 height 23
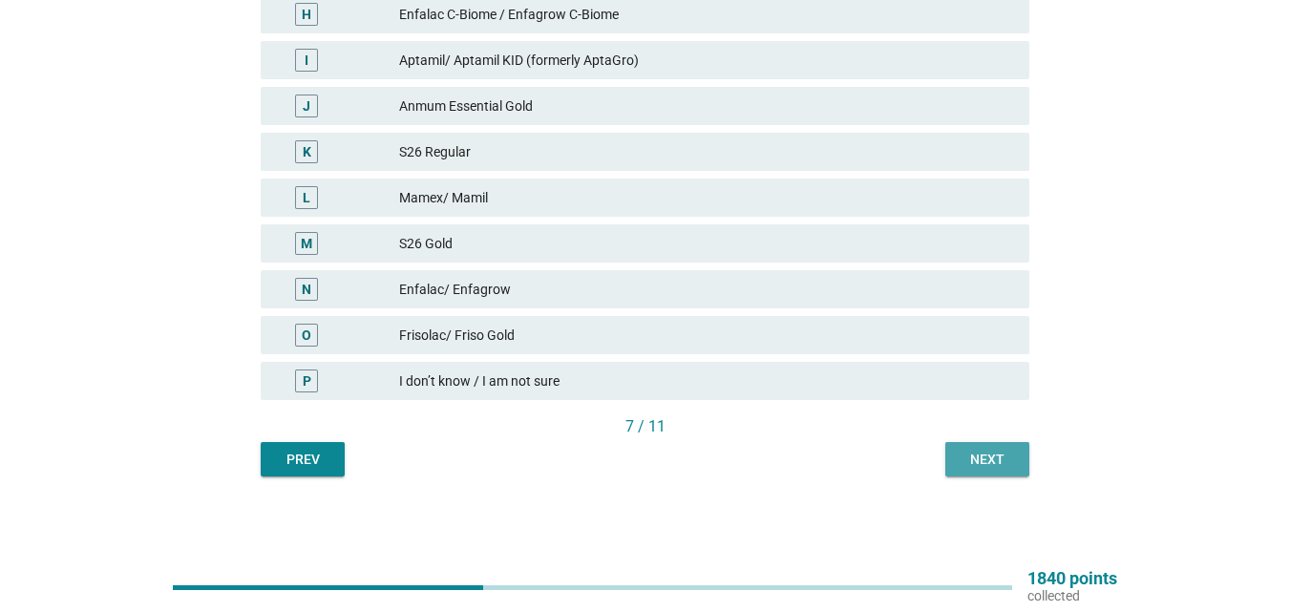
click at [967, 469] on div "Next" at bounding box center [987, 460] width 53 height 20
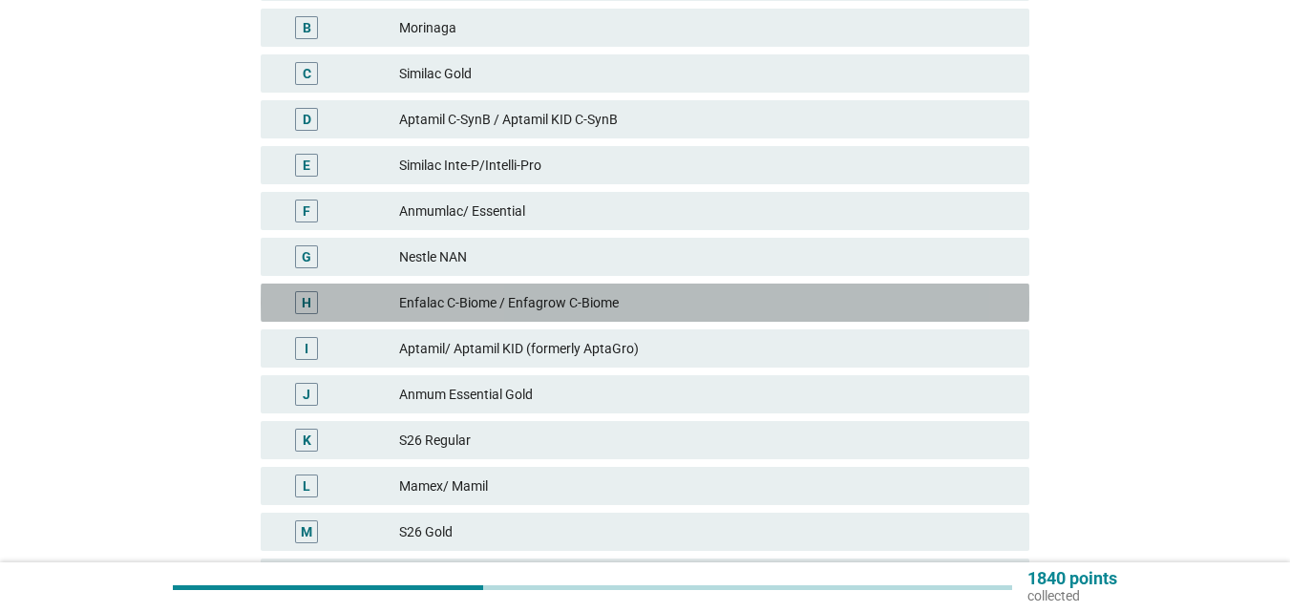
click at [642, 308] on div "Enfalac C-Biome / Enfagrow C-Biome" at bounding box center [706, 302] width 615 height 23
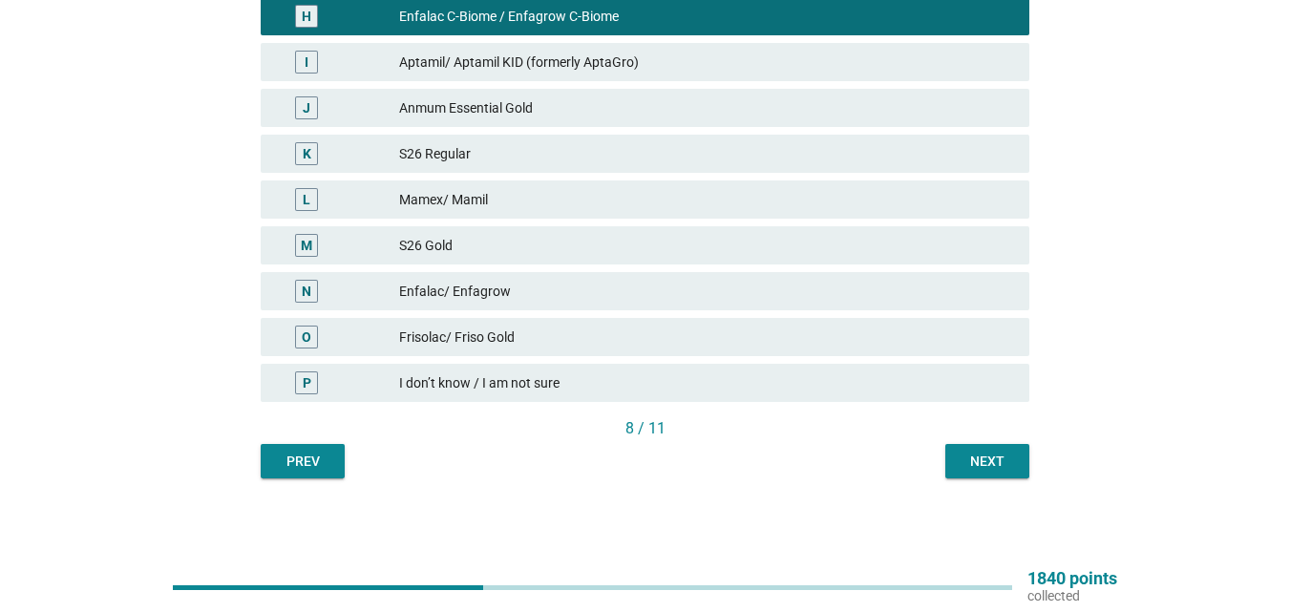
drag, startPoint x: 982, startPoint y: 437, endPoint x: 982, endPoint y: 451, distance: 13.4
click at [982, 438] on div "8 / 11" at bounding box center [645, 428] width 769 height 23
click at [982, 457] on div "Next" at bounding box center [987, 462] width 53 height 20
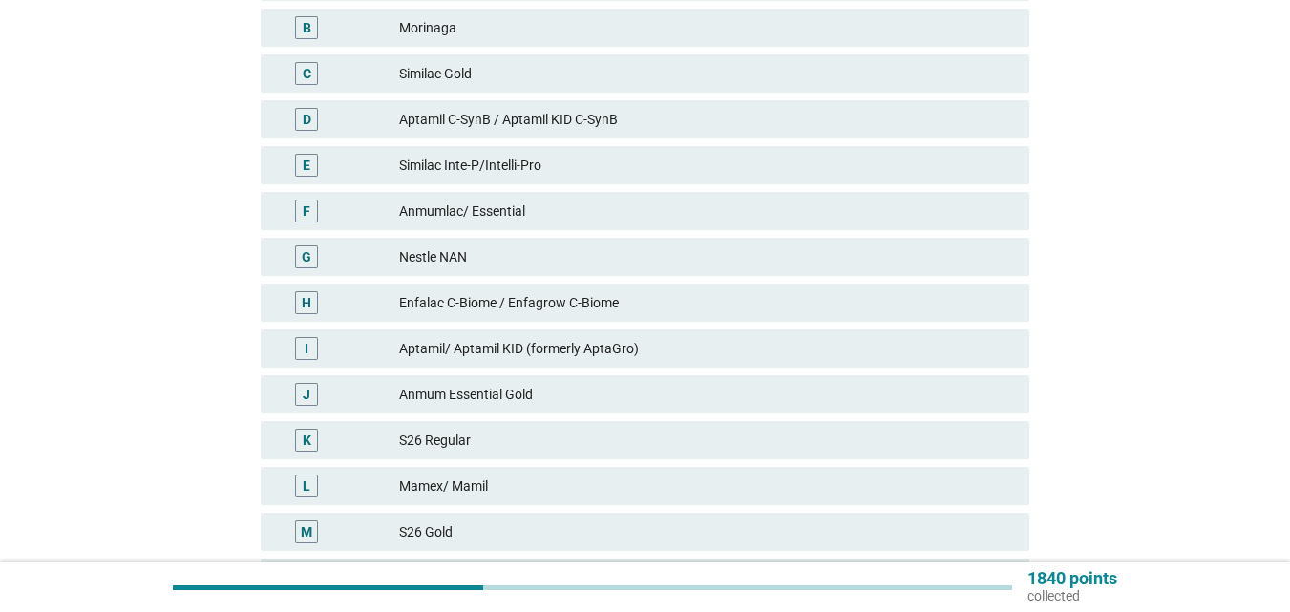
click at [644, 296] on div "Enfalac C-Biome / Enfagrow C-Biome" at bounding box center [706, 302] width 615 height 23
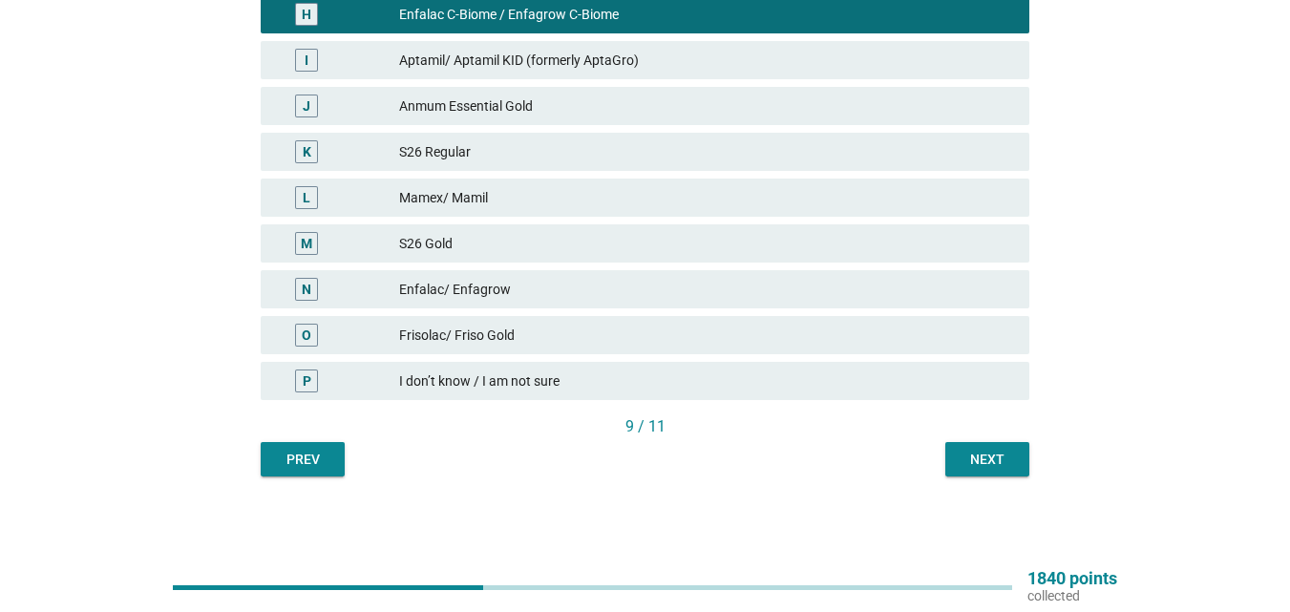
click at [986, 458] on div "Next" at bounding box center [987, 460] width 53 height 20
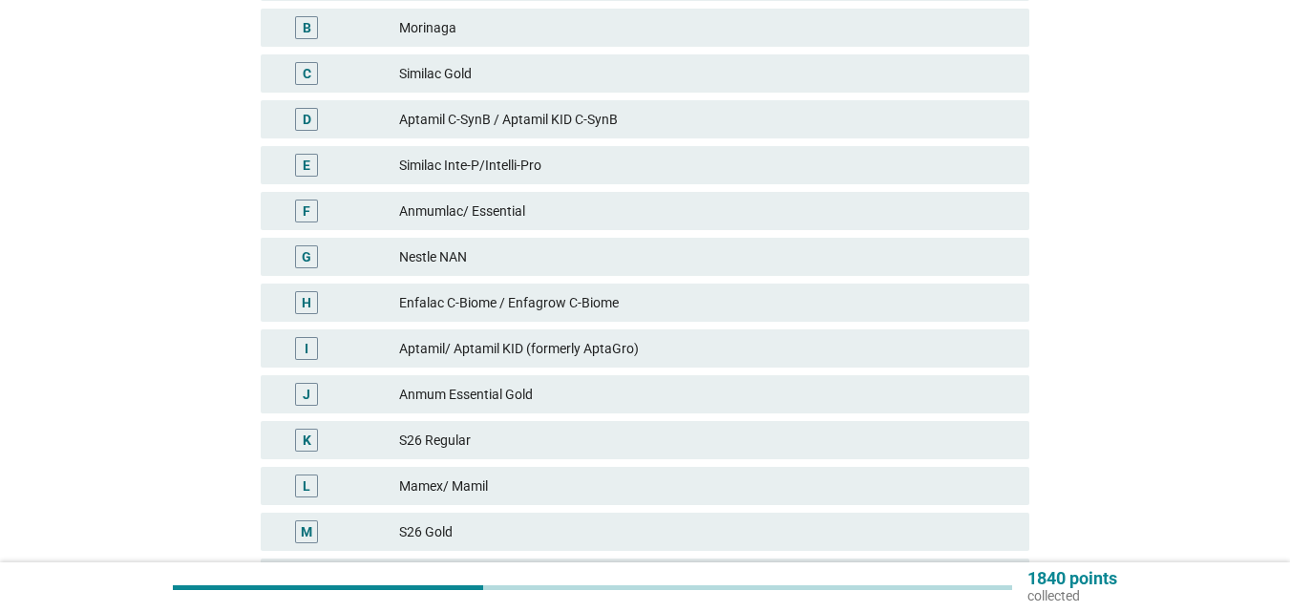
click at [577, 176] on div "Similac Inte-P/Intelli-Pro" at bounding box center [706, 165] width 615 height 23
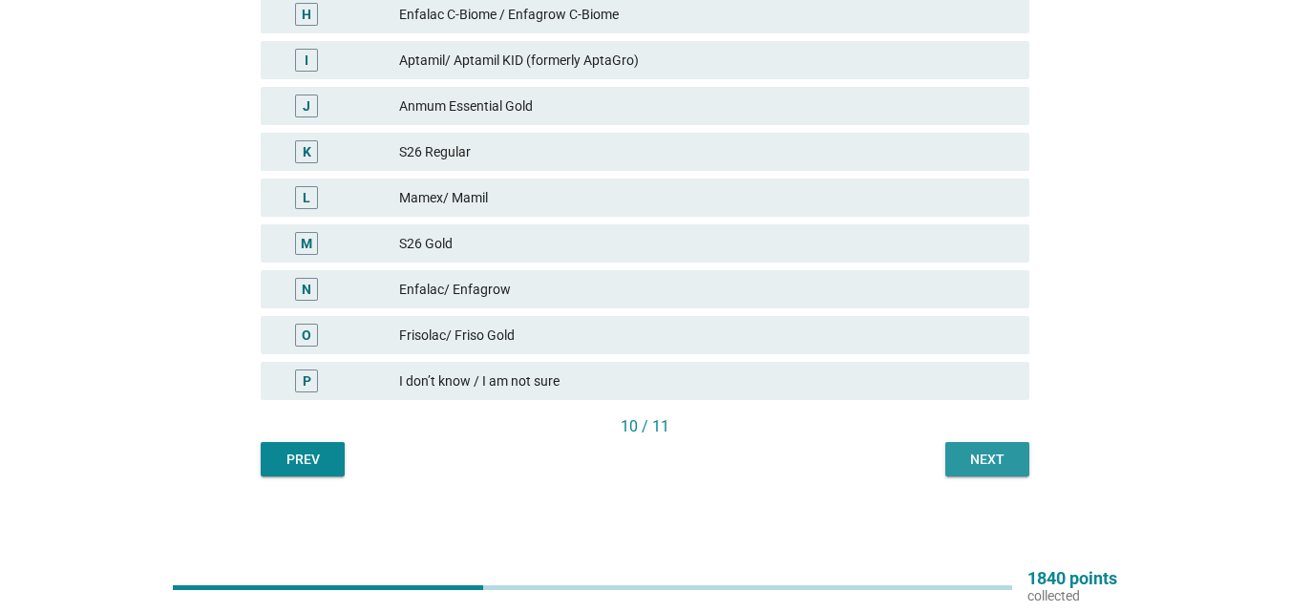
click at [964, 470] on button "Next" at bounding box center [988, 459] width 84 height 34
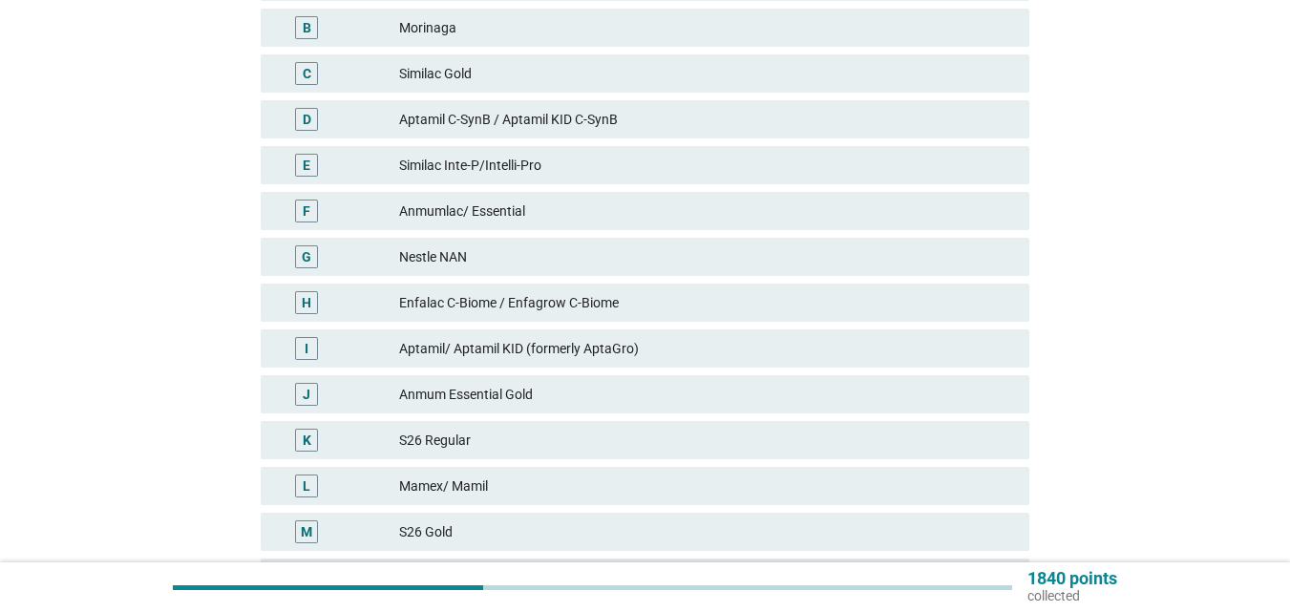
click at [606, 299] on div "Enfalac C-Biome / Enfagrow C-Biome" at bounding box center [706, 302] width 615 height 23
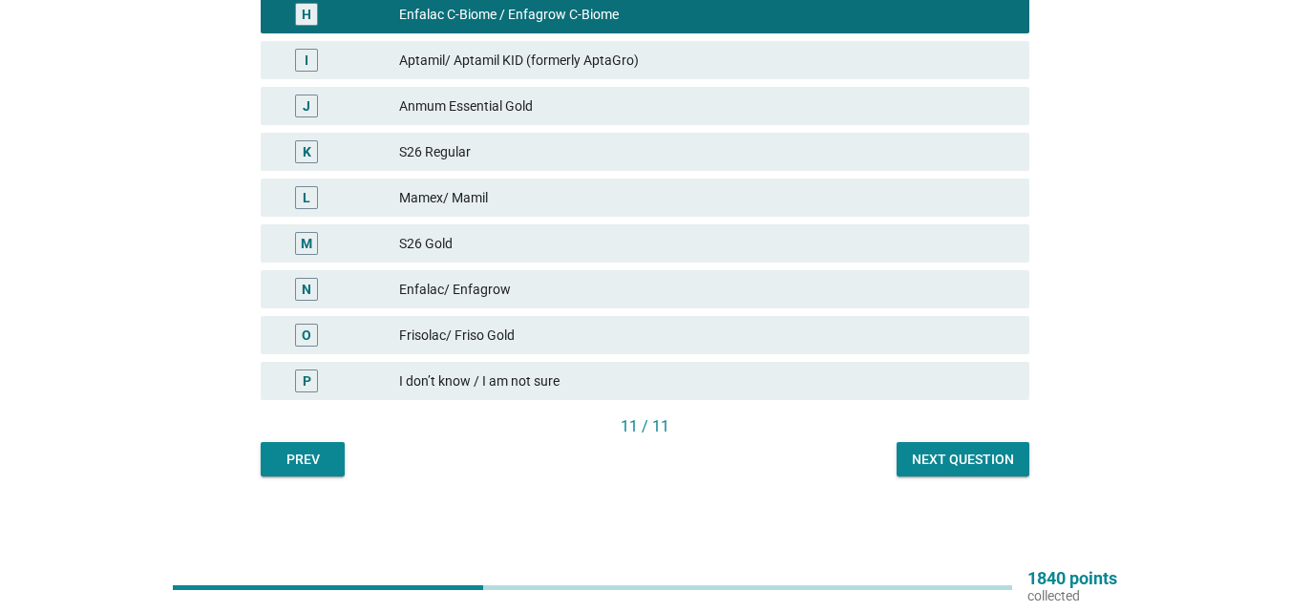
click at [975, 457] on div "Next question" at bounding box center [963, 460] width 102 height 20
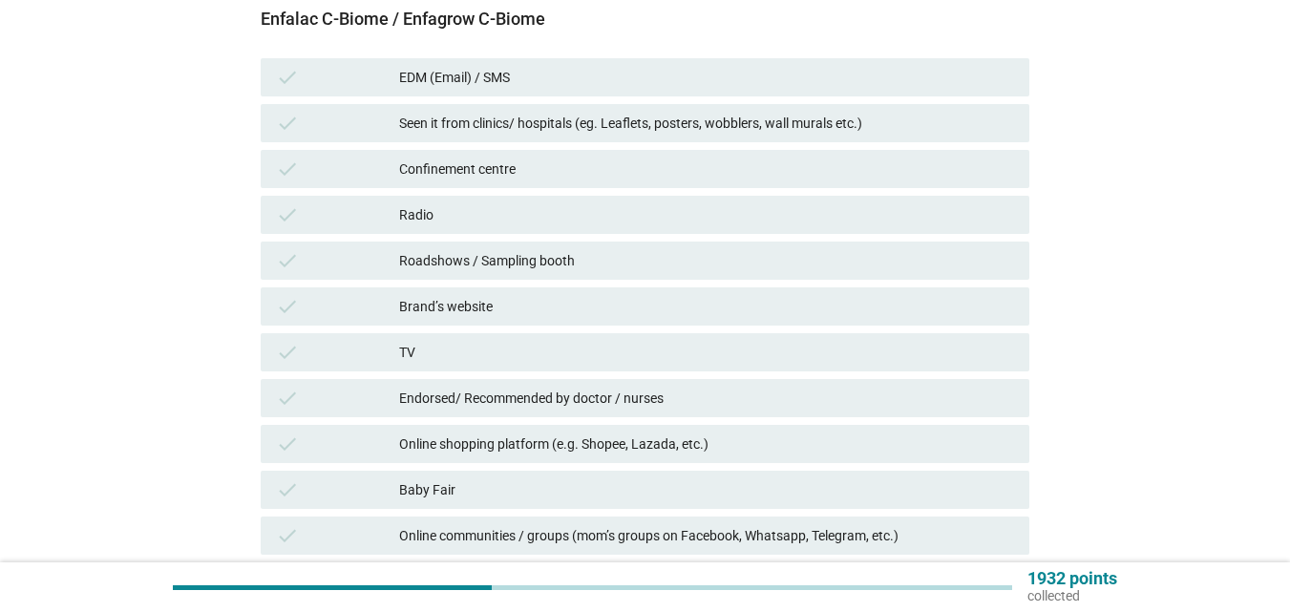
click at [592, 134] on div "Seen it from clinics/ hospitals (eg. Leaflets, posters, wobblers, wall murals e…" at bounding box center [706, 123] width 615 height 23
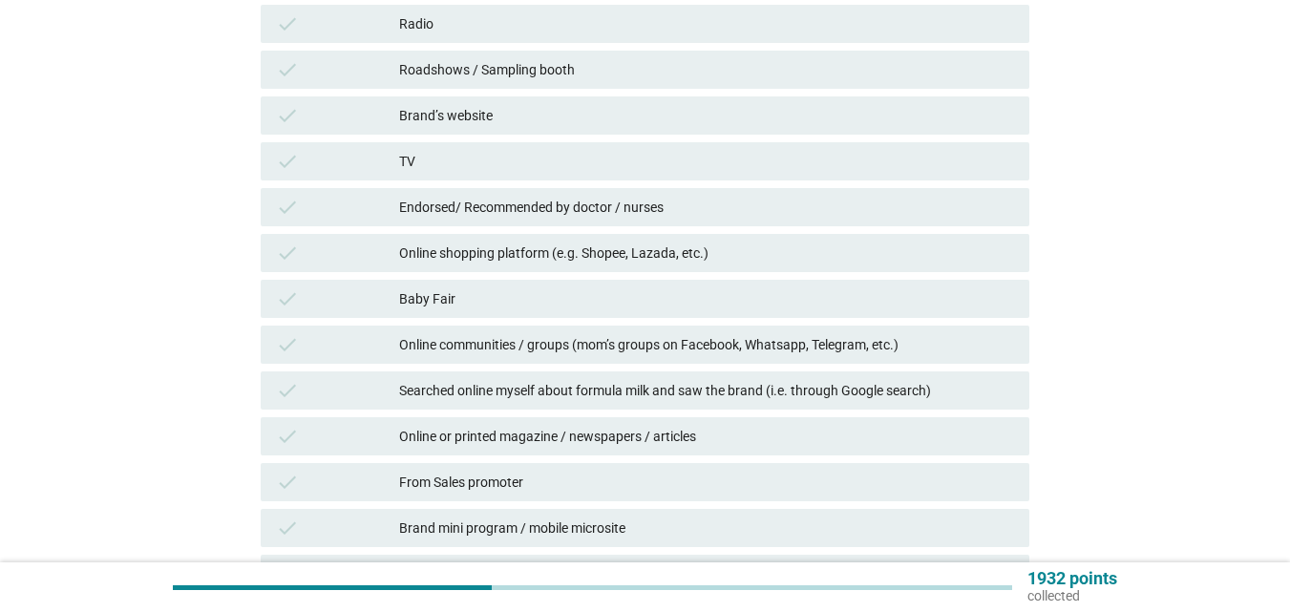
click at [553, 300] on div "Baby Fair" at bounding box center [706, 298] width 615 height 23
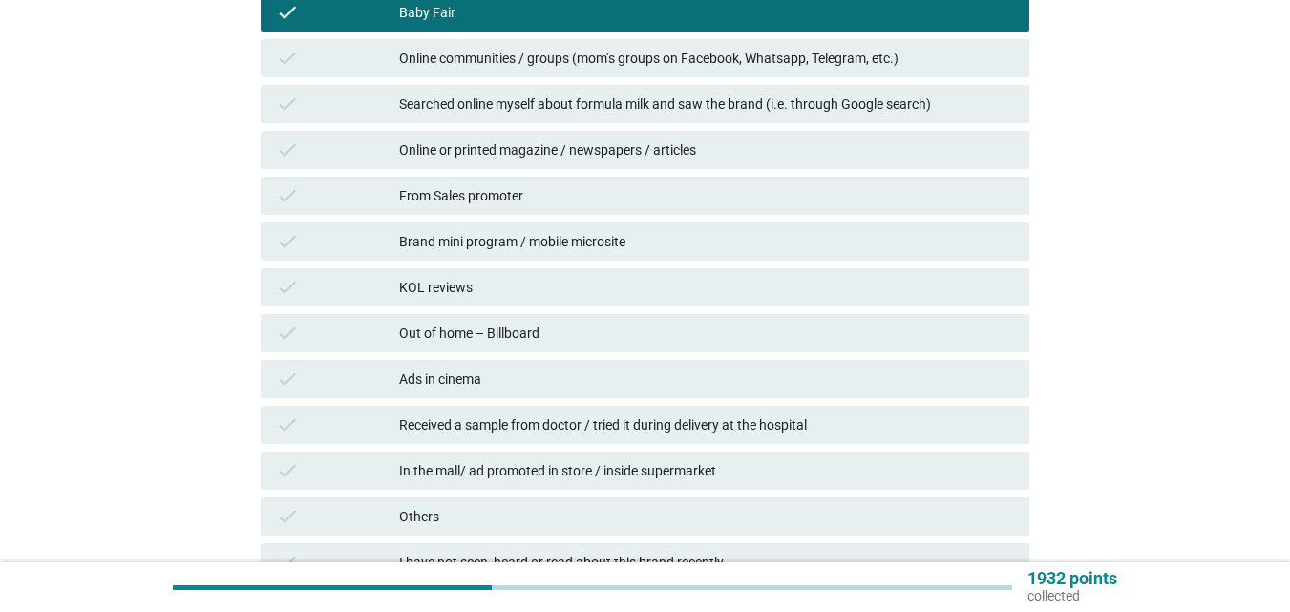
click at [614, 68] on div "Online communities / groups (mom’s groups on Facebook, Whatsapp, Telegram, etc.)" at bounding box center [706, 58] width 615 height 23
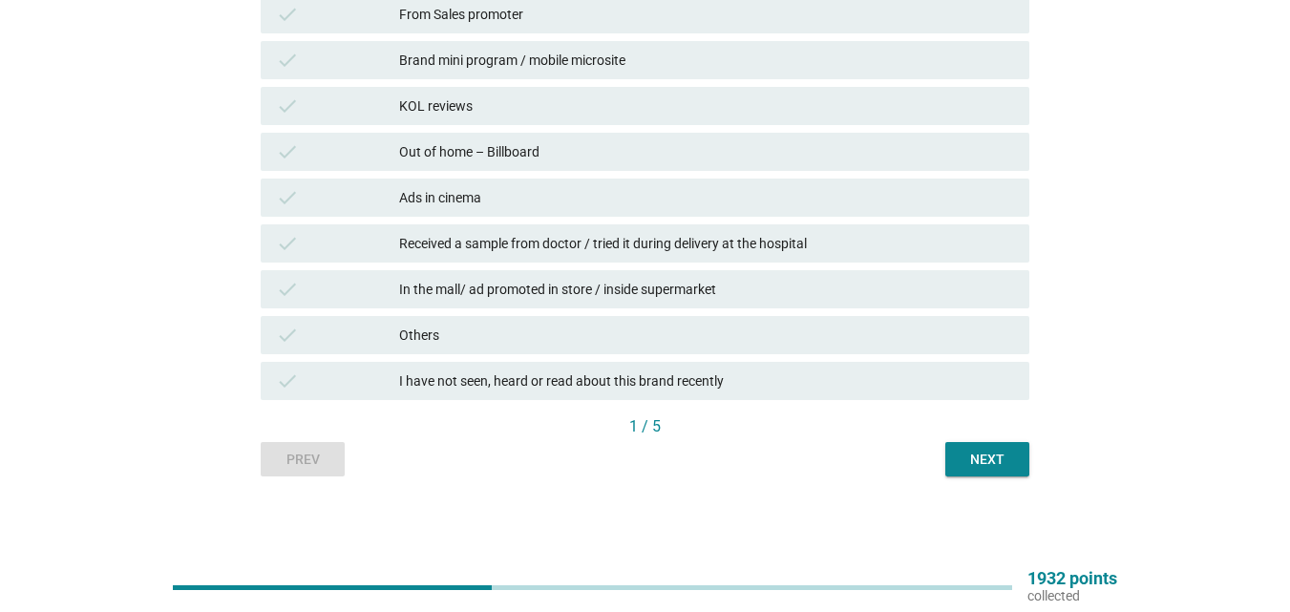
click at [961, 457] on div "Next" at bounding box center [987, 460] width 53 height 20
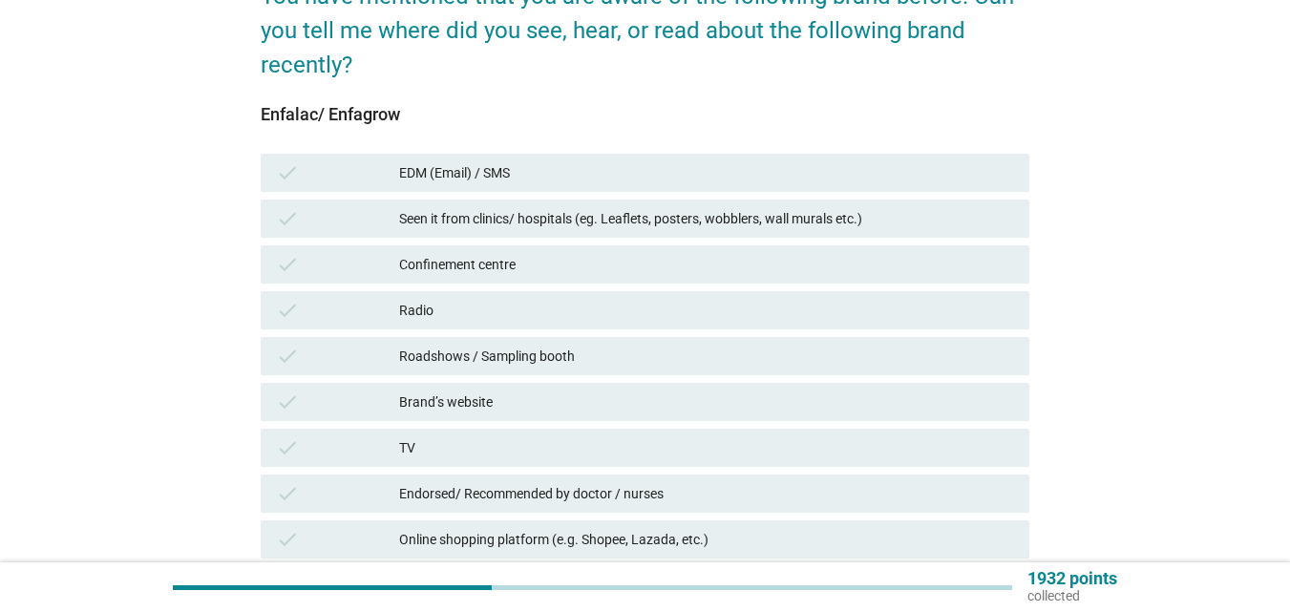
click at [573, 233] on div "check Seen it from clinics/ hospitals (eg. Leaflets, posters, wobblers, wall mu…" at bounding box center [645, 219] width 769 height 38
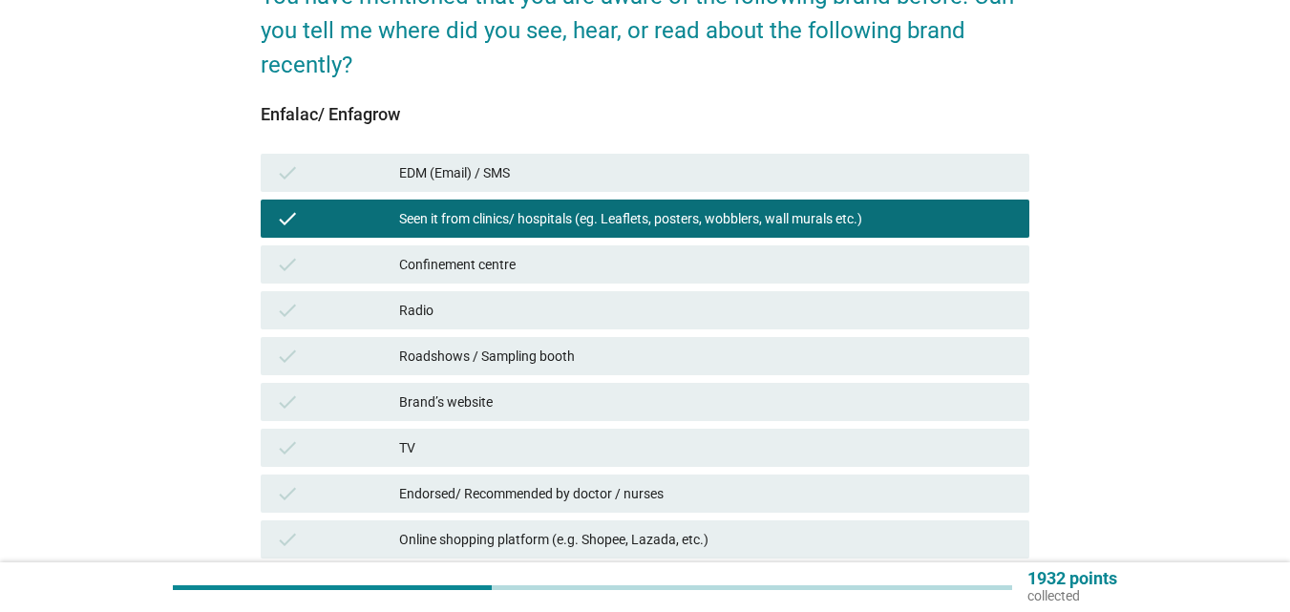
click at [553, 268] on div "Confinement centre" at bounding box center [706, 264] width 615 height 23
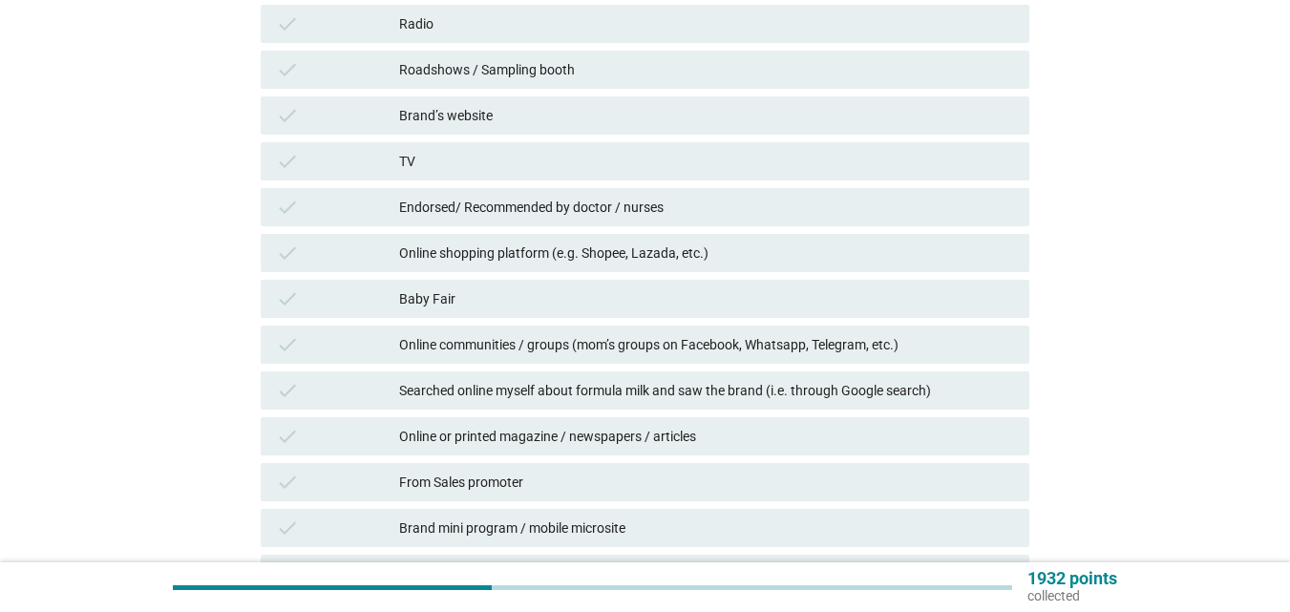
click at [562, 220] on div "check Endorsed/ Recommended by doctor / nurses" at bounding box center [645, 207] width 769 height 38
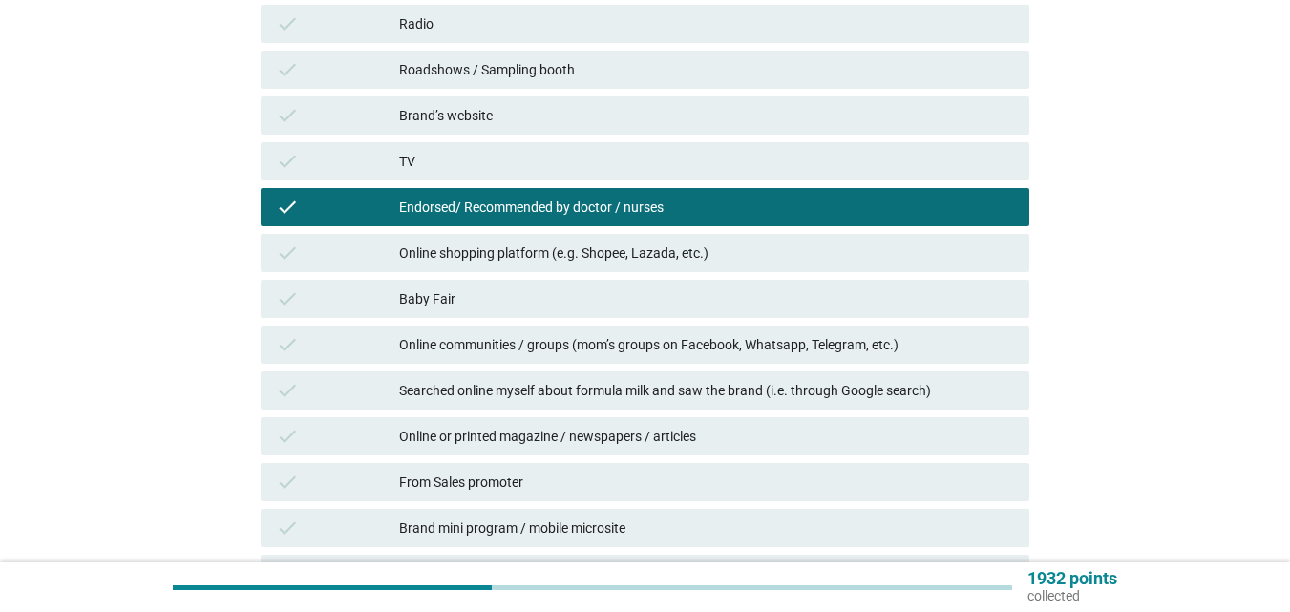
click at [494, 120] on div "Brand’s website" at bounding box center [706, 115] width 615 height 23
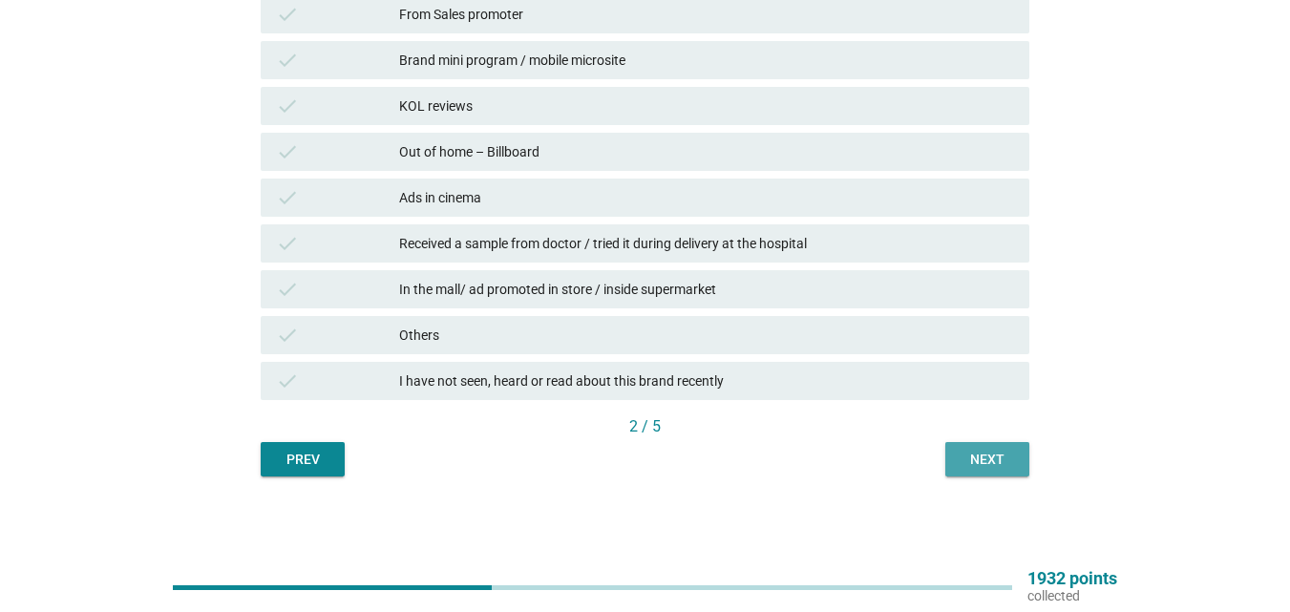
click at [998, 465] on div "Next" at bounding box center [987, 460] width 53 height 20
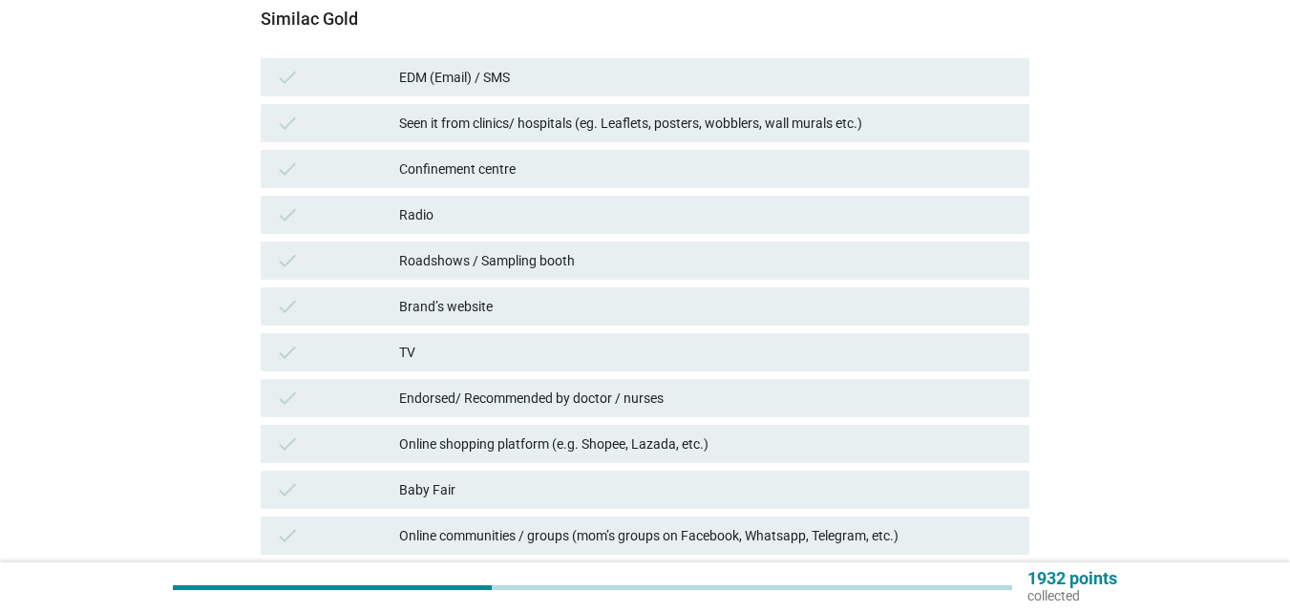
click at [542, 309] on div "Brand’s website" at bounding box center [706, 306] width 615 height 23
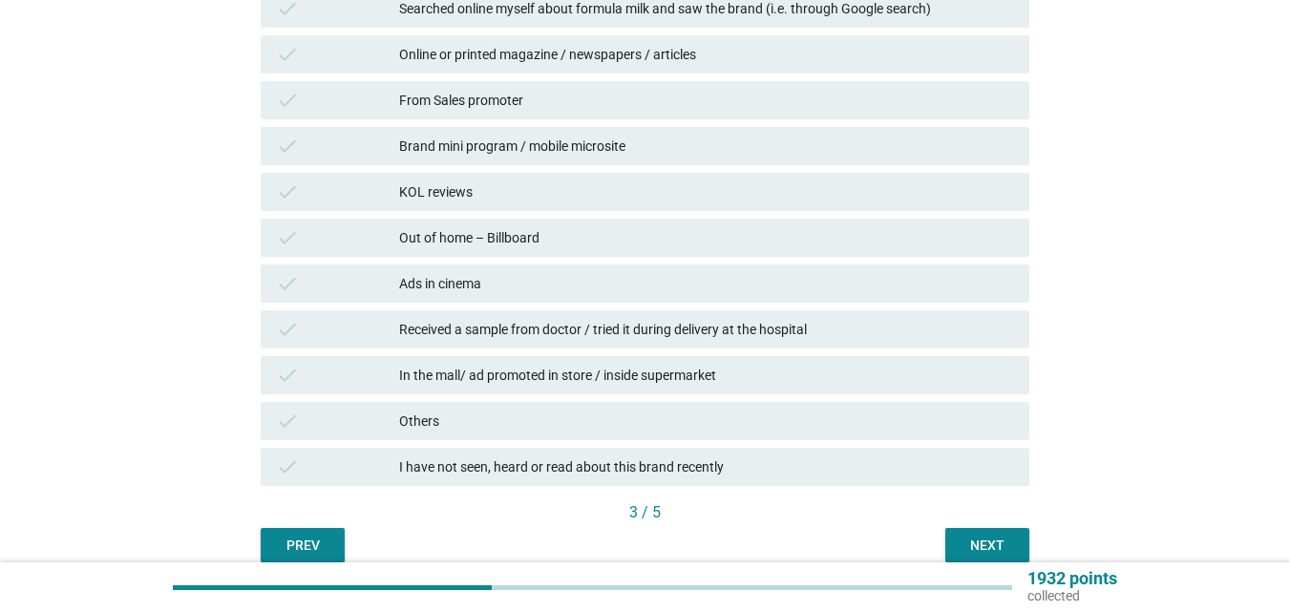
click at [759, 323] on div "Received a sample from doctor / tried it during delivery at the hospital" at bounding box center [706, 329] width 615 height 23
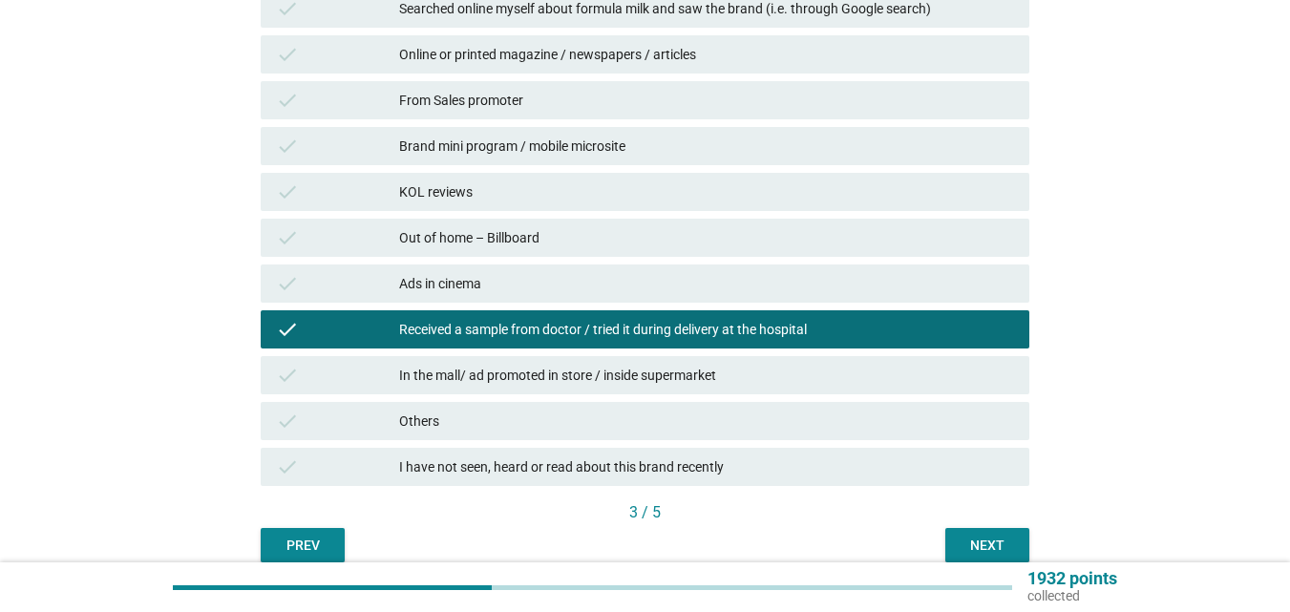
click at [962, 540] on div "Next" at bounding box center [987, 546] width 53 height 20
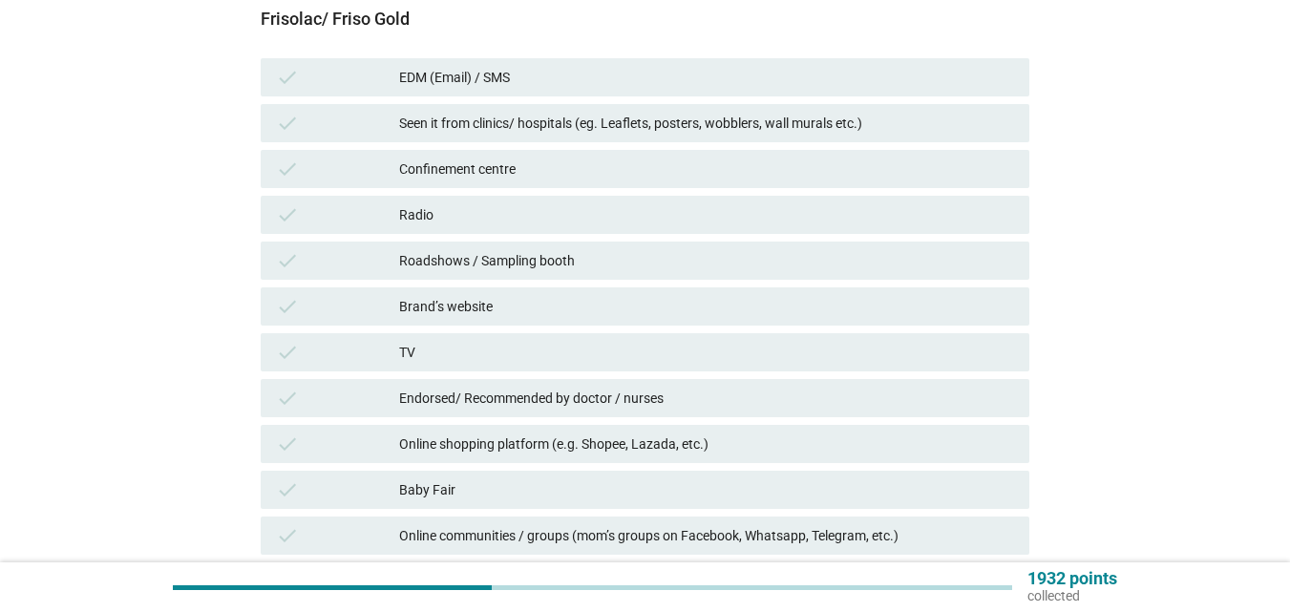
click at [520, 316] on div "Brand’s website" at bounding box center [706, 306] width 615 height 23
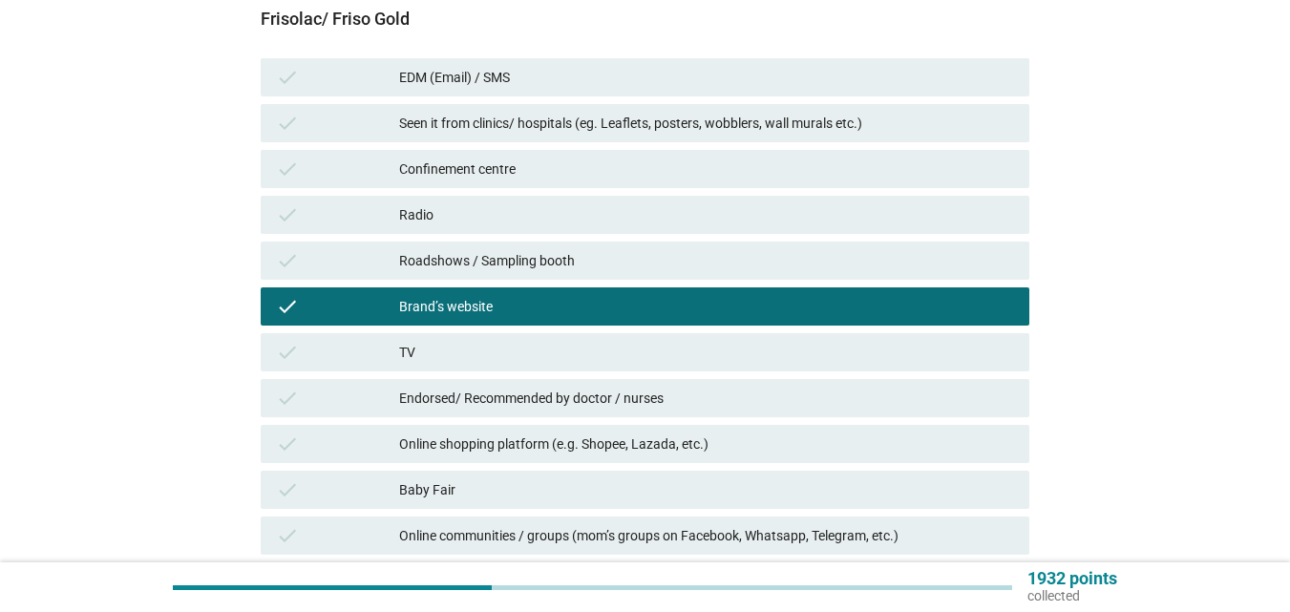
click at [536, 128] on div "Seen it from clinics/ hospitals (eg. Leaflets, posters, wobblers, wall murals e…" at bounding box center [706, 123] width 615 height 23
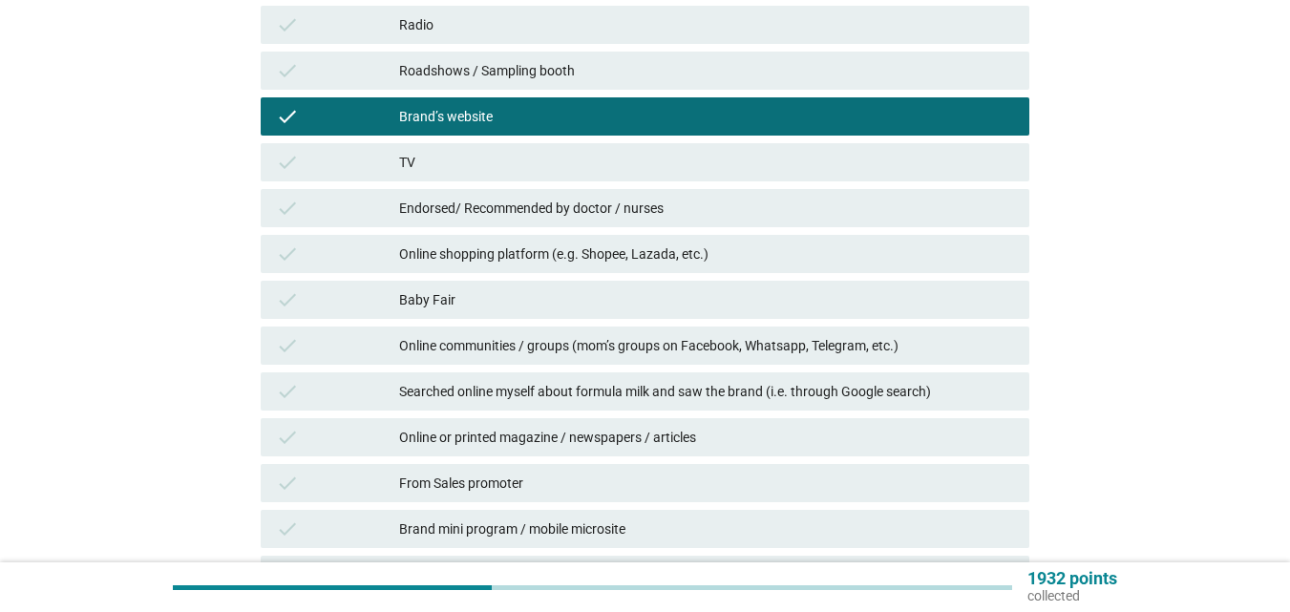
scroll to position [478, 0]
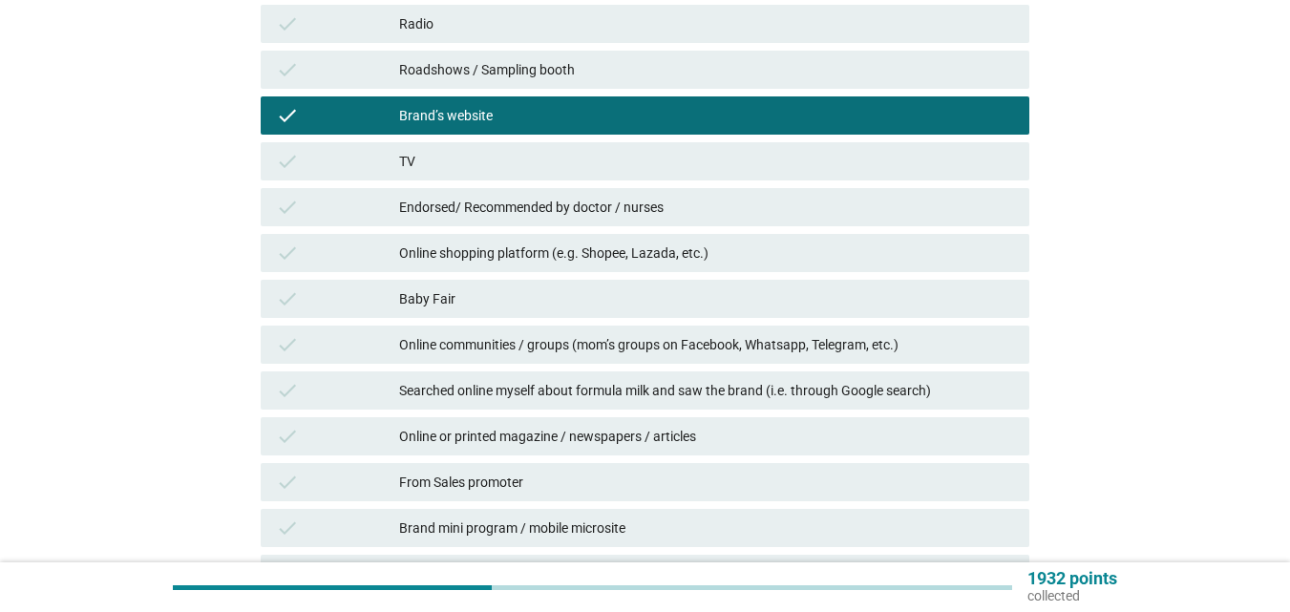
click at [554, 84] on div "check Roadshows / Sampling booth" at bounding box center [645, 70] width 769 height 38
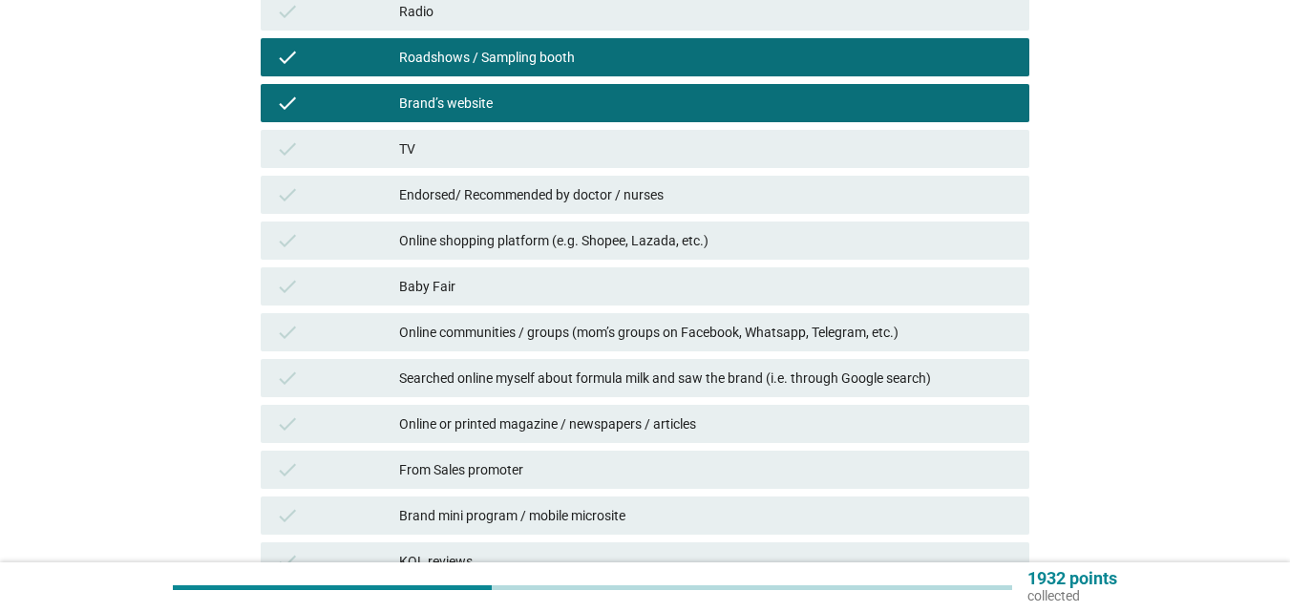
scroll to position [669, 0]
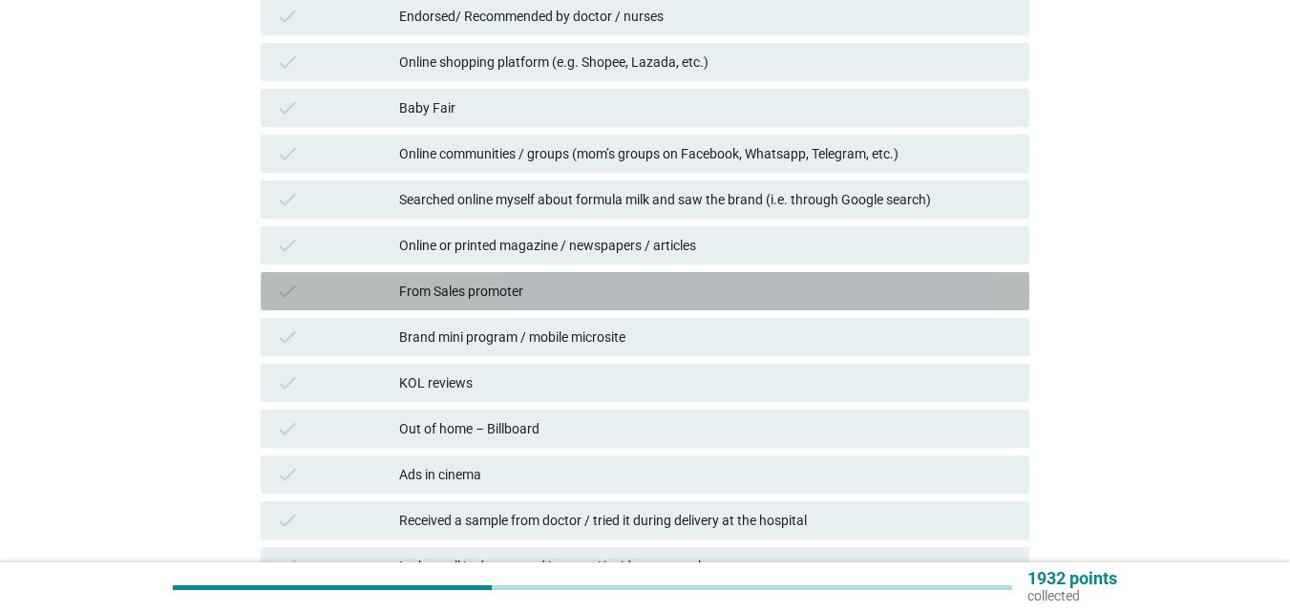
click at [537, 291] on div "From Sales promoter" at bounding box center [706, 291] width 615 height 23
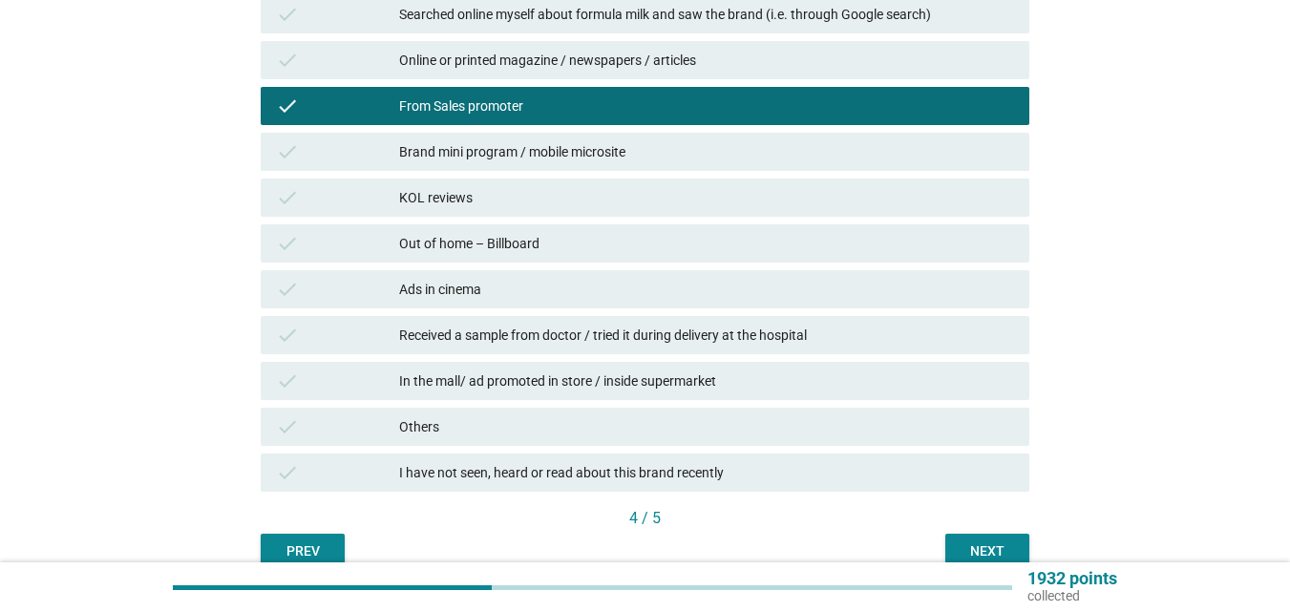
scroll to position [860, 0]
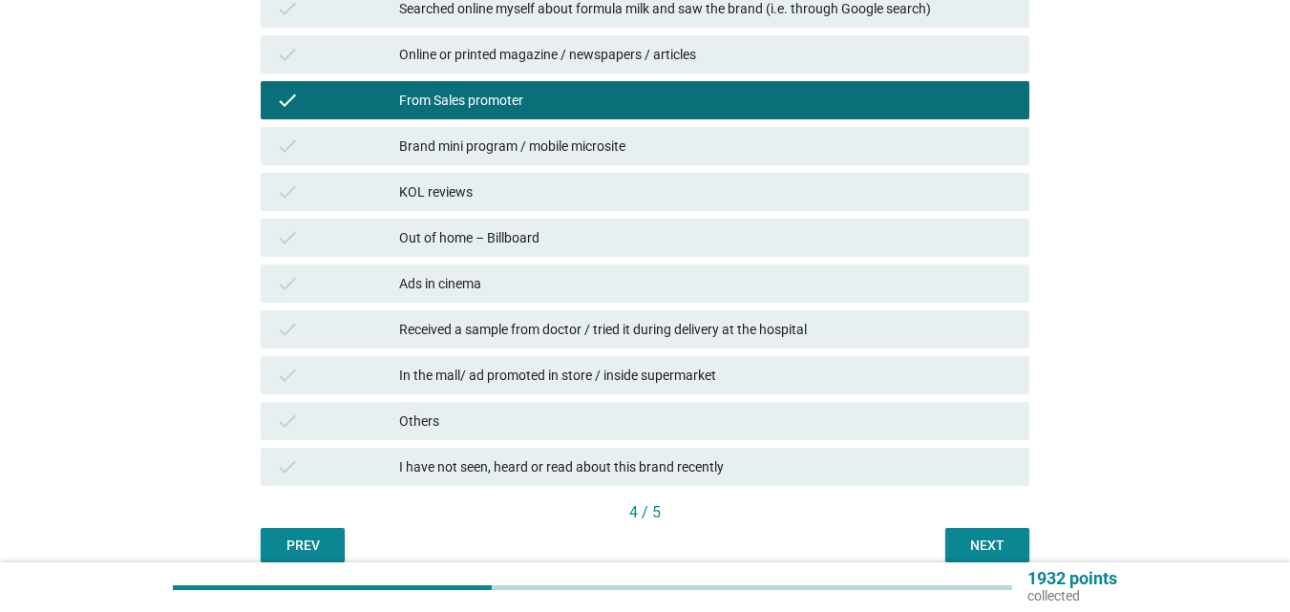
click at [535, 343] on div "check Received a sample from doctor / tried it during delivery at the hospital" at bounding box center [645, 329] width 769 height 38
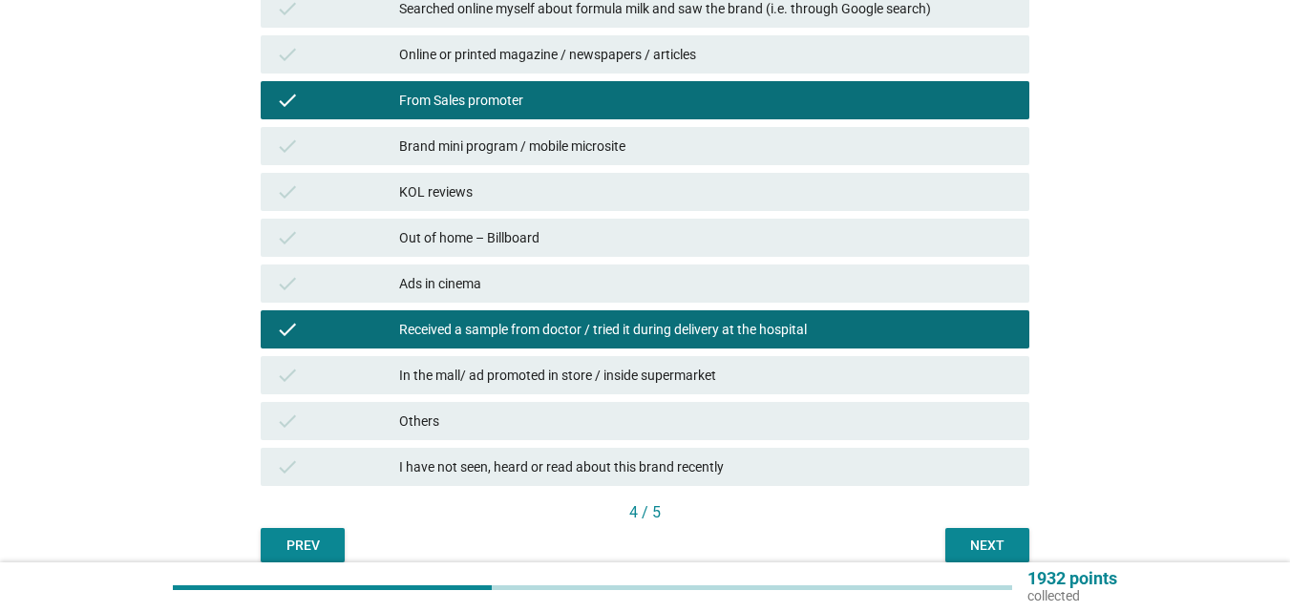
click at [779, 376] on div "In the mall/ ad promoted in store / inside supermarket" at bounding box center [706, 375] width 615 height 23
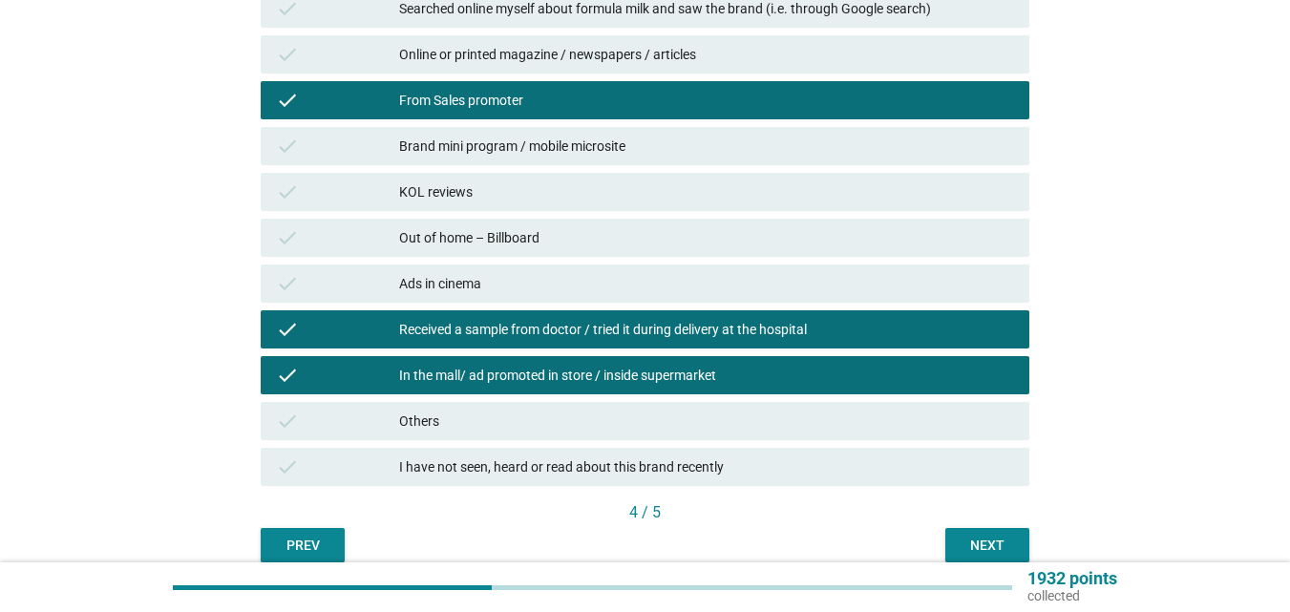
click at [969, 542] on div "Next" at bounding box center [987, 546] width 53 height 20
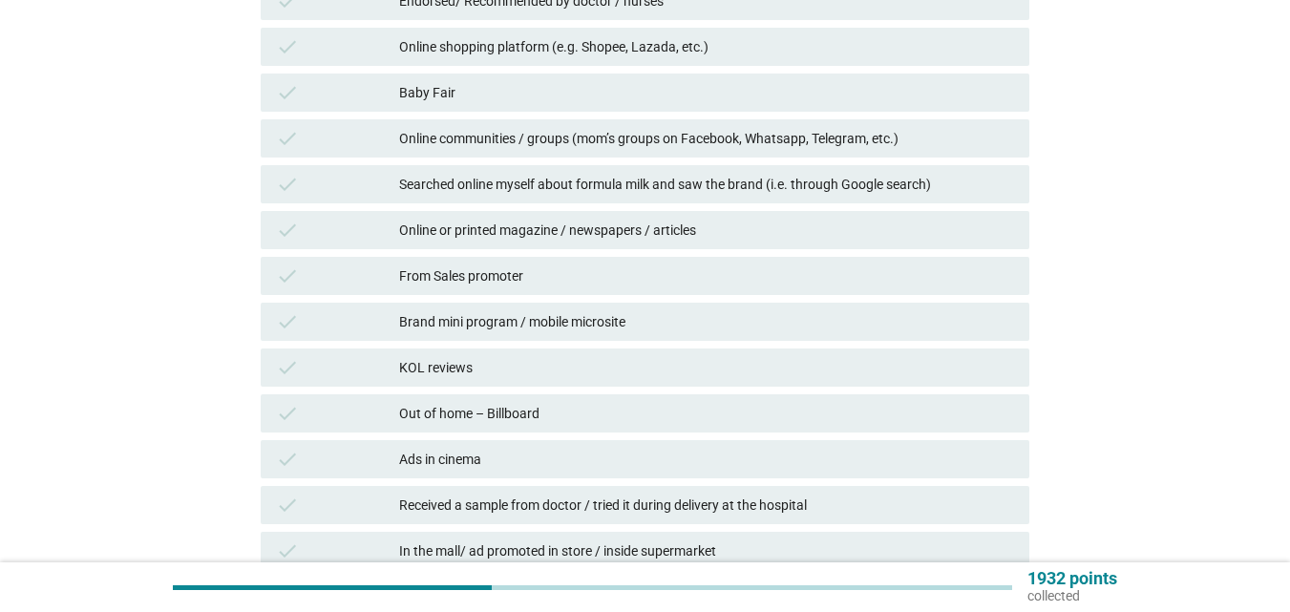
scroll to position [764, 0]
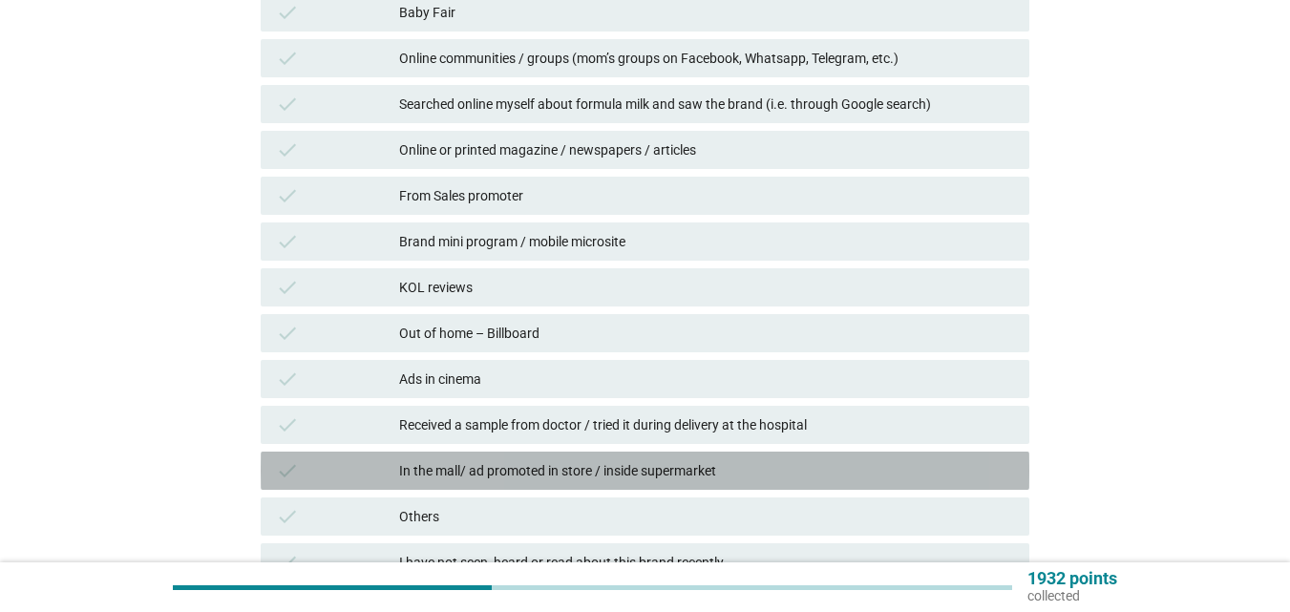
click at [519, 463] on div "In the mall/ ad promoted in store / inside supermarket" at bounding box center [706, 470] width 615 height 23
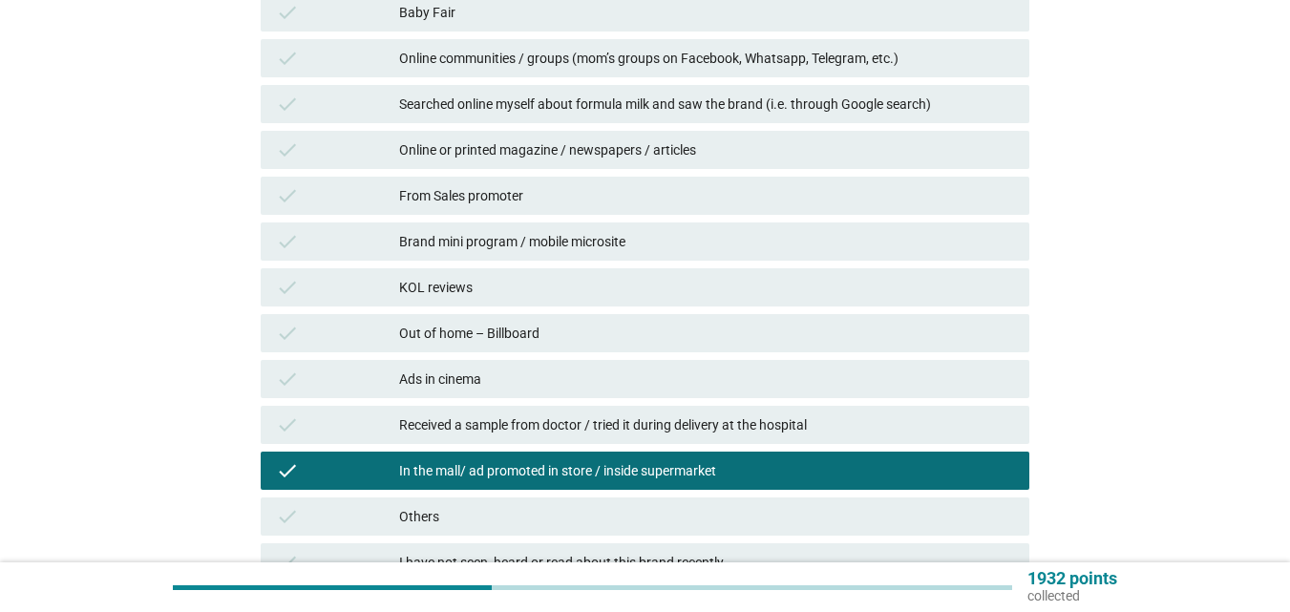
click at [518, 10] on div "Baby Fair" at bounding box center [706, 12] width 615 height 23
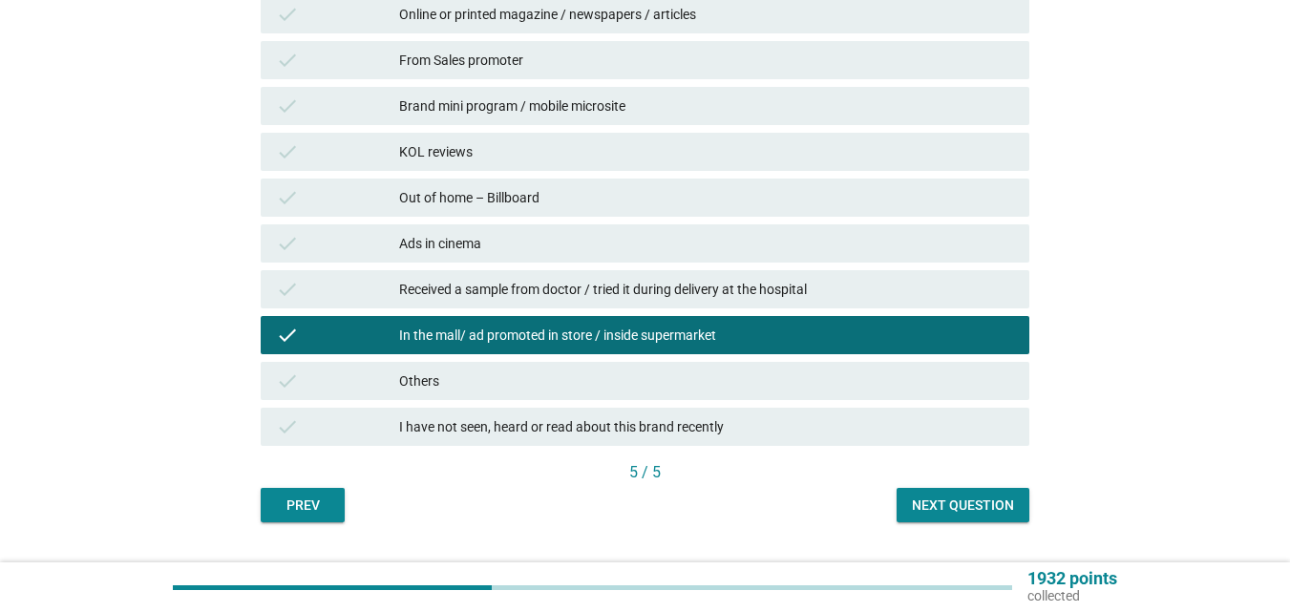
scroll to position [946, 0]
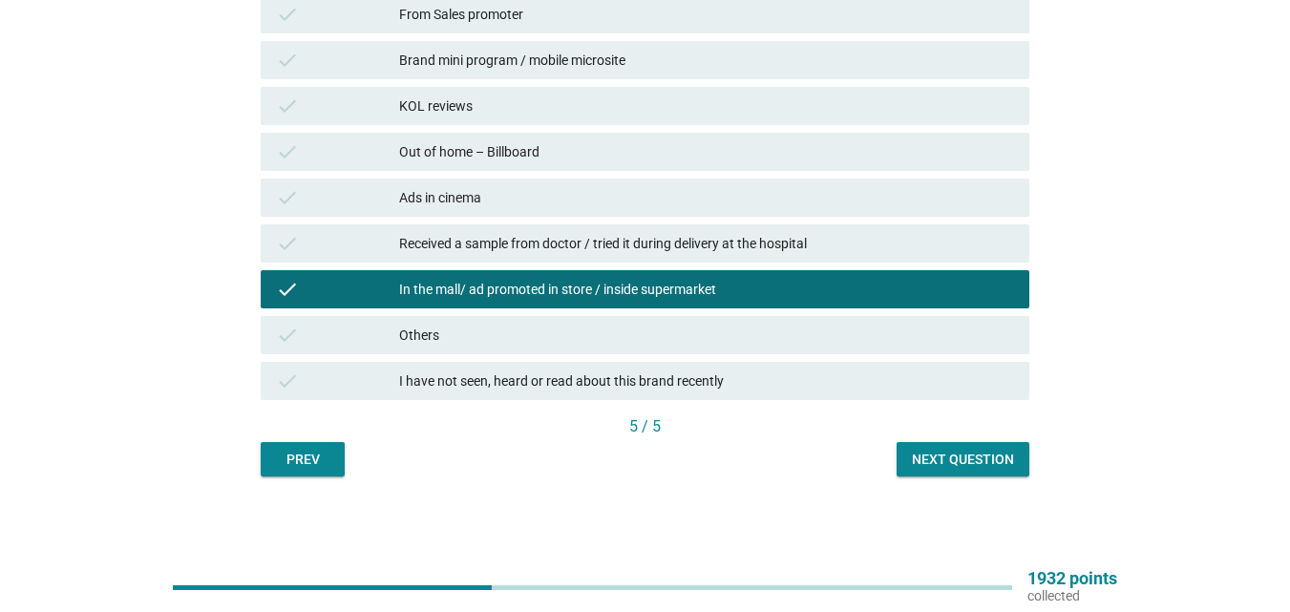
click at [963, 461] on div "Next question" at bounding box center [963, 460] width 102 height 20
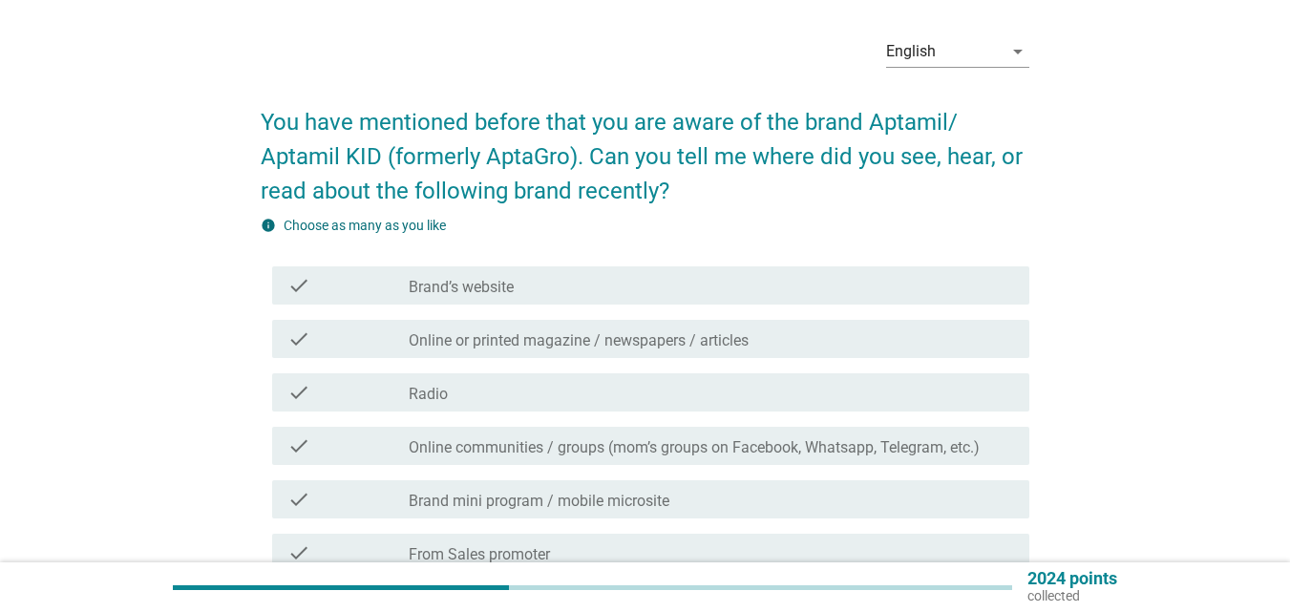
scroll to position [96, 0]
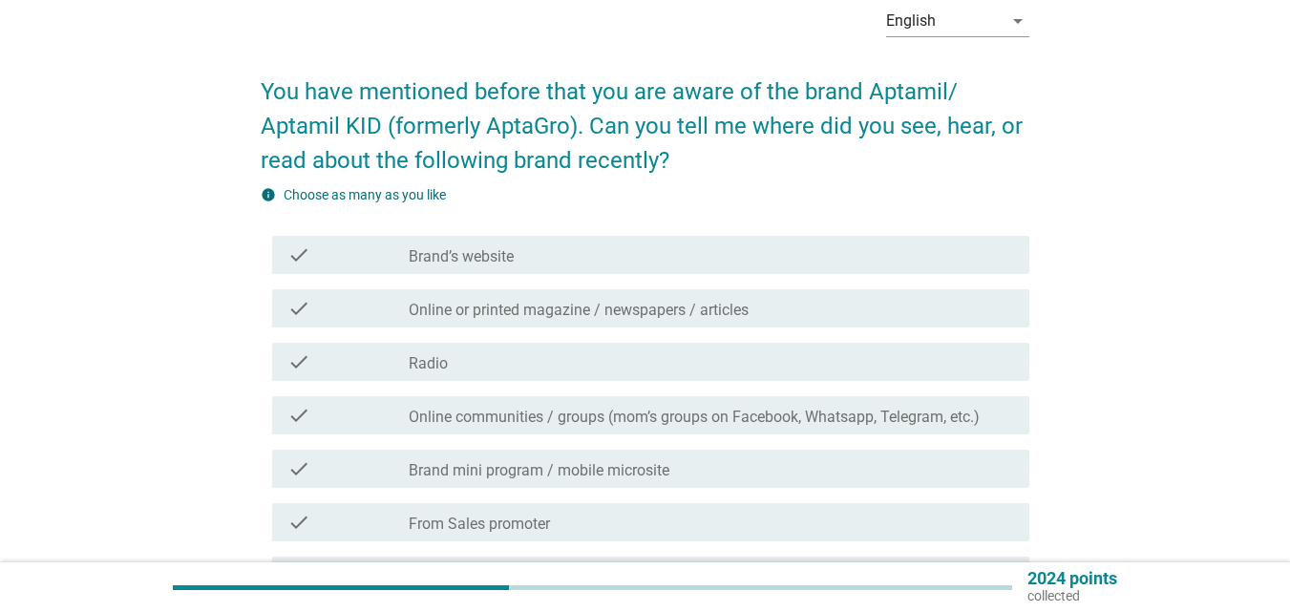
click at [608, 261] on div "check_box_outline_blank Brand’s website" at bounding box center [712, 255] width 606 height 23
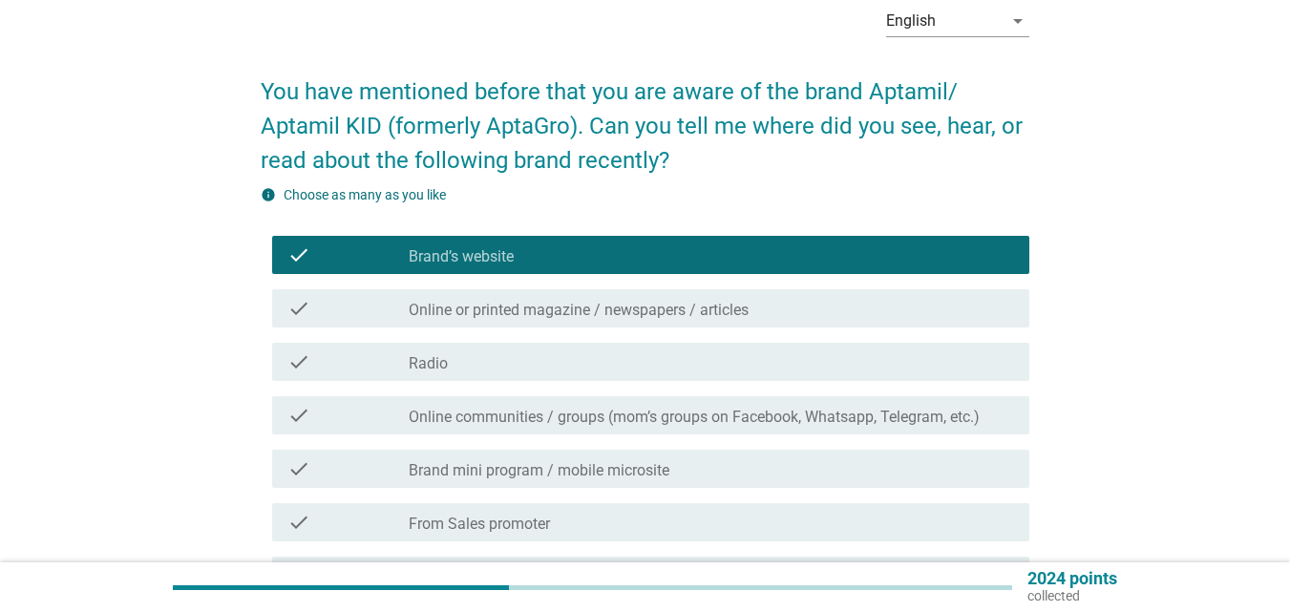
click at [620, 431] on div "check check_box_outline_blank Online communities / groups (mom’s groups on Face…" at bounding box center [650, 415] width 757 height 38
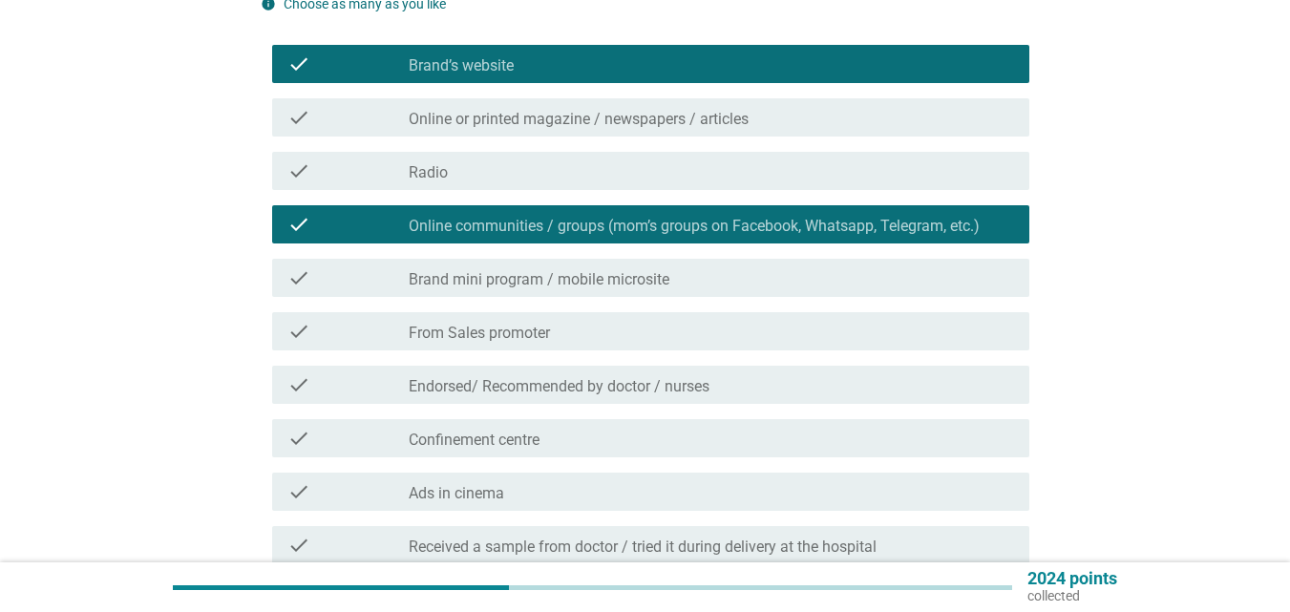
scroll to position [382, 0]
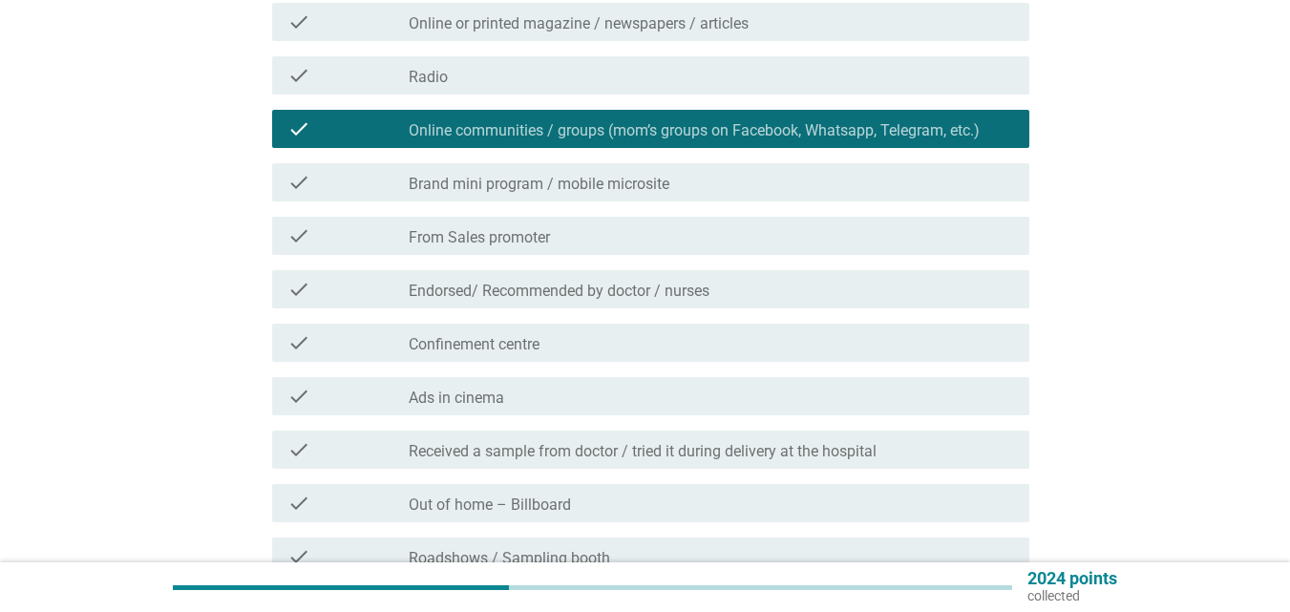
click at [611, 251] on div "check check_box_outline_blank From Sales promoter" at bounding box center [650, 236] width 757 height 38
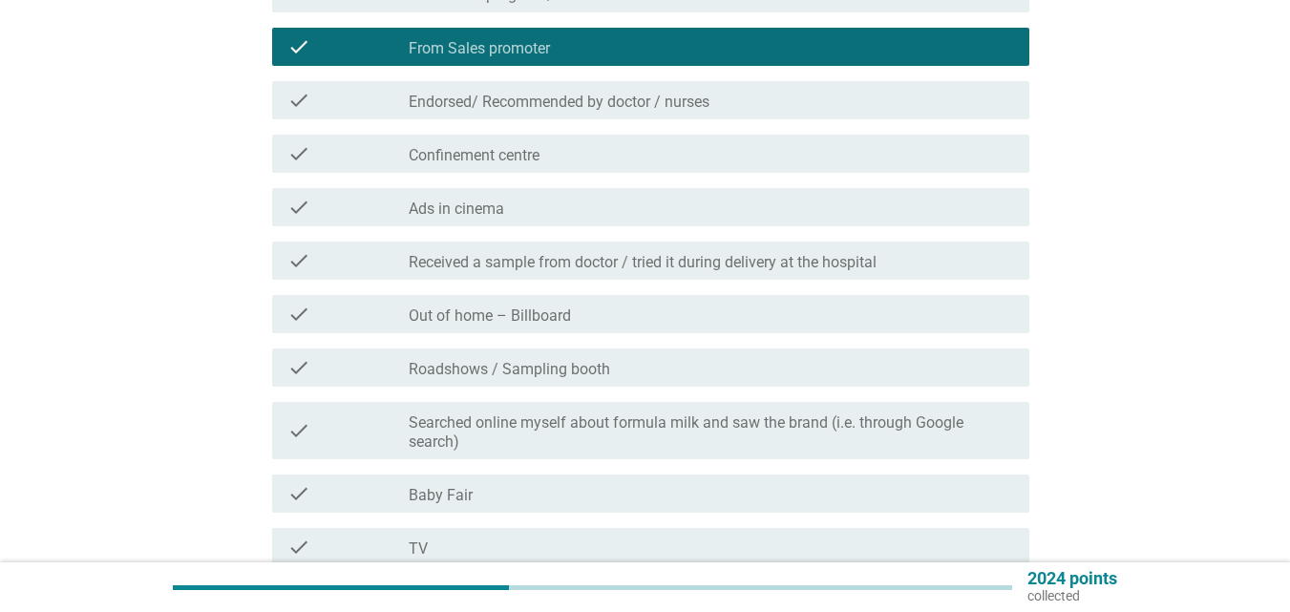
scroll to position [573, 0]
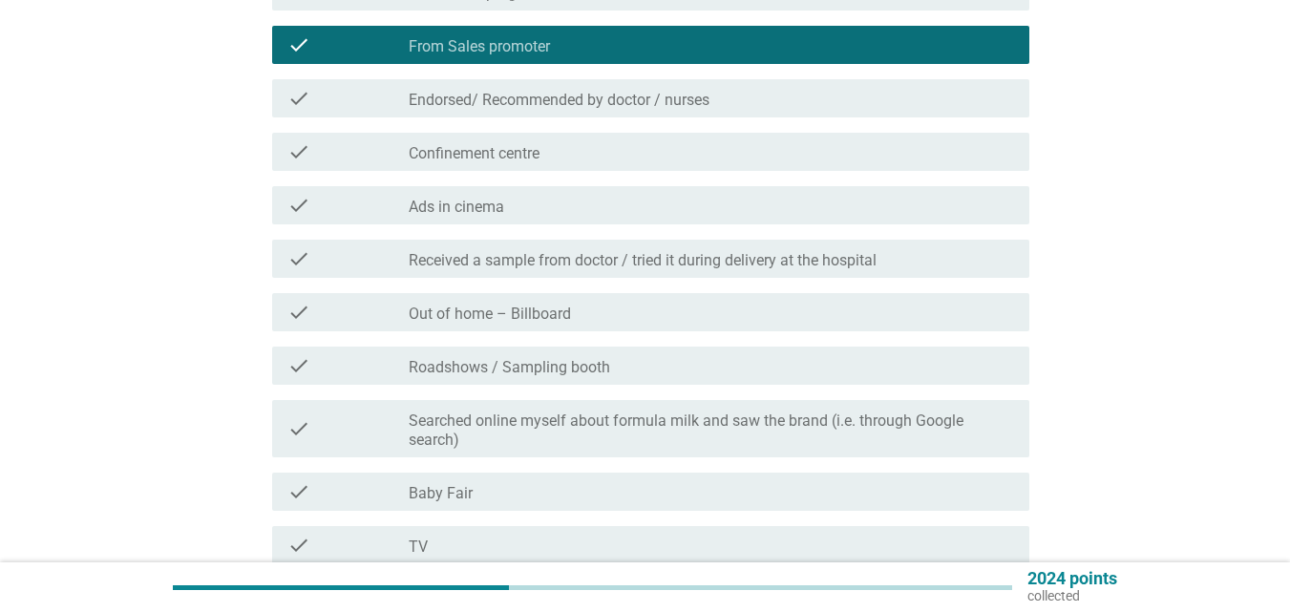
click at [578, 377] on div "check check_box_outline_blank Roadshows / Sampling booth" at bounding box center [650, 366] width 757 height 38
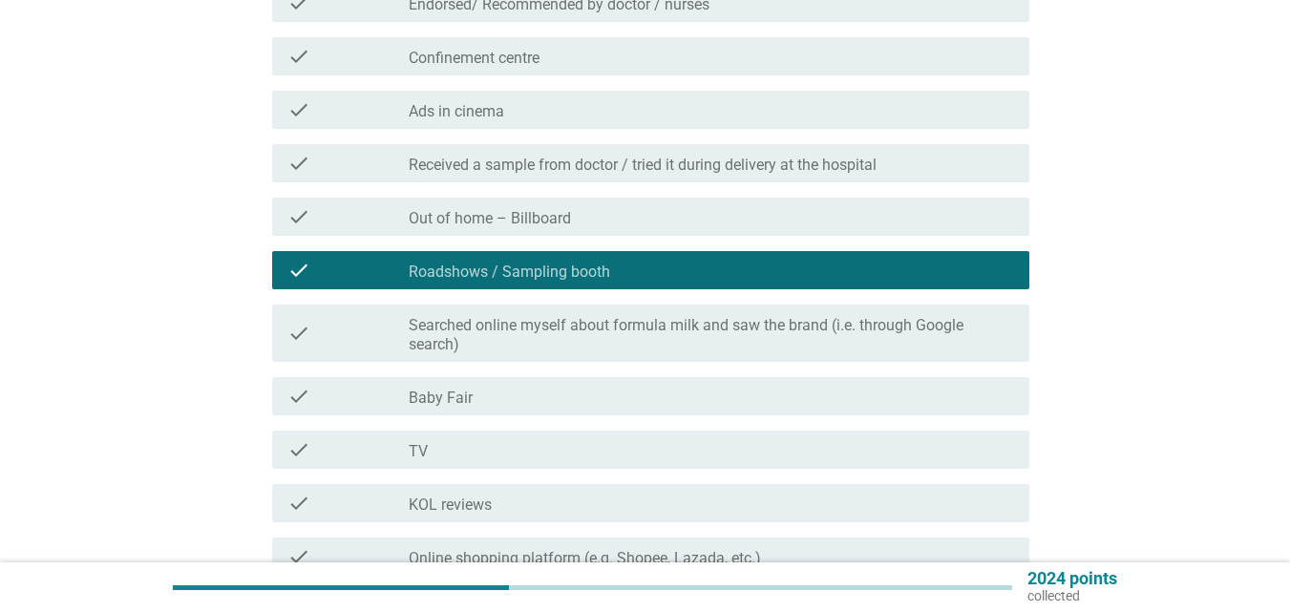
click at [568, 404] on div "check_box_outline_blank Baby Fair" at bounding box center [712, 396] width 606 height 23
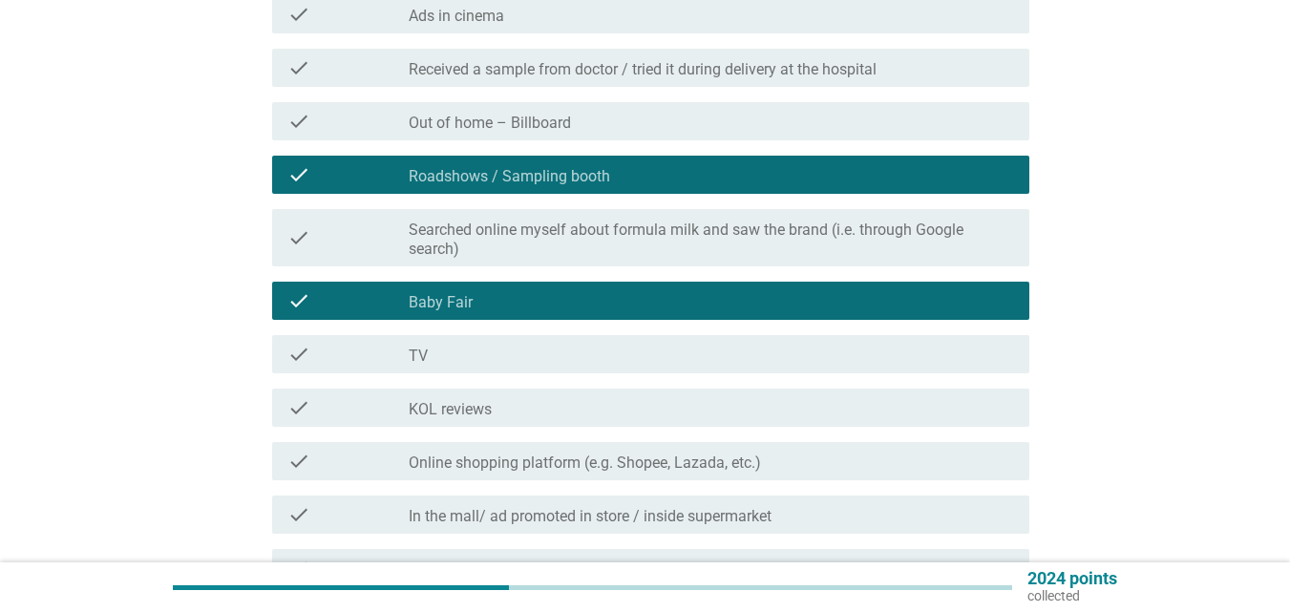
click at [568, 254] on label "Searched online myself about formula milk and saw the brand (i.e. through Googl…" at bounding box center [712, 240] width 606 height 38
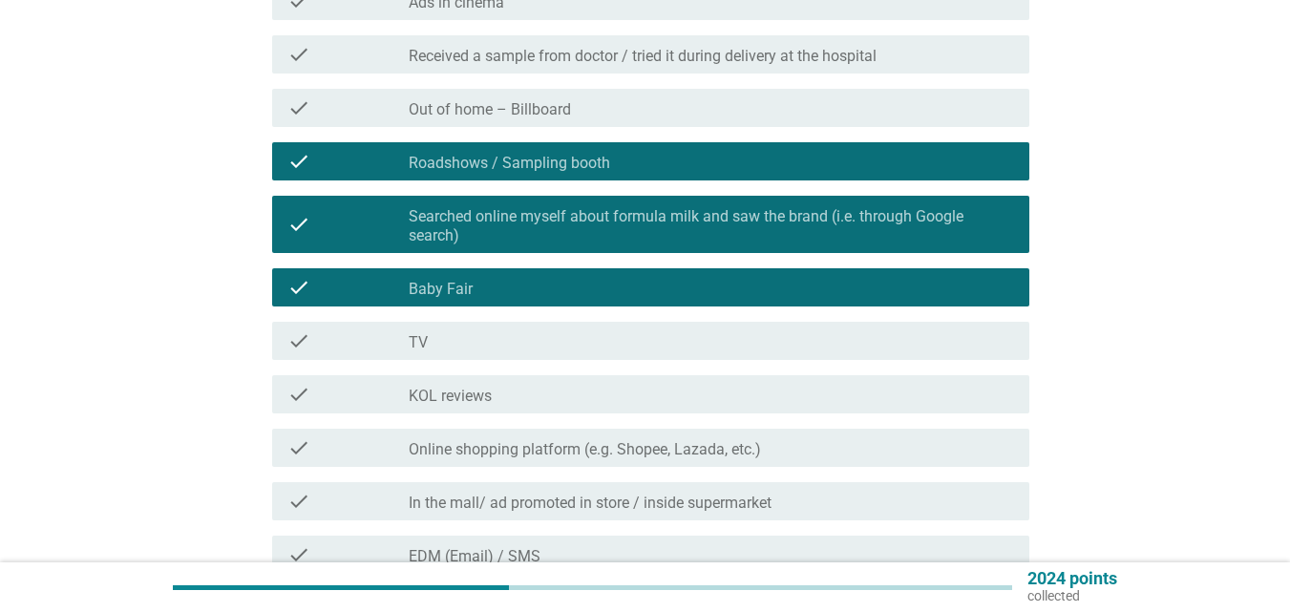
scroll to position [955, 0]
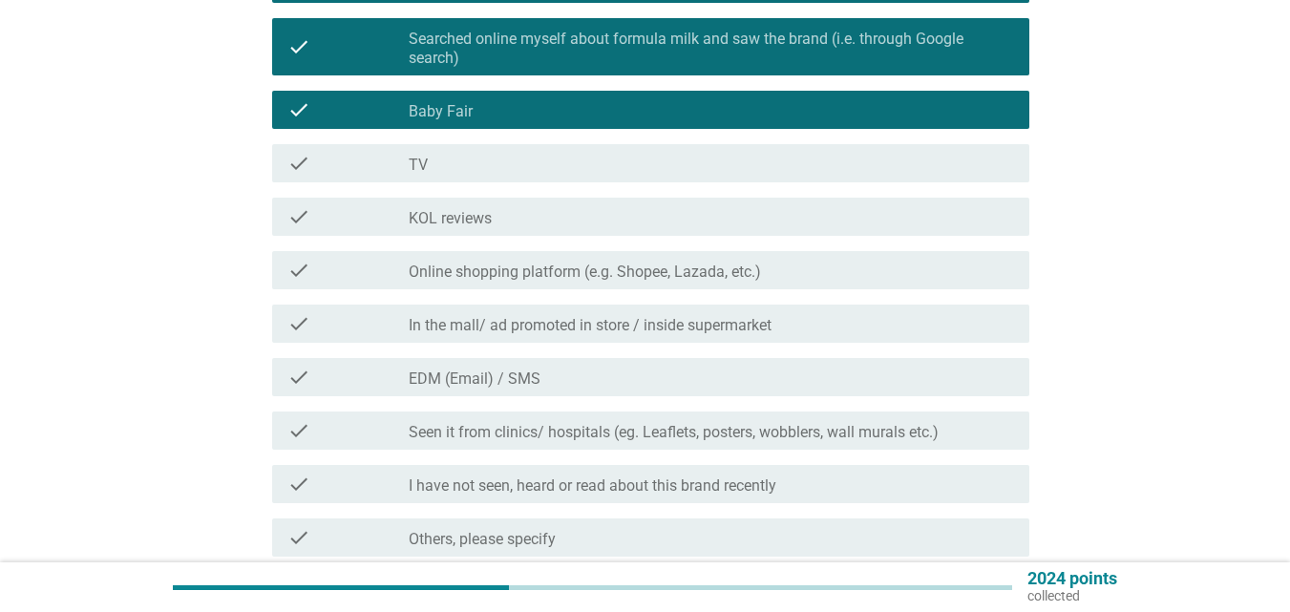
click at [557, 330] on label "In the mall/ ad promoted in store / inside supermarket" at bounding box center [590, 325] width 363 height 19
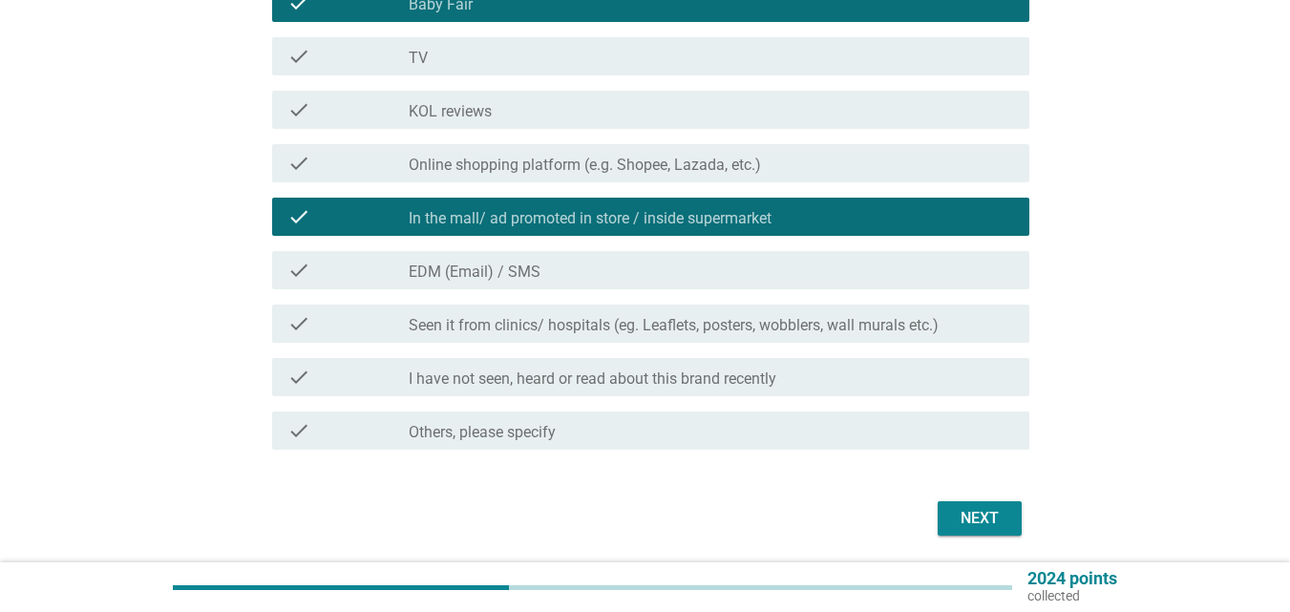
scroll to position [1127, 0]
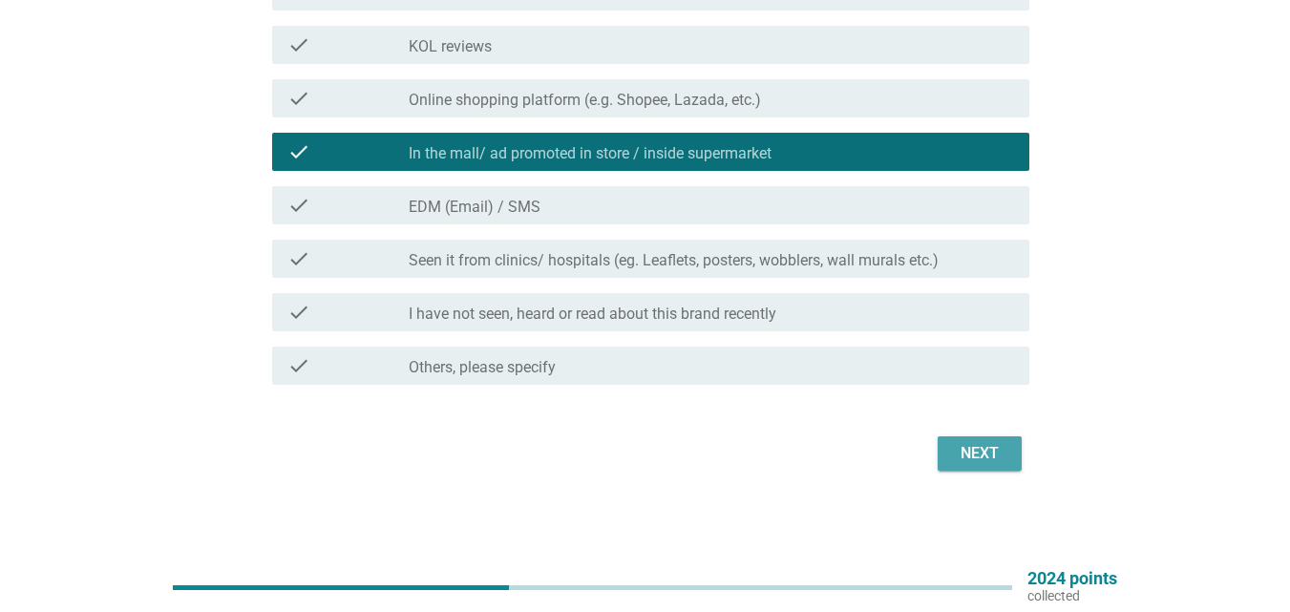
click at [950, 452] on button "Next" at bounding box center [980, 453] width 84 height 34
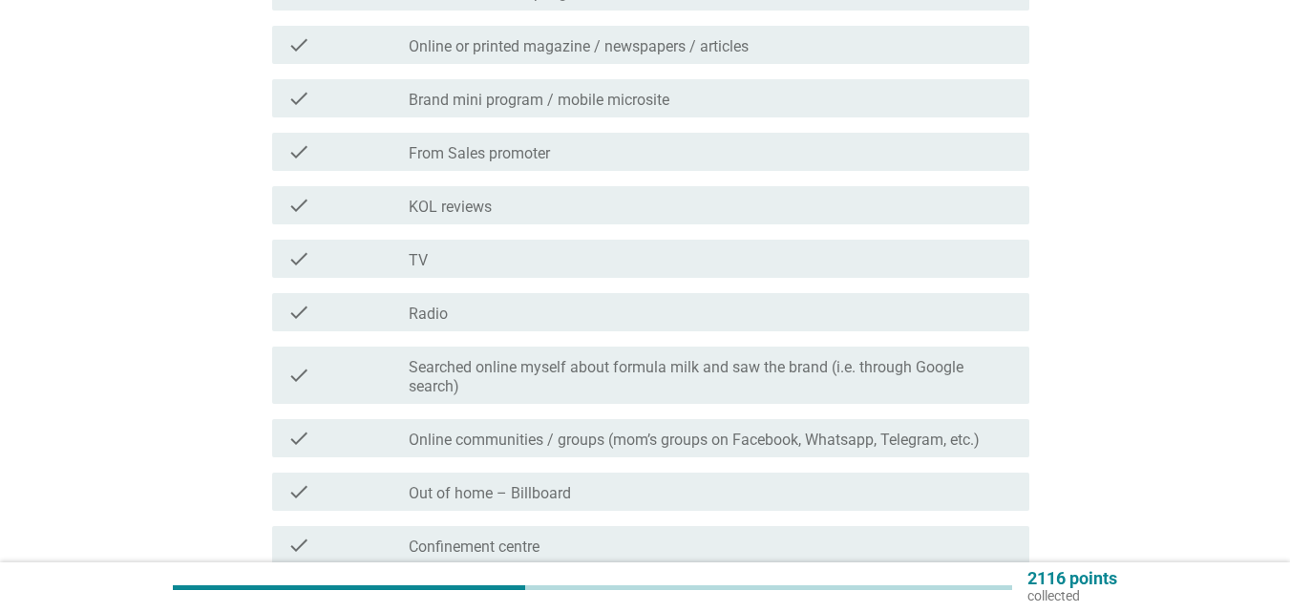
scroll to position [669, 0]
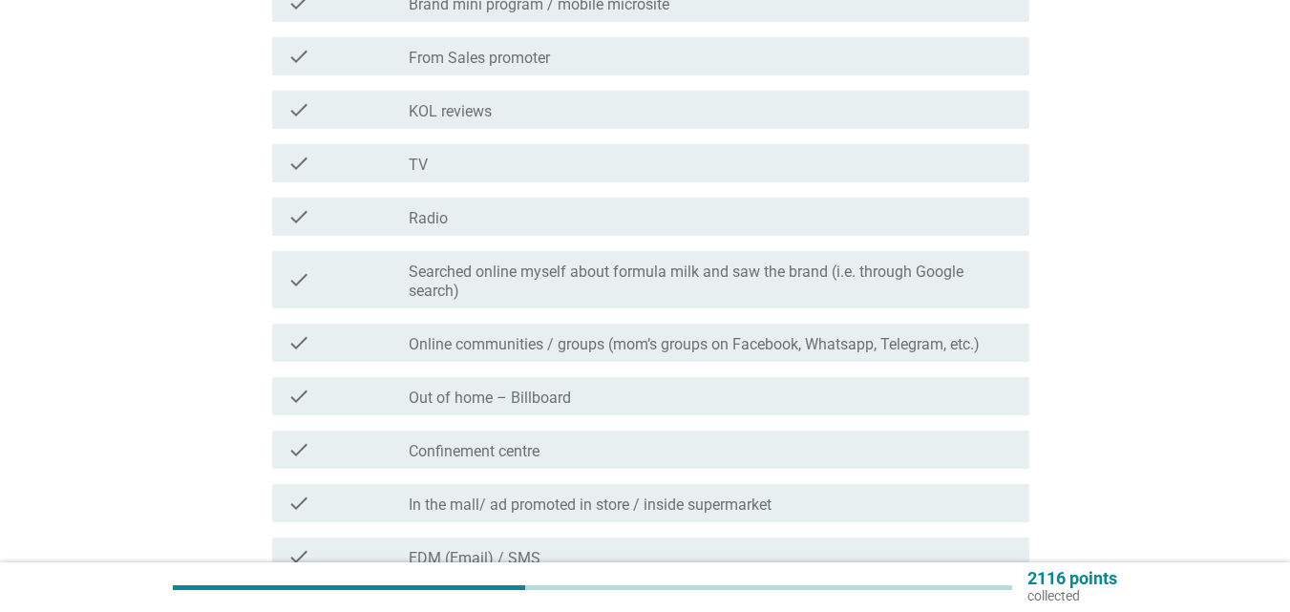
click at [624, 285] on label "Searched online myself about formula milk and saw the brand (i.e. through Googl…" at bounding box center [712, 282] width 606 height 38
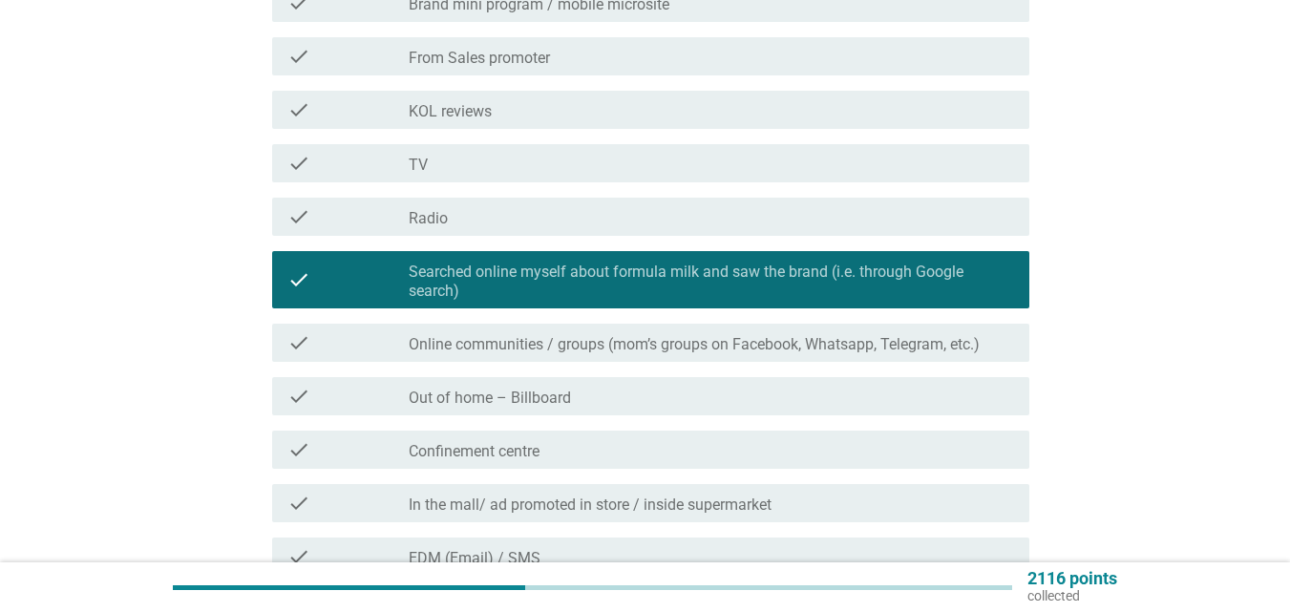
click at [618, 351] on label "Online communities / groups (mom’s groups on Facebook, Whatsapp, Telegram, etc.)" at bounding box center [694, 344] width 571 height 19
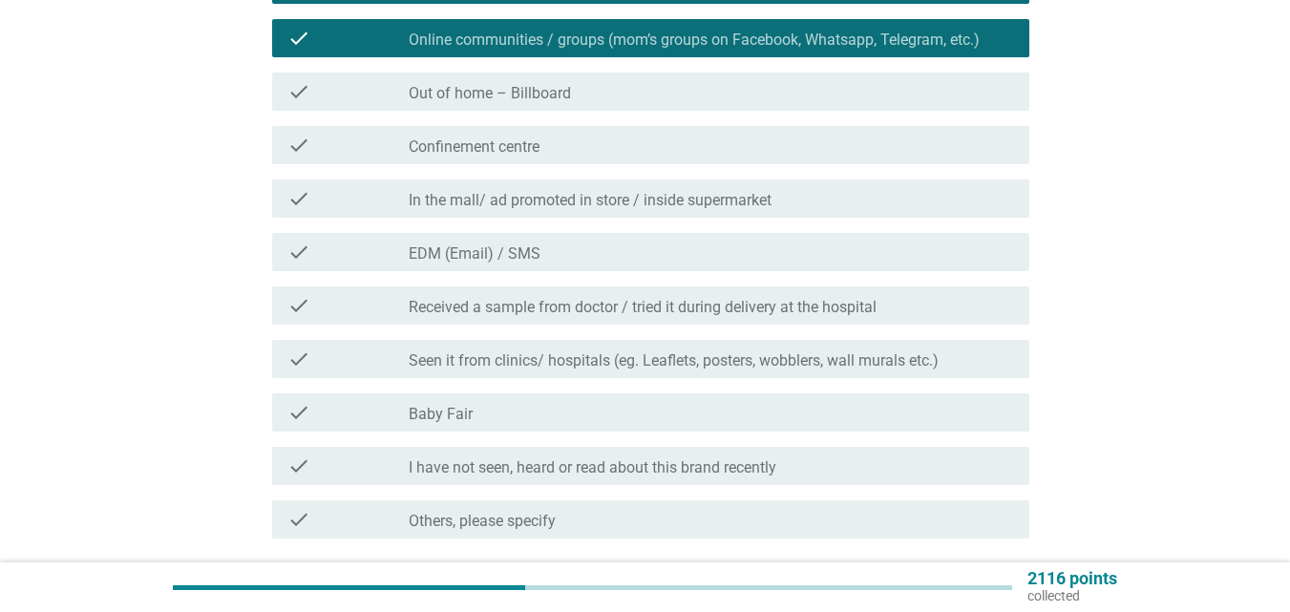
scroll to position [1127, 0]
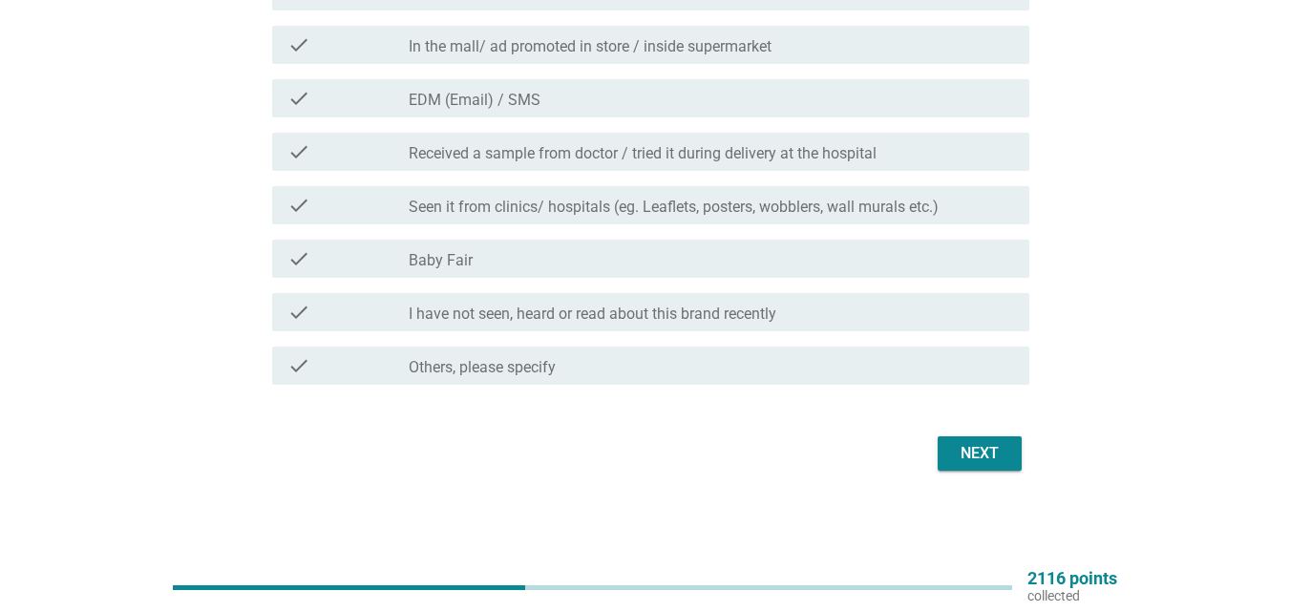
click at [670, 202] on label "Seen it from clinics/ hospitals (eg. Leaflets, posters, wobblers, wall murals e…" at bounding box center [674, 207] width 530 height 19
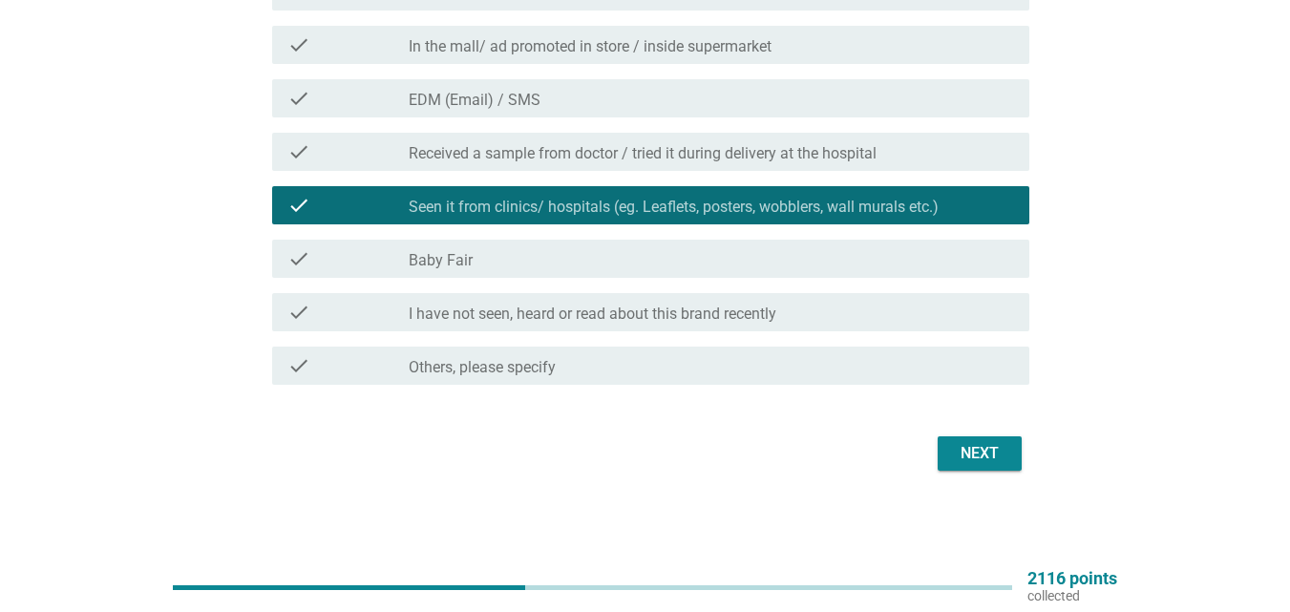
click at [800, 272] on div "check check_box_outline_blank Baby Fair" at bounding box center [650, 259] width 757 height 38
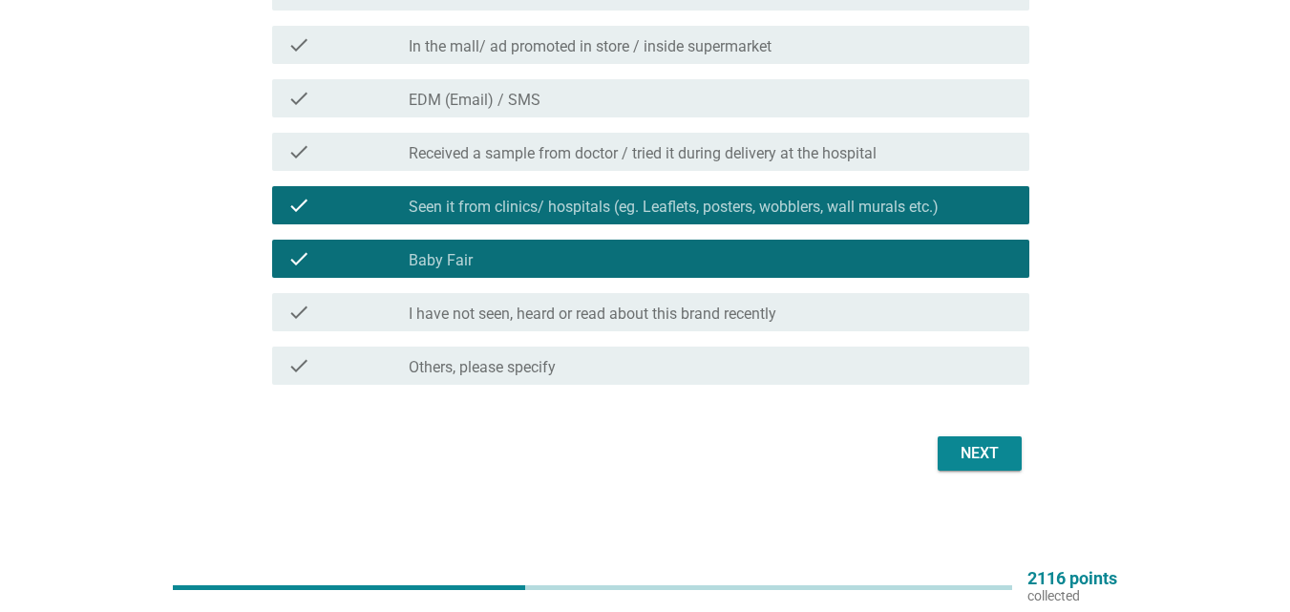
click at [973, 446] on div "Next" at bounding box center [979, 453] width 53 height 23
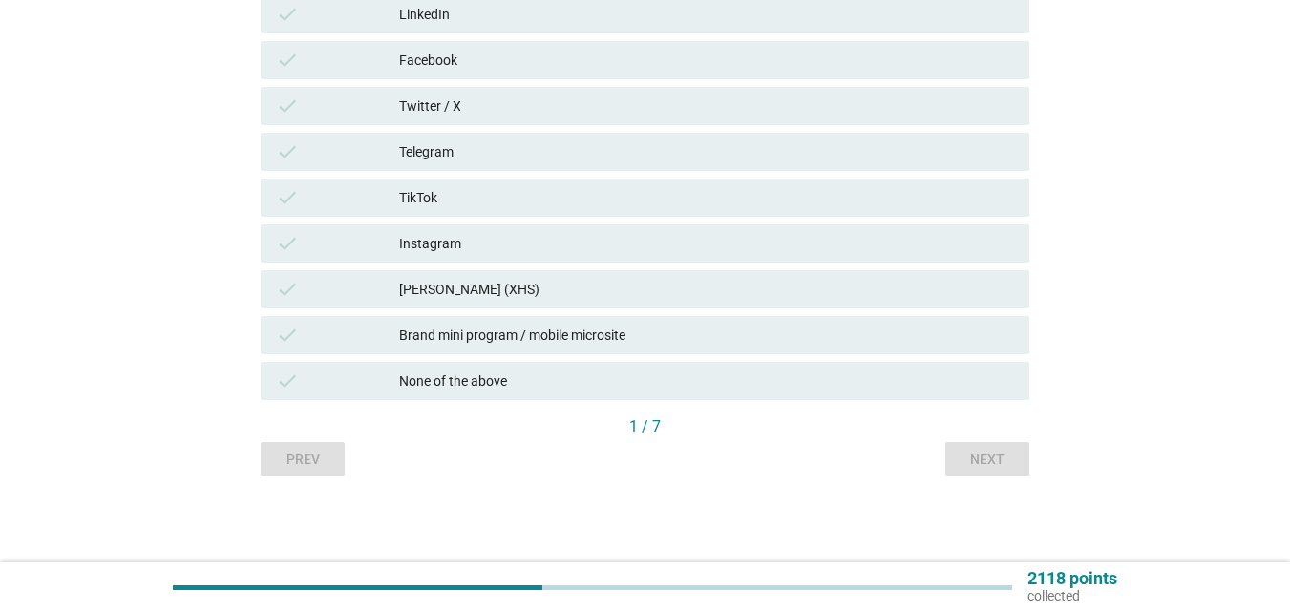
scroll to position [0, 0]
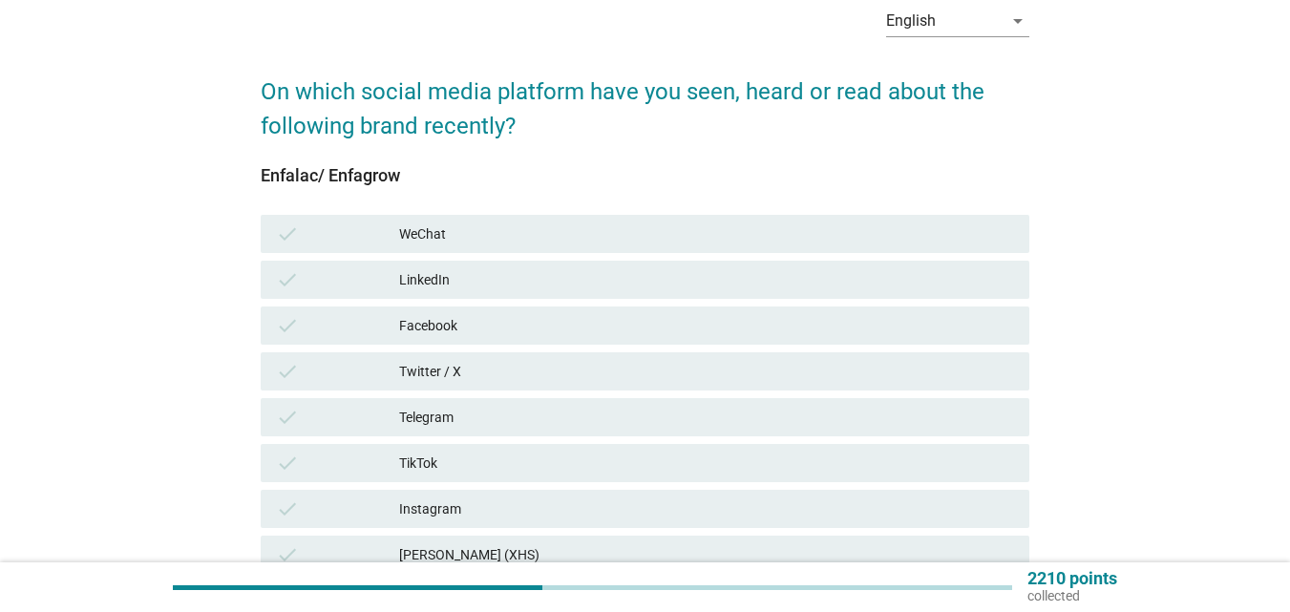
click at [501, 307] on div "check Facebook" at bounding box center [645, 326] width 769 height 38
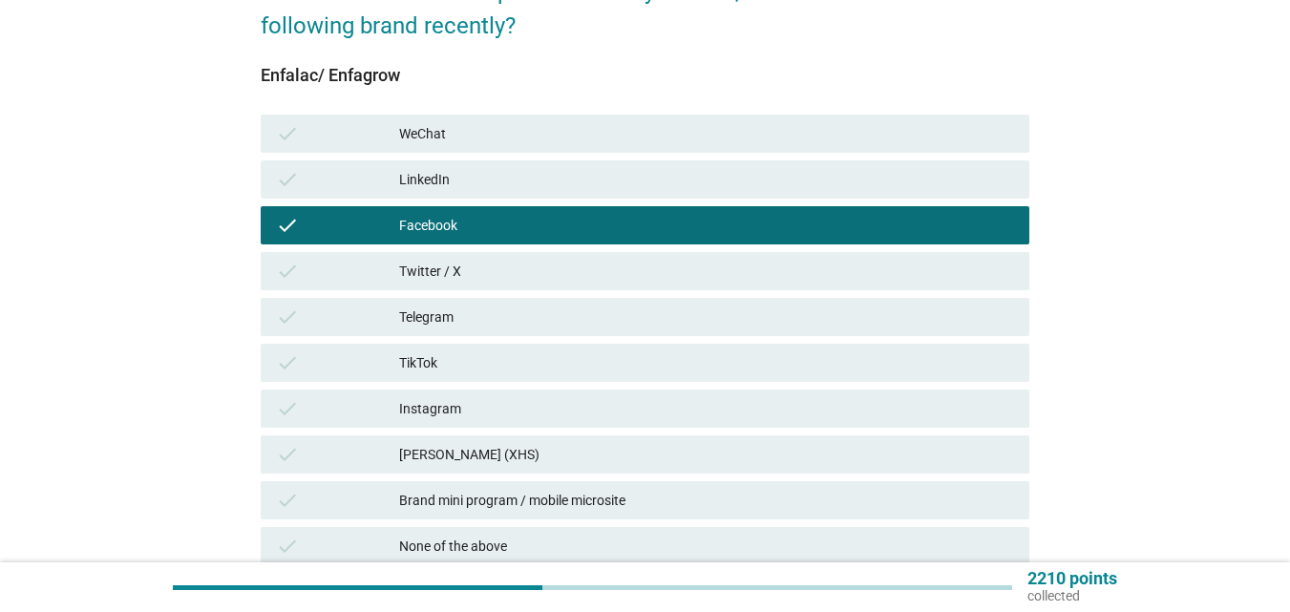
scroll to position [287, 0]
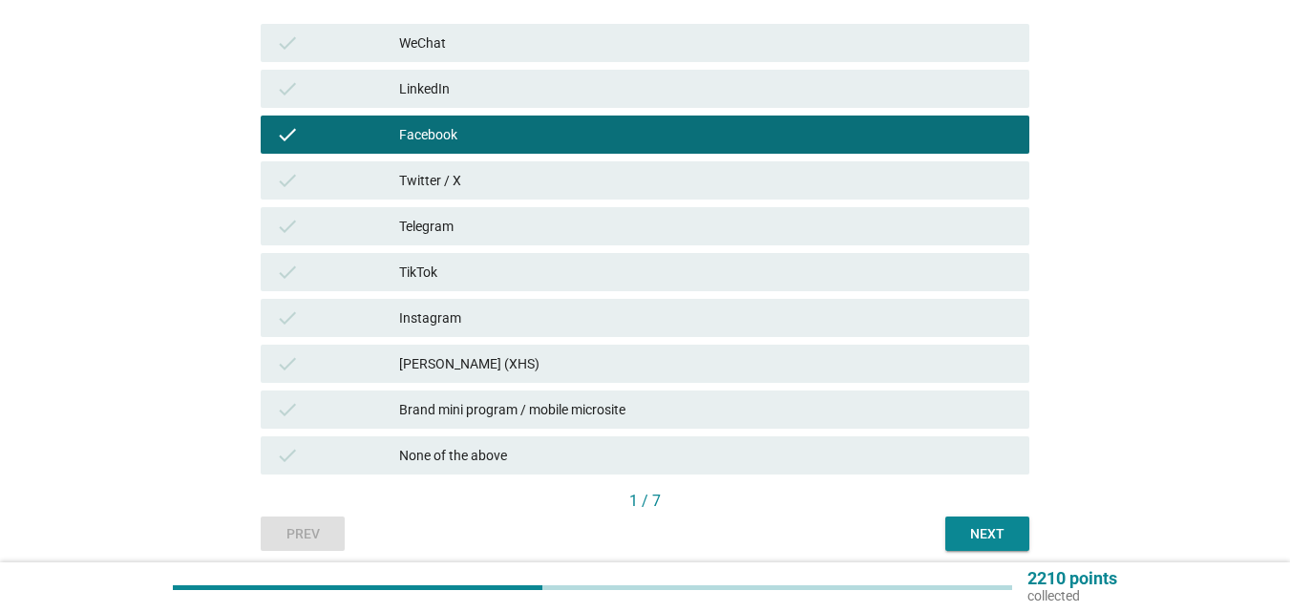
click at [503, 320] on div "Instagram" at bounding box center [706, 318] width 615 height 23
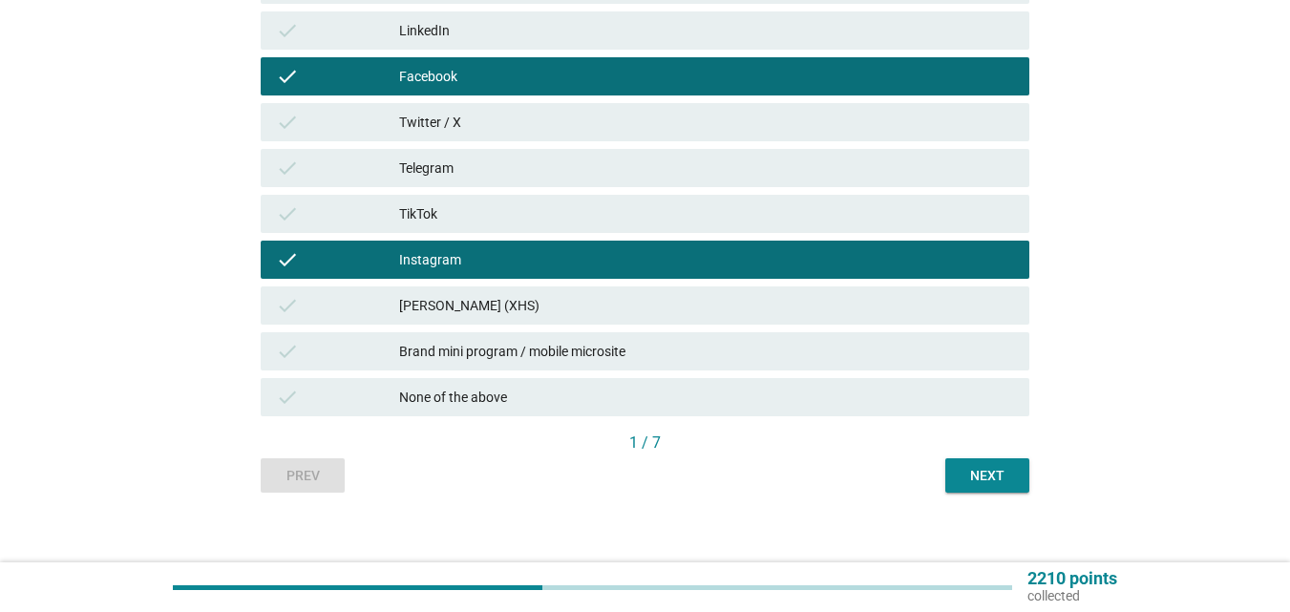
scroll to position [361, 0]
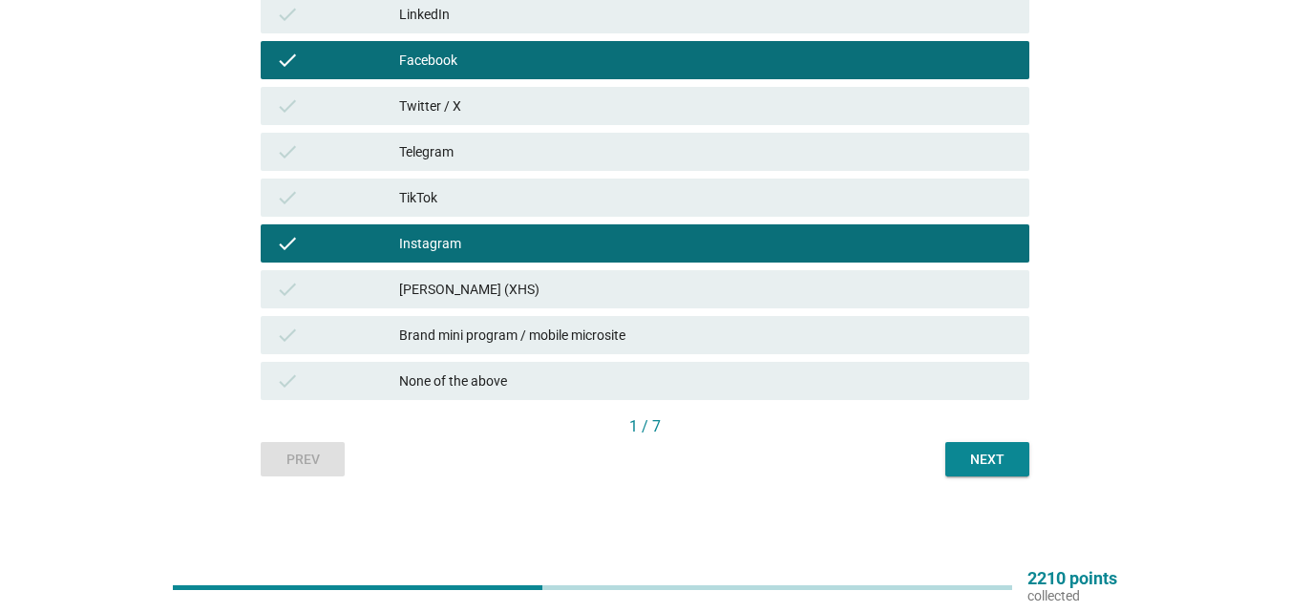
click at [725, 339] on div "Brand mini program / mobile microsite" at bounding box center [706, 335] width 615 height 23
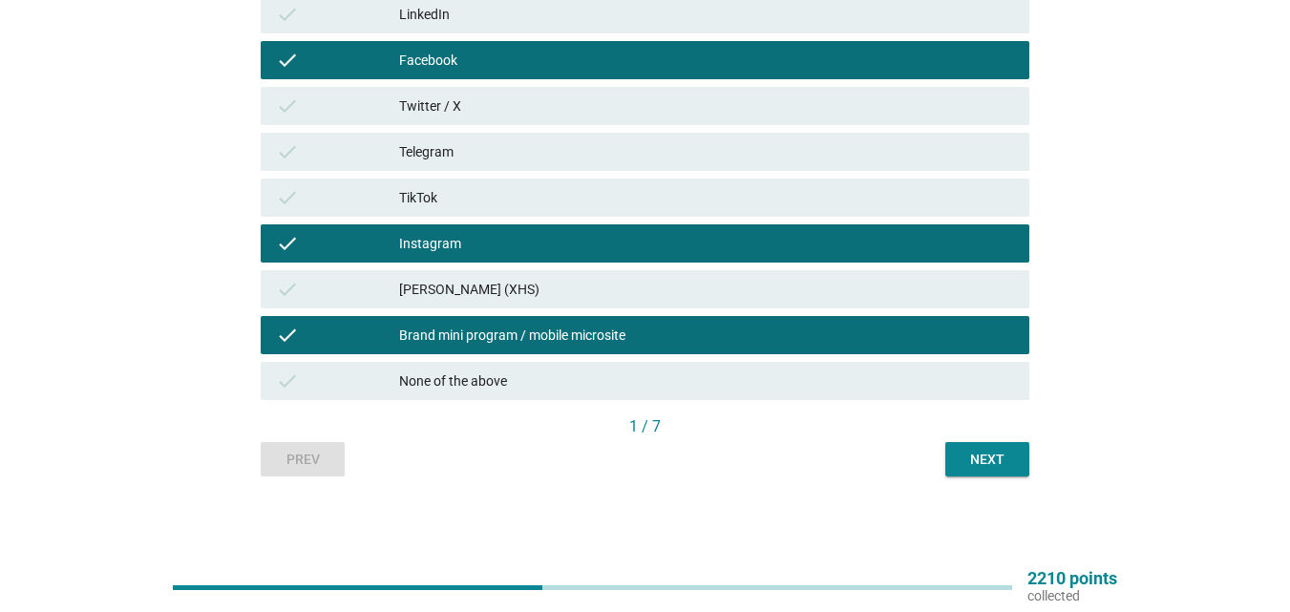
click at [949, 455] on button "Next" at bounding box center [988, 459] width 84 height 34
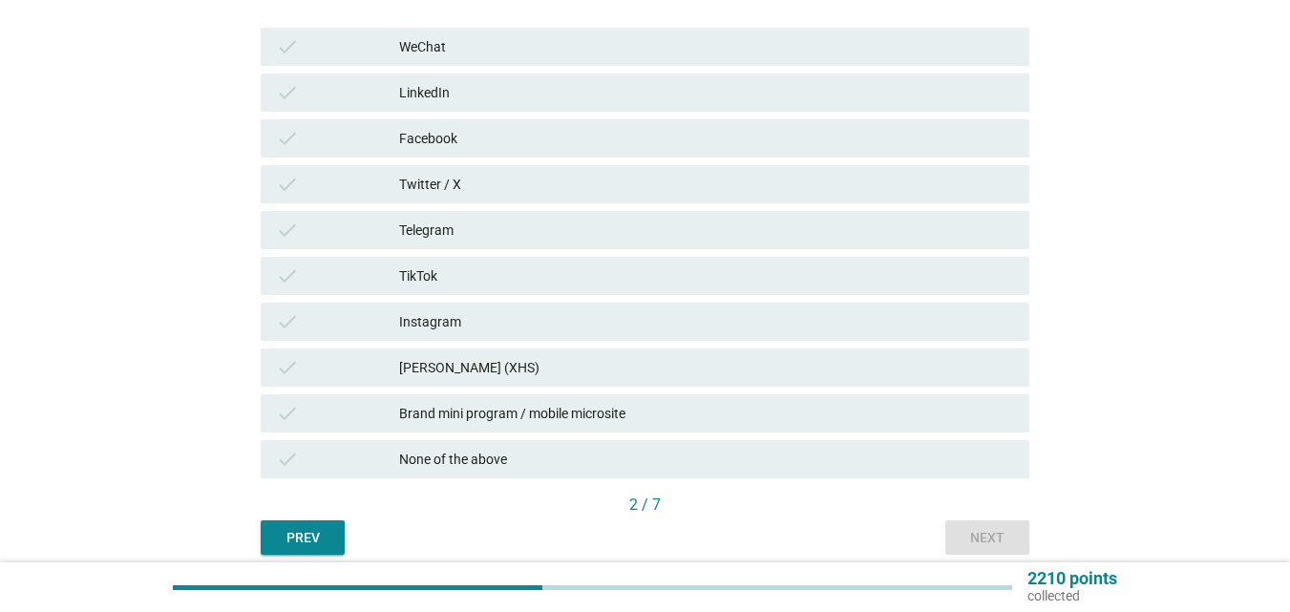
scroll to position [287, 0]
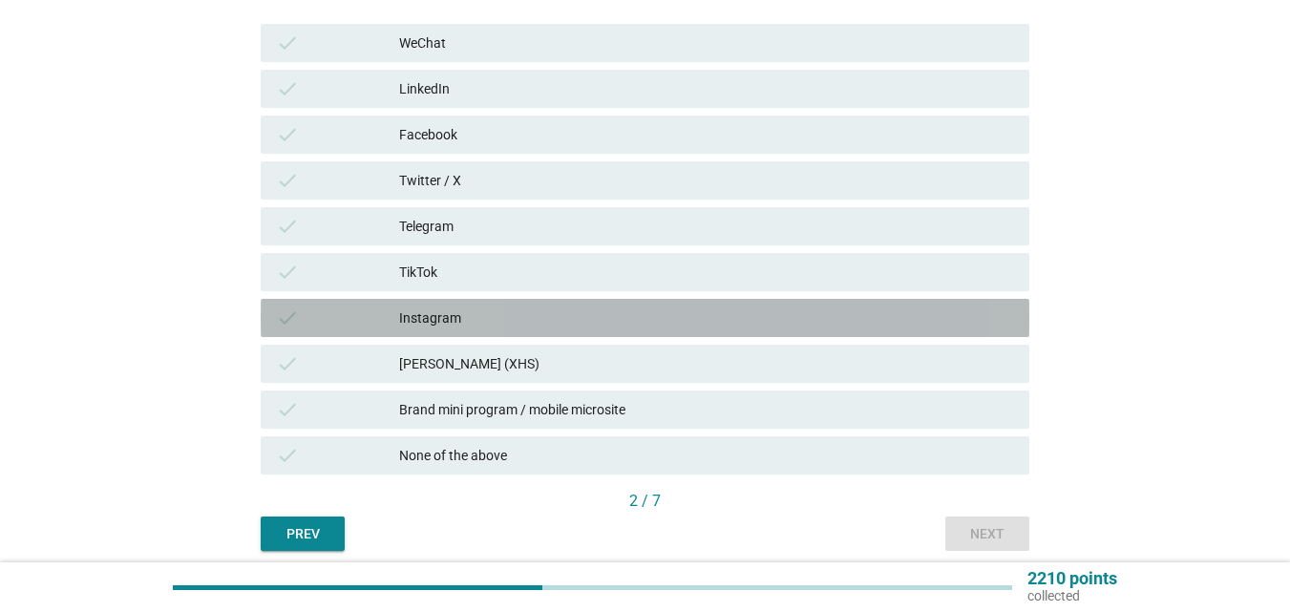
click at [543, 316] on div "Instagram" at bounding box center [706, 318] width 615 height 23
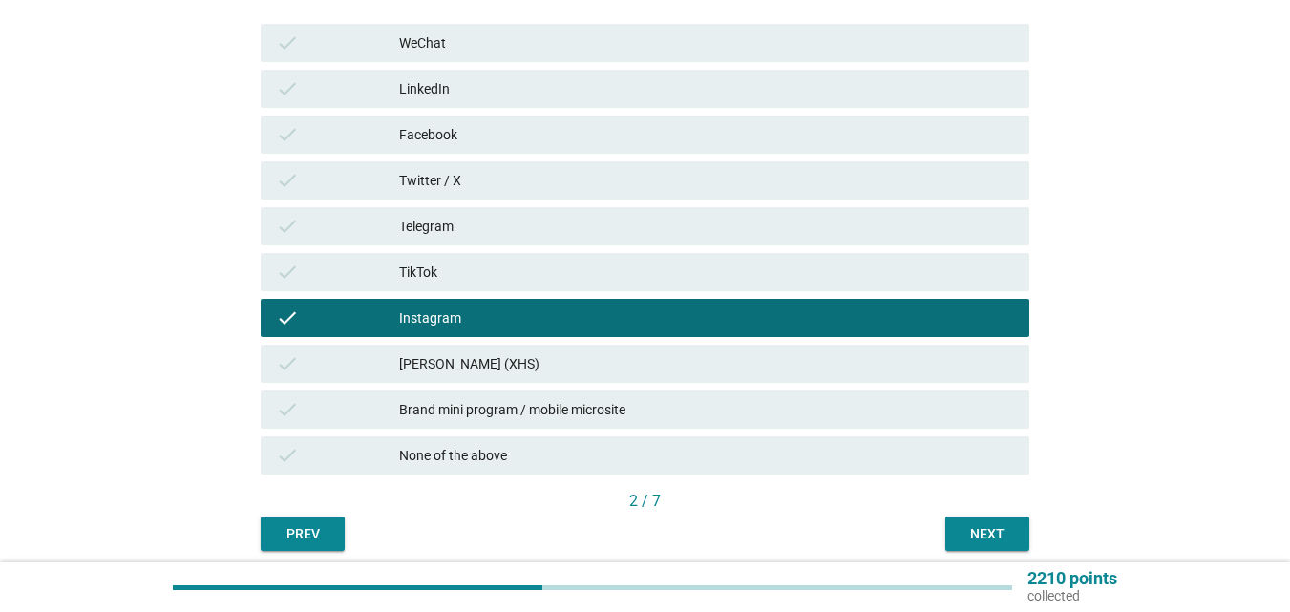
click at [949, 523] on button "Next" at bounding box center [988, 534] width 84 height 34
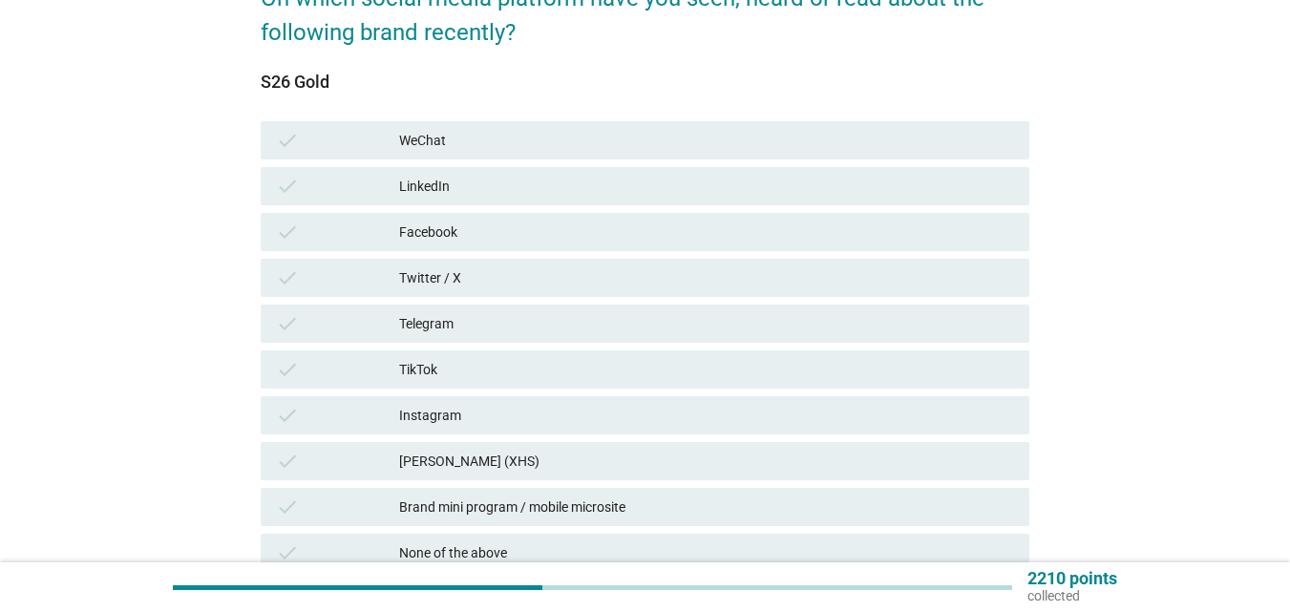
scroll to position [191, 0]
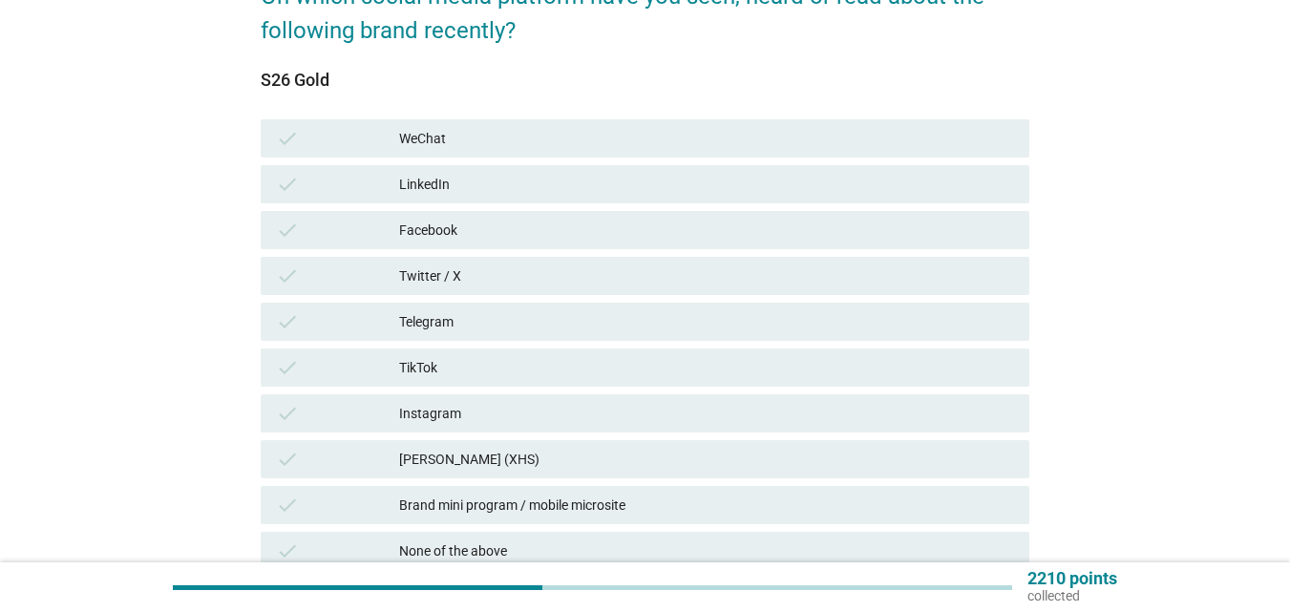
click at [497, 402] on div "Instagram" at bounding box center [706, 413] width 615 height 23
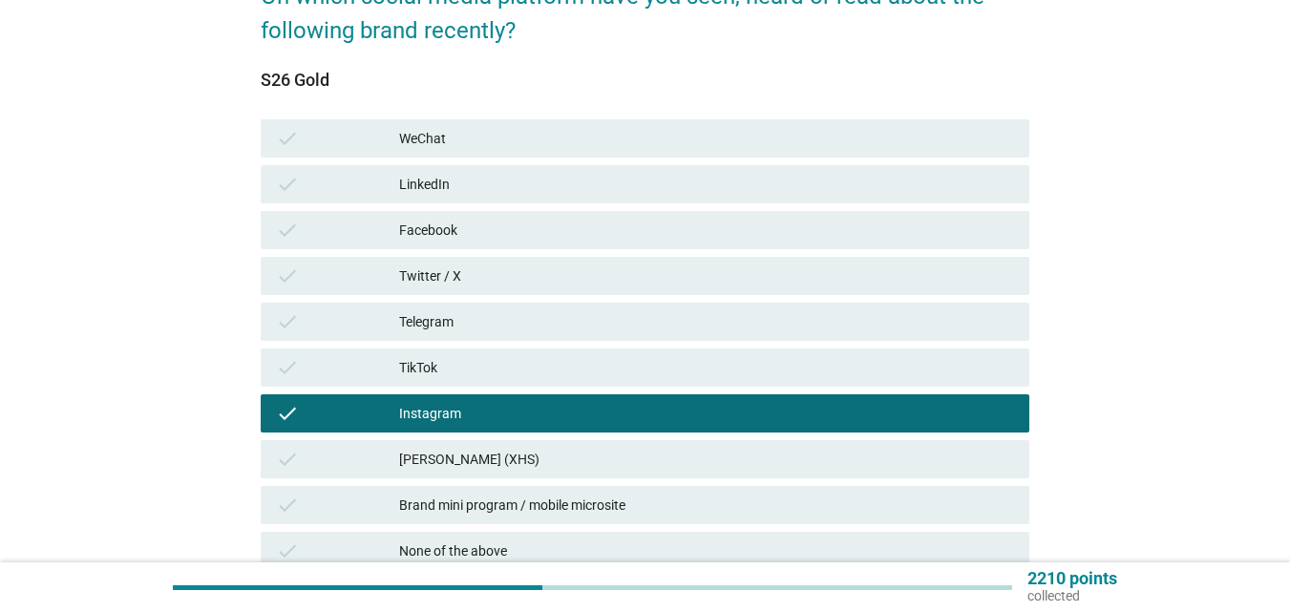
click at [527, 226] on div "Facebook" at bounding box center [706, 230] width 615 height 23
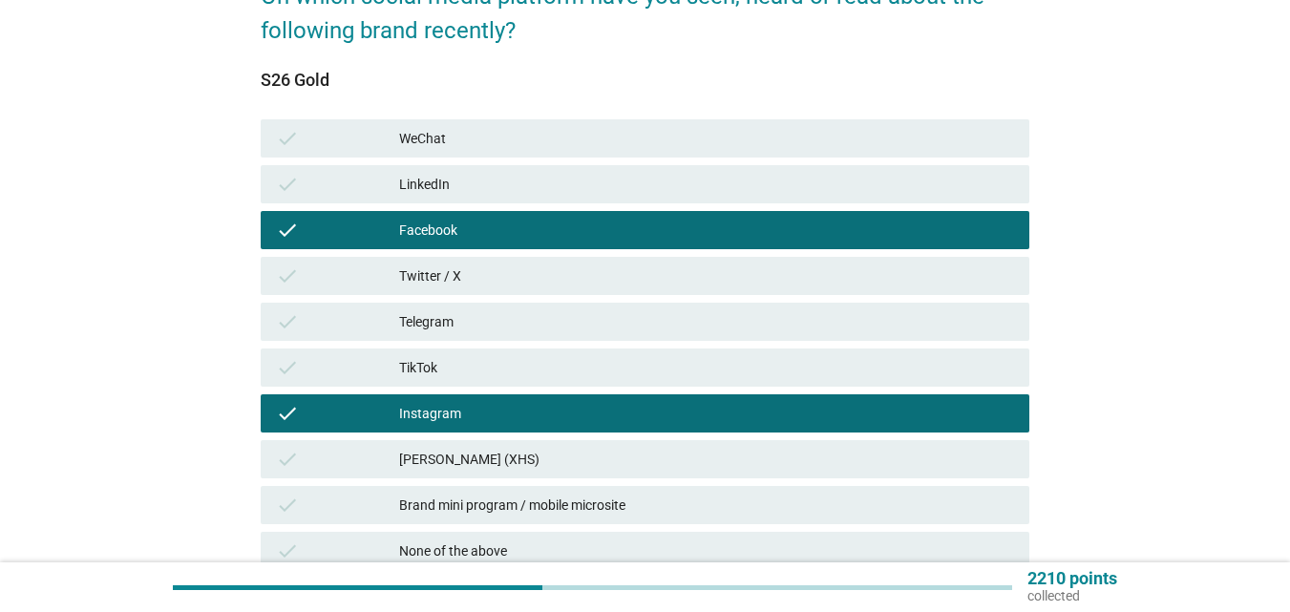
scroll to position [361, 0]
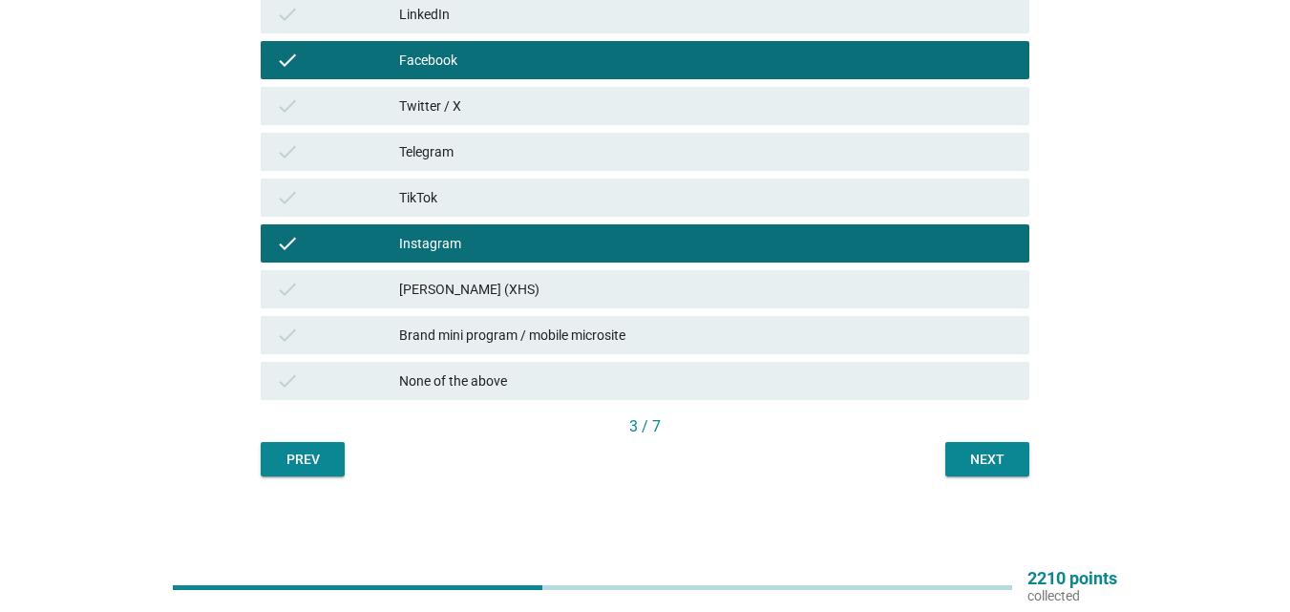
click at [967, 456] on div "Next" at bounding box center [987, 460] width 53 height 20
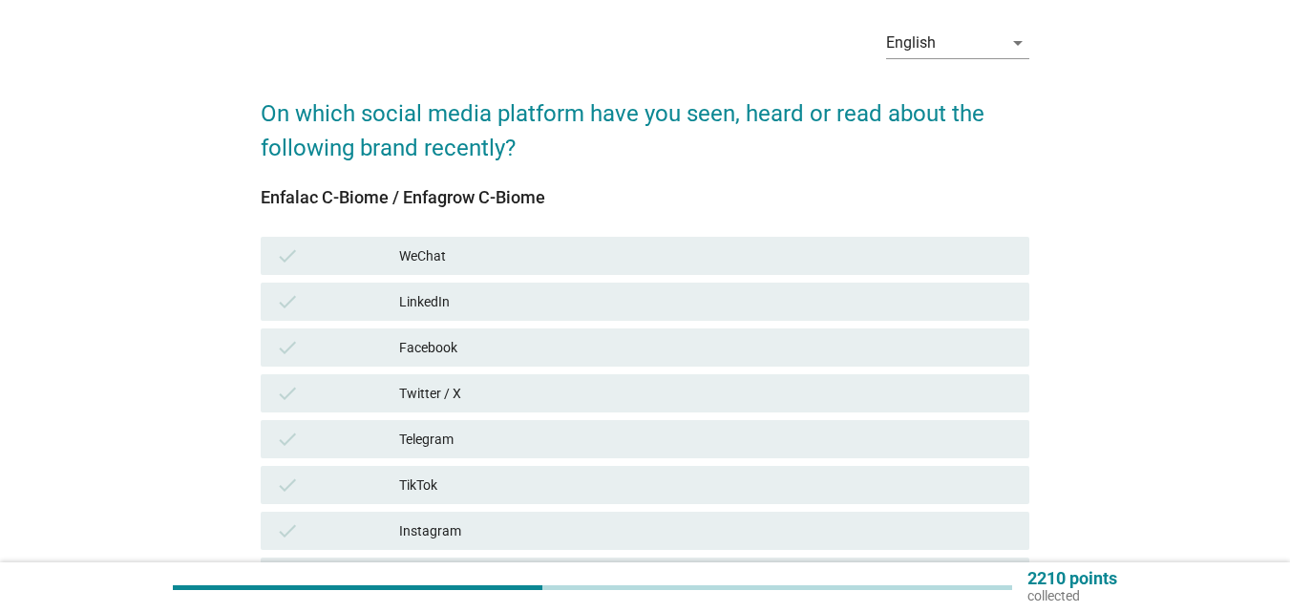
scroll to position [191, 0]
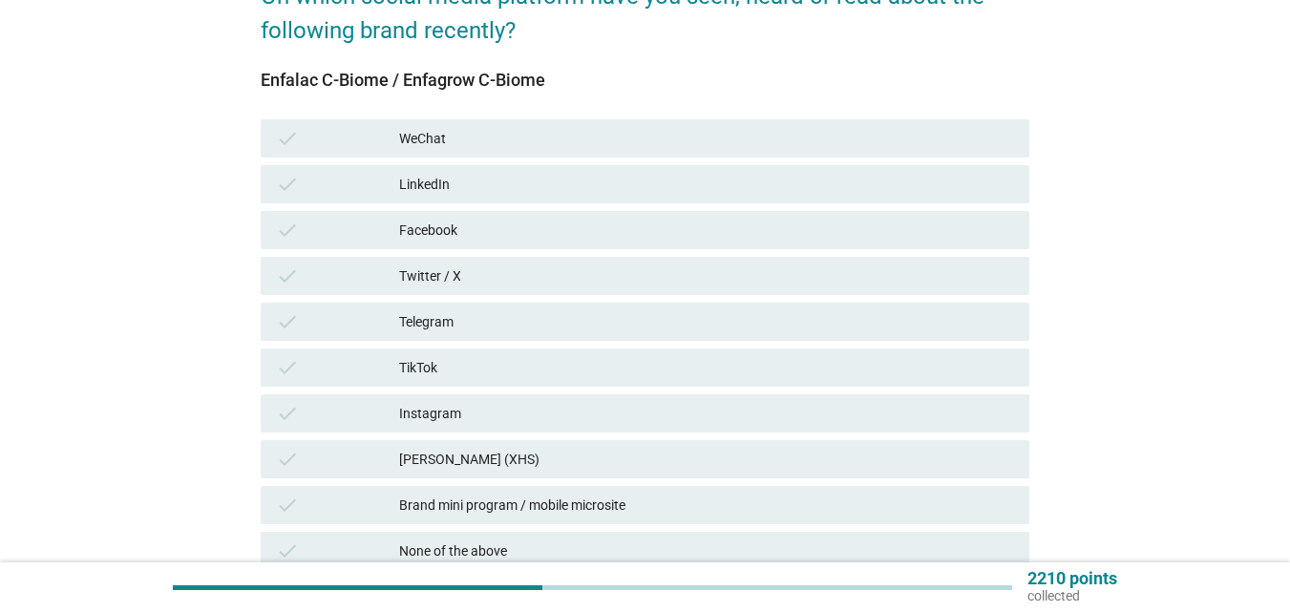
click at [608, 224] on div "Facebook" at bounding box center [706, 230] width 615 height 23
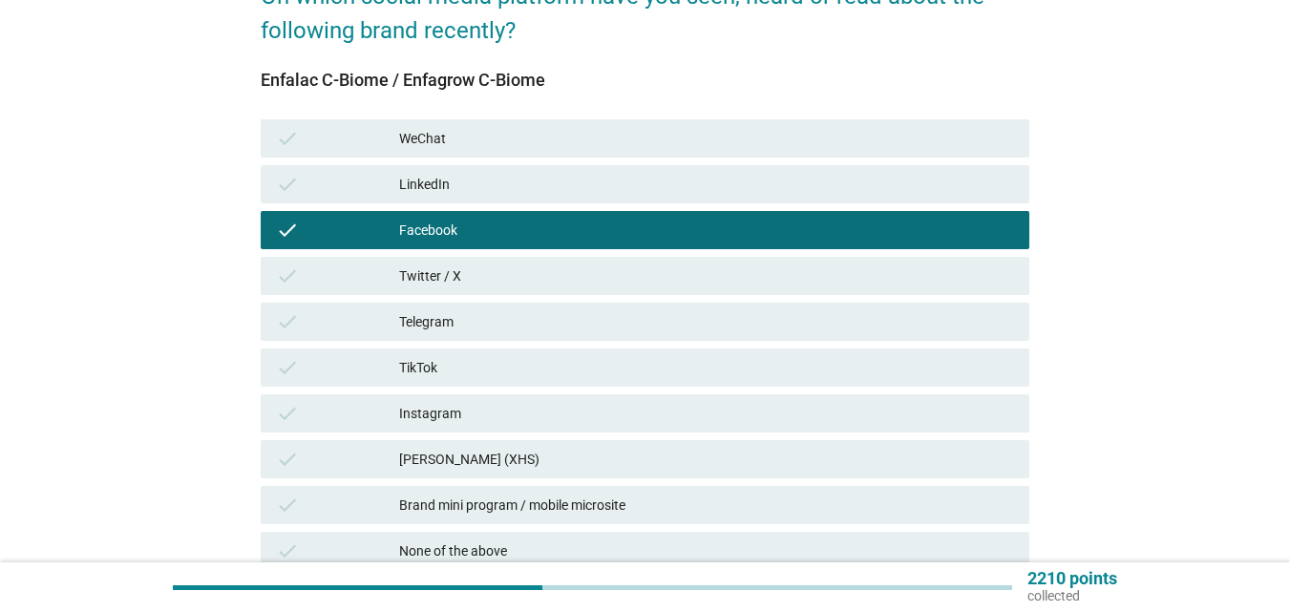
scroll to position [361, 0]
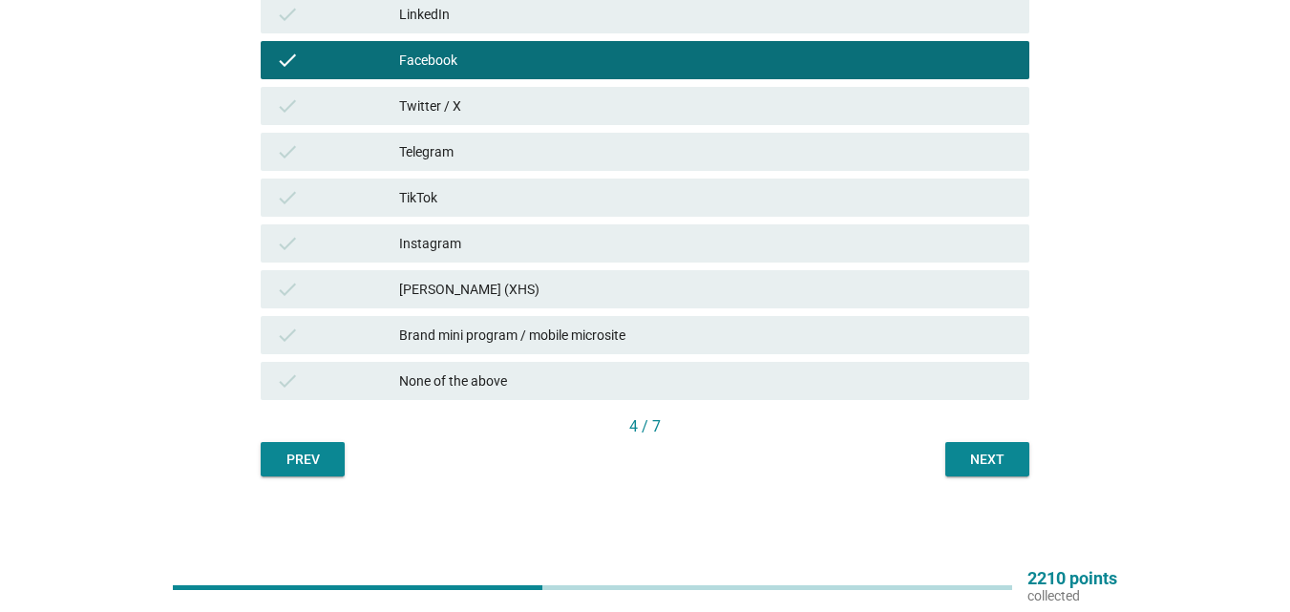
click at [574, 250] on div "Instagram" at bounding box center [706, 243] width 615 height 23
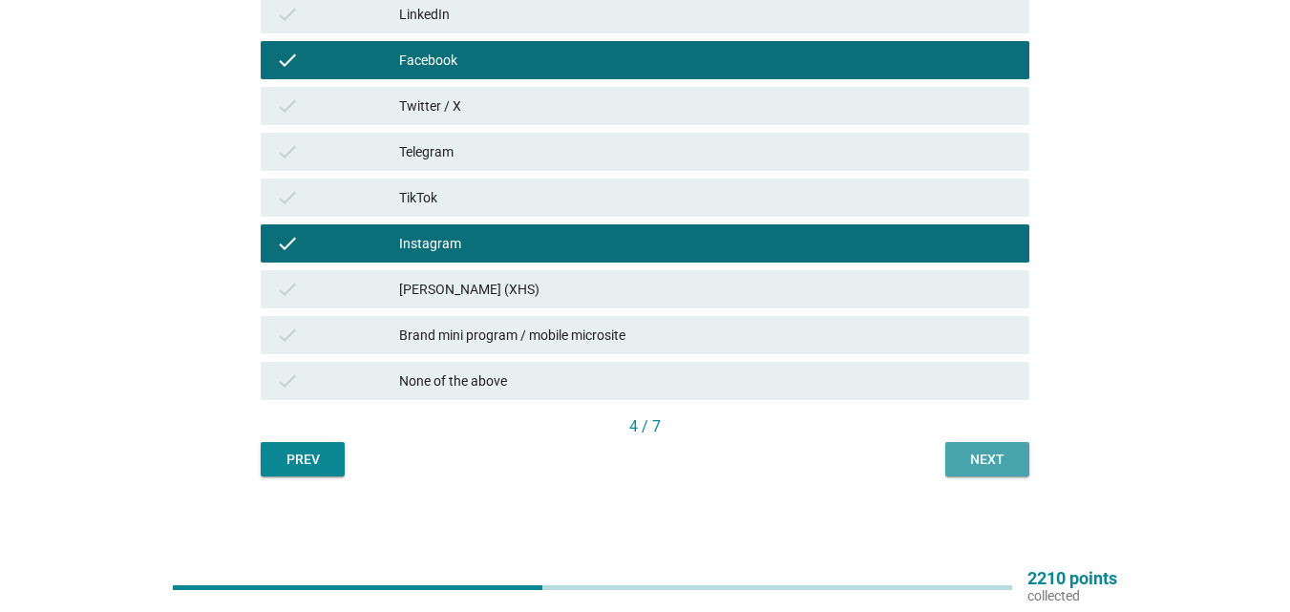
click at [954, 459] on button "Next" at bounding box center [988, 459] width 84 height 34
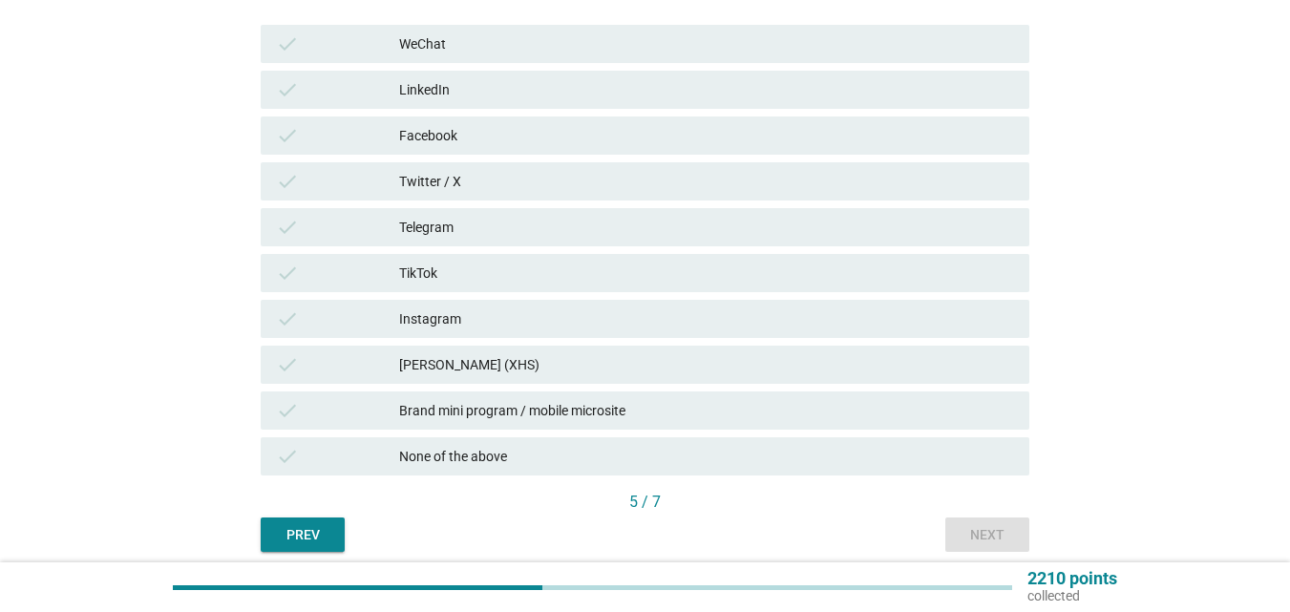
scroll to position [287, 0]
click at [524, 326] on div "Instagram" at bounding box center [706, 318] width 615 height 23
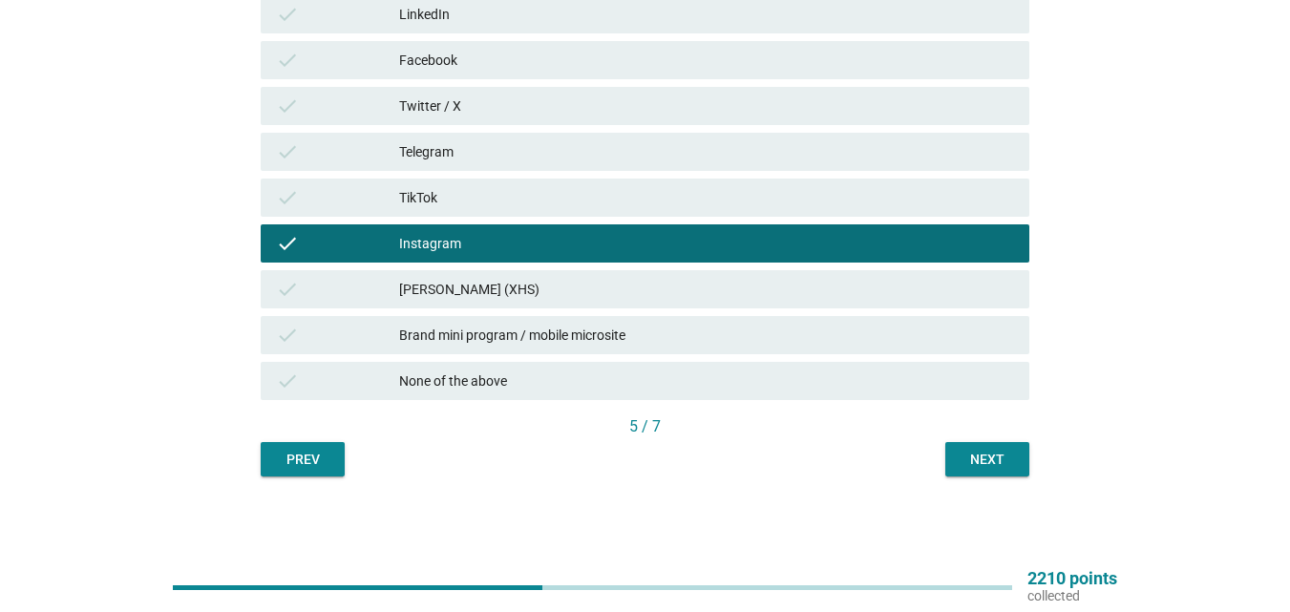
scroll to position [74, 0]
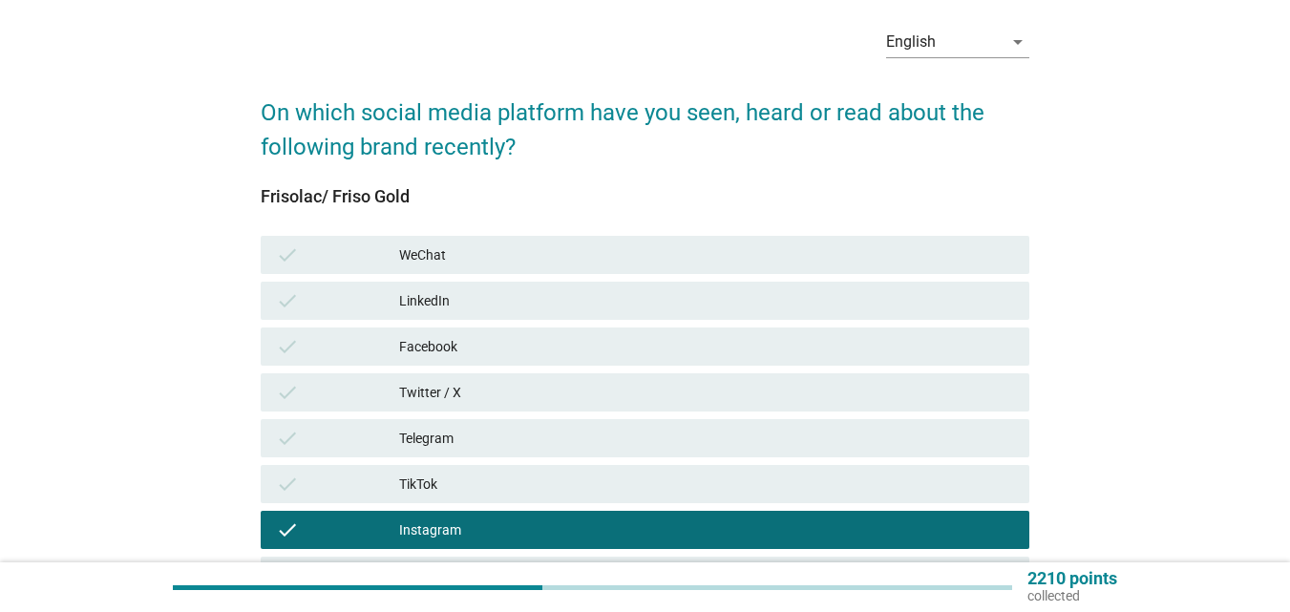
click at [512, 346] on div "Facebook" at bounding box center [706, 346] width 615 height 23
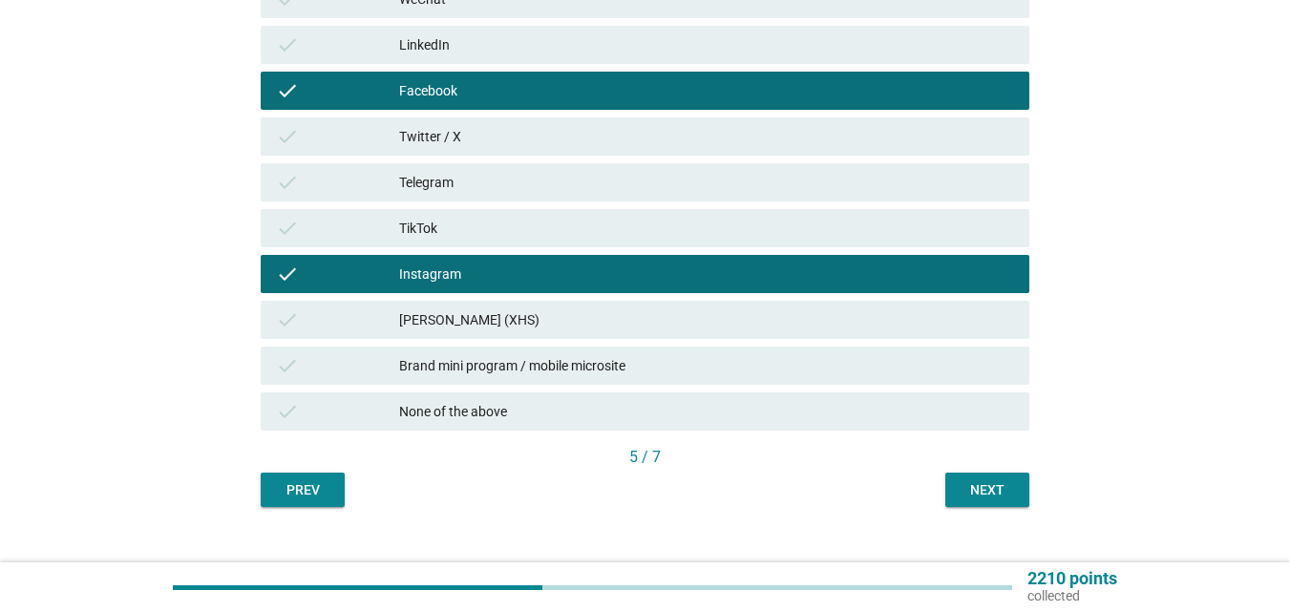
scroll to position [361, 0]
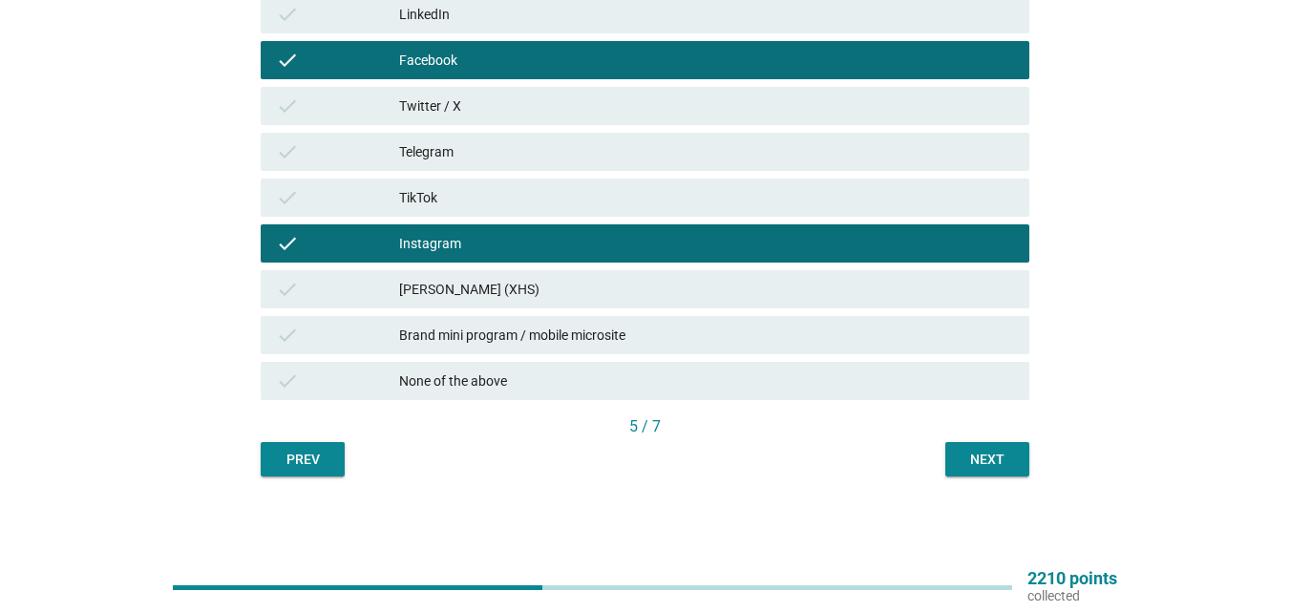
click at [974, 448] on button "Next" at bounding box center [988, 459] width 84 height 34
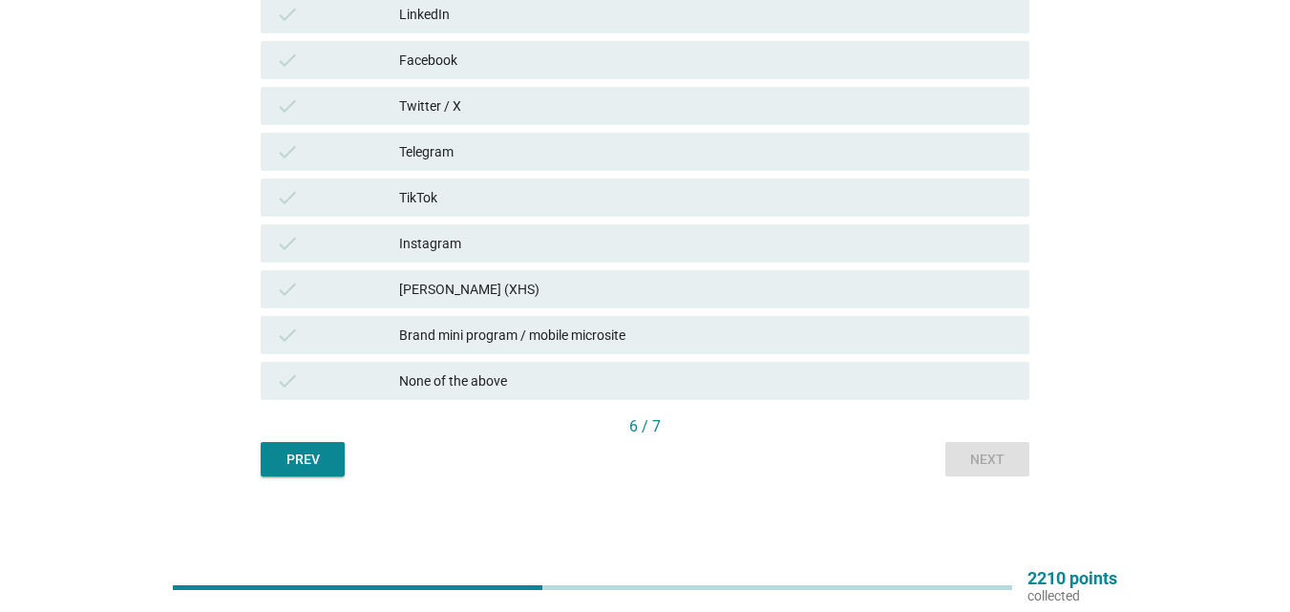
click at [538, 245] on div "Instagram" at bounding box center [706, 243] width 615 height 23
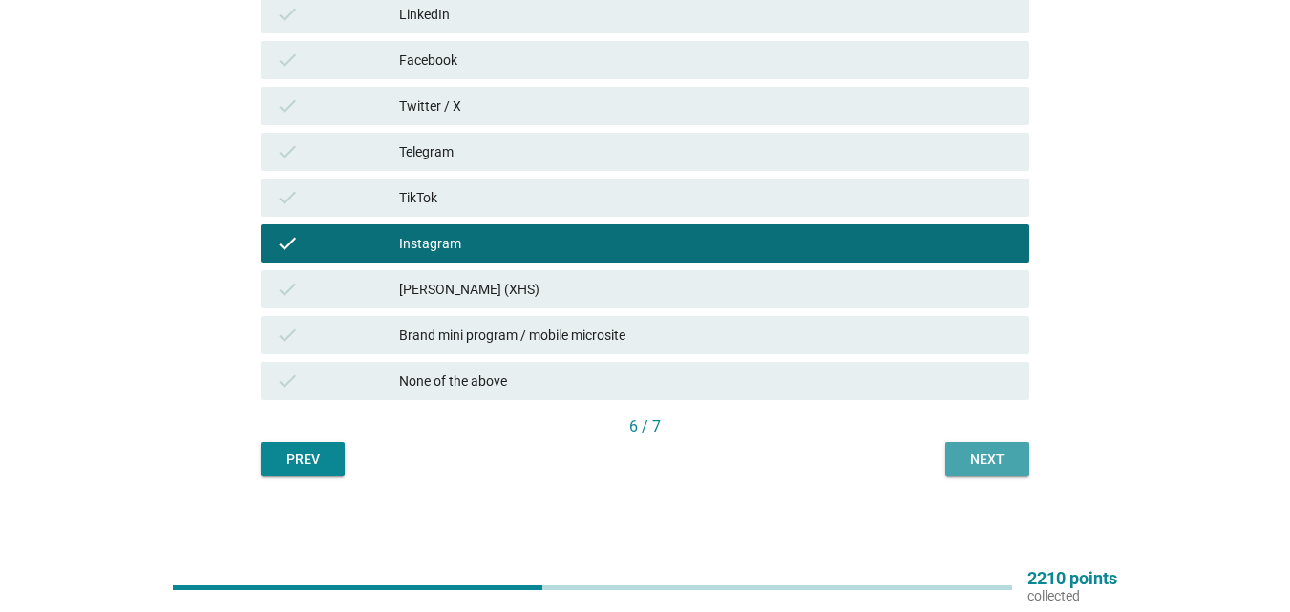
click at [990, 456] on div "Next" at bounding box center [987, 460] width 53 height 20
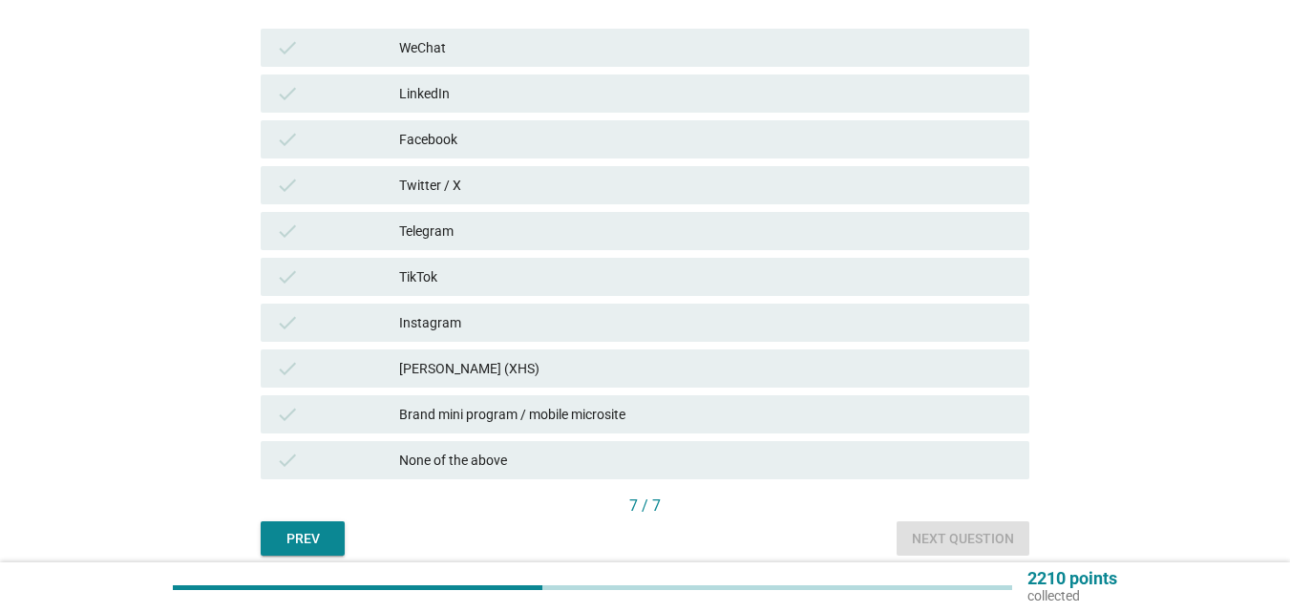
scroll to position [287, 0]
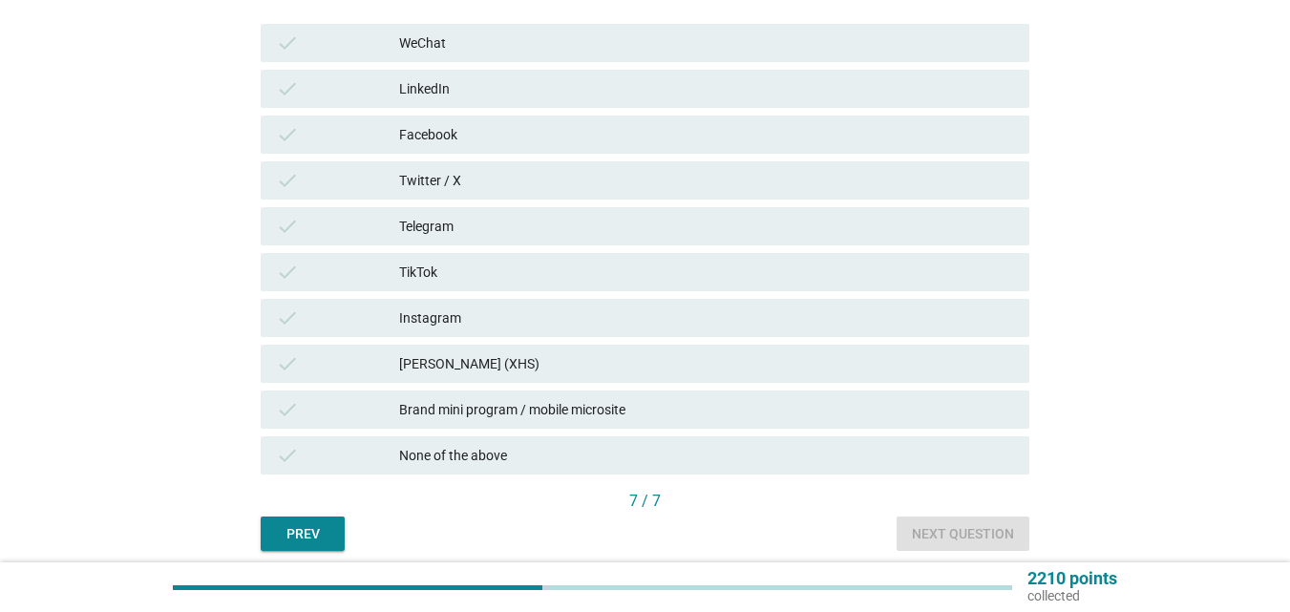
click at [481, 209] on div "check Telegram" at bounding box center [645, 226] width 769 height 38
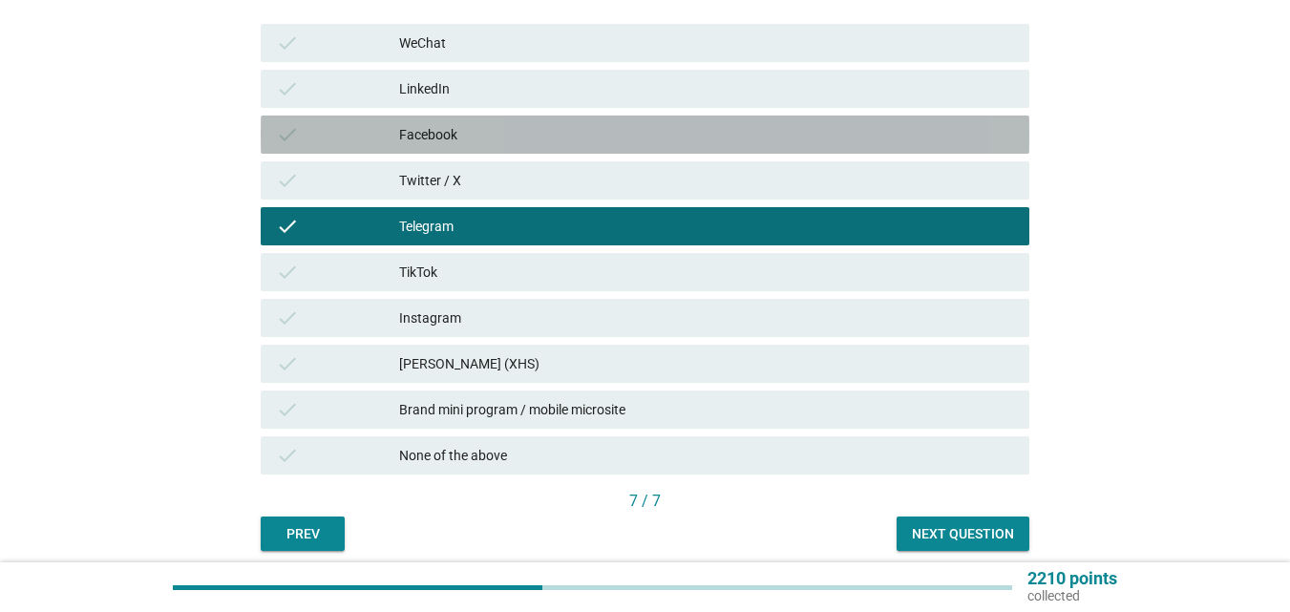
click at [493, 141] on div "Facebook" at bounding box center [706, 134] width 615 height 23
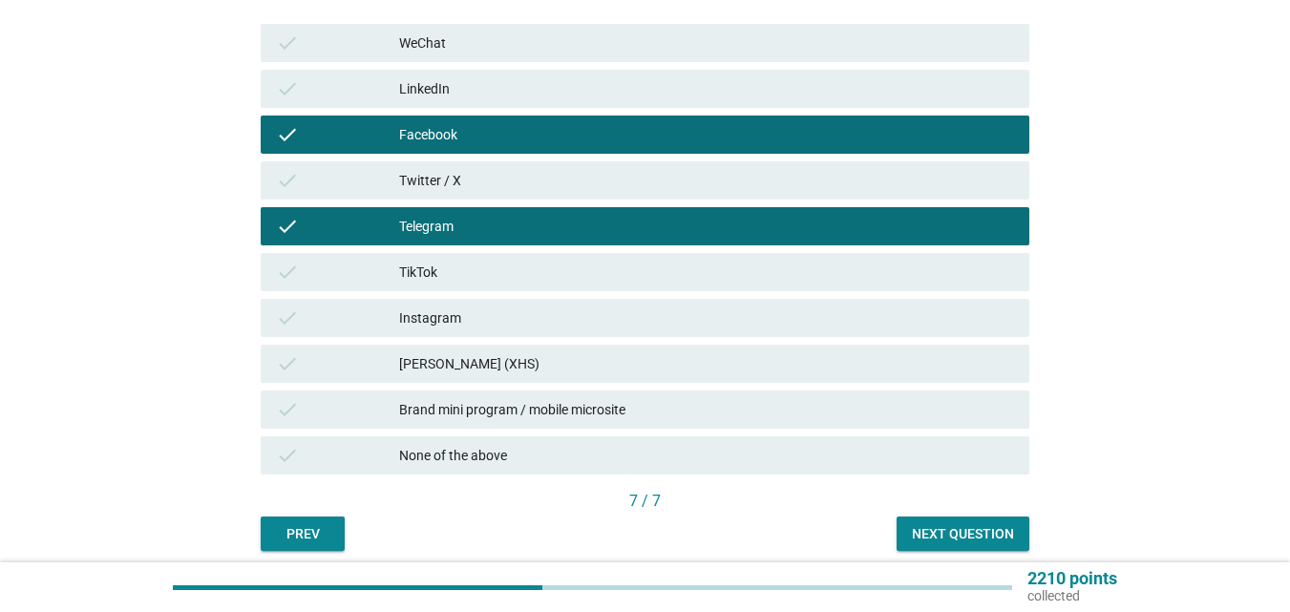
click at [488, 244] on div "check Telegram" at bounding box center [645, 226] width 769 height 38
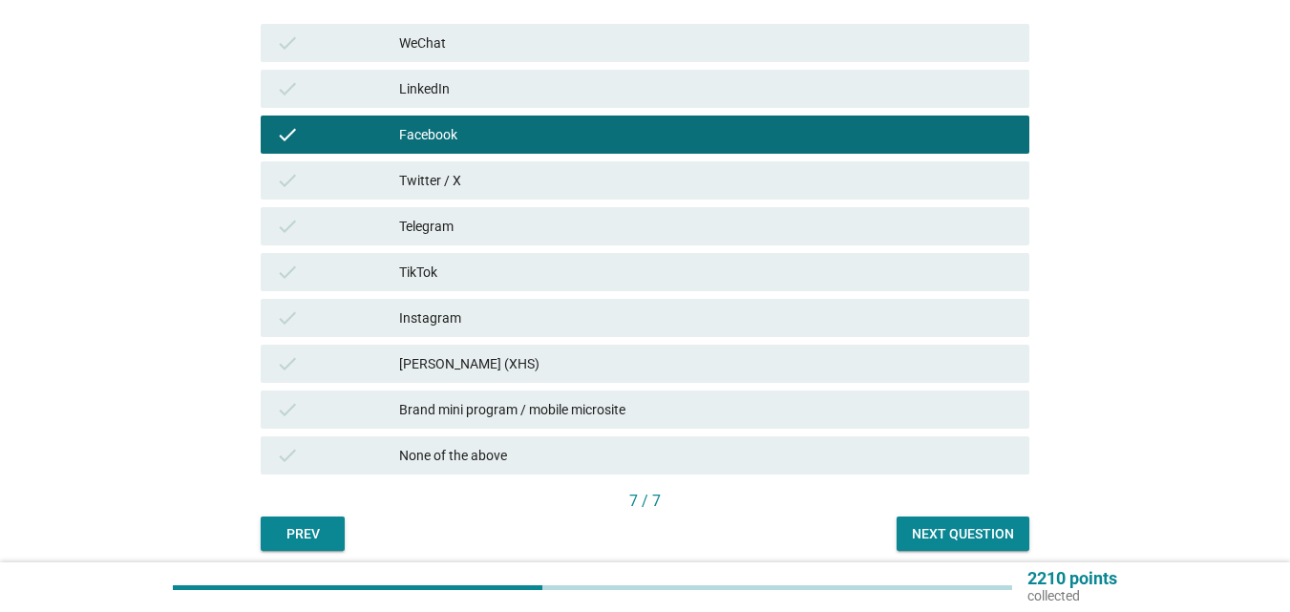
click at [497, 322] on div "Instagram" at bounding box center [706, 318] width 615 height 23
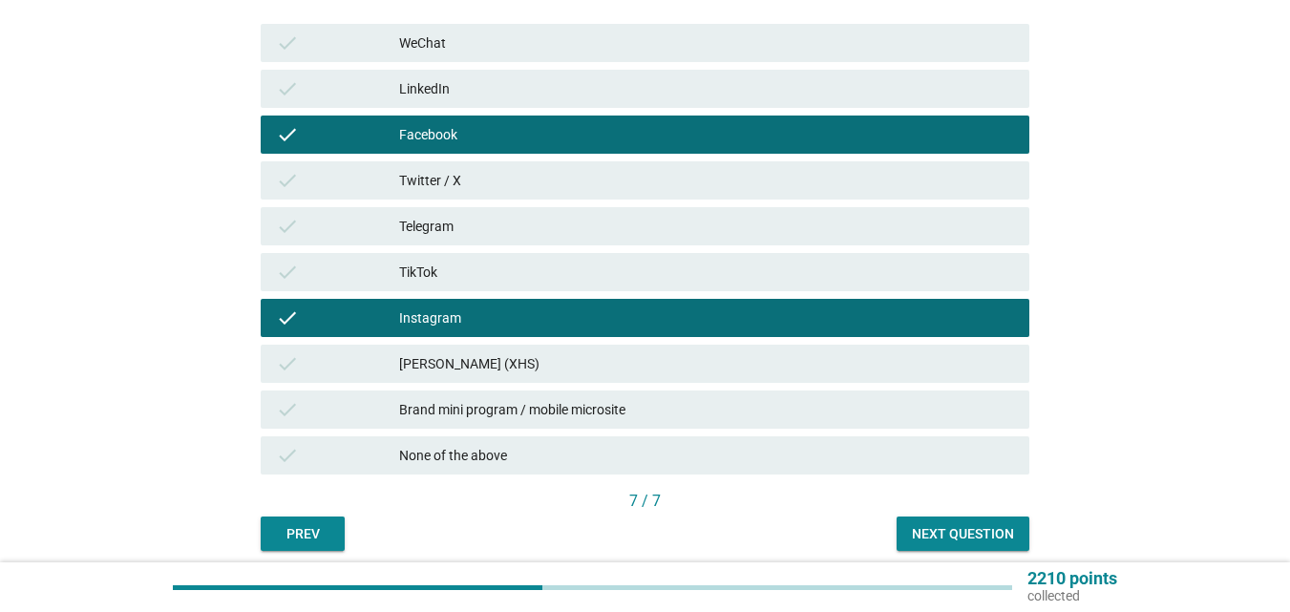
click at [922, 530] on div "Next question" at bounding box center [963, 534] width 102 height 20
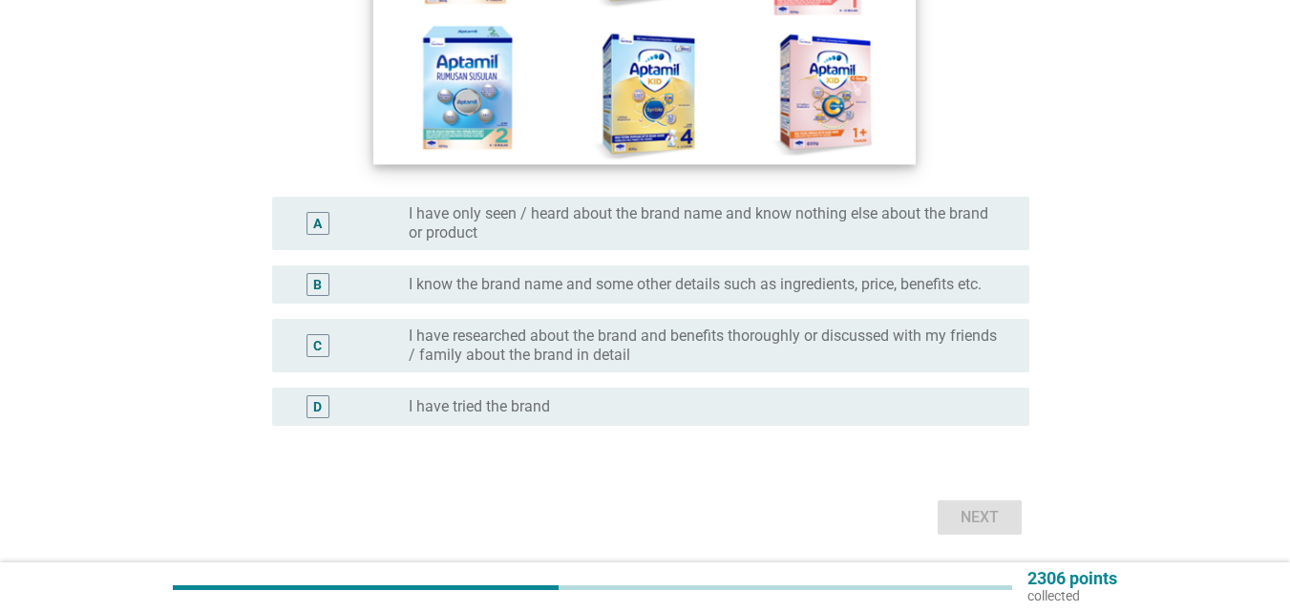
scroll to position [478, 0]
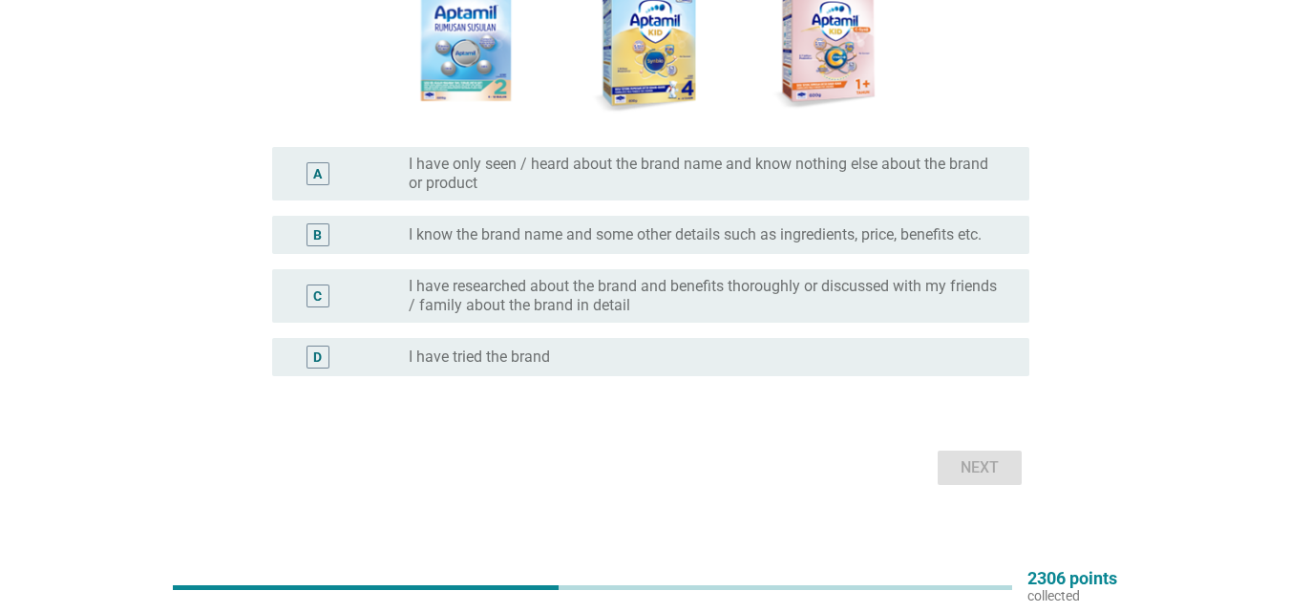
click at [818, 174] on label "I have only seen / heard about the brand name and know nothing else about the b…" at bounding box center [704, 174] width 590 height 38
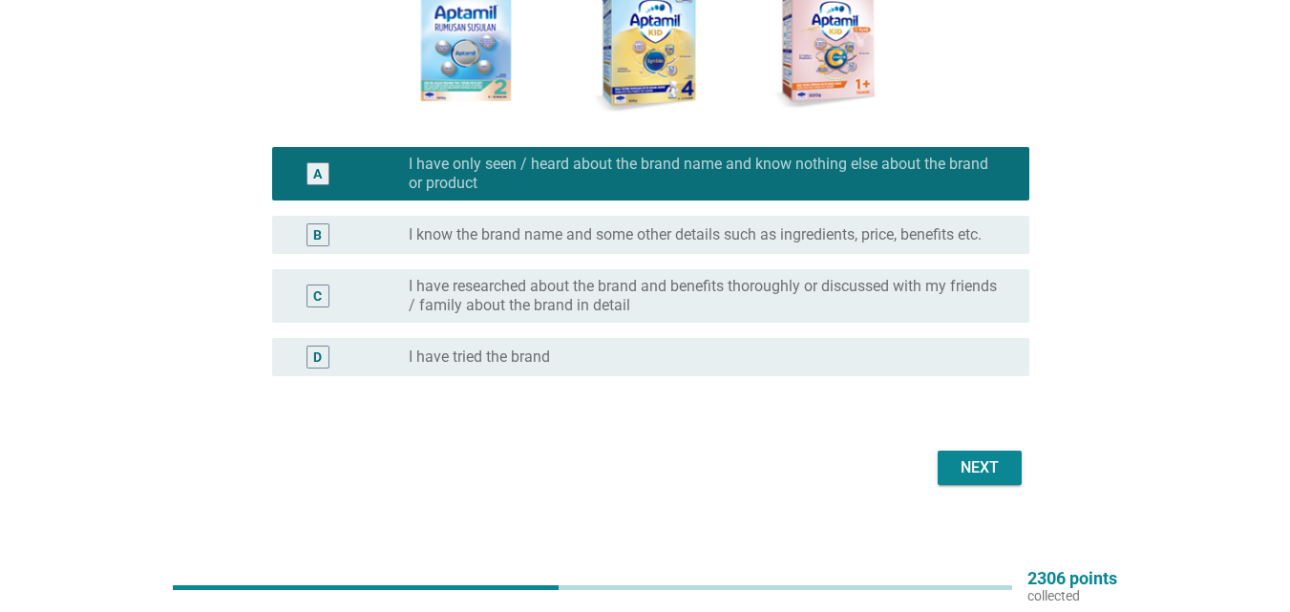
click at [972, 480] on button "Next" at bounding box center [980, 468] width 84 height 34
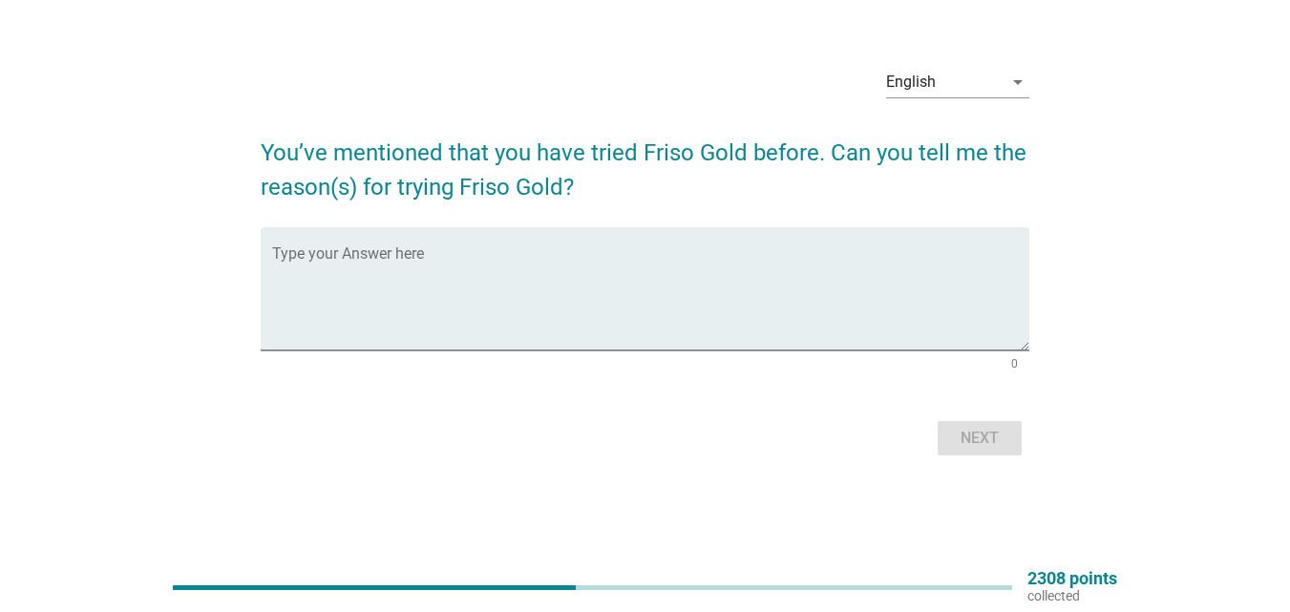
scroll to position [0, 0]
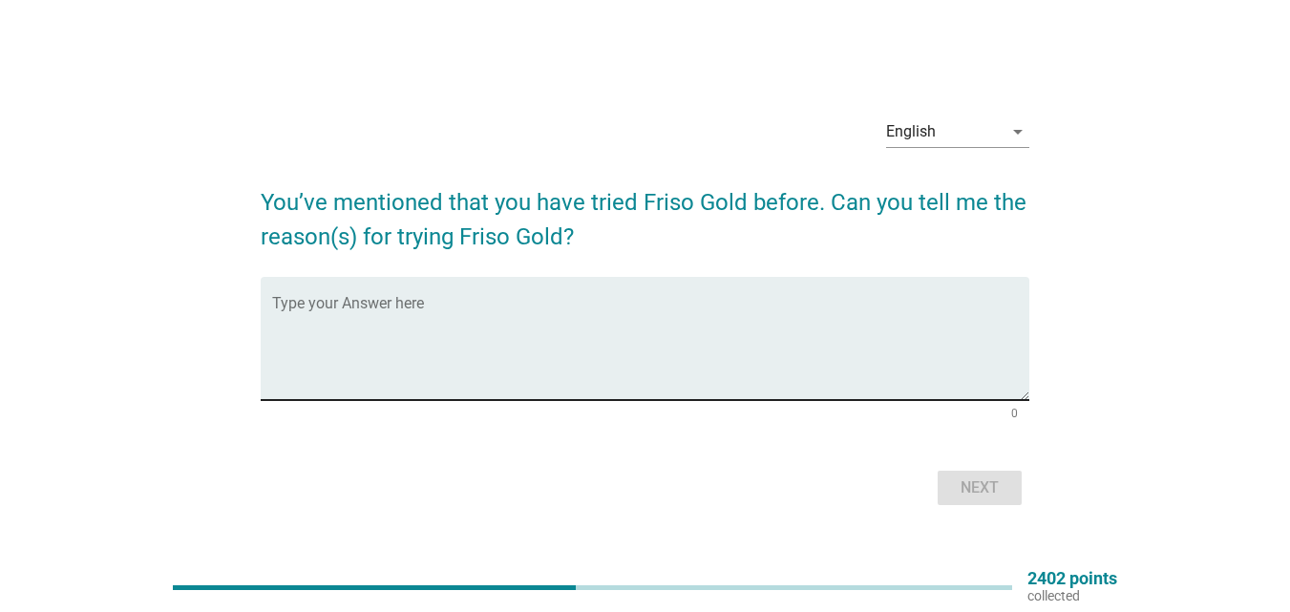
click at [903, 356] on textarea "Type your Answer here" at bounding box center [650, 350] width 757 height 100
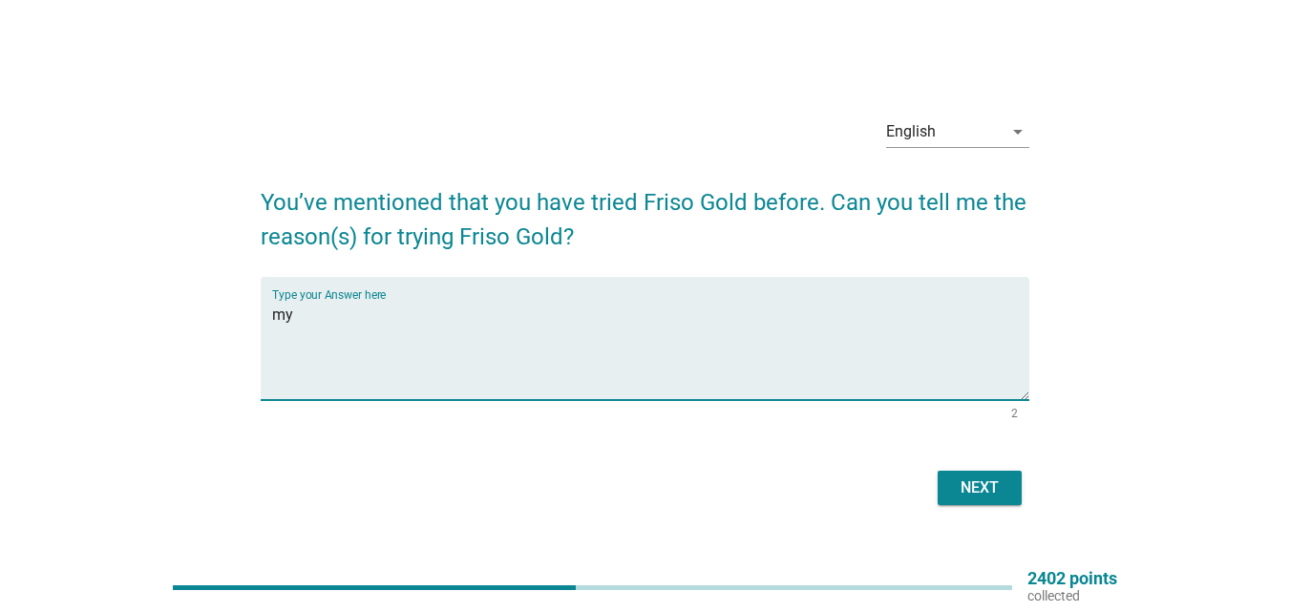
type textarea "m"
click at [277, 318] on textarea "my baby likes it." at bounding box center [650, 350] width 757 height 100
type textarea "recommended by friends and family. my baby likes it."
click at [963, 487] on div "Next" at bounding box center [979, 488] width 53 height 23
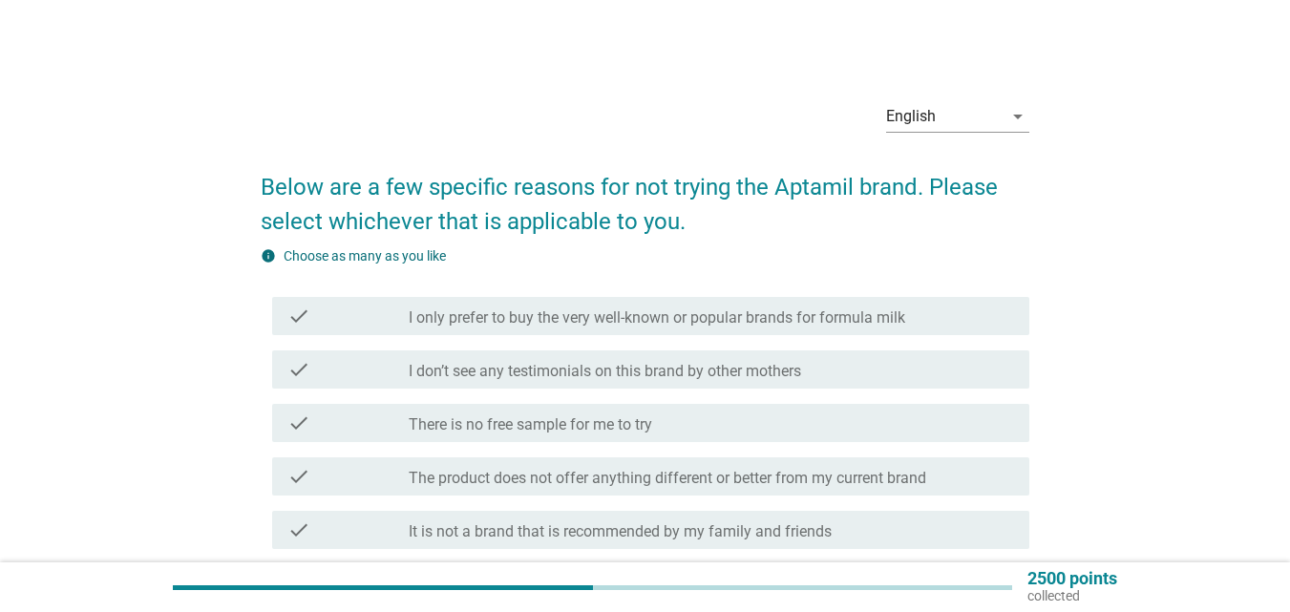
scroll to position [96, 0]
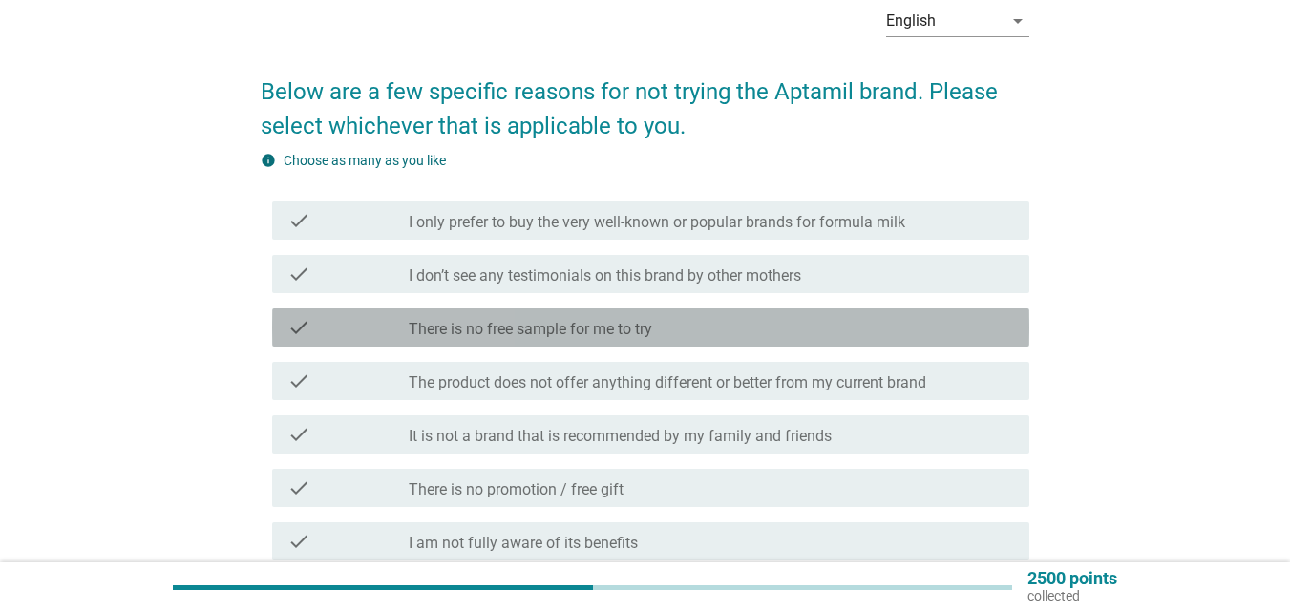
click at [748, 330] on div "check_box_outline_blank There is no free sample for me to try" at bounding box center [712, 327] width 606 height 23
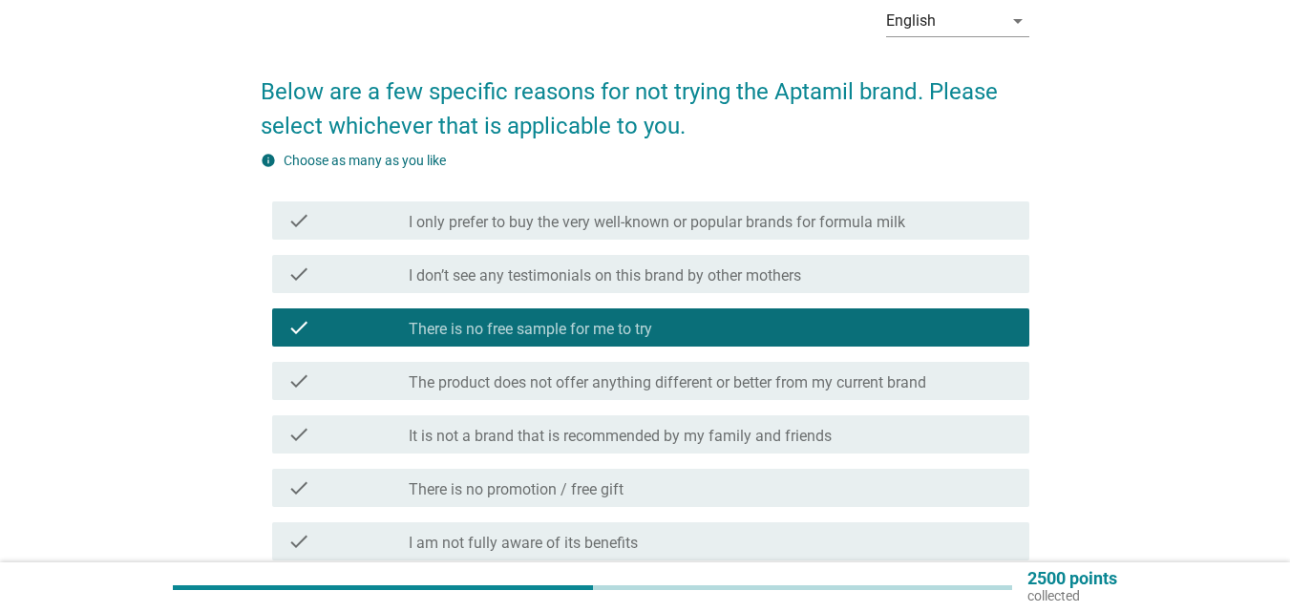
click at [702, 472] on div "check check_box_outline_blank There is no promotion / free gift" at bounding box center [650, 488] width 757 height 38
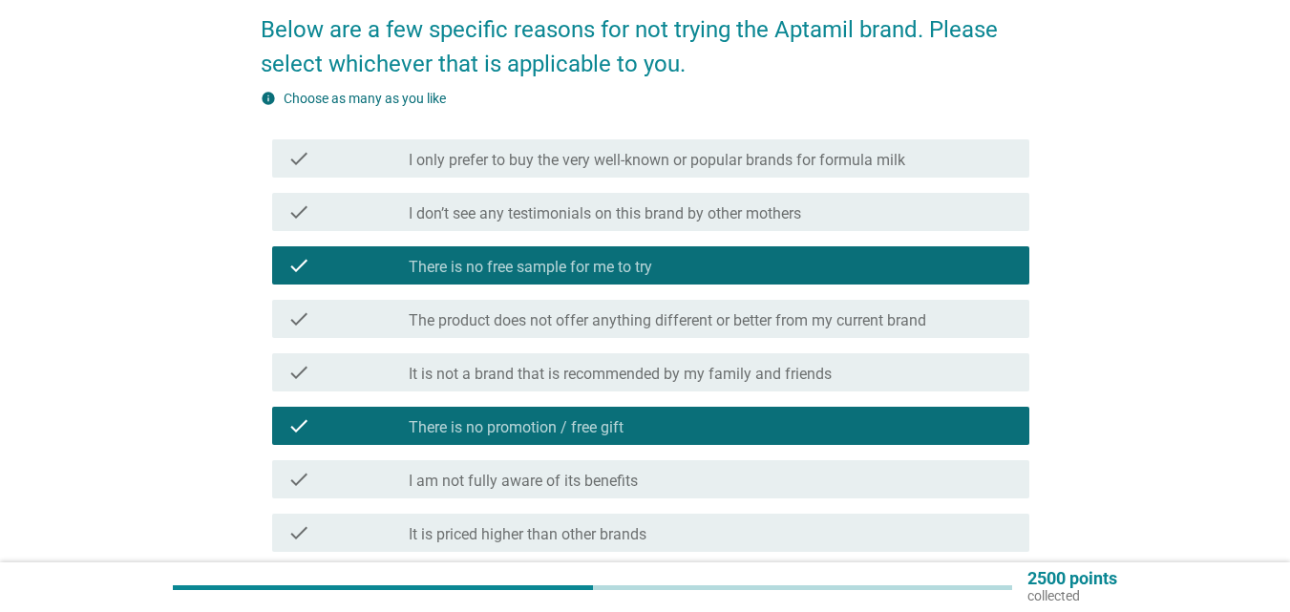
scroll to position [191, 0]
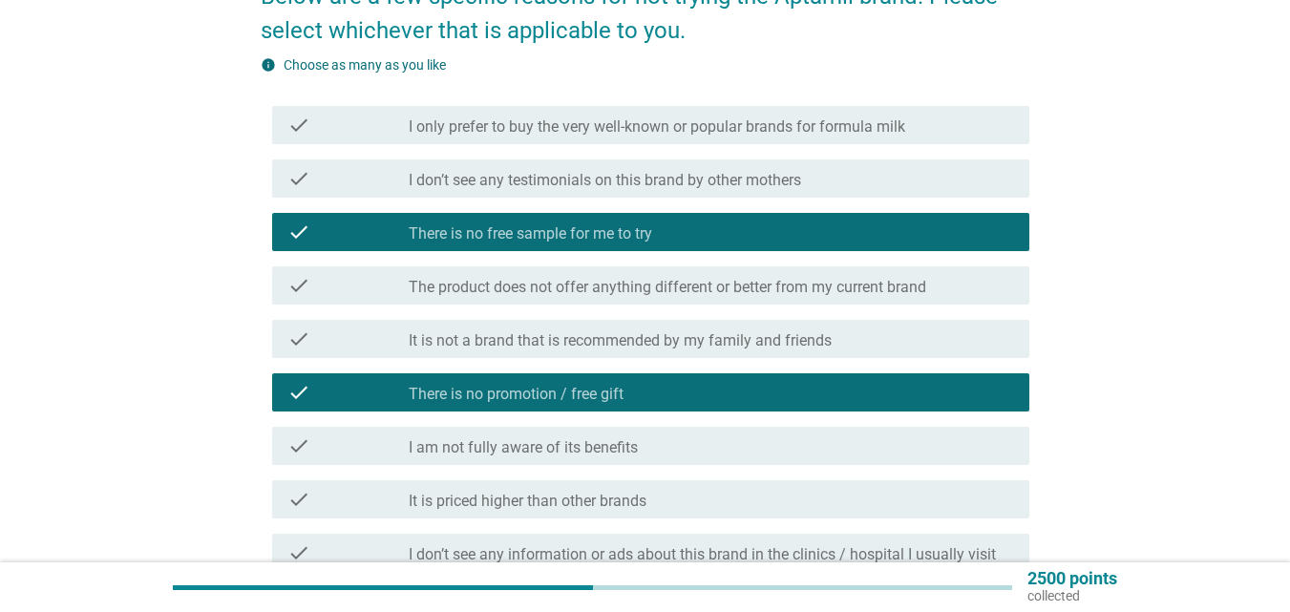
click at [707, 432] on div "check check_box_outline_blank I am not fully aware of its benefits" at bounding box center [650, 446] width 757 height 38
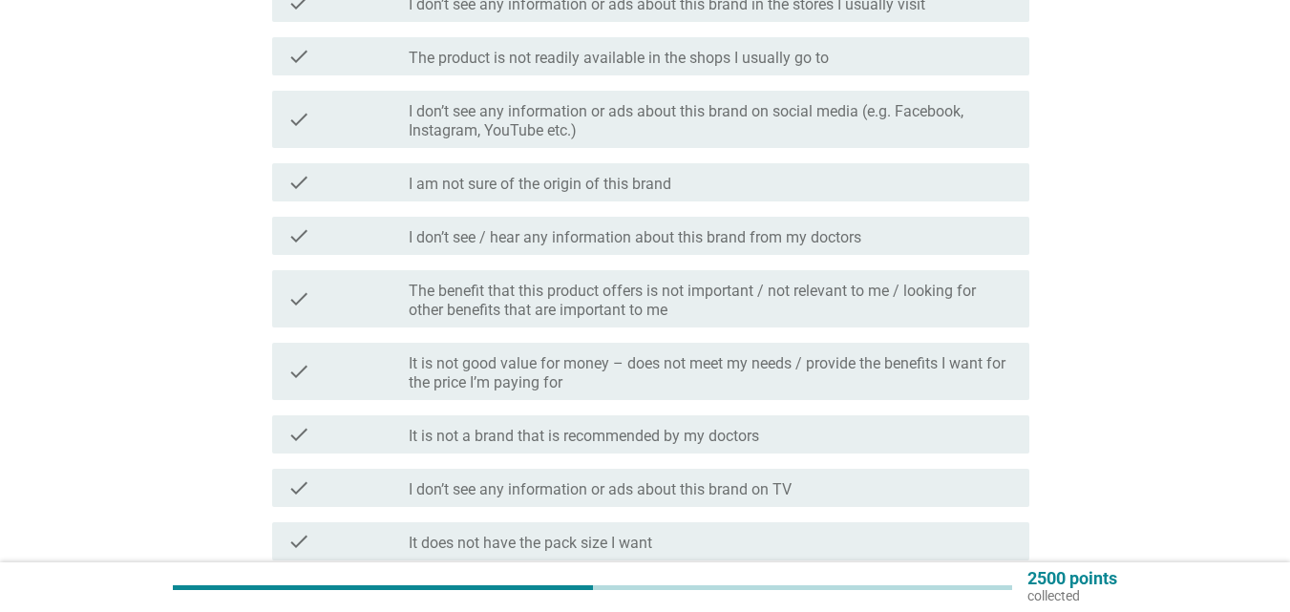
scroll to position [1242, 0]
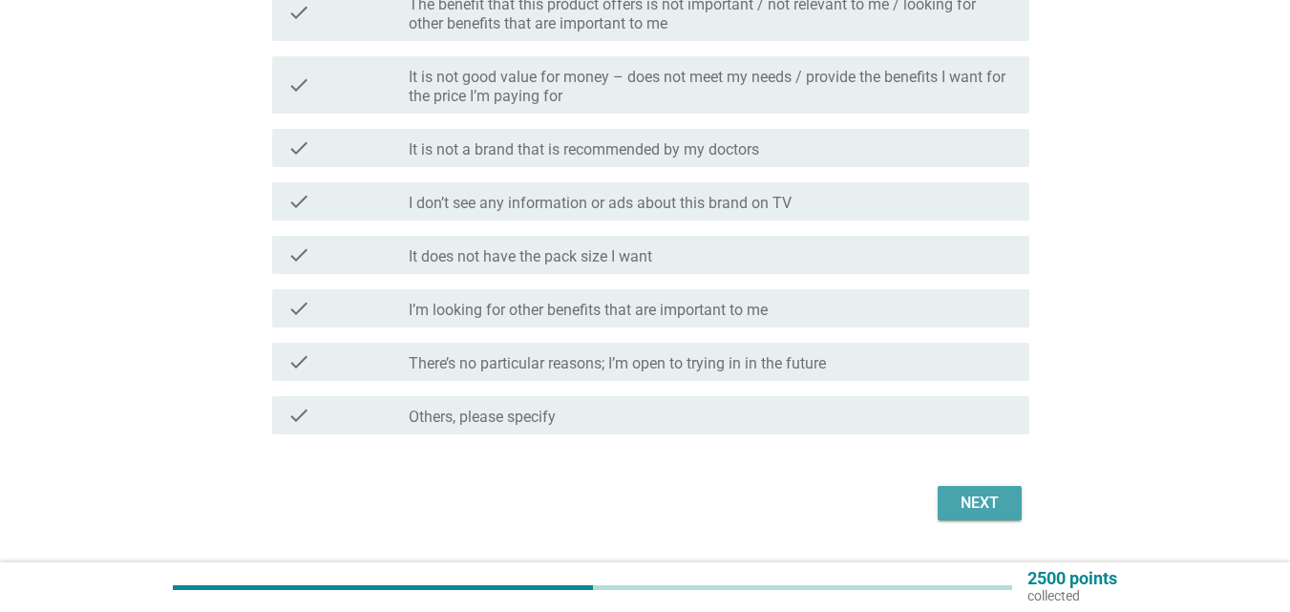
click at [986, 504] on div "Next" at bounding box center [979, 503] width 53 height 23
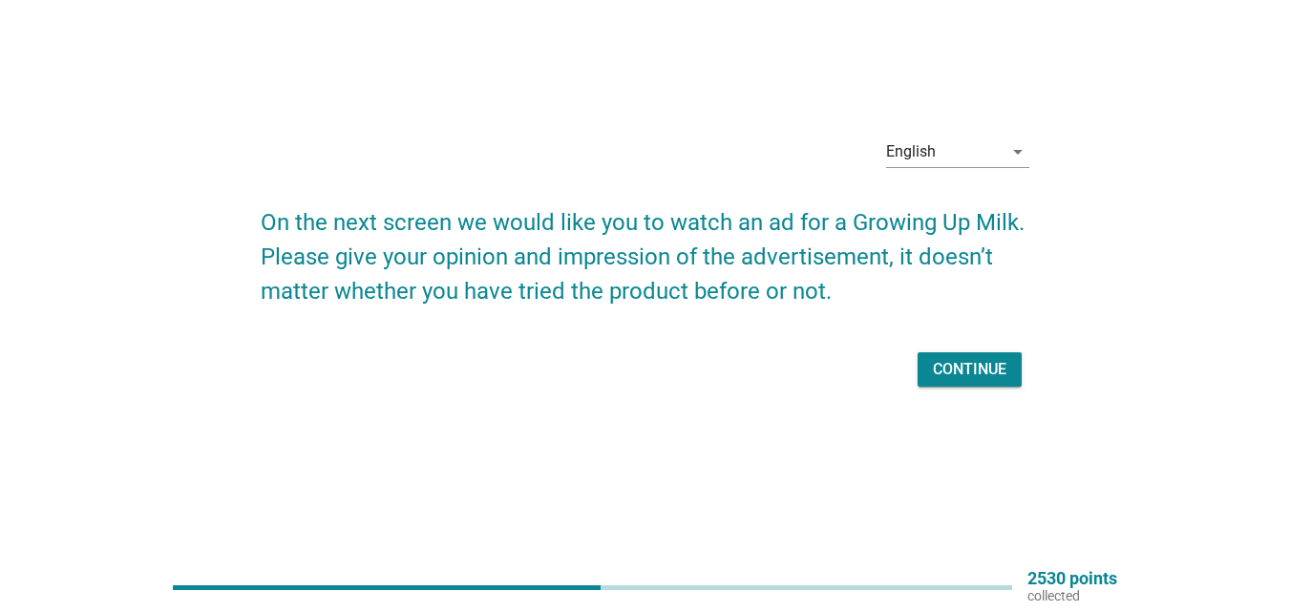
scroll to position [0, 0]
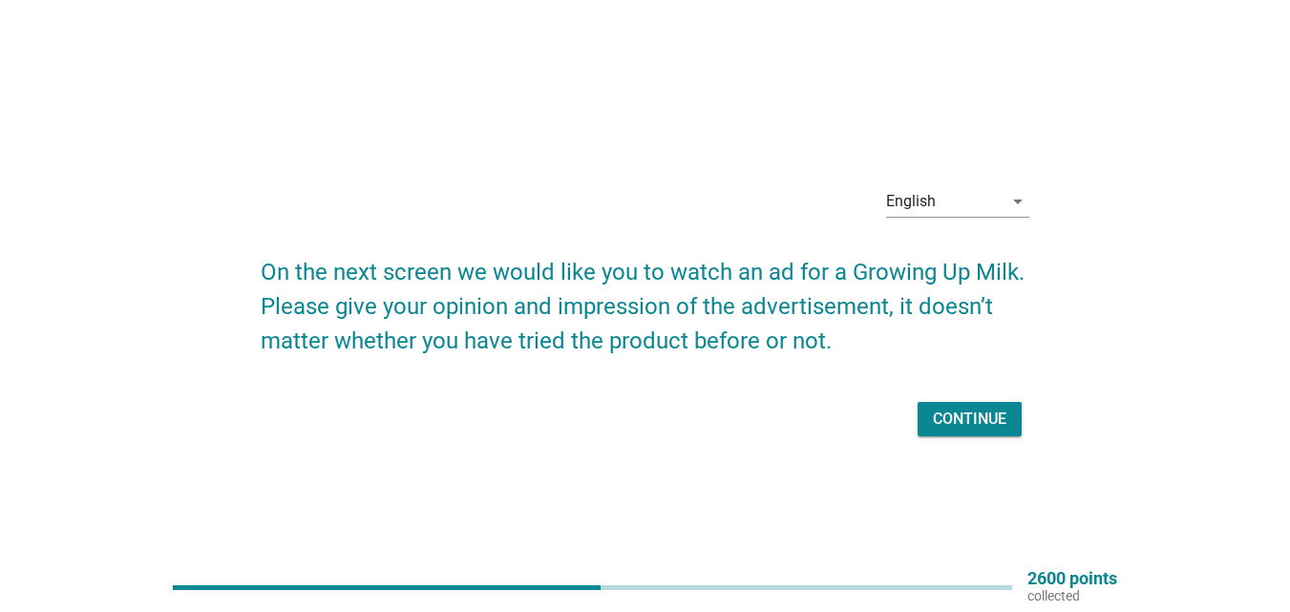
click at [973, 409] on div "Continue" at bounding box center [970, 419] width 74 height 23
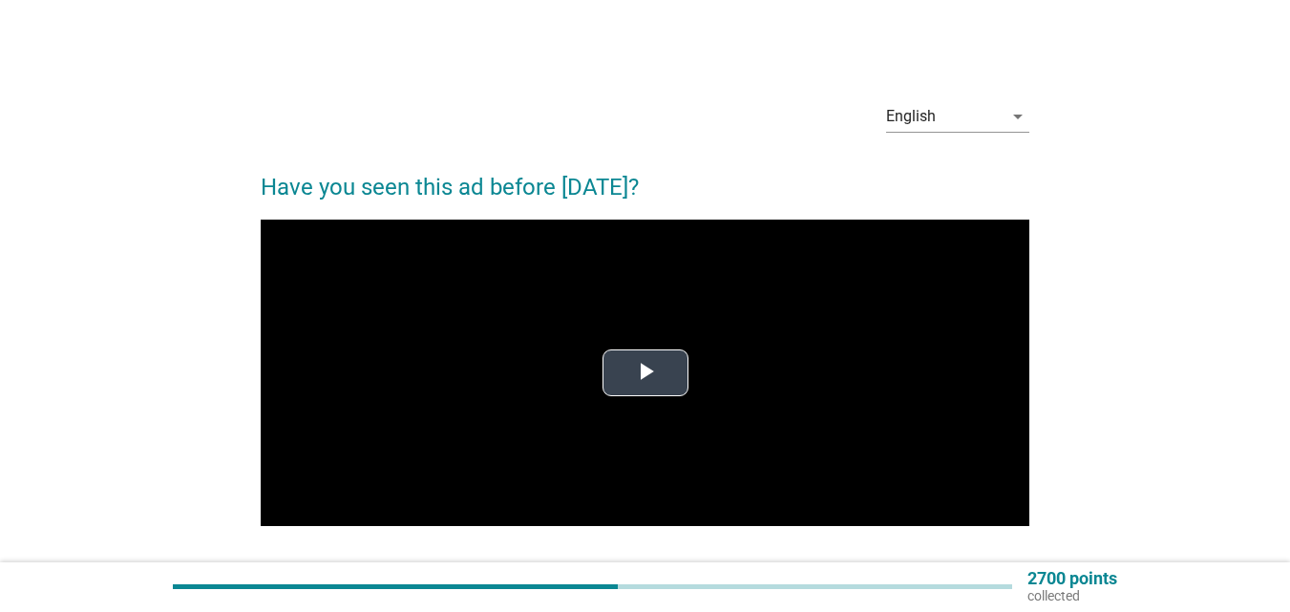
click at [646, 372] on span "Video Player" at bounding box center [646, 372] width 0 height 0
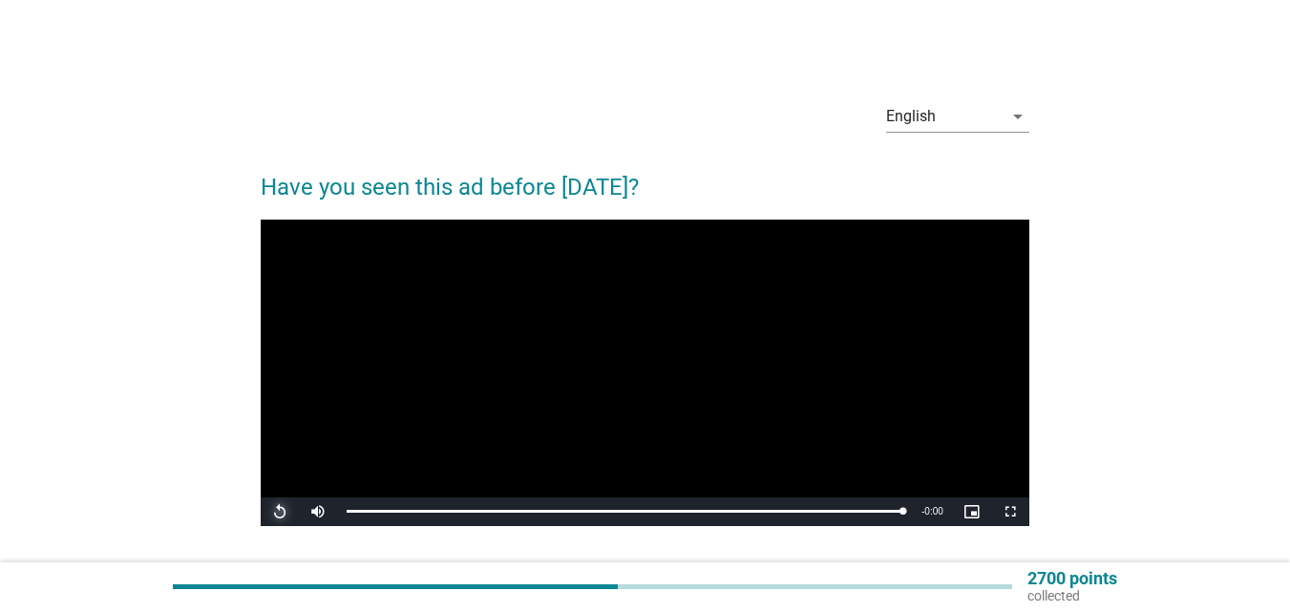
click at [287, 512] on span "Video Player" at bounding box center [280, 512] width 38 height 0
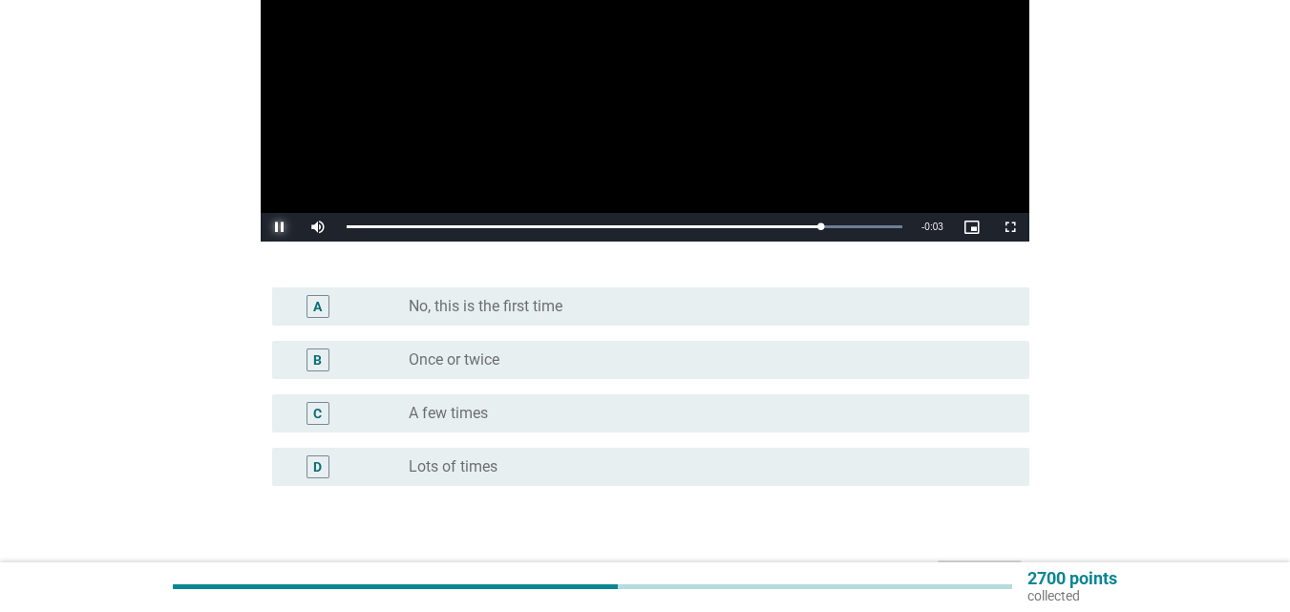
scroll to position [287, 0]
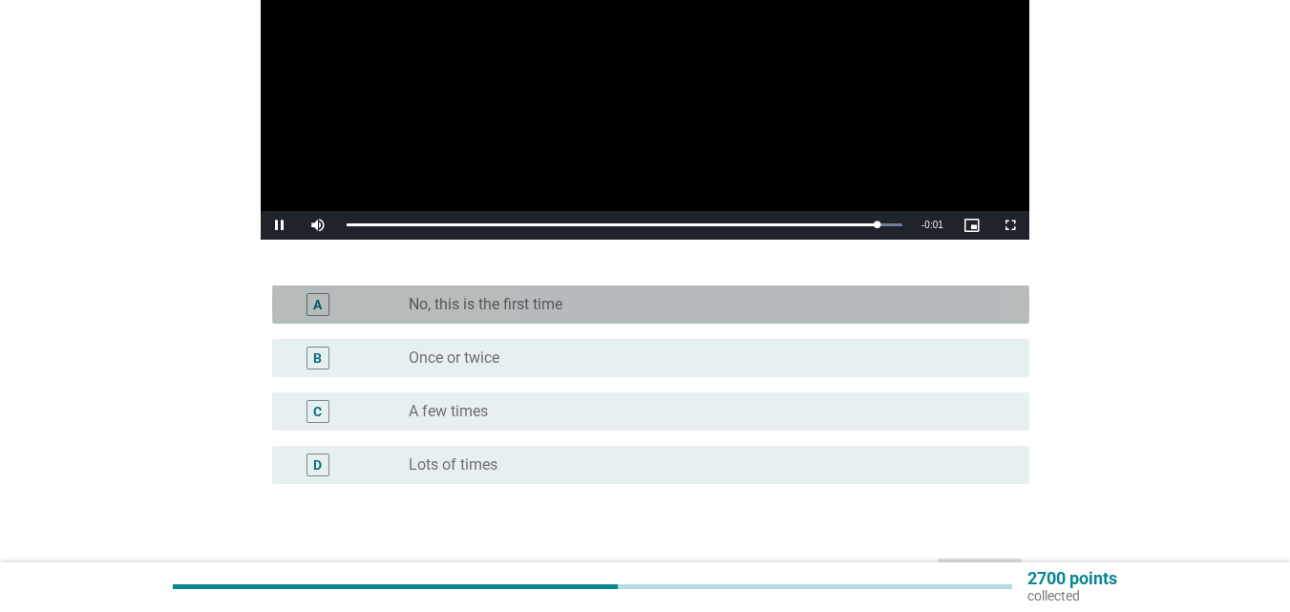
click at [699, 303] on div "radio_button_unchecked No, this is the first time" at bounding box center [704, 304] width 590 height 19
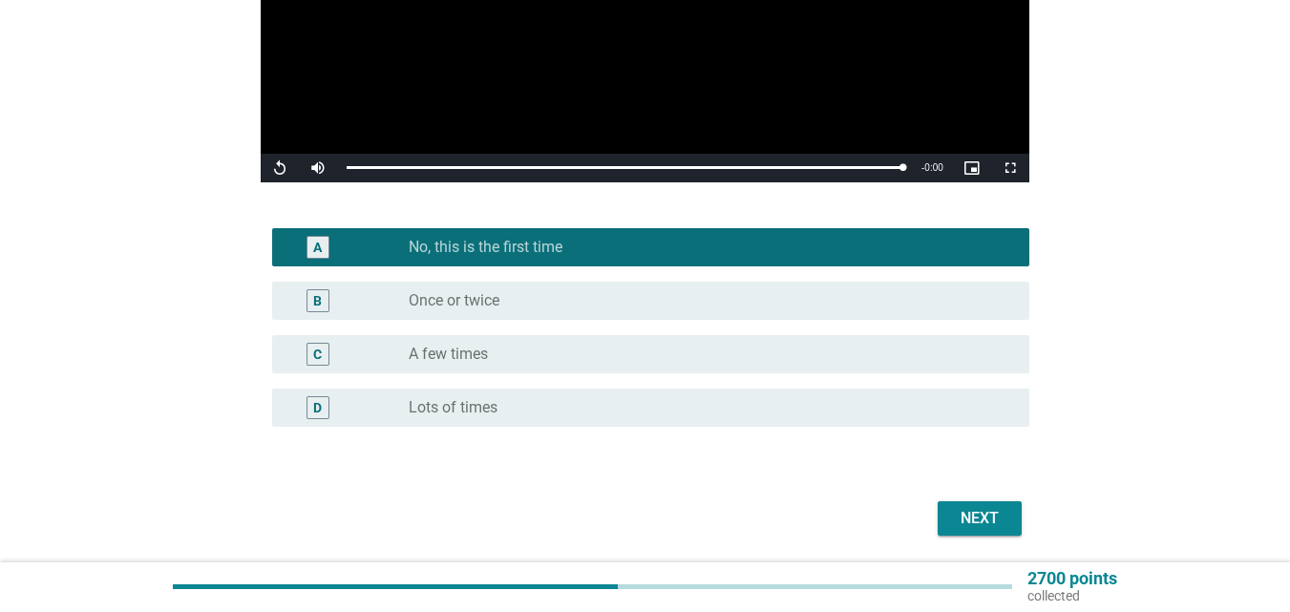
scroll to position [409, 0]
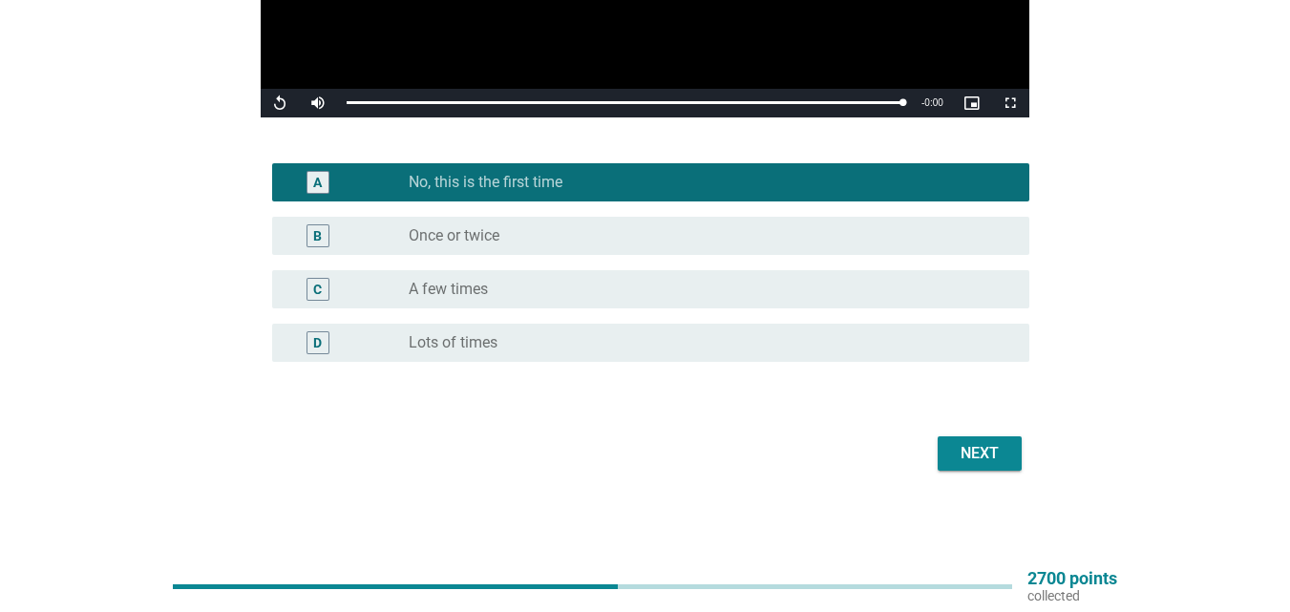
click at [992, 464] on div "Next" at bounding box center [979, 453] width 53 height 23
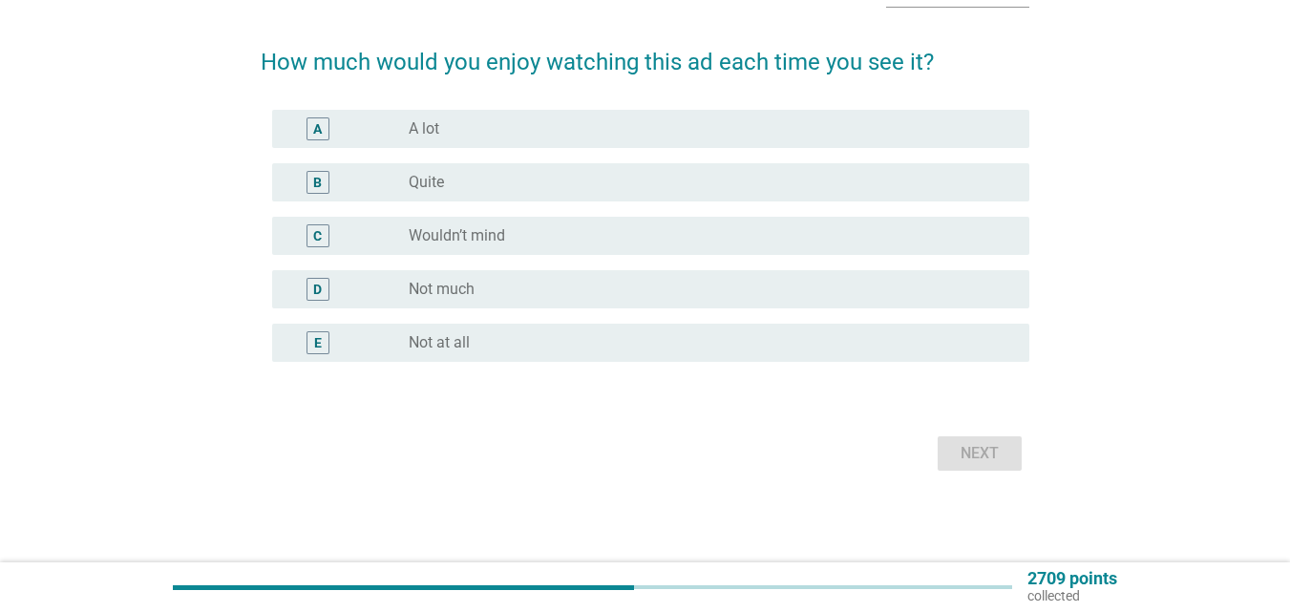
scroll to position [0, 0]
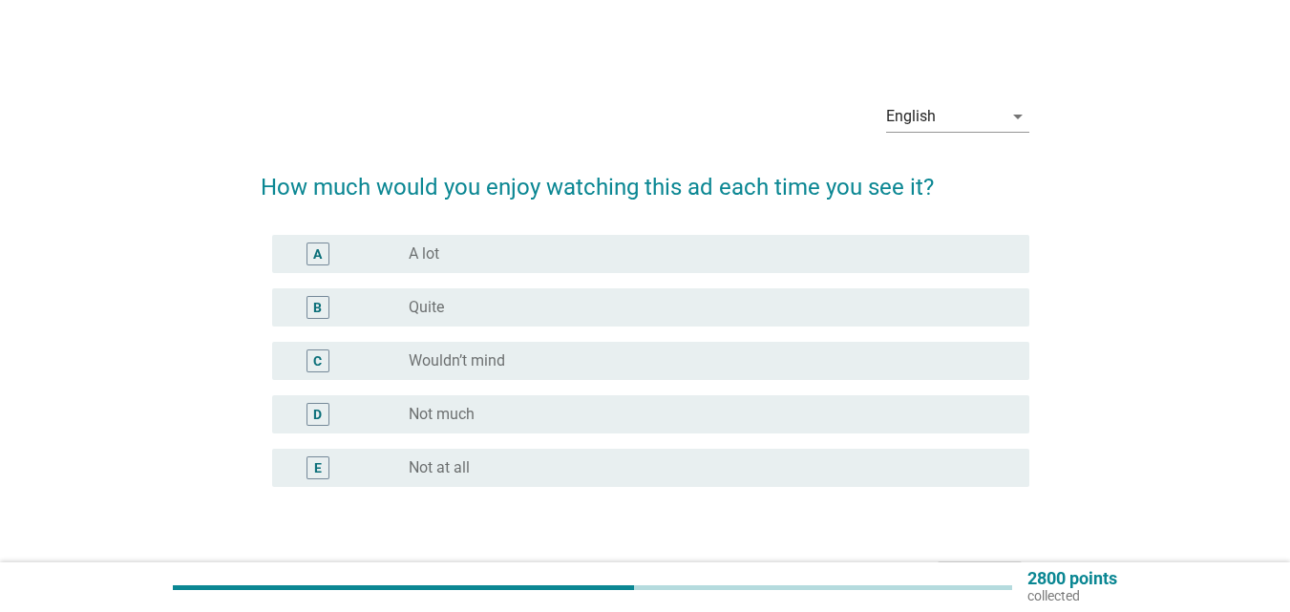
click at [608, 234] on div "A radio_button_unchecked A lot" at bounding box center [645, 253] width 769 height 53
click at [623, 249] on div "radio_button_unchecked A lot" at bounding box center [704, 253] width 590 height 19
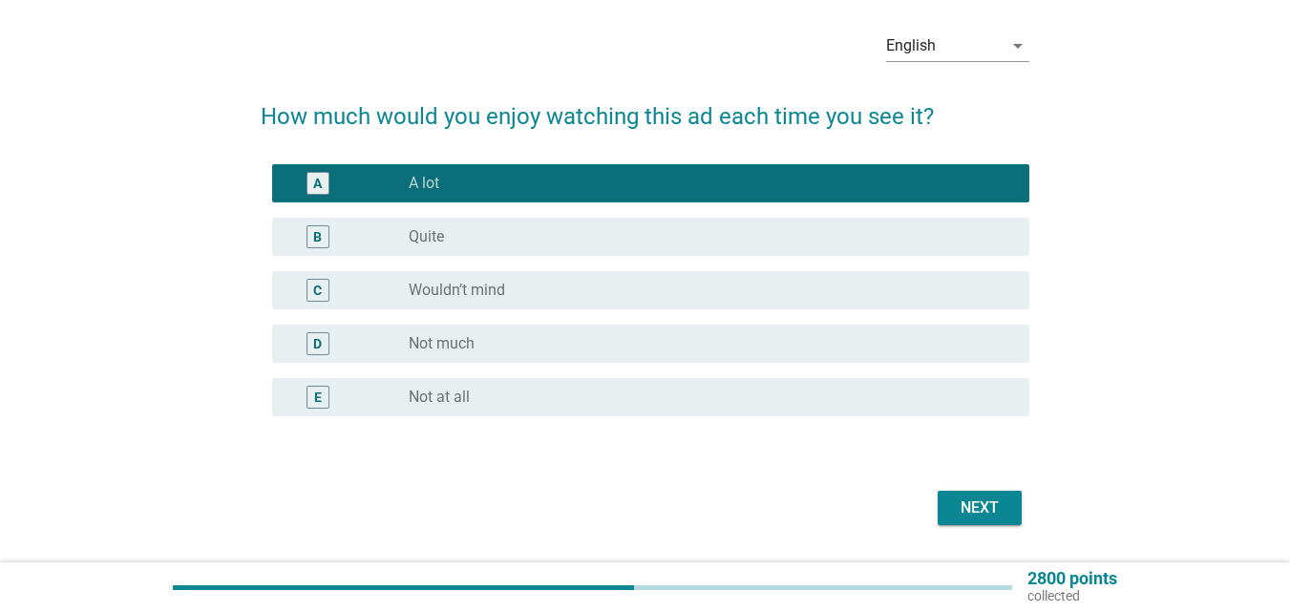
scroll to position [125, 0]
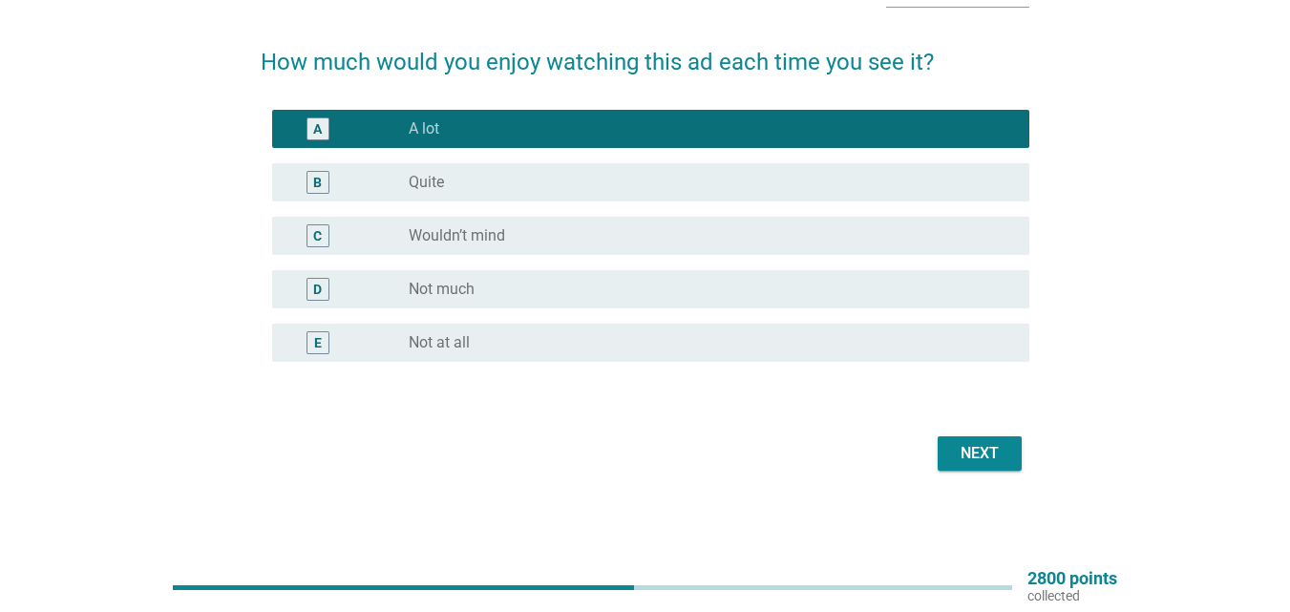
click at [957, 439] on button "Next" at bounding box center [980, 453] width 84 height 34
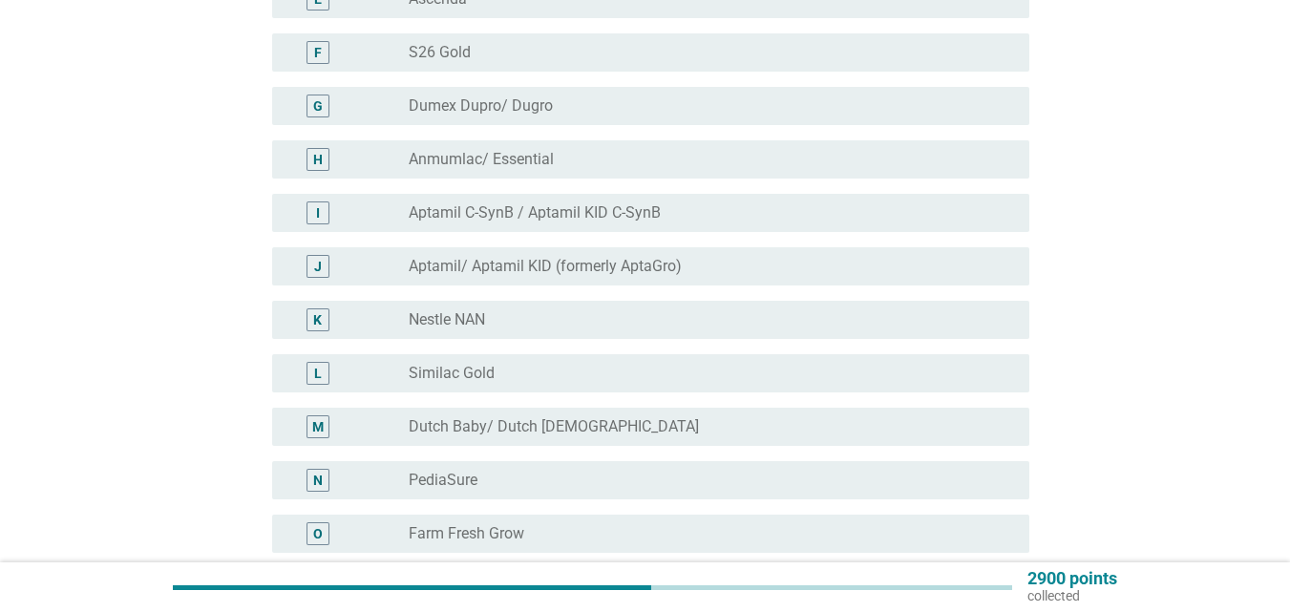
scroll to position [461, 0]
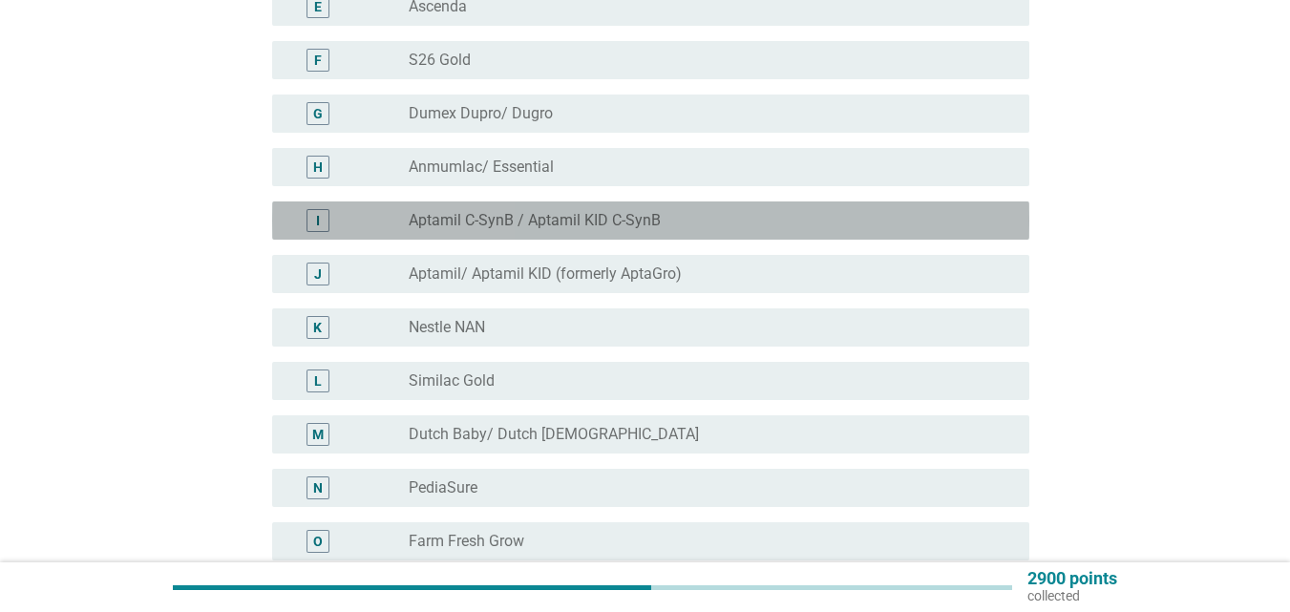
click at [642, 224] on label "Aptamil C-SynB / Aptamil KID C-SynB" at bounding box center [535, 220] width 252 height 19
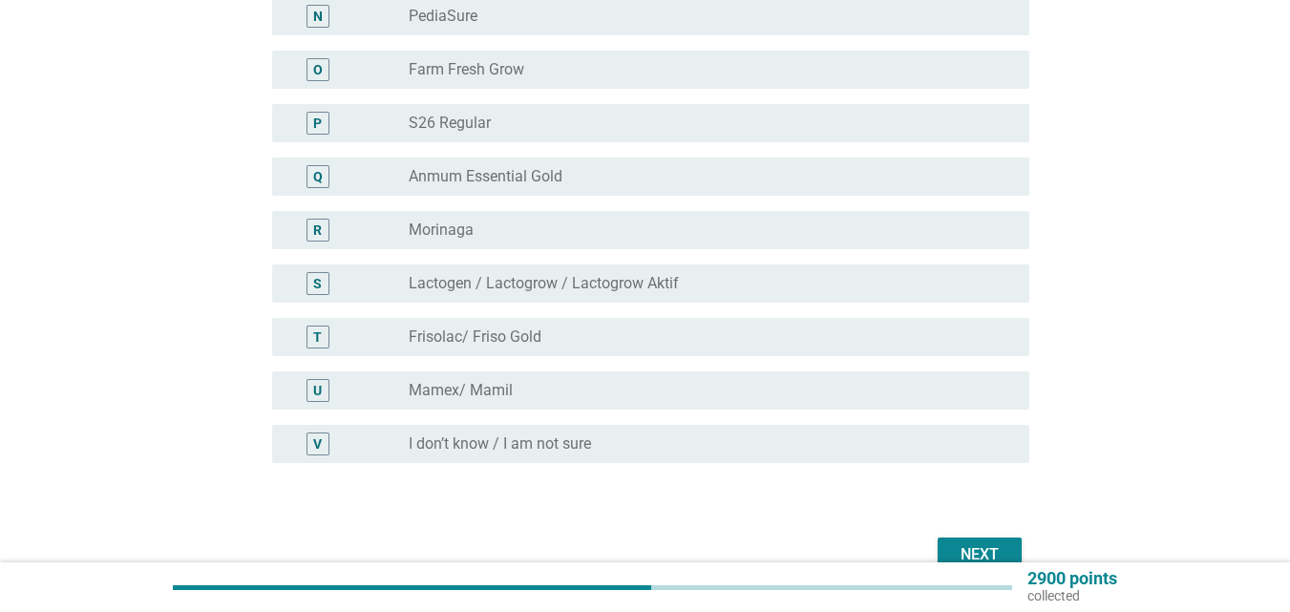
scroll to position [1034, 0]
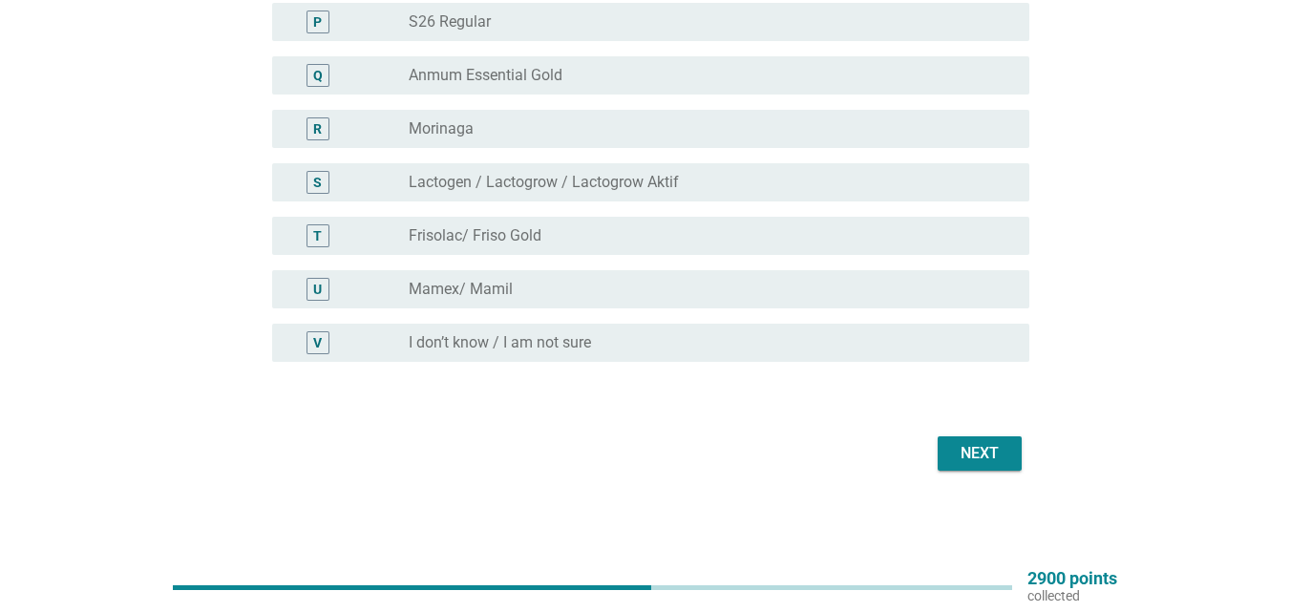
click at [962, 458] on div "Next" at bounding box center [979, 453] width 53 height 23
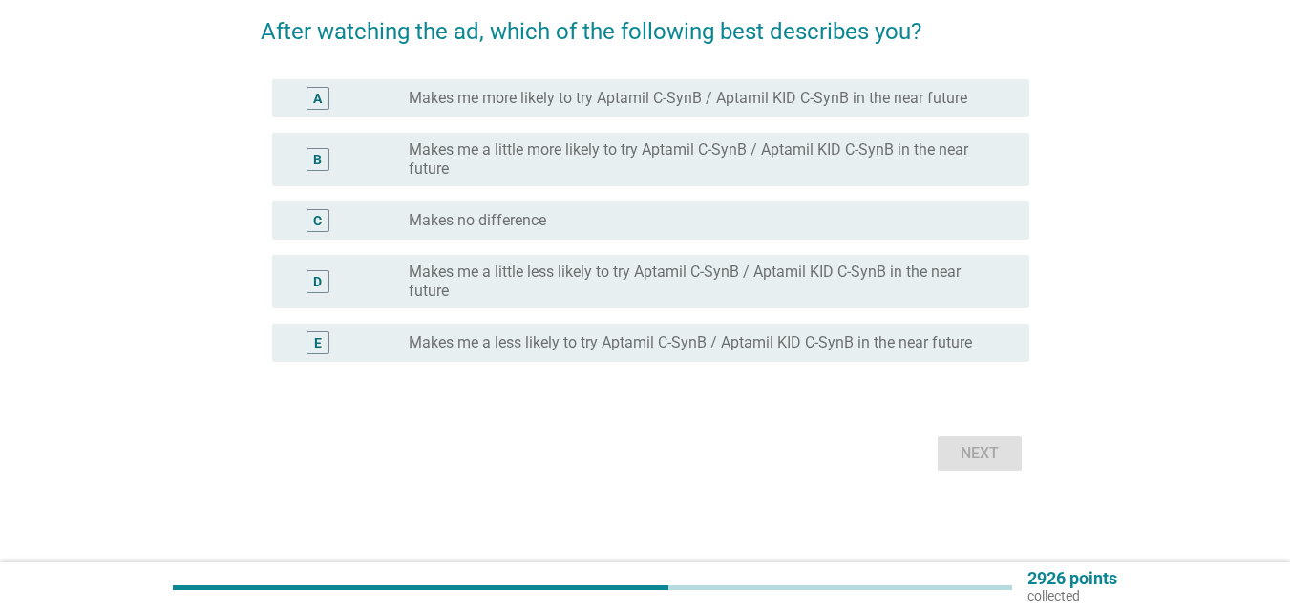
scroll to position [0, 0]
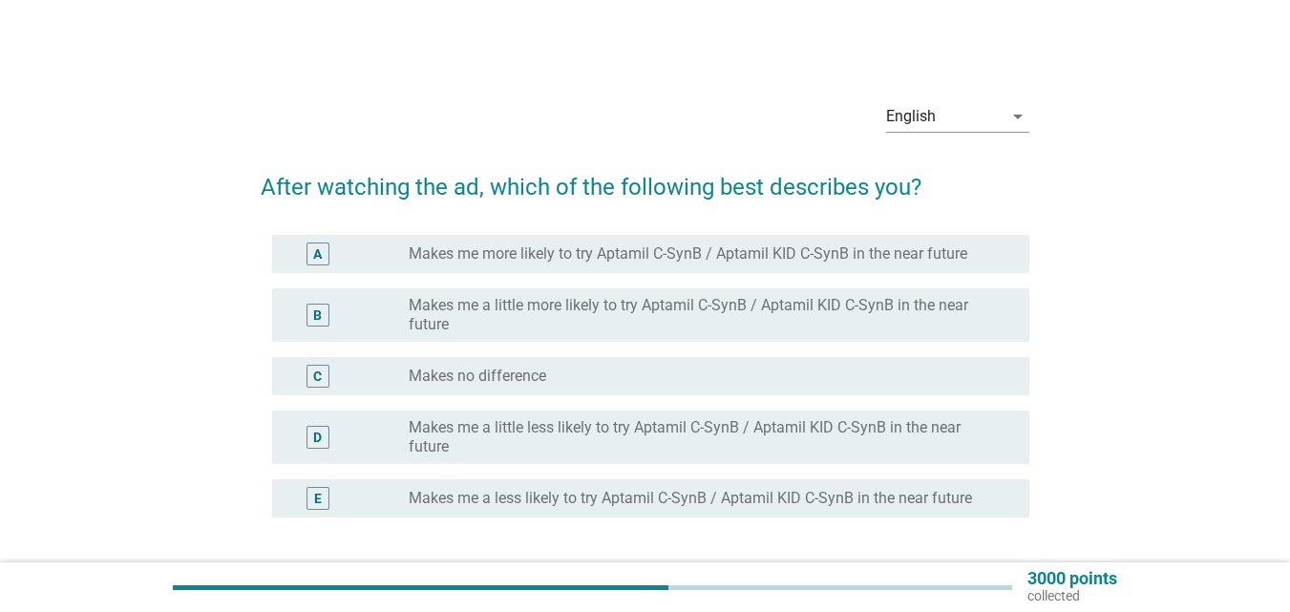
click at [884, 266] on div "A radio_button_unchecked Makes me more likely to try Aptamil C-SynB / Aptamil K…" at bounding box center [650, 254] width 757 height 38
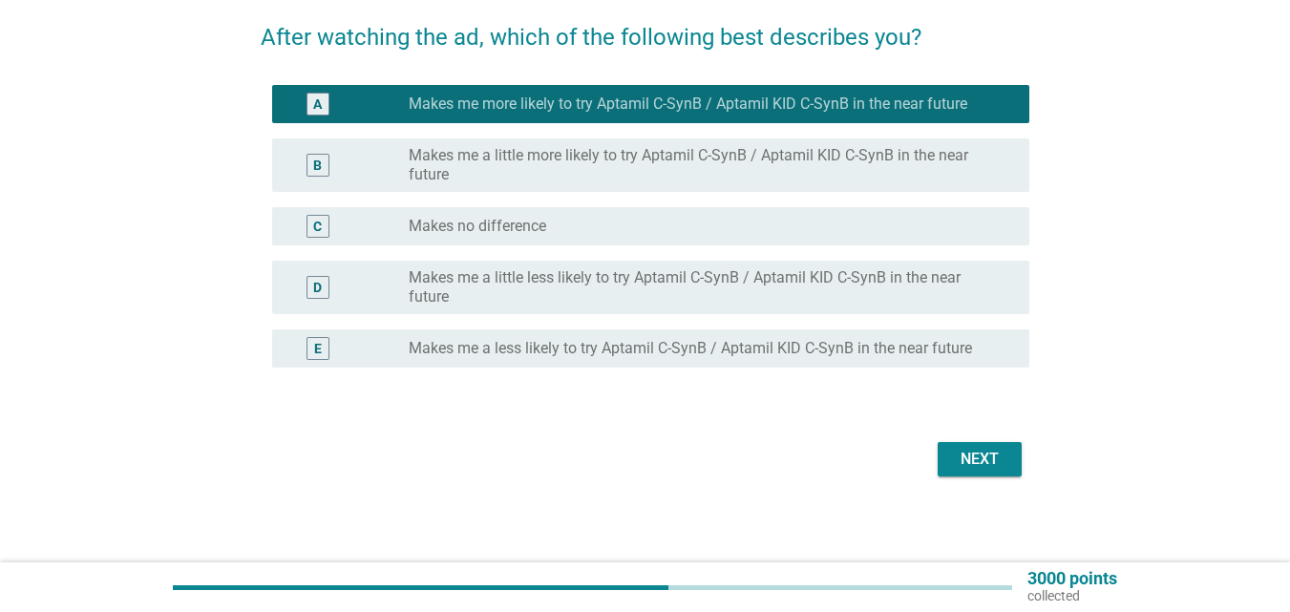
scroll to position [156, 0]
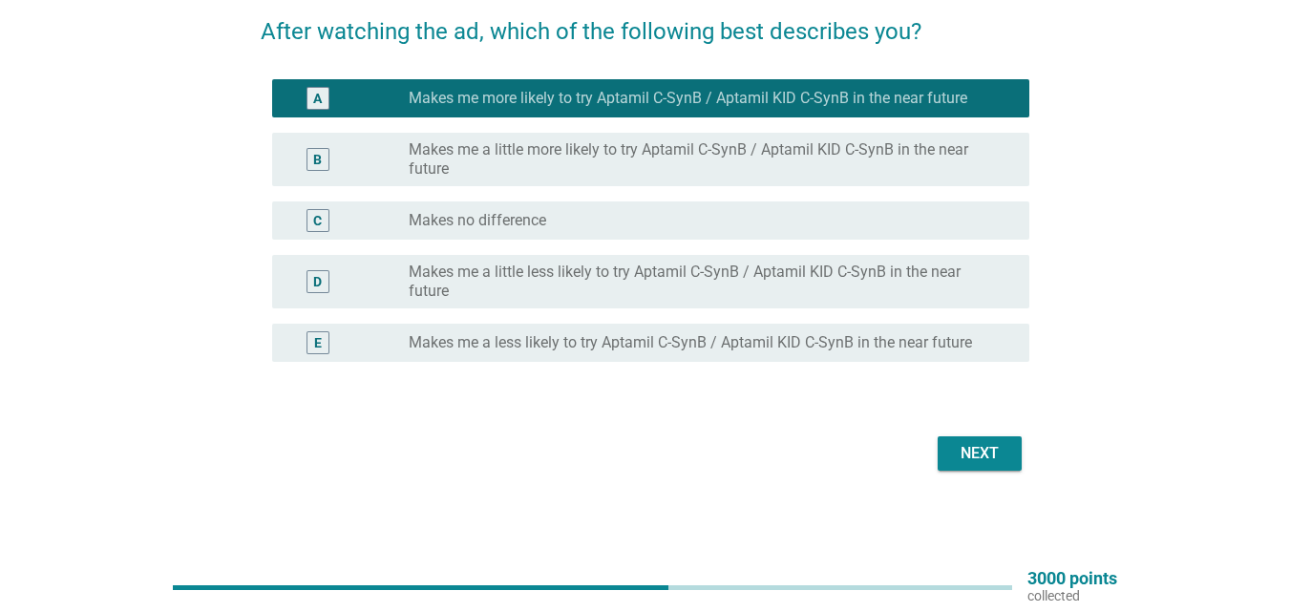
click at [975, 448] on div "Next" at bounding box center [979, 453] width 53 height 23
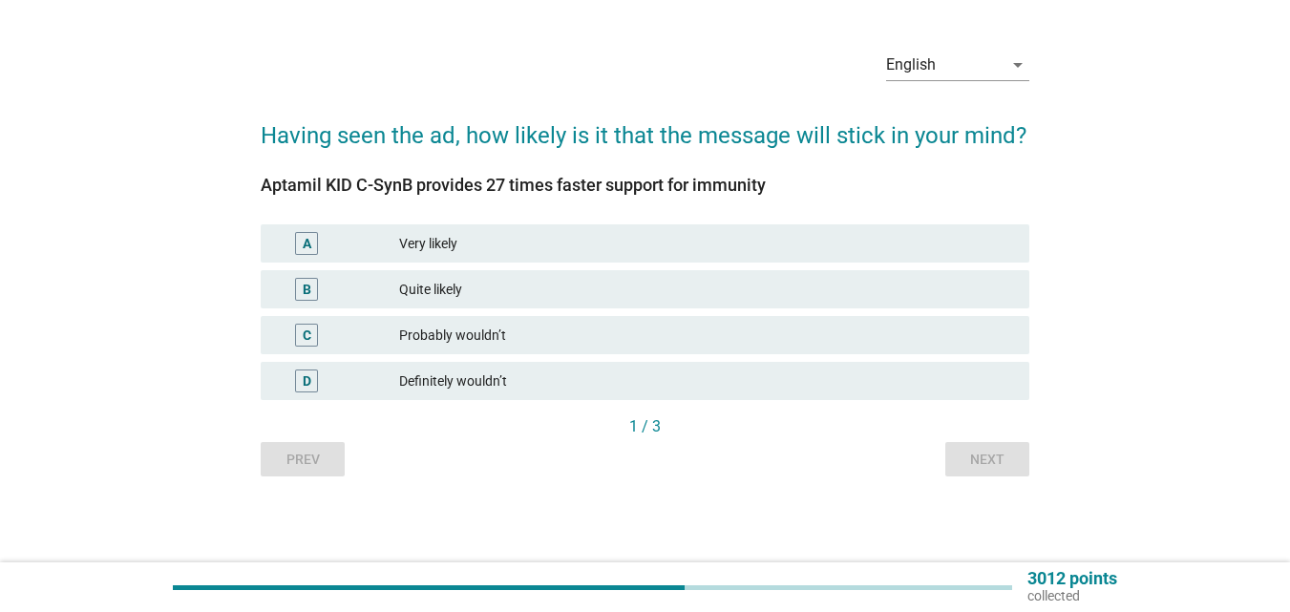
scroll to position [0, 0]
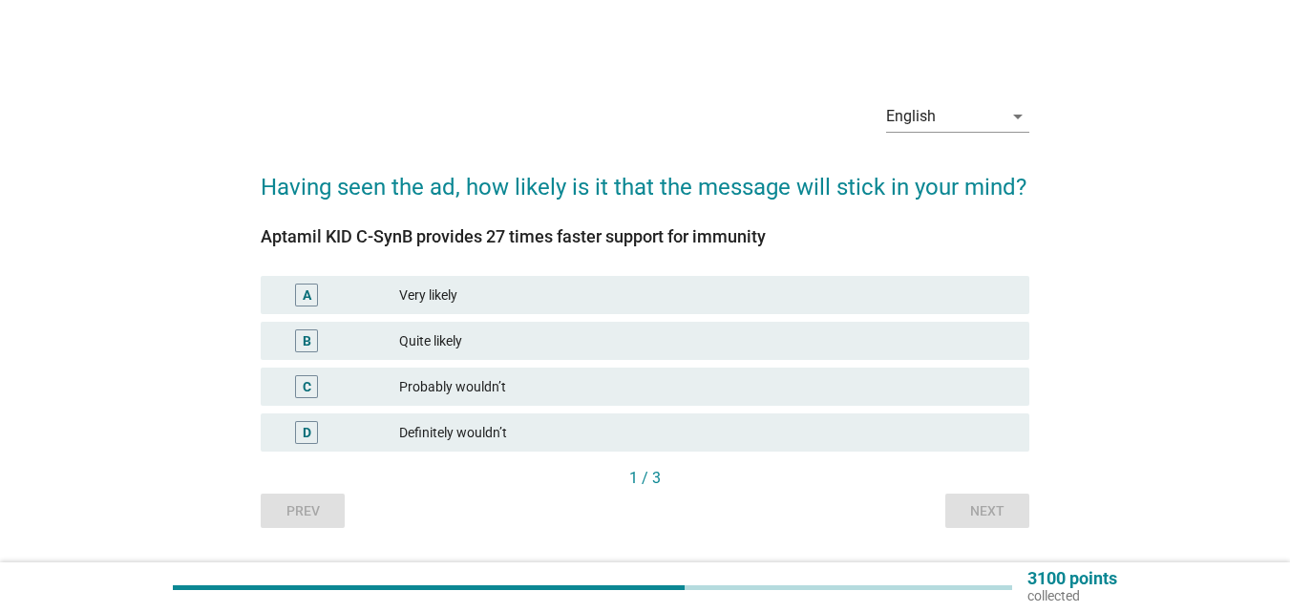
click at [620, 301] on div "Very likely" at bounding box center [706, 295] width 615 height 23
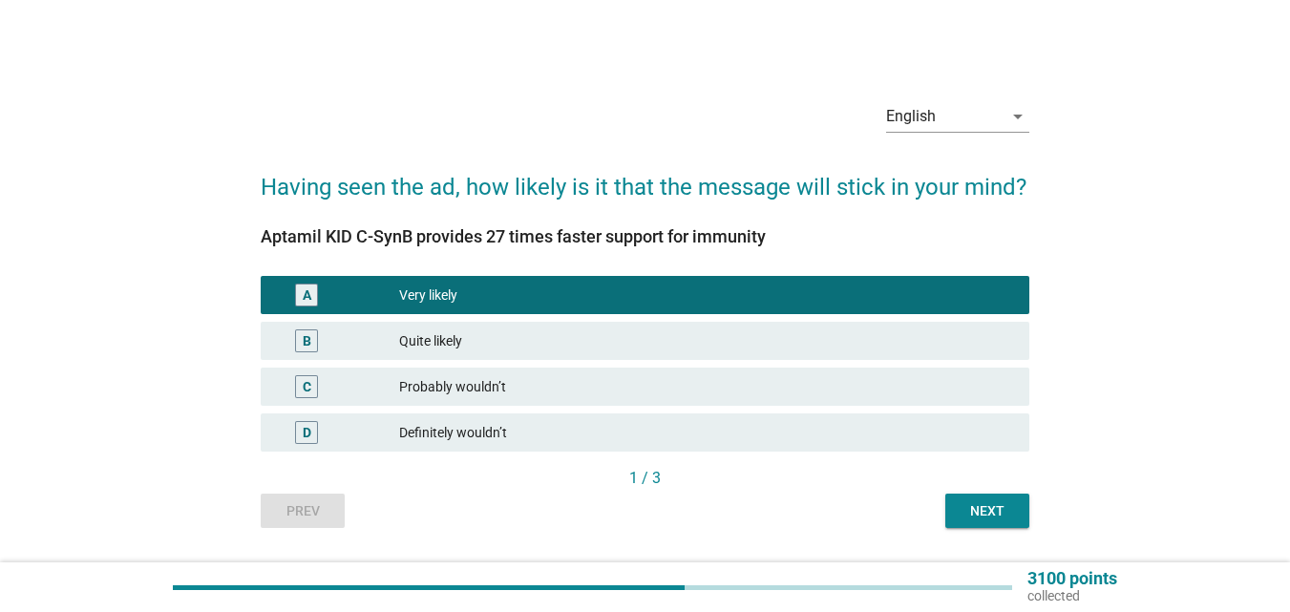
click at [1001, 524] on button "Next" at bounding box center [988, 511] width 84 height 34
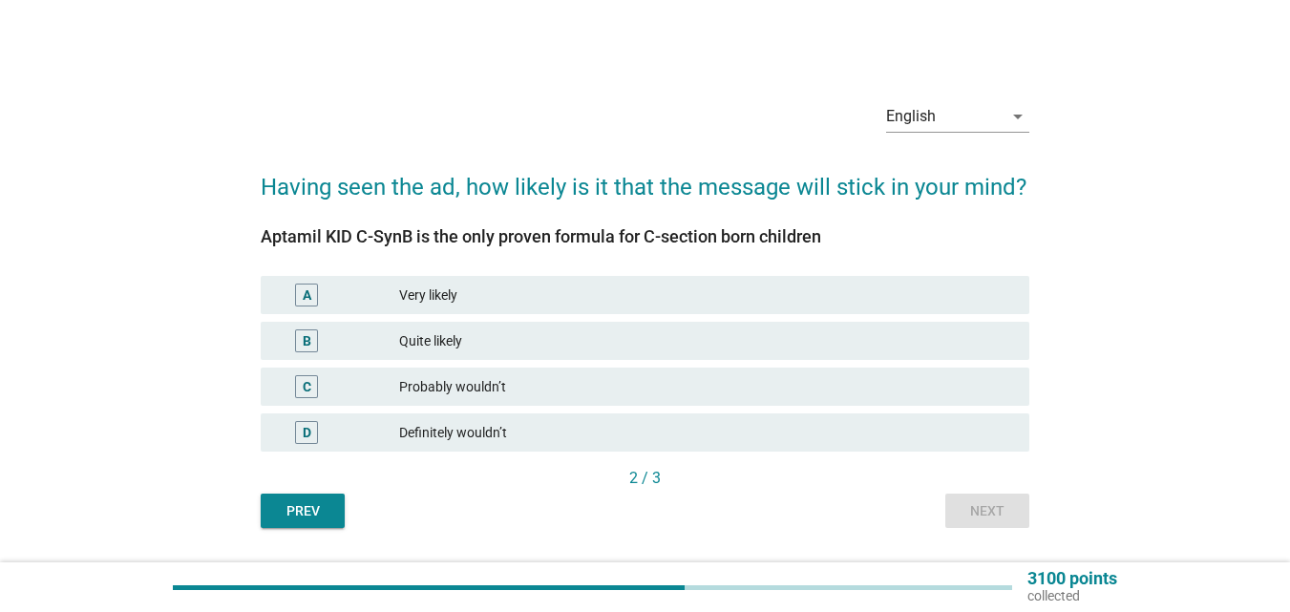
click at [657, 291] on div "Very likely" at bounding box center [706, 295] width 615 height 23
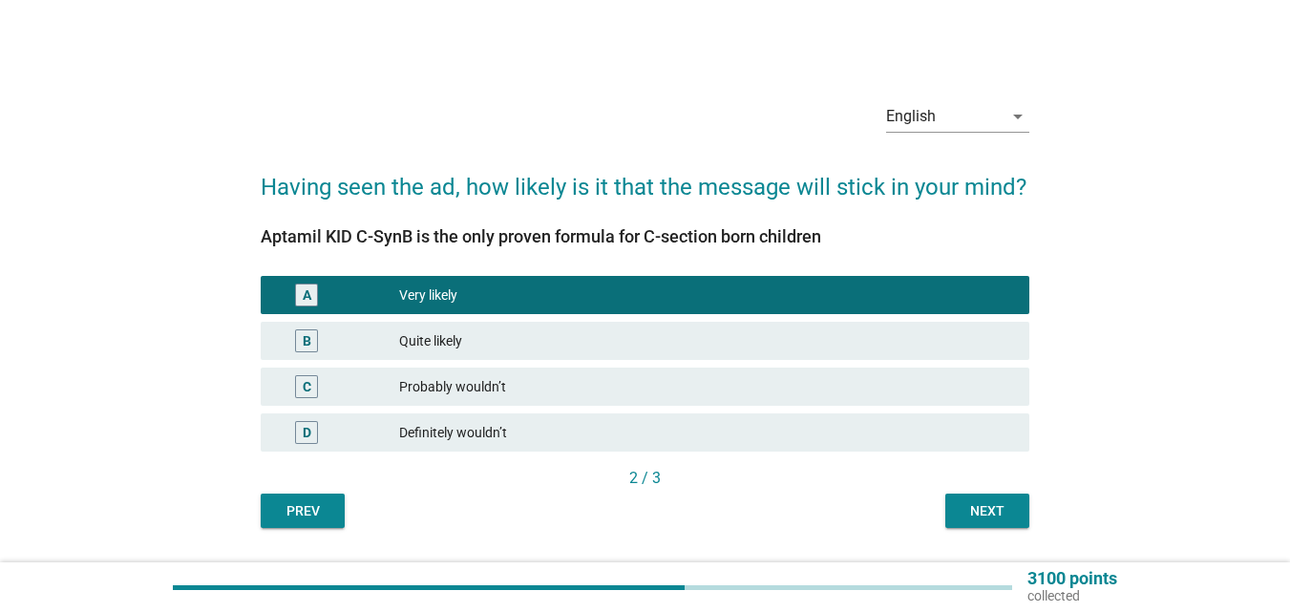
click at [993, 505] on div "Next" at bounding box center [987, 511] width 53 height 20
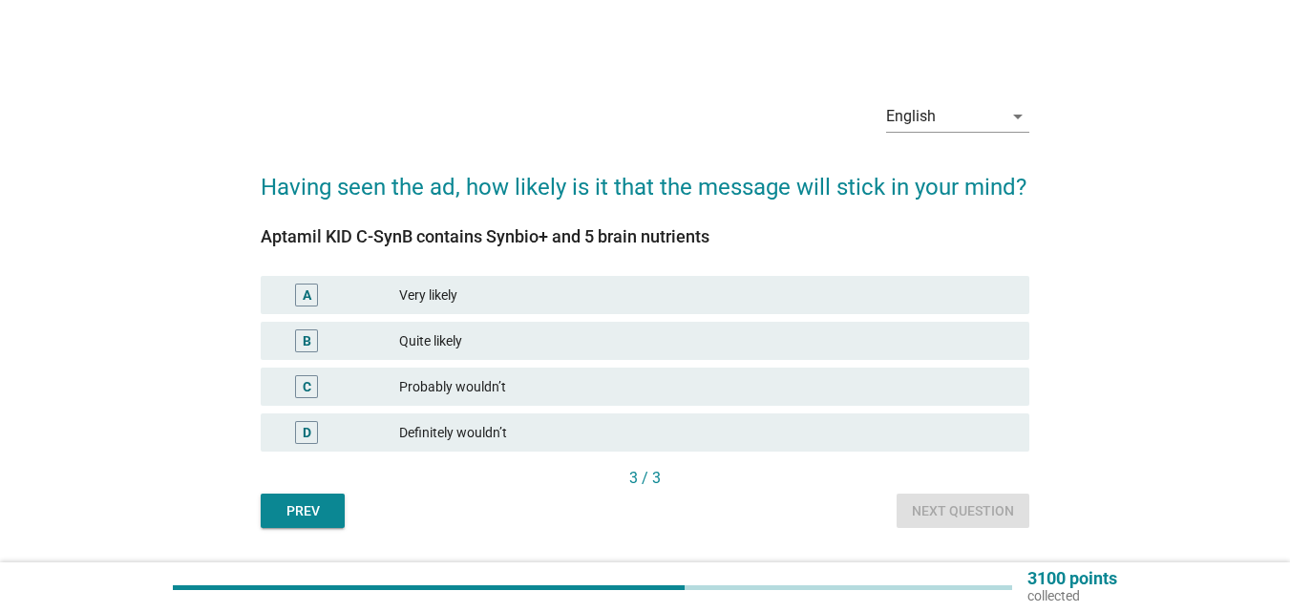
click at [615, 299] on div "Very likely" at bounding box center [706, 295] width 615 height 23
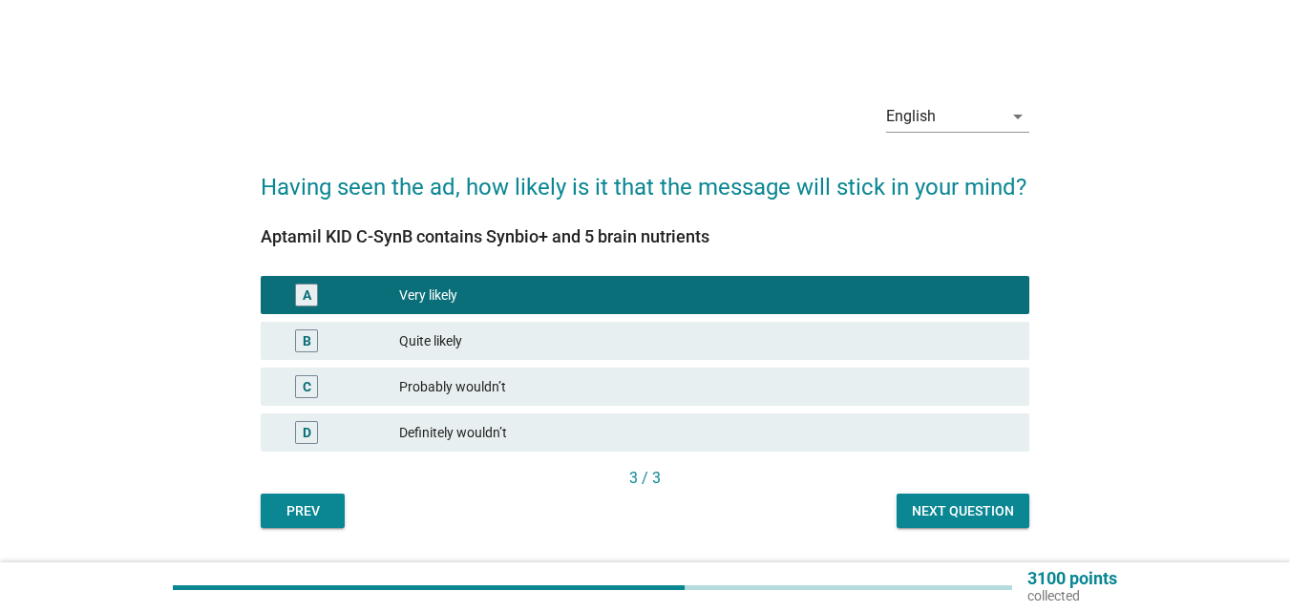
click at [947, 508] on div "Next question" at bounding box center [963, 511] width 102 height 20
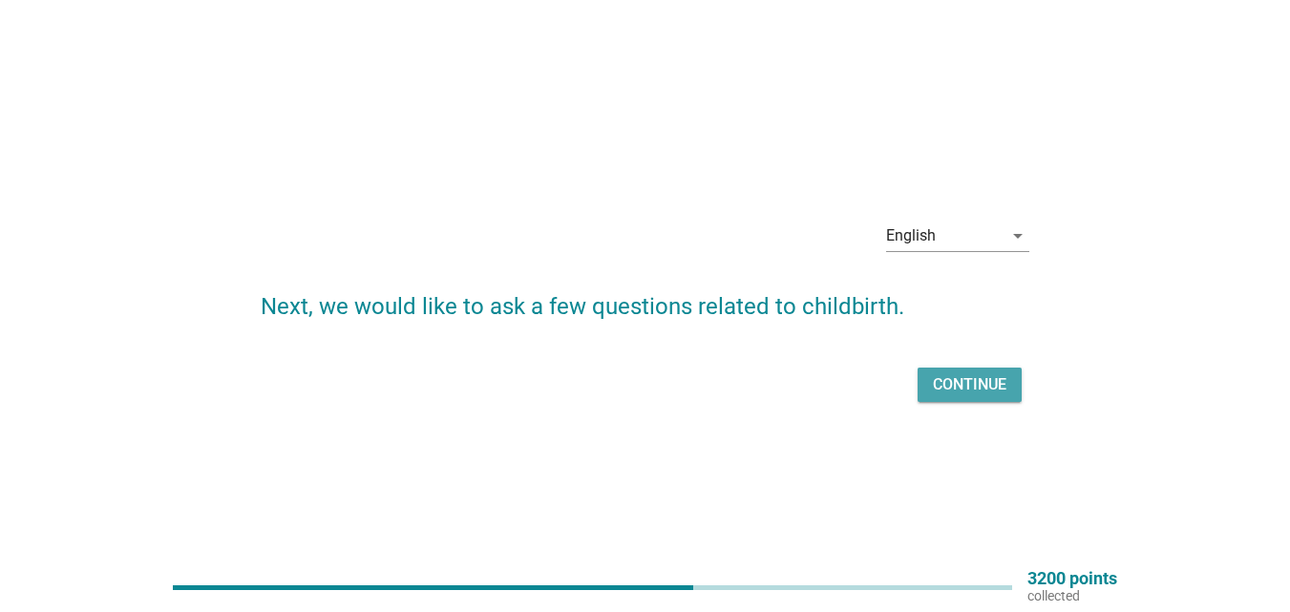
click at [961, 383] on div "Continue" at bounding box center [970, 384] width 74 height 23
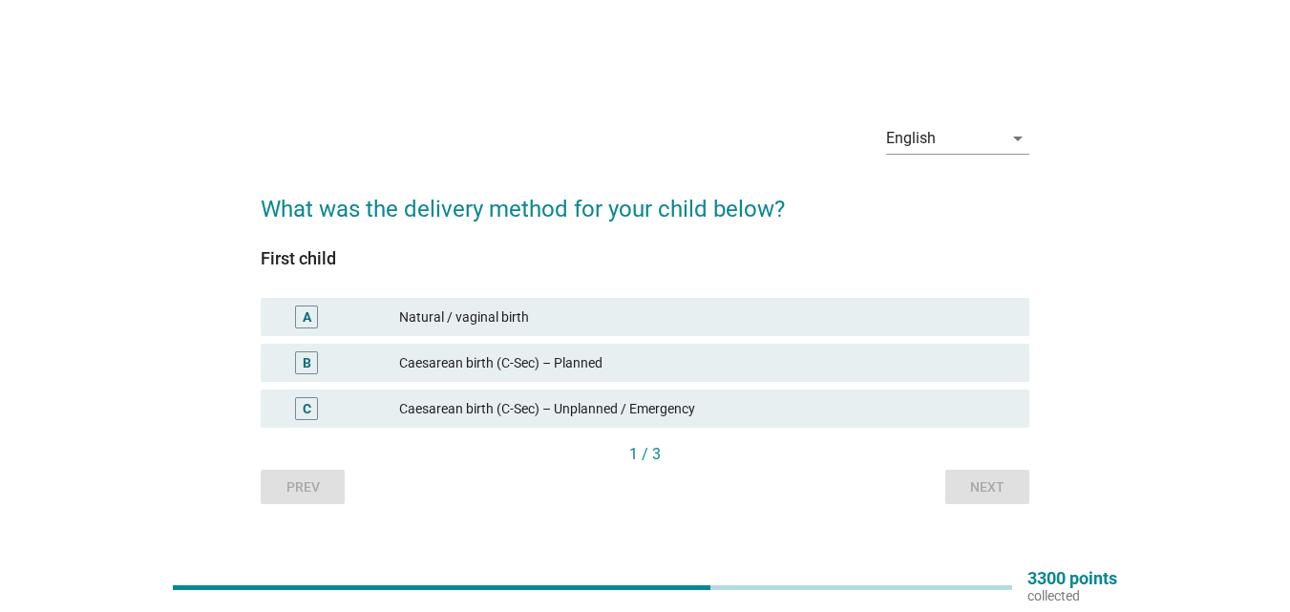
click at [701, 320] on div "Natural / vaginal birth" at bounding box center [706, 317] width 615 height 23
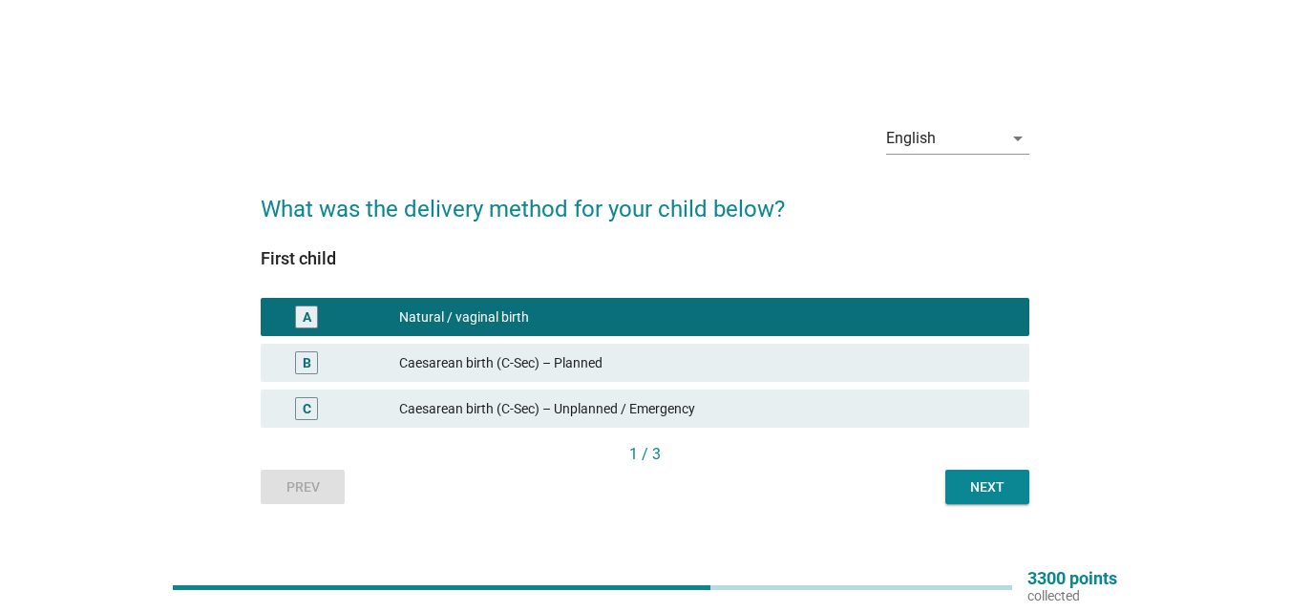
click at [968, 483] on div "Next" at bounding box center [987, 488] width 53 height 20
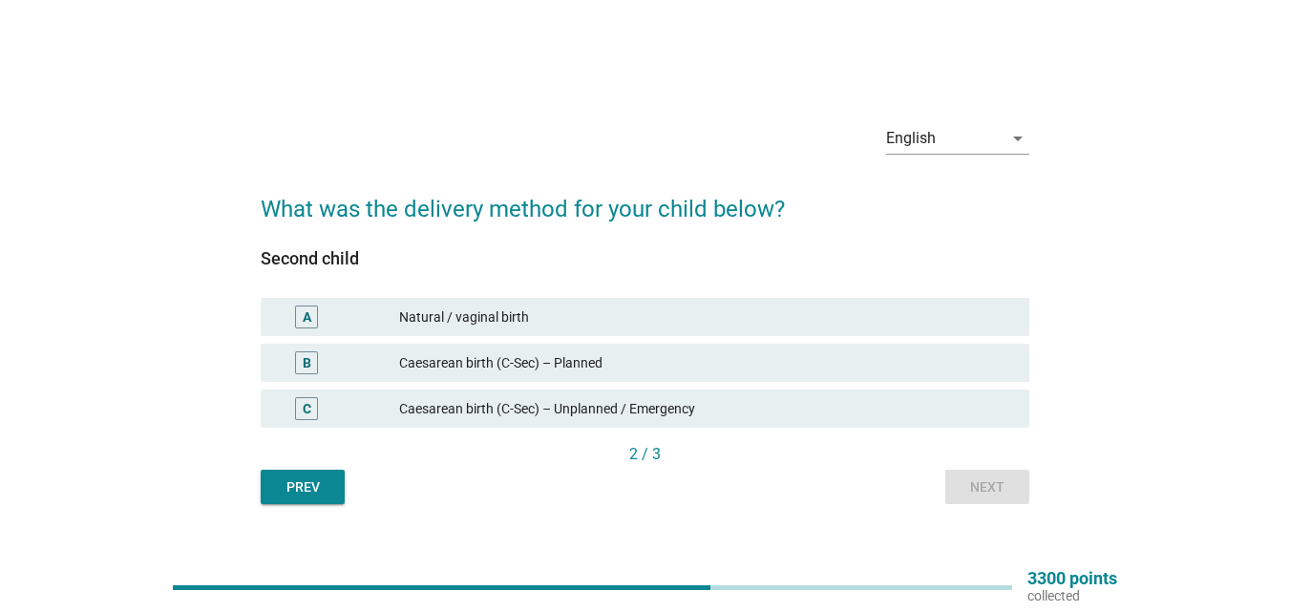
click at [690, 322] on div "Natural / vaginal birth" at bounding box center [706, 317] width 615 height 23
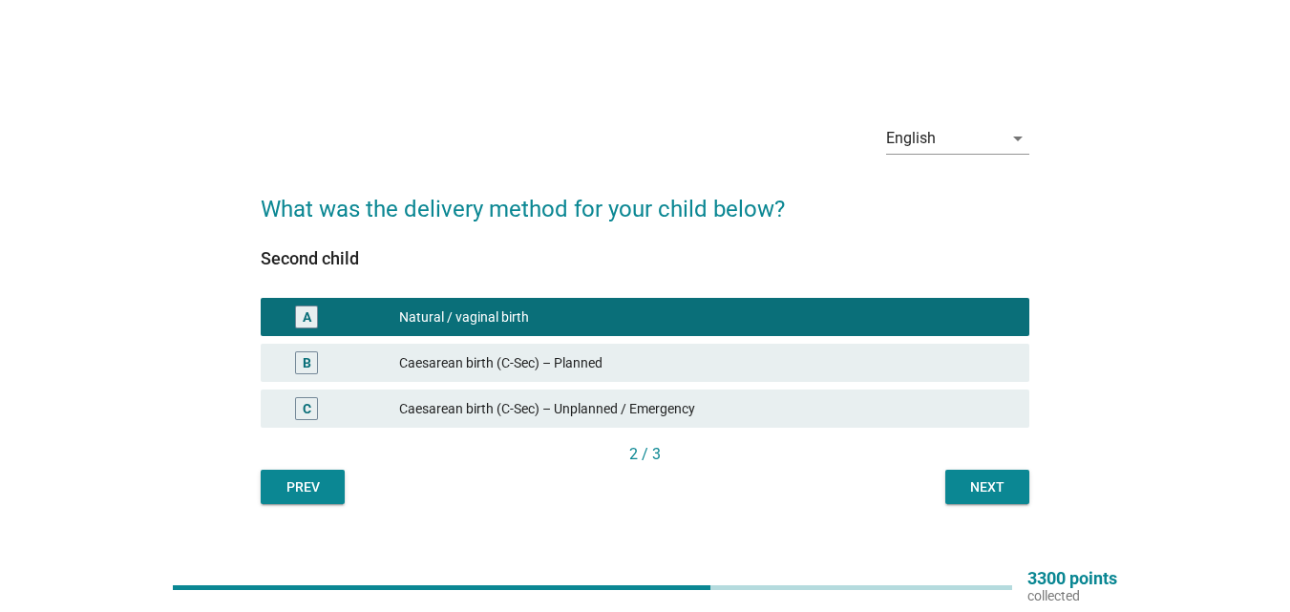
click at [970, 482] on div "Next" at bounding box center [987, 488] width 53 height 20
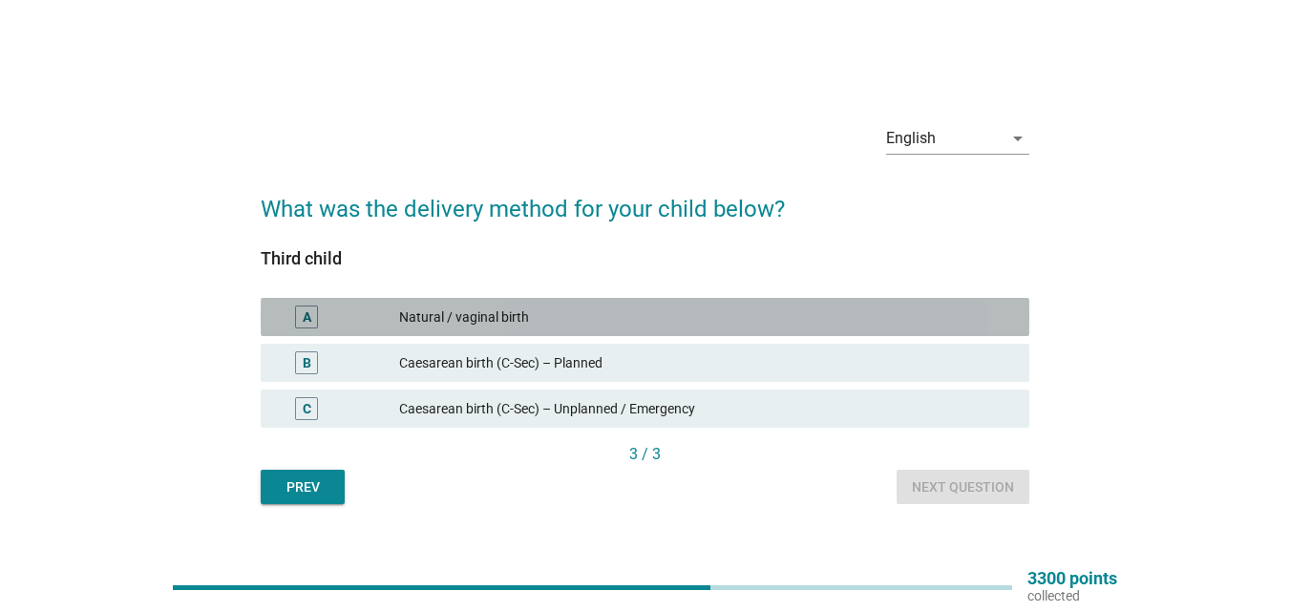
click at [566, 321] on div "Natural / vaginal birth" at bounding box center [706, 317] width 615 height 23
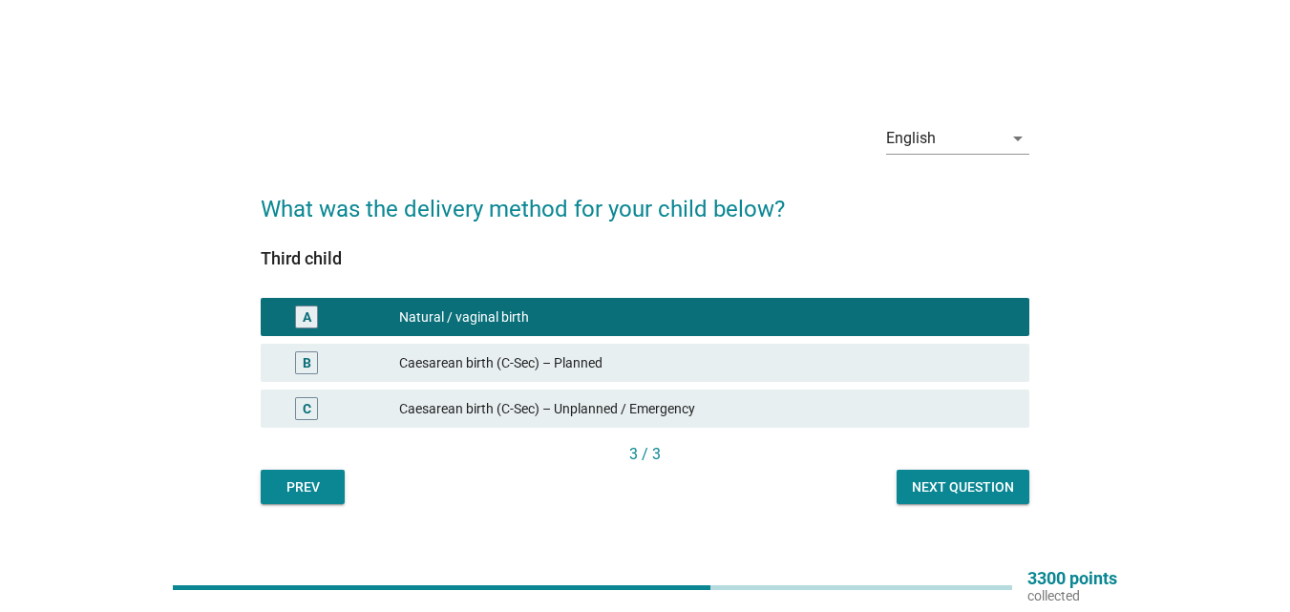
click at [960, 470] on button "Next question" at bounding box center [963, 487] width 133 height 34
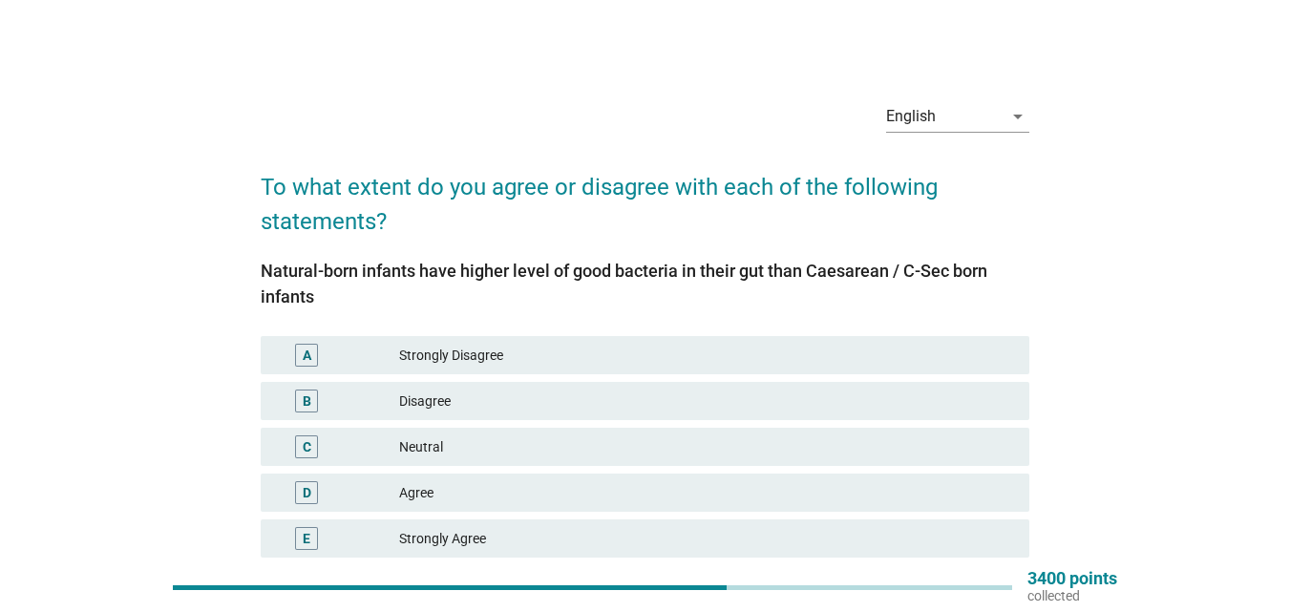
scroll to position [96, 0]
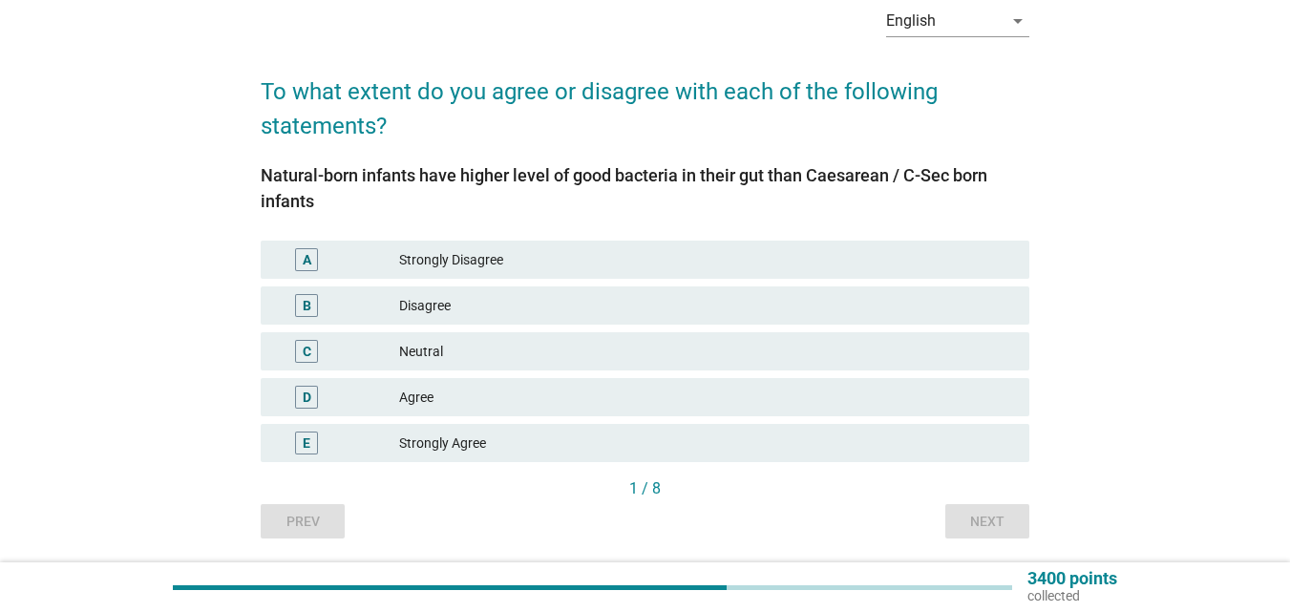
click at [478, 445] on div "Strongly Agree" at bounding box center [706, 443] width 615 height 23
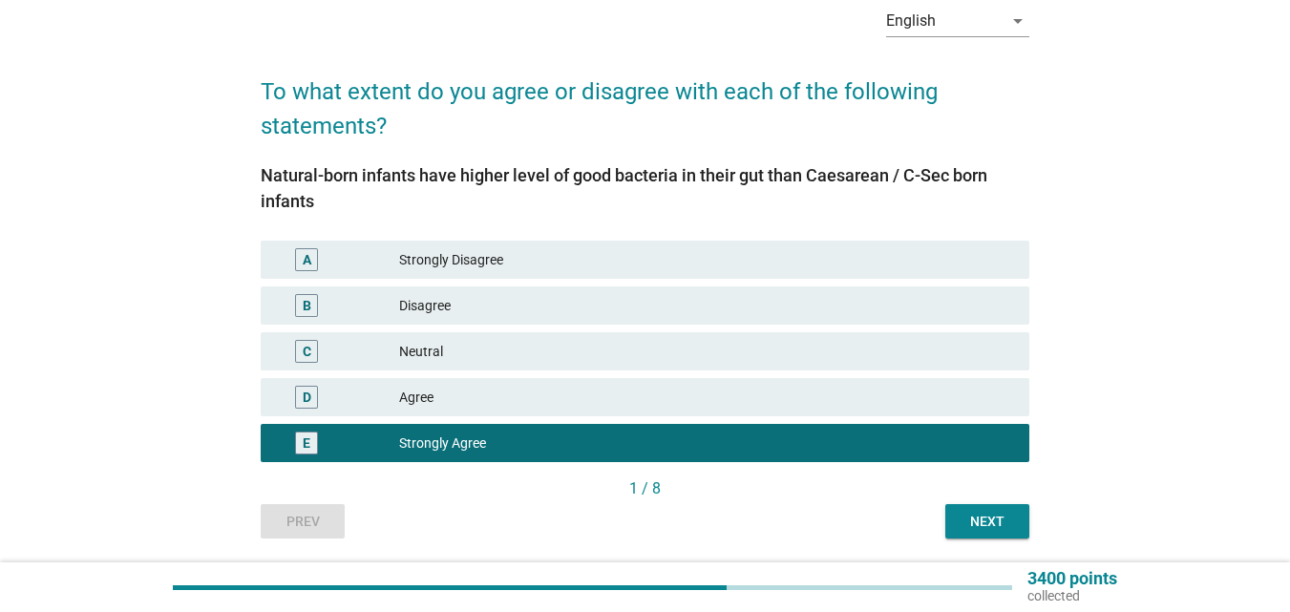
click at [935, 521] on div "Prev Next" at bounding box center [645, 521] width 769 height 34
click at [965, 526] on div "Next" at bounding box center [987, 522] width 53 height 20
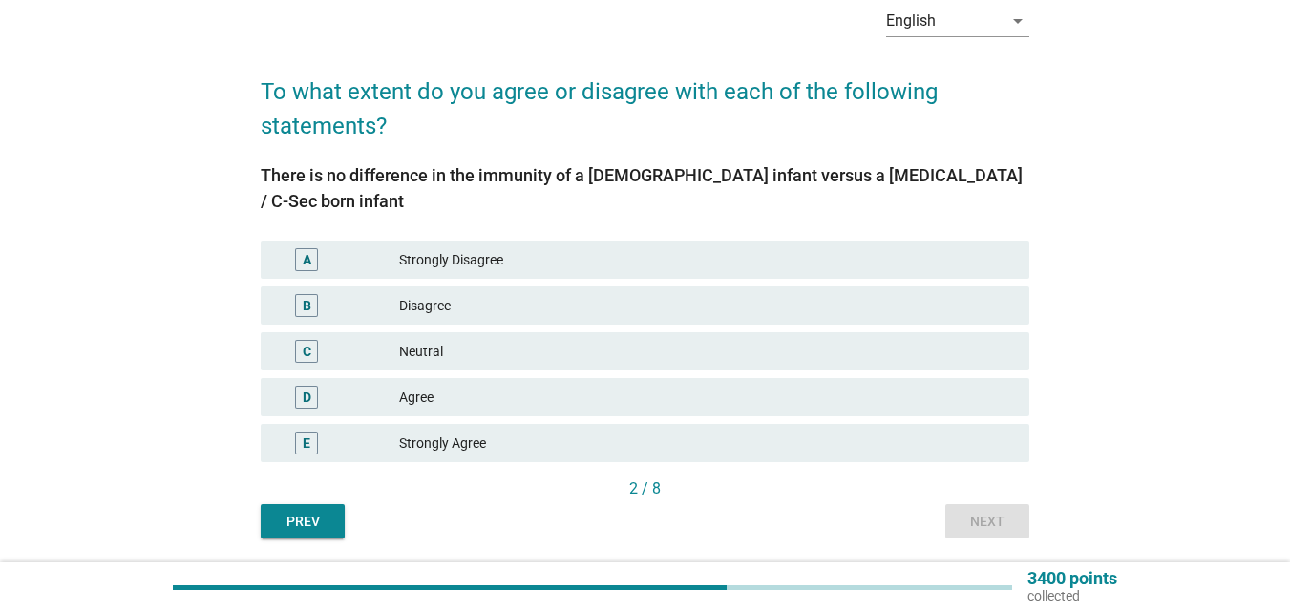
click at [600, 308] on div "Disagree" at bounding box center [706, 305] width 615 height 23
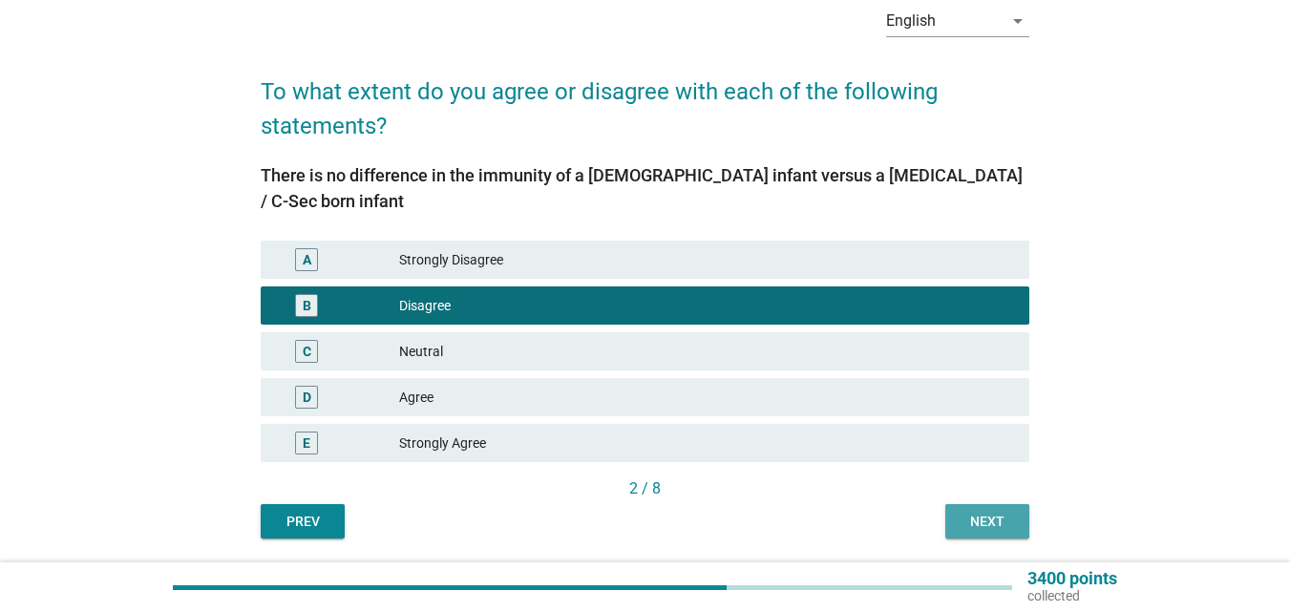
click at [969, 518] on div "Next" at bounding box center [987, 522] width 53 height 20
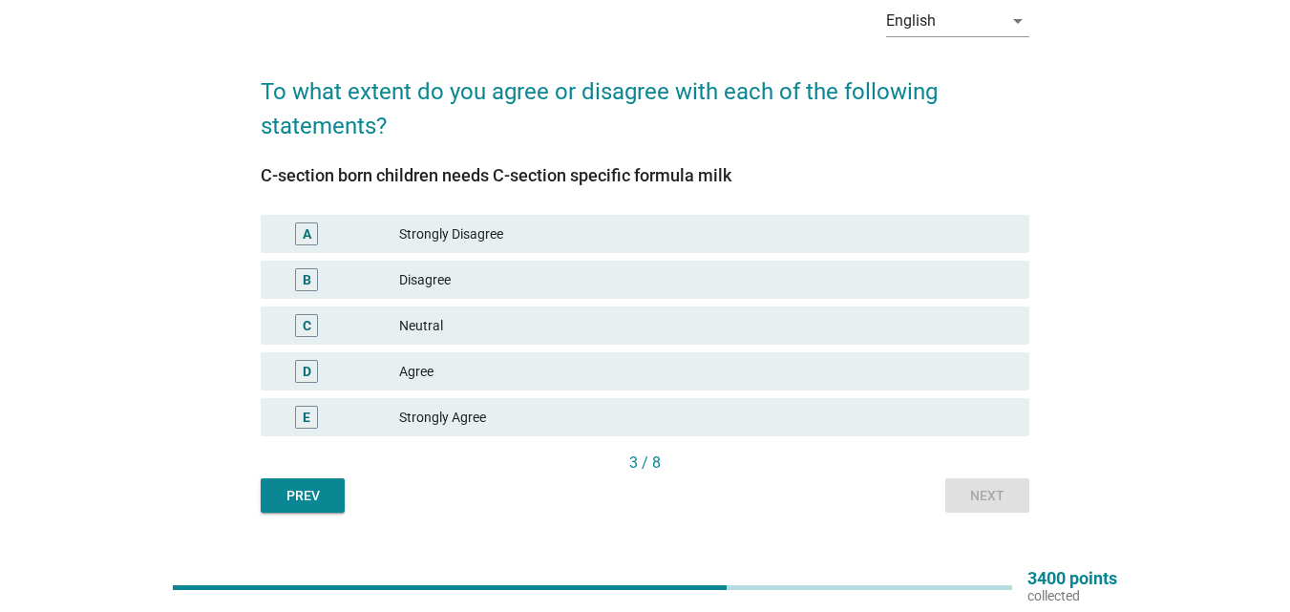
click at [452, 375] on div "Agree" at bounding box center [706, 371] width 615 height 23
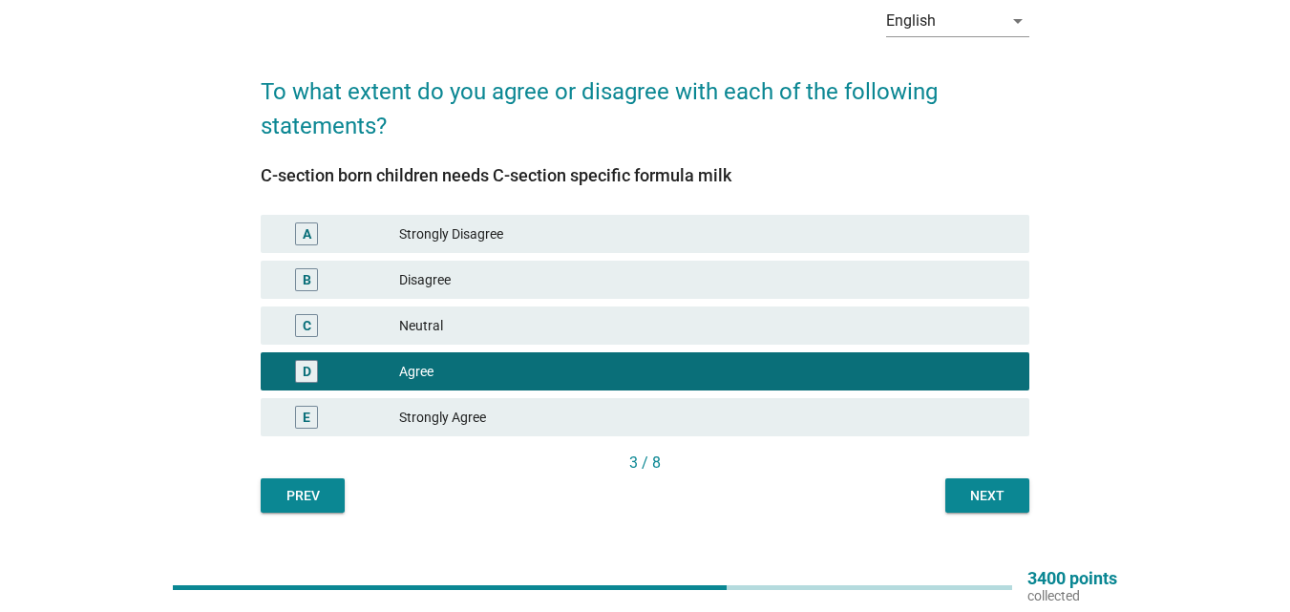
click at [979, 500] on div "Next" at bounding box center [987, 496] width 53 height 20
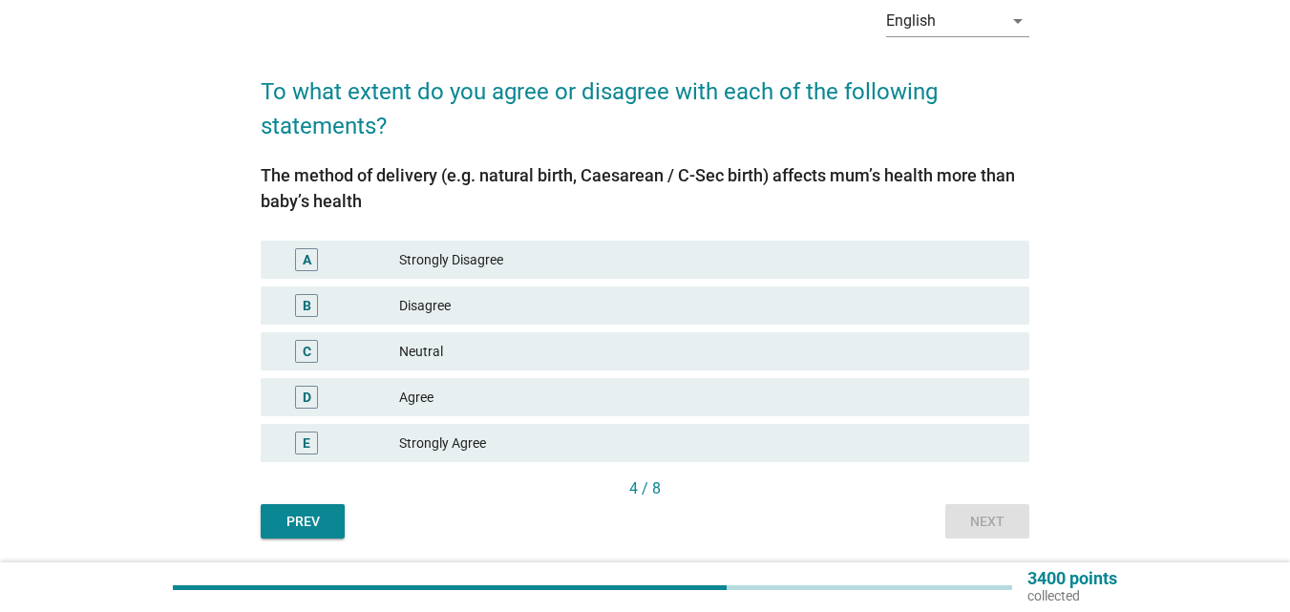
click at [554, 395] on div "Agree" at bounding box center [706, 397] width 615 height 23
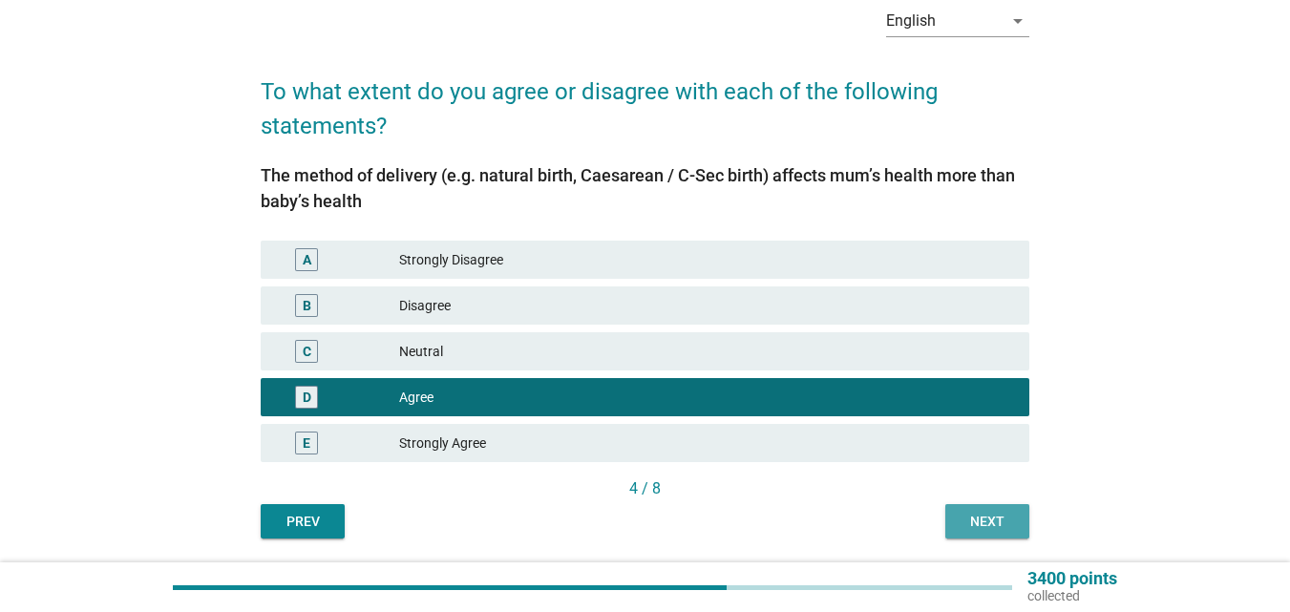
click at [1003, 525] on div "Next" at bounding box center [987, 522] width 53 height 20
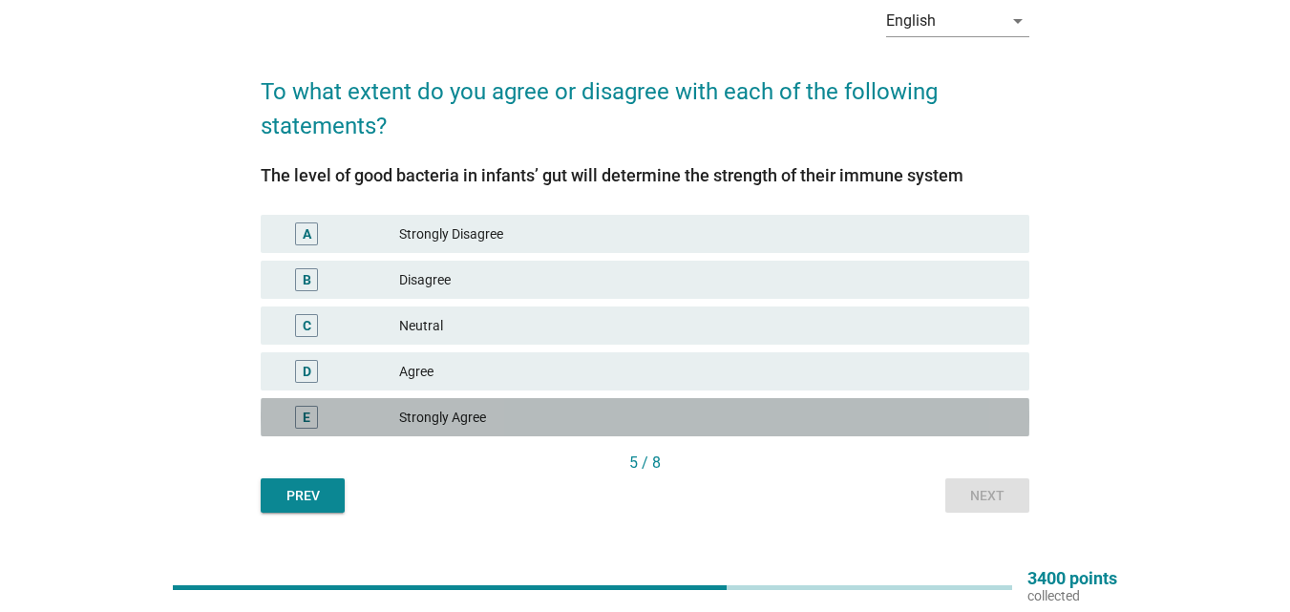
click at [519, 427] on div "Strongly Agree" at bounding box center [706, 417] width 615 height 23
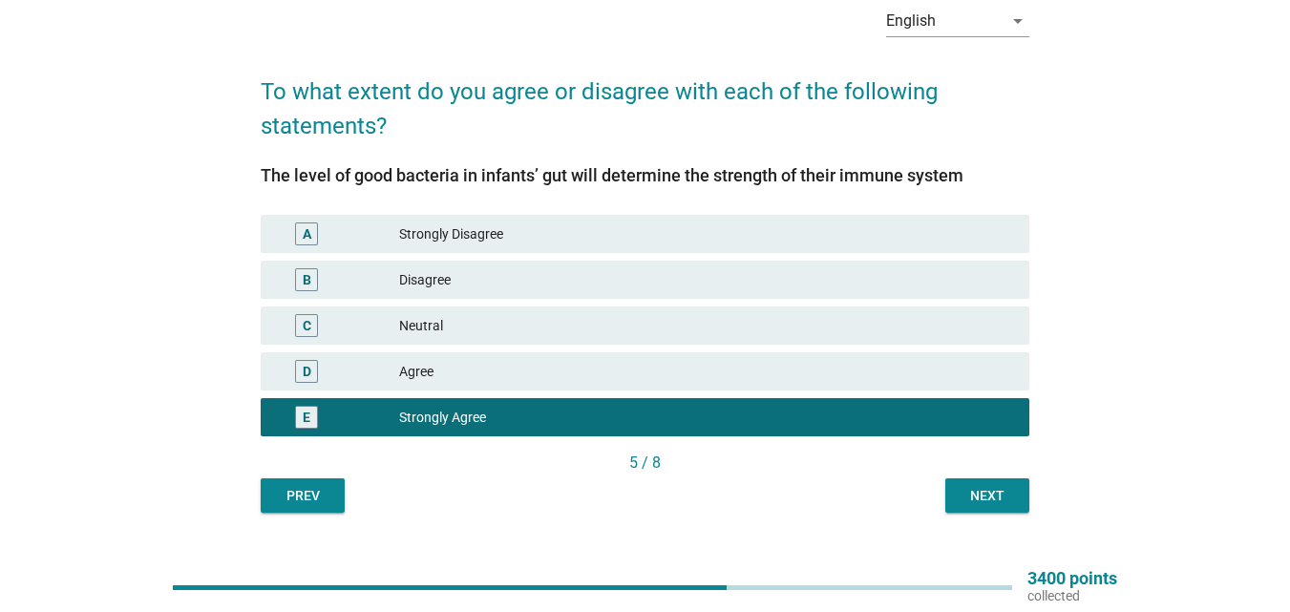
click at [1010, 504] on div "Next" at bounding box center [987, 496] width 53 height 20
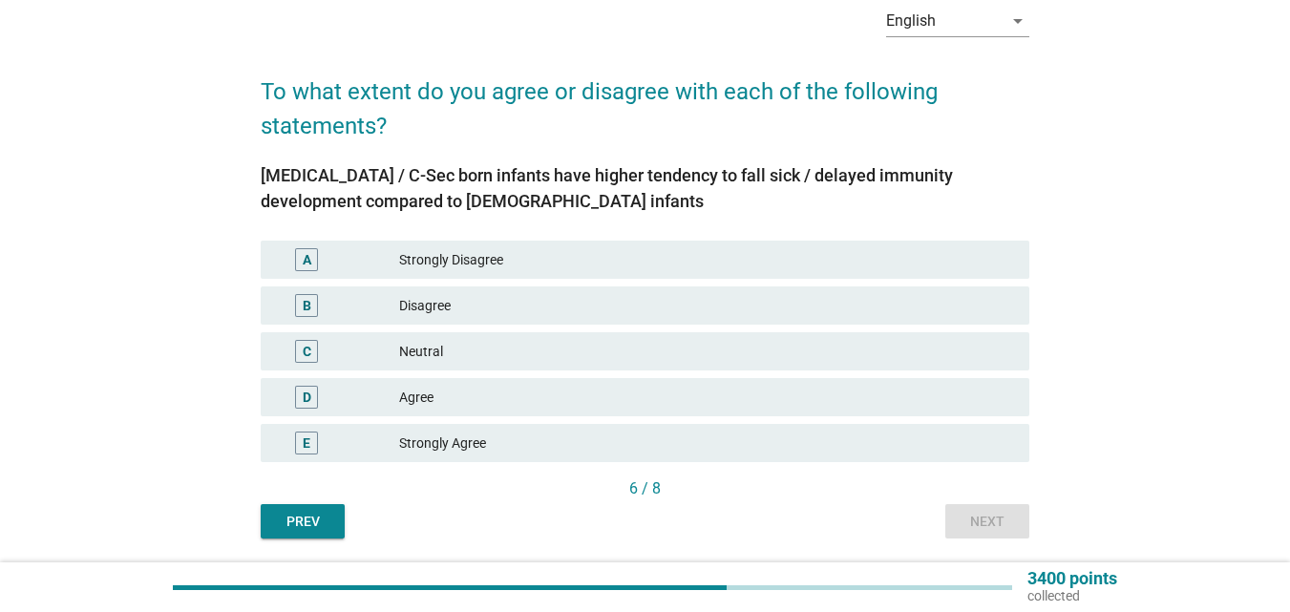
click at [770, 445] on div "Strongly Agree" at bounding box center [706, 443] width 615 height 23
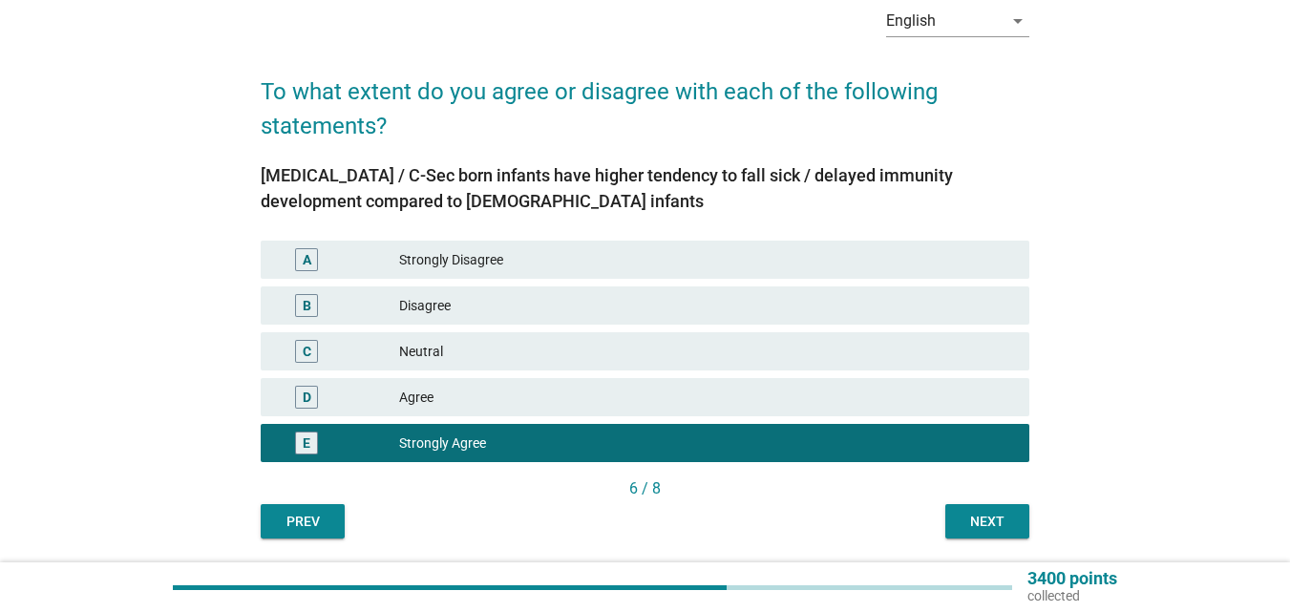
click at [977, 518] on div "Next" at bounding box center [987, 522] width 53 height 20
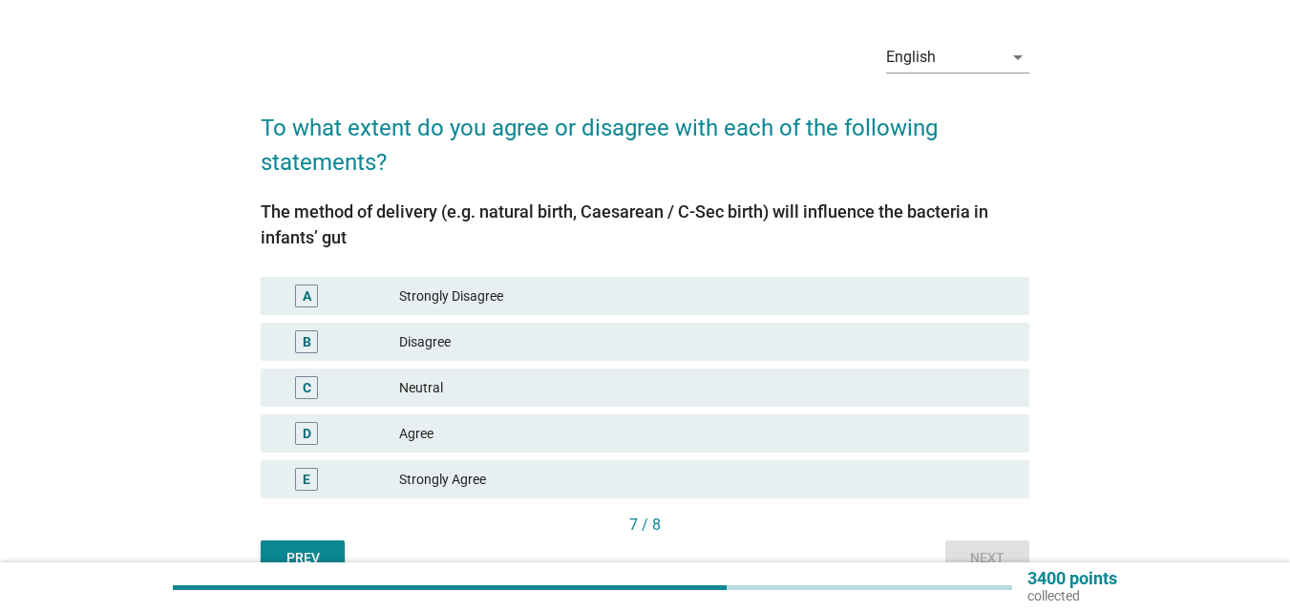
scroll to position [158, 0]
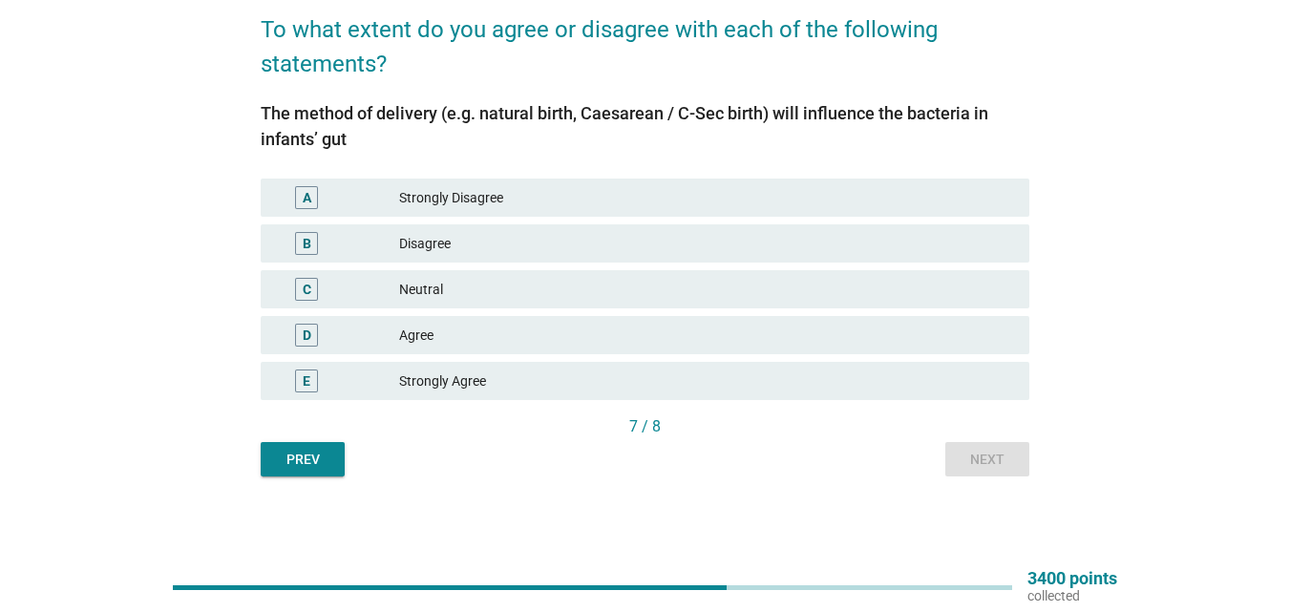
click at [615, 329] on div "Agree" at bounding box center [706, 335] width 615 height 23
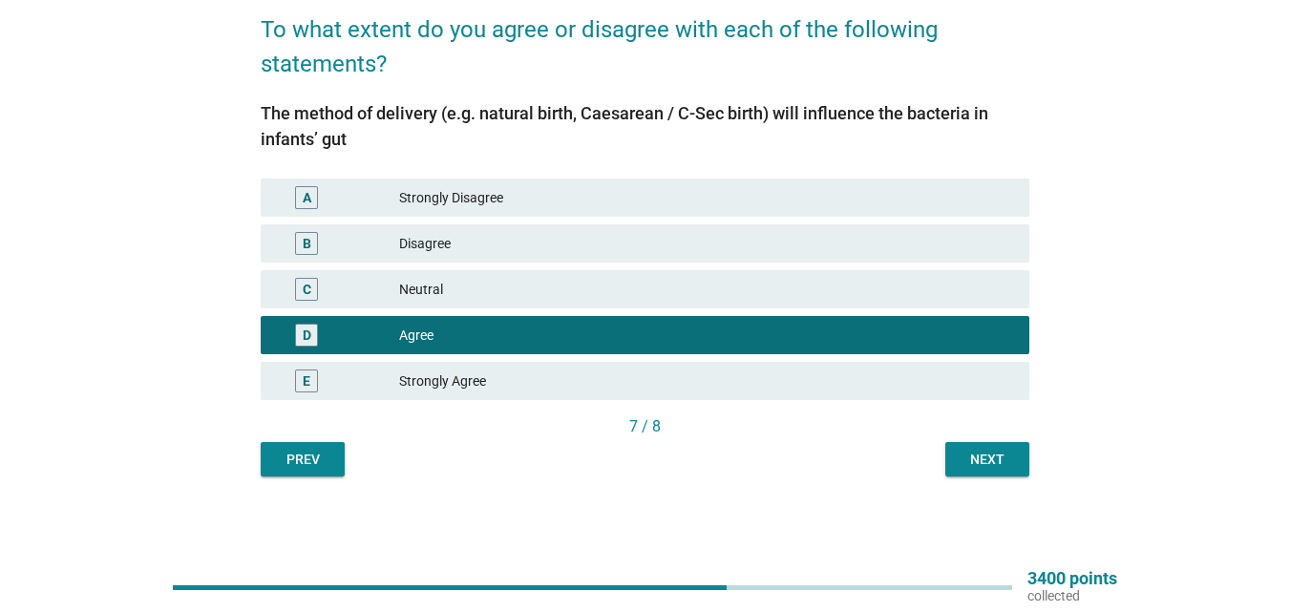
click at [958, 455] on button "Next" at bounding box center [988, 459] width 84 height 34
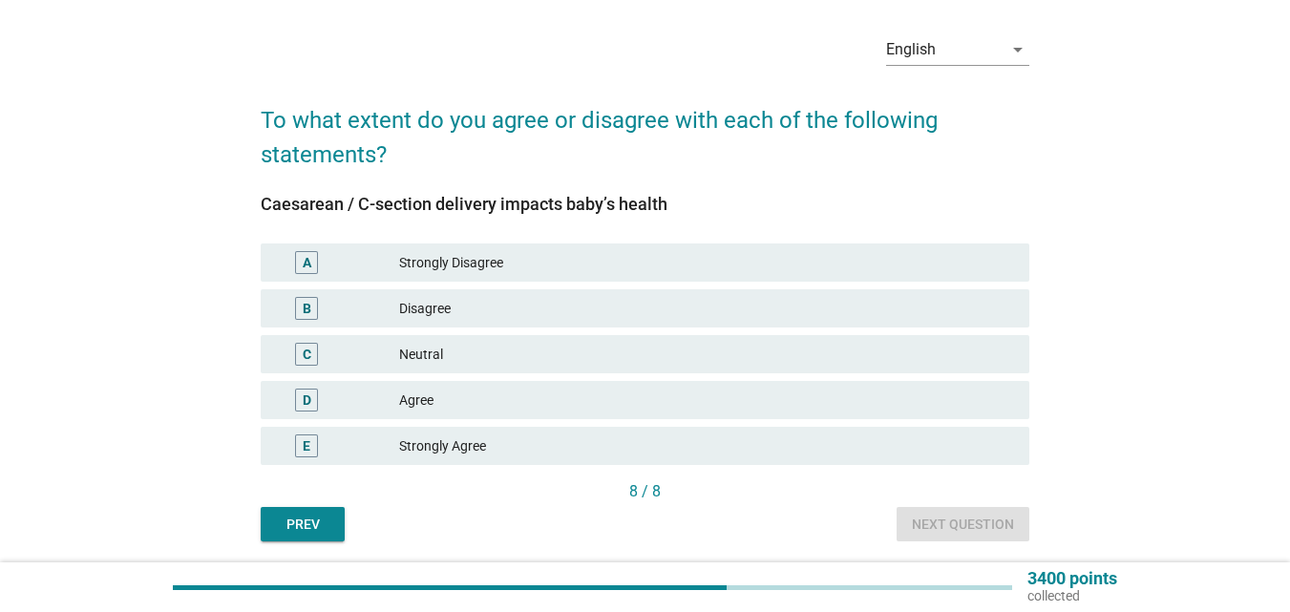
scroll to position [96, 0]
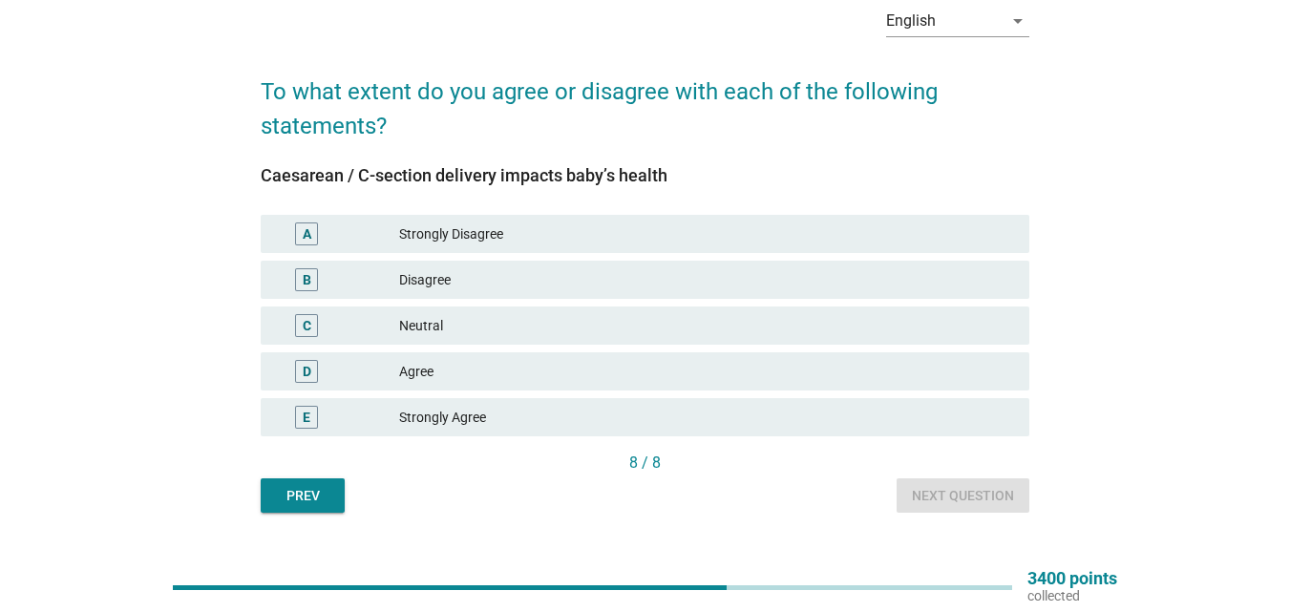
click at [651, 388] on div "D Agree" at bounding box center [645, 371] width 769 height 38
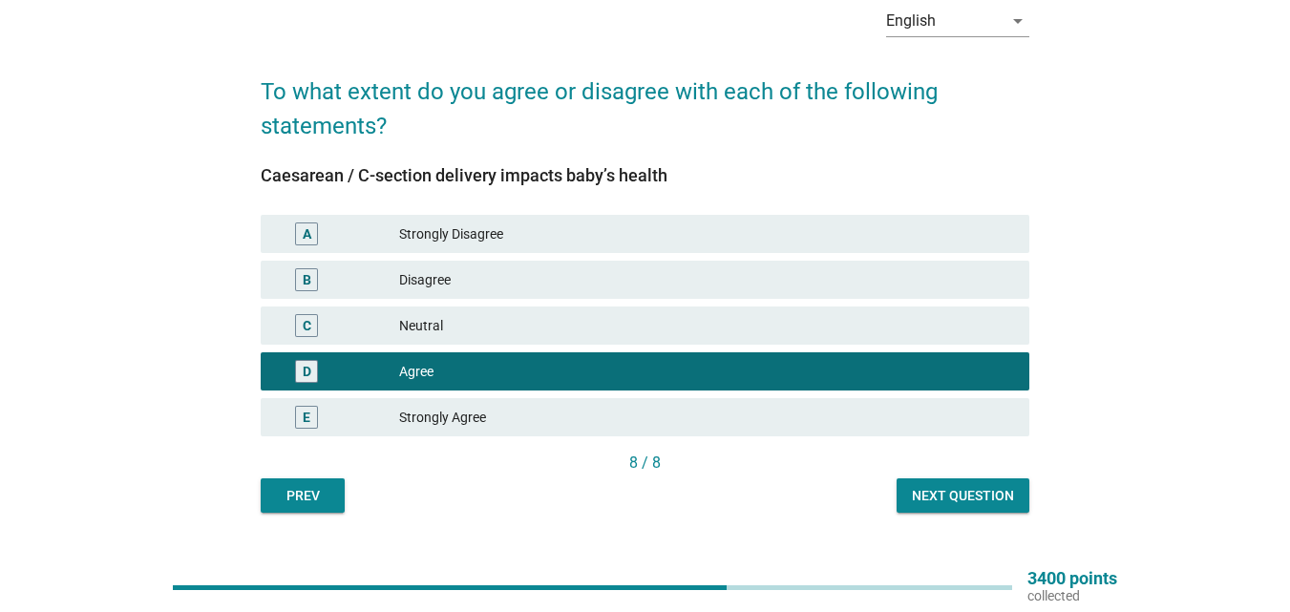
click at [947, 483] on button "Next question" at bounding box center [963, 495] width 133 height 34
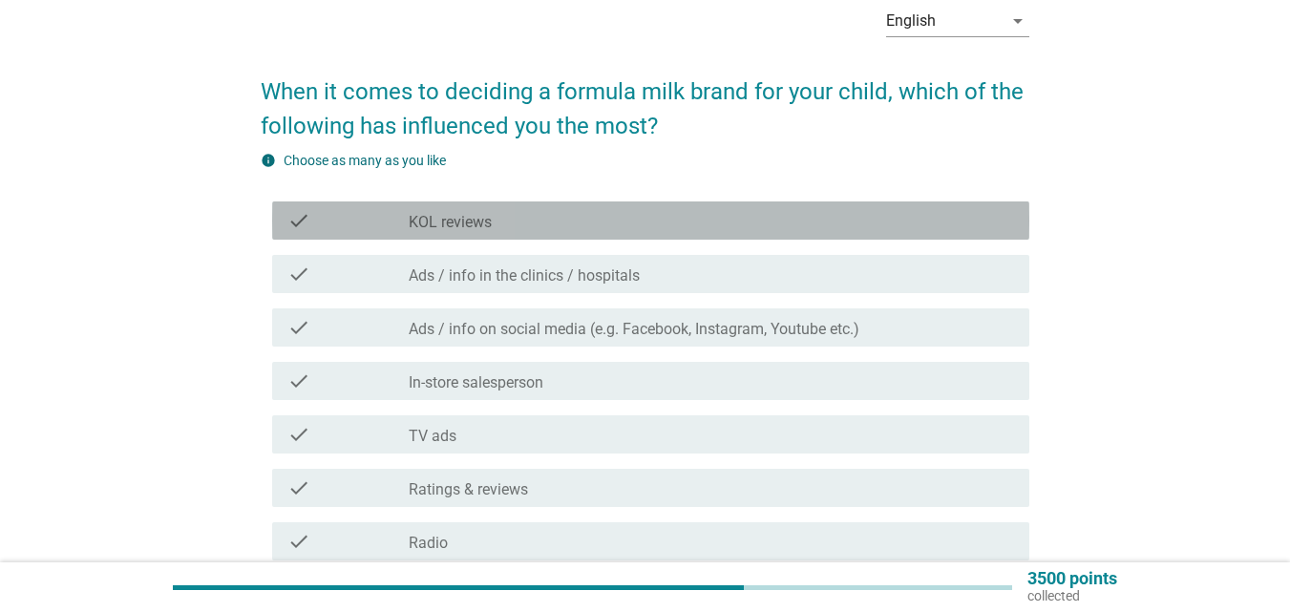
click at [712, 222] on div "check_box_outline_blank KOL reviews" at bounding box center [712, 220] width 606 height 23
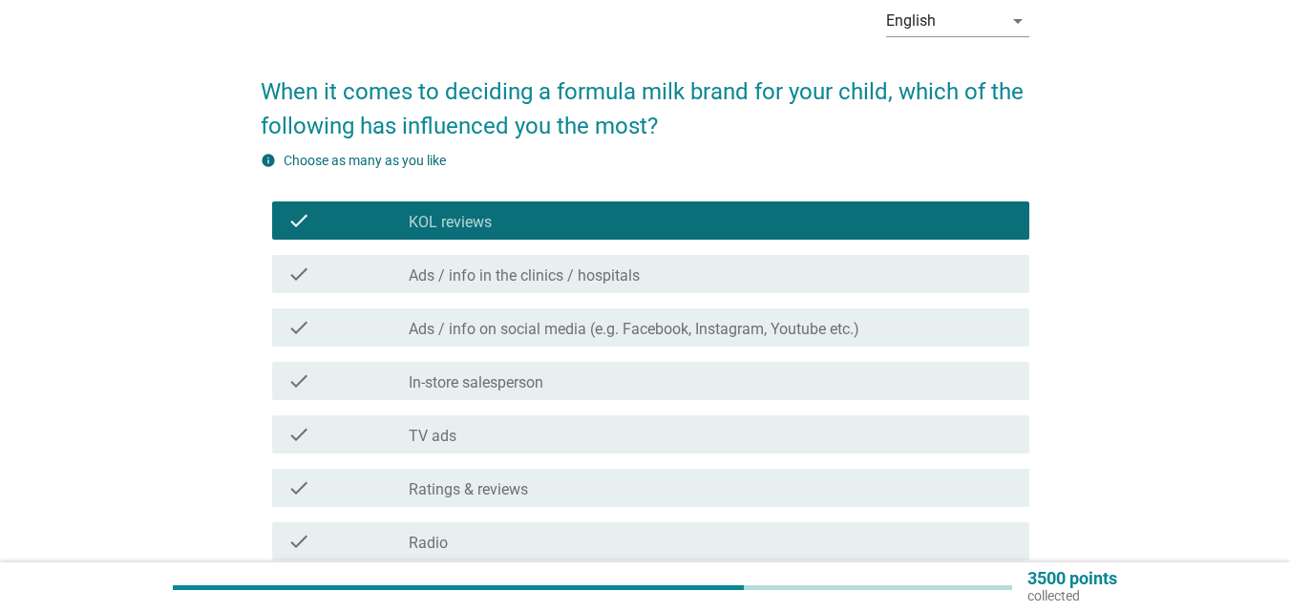
click at [705, 286] on div "check check_box_outline_blank Ads / info in the clinics / hospitals" at bounding box center [650, 274] width 757 height 38
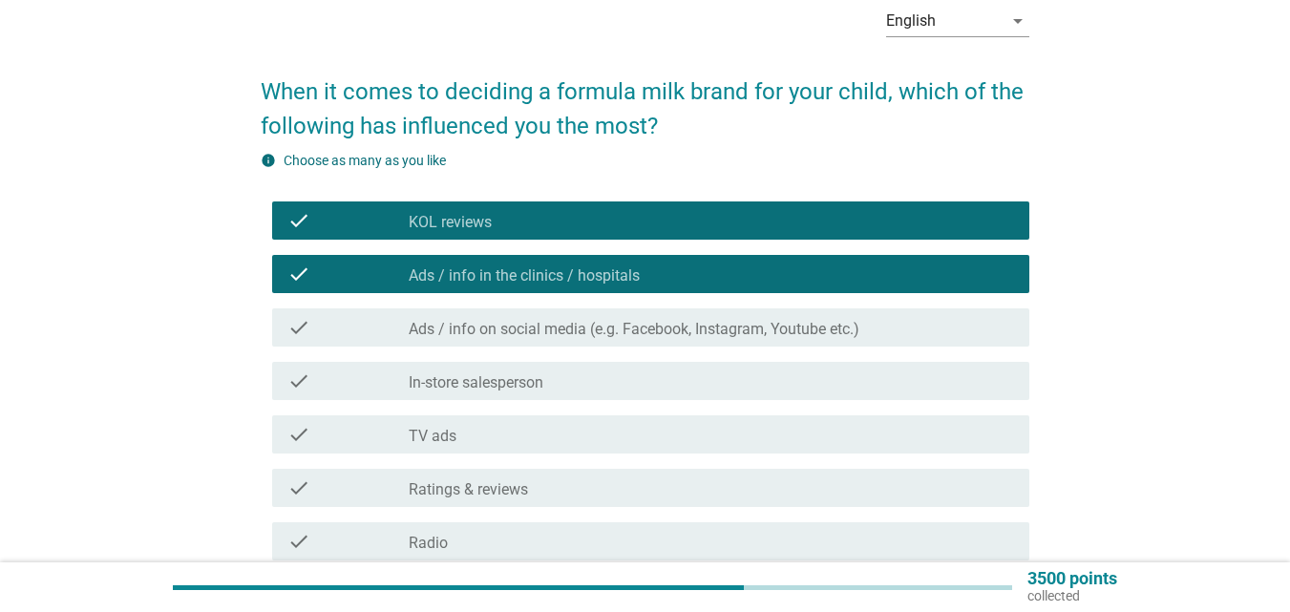
click at [702, 320] on label "Ads / info on social media (e.g. Facebook, Instagram, Youtube etc.)" at bounding box center [634, 329] width 451 height 19
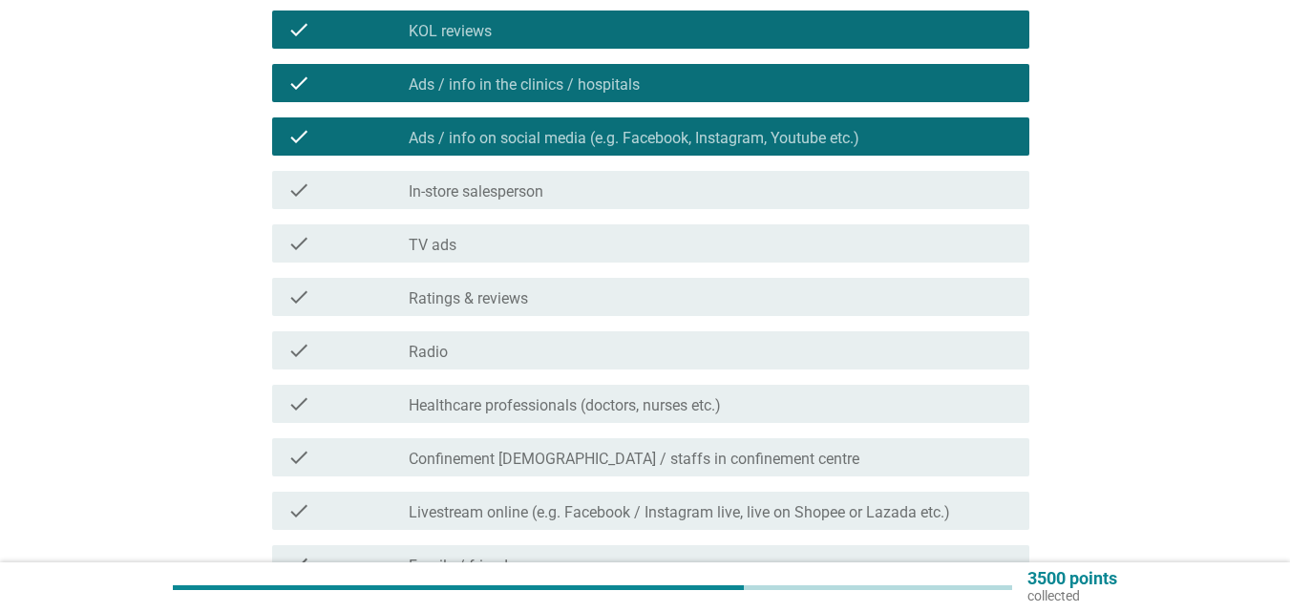
click at [615, 191] on div "check_box_outline_blank In-store salesperson" at bounding box center [712, 190] width 606 height 23
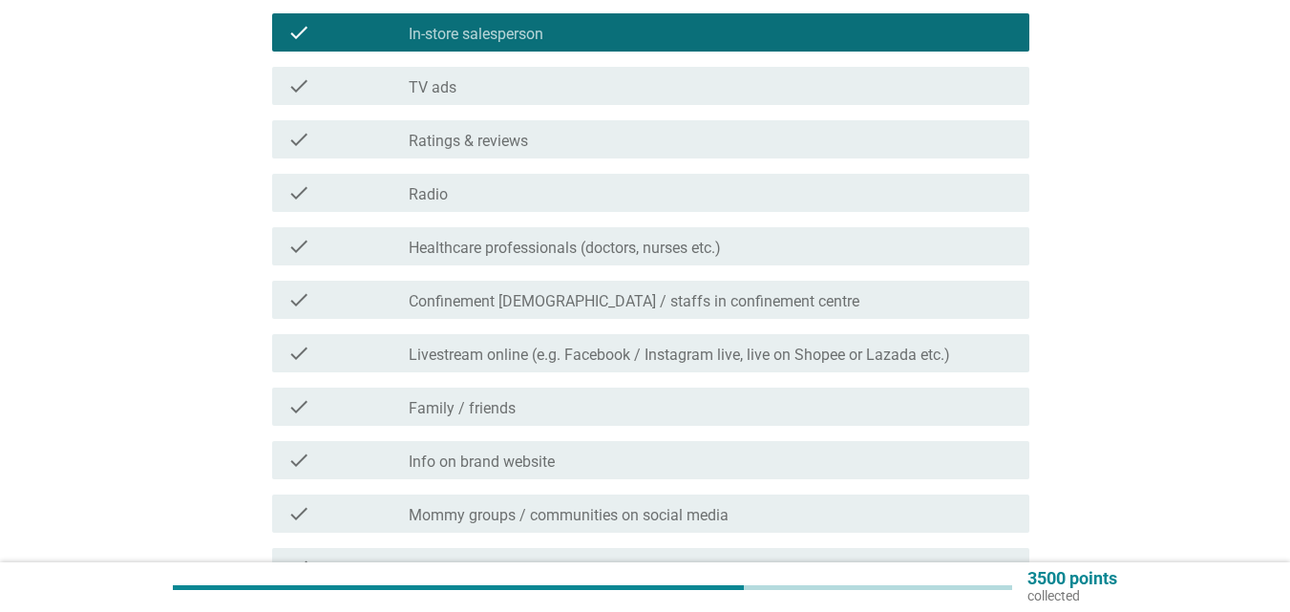
scroll to position [478, 0]
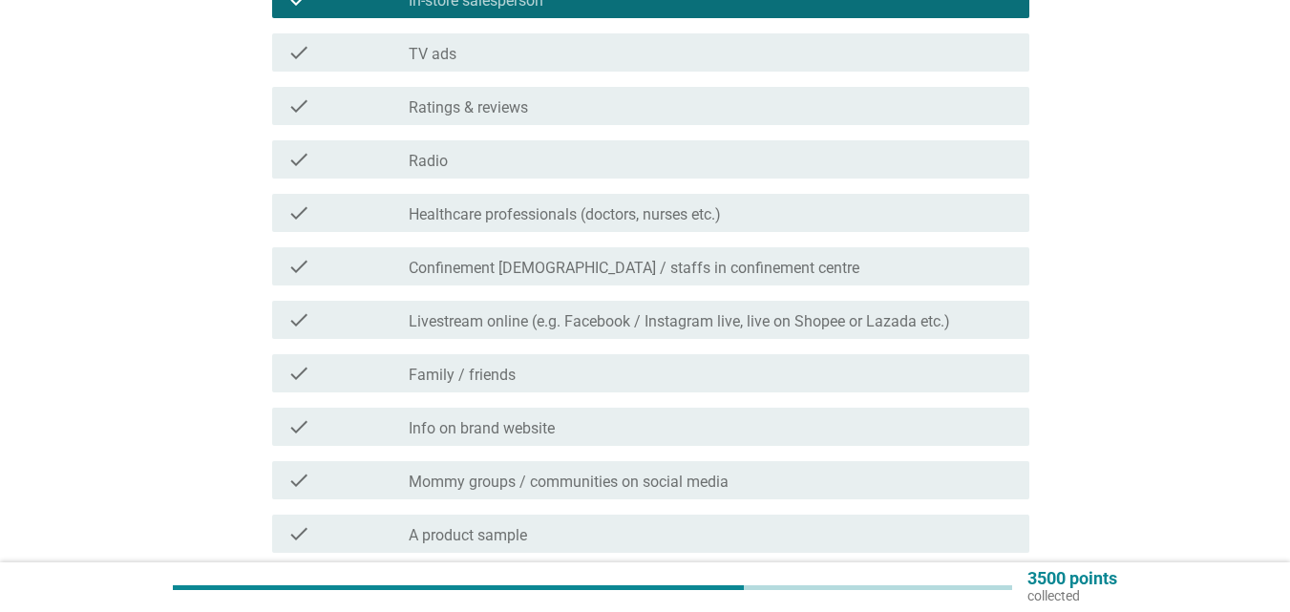
click at [583, 359] on div "check check_box_outline_blank Family / friends" at bounding box center [650, 373] width 757 height 38
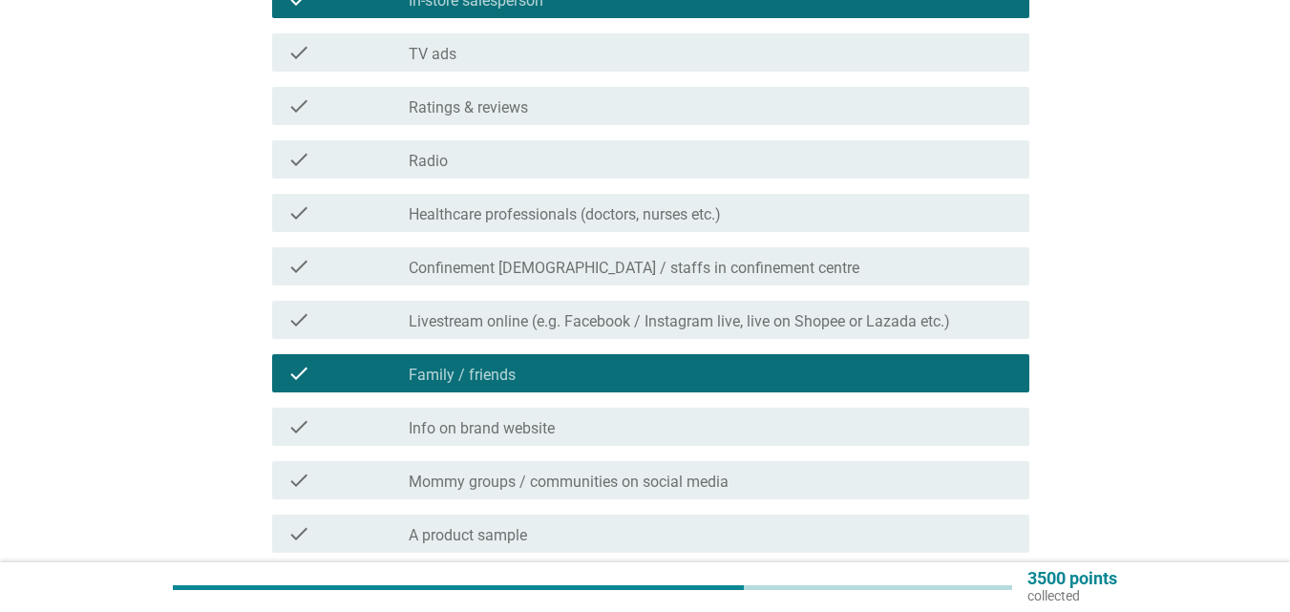
click at [612, 223] on label "Healthcare professionals (doctors, nurses etc.)" at bounding box center [565, 214] width 312 height 19
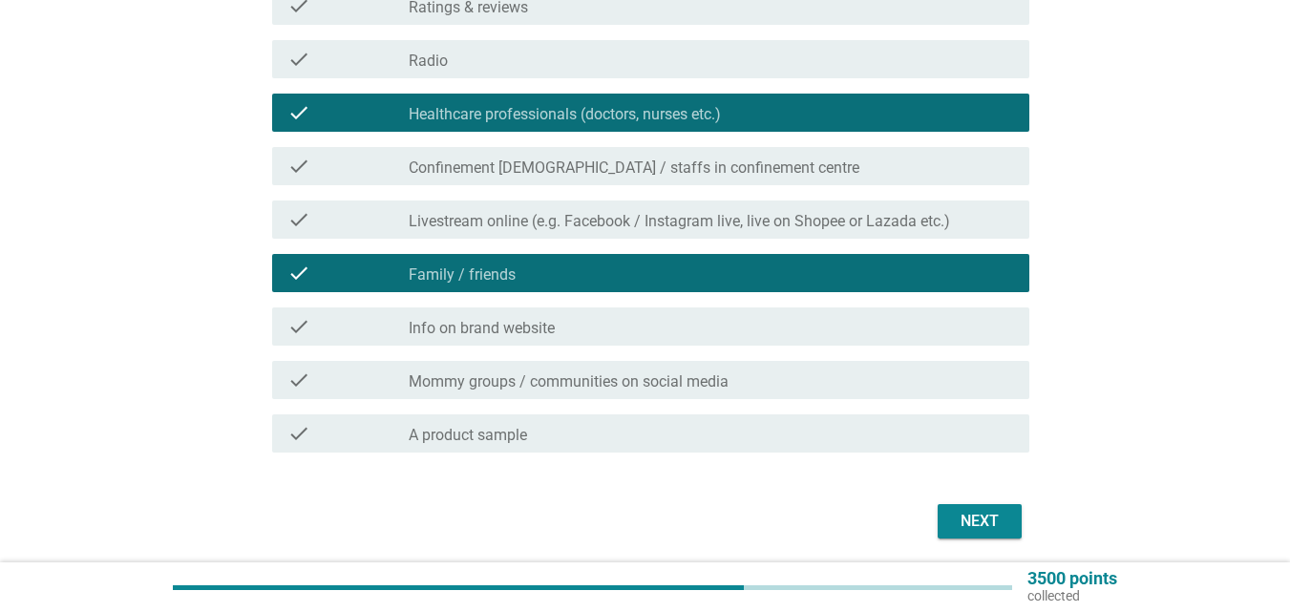
scroll to position [646, 0]
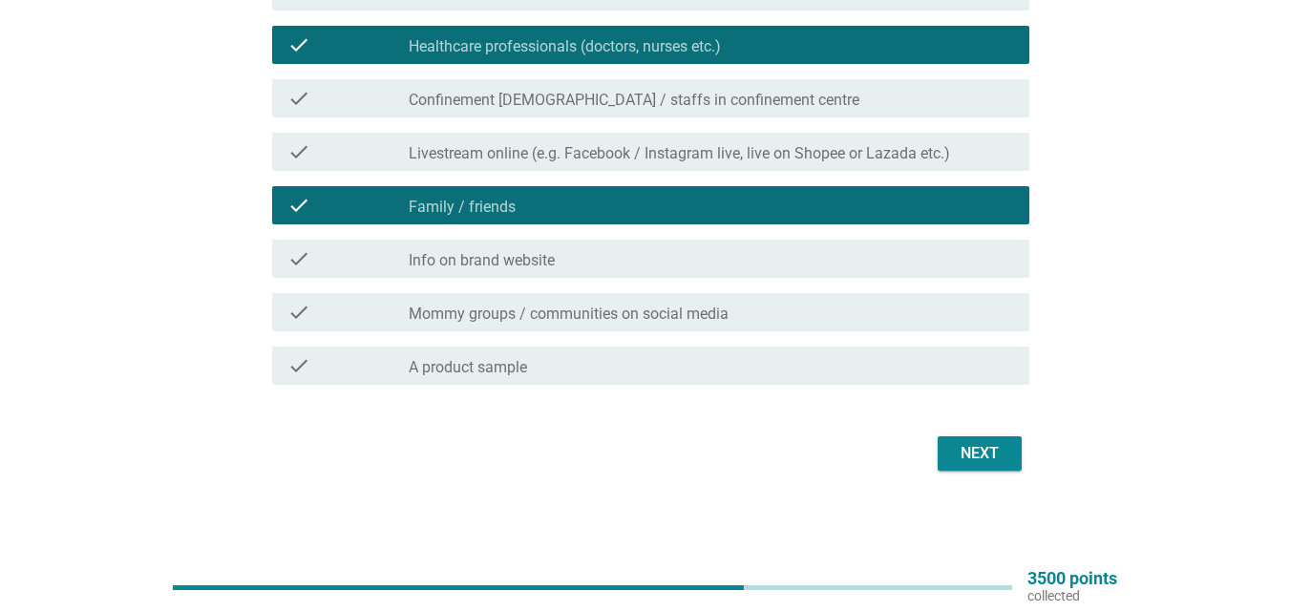
click at [608, 256] on div "check_box_outline_blank Info on brand website" at bounding box center [712, 258] width 606 height 23
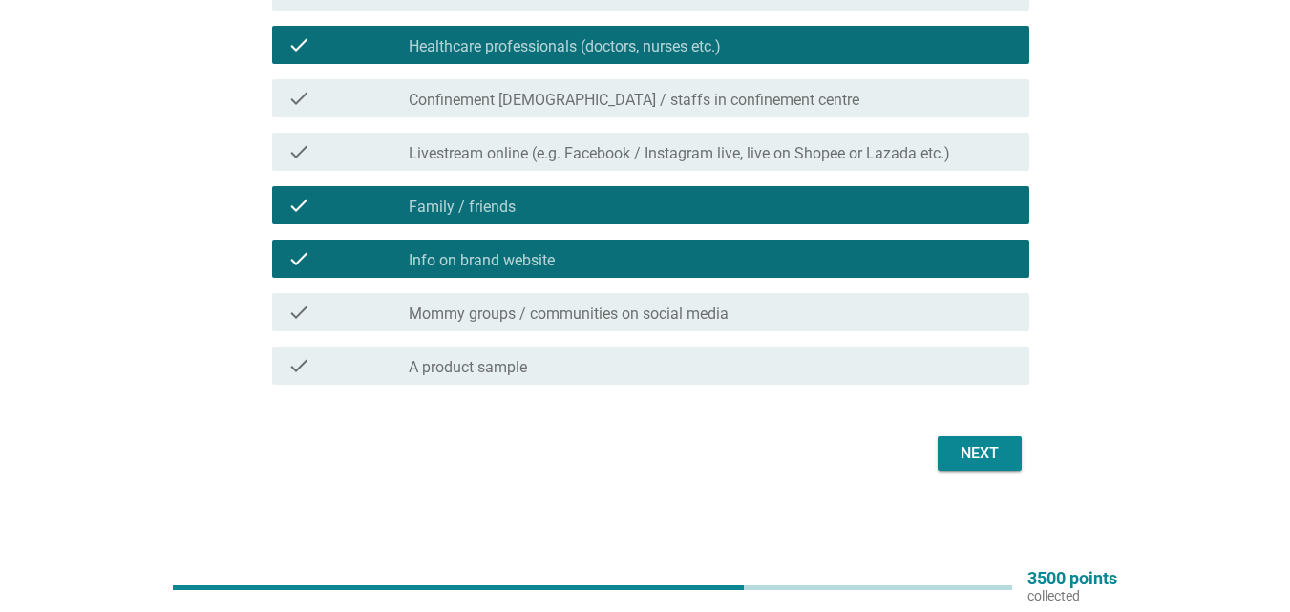
click at [748, 308] on div "check_box_outline_blank Mommy groups / communities on social media" at bounding box center [712, 312] width 606 height 23
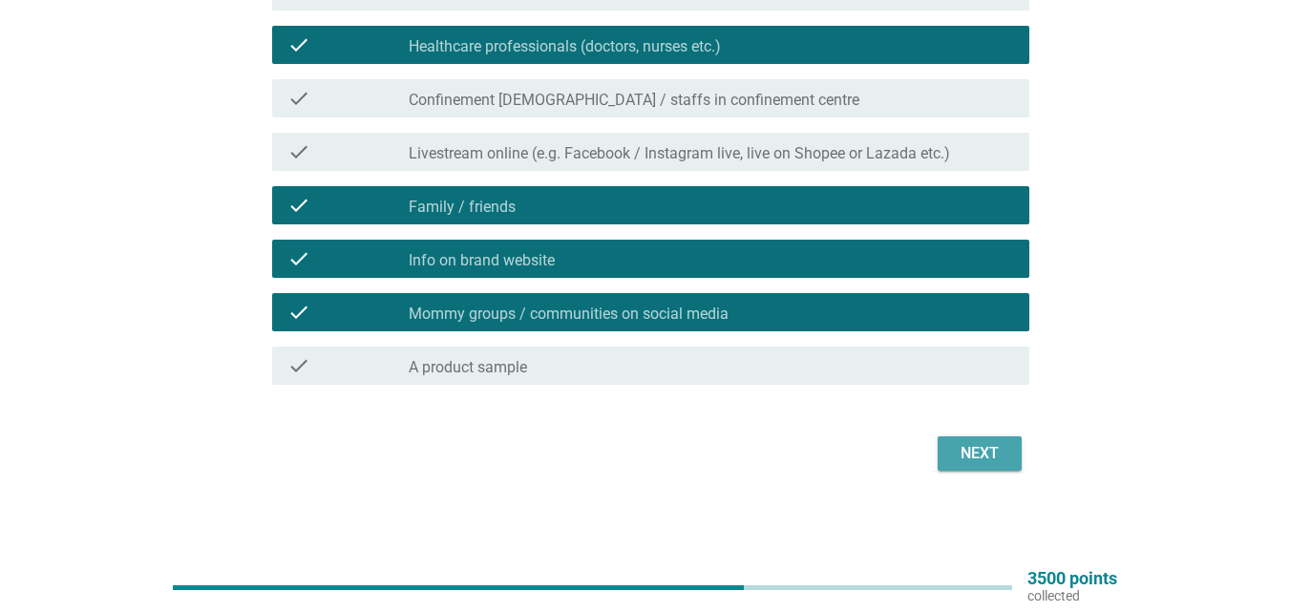
click at [986, 452] on div "Next" at bounding box center [979, 453] width 53 height 23
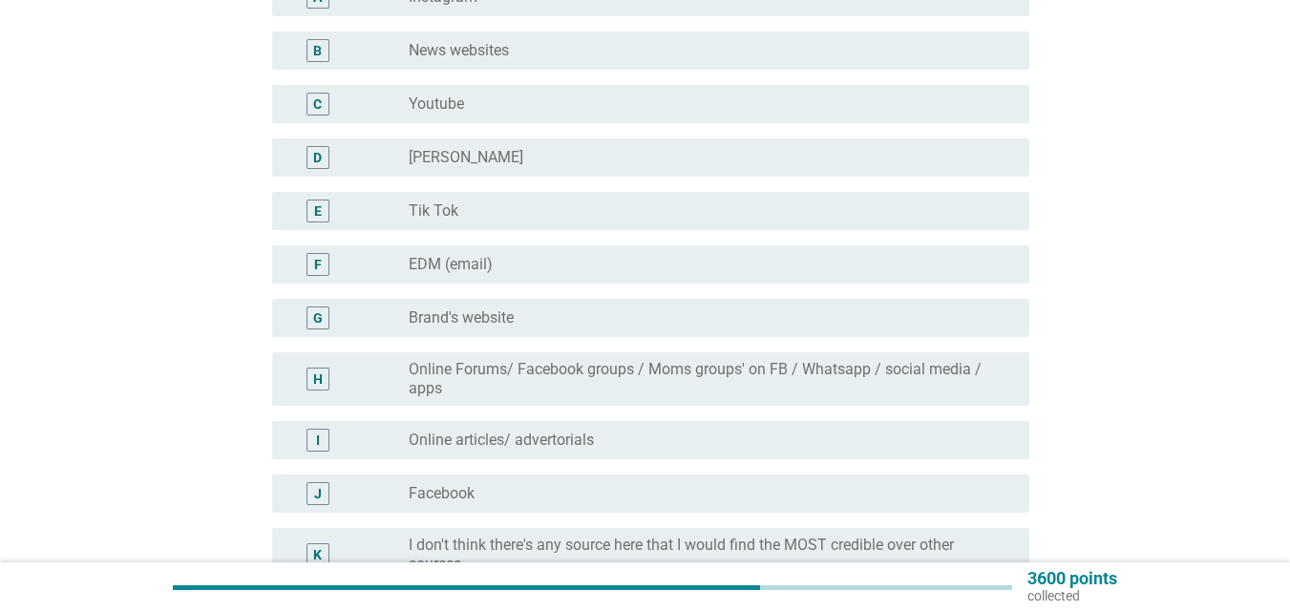
scroll to position [382, 0]
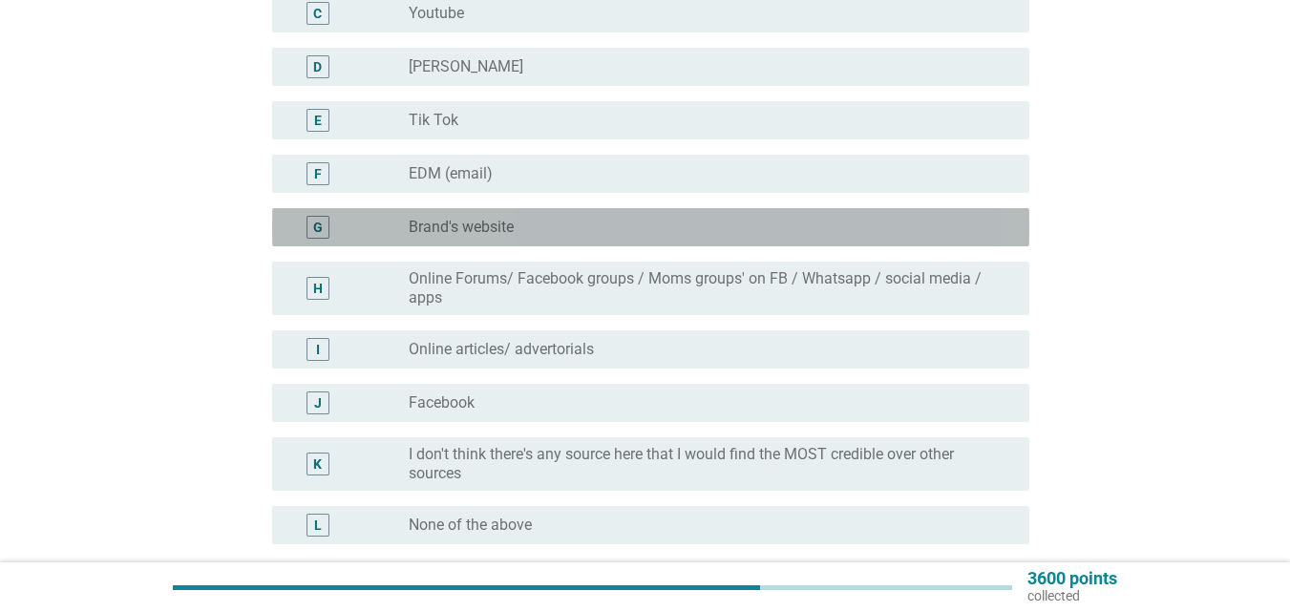
click at [592, 230] on div "radio_button_unchecked Brand's website" at bounding box center [704, 227] width 590 height 19
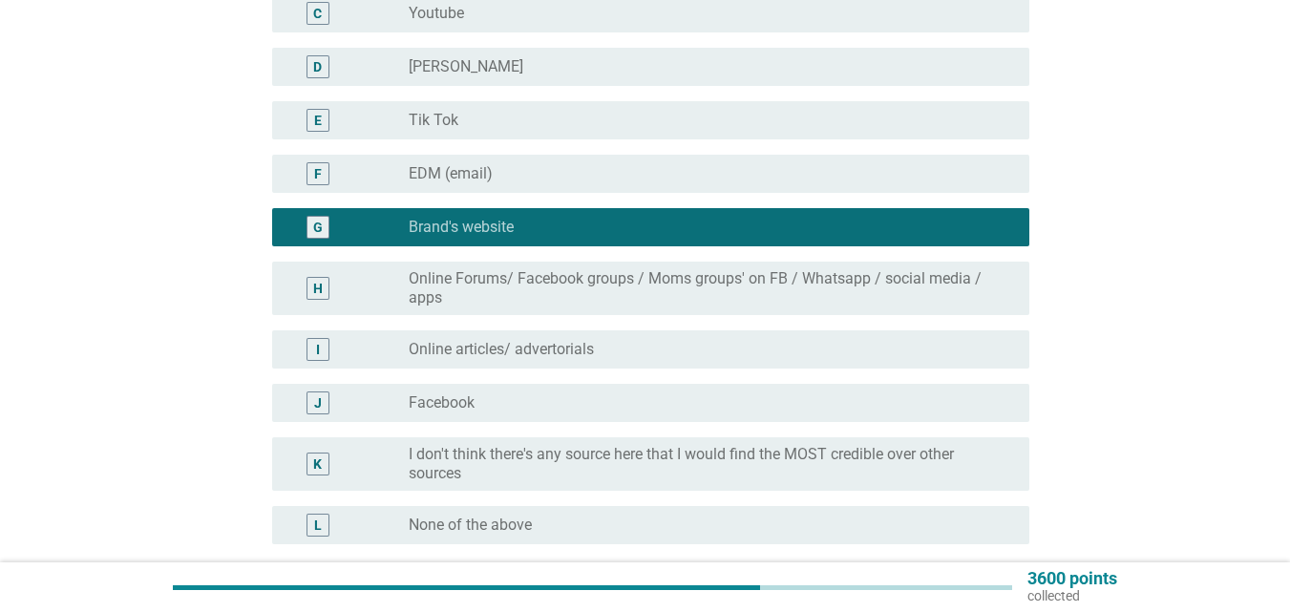
click at [597, 276] on label "Online Forums/ Facebook groups / Moms groups' on FB / Whatsapp / social media /…" at bounding box center [704, 288] width 590 height 38
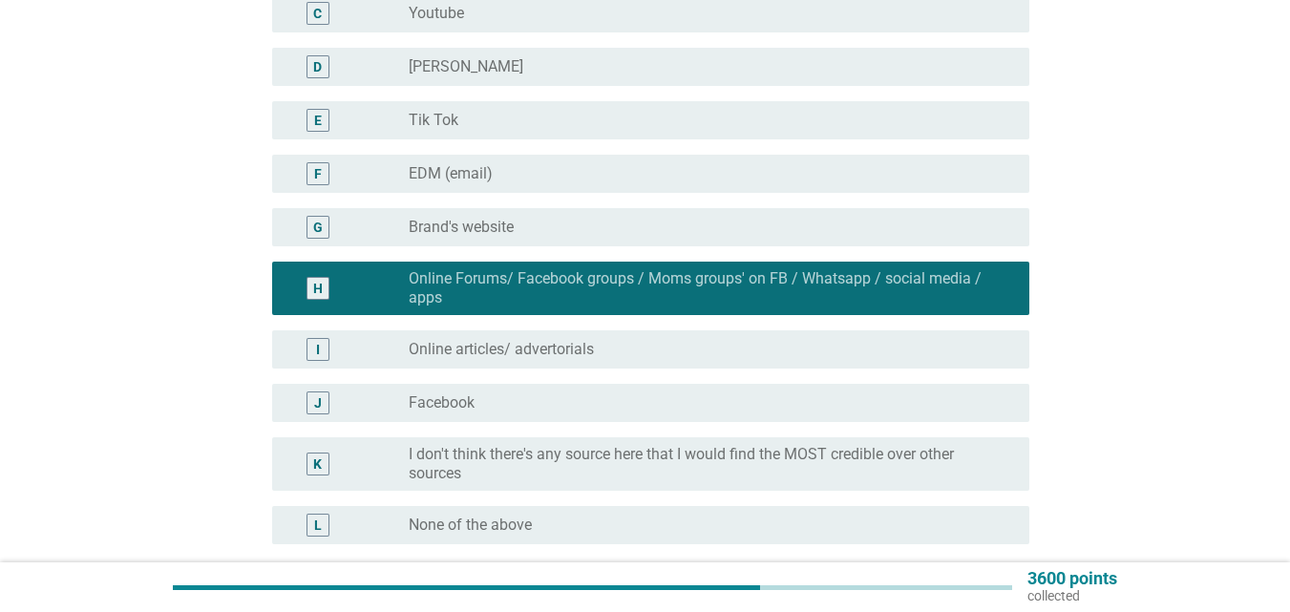
click at [606, 238] on div "radio_button_unchecked Brand's website" at bounding box center [712, 227] width 606 height 23
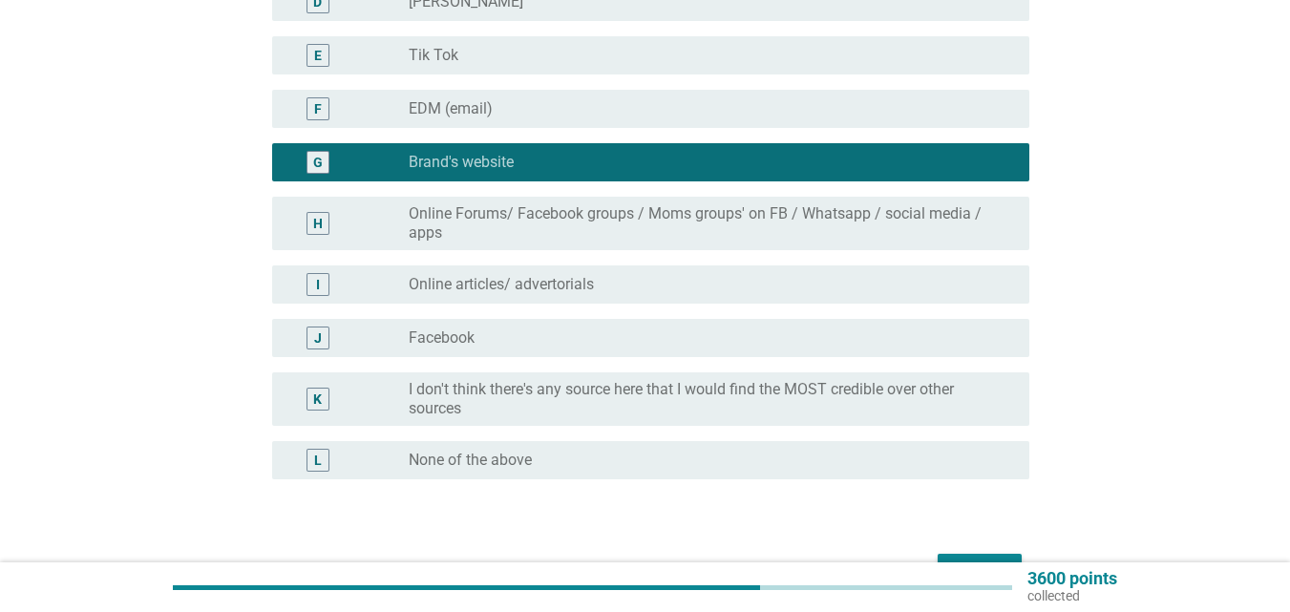
scroll to position [478, 0]
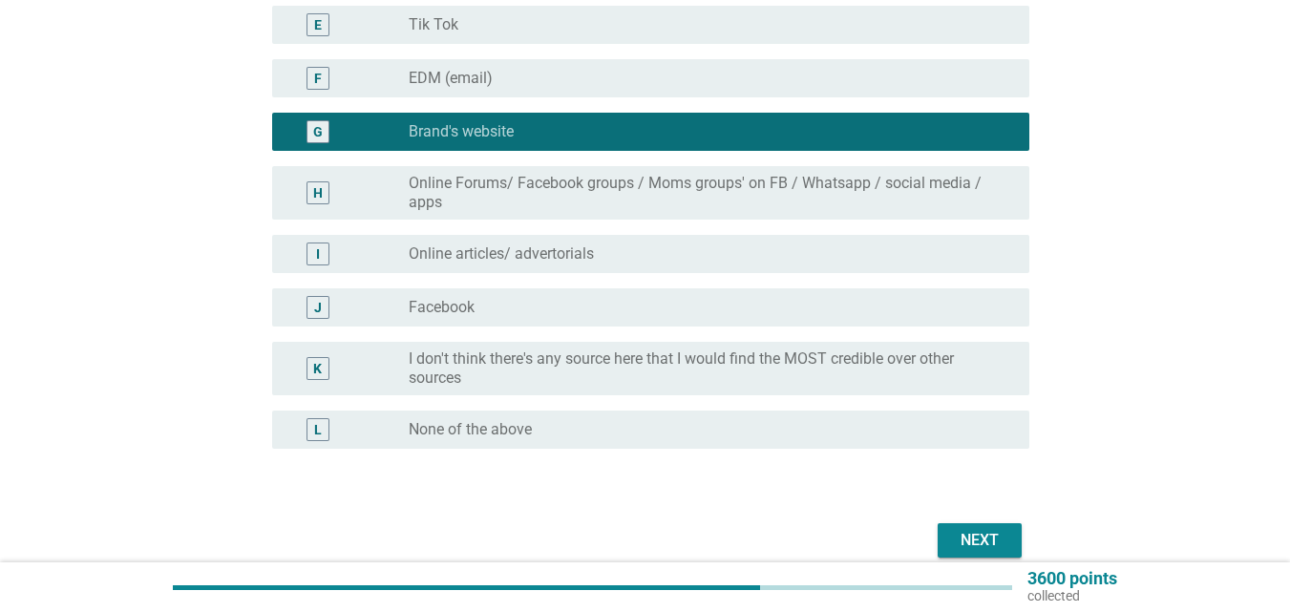
click at [644, 266] on div "I radio_button_unchecked Online articles/ advertorials" at bounding box center [650, 254] width 757 height 38
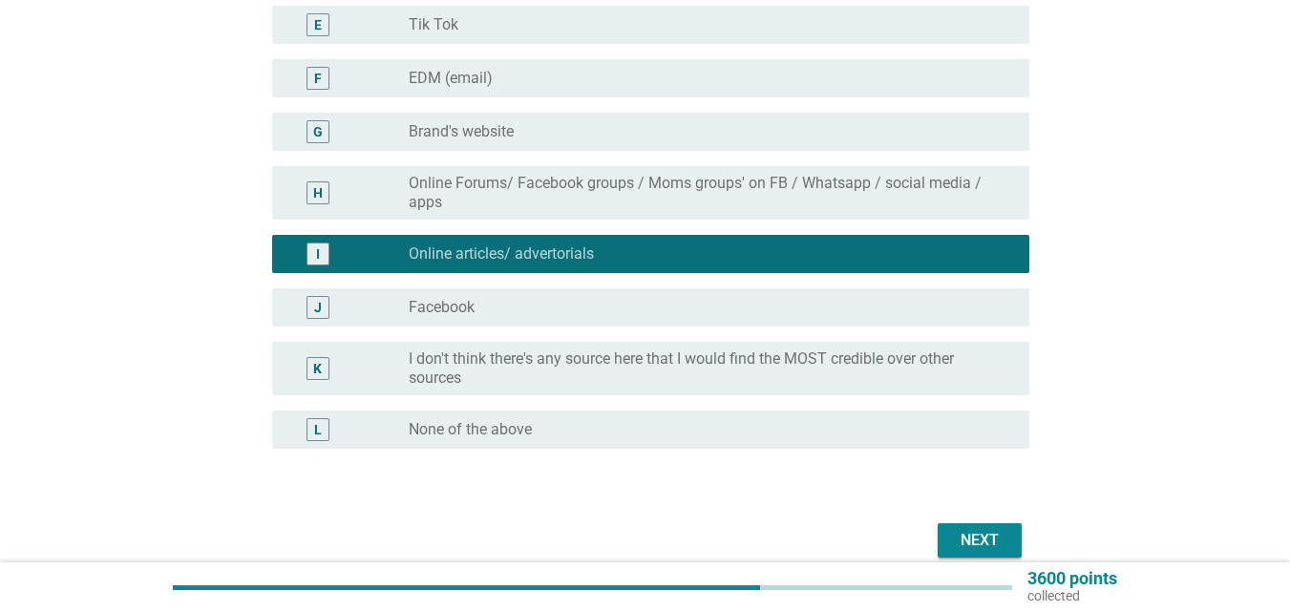
click at [606, 172] on div "H radio_button_unchecked Online Forums/ Facebook groups / Moms groups' on FB / …" at bounding box center [650, 192] width 757 height 53
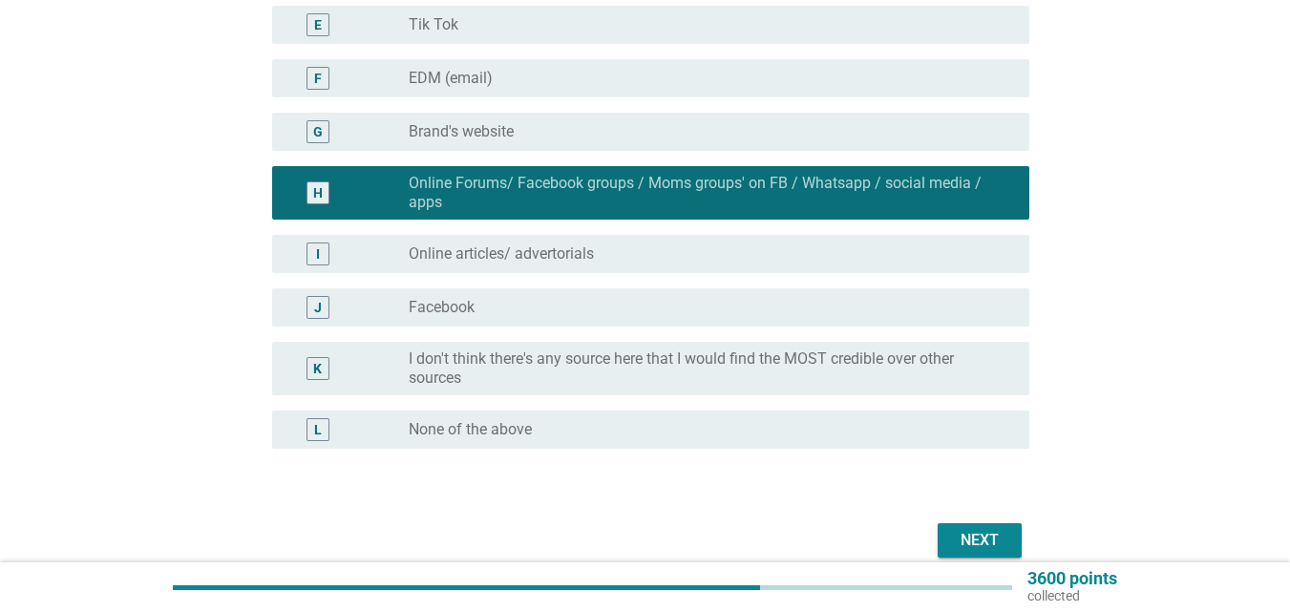
click at [678, 124] on div "radio_button_unchecked Brand's website" at bounding box center [704, 131] width 590 height 19
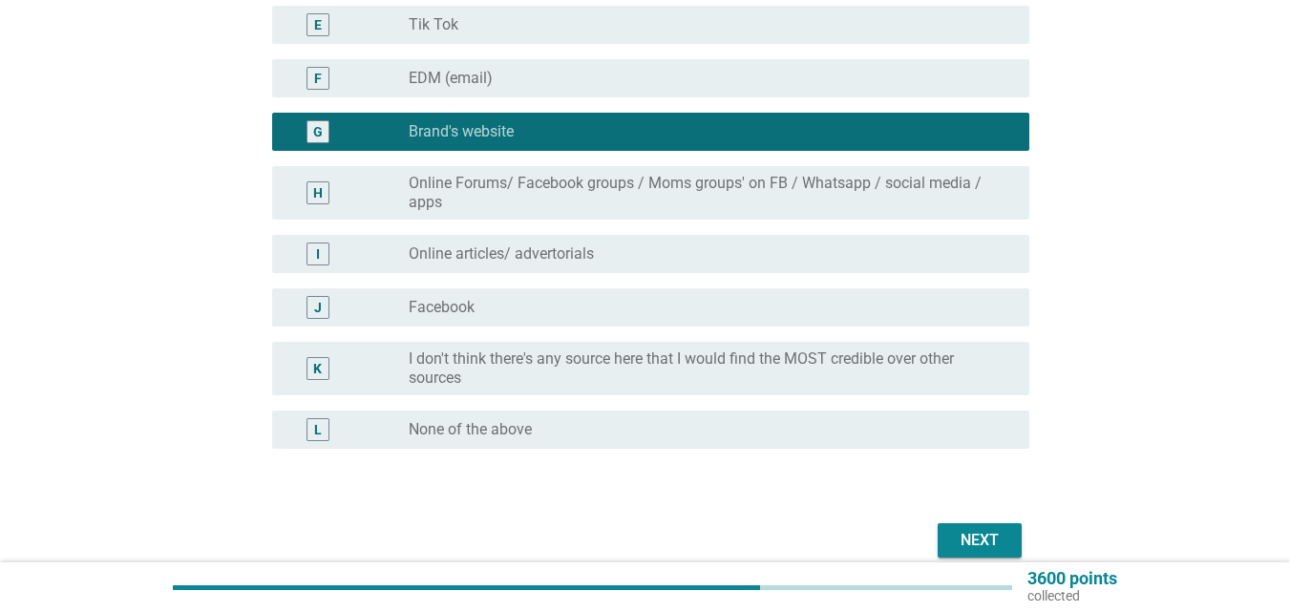
click at [988, 546] on div "Next" at bounding box center [979, 540] width 53 height 23
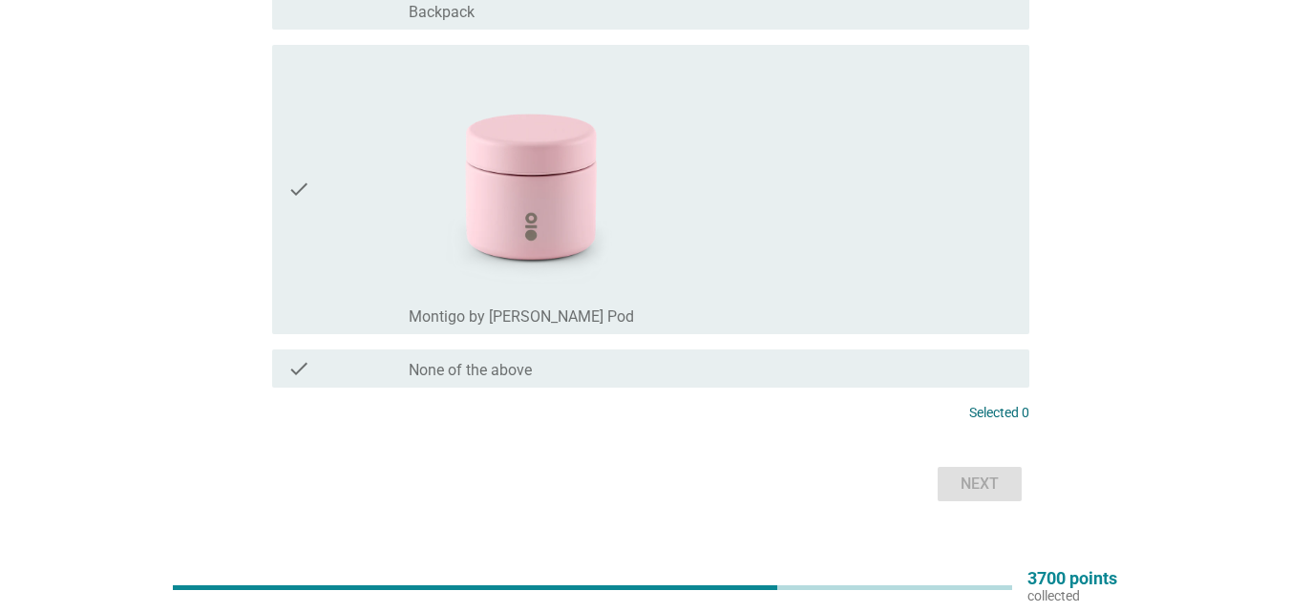
scroll to position [2418, 0]
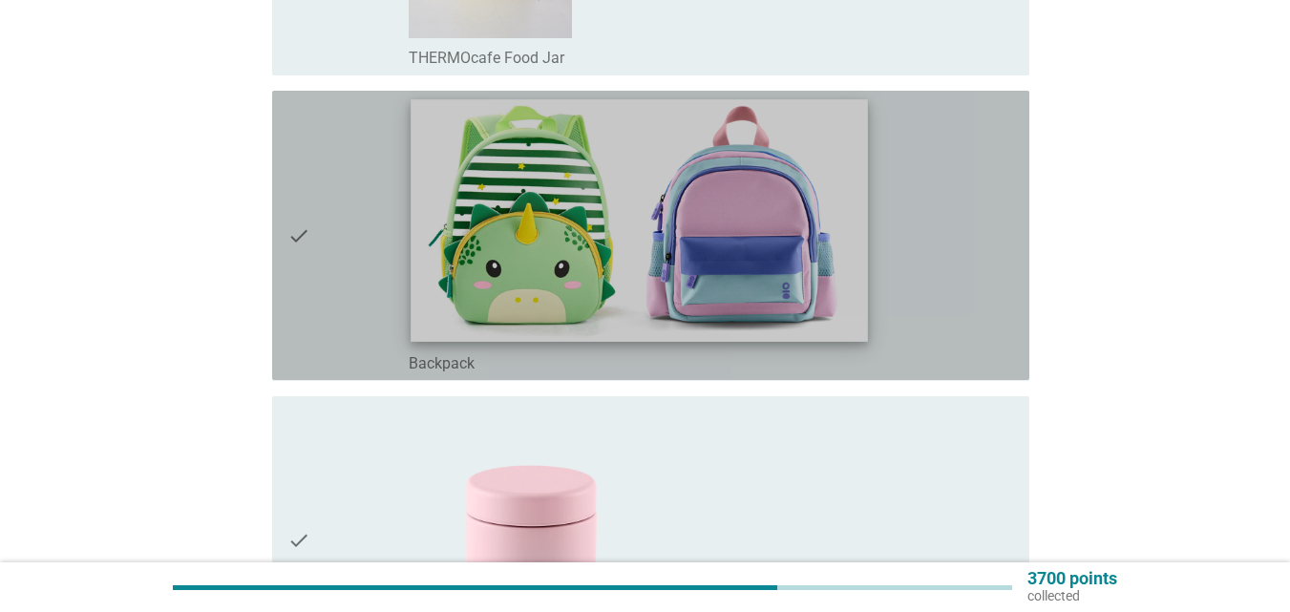
click at [803, 257] on img at bounding box center [639, 221] width 457 height 243
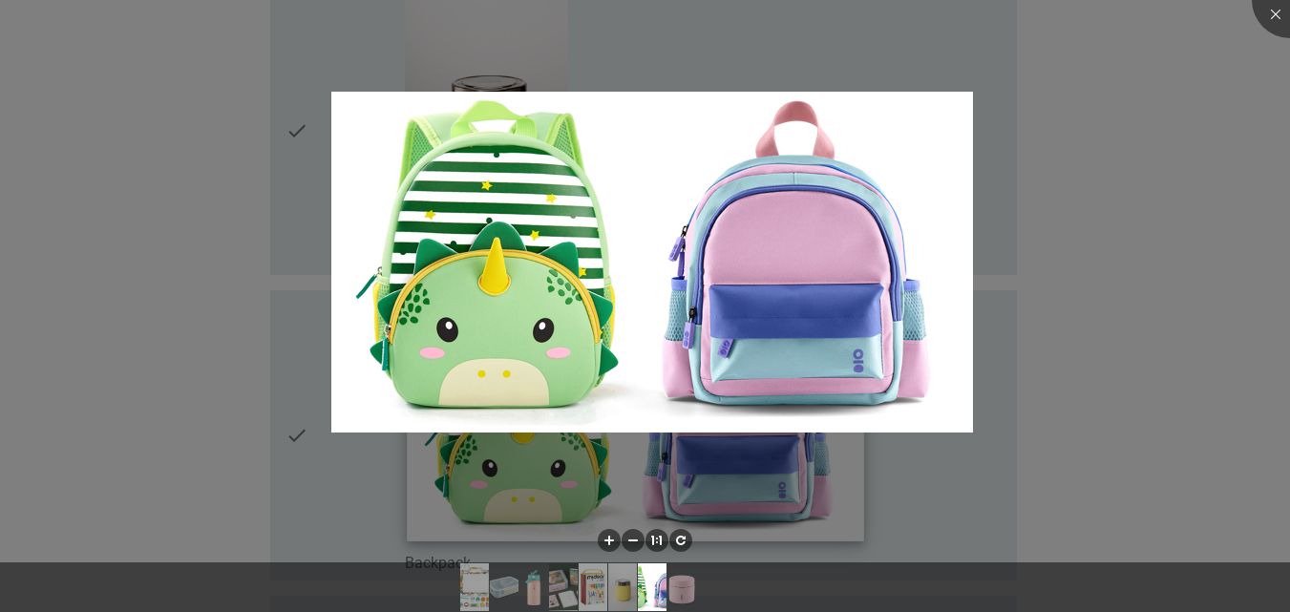
scroll to position [1654, 0]
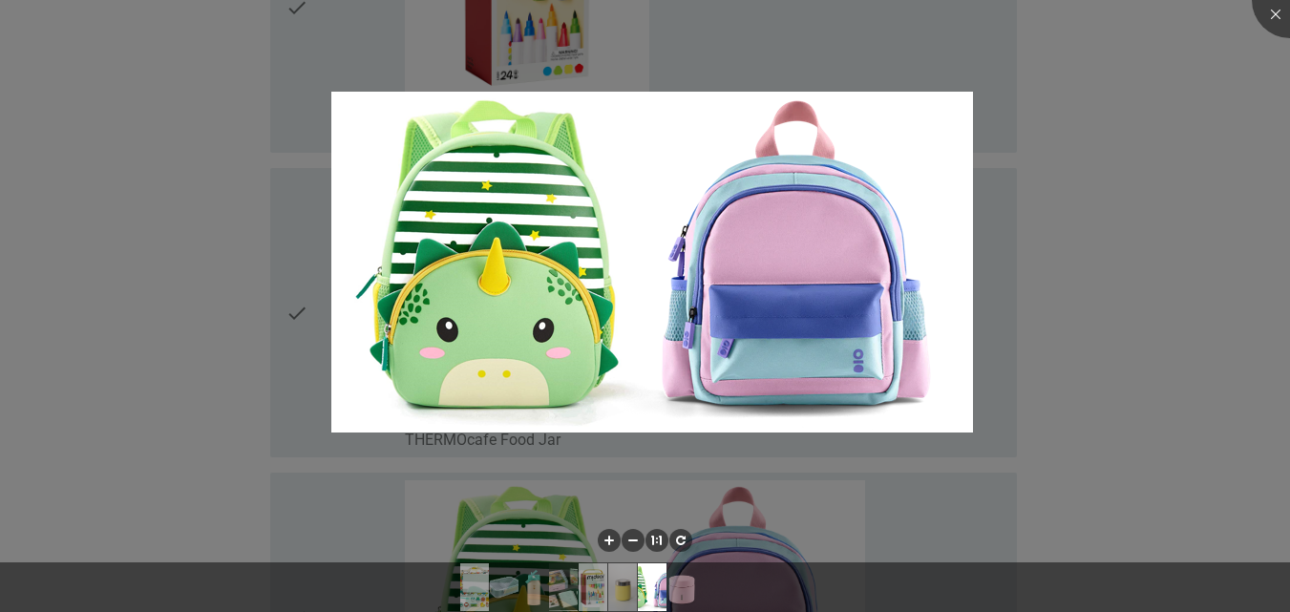
click at [1158, 294] on div at bounding box center [645, 306] width 1290 height 612
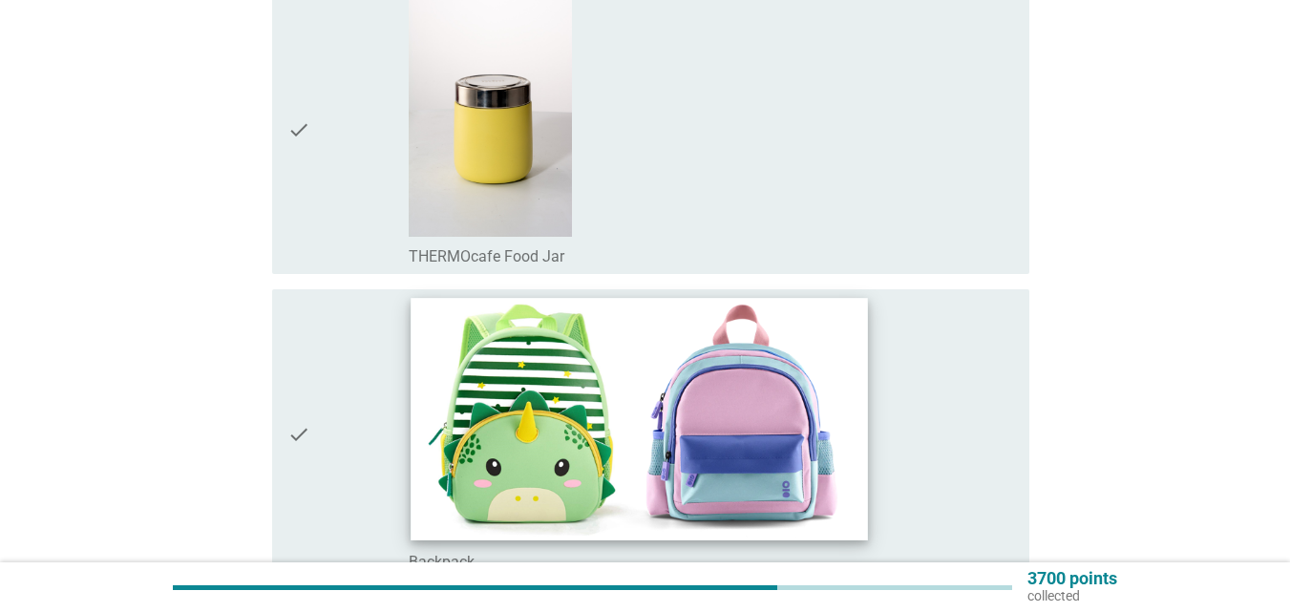
scroll to position [1845, 0]
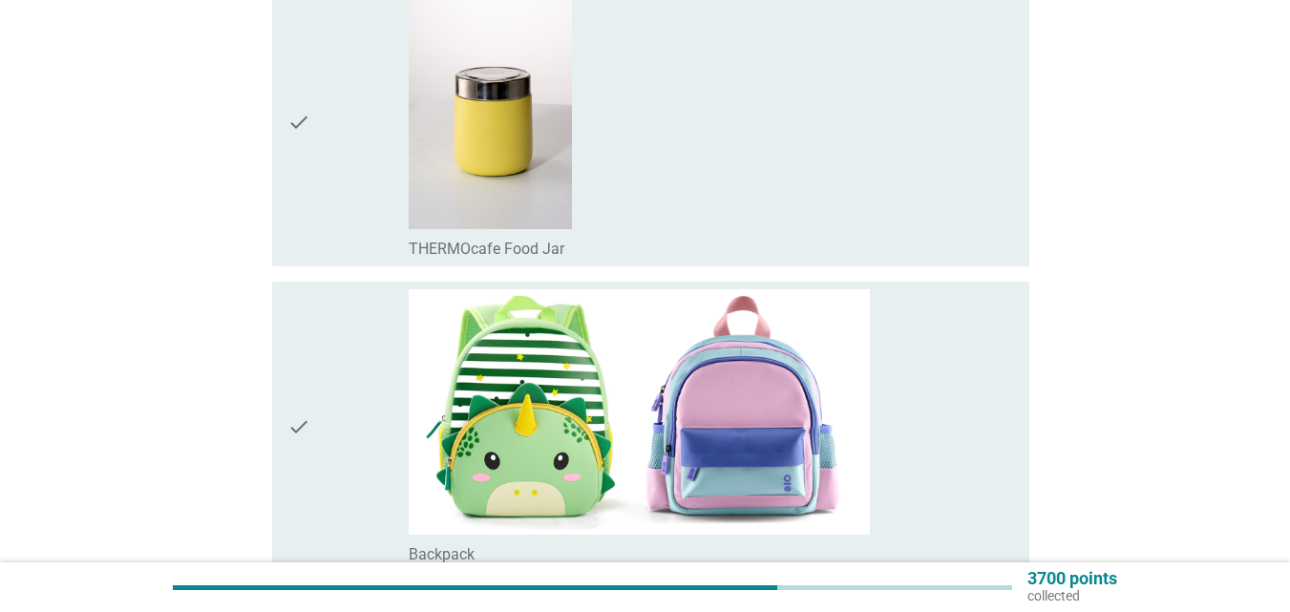
click at [334, 339] on div "check" at bounding box center [347, 426] width 121 height 274
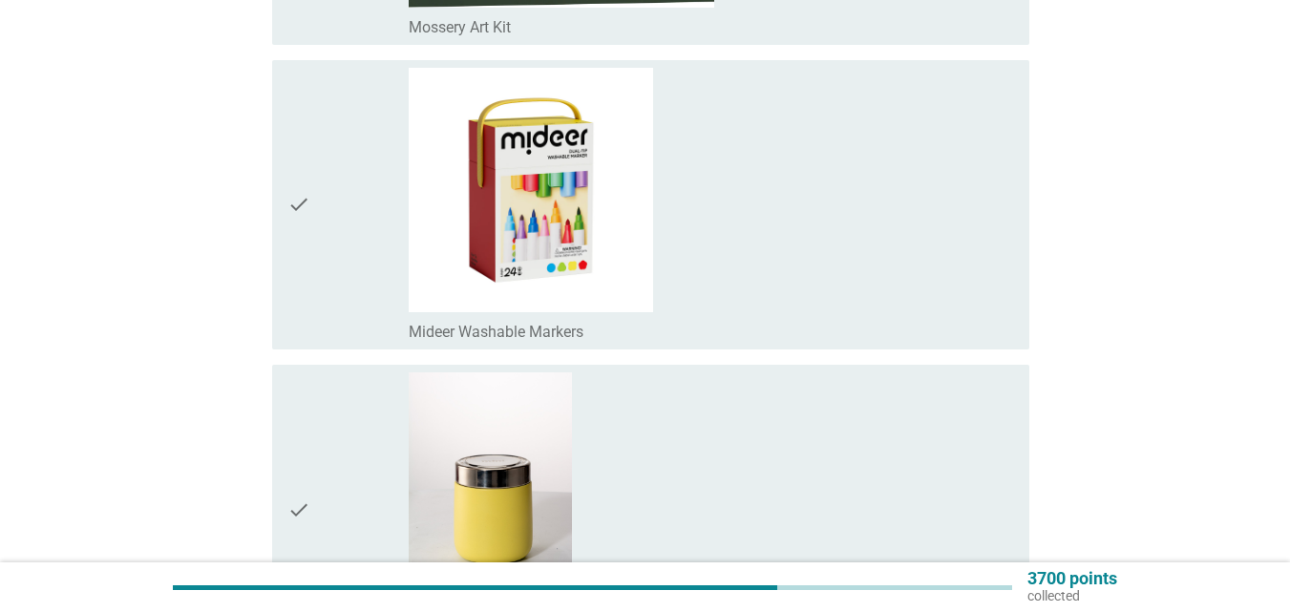
scroll to position [1272, 0]
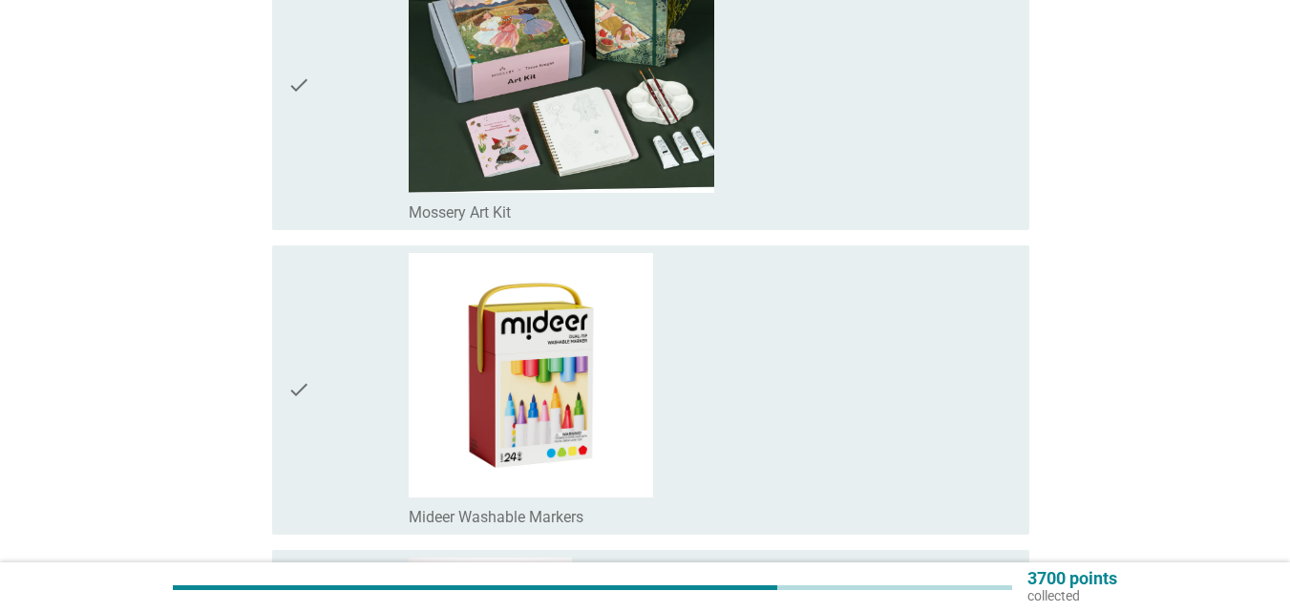
click at [335, 339] on div "check" at bounding box center [347, 390] width 121 height 274
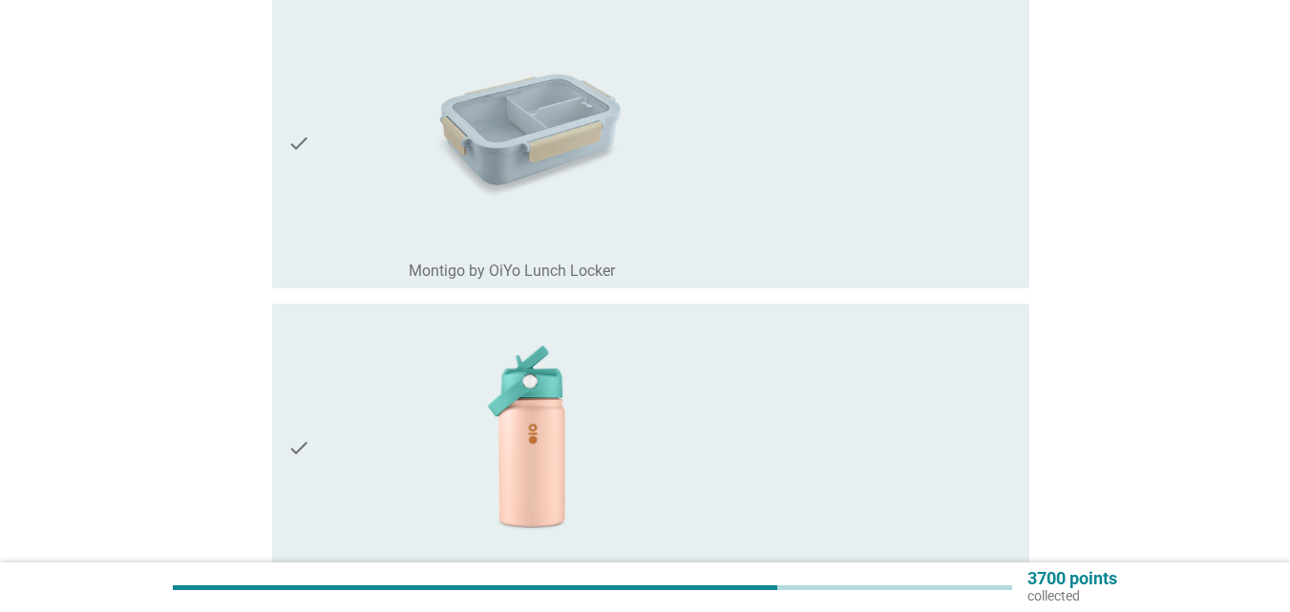
scroll to position [699, 0]
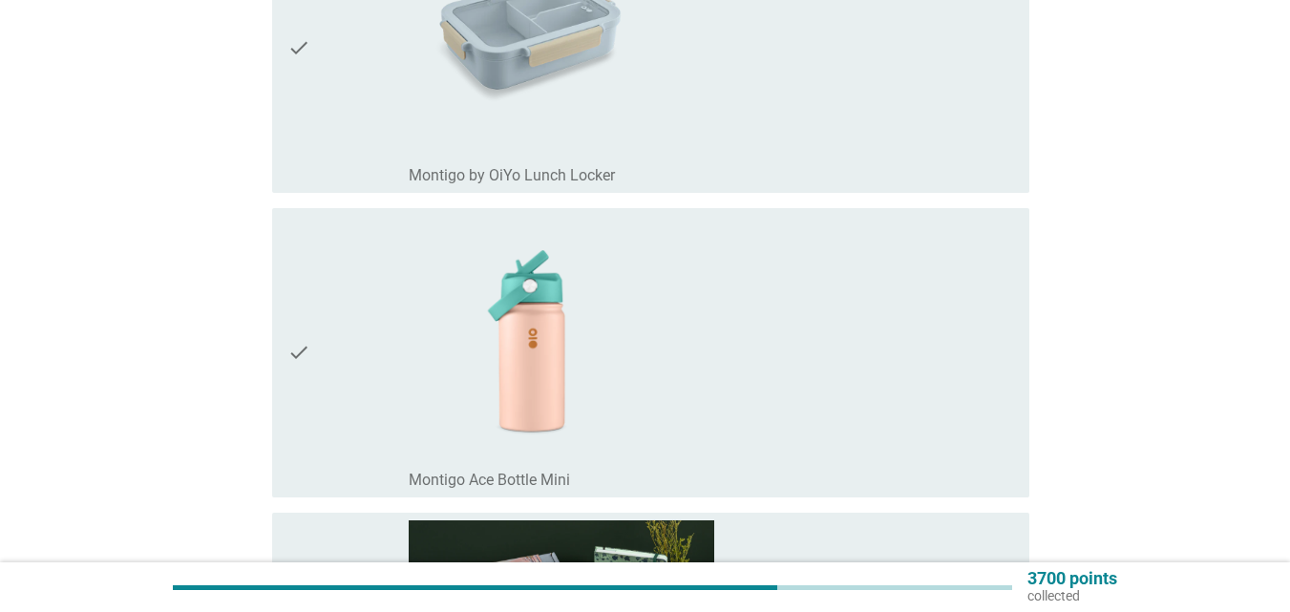
click at [370, 354] on div "check" at bounding box center [347, 353] width 121 height 274
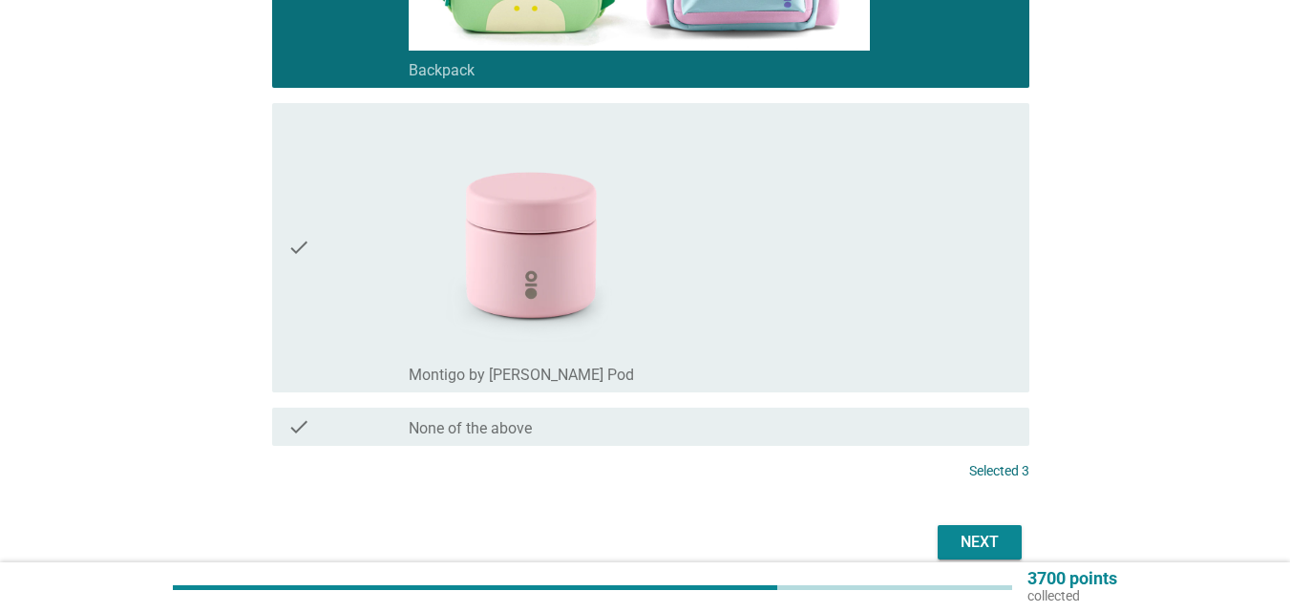
scroll to position [2418, 0]
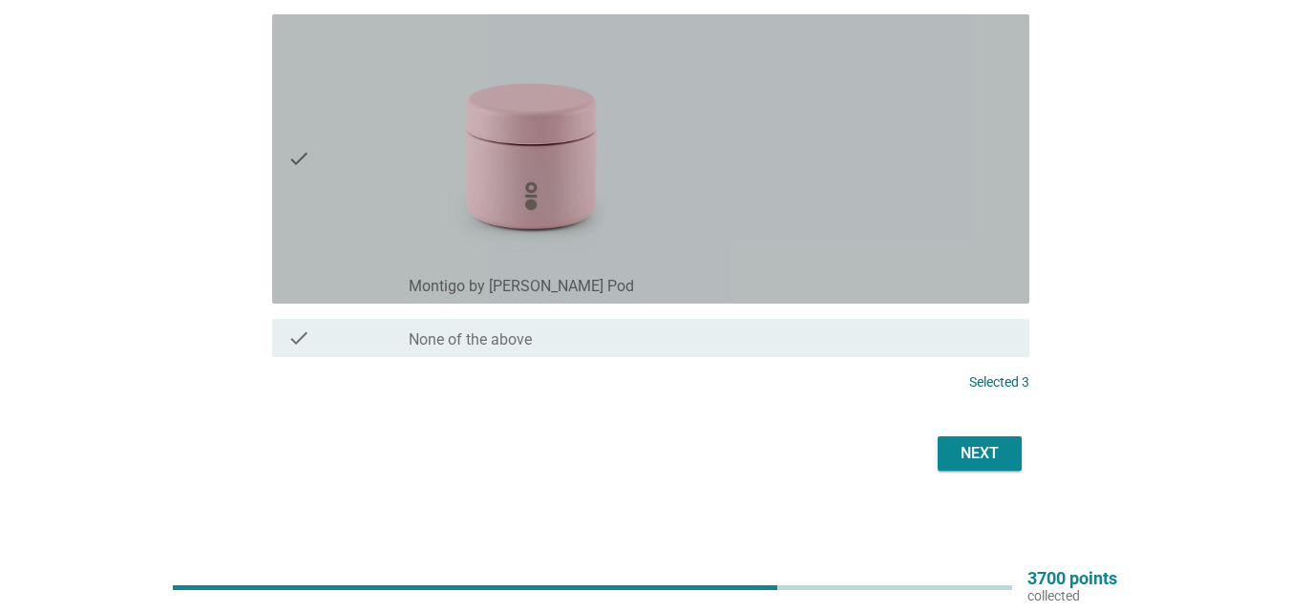
click at [365, 235] on div "check" at bounding box center [347, 159] width 121 height 274
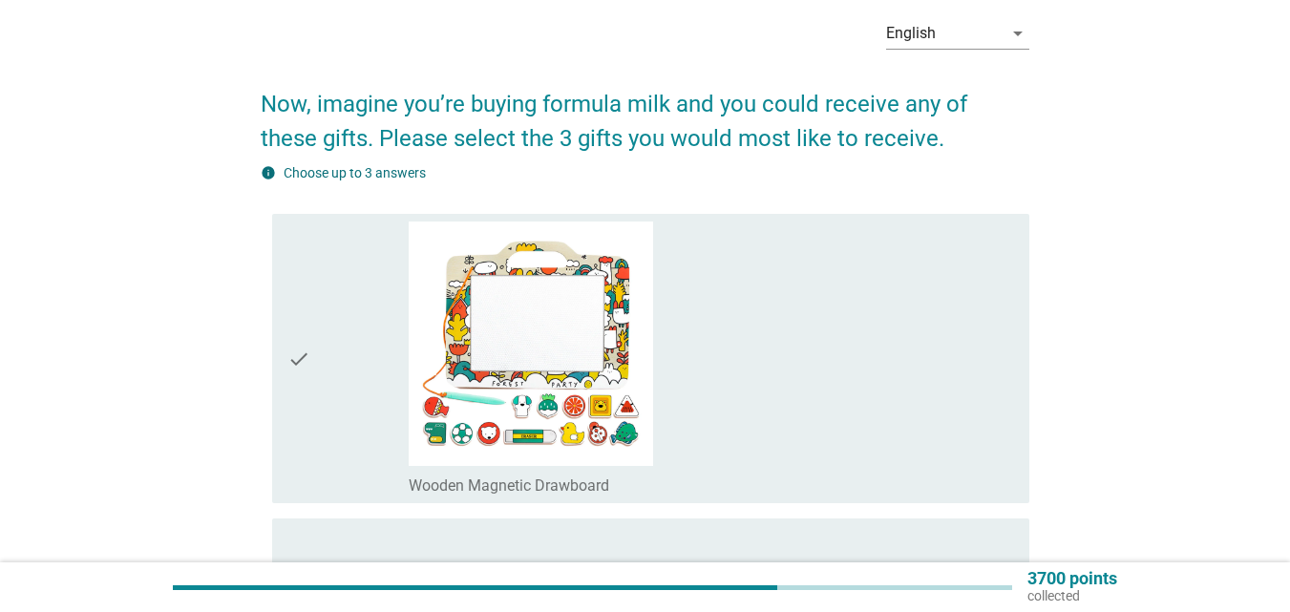
scroll to position [0, 0]
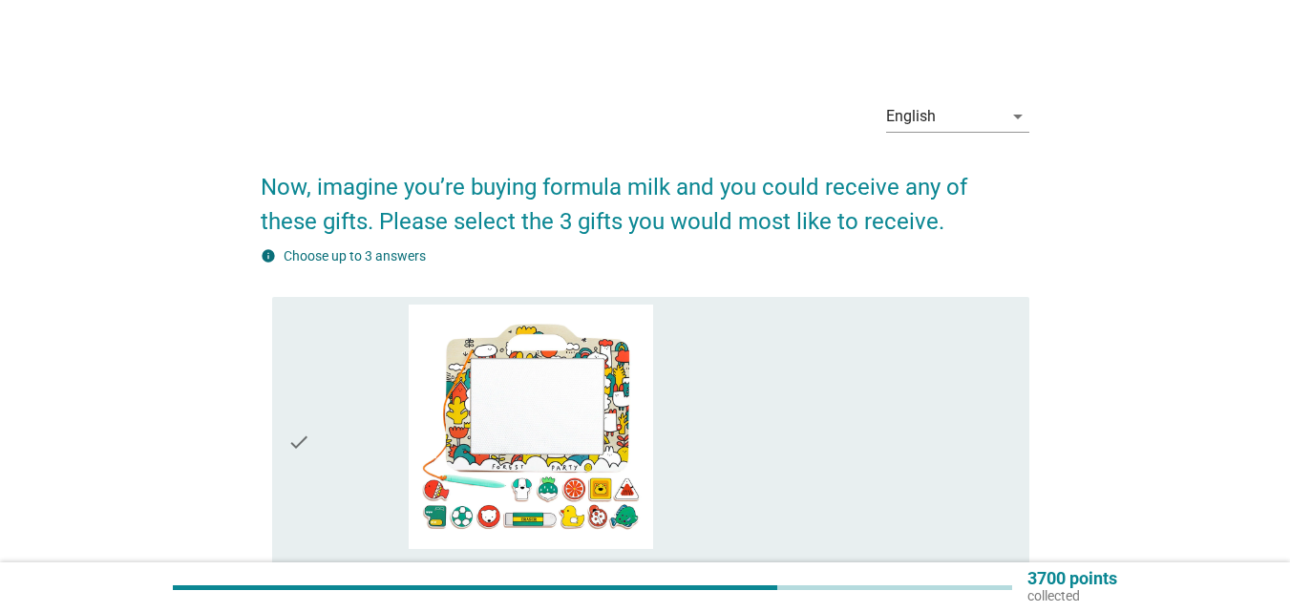
click at [377, 369] on div "check" at bounding box center [347, 442] width 121 height 274
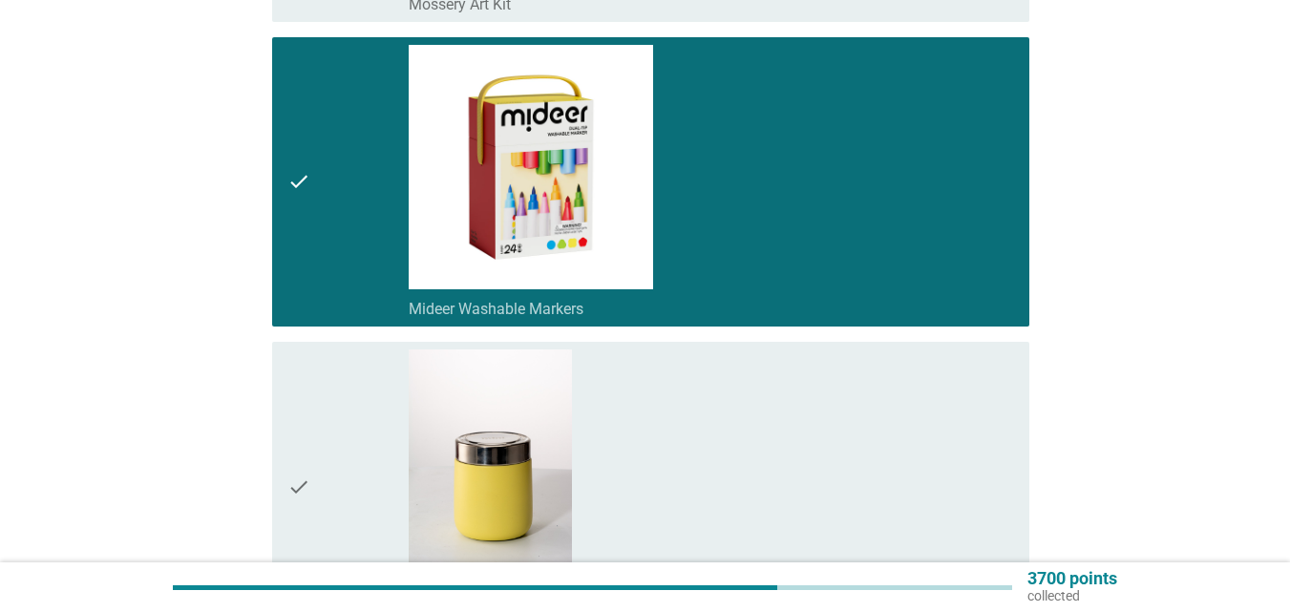
scroll to position [1624, 0]
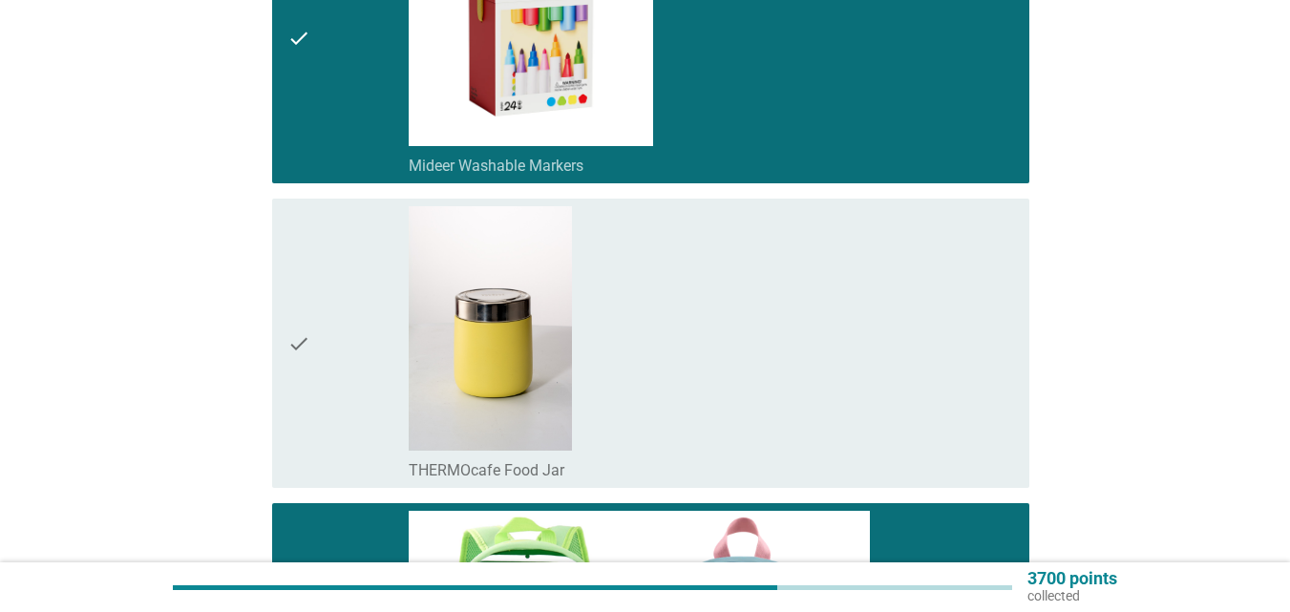
click at [713, 150] on div "check_box_outline_blank Mideer Washable Markers" at bounding box center [712, 39] width 606 height 274
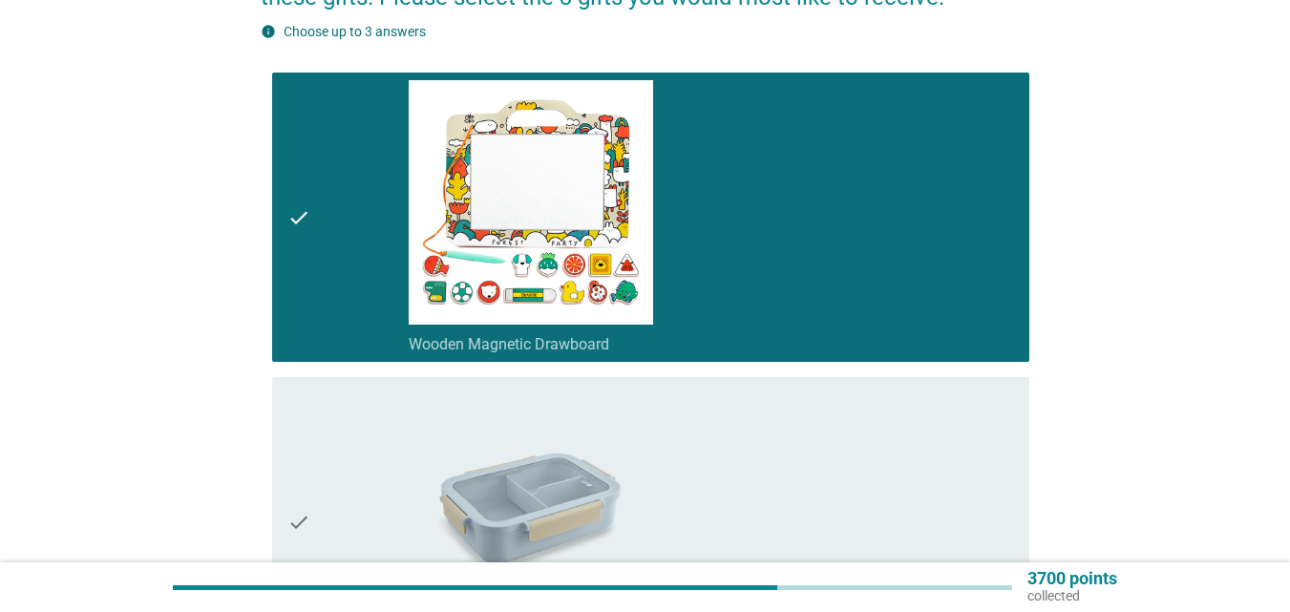
scroll to position [191, 0]
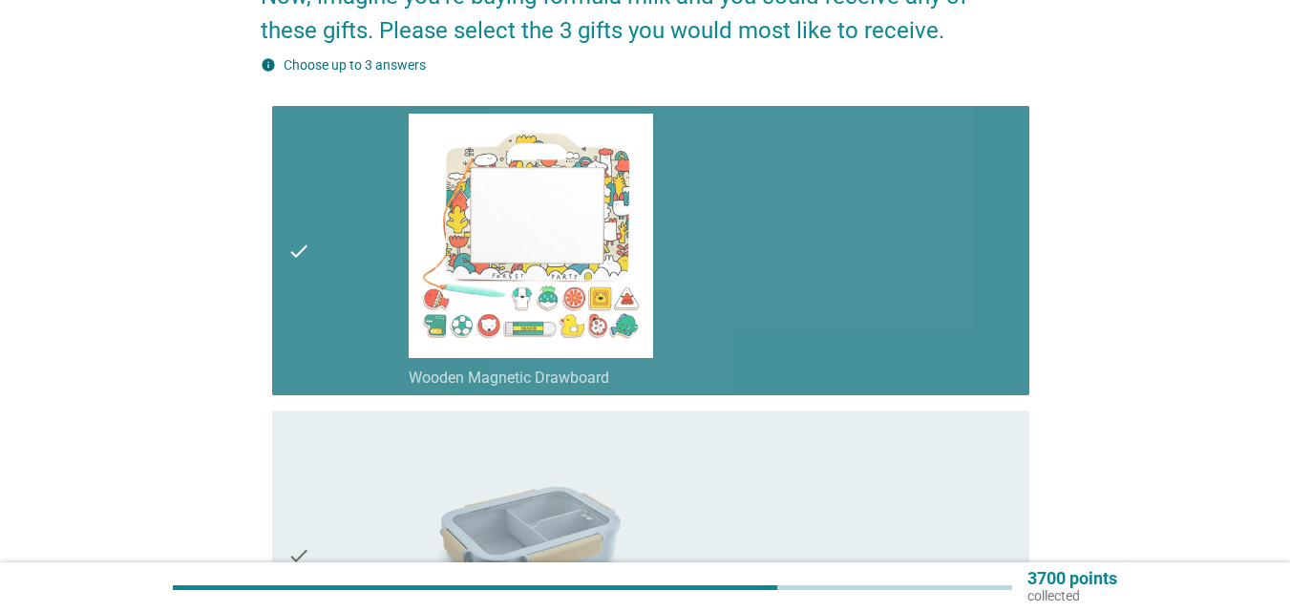
click at [335, 270] on div "check" at bounding box center [347, 251] width 121 height 274
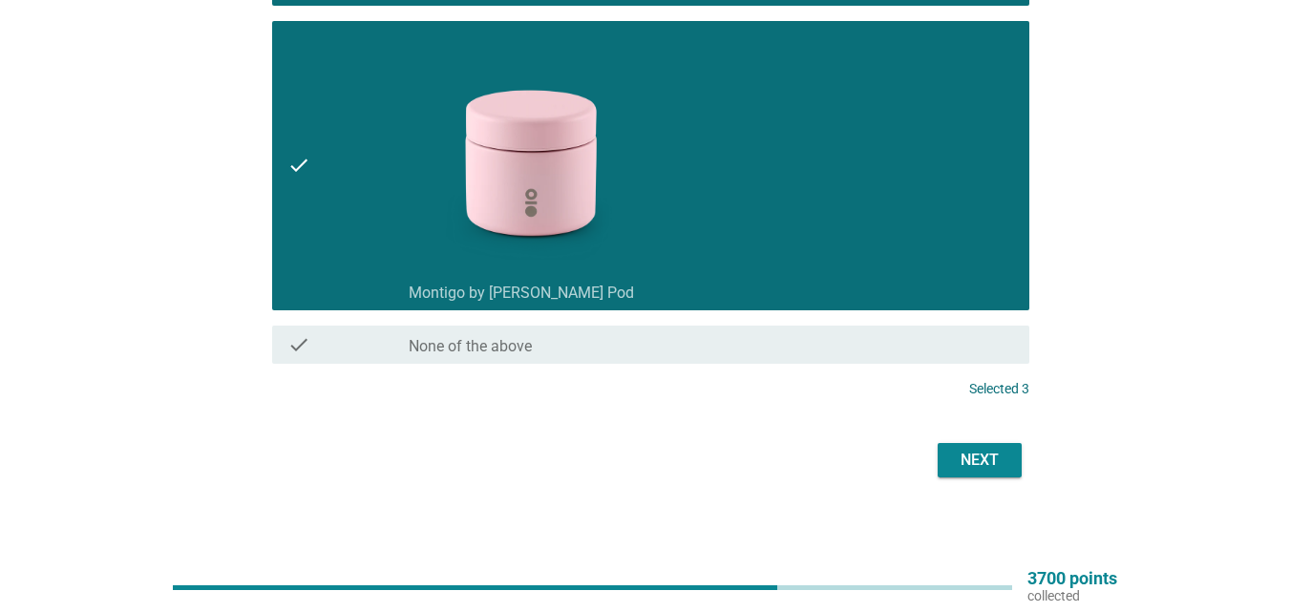
scroll to position [2418, 0]
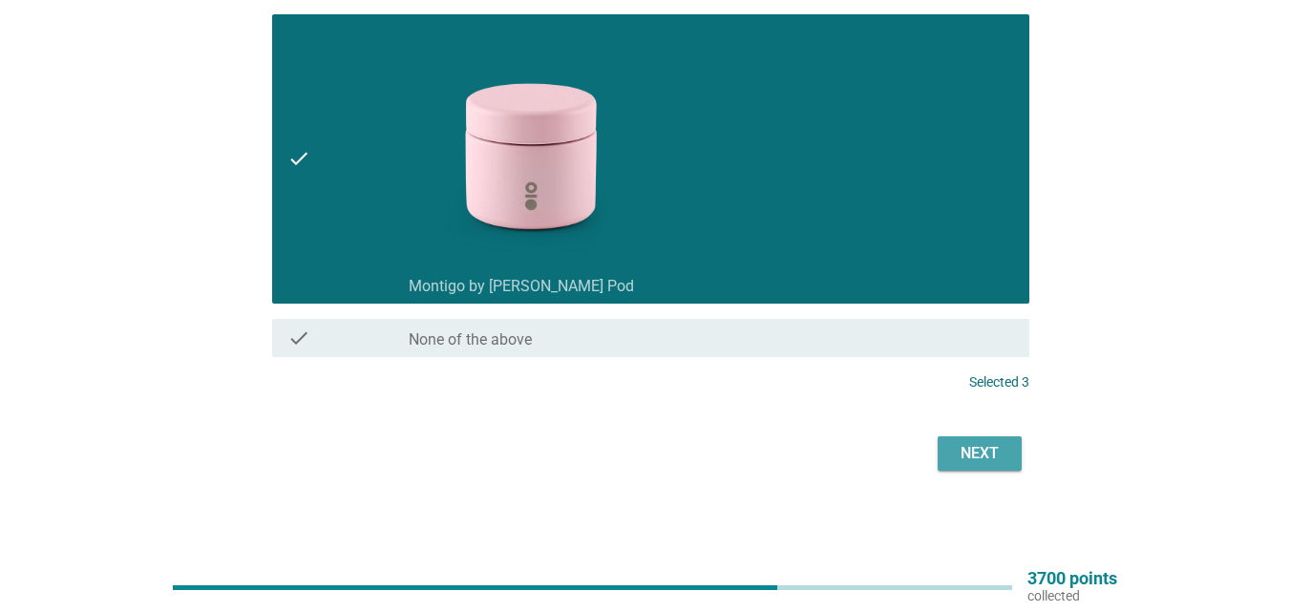
click at [1001, 447] on div "Next" at bounding box center [979, 453] width 53 height 23
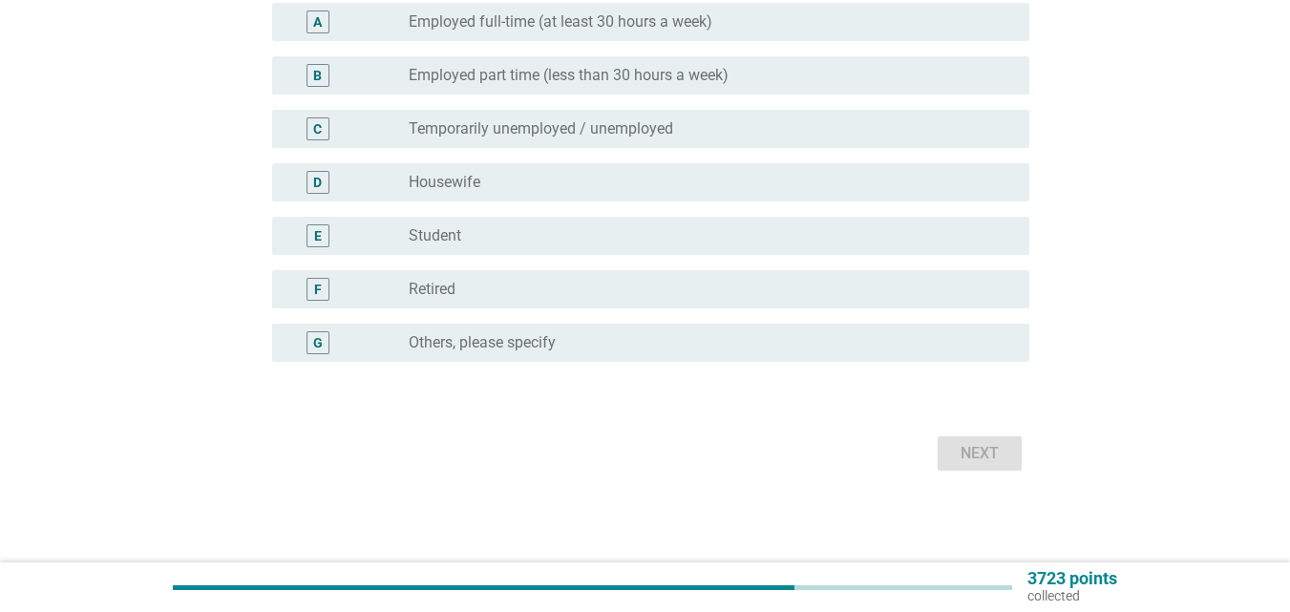
scroll to position [0, 0]
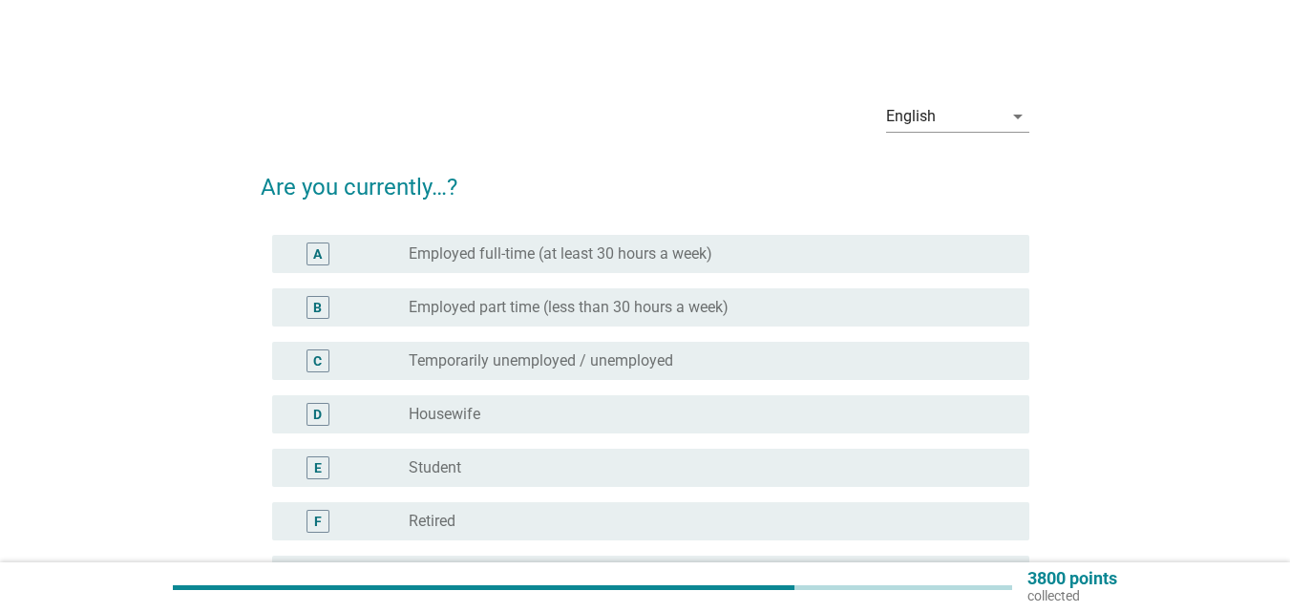
click at [727, 244] on div "radio_button_unchecked Employed full-time (at least 30 hours a week)" at bounding box center [712, 254] width 606 height 23
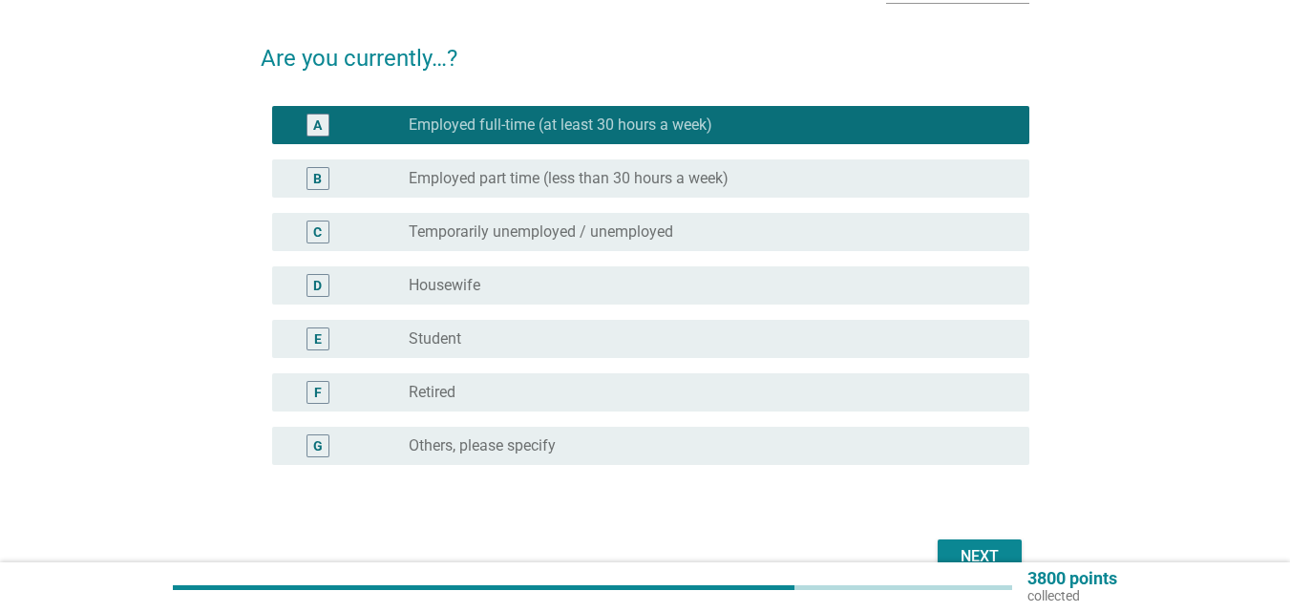
scroll to position [232, 0]
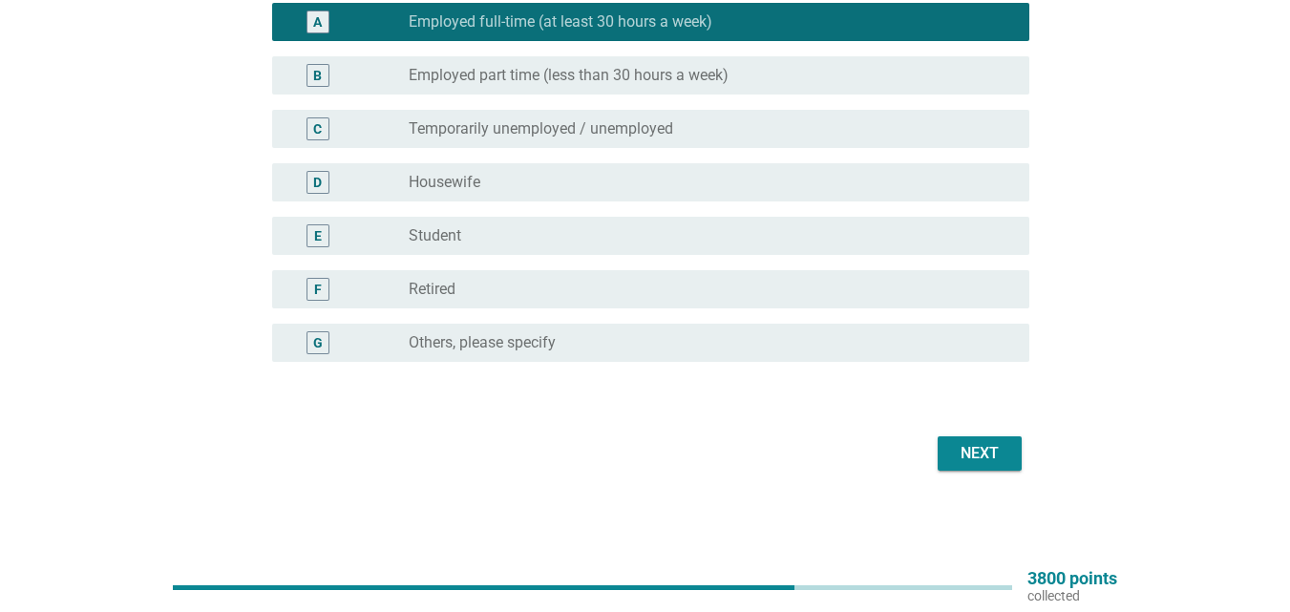
click at [963, 435] on div "Next" at bounding box center [645, 454] width 769 height 46
click at [963, 455] on div "Next" at bounding box center [979, 453] width 53 height 23
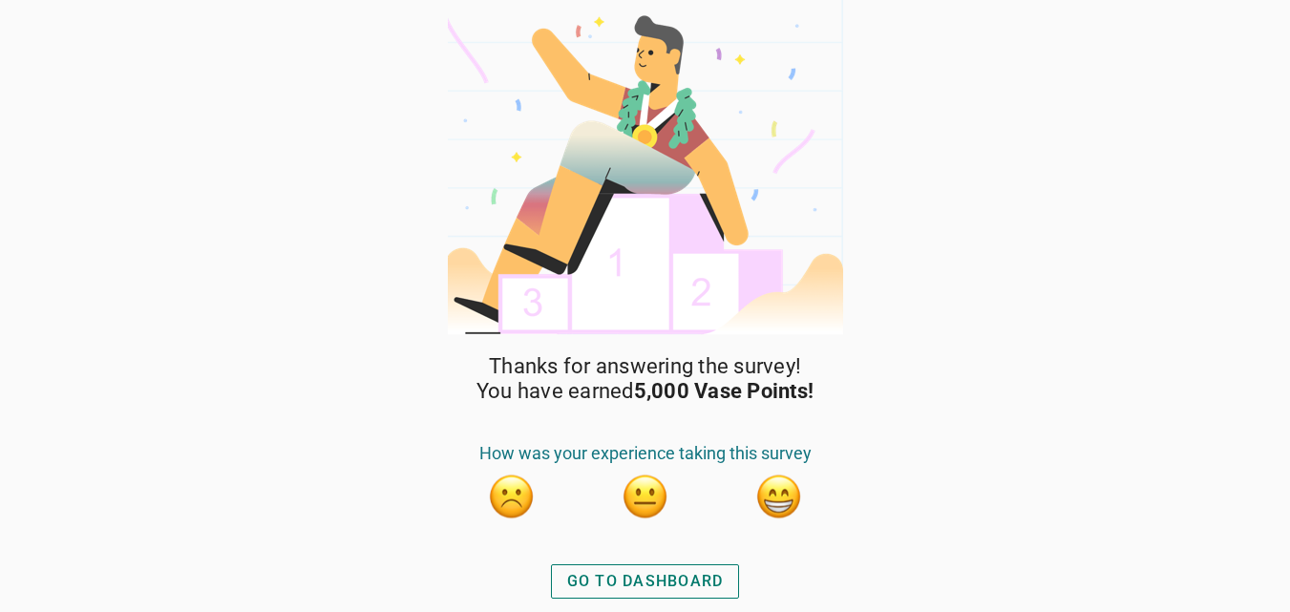
click at [772, 486] on button "button" at bounding box center [779, 497] width 48 height 48
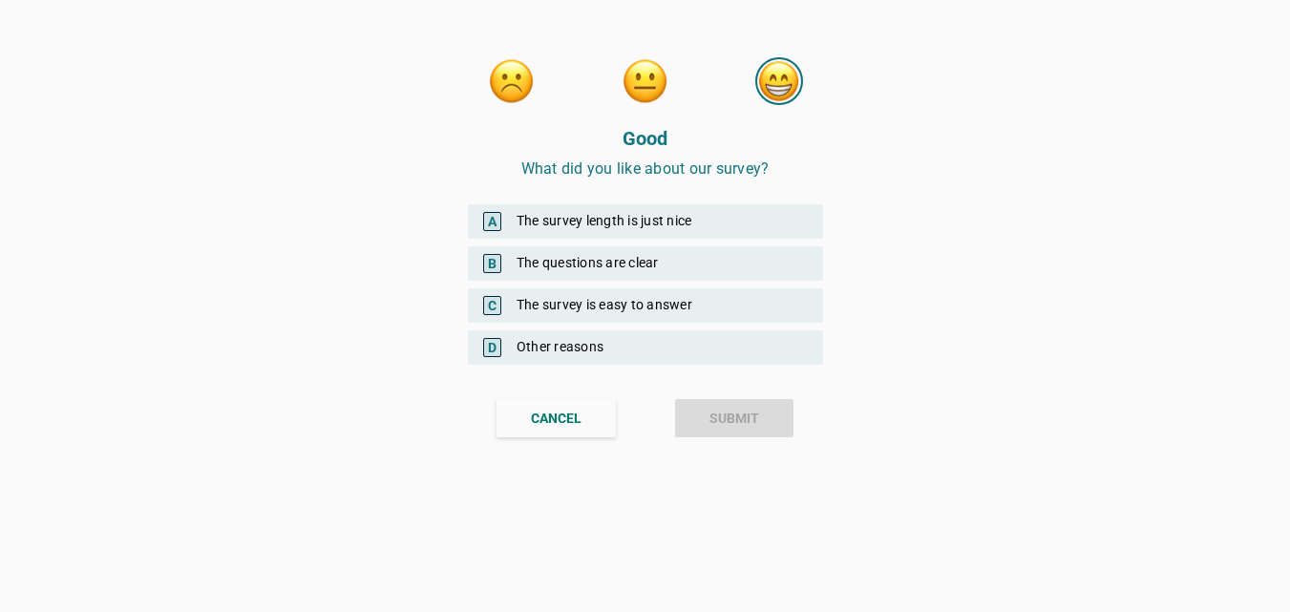
click at [651, 307] on div "C The survey is easy to answer" at bounding box center [645, 305] width 355 height 34
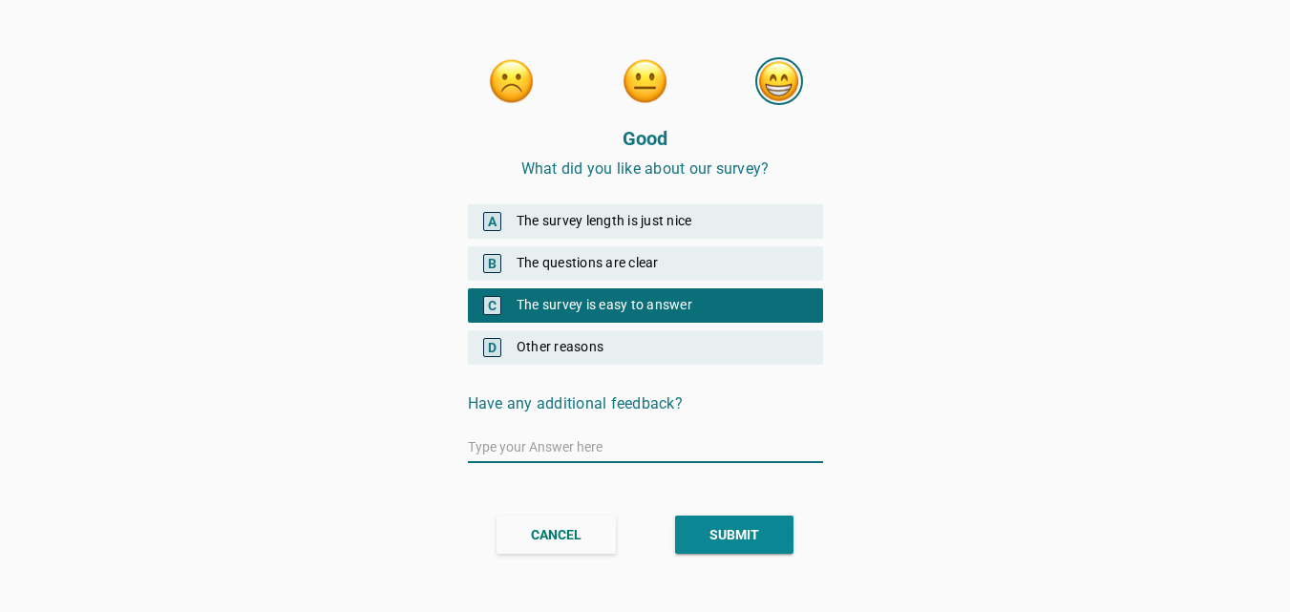
click at [727, 529] on div "SUBMIT" at bounding box center [735, 535] width 50 height 20
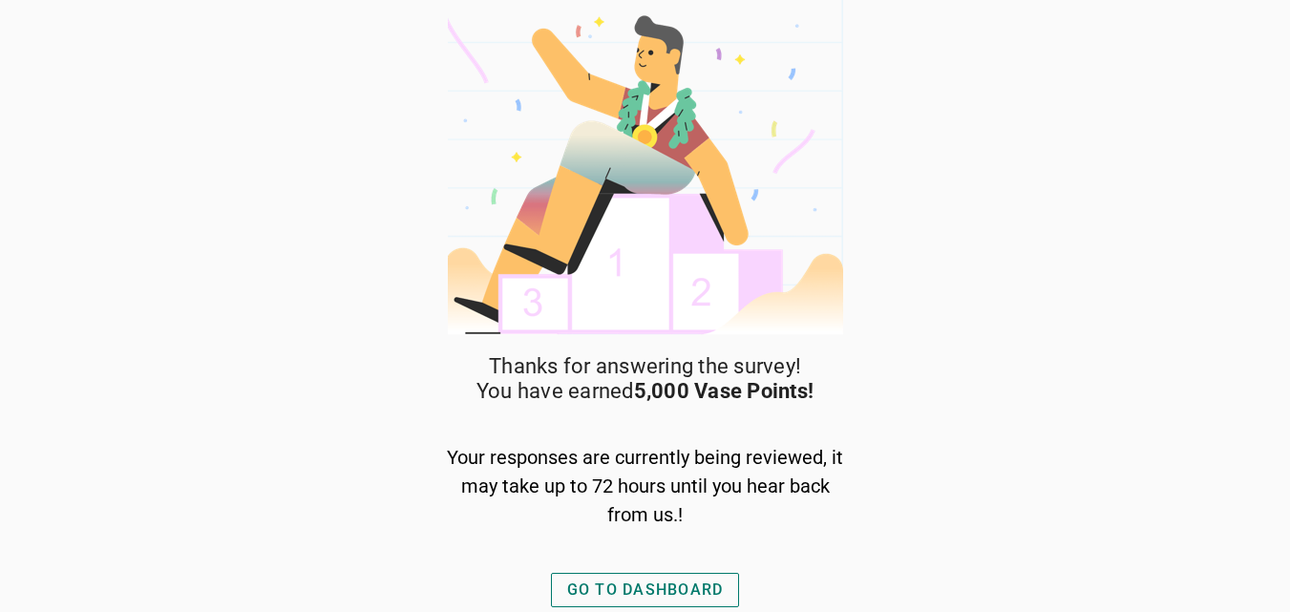
scroll to position [1, 0]
click at [712, 585] on div "GO TO DASHBOARD" at bounding box center [645, 589] width 157 height 23
